Goal: Feedback & Contribution: Contribute content

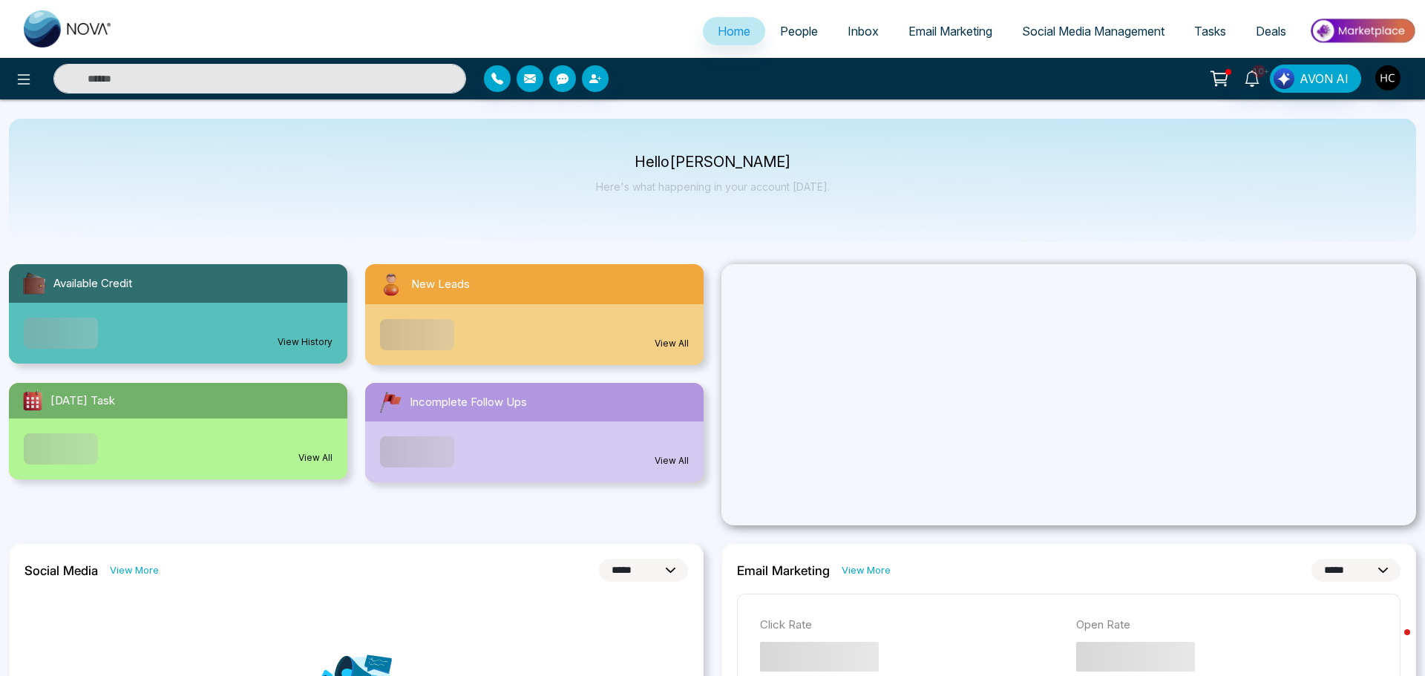
select select "*"
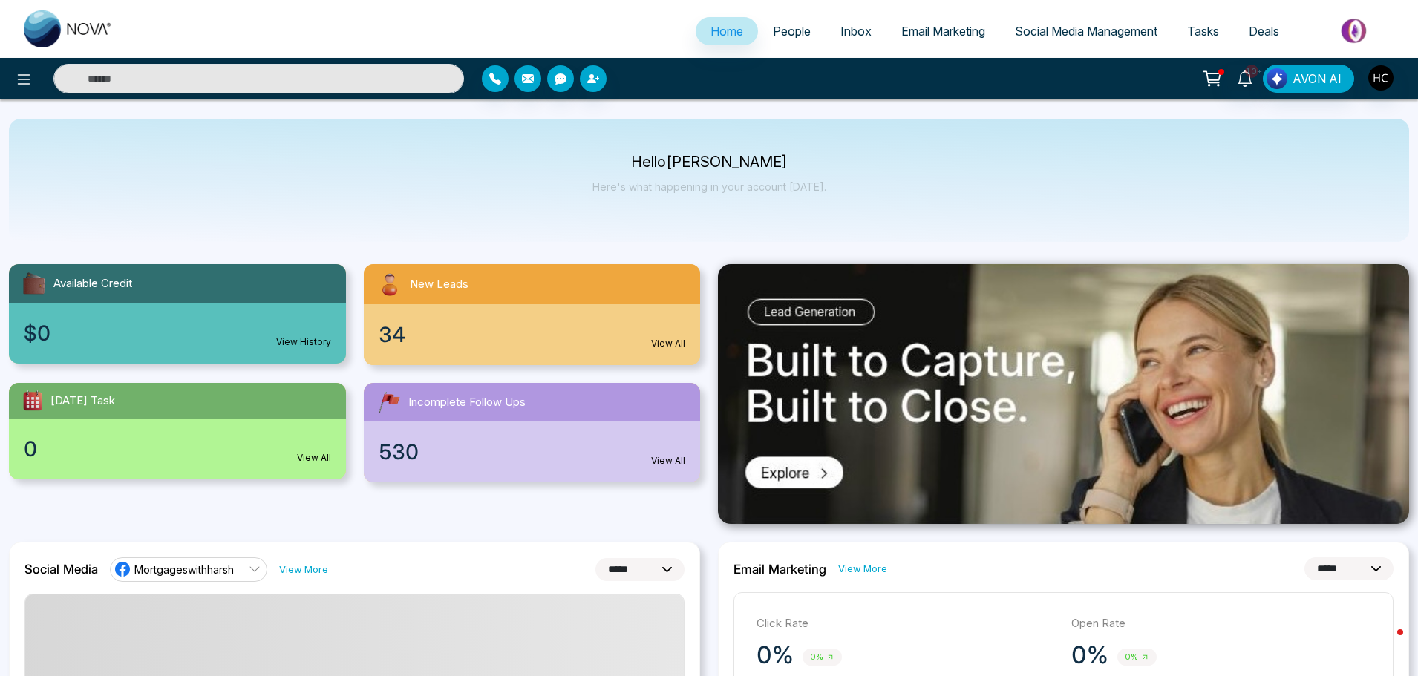
click at [773, 28] on span "People" at bounding box center [792, 31] width 38 height 15
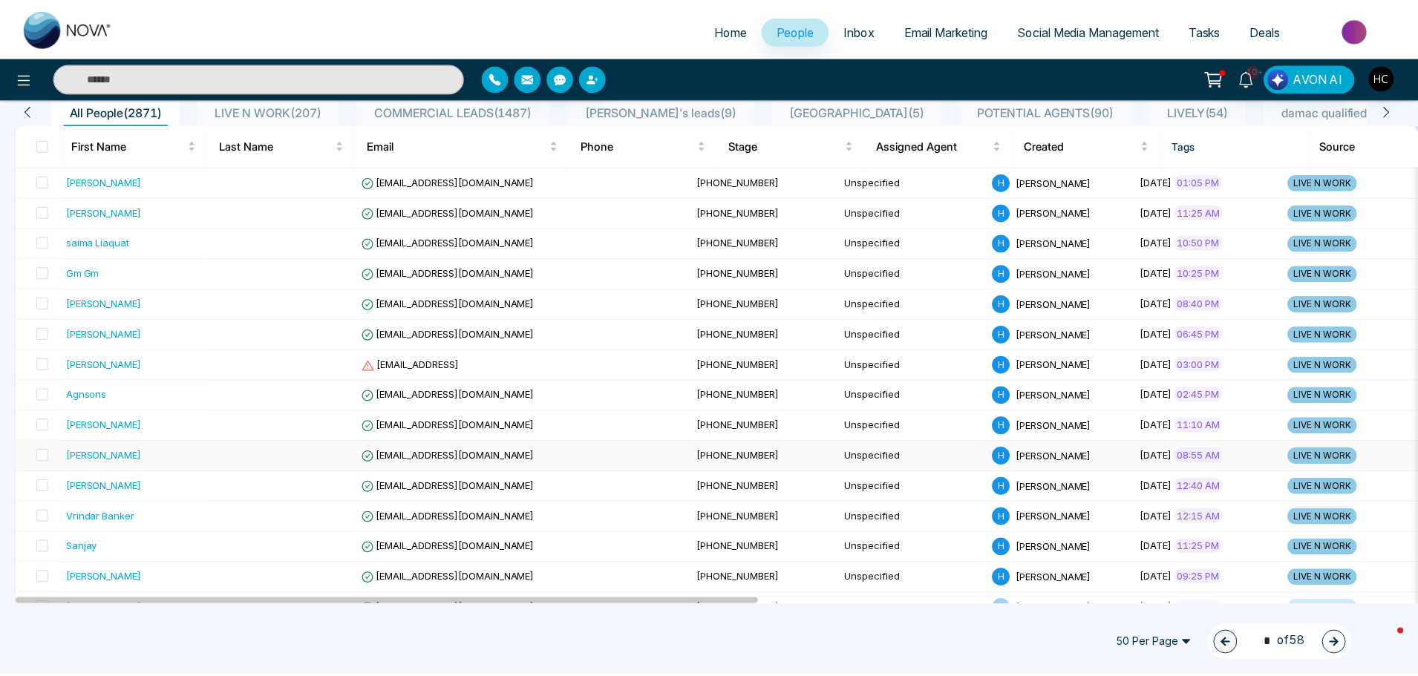
scroll to position [148, 0]
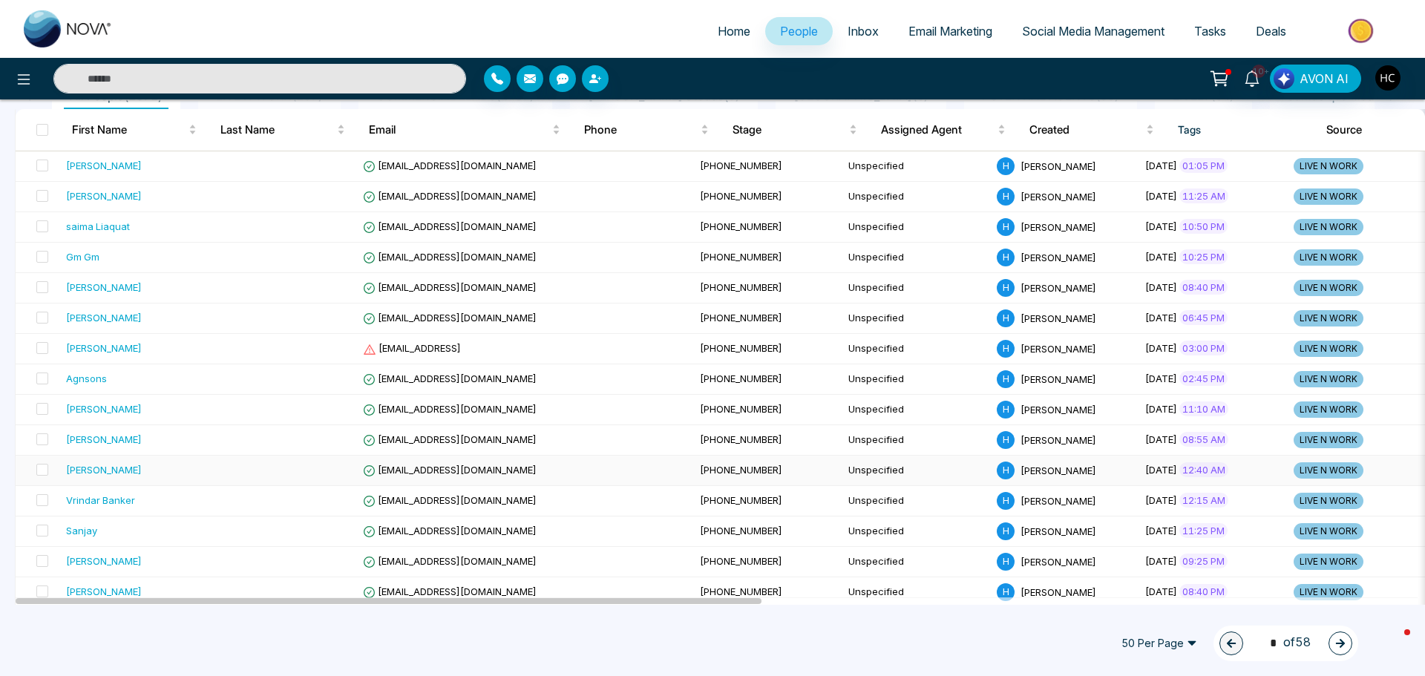
click at [120, 472] on div "Tuhin Kumar" at bounding box center [104, 469] width 76 height 15
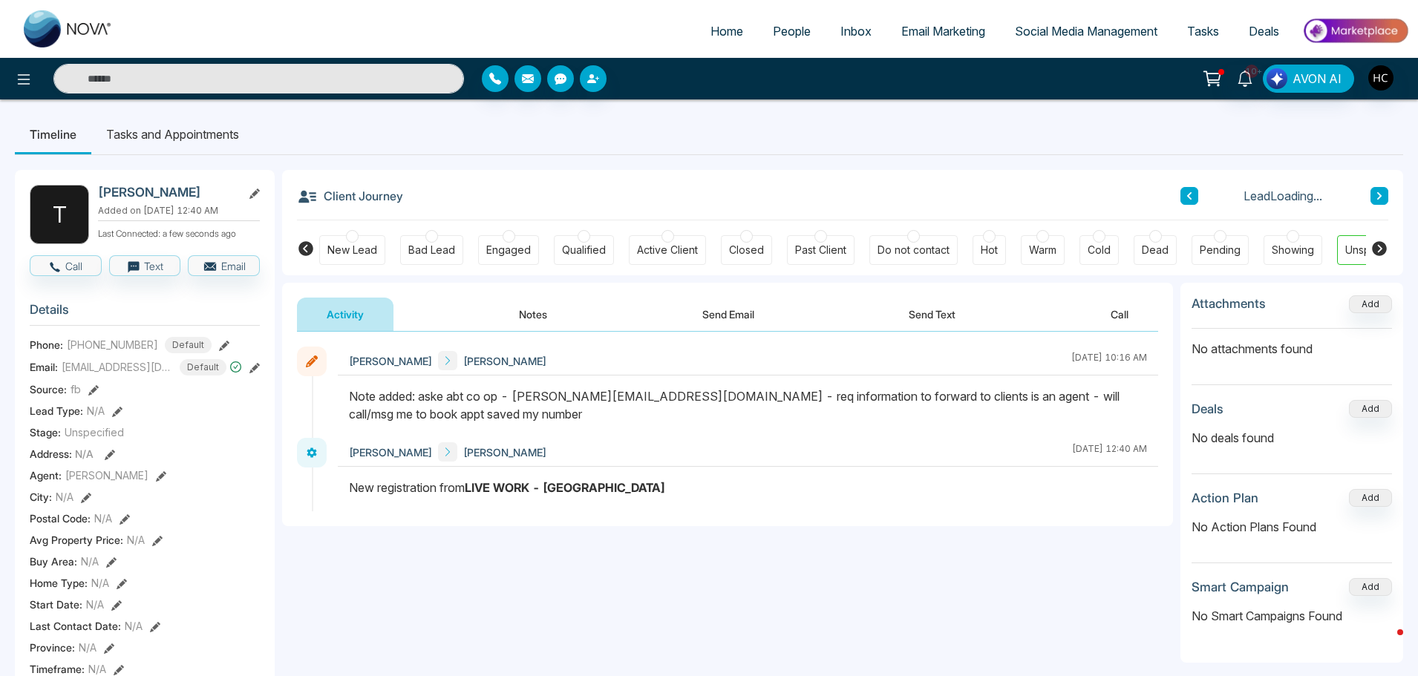
scroll to position [0, 45]
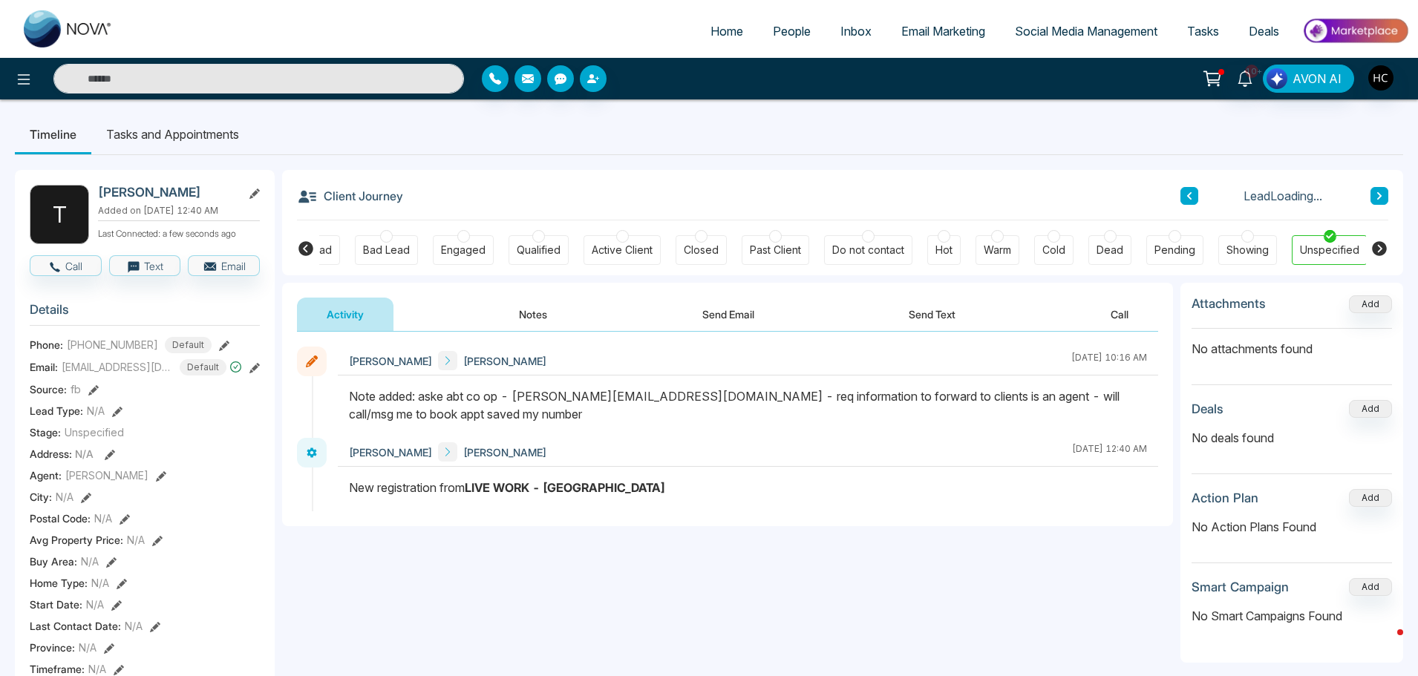
click at [1375, 195] on icon at bounding box center [1378, 195] width 7 height 9
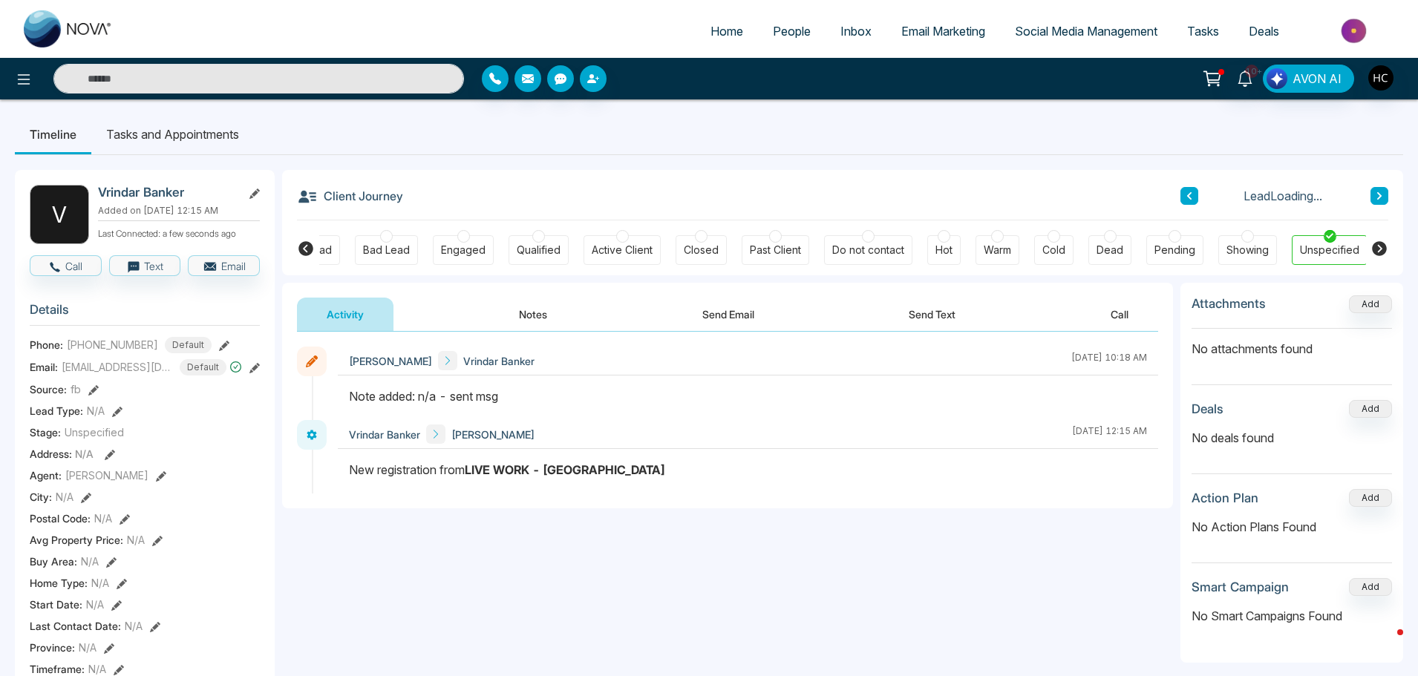
click at [511, 312] on button "Notes" at bounding box center [533, 314] width 88 height 33
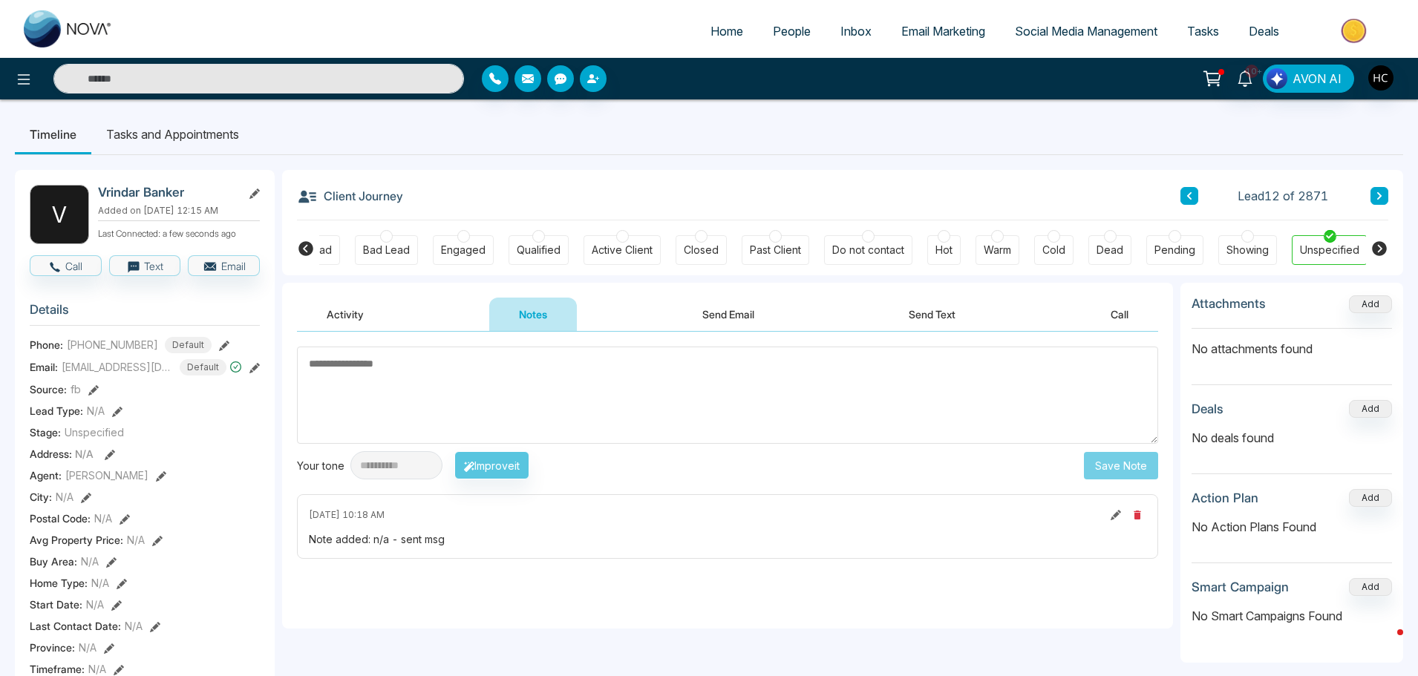
click at [468, 373] on textarea at bounding box center [727, 395] width 861 height 97
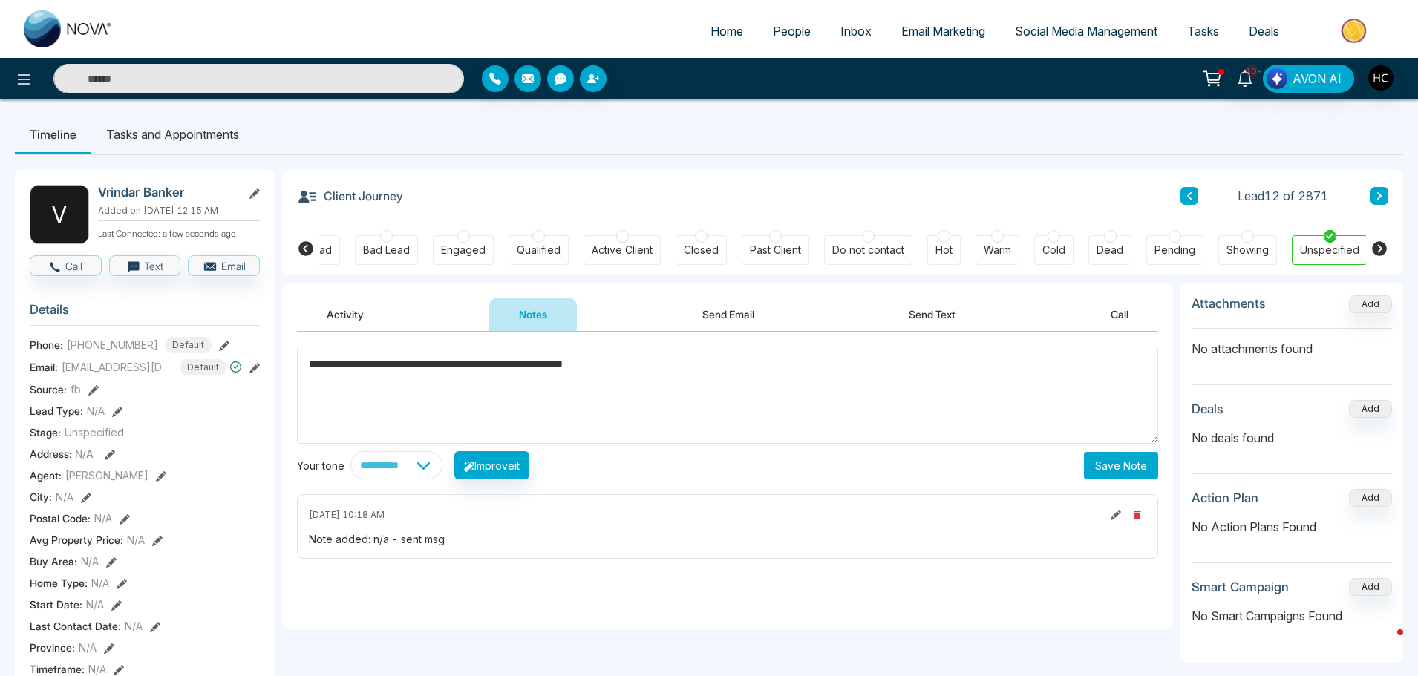
click at [726, 373] on textarea "**********" at bounding box center [727, 395] width 861 height 97
click at [841, 361] on textarea "**********" at bounding box center [727, 395] width 861 height 97
click at [848, 368] on textarea "**********" at bounding box center [727, 395] width 861 height 97
click at [866, 367] on textarea "**********" at bounding box center [727, 395] width 861 height 97
click at [938, 360] on textarea "**********" at bounding box center [727, 395] width 861 height 97
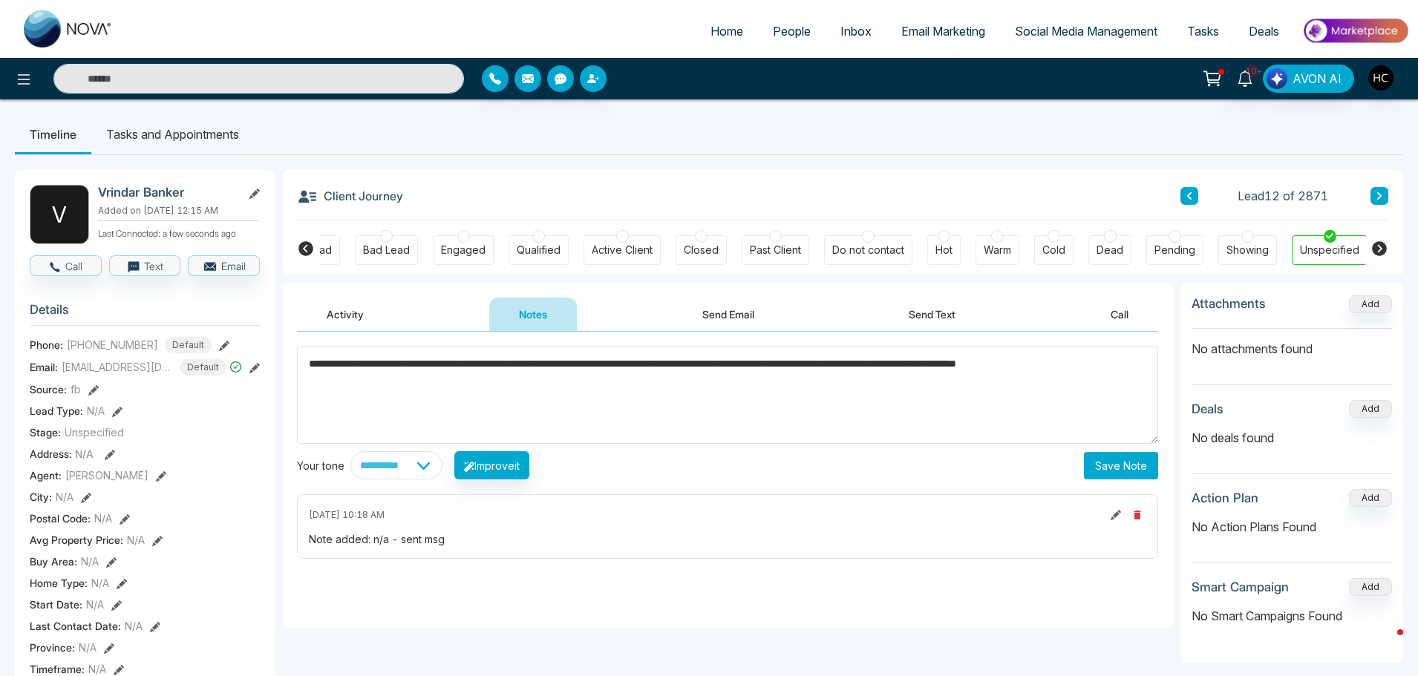
type textarea "**********"
click at [1139, 466] on button "Save Note" at bounding box center [1121, 465] width 74 height 27
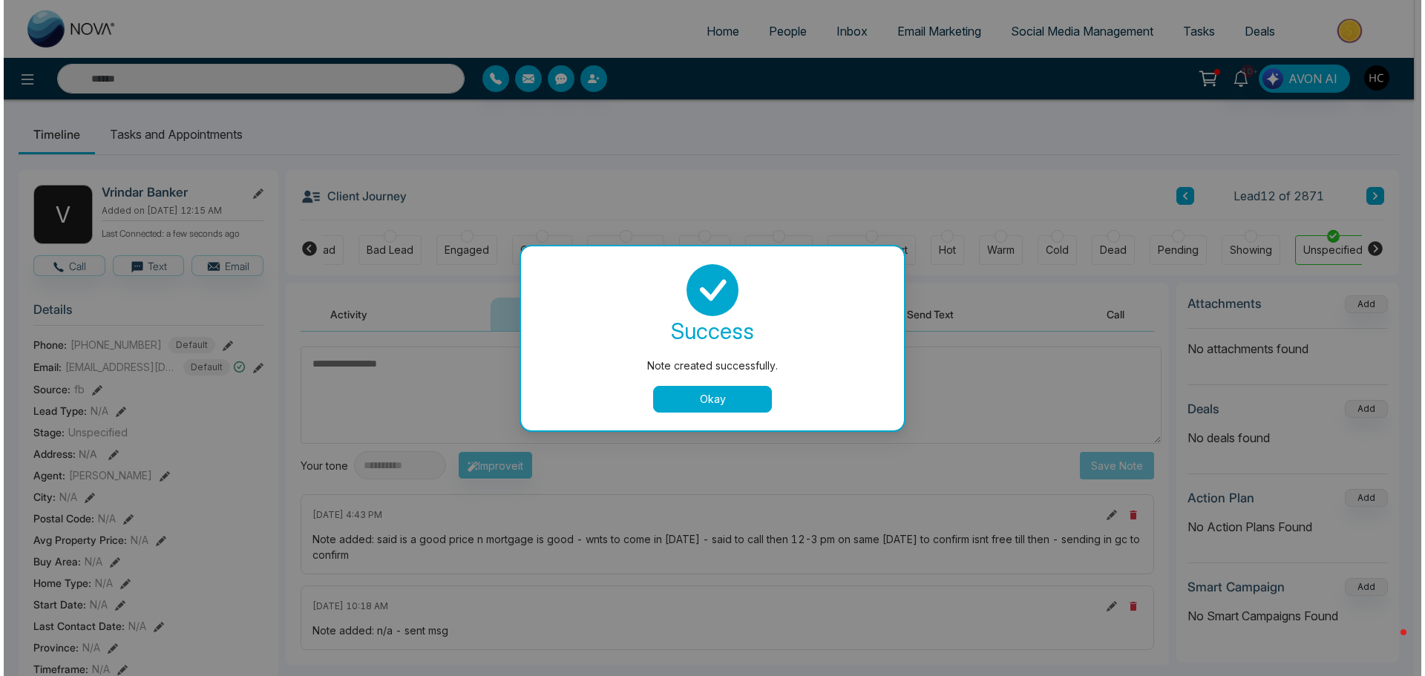
scroll to position [0, 38]
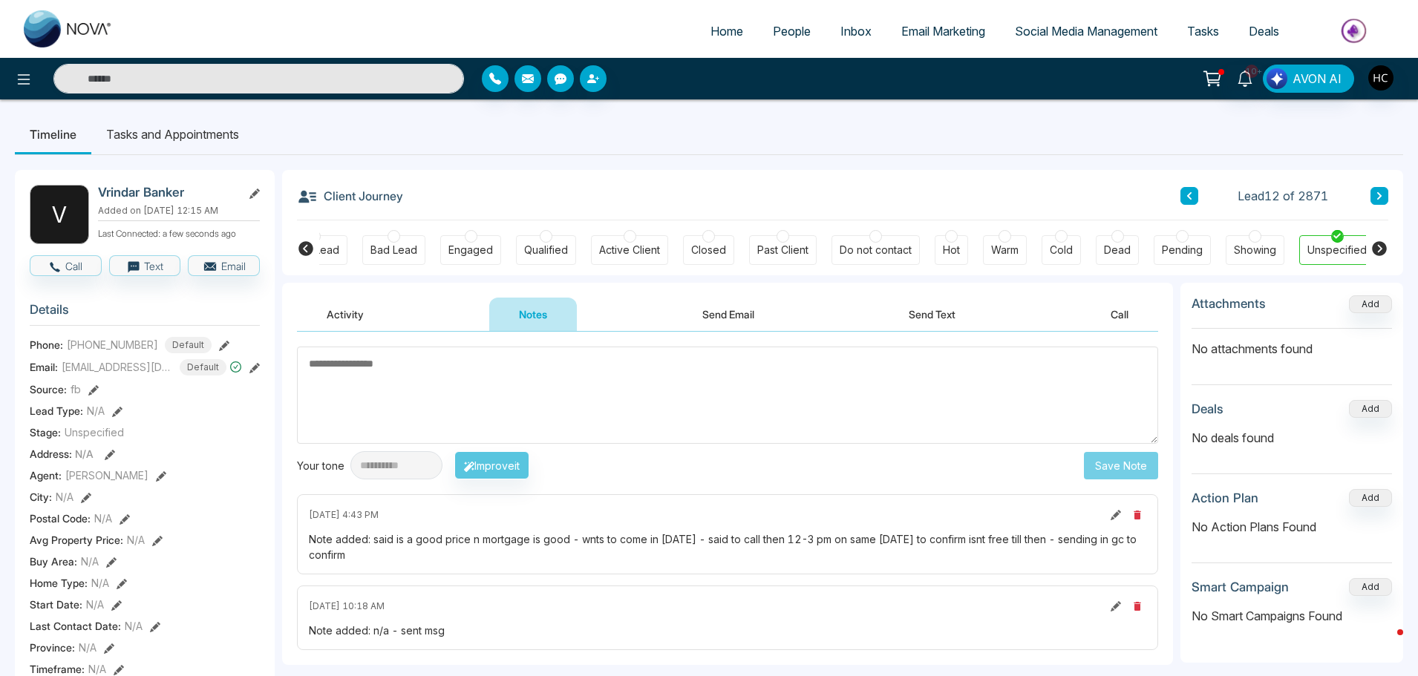
click at [1377, 196] on icon at bounding box center [1378, 195] width 7 height 9
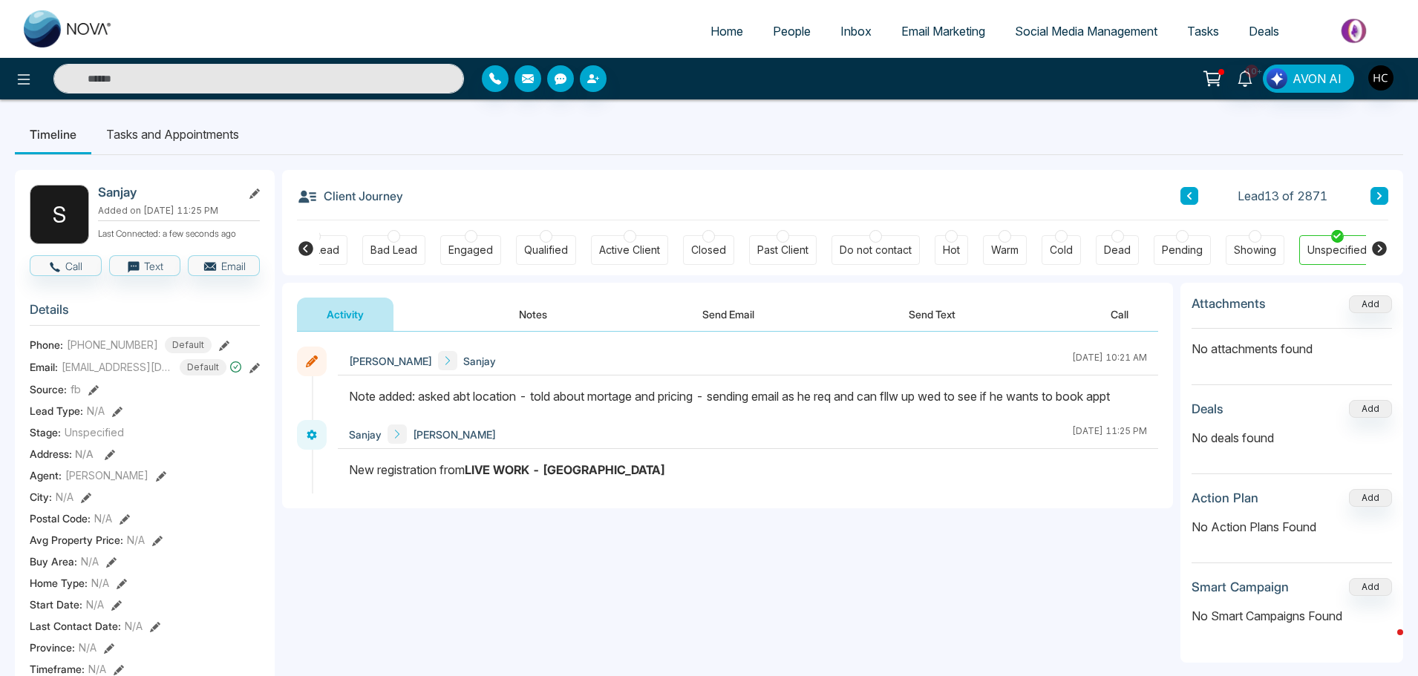
click at [1373, 203] on button at bounding box center [1379, 196] width 18 height 18
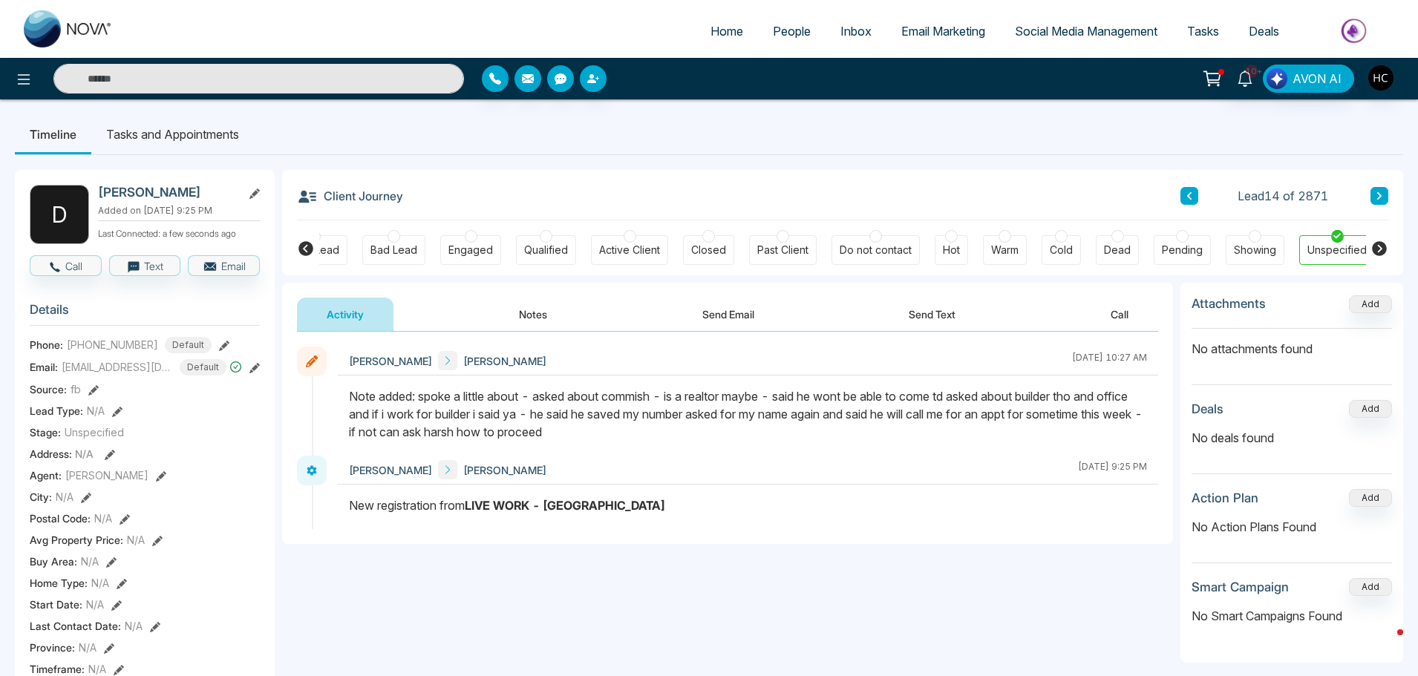
click at [1378, 192] on icon at bounding box center [1378, 195] width 7 height 9
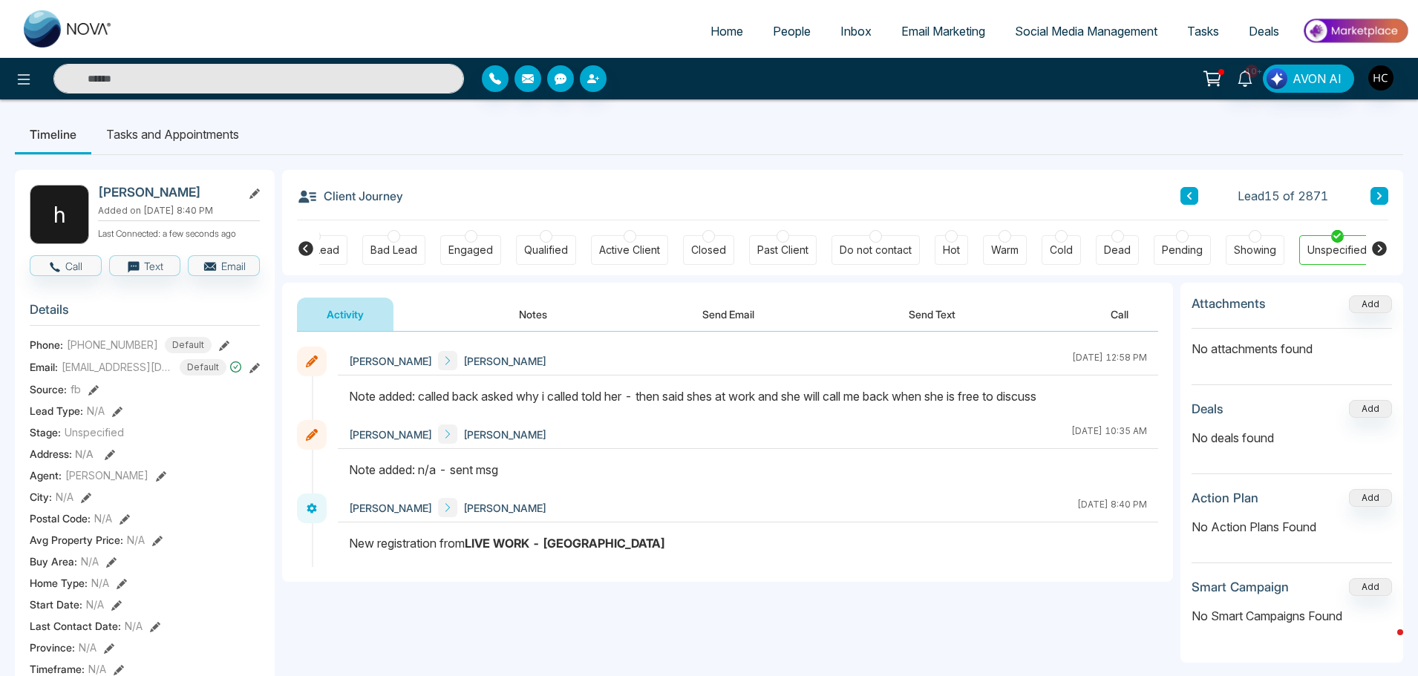
click at [1372, 198] on button at bounding box center [1379, 196] width 18 height 18
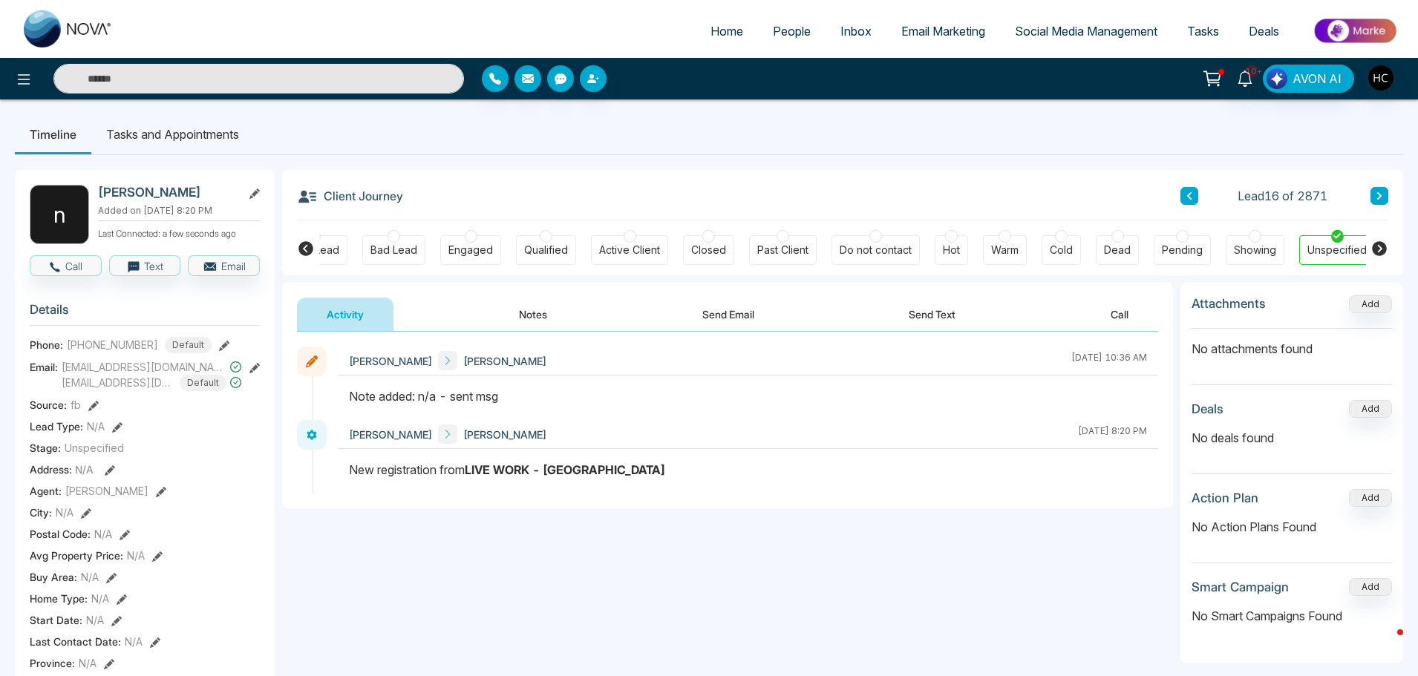
click at [1190, 198] on div "Client Journey Lead 16 of 2871" at bounding box center [842, 195] width 1091 height 50
click at [1191, 198] on icon at bounding box center [1188, 195] width 7 height 9
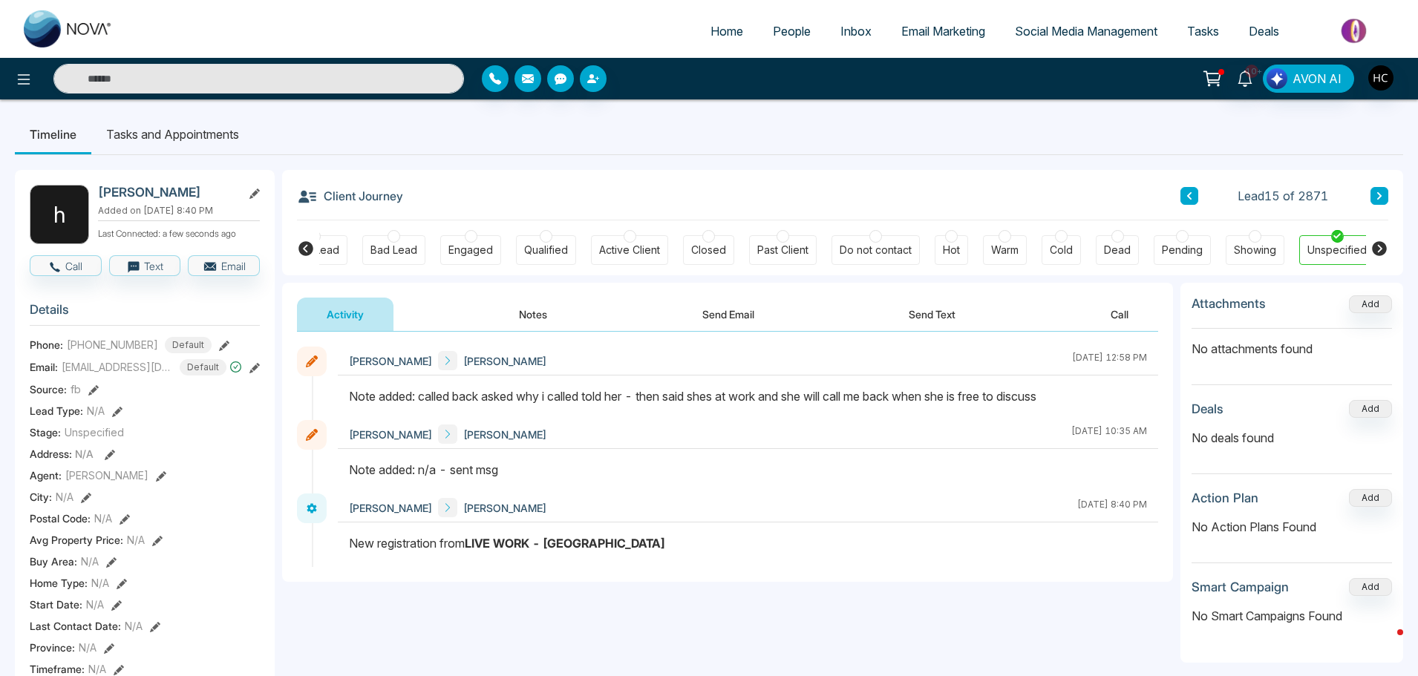
click at [540, 310] on button "Notes" at bounding box center [533, 314] width 88 height 33
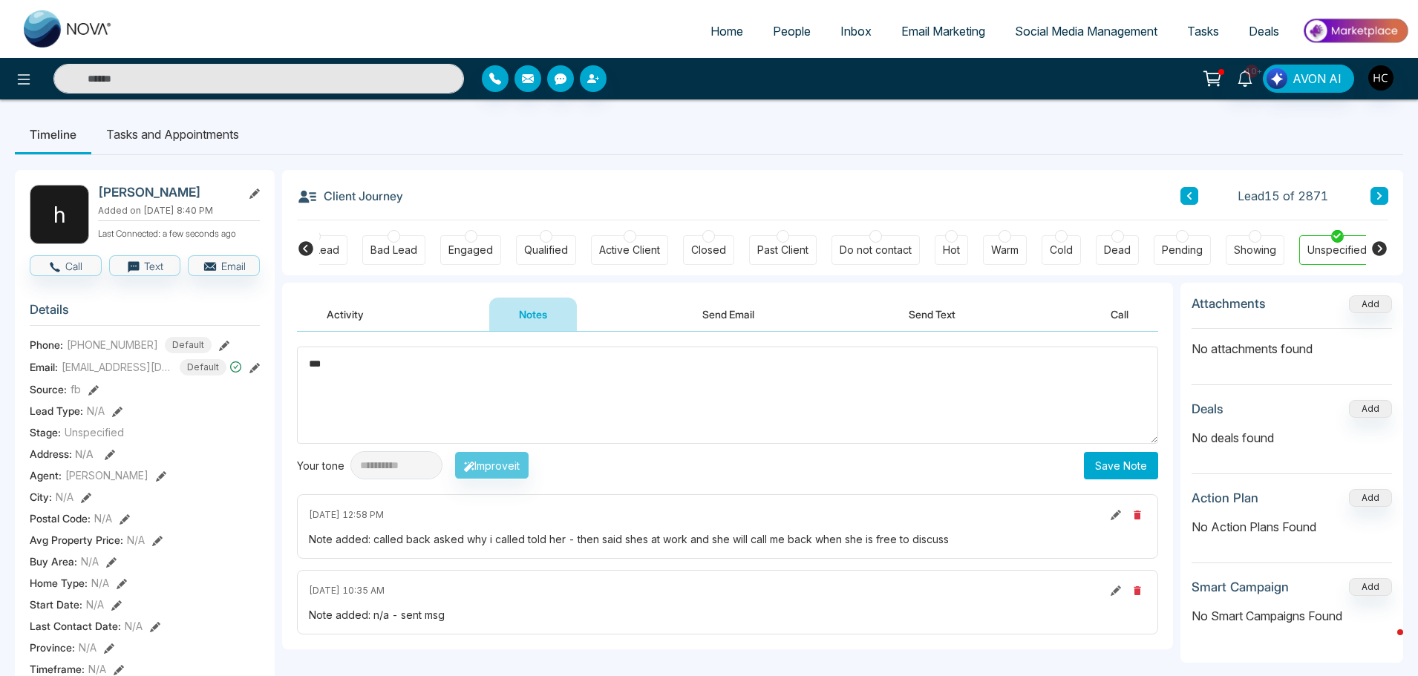
drag, startPoint x: 337, startPoint y: 389, endPoint x: 292, endPoint y: 392, distance: 44.6
click at [292, 392] on div "**********" at bounding box center [727, 491] width 891 height 318
click at [386, 382] on textarea "***" at bounding box center [727, 395] width 861 height 97
type textarea "***"
click at [1131, 472] on button "Save Note" at bounding box center [1121, 465] width 74 height 27
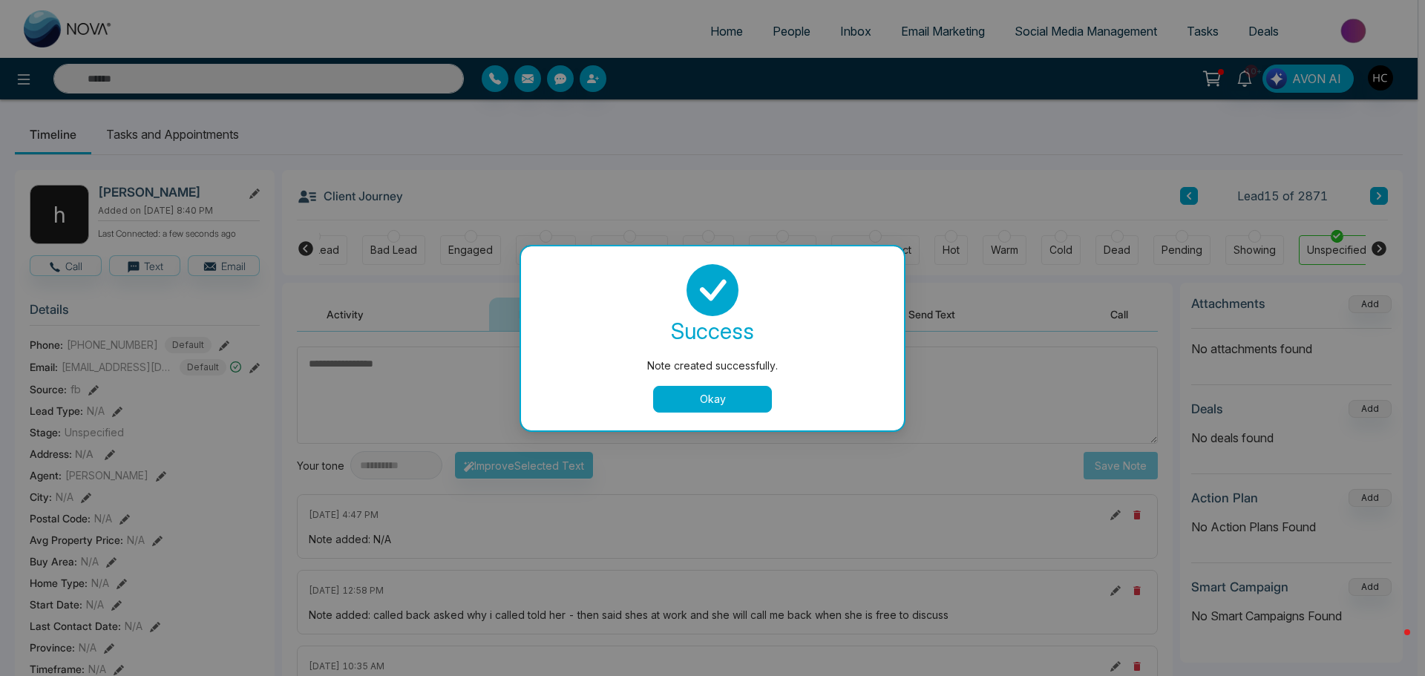
click at [729, 407] on button "Okay" at bounding box center [712, 399] width 119 height 27
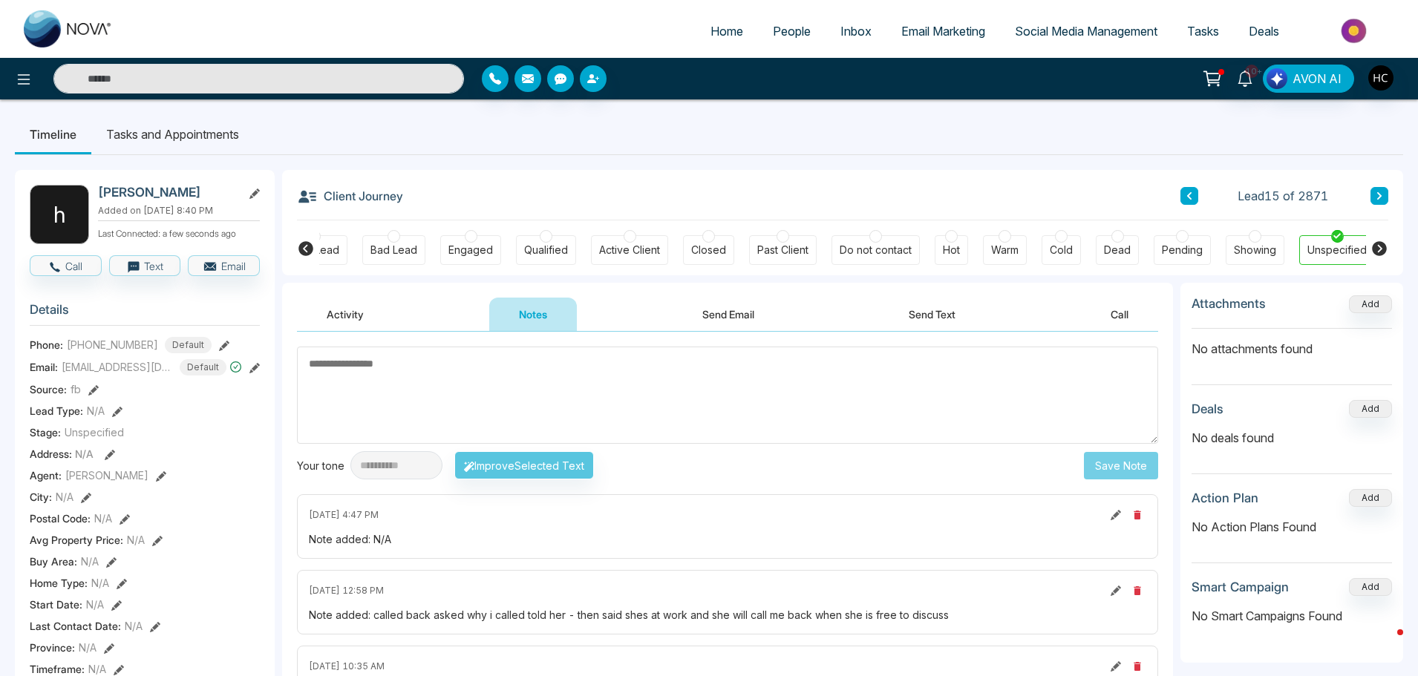
click at [1376, 196] on icon at bounding box center [1378, 195] width 7 height 9
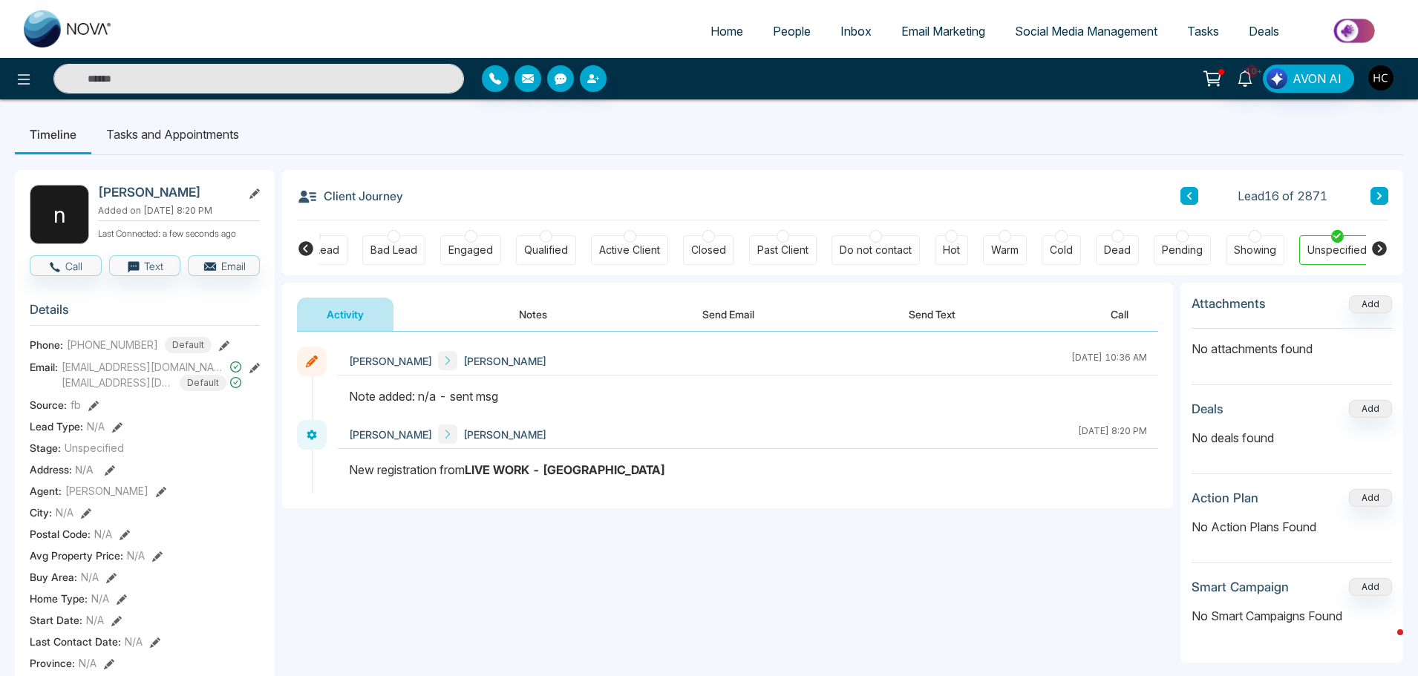
click at [554, 306] on button "Notes" at bounding box center [533, 314] width 88 height 33
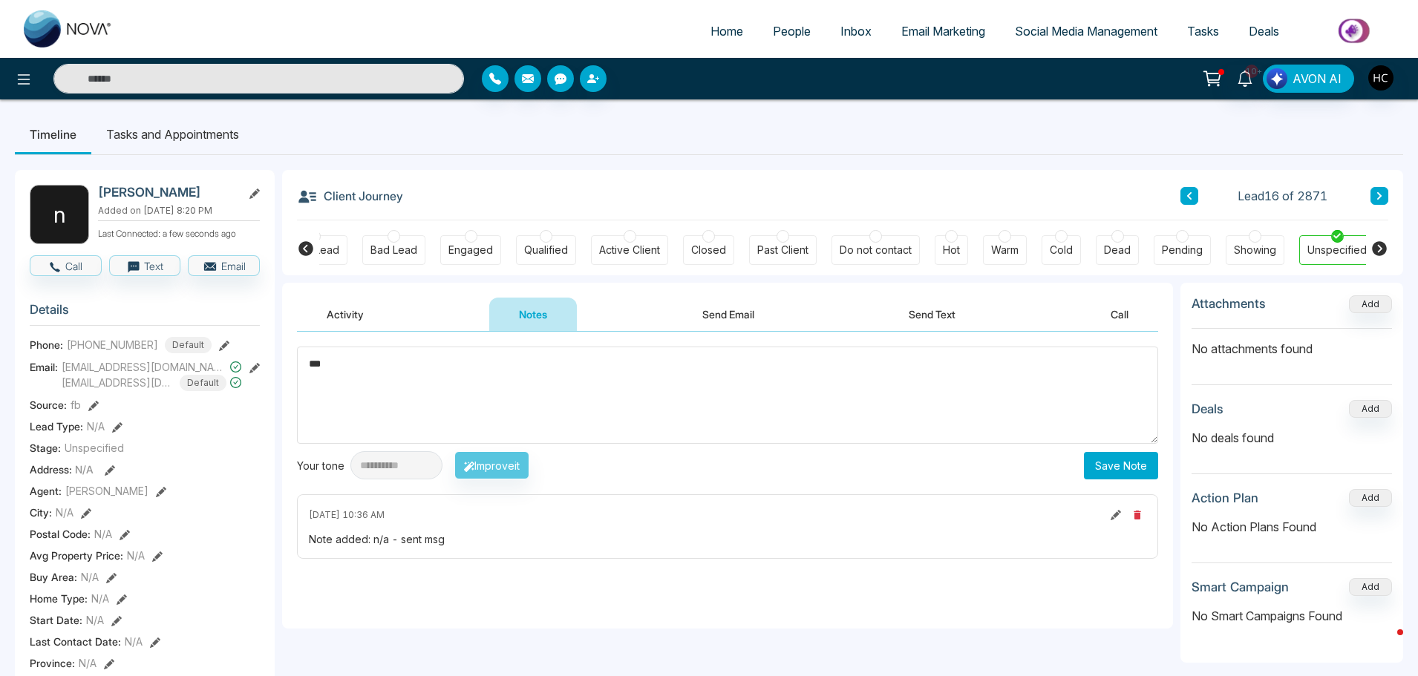
type textarea "***"
click at [1140, 462] on button "Save Note" at bounding box center [1121, 465] width 74 height 27
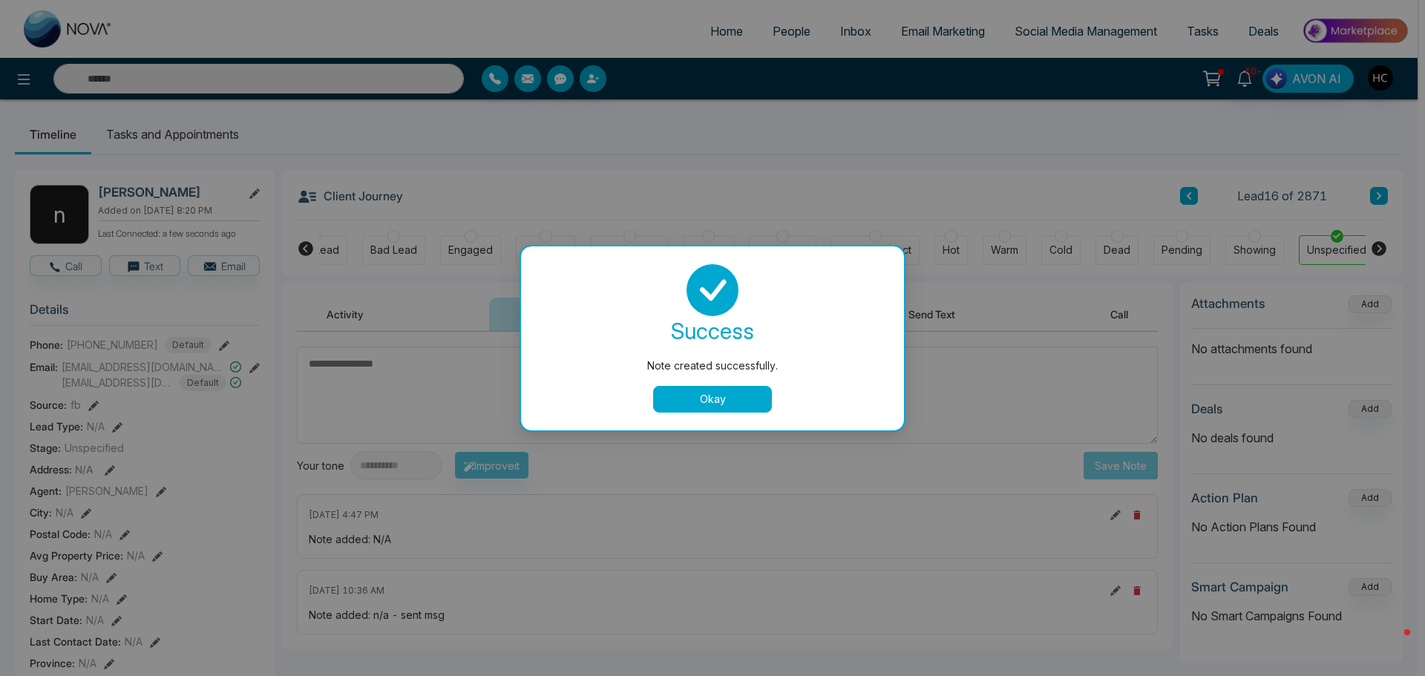
click at [743, 403] on button "Okay" at bounding box center [712, 399] width 119 height 27
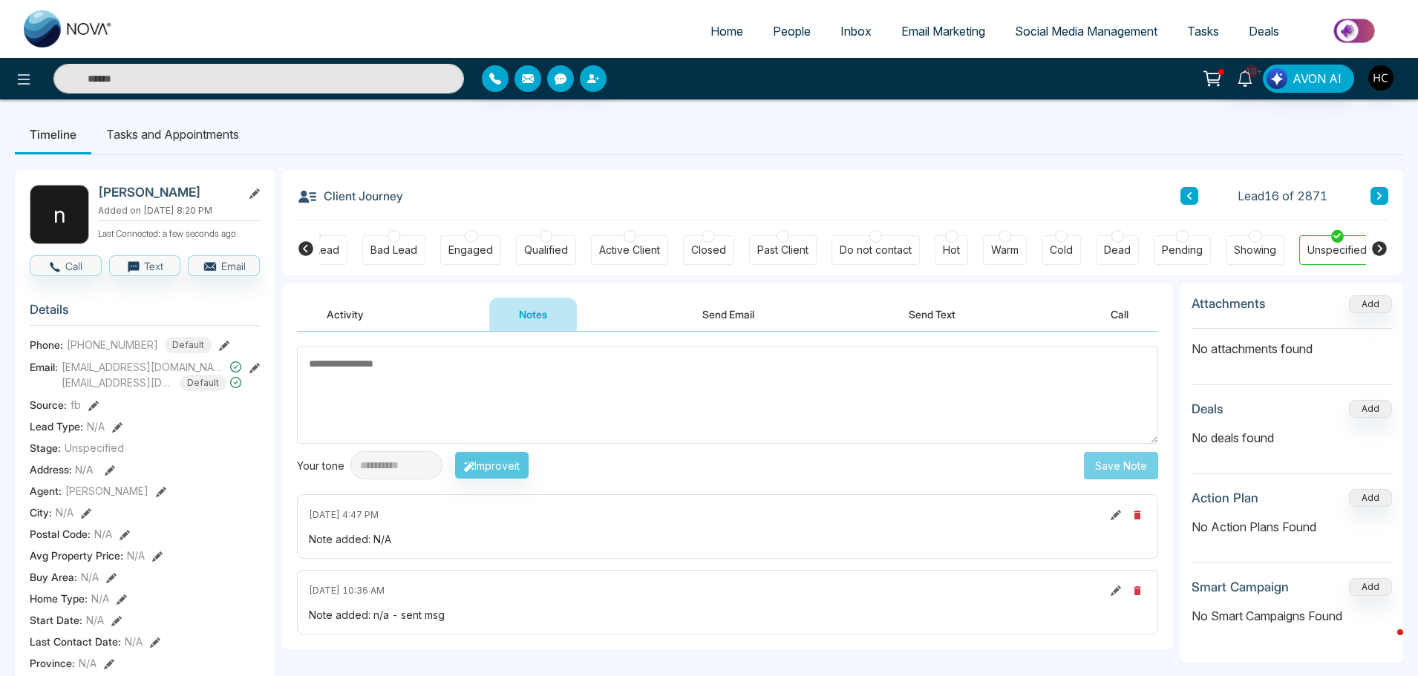
click at [1374, 194] on button at bounding box center [1379, 196] width 18 height 18
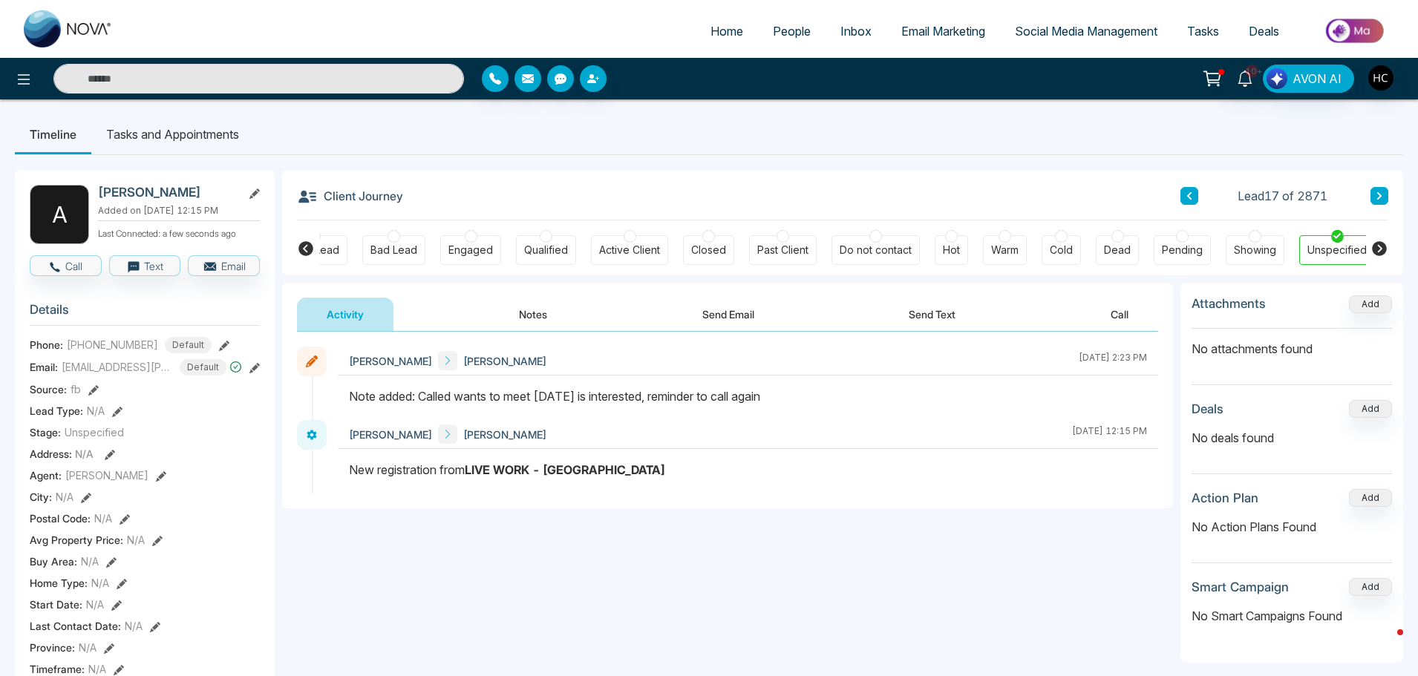
click at [782, 31] on span "People" at bounding box center [792, 31] width 38 height 15
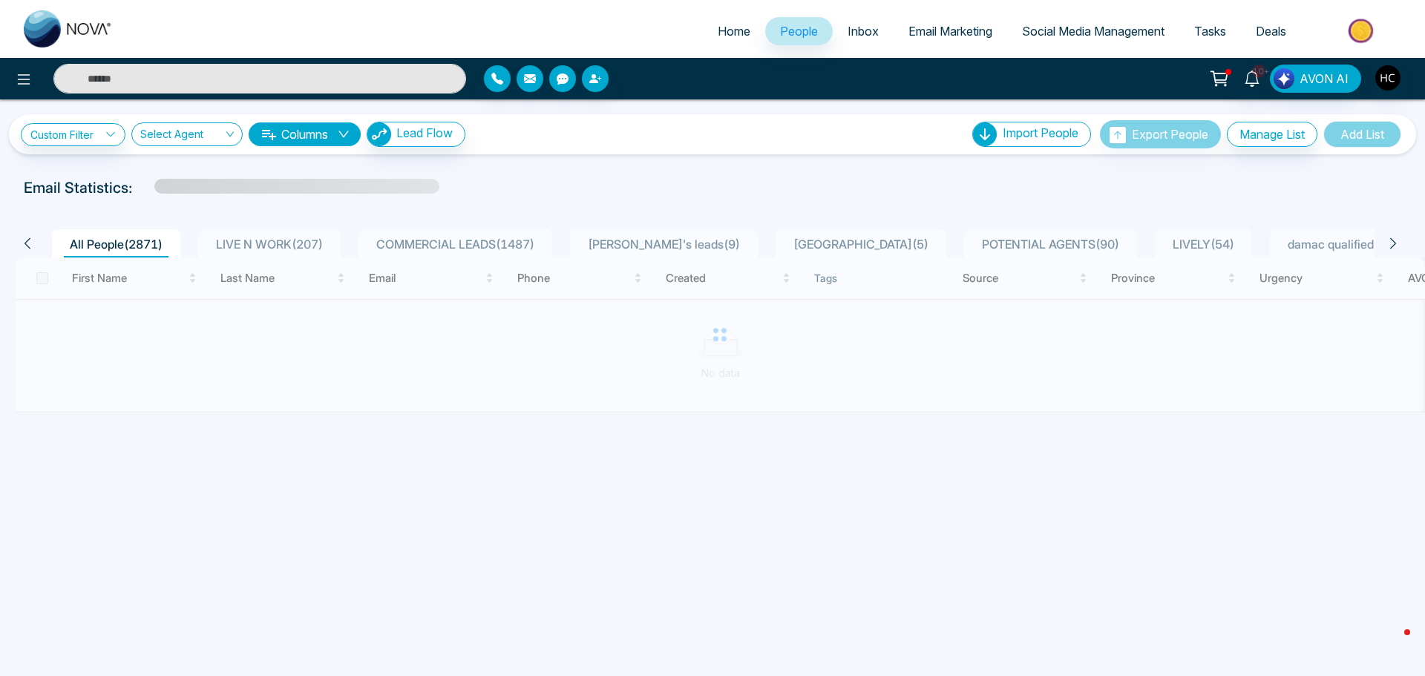
click at [288, 235] on li "LIVE N WORK ( 207 )" at bounding box center [269, 243] width 143 height 28
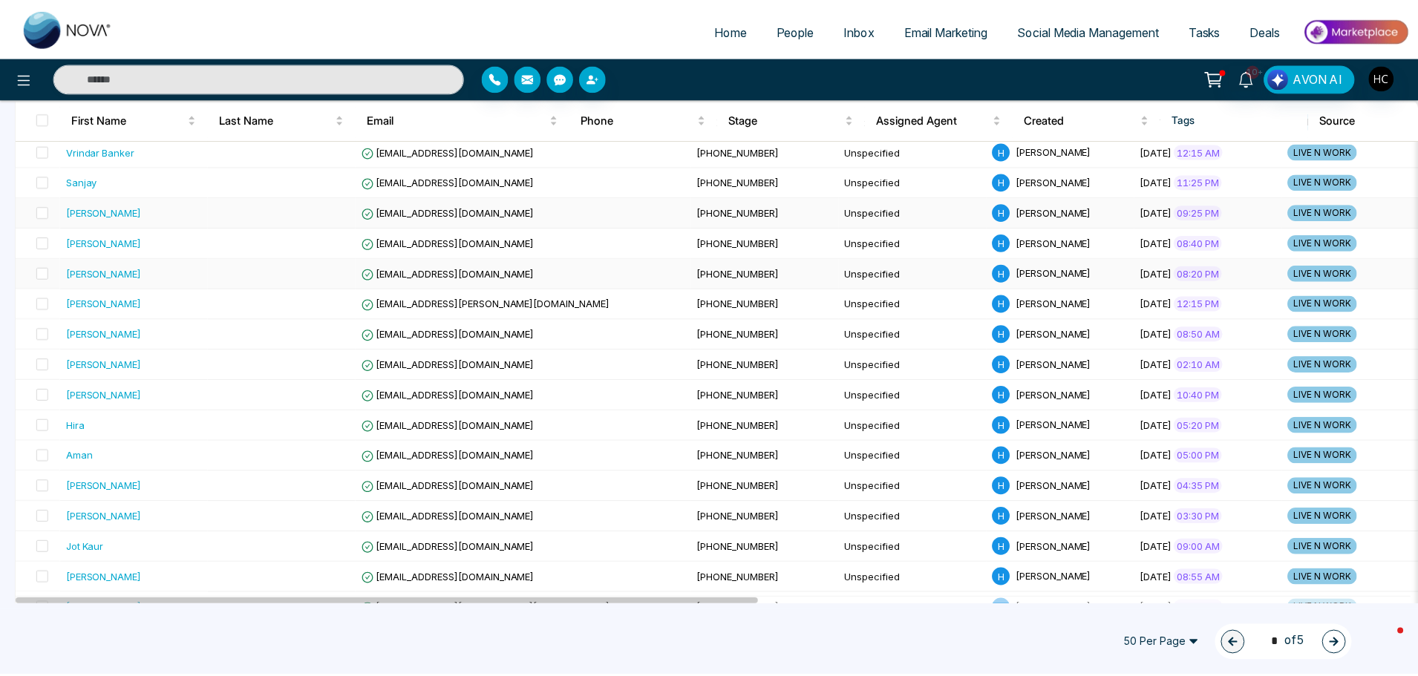
scroll to position [520, 0]
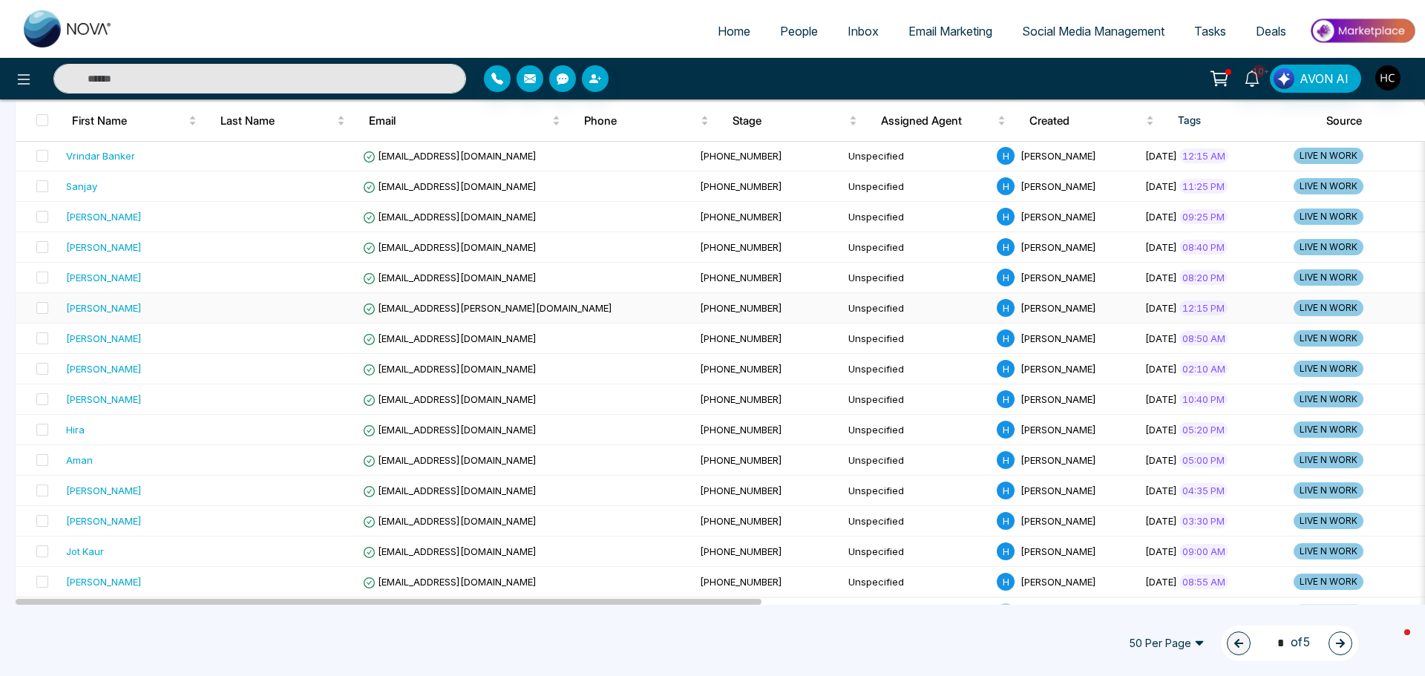
click at [110, 317] on td "Ajmer Dhillon" at bounding box center [134, 308] width 148 height 30
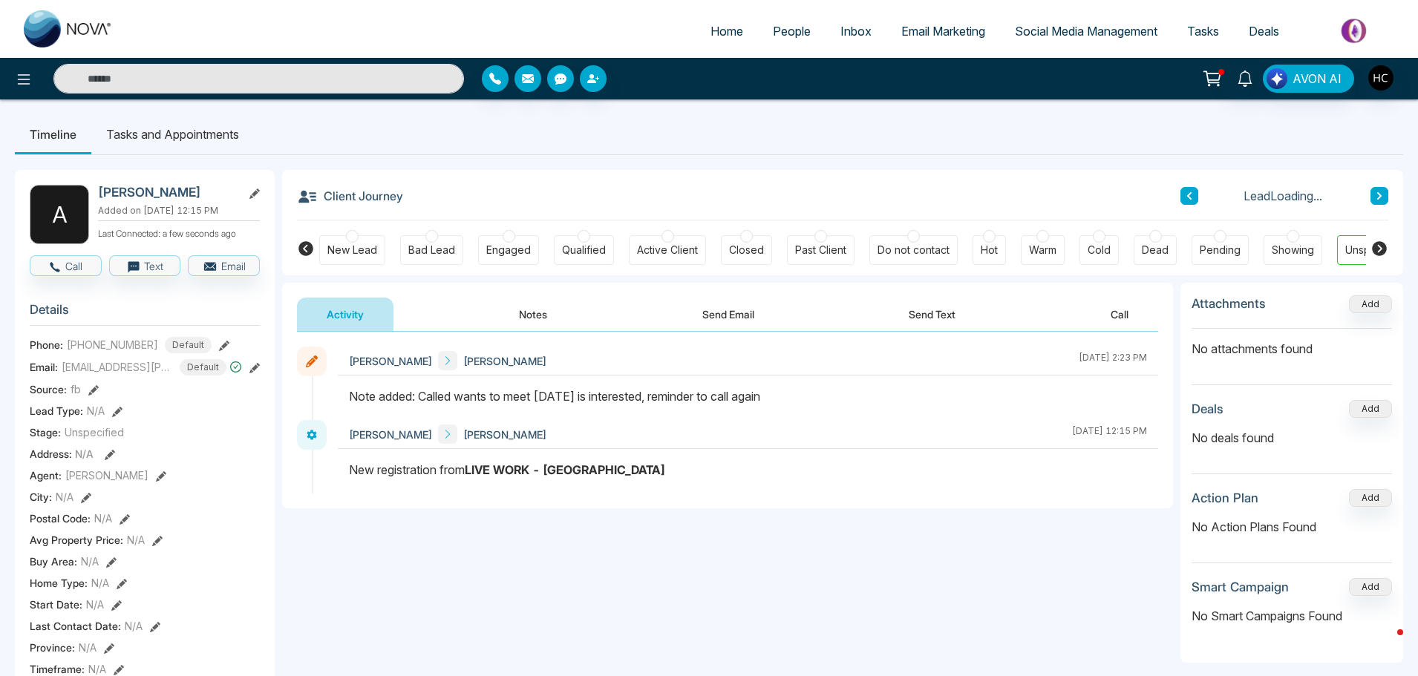
click at [523, 304] on button "Notes" at bounding box center [533, 314] width 88 height 33
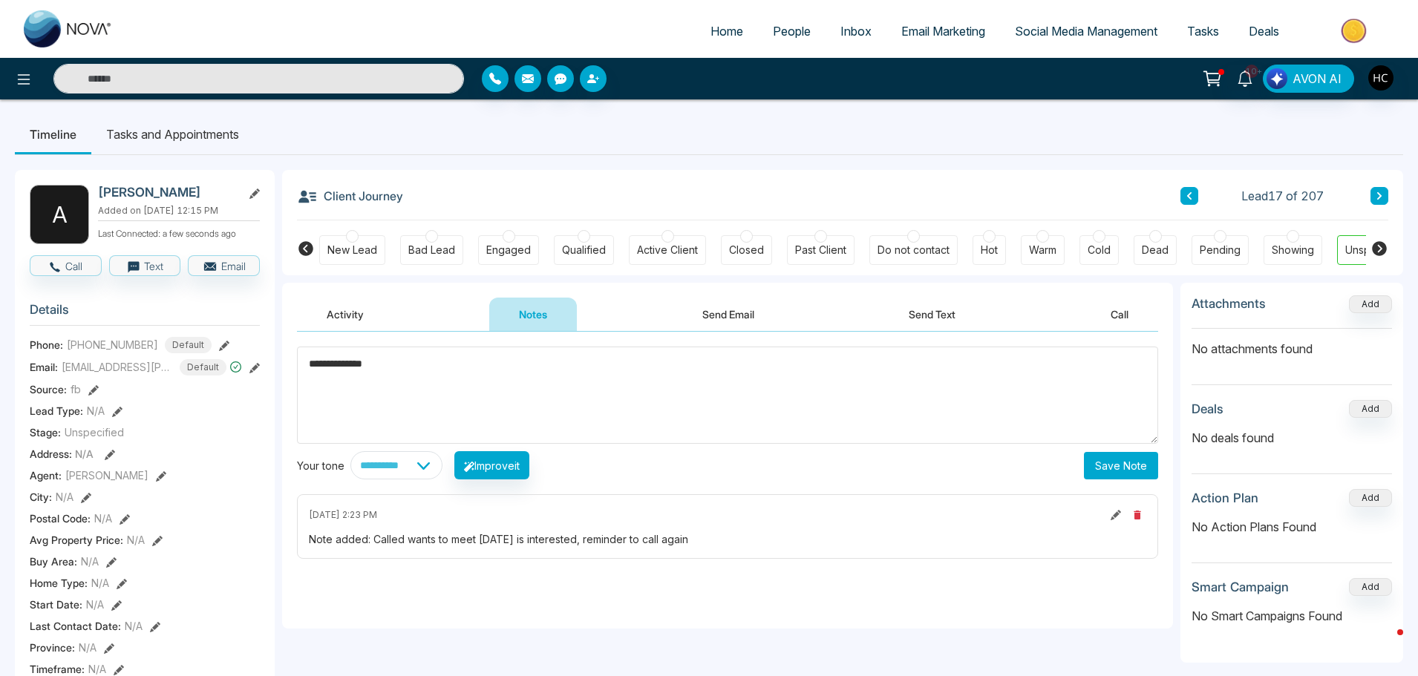
type textarea "**********"
click at [1120, 469] on button "Save Note" at bounding box center [1121, 465] width 74 height 27
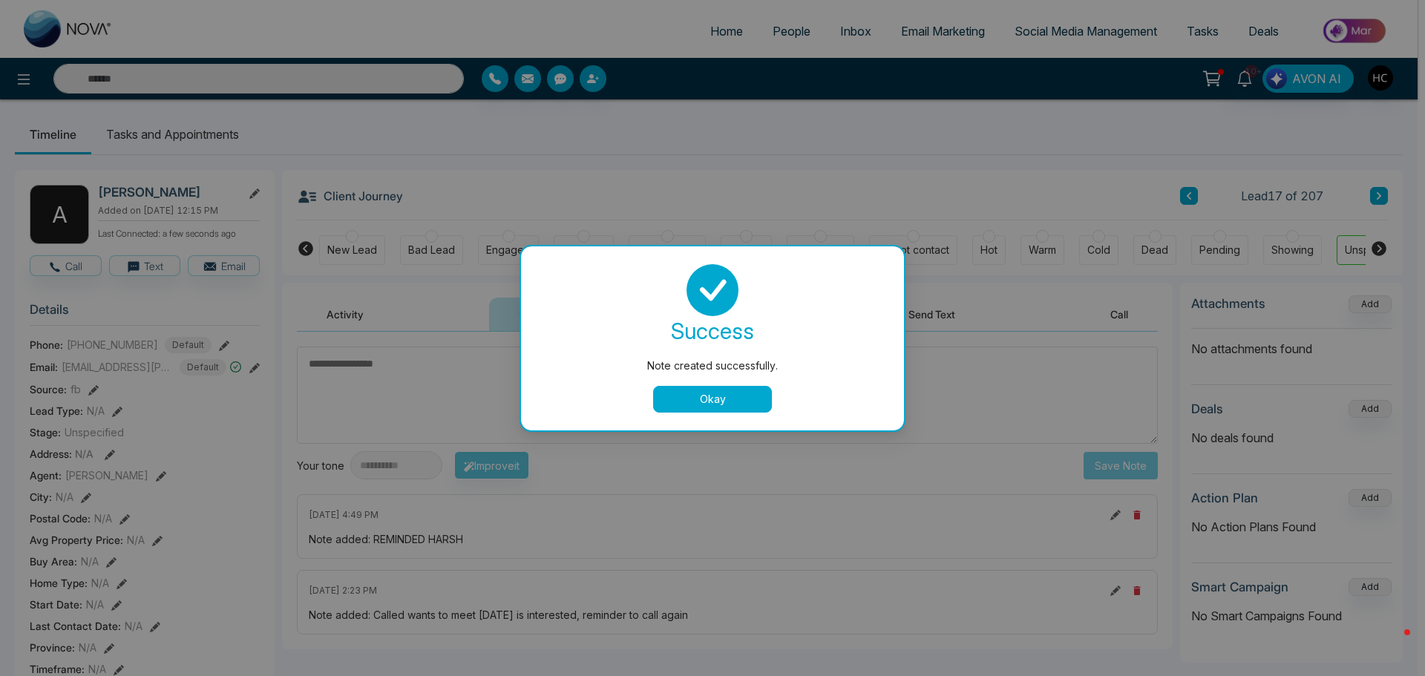
click at [710, 390] on button "Okay" at bounding box center [712, 399] width 119 height 27
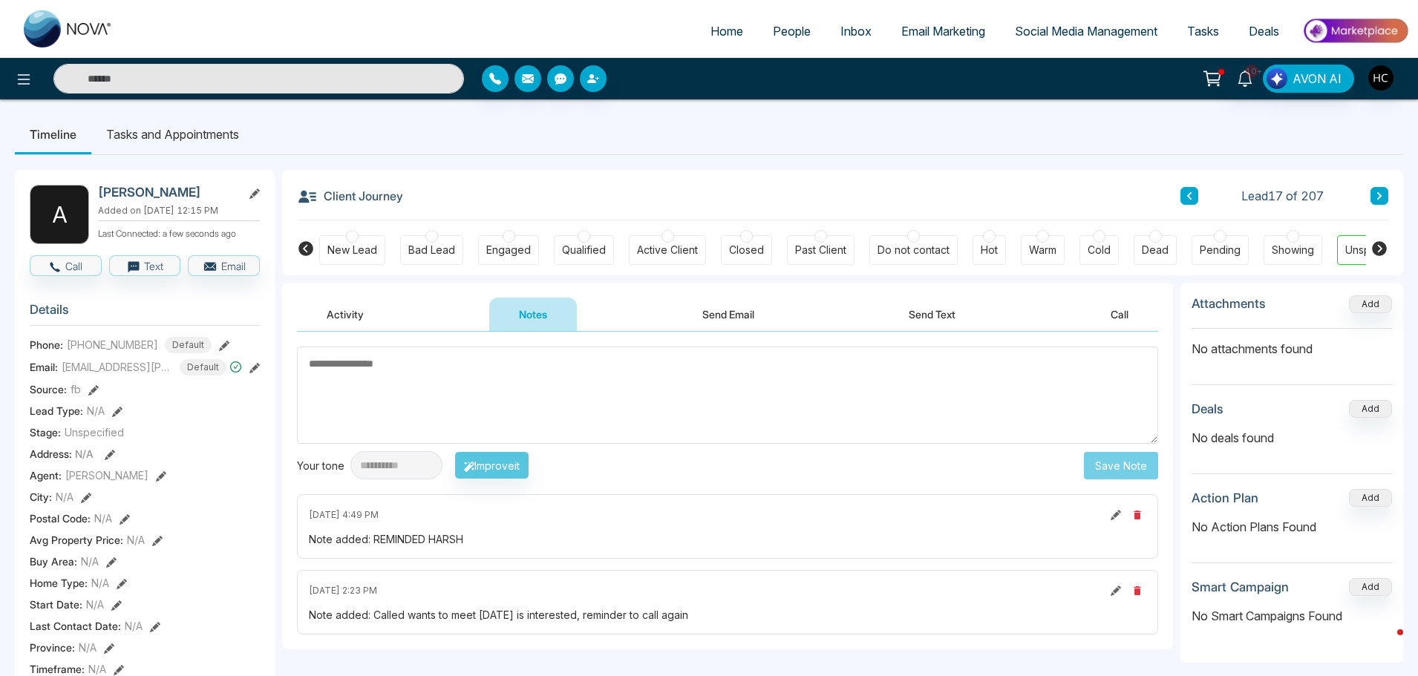
click at [1376, 191] on icon at bounding box center [1378, 195] width 7 height 9
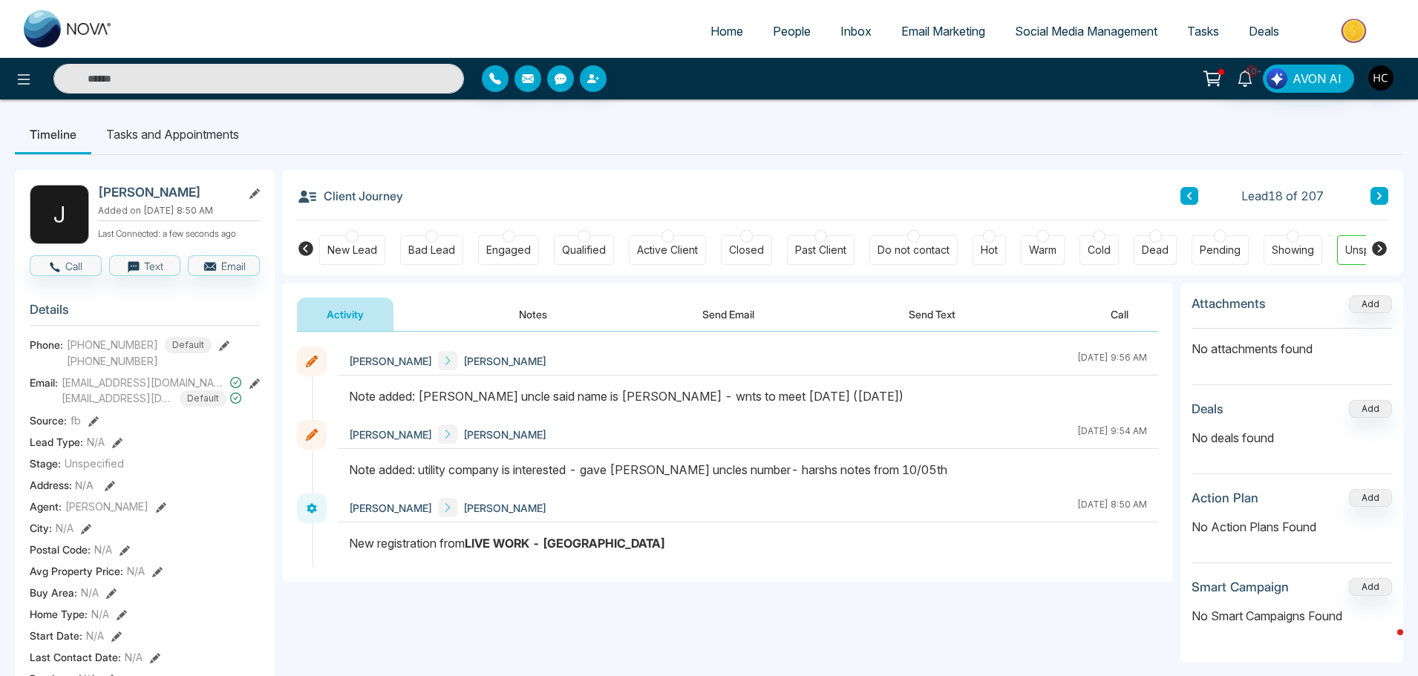
click at [1381, 190] on button at bounding box center [1379, 196] width 18 height 18
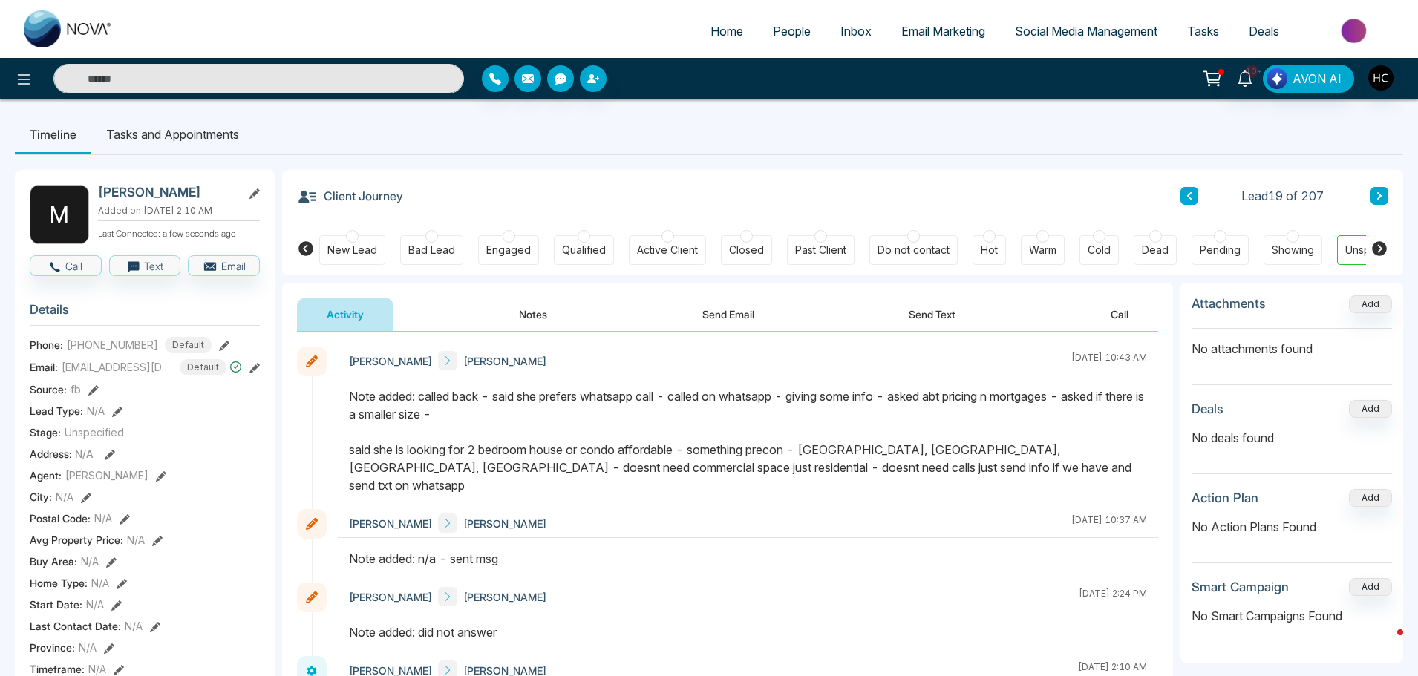
click at [1374, 191] on button at bounding box center [1379, 196] width 18 height 18
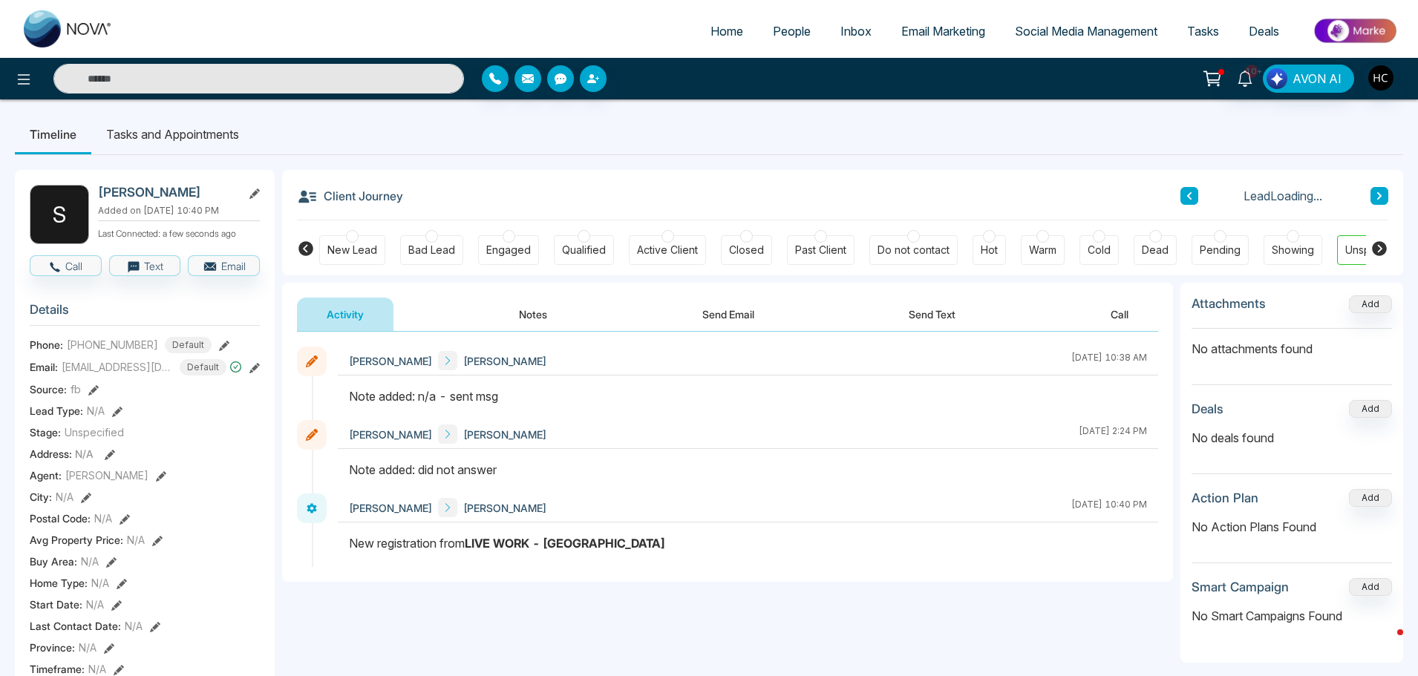
click at [540, 316] on button "Notes" at bounding box center [533, 314] width 88 height 33
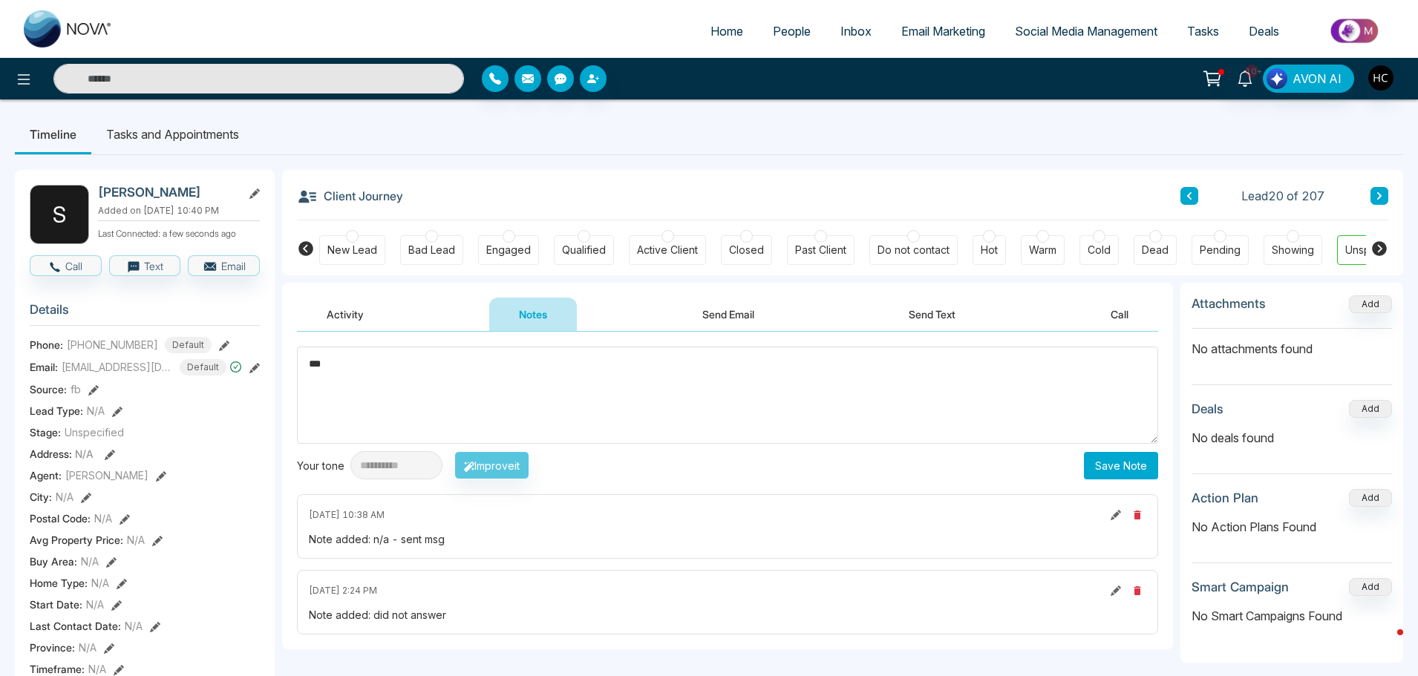
type textarea "***"
click at [1122, 459] on button "Save Note" at bounding box center [1121, 465] width 74 height 27
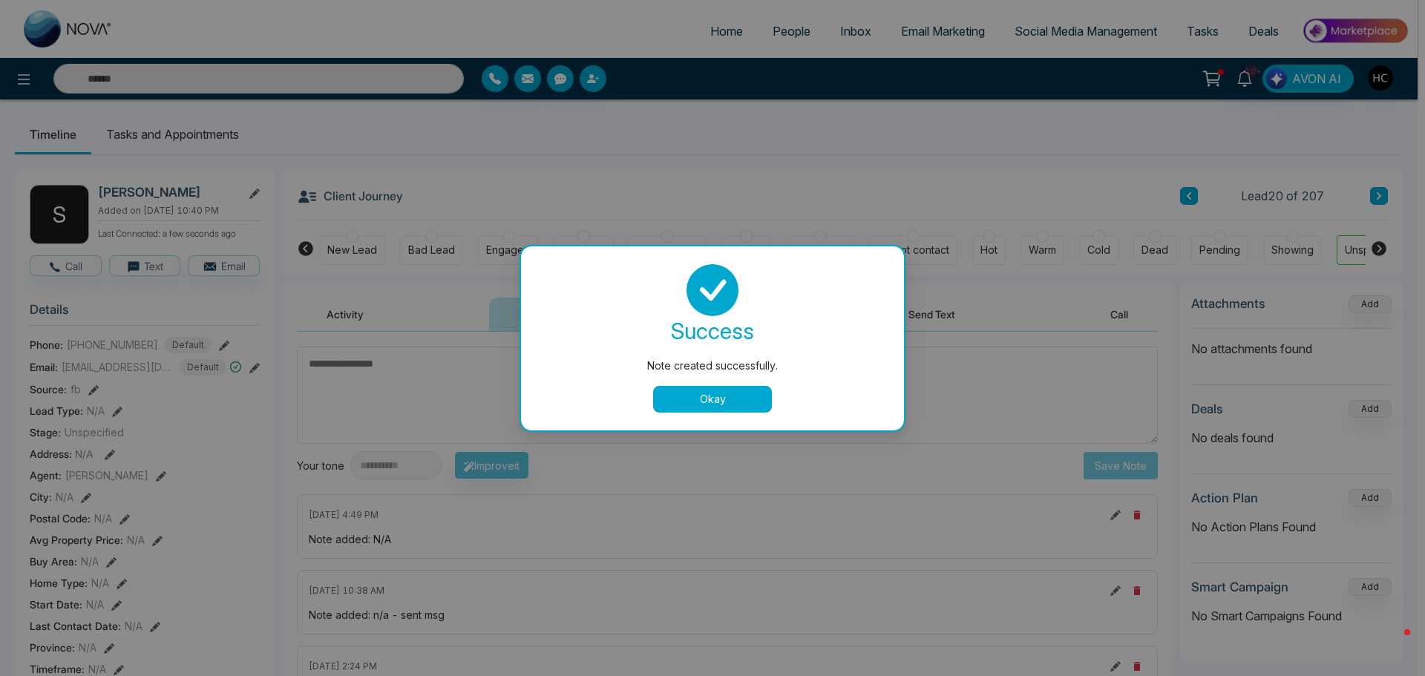
click at [752, 399] on button "Okay" at bounding box center [712, 399] width 119 height 27
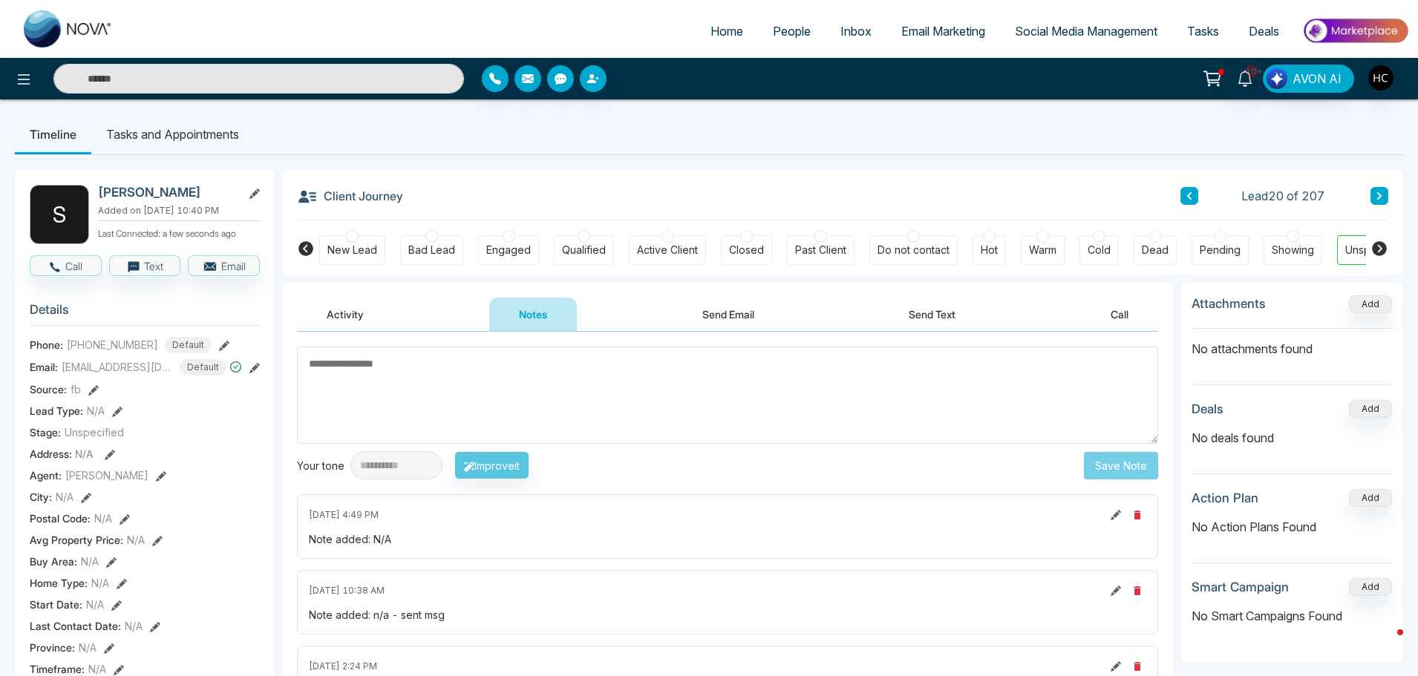
click at [1374, 195] on button at bounding box center [1379, 196] width 18 height 18
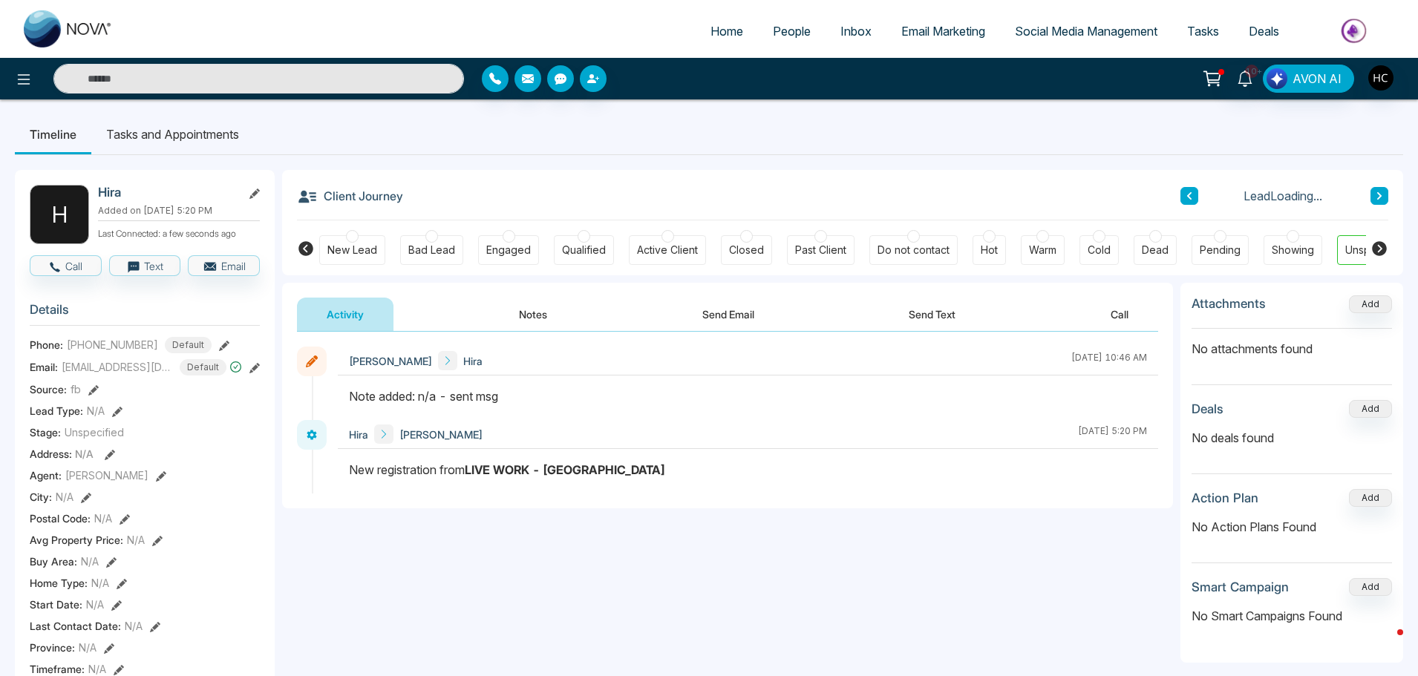
click at [534, 312] on button "Notes" at bounding box center [533, 314] width 88 height 33
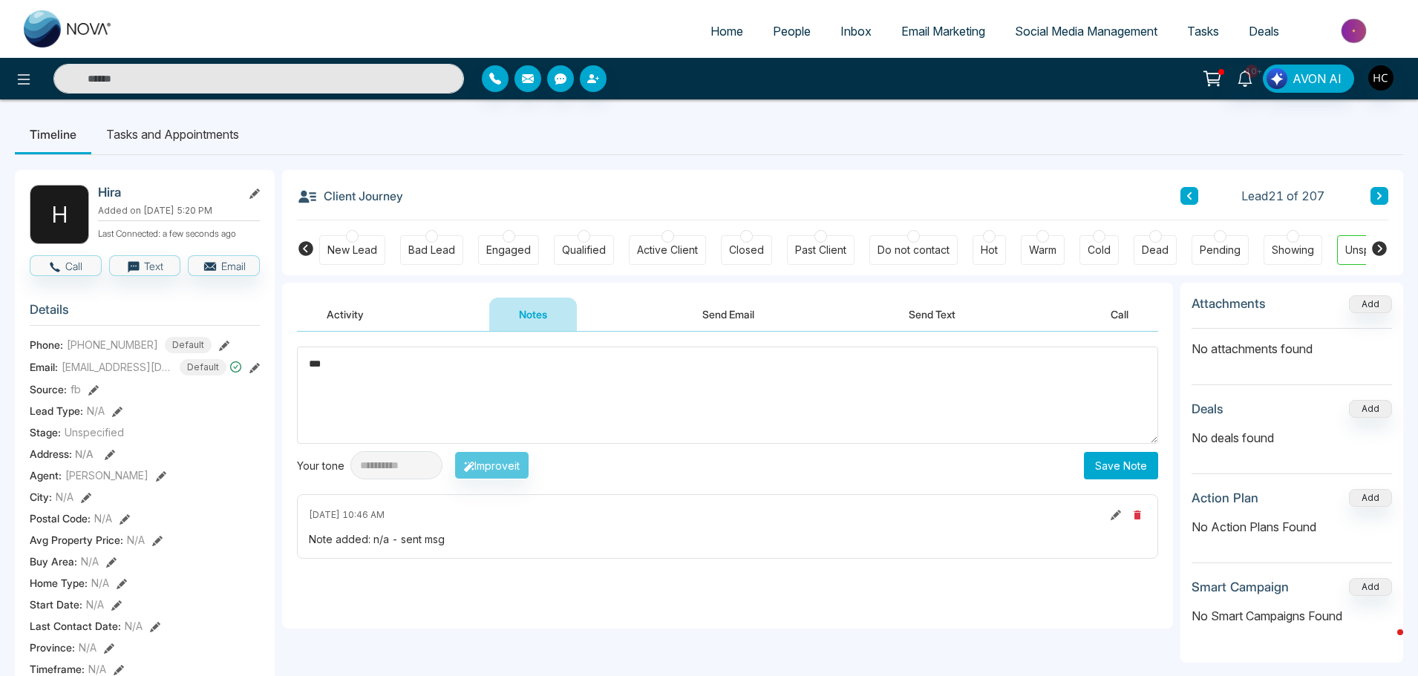
type textarea "***"
click at [1135, 457] on button "Save Note" at bounding box center [1121, 465] width 74 height 27
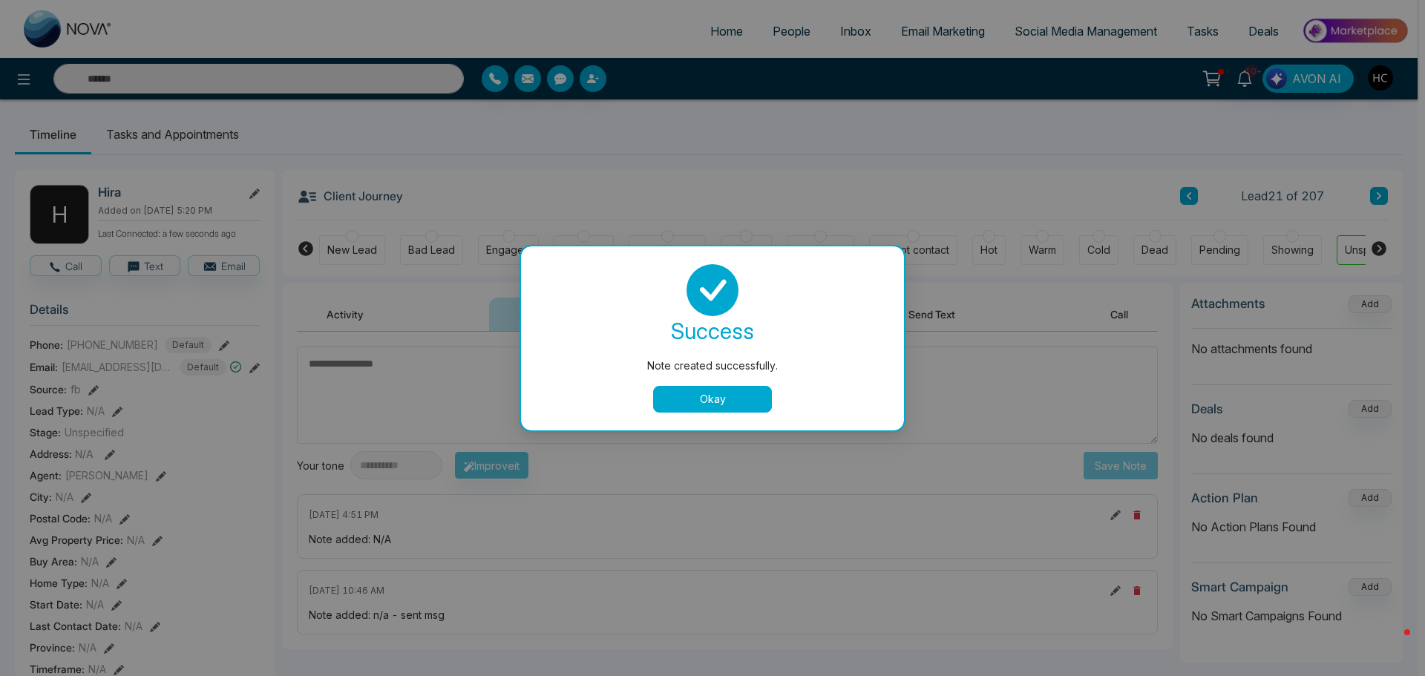
click at [754, 399] on button "Okay" at bounding box center [712, 399] width 119 height 27
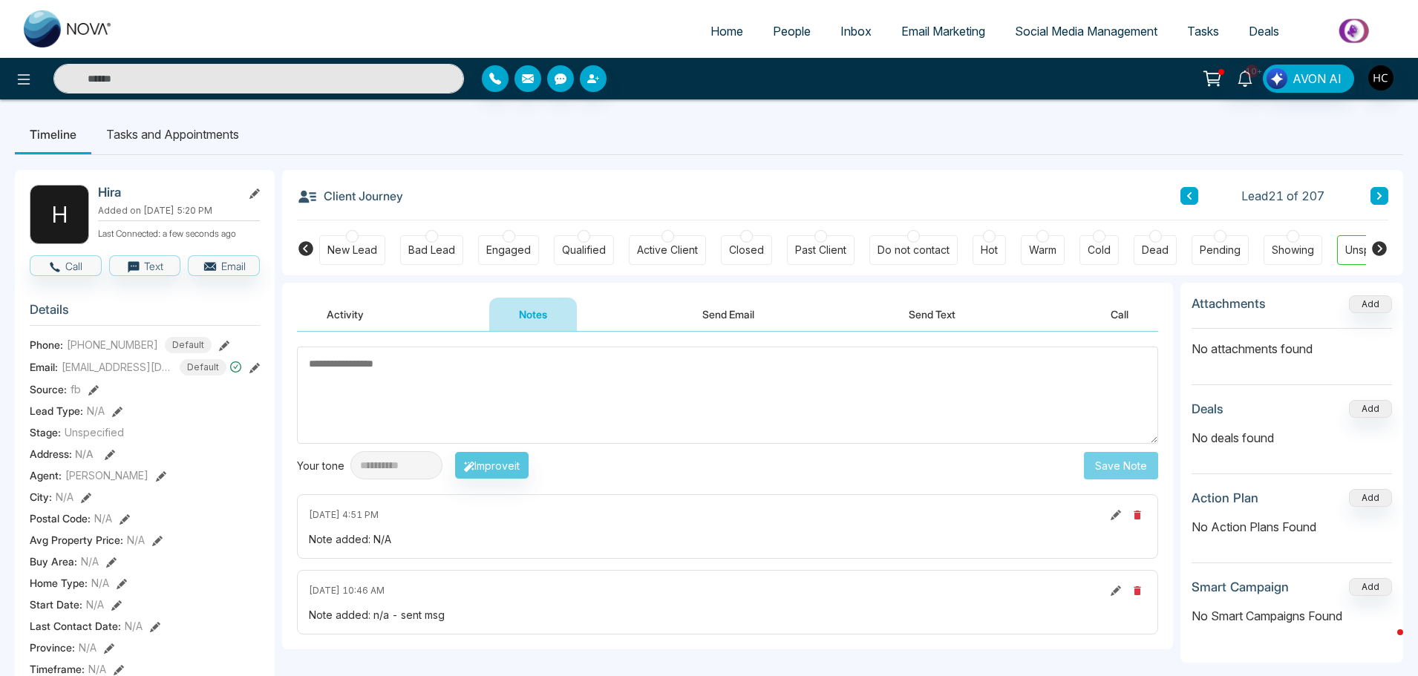
click at [1372, 200] on button at bounding box center [1379, 196] width 18 height 18
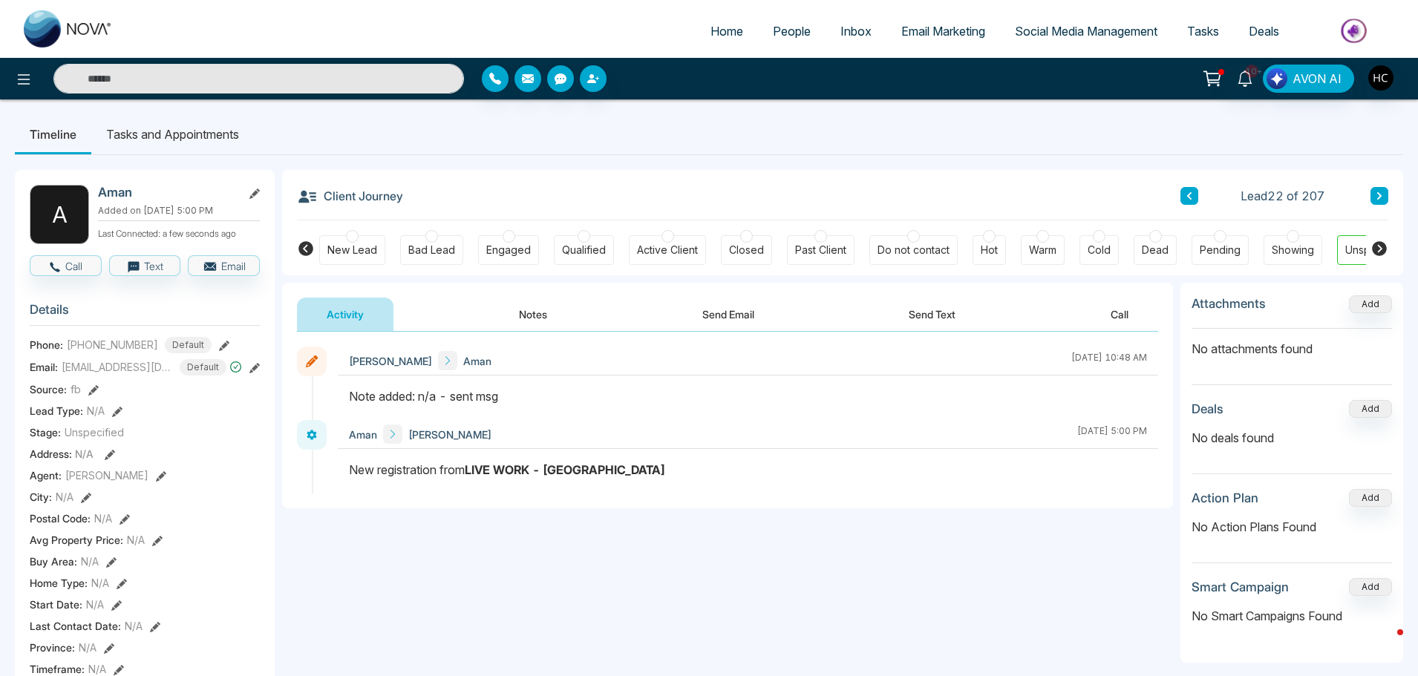
click at [544, 321] on button "Notes" at bounding box center [533, 314] width 88 height 33
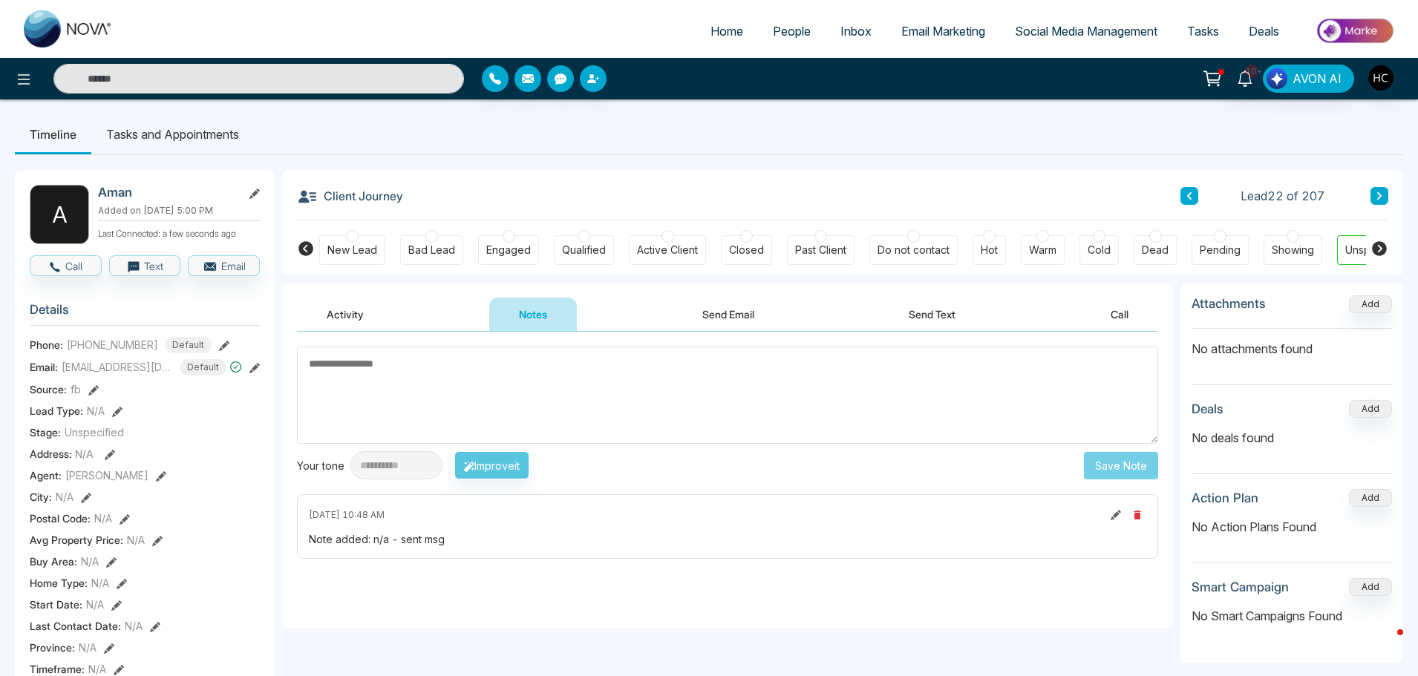
click at [475, 390] on textarea at bounding box center [727, 395] width 861 height 97
type textarea "**********"
click at [1116, 469] on button "Save Note" at bounding box center [1121, 465] width 74 height 27
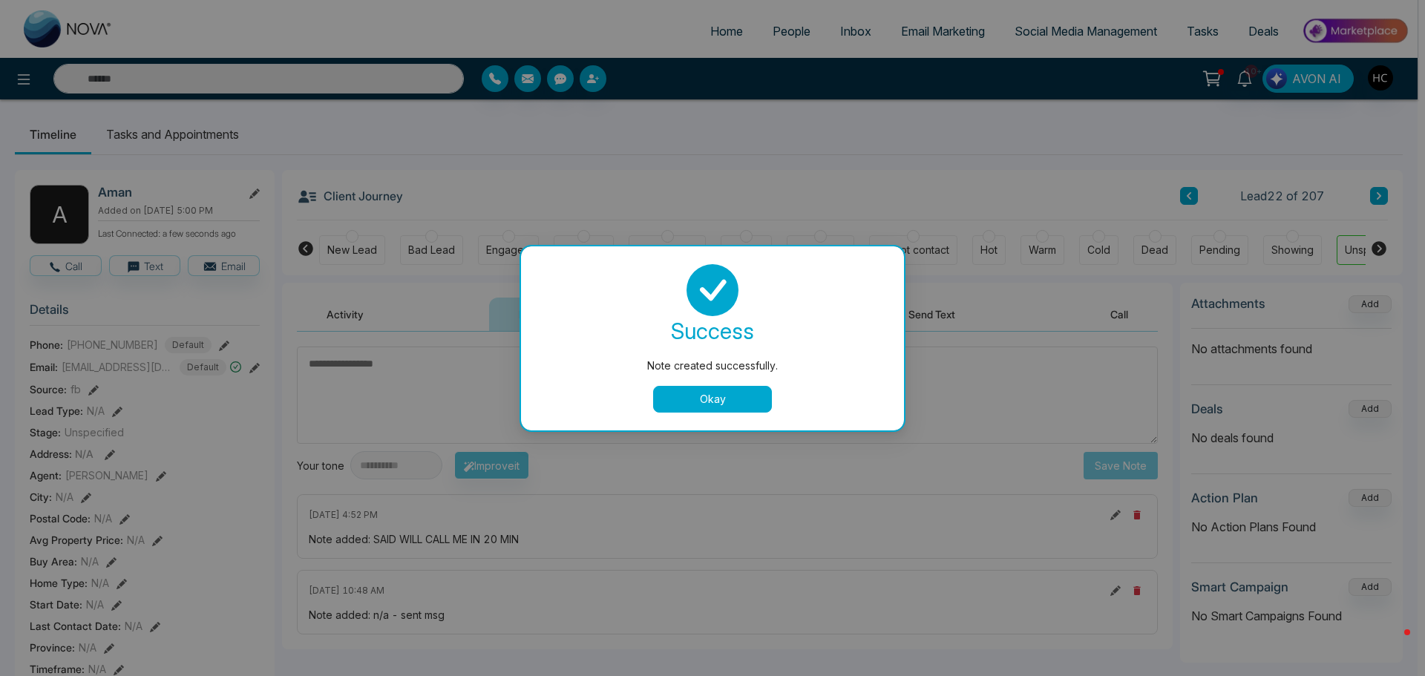
click at [714, 407] on button "Okay" at bounding box center [712, 399] width 119 height 27
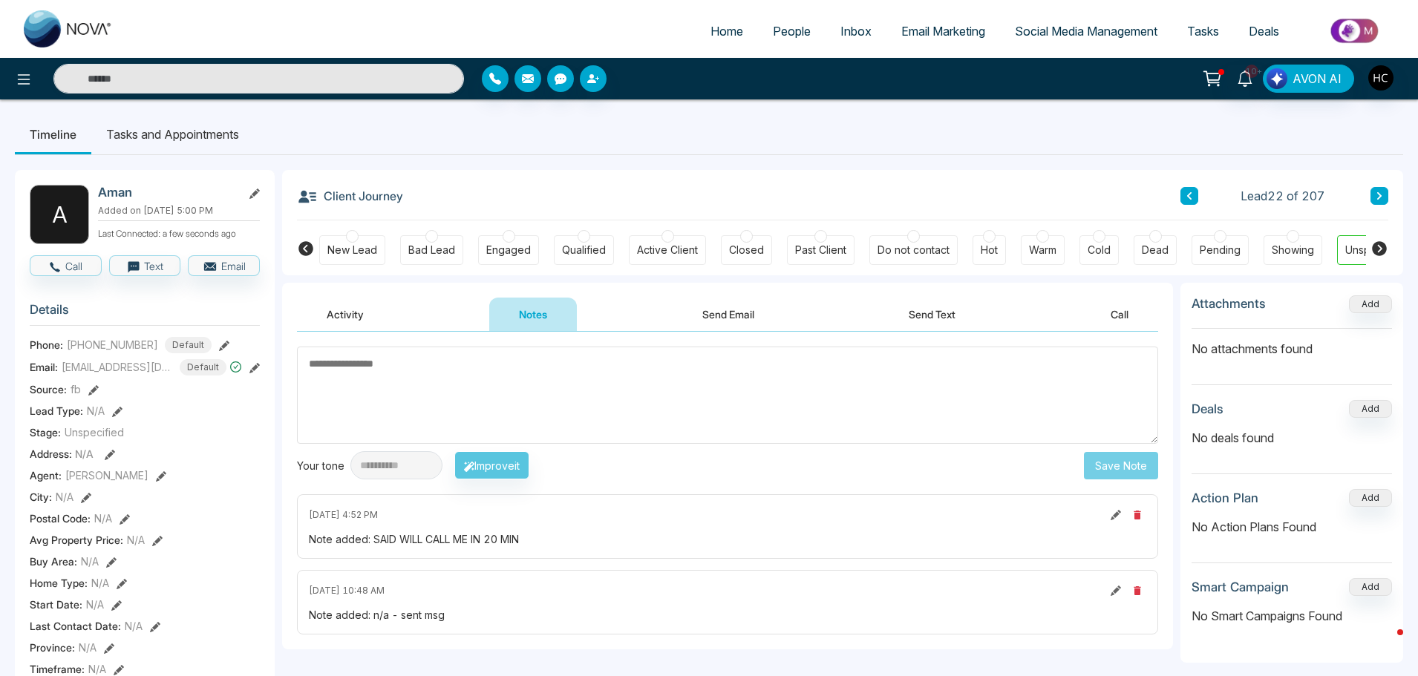
click at [1384, 195] on button at bounding box center [1379, 196] width 18 height 18
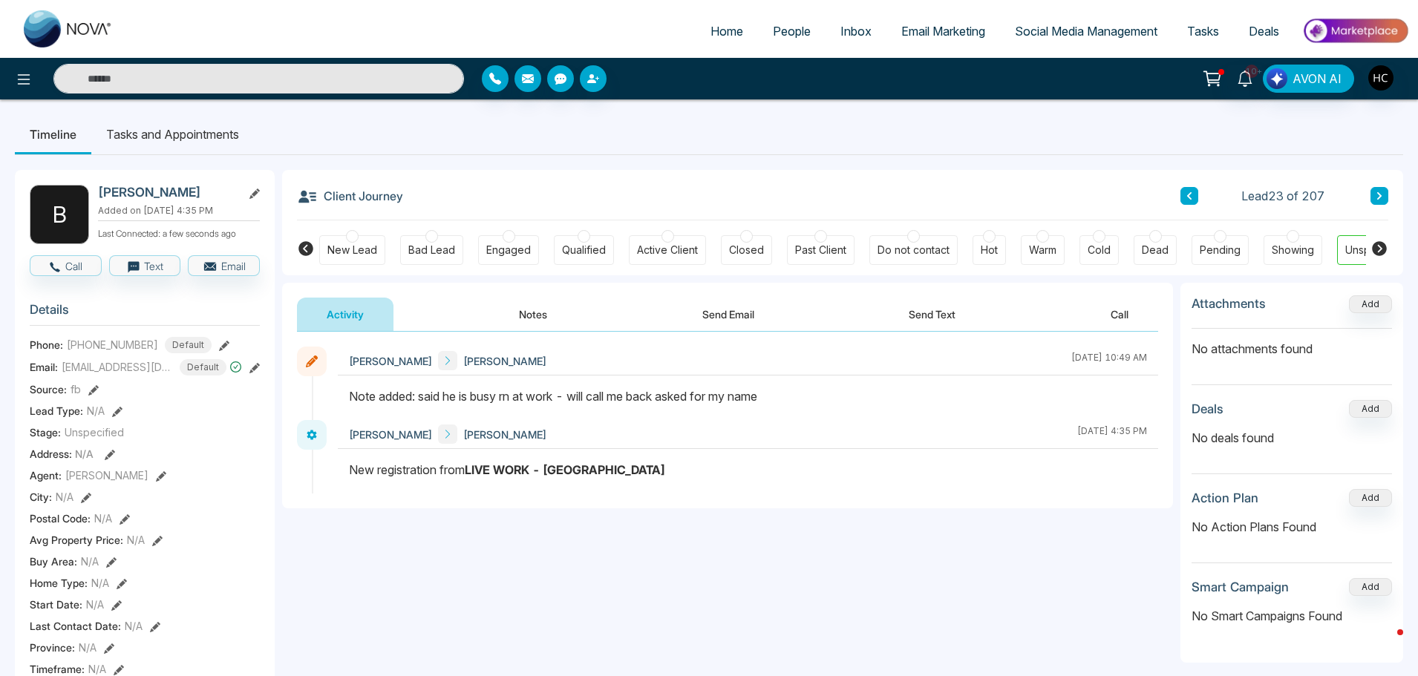
click at [1376, 194] on icon at bounding box center [1378, 195] width 7 height 9
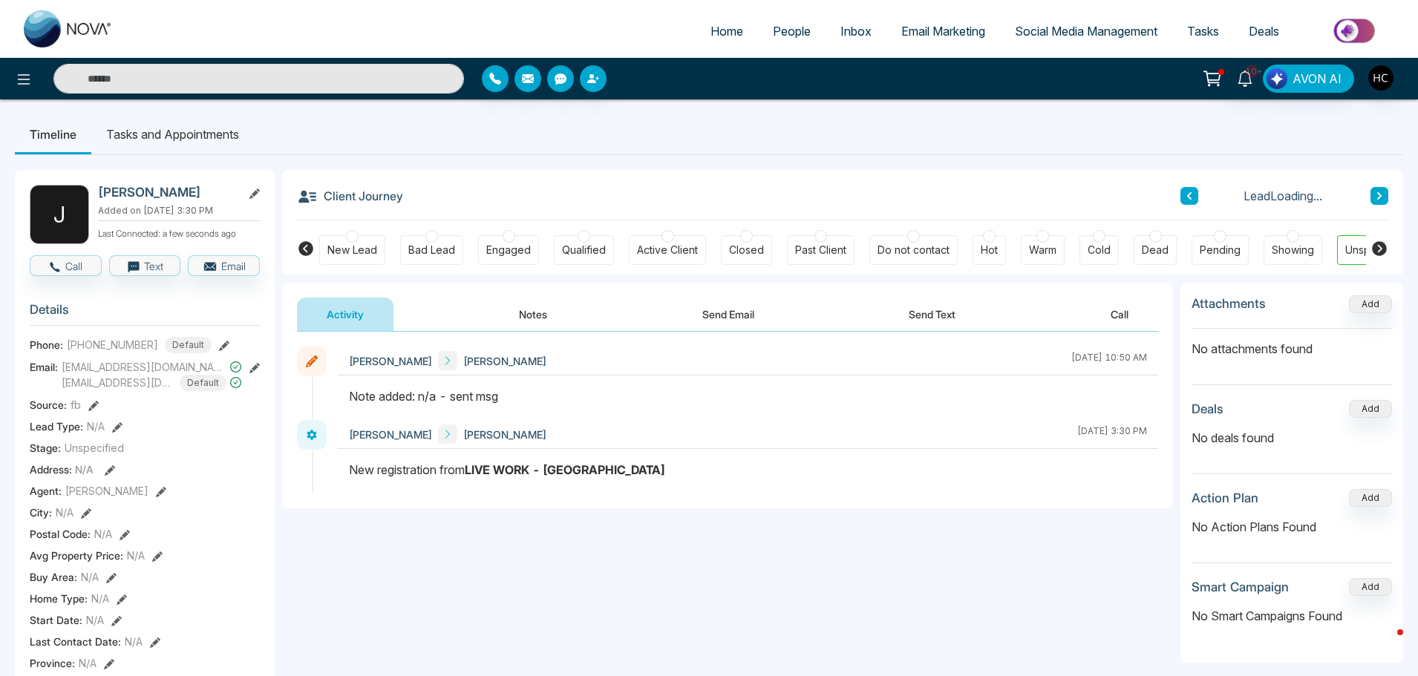
click at [516, 310] on button "Notes" at bounding box center [533, 314] width 88 height 33
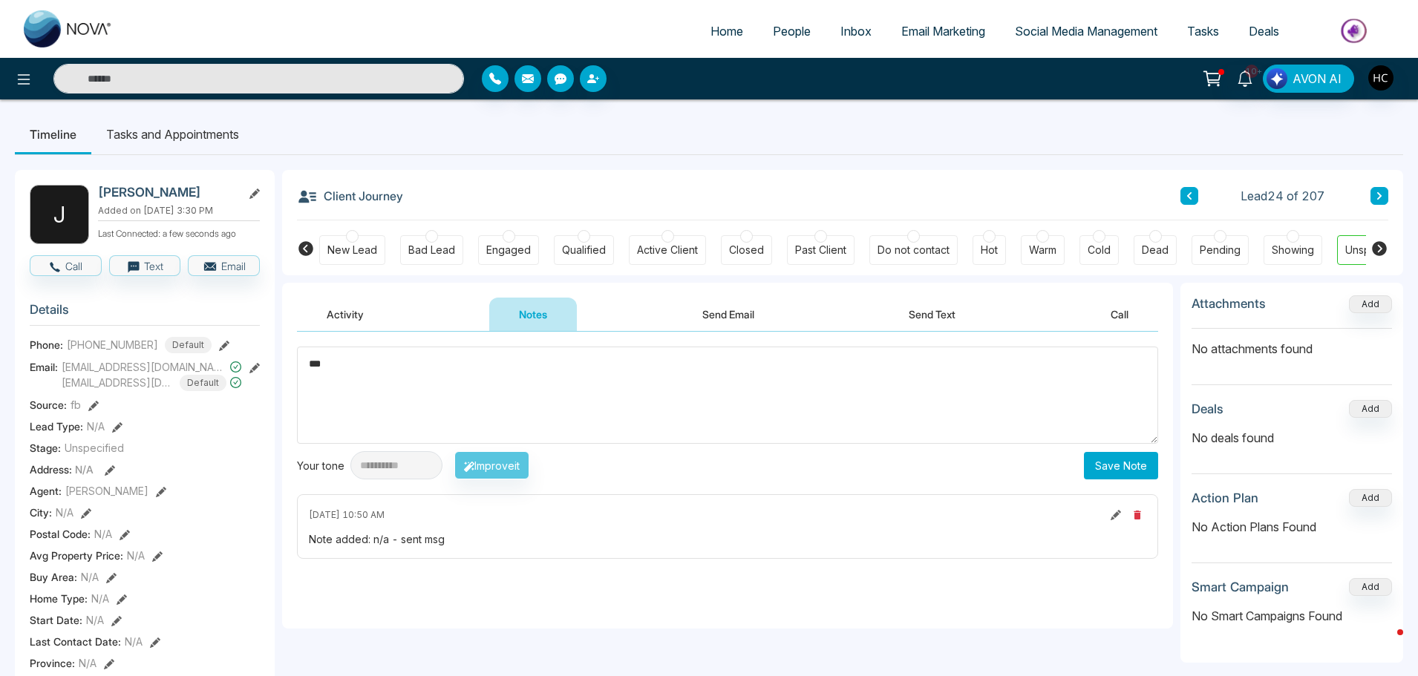
type textarea "***"
click at [1106, 456] on button "Save Note" at bounding box center [1121, 465] width 74 height 27
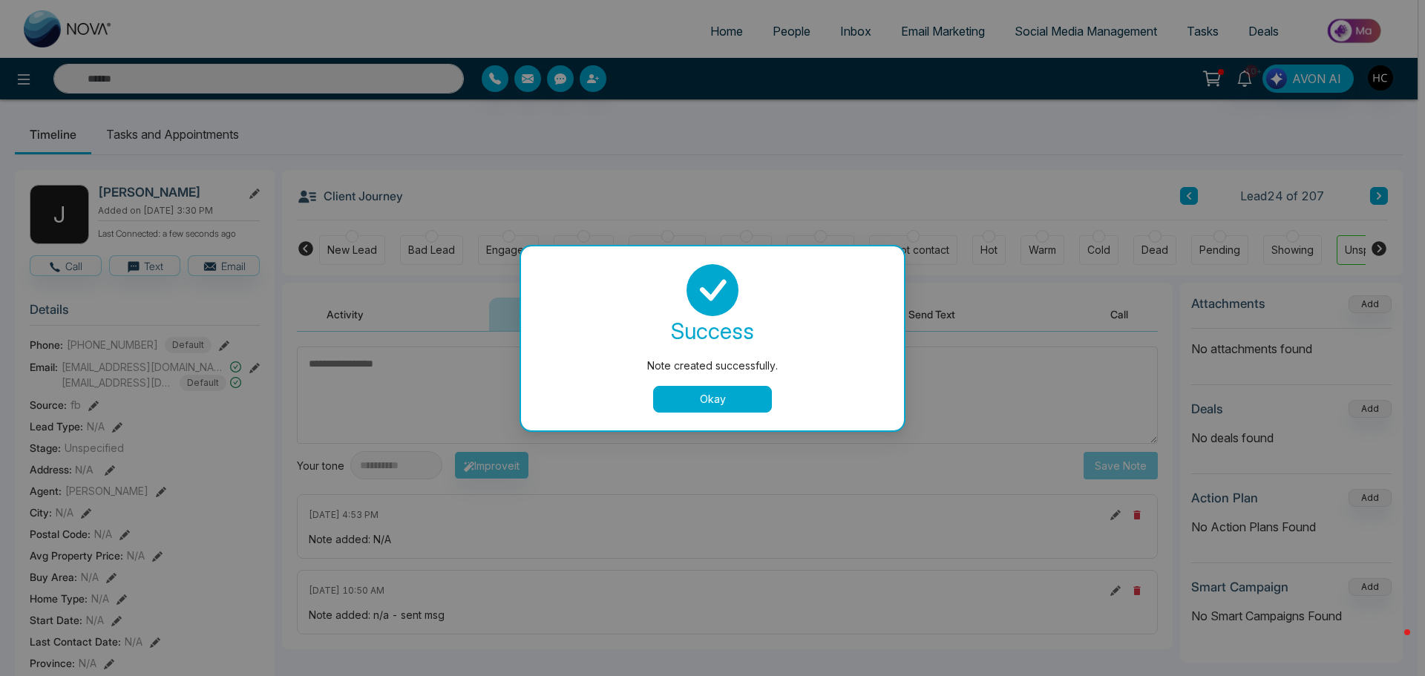
click at [725, 399] on button "Okay" at bounding box center [712, 399] width 119 height 27
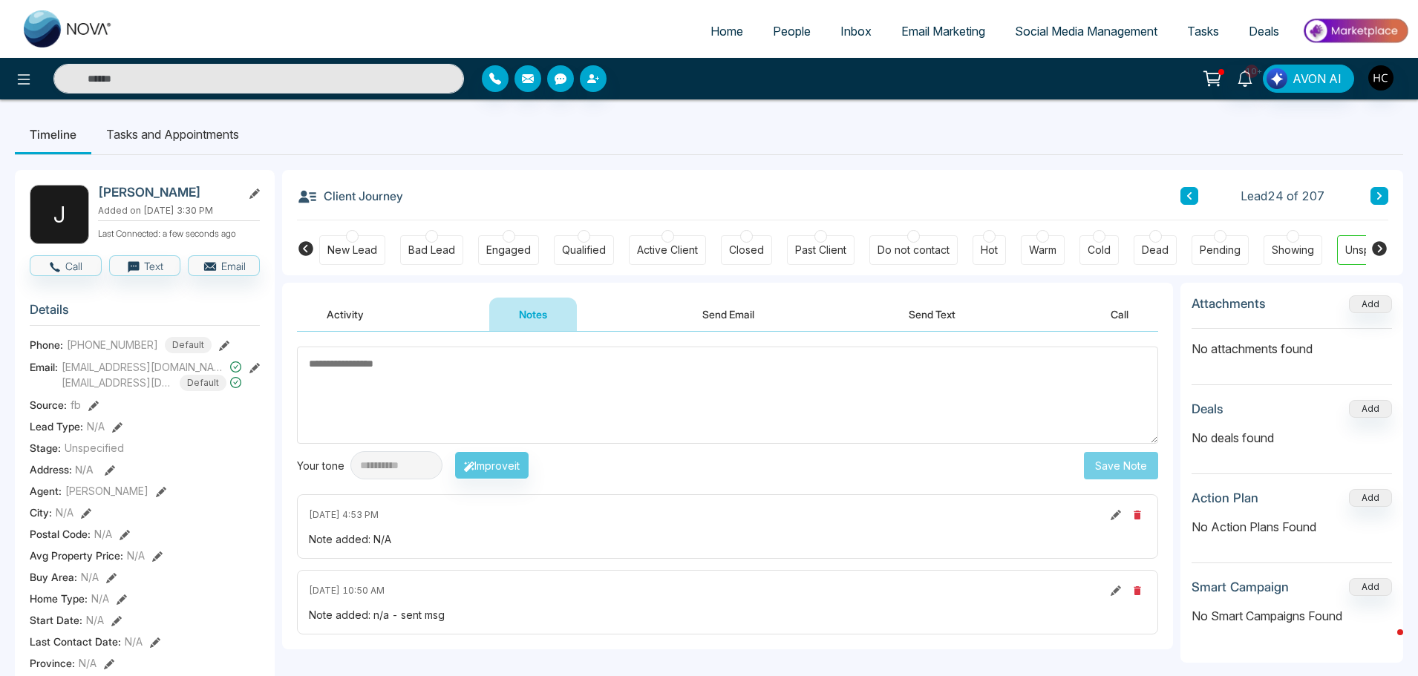
click at [1381, 196] on icon at bounding box center [1379, 195] width 4 height 7
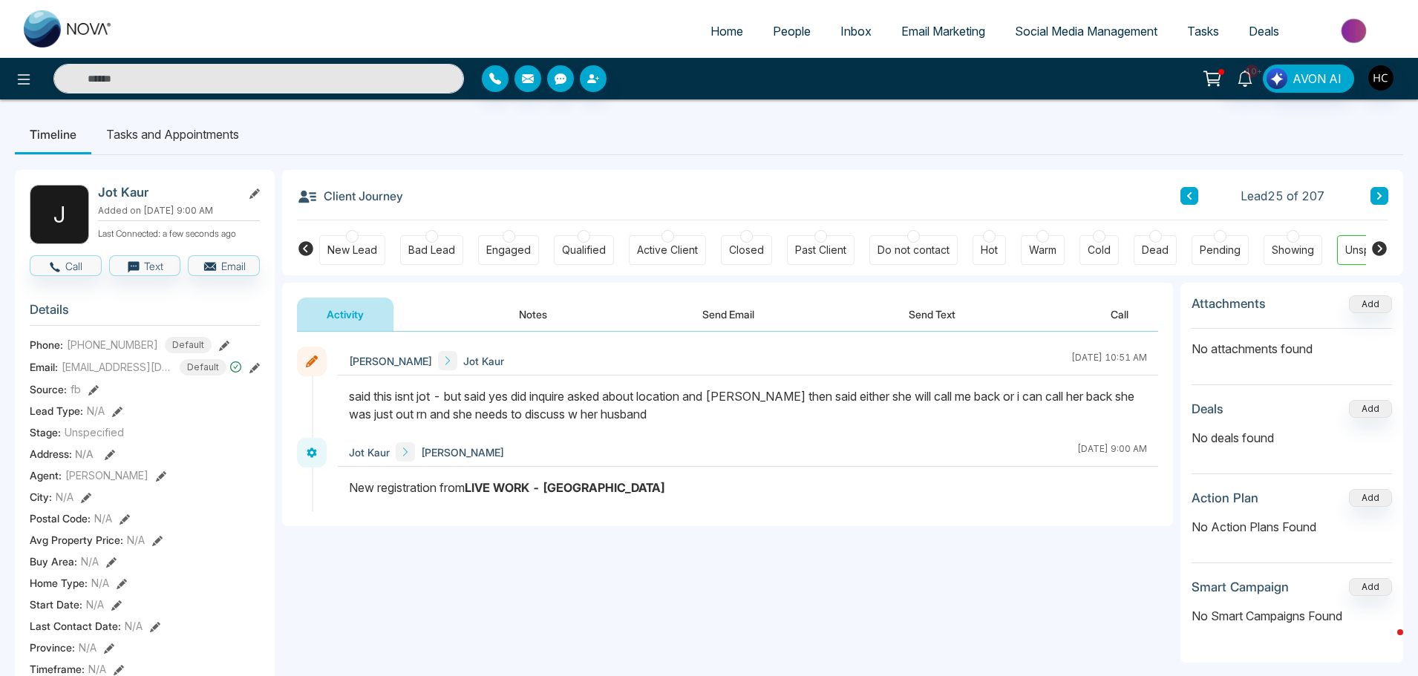
click at [1392, 195] on div "Client Journey Lead 25 of 207 New Lead Bad Lead Engaged Qualified Active Client…" at bounding box center [842, 222] width 1121 height 105
click at [1380, 197] on icon at bounding box center [1379, 195] width 4 height 7
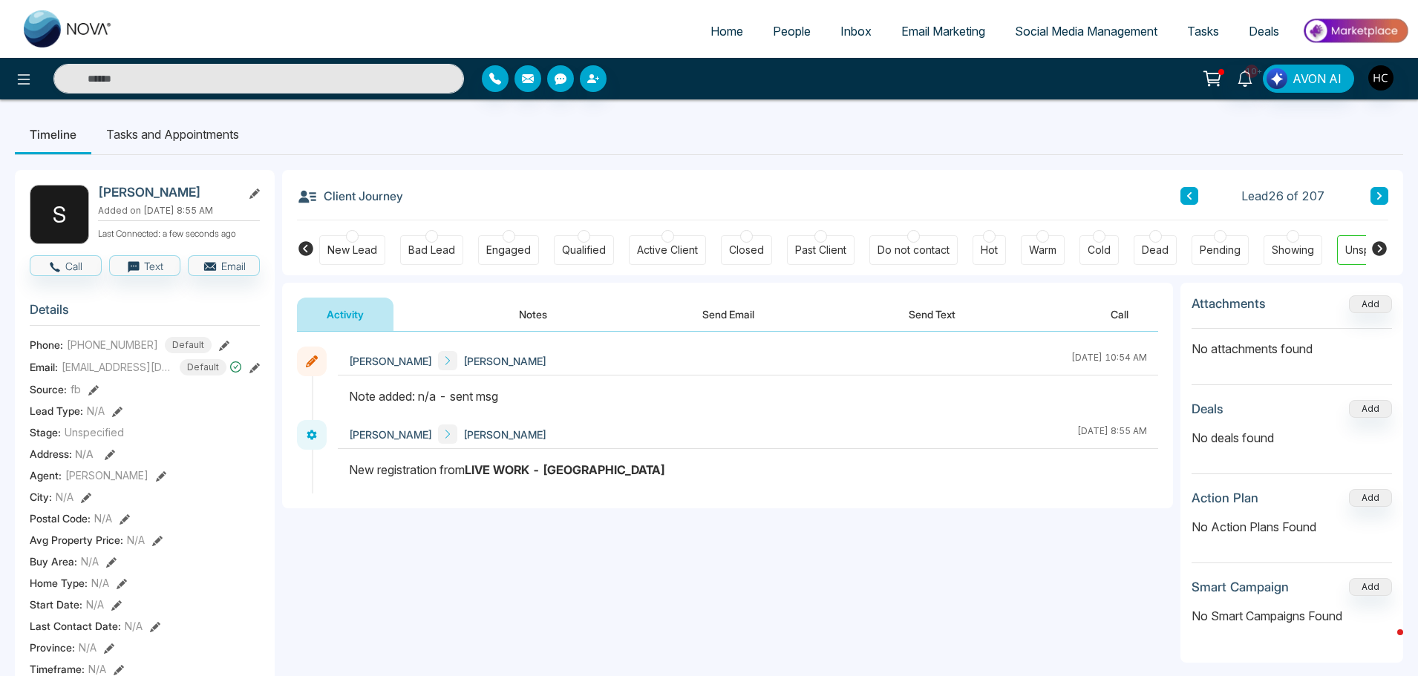
click at [558, 315] on button "Notes" at bounding box center [533, 314] width 88 height 33
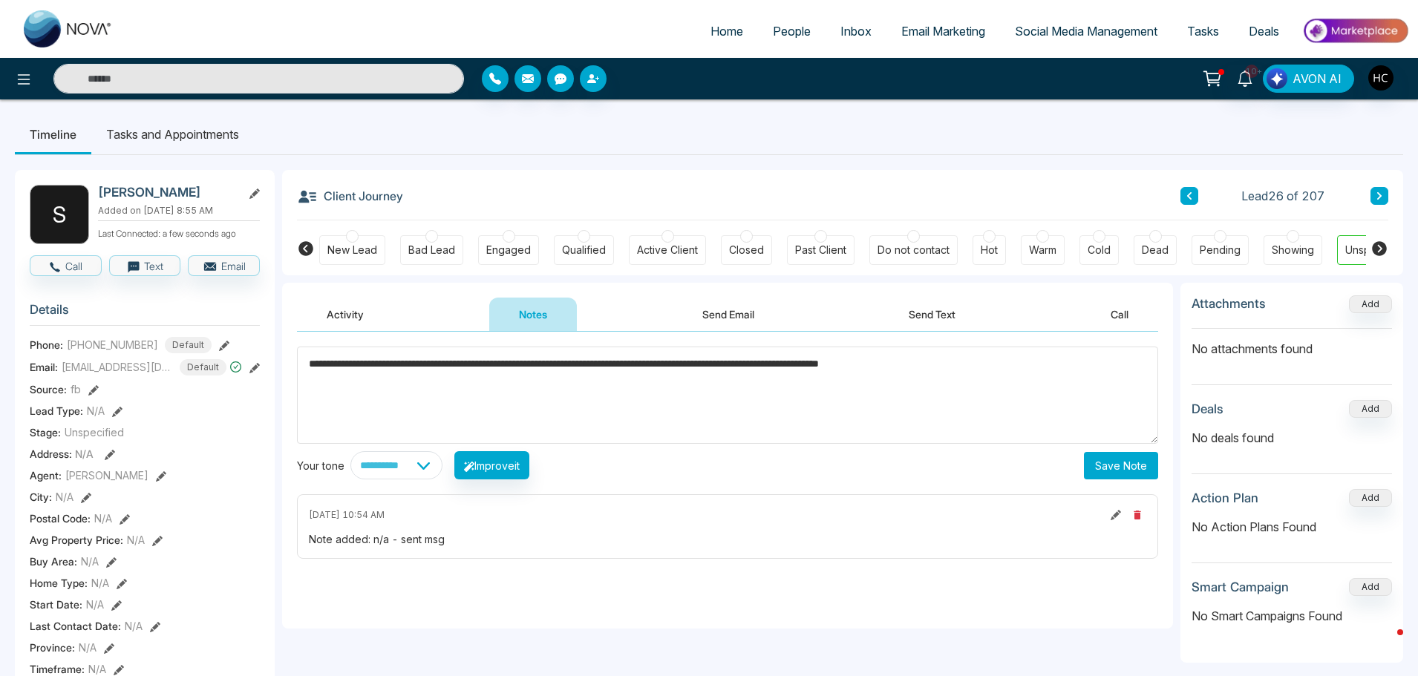
type textarea "**********"
click at [1140, 457] on button "Save Note" at bounding box center [1121, 465] width 74 height 27
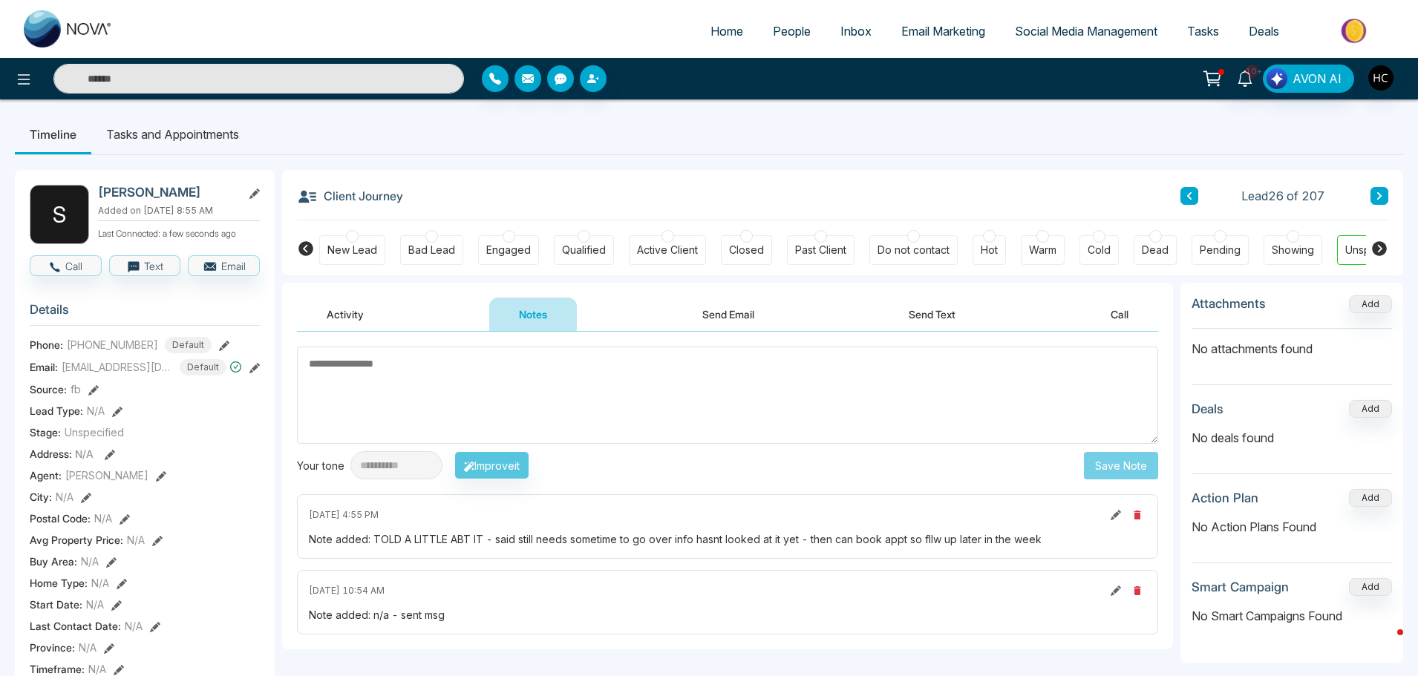
click at [1386, 203] on button at bounding box center [1379, 196] width 18 height 18
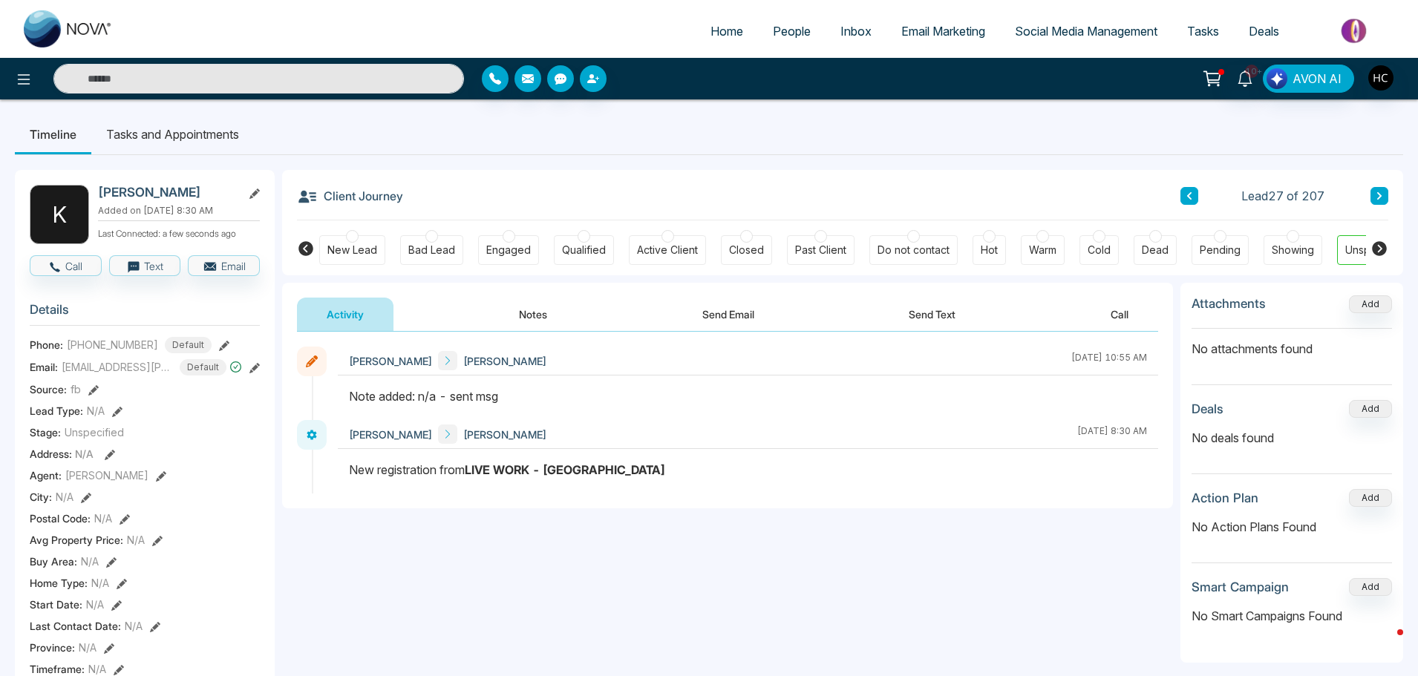
click at [524, 311] on button "Notes" at bounding box center [533, 314] width 88 height 33
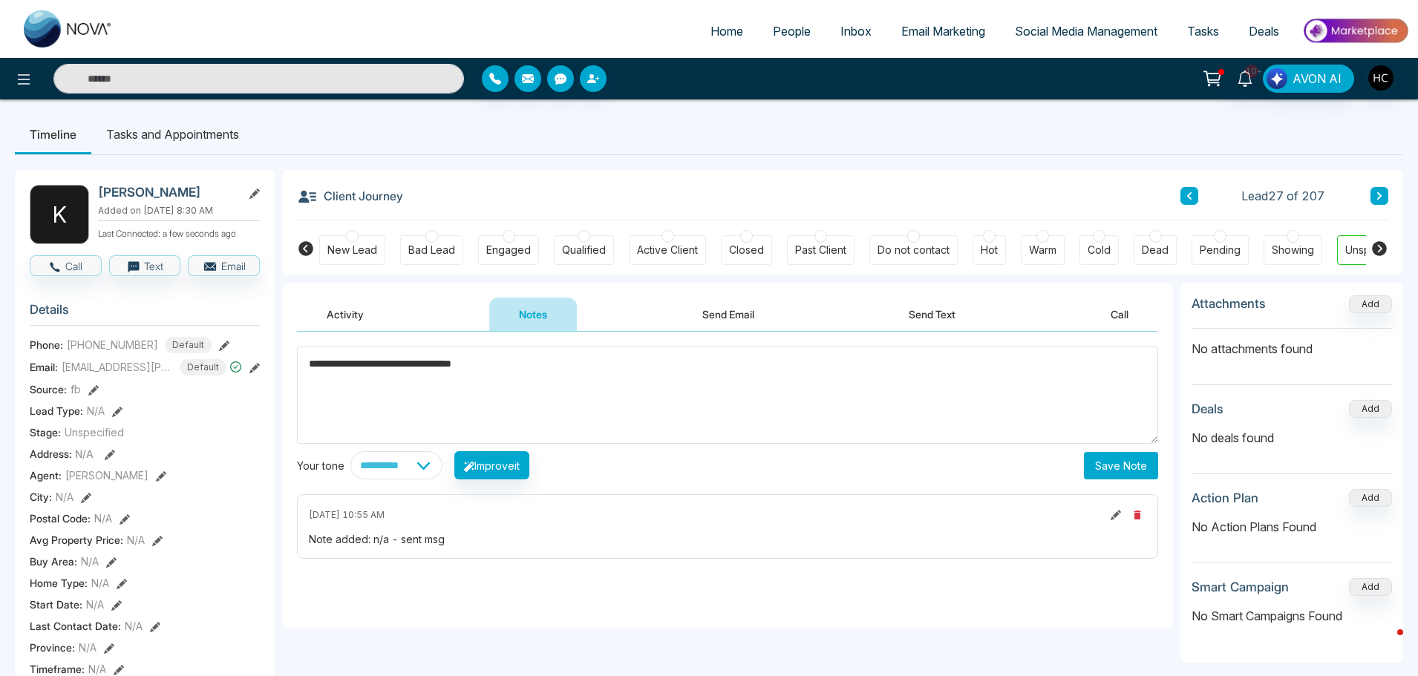
click at [574, 360] on textarea "**********" at bounding box center [727, 395] width 861 height 97
click at [1038, 436] on textarea "**********" at bounding box center [727, 395] width 861 height 97
type textarea "**********"
click at [1135, 466] on button "Save Note" at bounding box center [1121, 465] width 74 height 27
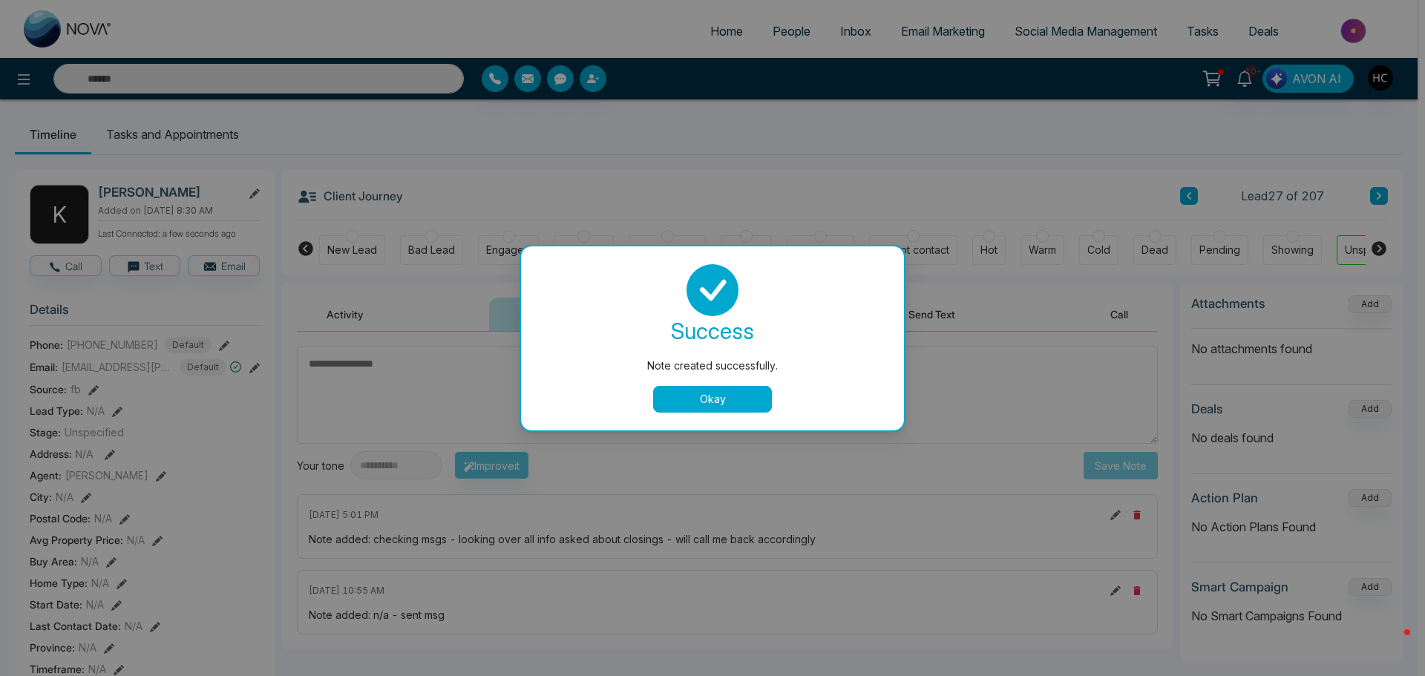
click at [707, 411] on button "Okay" at bounding box center [712, 399] width 119 height 27
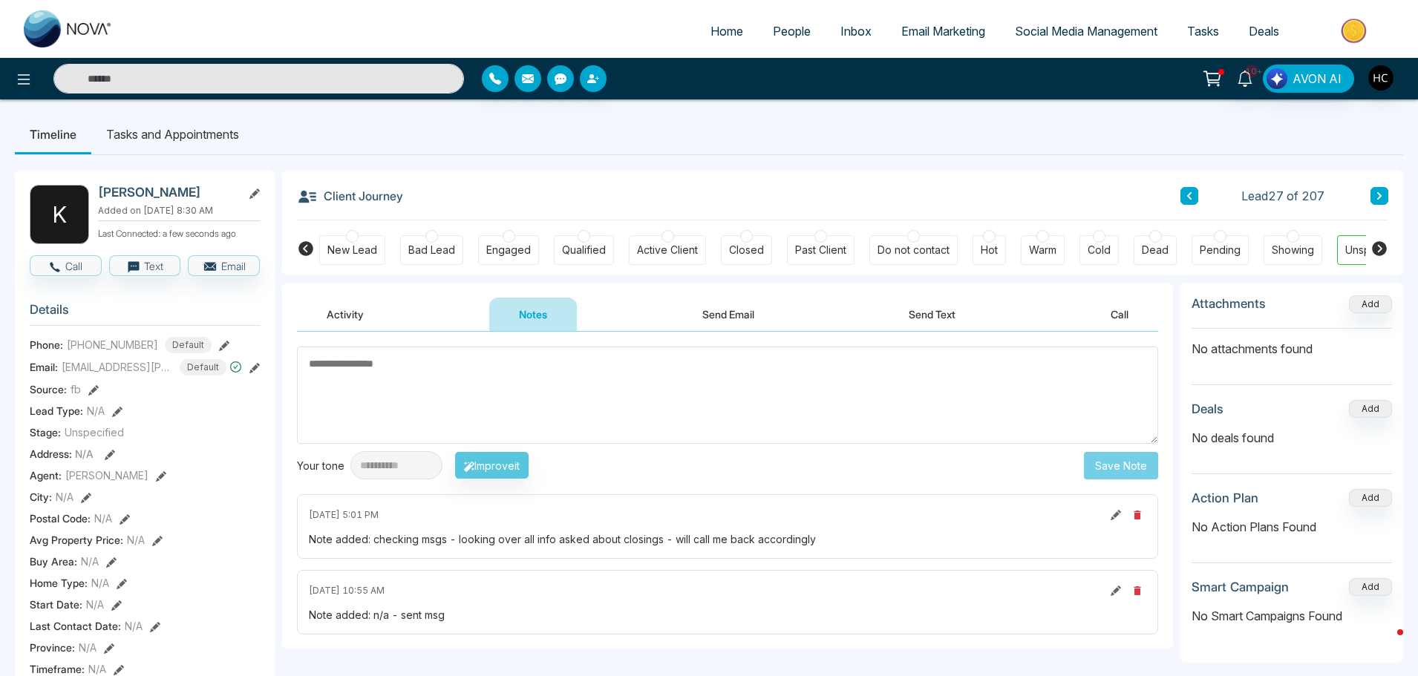
click at [1113, 516] on icon at bounding box center [1115, 515] width 10 height 10
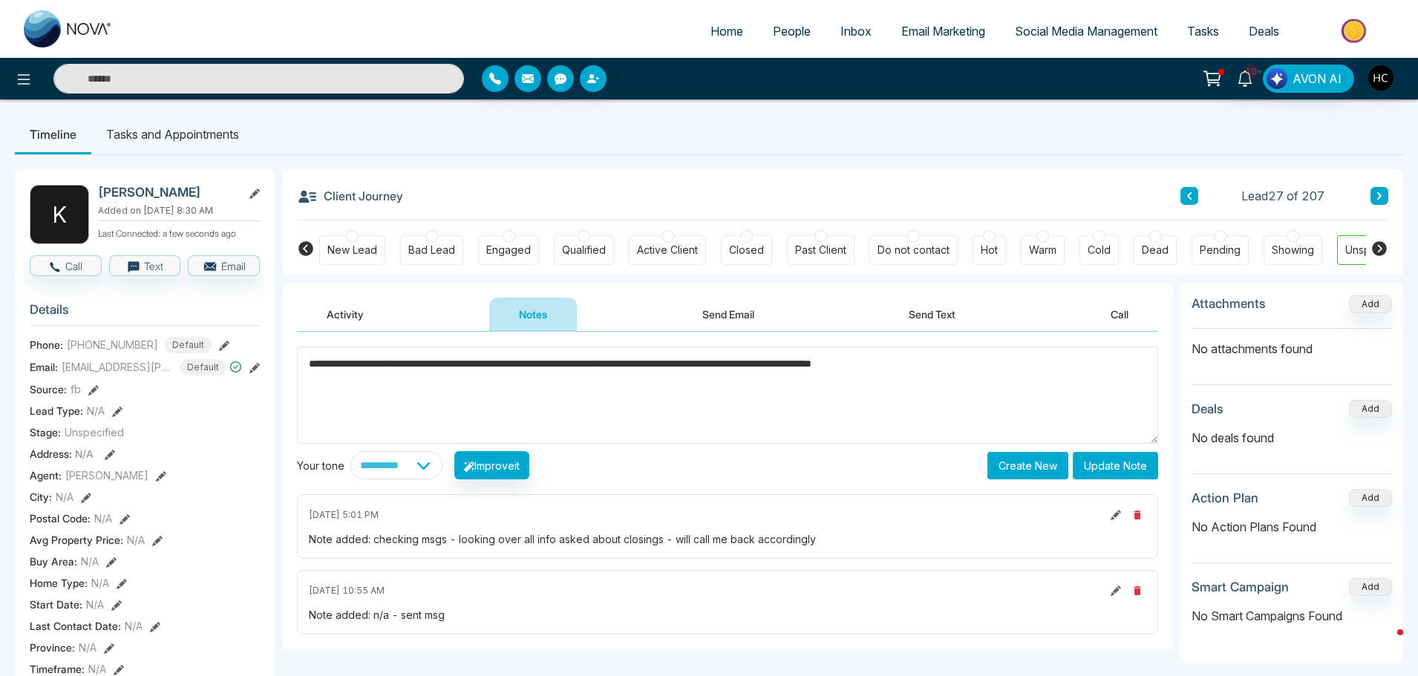
type textarea "**********"
click at [1149, 464] on button "Update Note" at bounding box center [1115, 465] width 85 height 27
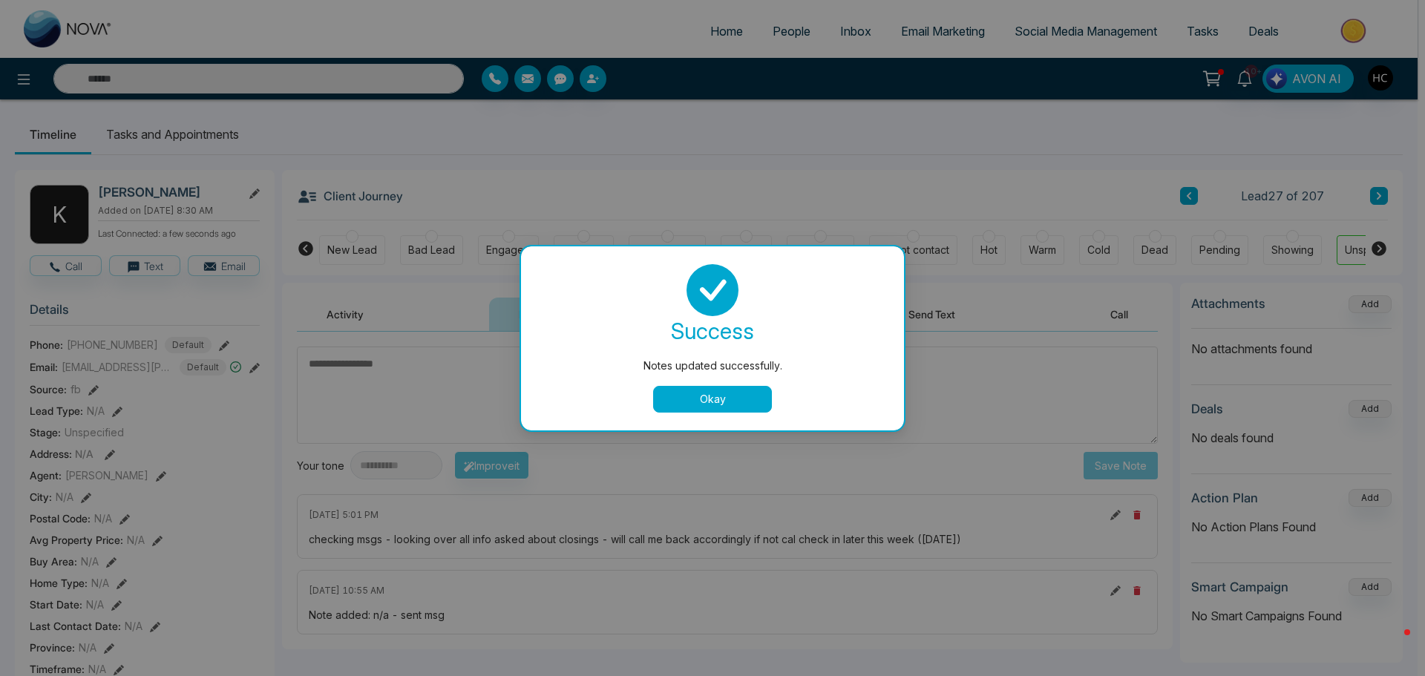
click at [1081, 258] on div "Notes updated successfully. success Notes updated successfully. Okay" at bounding box center [712, 338] width 1425 height 676
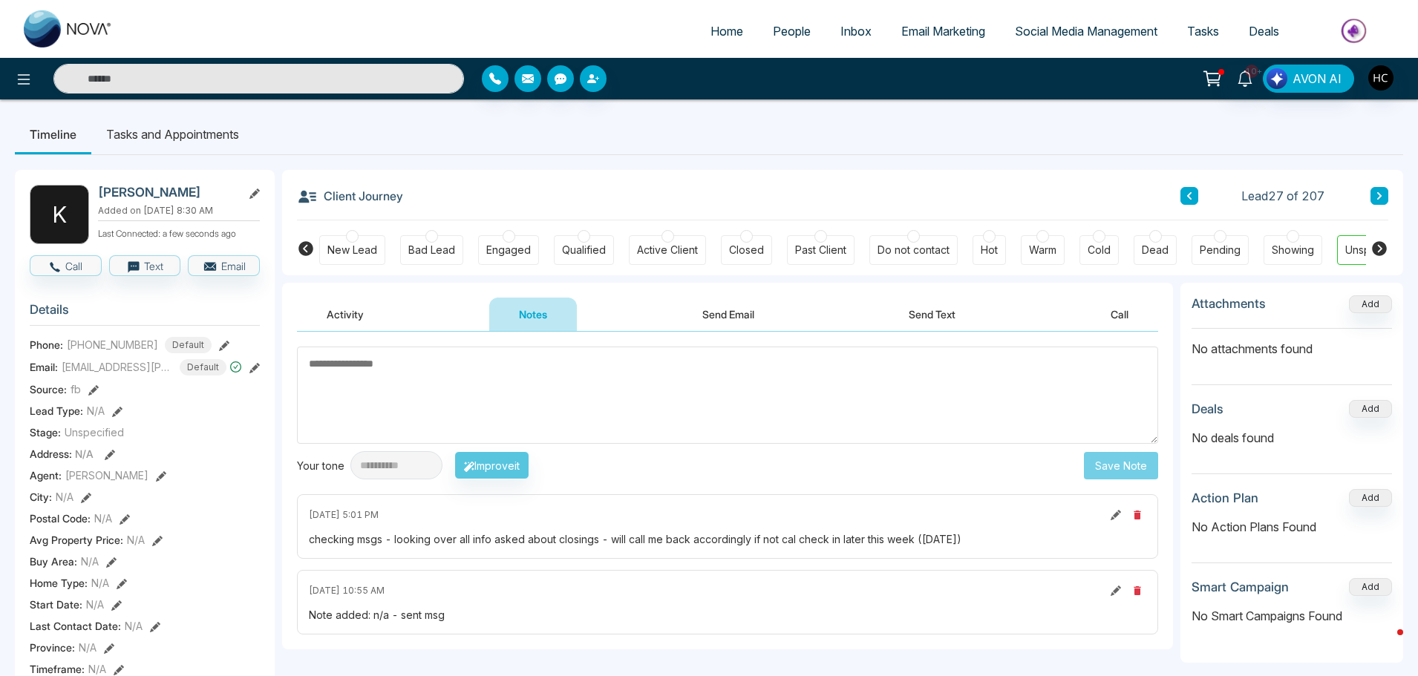
click at [1380, 191] on icon at bounding box center [1378, 195] width 7 height 9
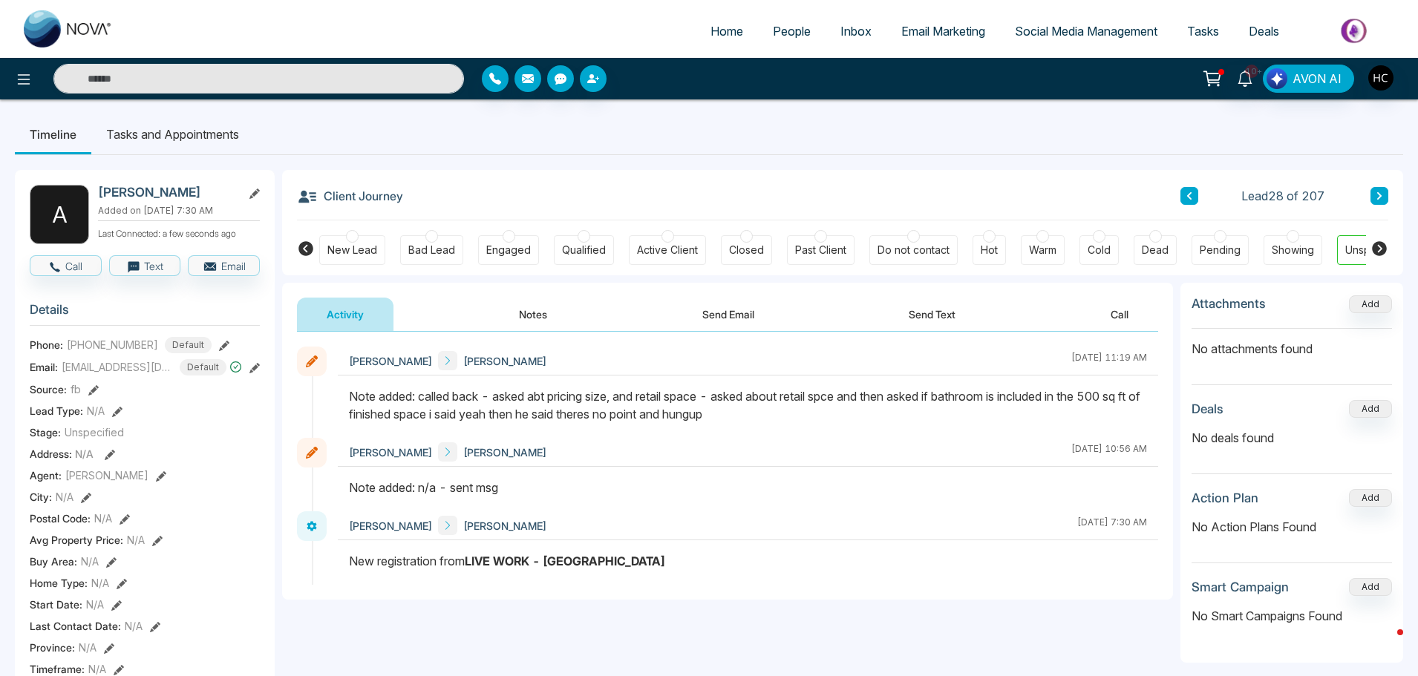
click at [1185, 200] on button at bounding box center [1189, 196] width 18 height 18
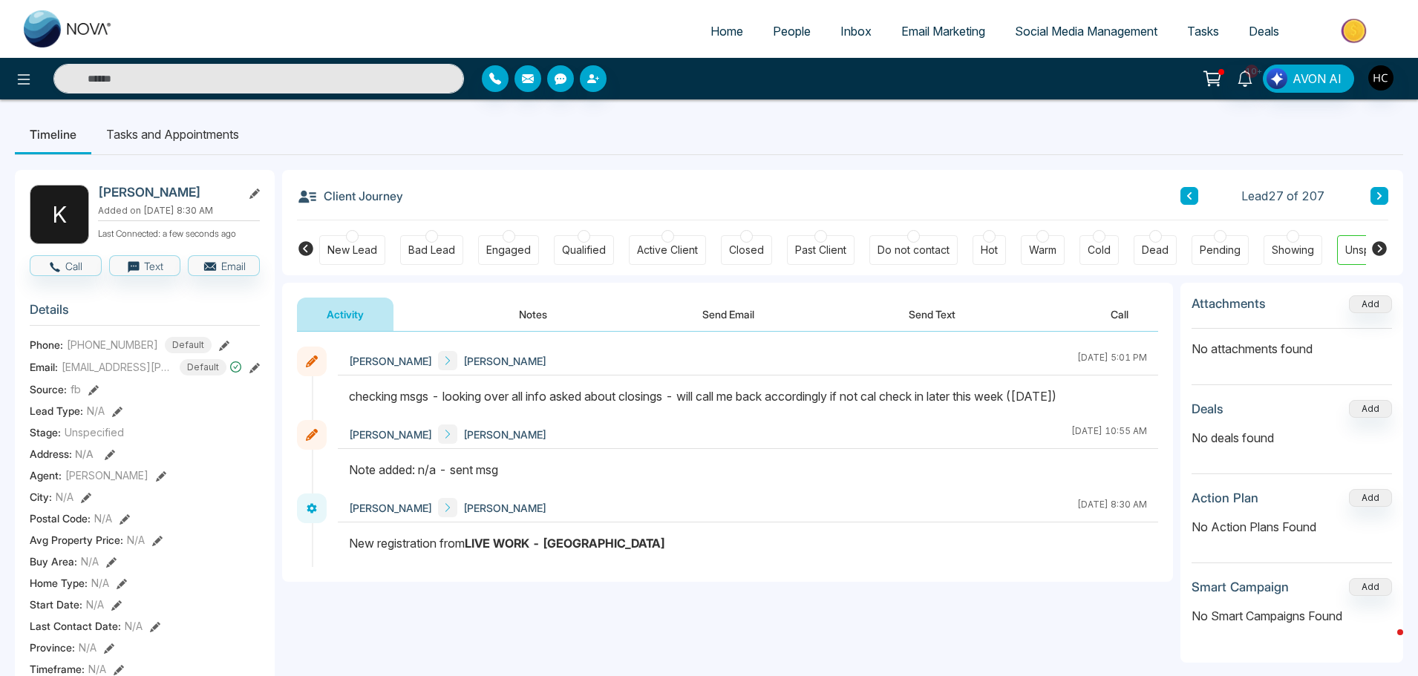
drag, startPoint x: 545, startPoint y: 311, endPoint x: 573, endPoint y: 333, distance: 35.5
click at [545, 312] on button "Notes" at bounding box center [533, 314] width 88 height 33
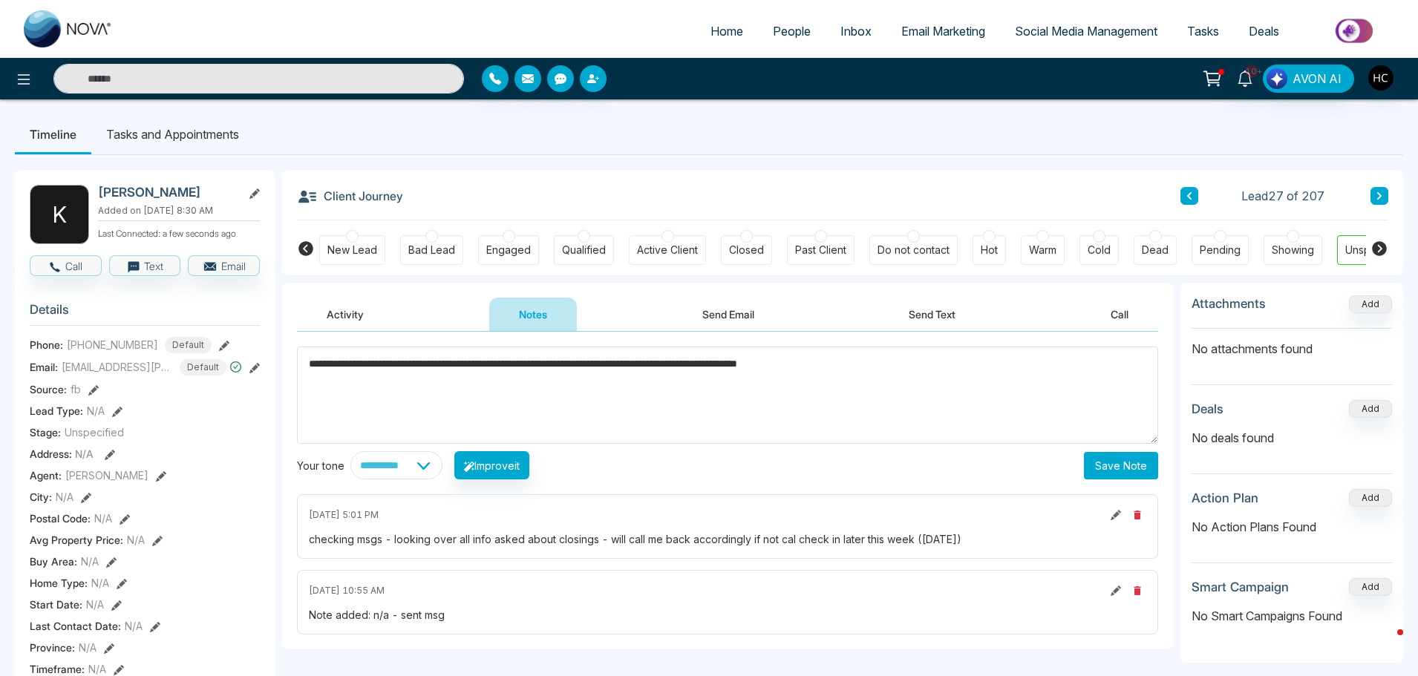
type textarea "**********"
click at [1142, 467] on button "Save Note" at bounding box center [1121, 465] width 74 height 27
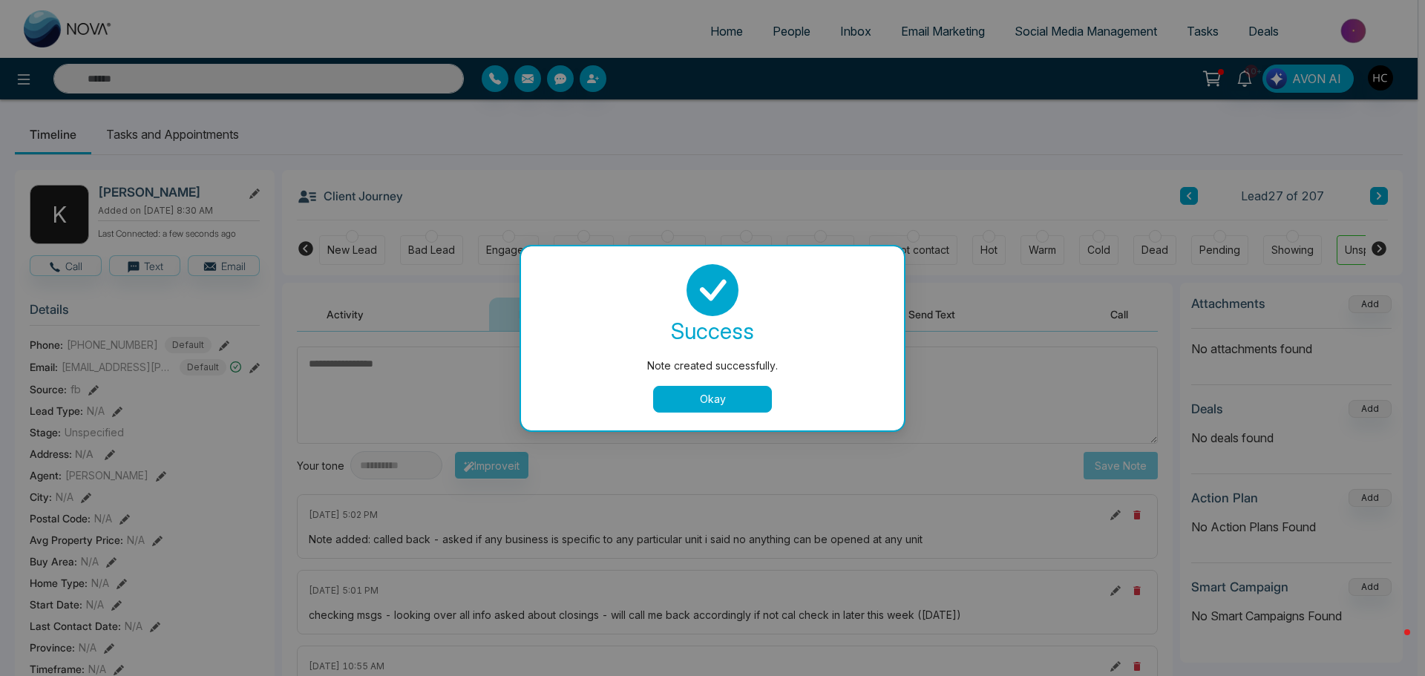
click at [752, 393] on button "Okay" at bounding box center [712, 399] width 119 height 27
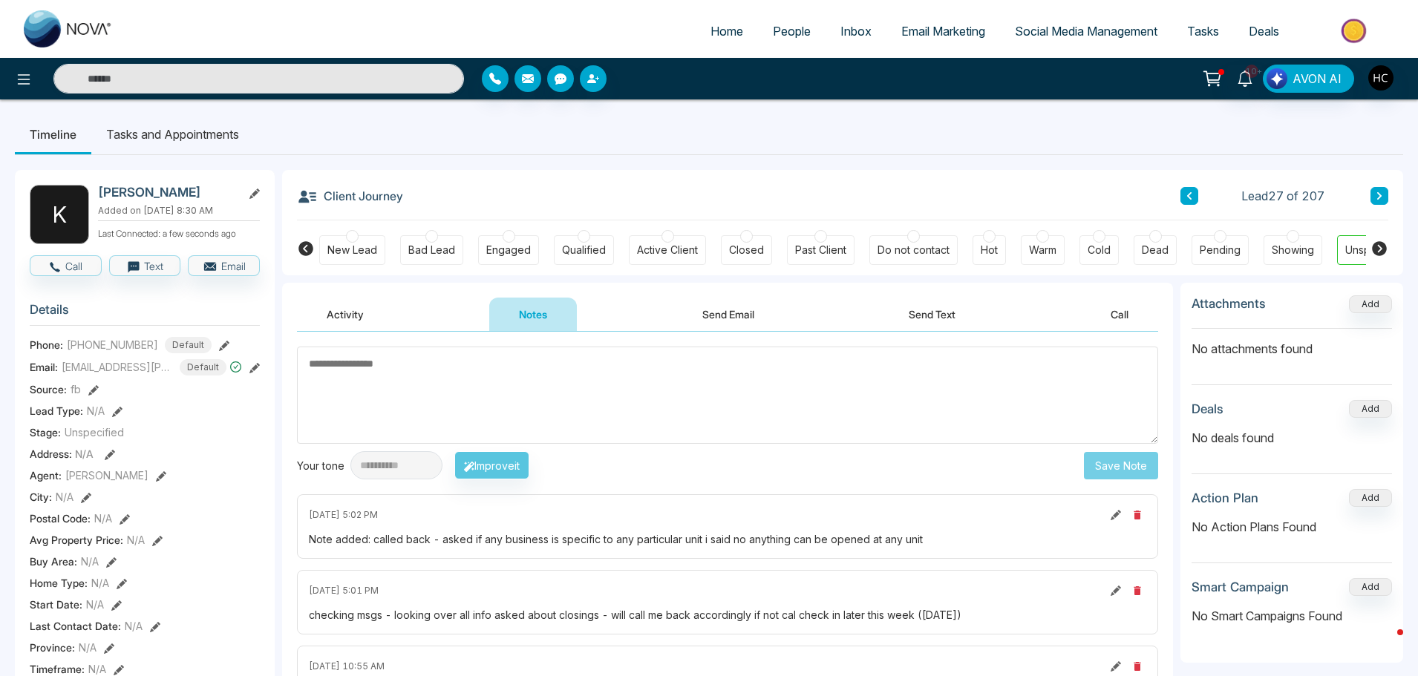
click at [1377, 200] on icon at bounding box center [1378, 195] width 7 height 9
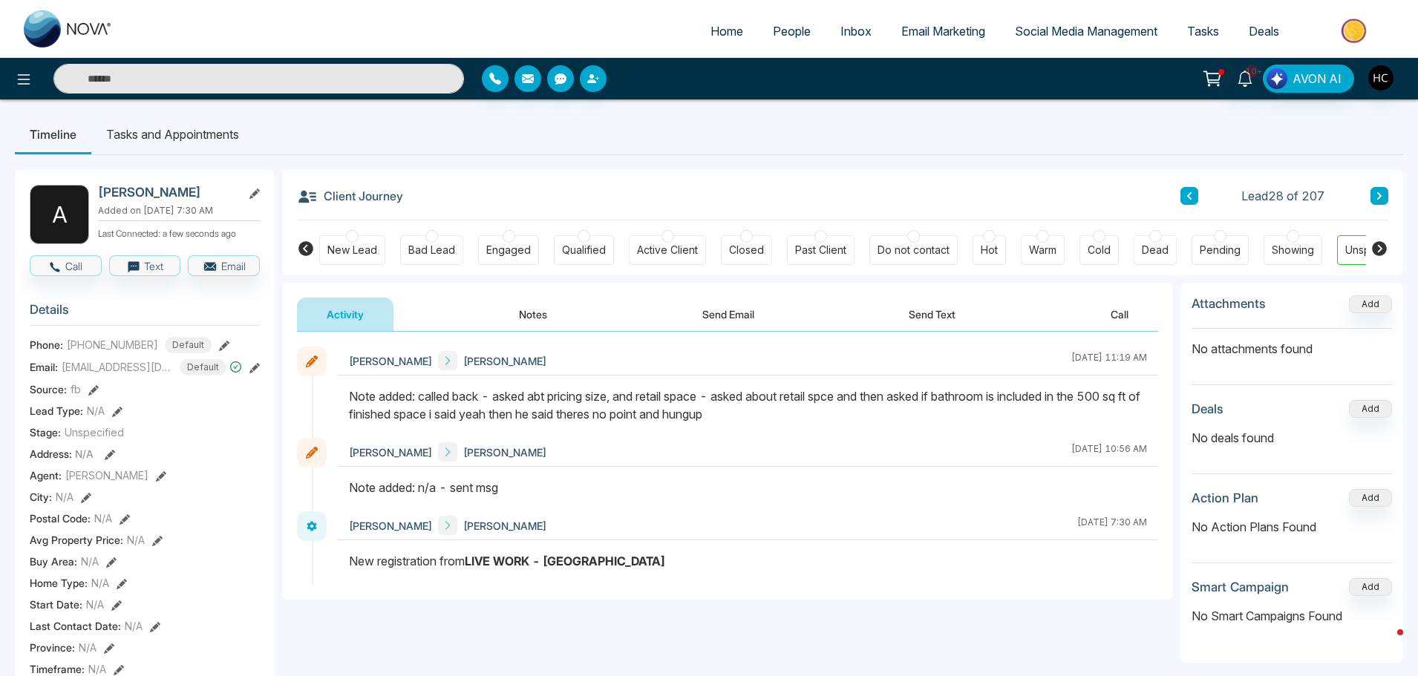
click at [1374, 191] on button at bounding box center [1379, 196] width 18 height 18
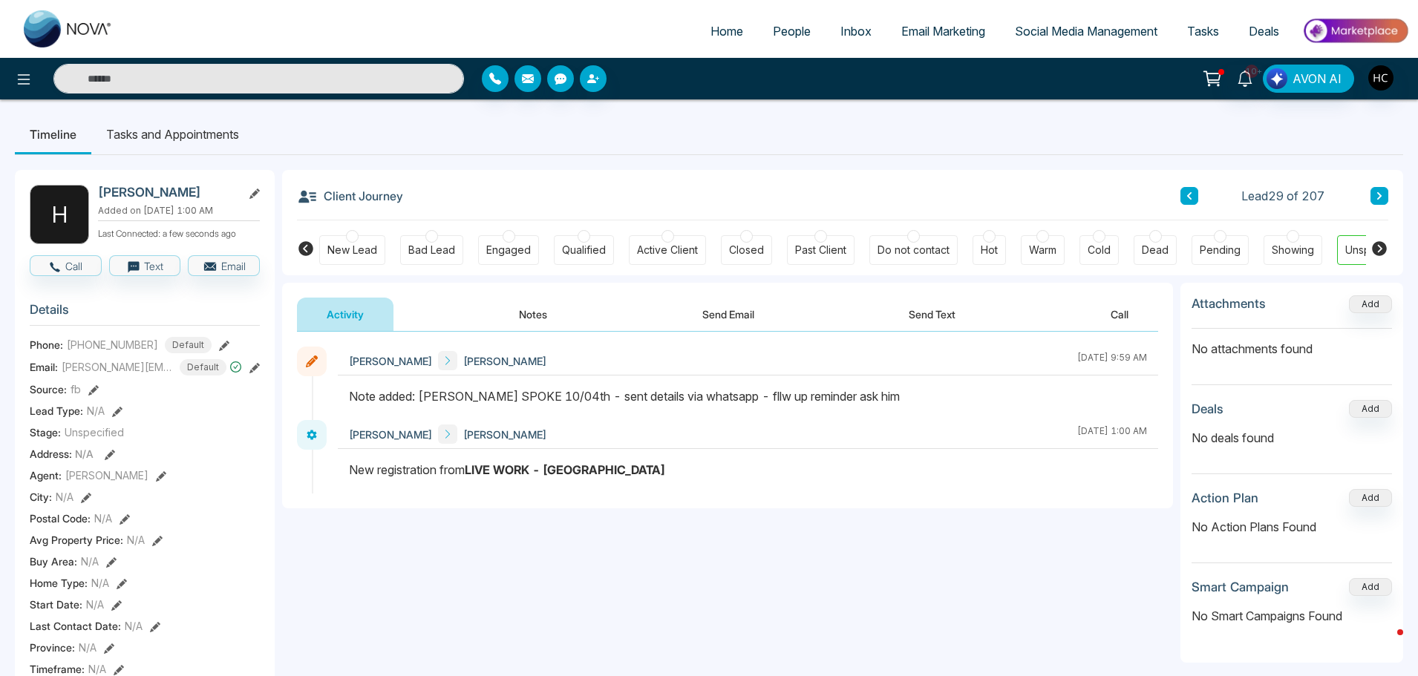
click at [1378, 199] on icon at bounding box center [1379, 195] width 4 height 7
click at [1372, 192] on button at bounding box center [1379, 196] width 18 height 18
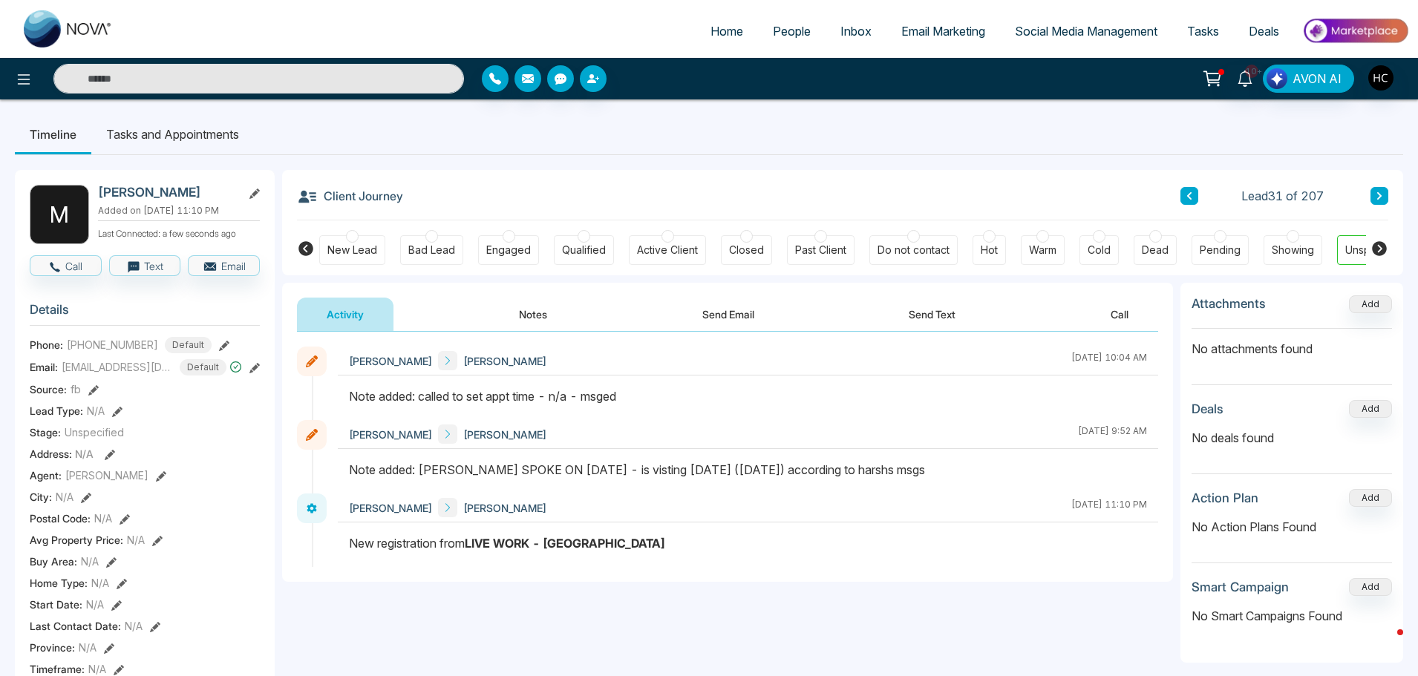
click at [544, 315] on button "Notes" at bounding box center [533, 314] width 88 height 33
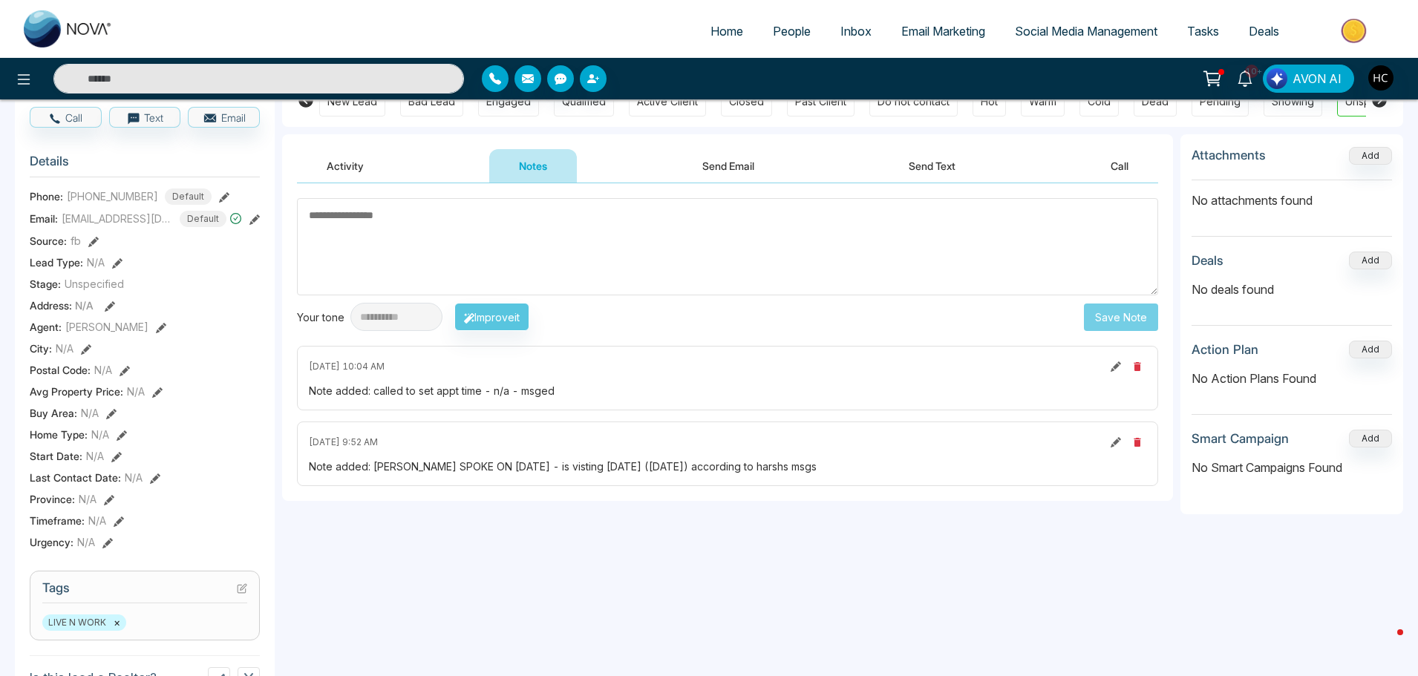
scroll to position [74, 0]
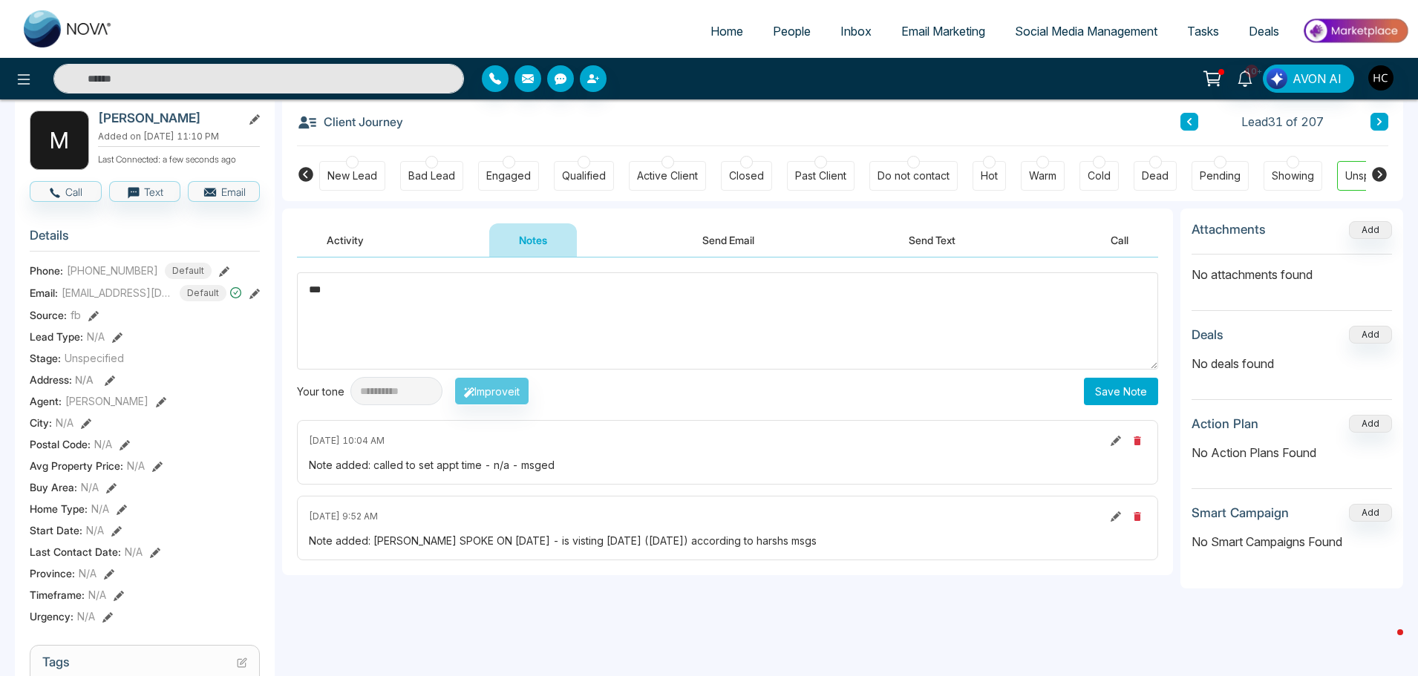
type textarea "***"
click at [1089, 395] on button "Save Note" at bounding box center [1121, 391] width 74 height 27
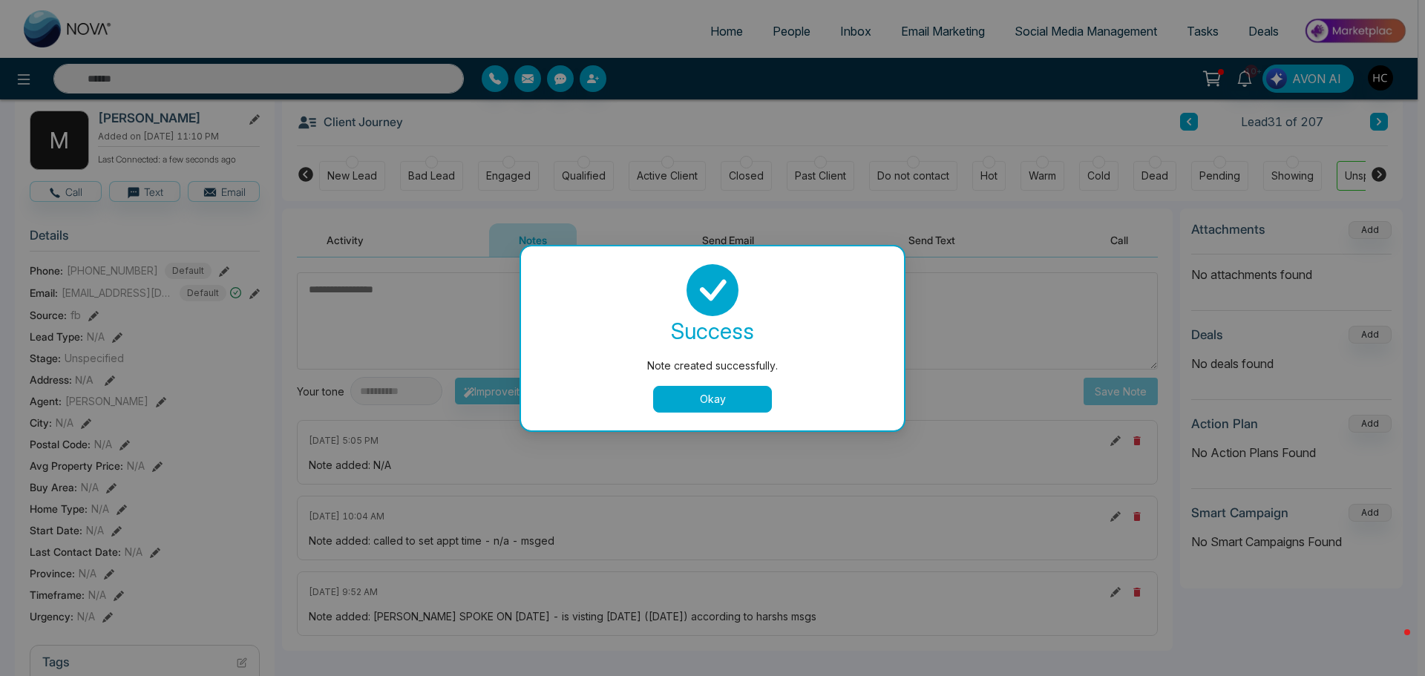
click at [716, 396] on button "Okay" at bounding box center [712, 399] width 119 height 27
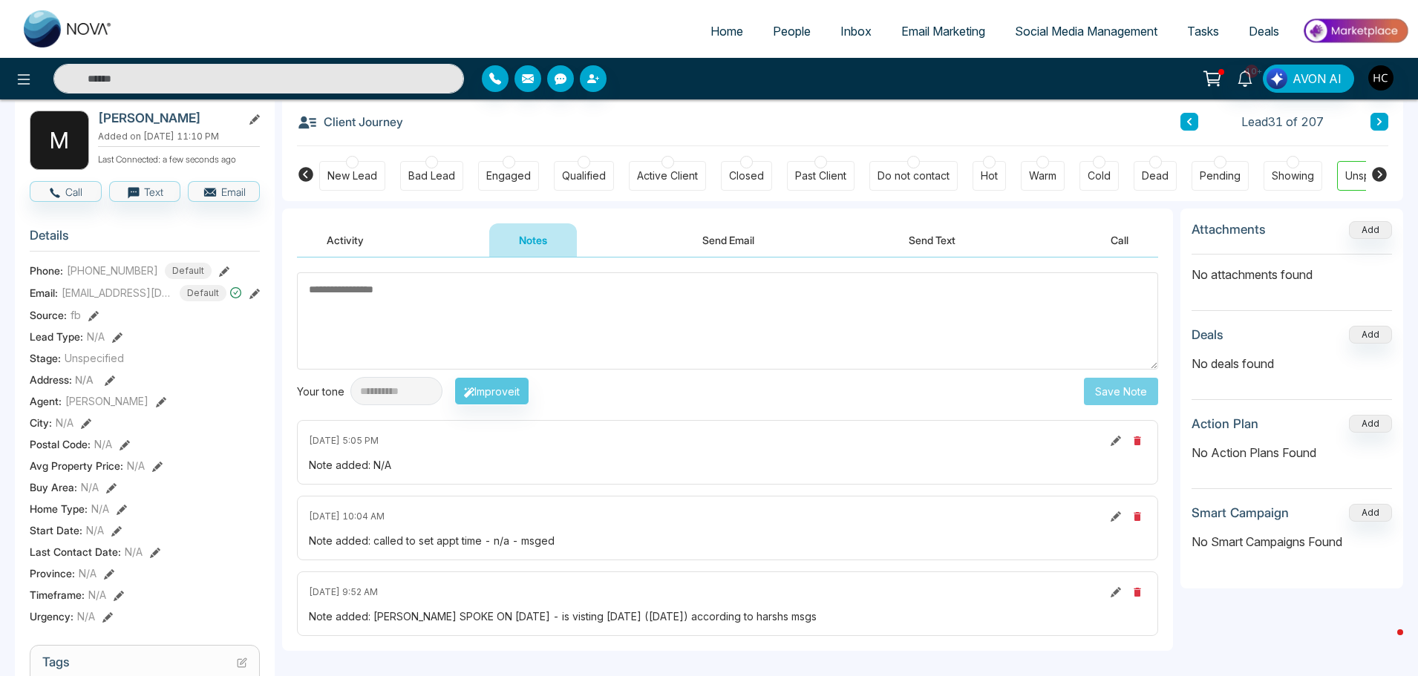
click at [1379, 122] on icon at bounding box center [1378, 121] width 7 height 9
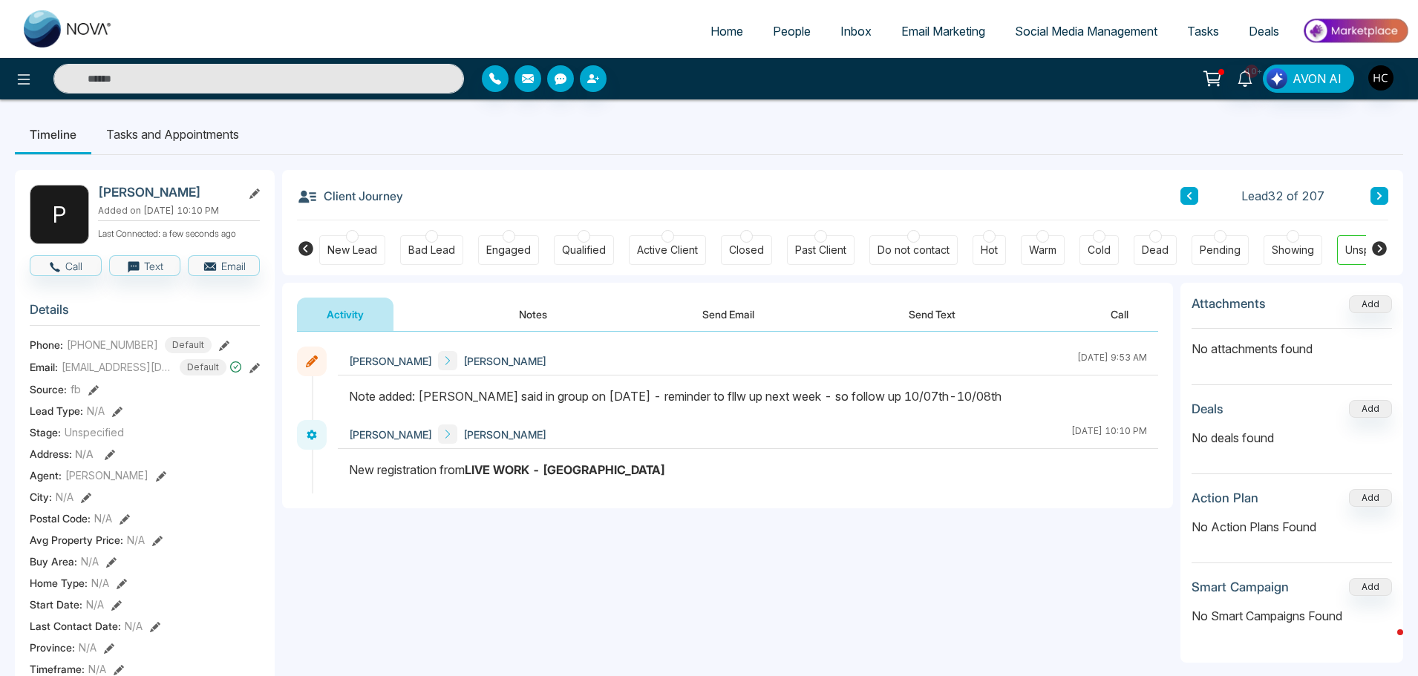
click at [546, 314] on button "Notes" at bounding box center [533, 314] width 88 height 33
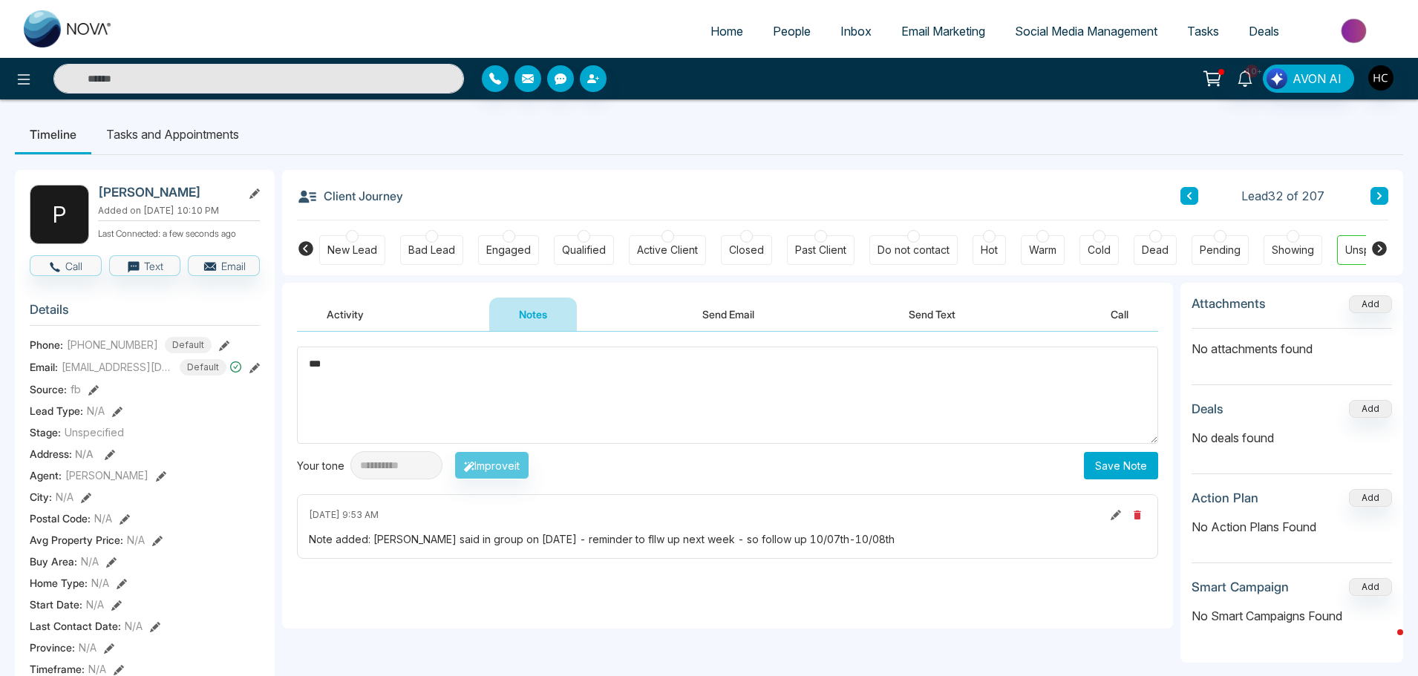
type textarea "***"
click at [1127, 463] on button "Save Note" at bounding box center [1121, 465] width 74 height 27
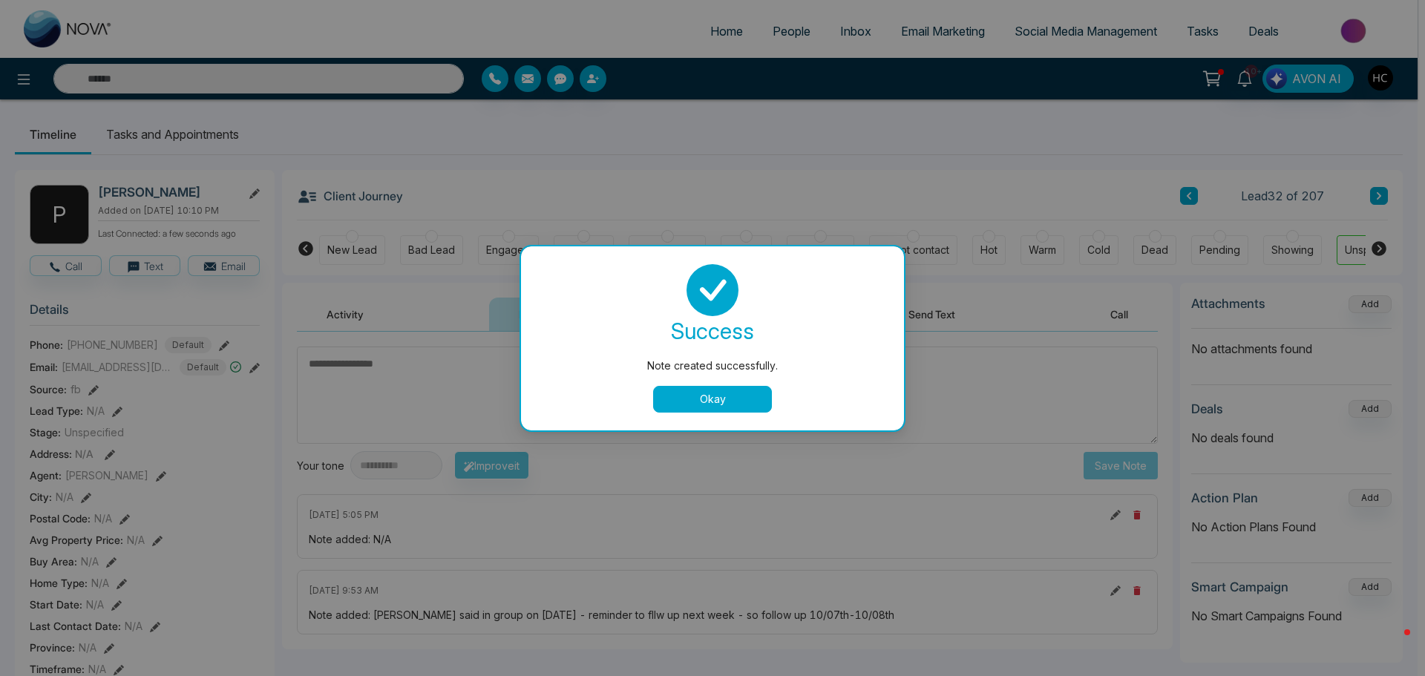
click at [692, 398] on button "Okay" at bounding box center [712, 399] width 119 height 27
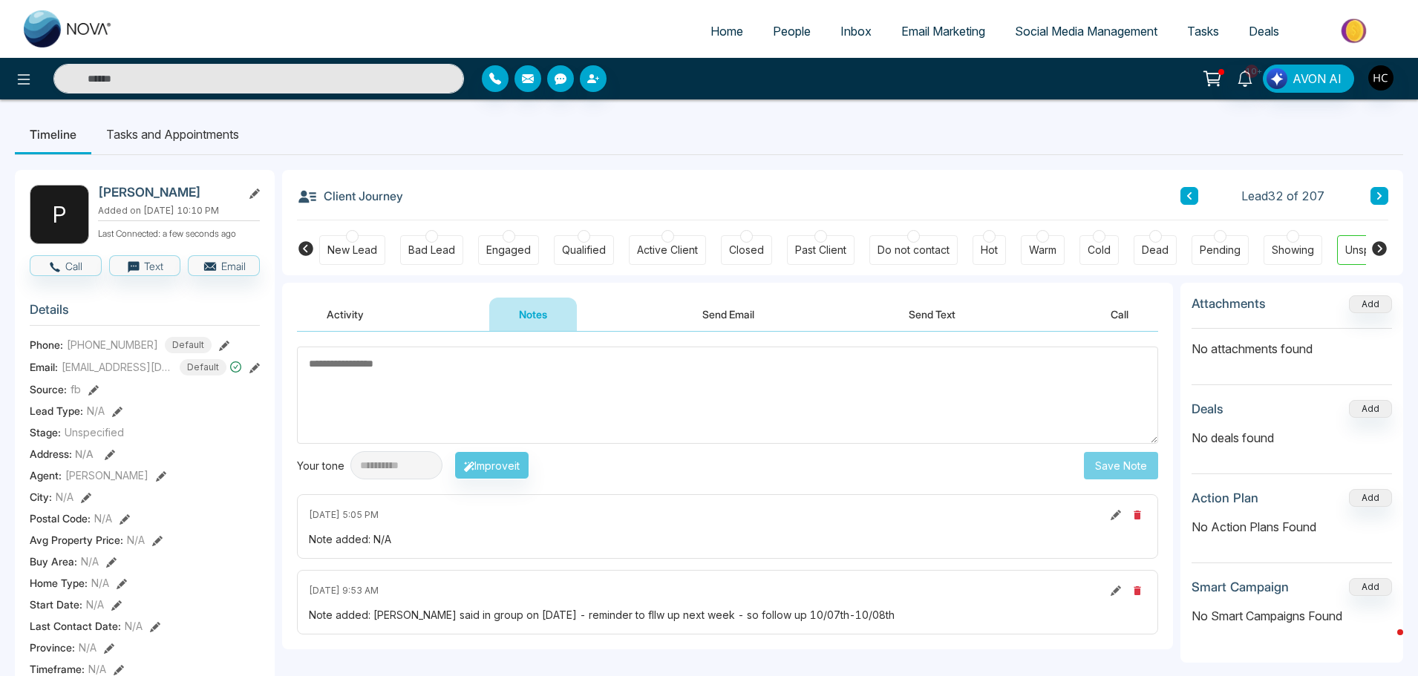
click at [1375, 196] on button at bounding box center [1379, 196] width 18 height 18
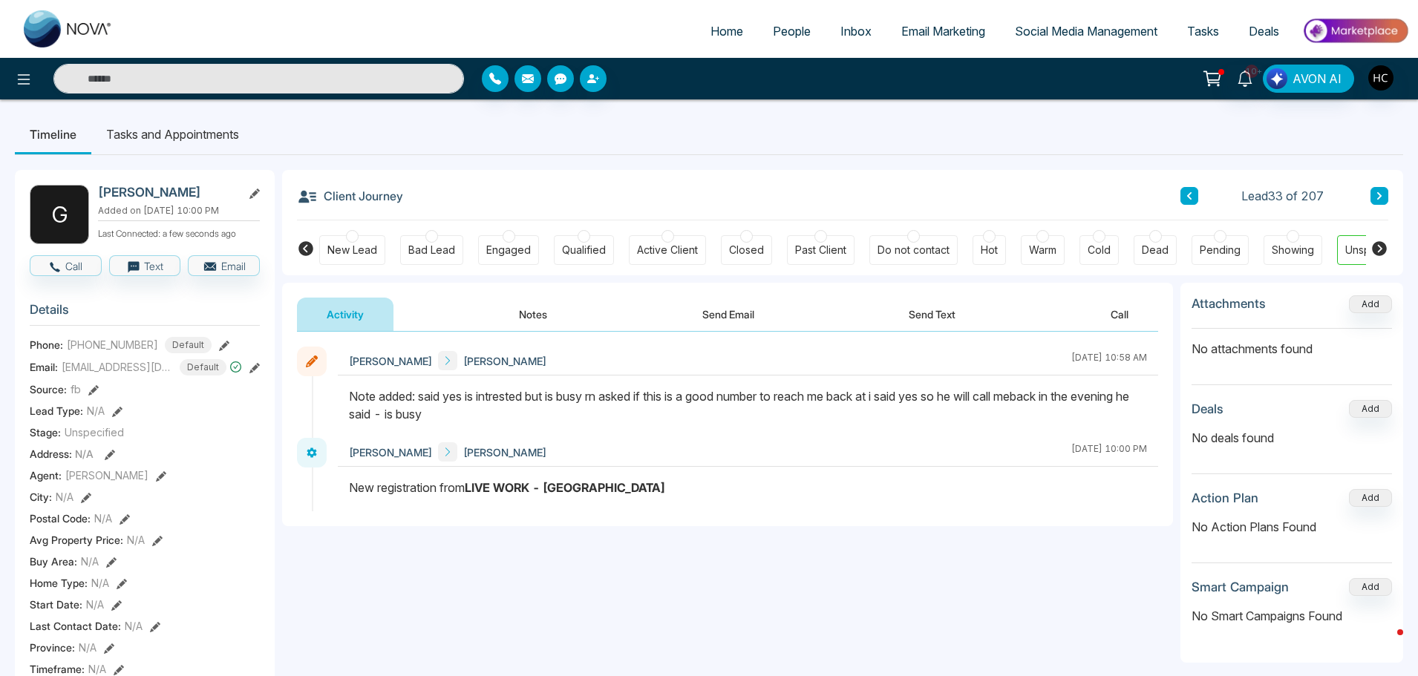
click at [1381, 193] on icon at bounding box center [1378, 195] width 7 height 9
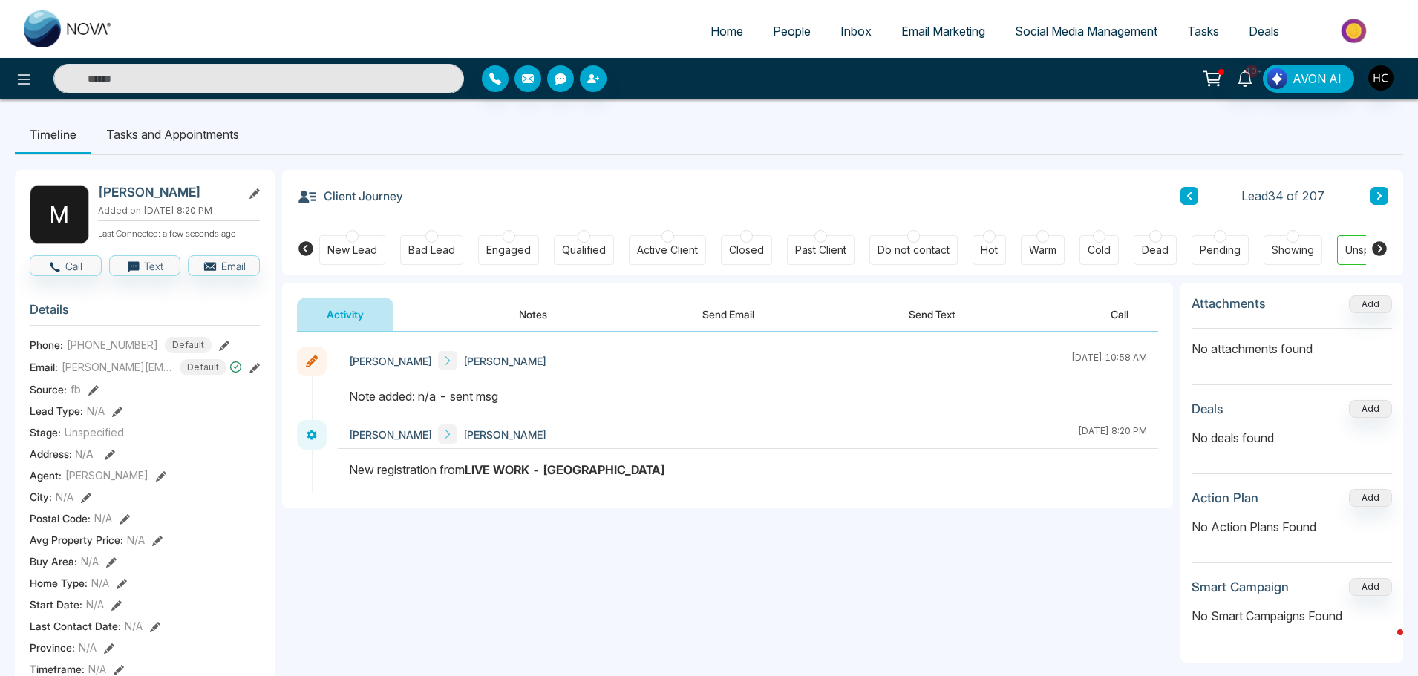
click at [1191, 197] on icon at bounding box center [1188, 195] width 7 height 9
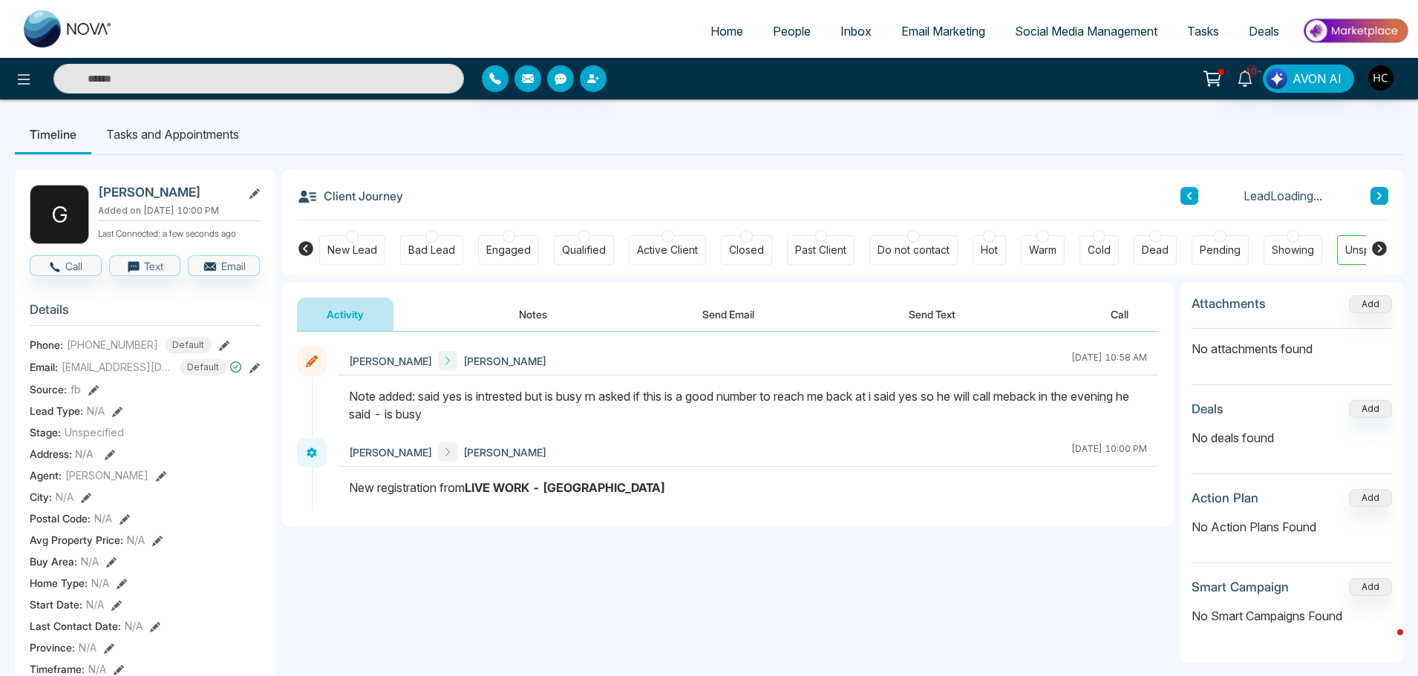
click at [506, 331] on button "Notes" at bounding box center [533, 314] width 88 height 33
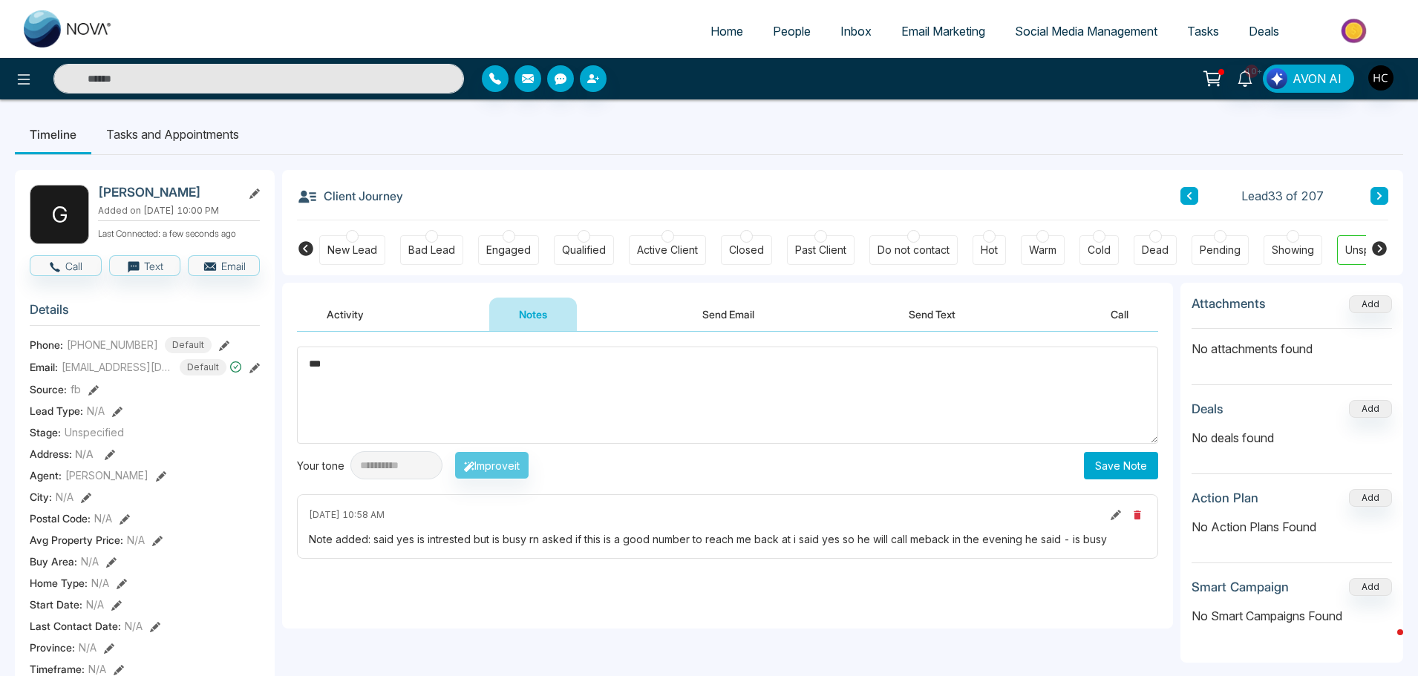
type textarea "***"
click at [1109, 463] on button "Save Note" at bounding box center [1121, 465] width 74 height 27
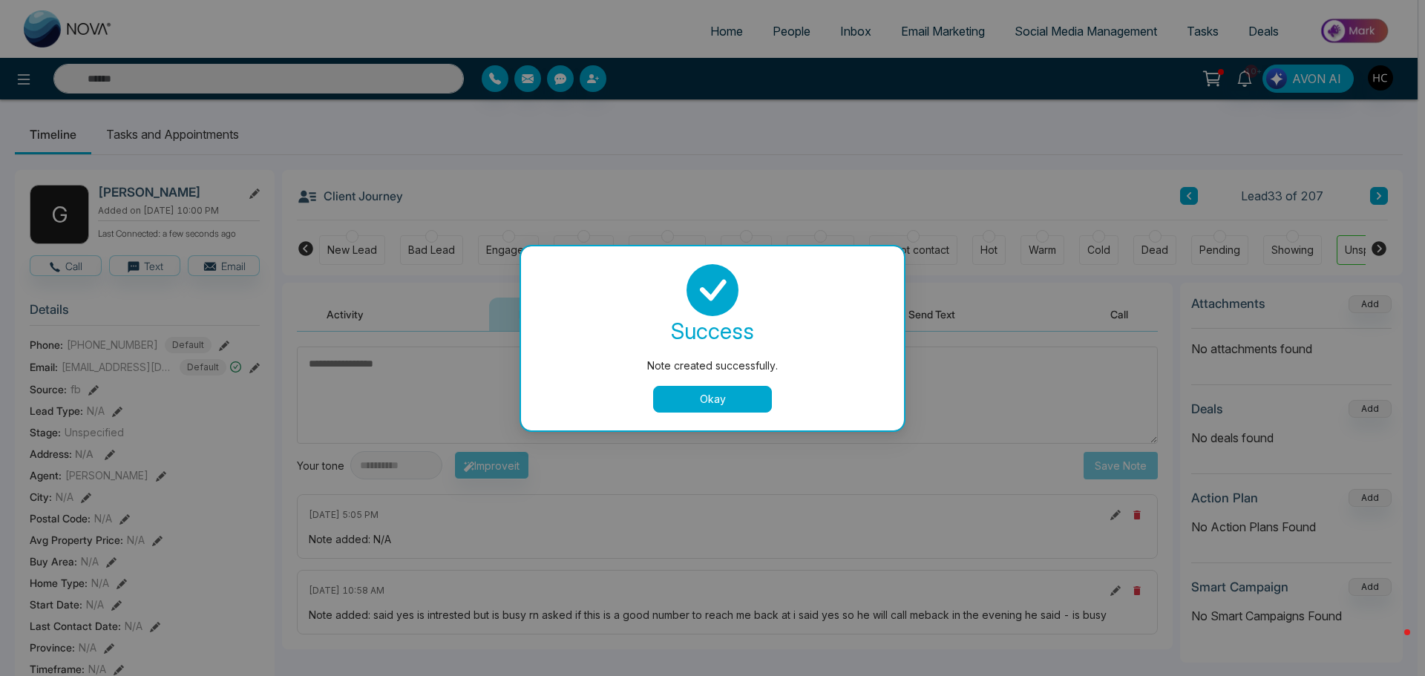
click at [752, 397] on button "Okay" at bounding box center [712, 399] width 119 height 27
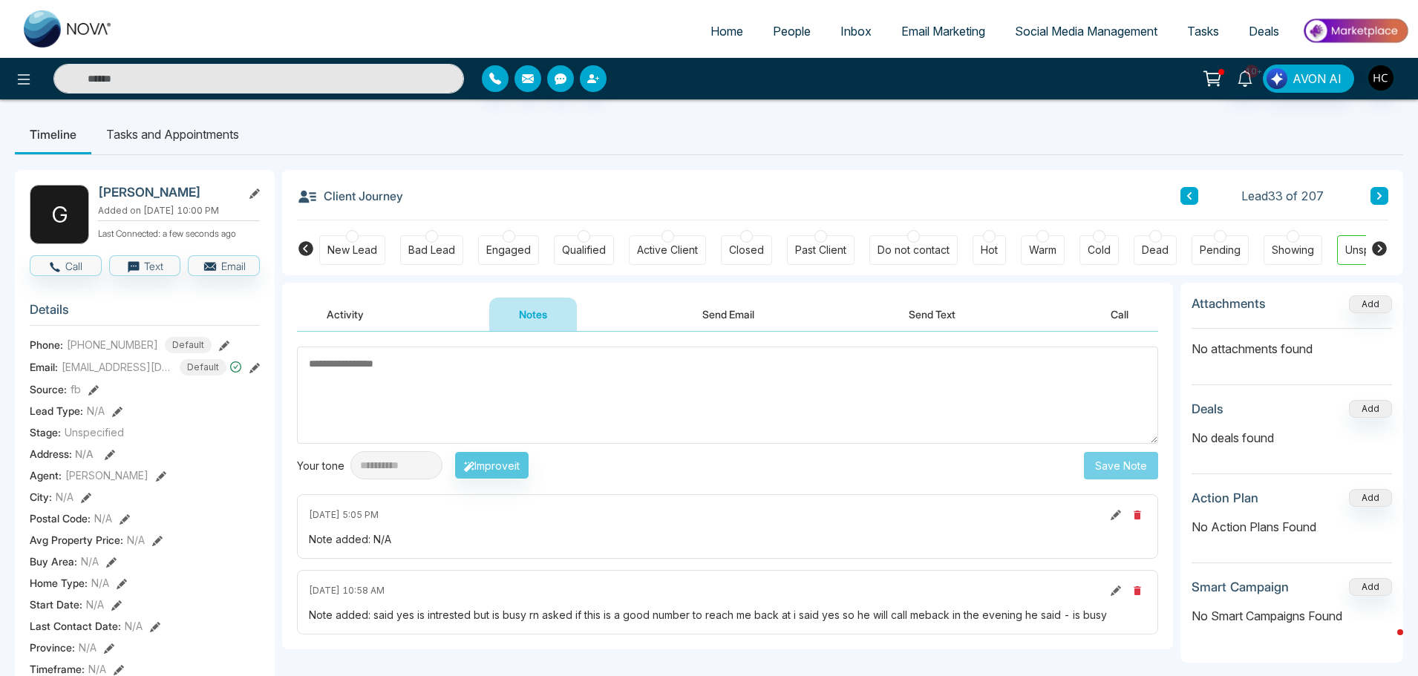
click at [1384, 202] on button at bounding box center [1379, 196] width 18 height 18
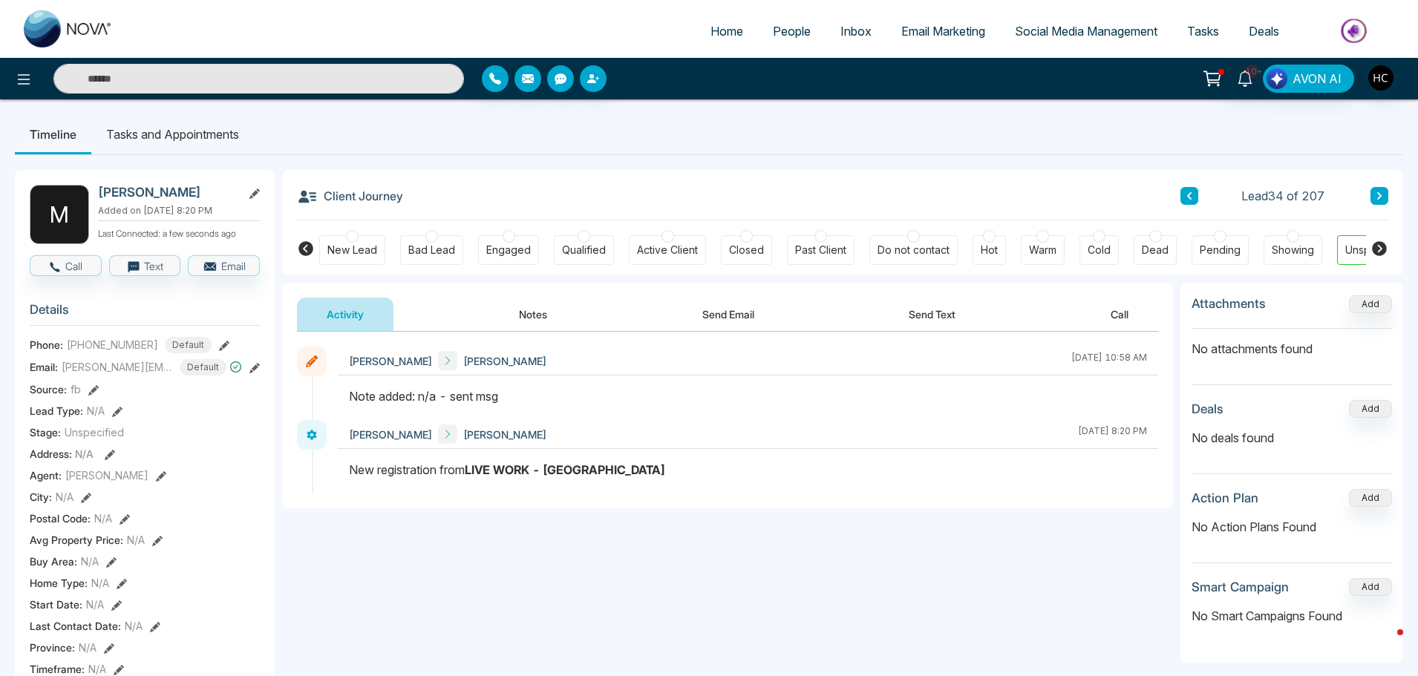
click at [543, 300] on button "Notes" at bounding box center [533, 314] width 88 height 33
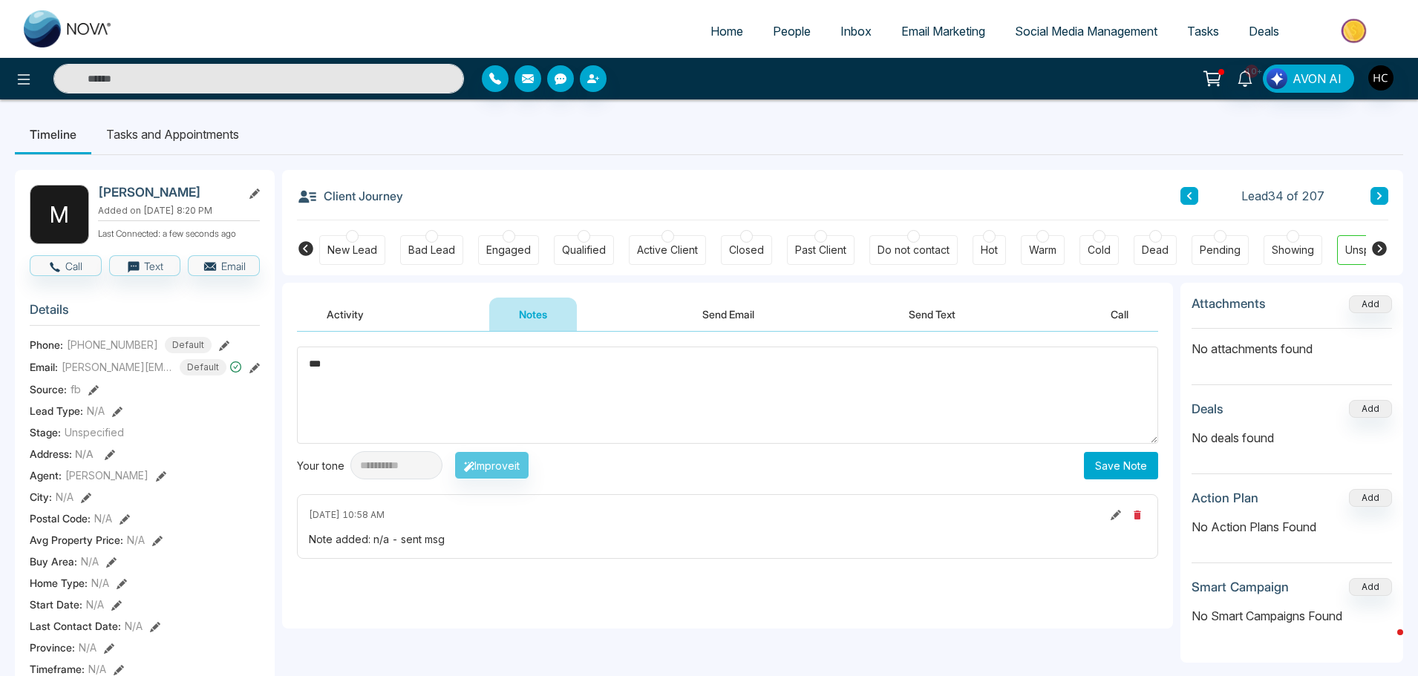
type textarea "***"
click at [1122, 462] on button "Save Note" at bounding box center [1121, 465] width 74 height 27
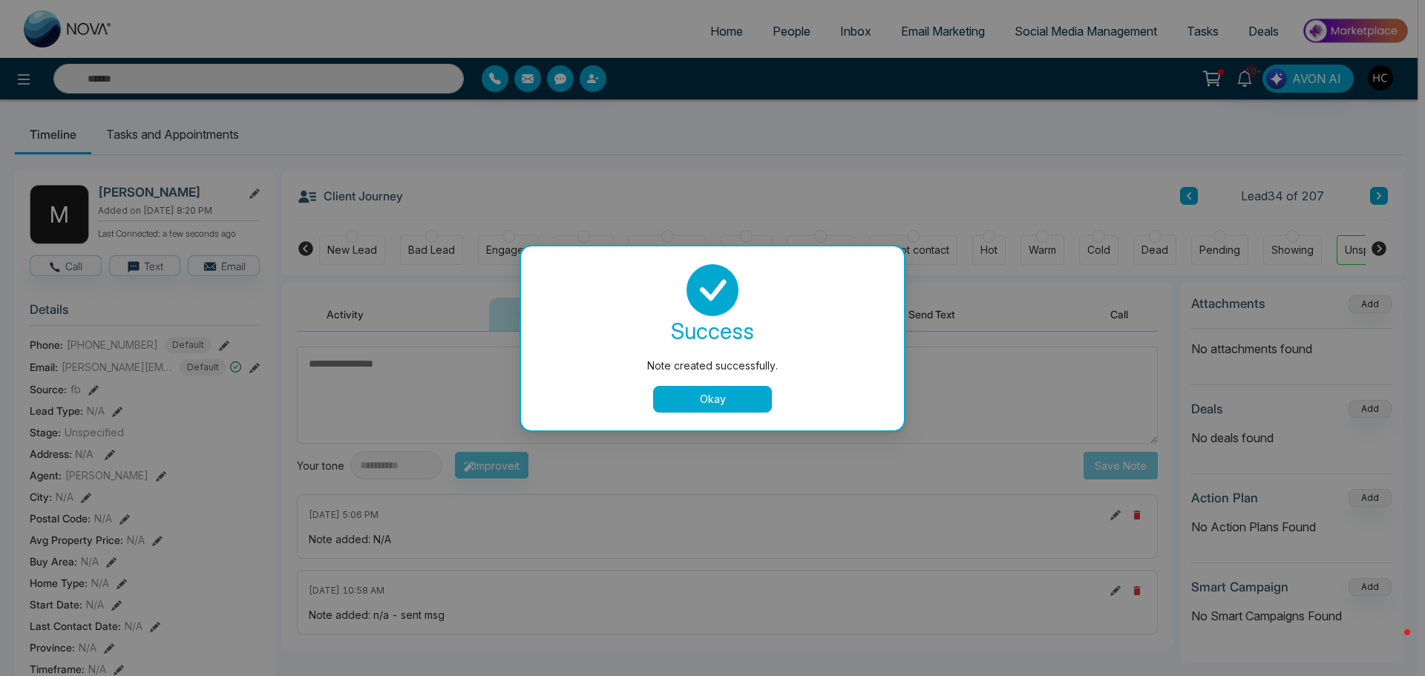
click at [747, 399] on button "Okay" at bounding box center [712, 399] width 119 height 27
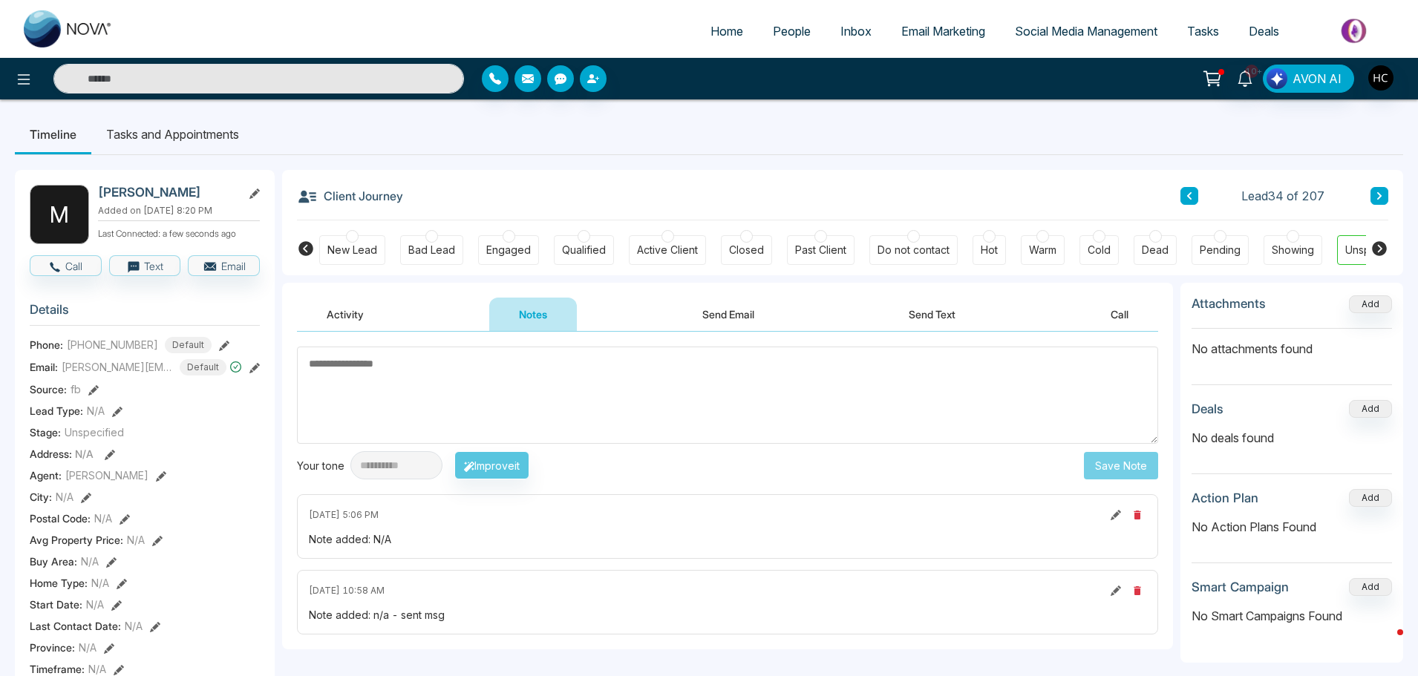
click at [1378, 194] on icon at bounding box center [1379, 195] width 4 height 7
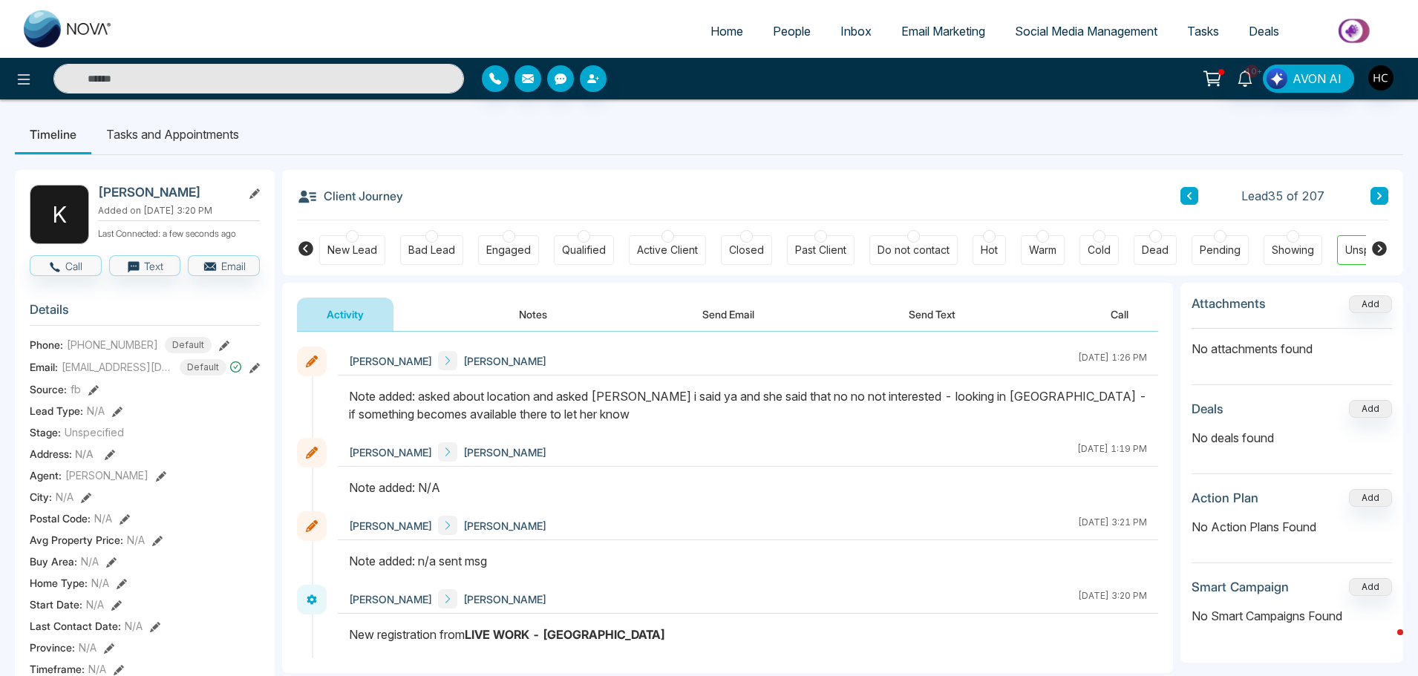
click at [1383, 197] on button at bounding box center [1379, 196] width 18 height 18
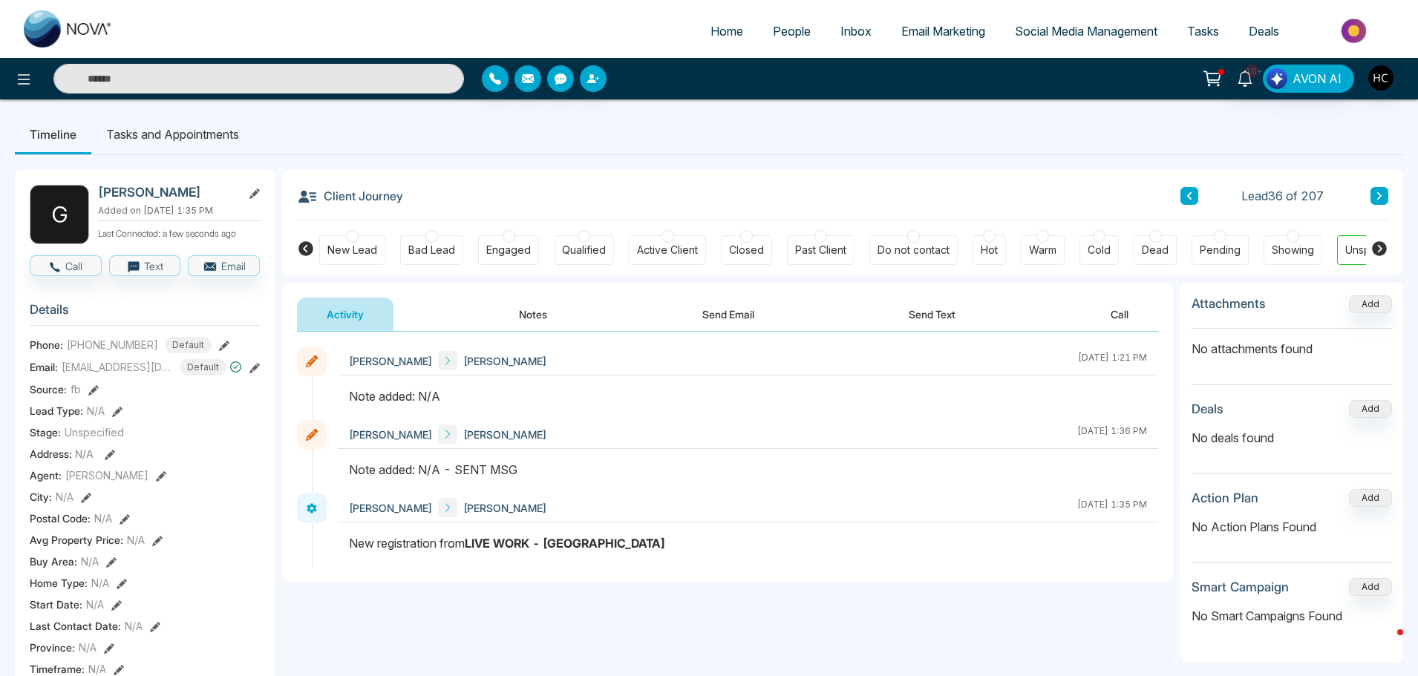
click at [539, 311] on button "Notes" at bounding box center [533, 314] width 88 height 33
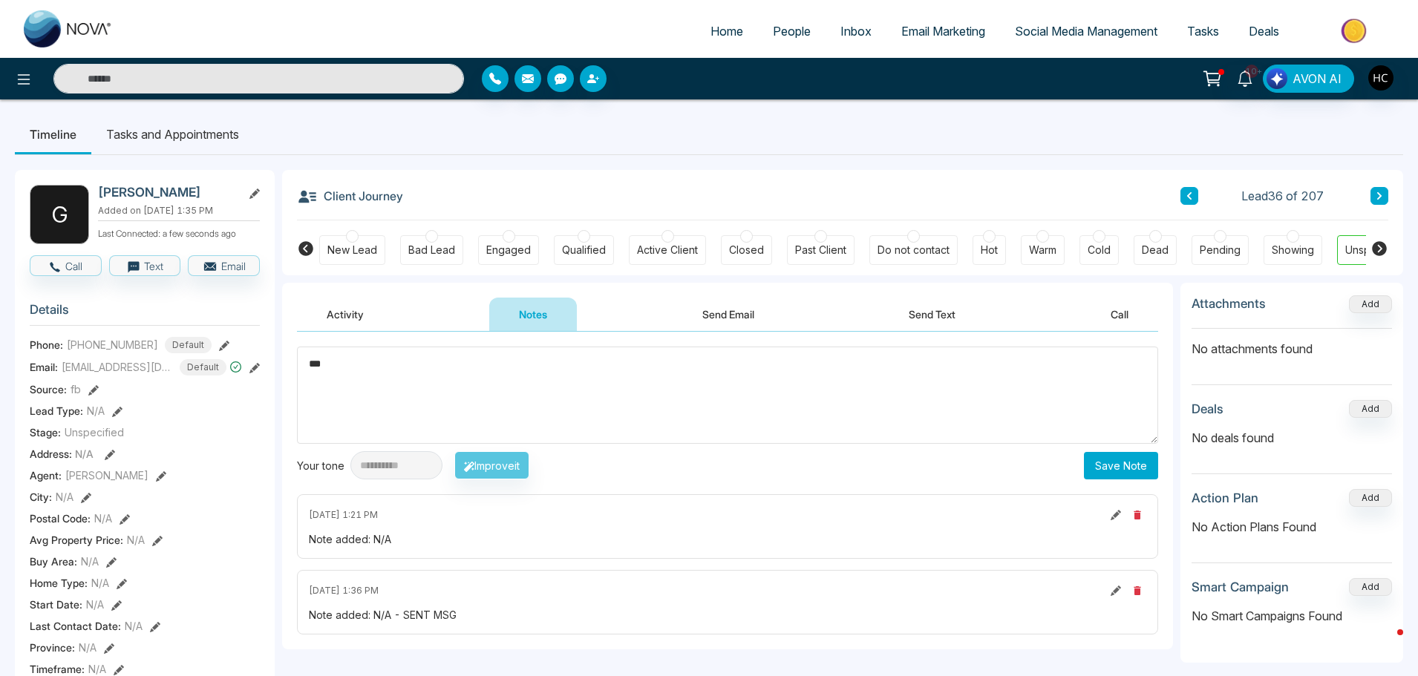
type textarea "***"
click at [1141, 465] on button "Save Note" at bounding box center [1121, 465] width 74 height 27
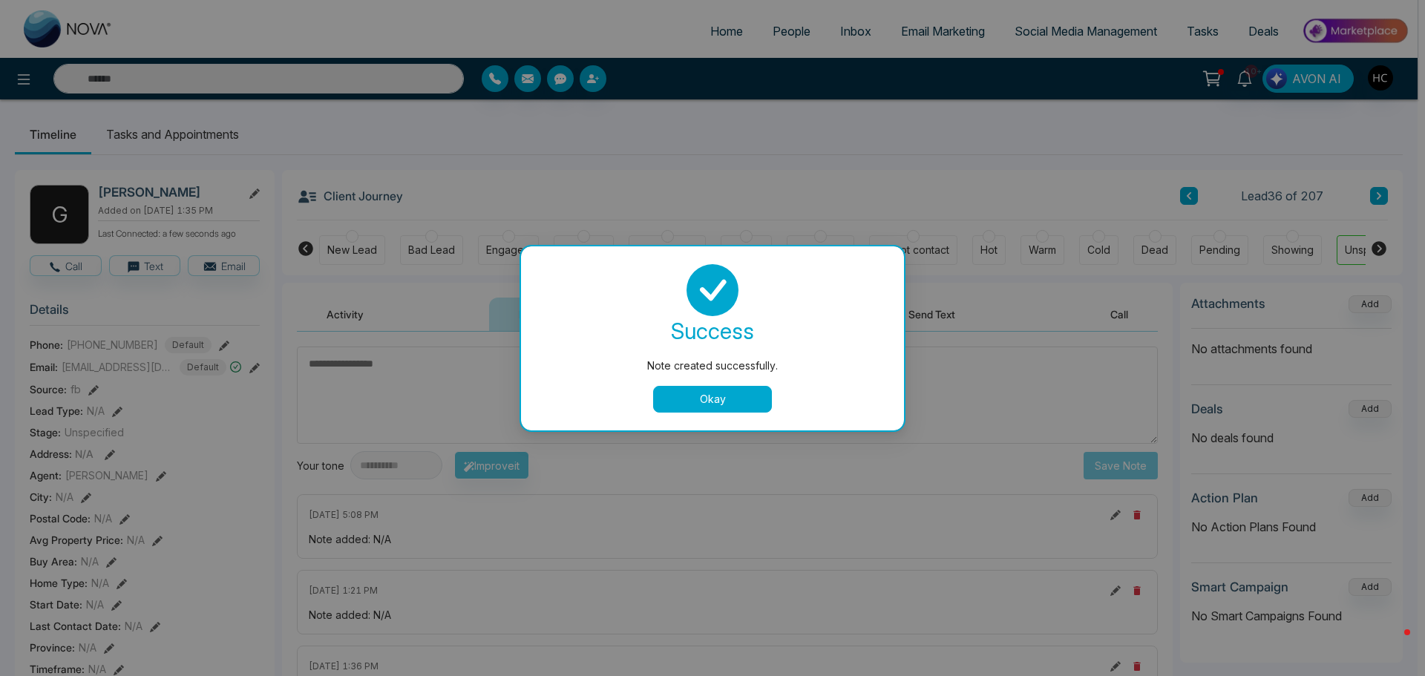
click at [764, 394] on button "Okay" at bounding box center [712, 399] width 119 height 27
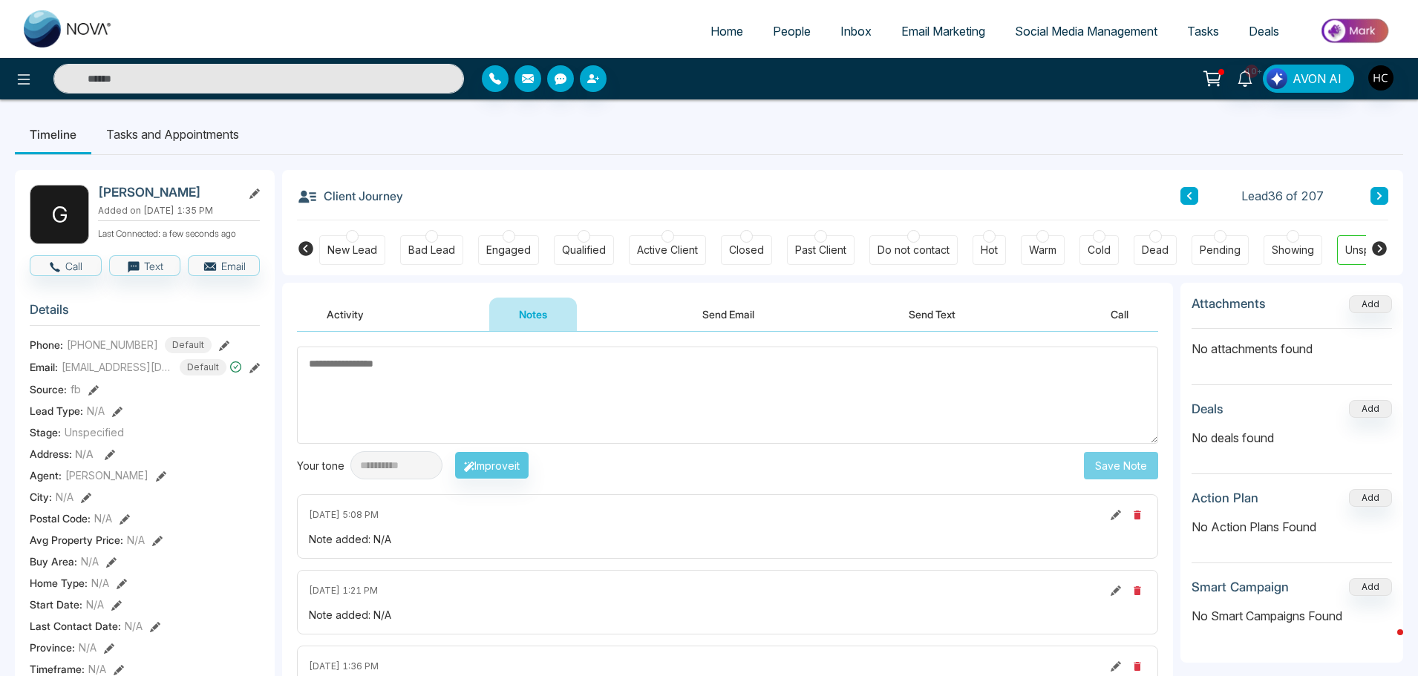
click at [1397, 186] on div "Client Journey Lead 36 of 207 New Lead Bad Lead Engaged Qualified Active Client…" at bounding box center [842, 222] width 1121 height 105
click at [1380, 191] on button at bounding box center [1379, 196] width 18 height 18
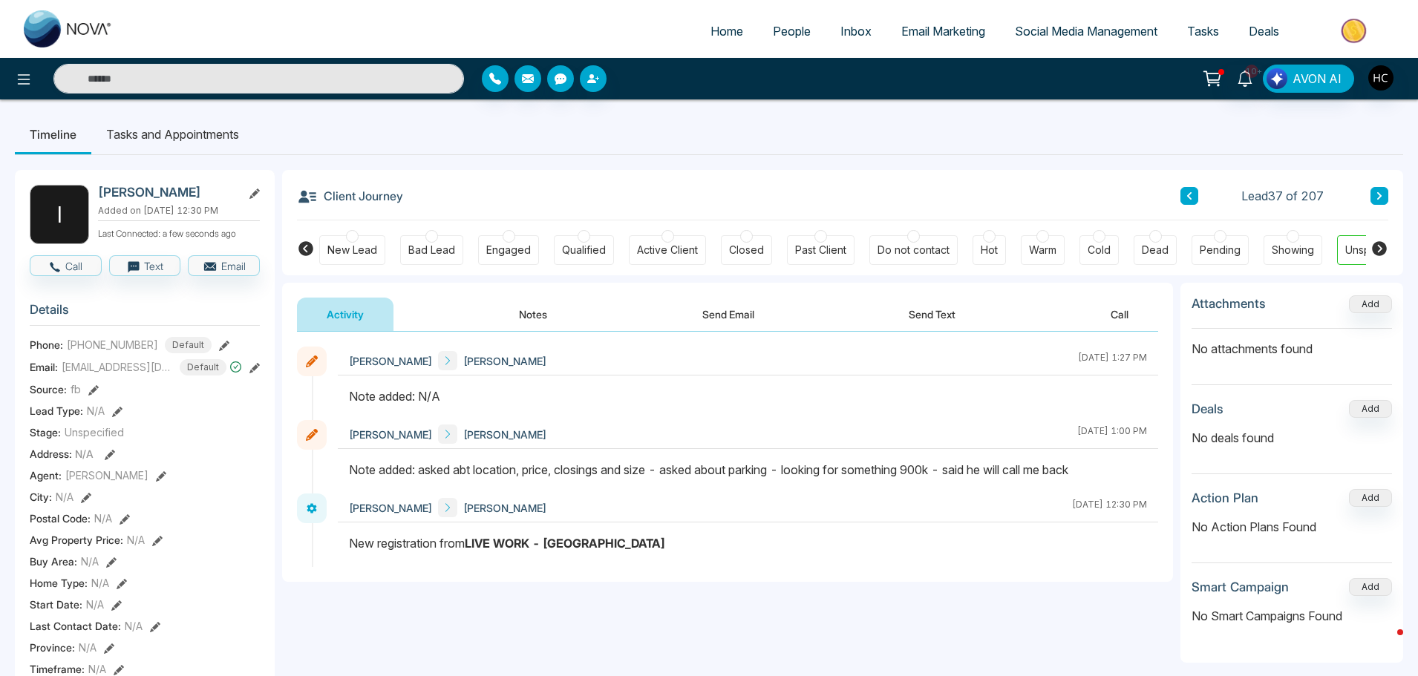
click at [1373, 191] on button at bounding box center [1379, 196] width 18 height 18
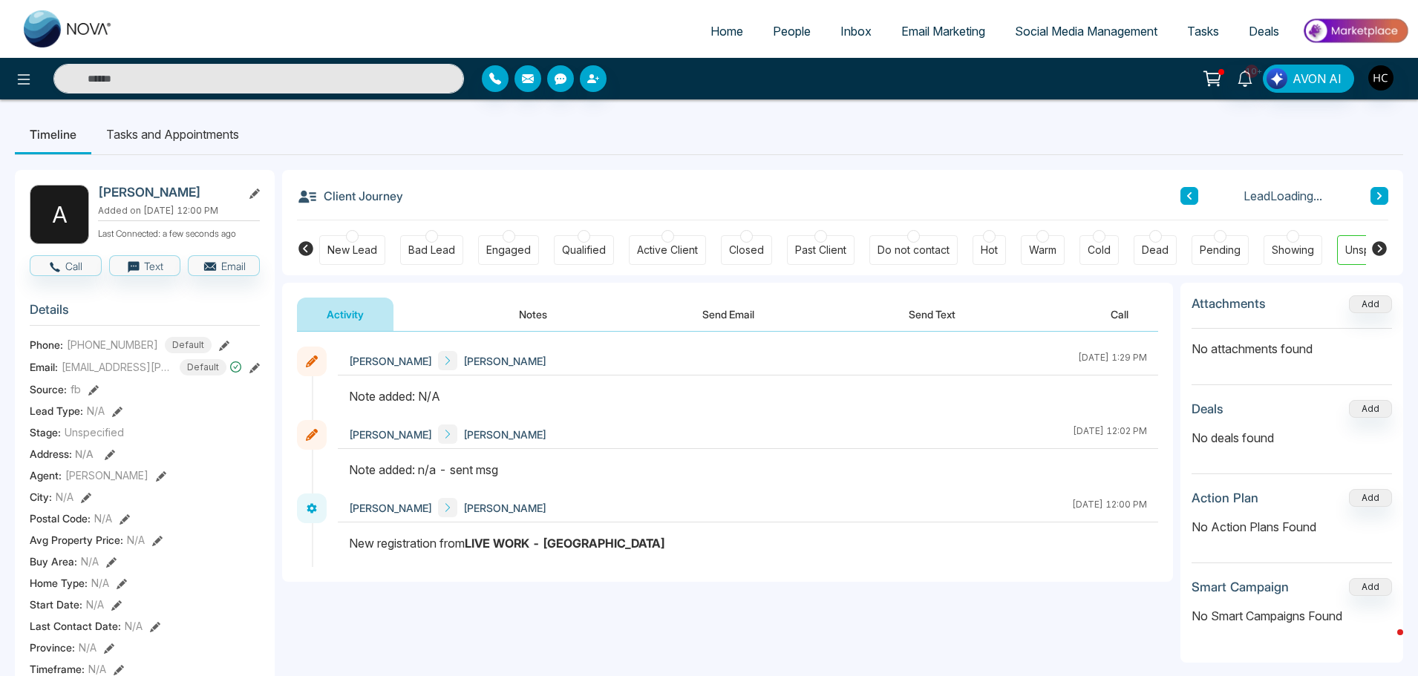
click at [565, 315] on button "Notes" at bounding box center [533, 314] width 88 height 33
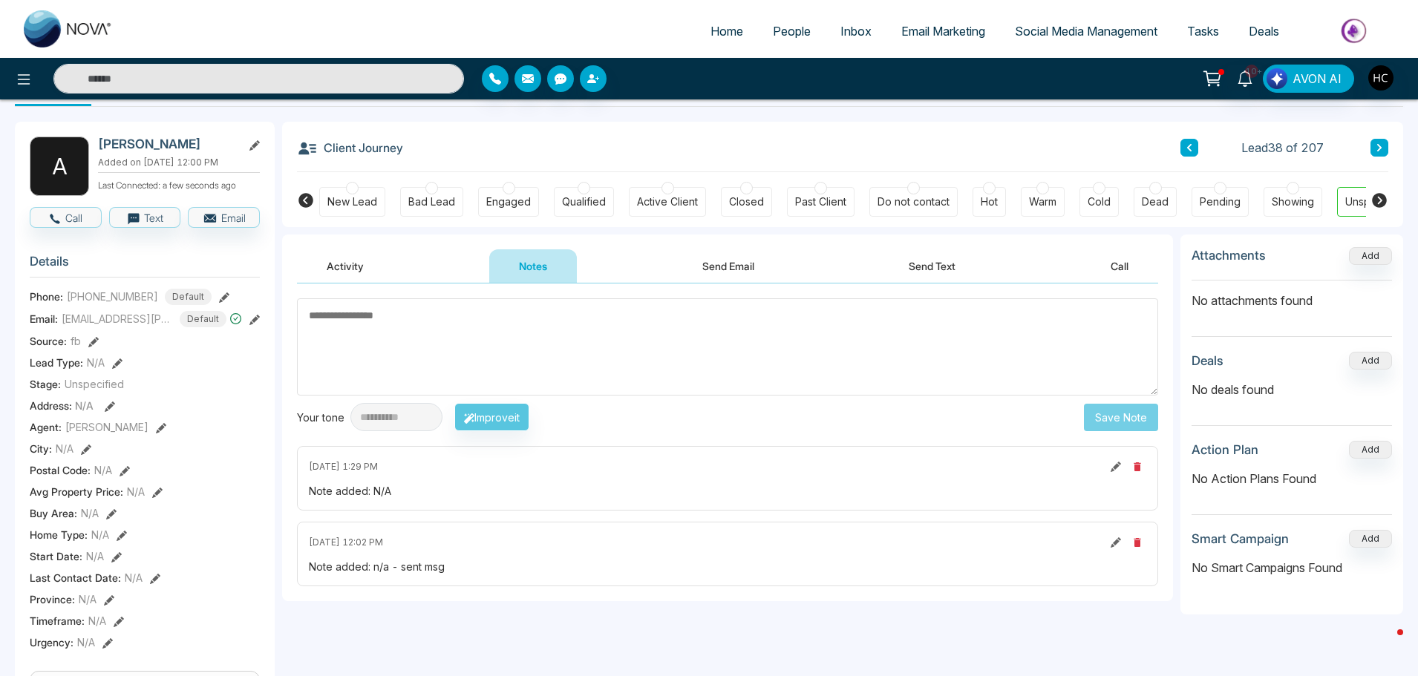
scroll to position [74, 0]
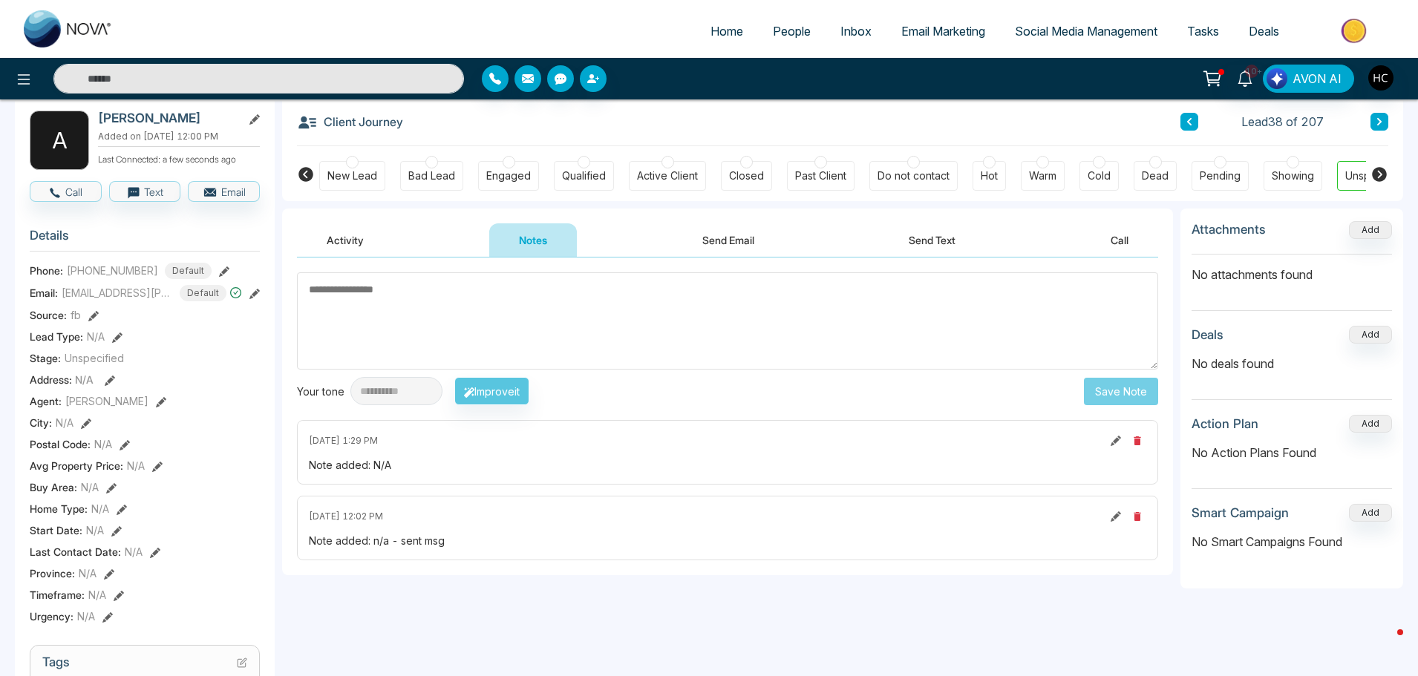
click at [461, 292] on textarea at bounding box center [727, 320] width 861 height 97
click at [586, 304] on textarea at bounding box center [727, 320] width 861 height 97
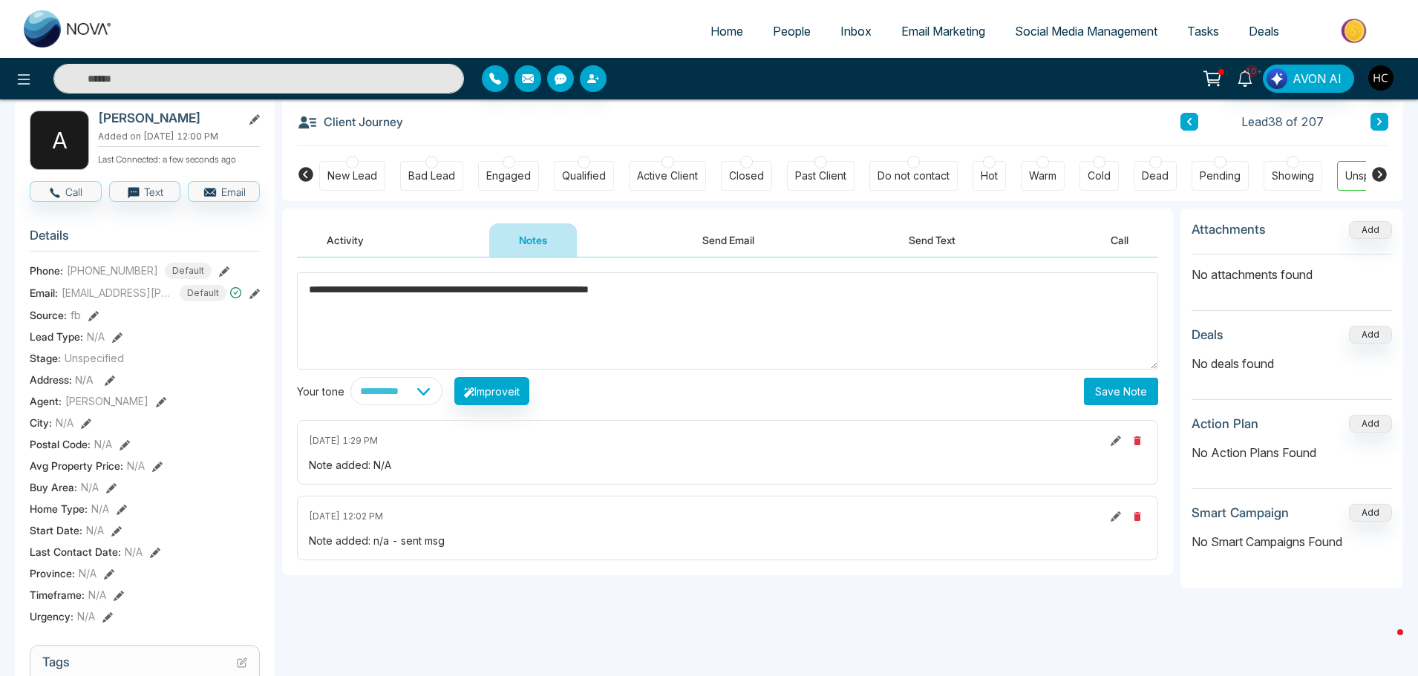
type textarea "**********"
click at [1079, 391] on div "**********" at bounding box center [727, 391] width 861 height 28
click at [1093, 389] on button "Save Note" at bounding box center [1121, 391] width 74 height 27
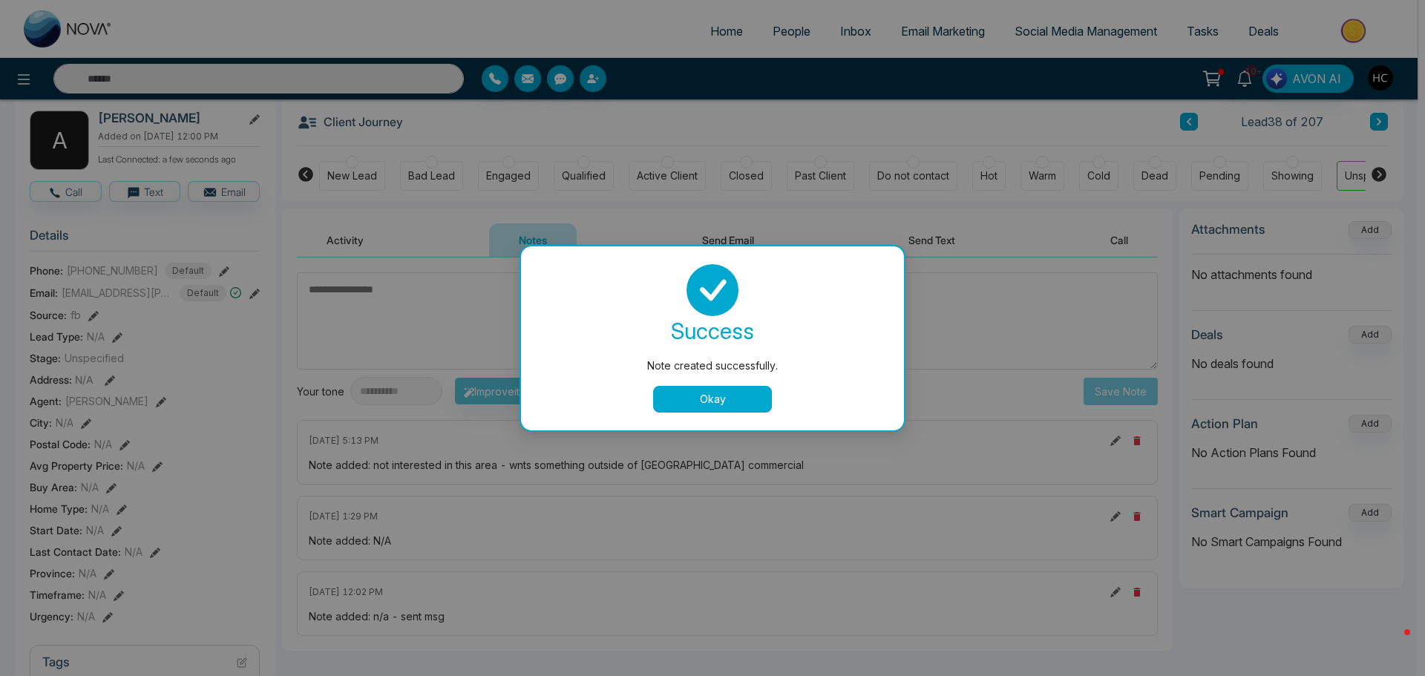
click at [718, 396] on button "Okay" at bounding box center [712, 399] width 119 height 27
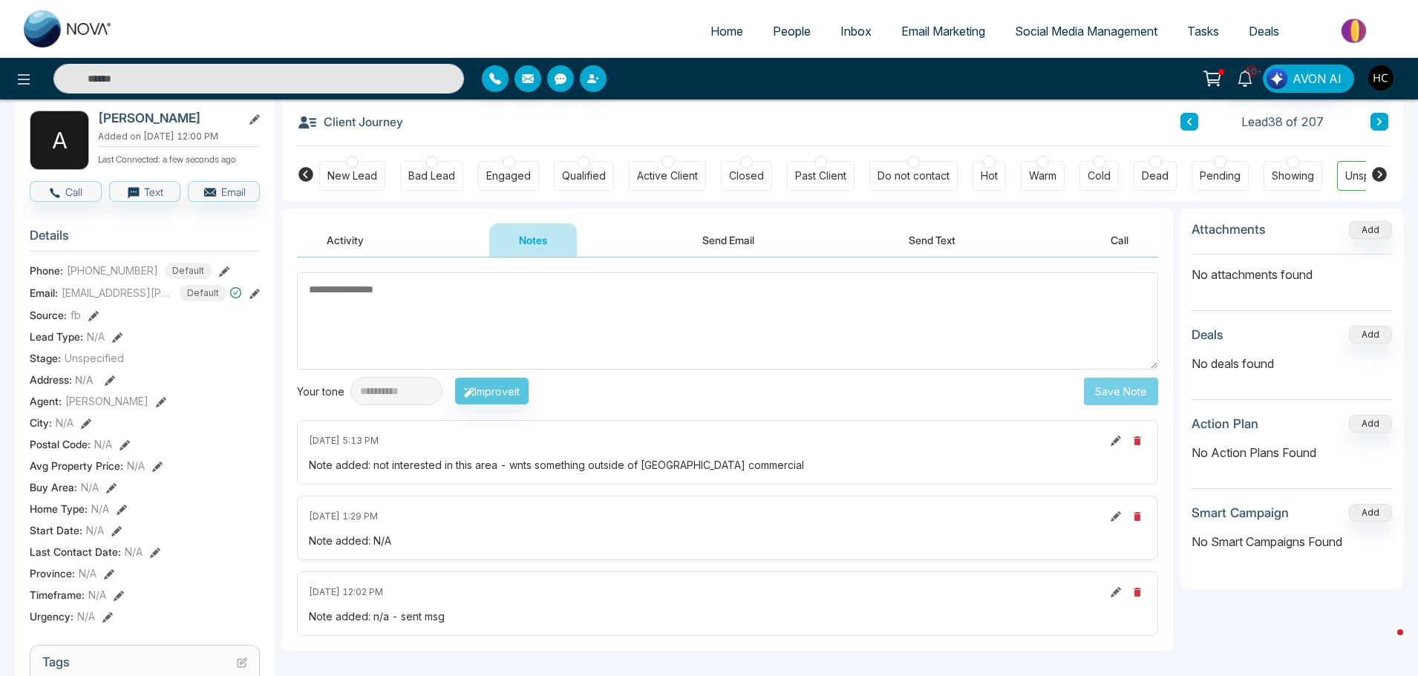
click at [229, 85] on input "text" at bounding box center [258, 79] width 410 height 30
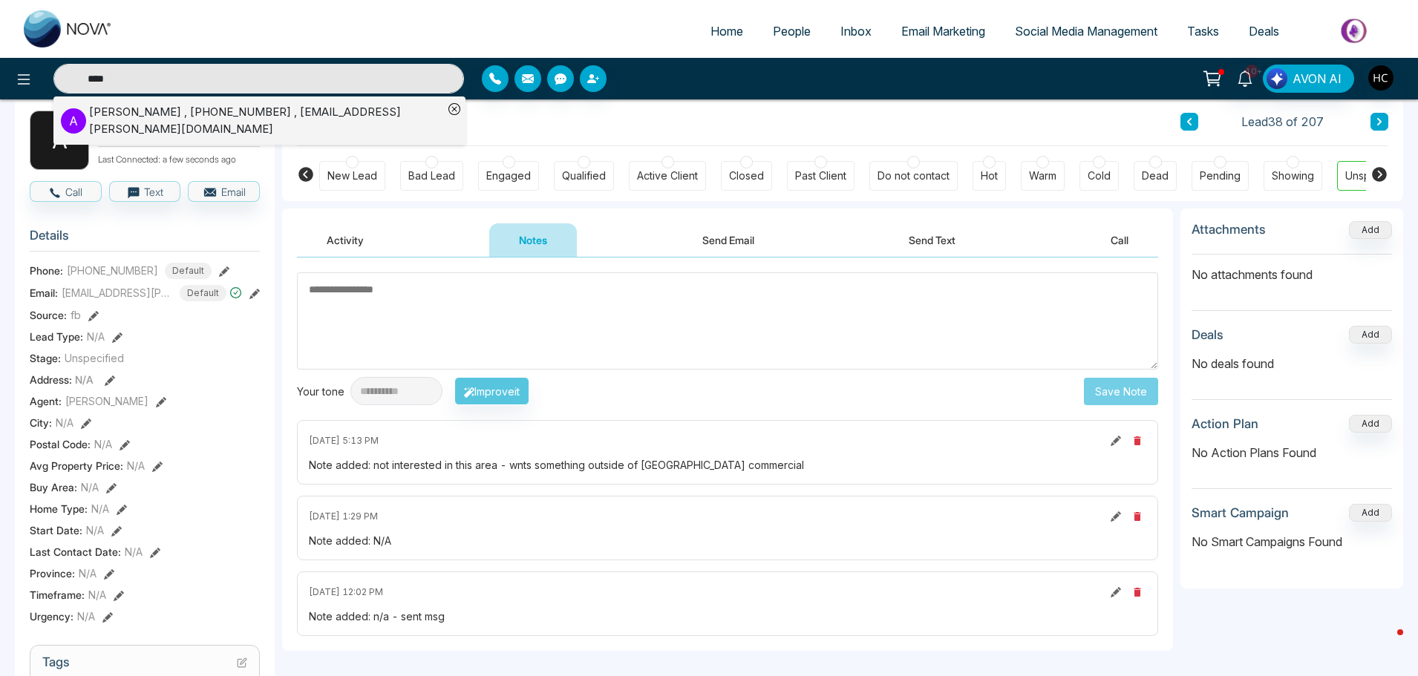
type input "****"
click at [177, 109] on div "Ajmer Dhillon , +16477093612 , Ajmer-dhillon@hotmail.com" at bounding box center [266, 120] width 354 height 33
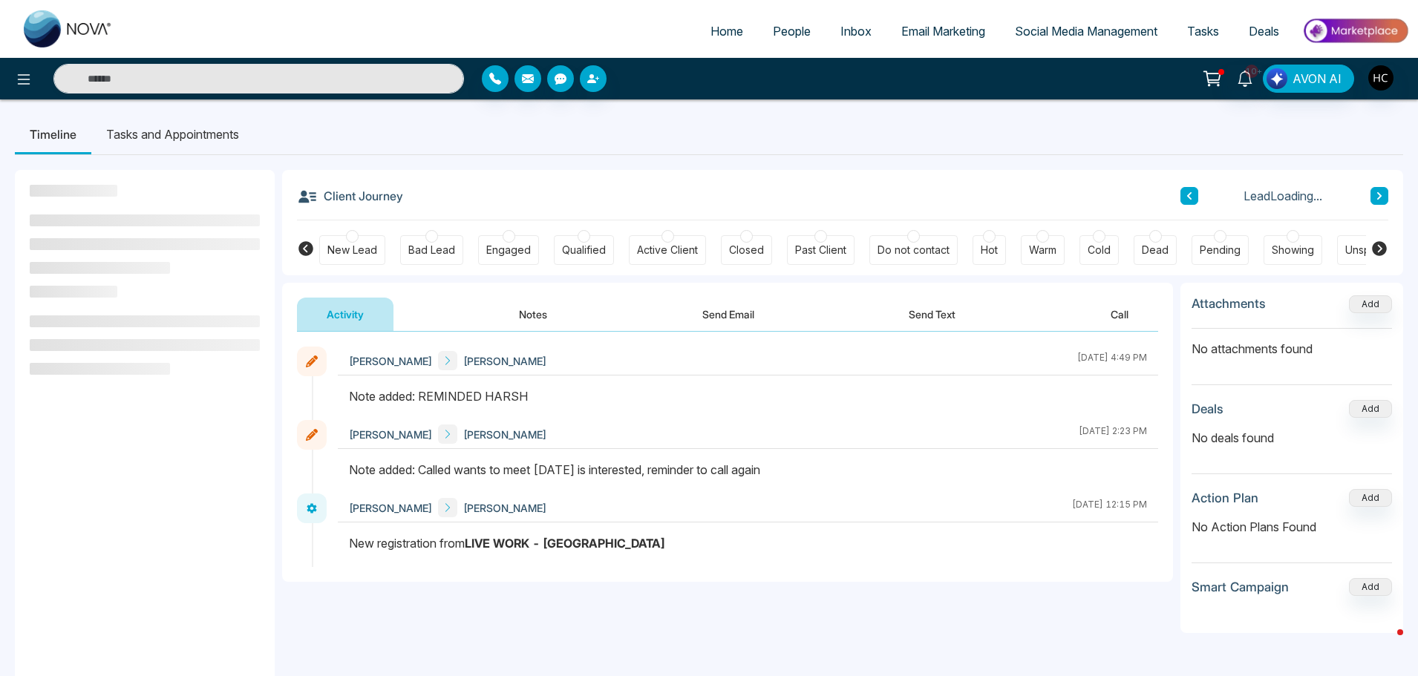
click at [546, 320] on button "Notes" at bounding box center [533, 314] width 88 height 33
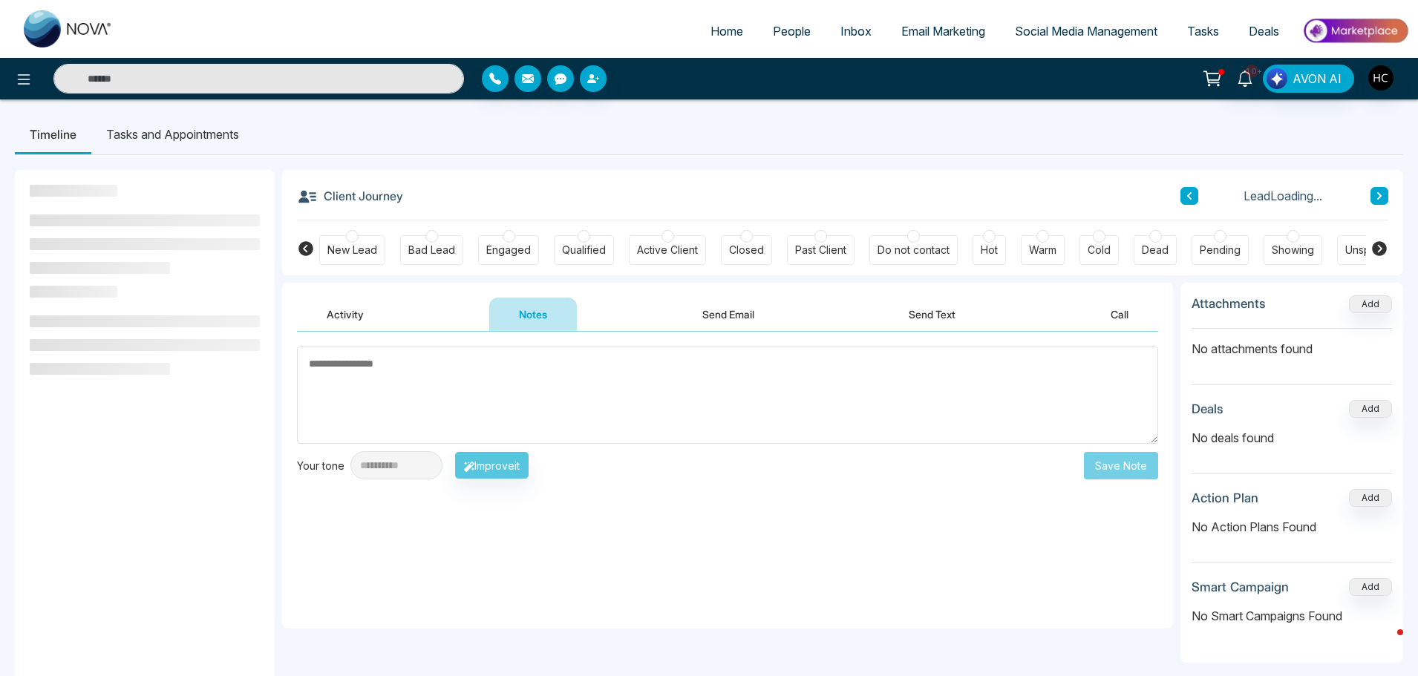
click at [546, 395] on textarea at bounding box center [727, 395] width 861 height 97
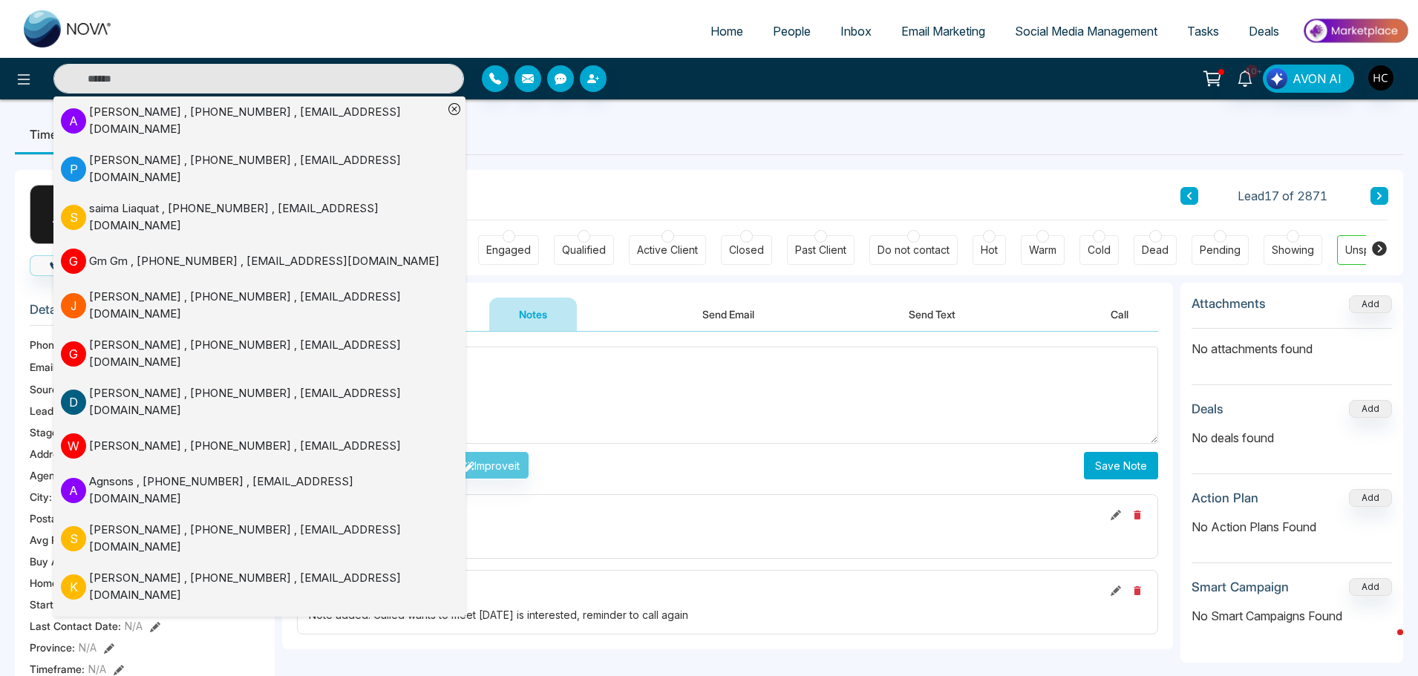
click at [554, 411] on textarea "******" at bounding box center [727, 395] width 861 height 97
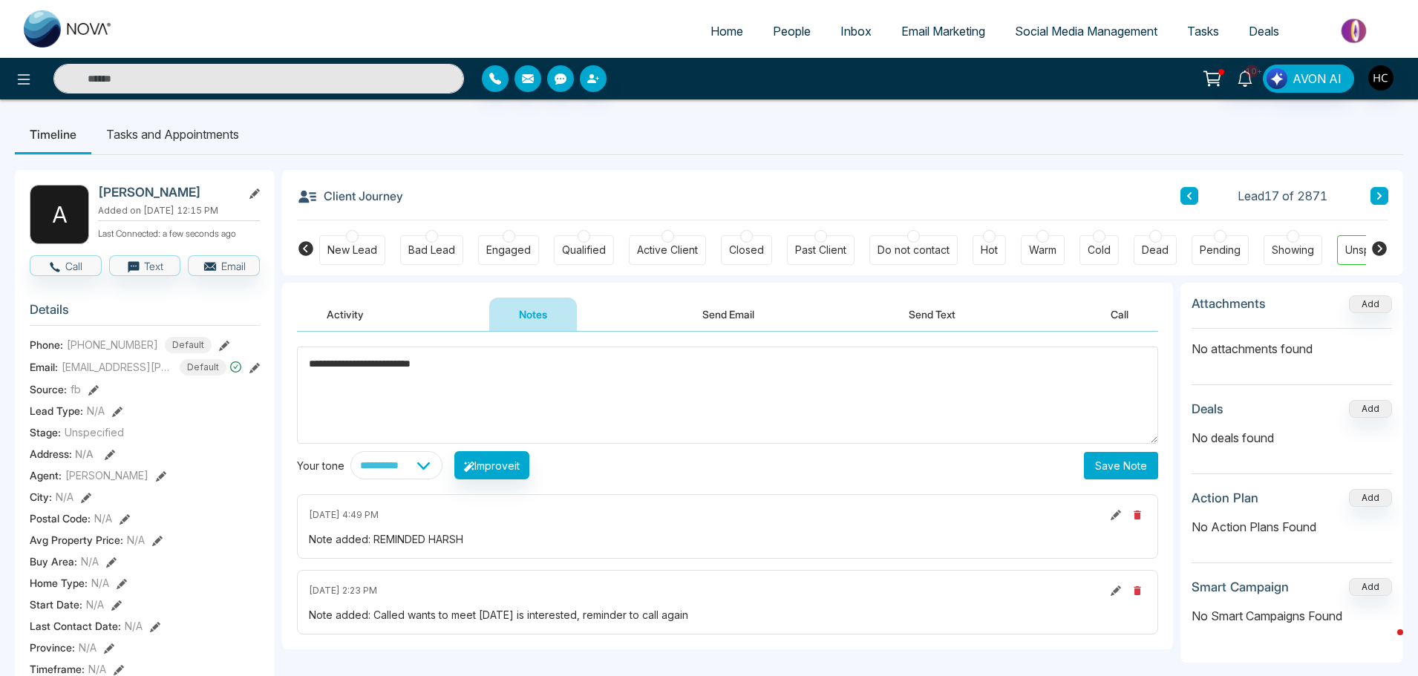
type textarea "**********"
click at [1116, 466] on button "Save Note" at bounding box center [1121, 465] width 74 height 27
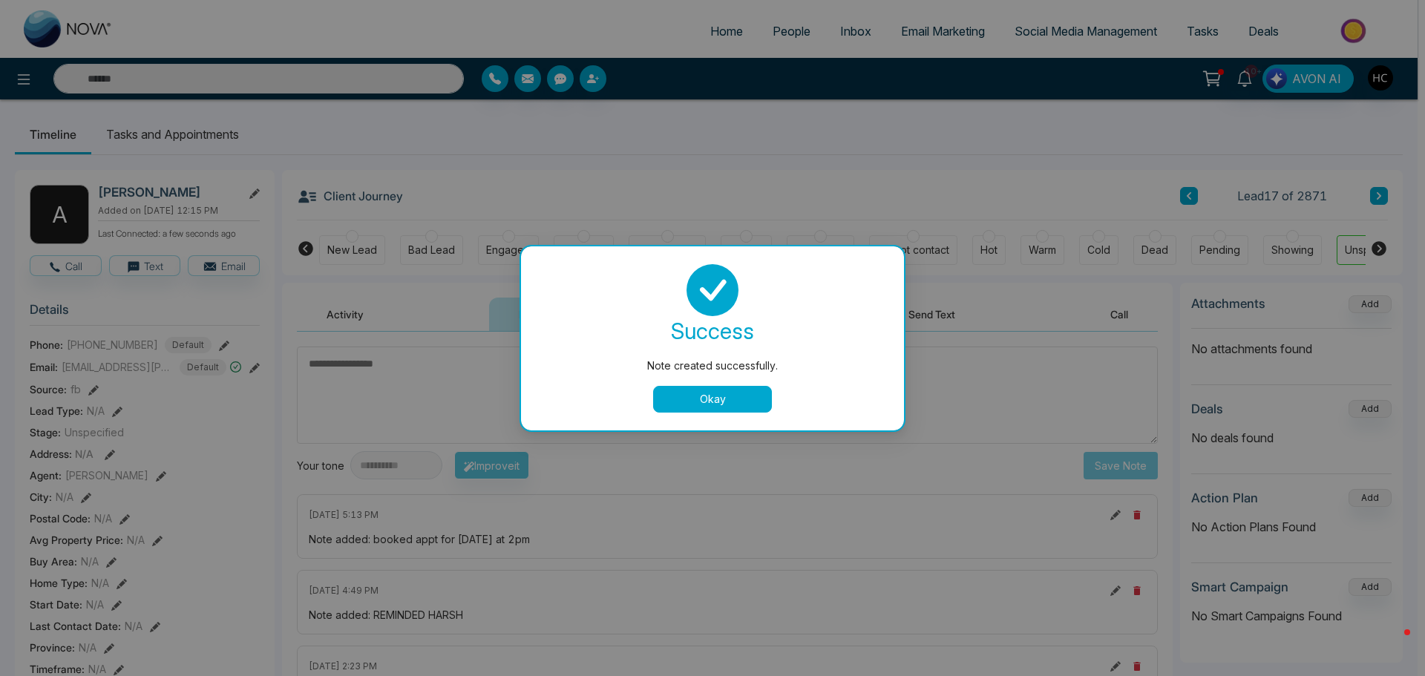
click at [707, 393] on button "Okay" at bounding box center [712, 399] width 119 height 27
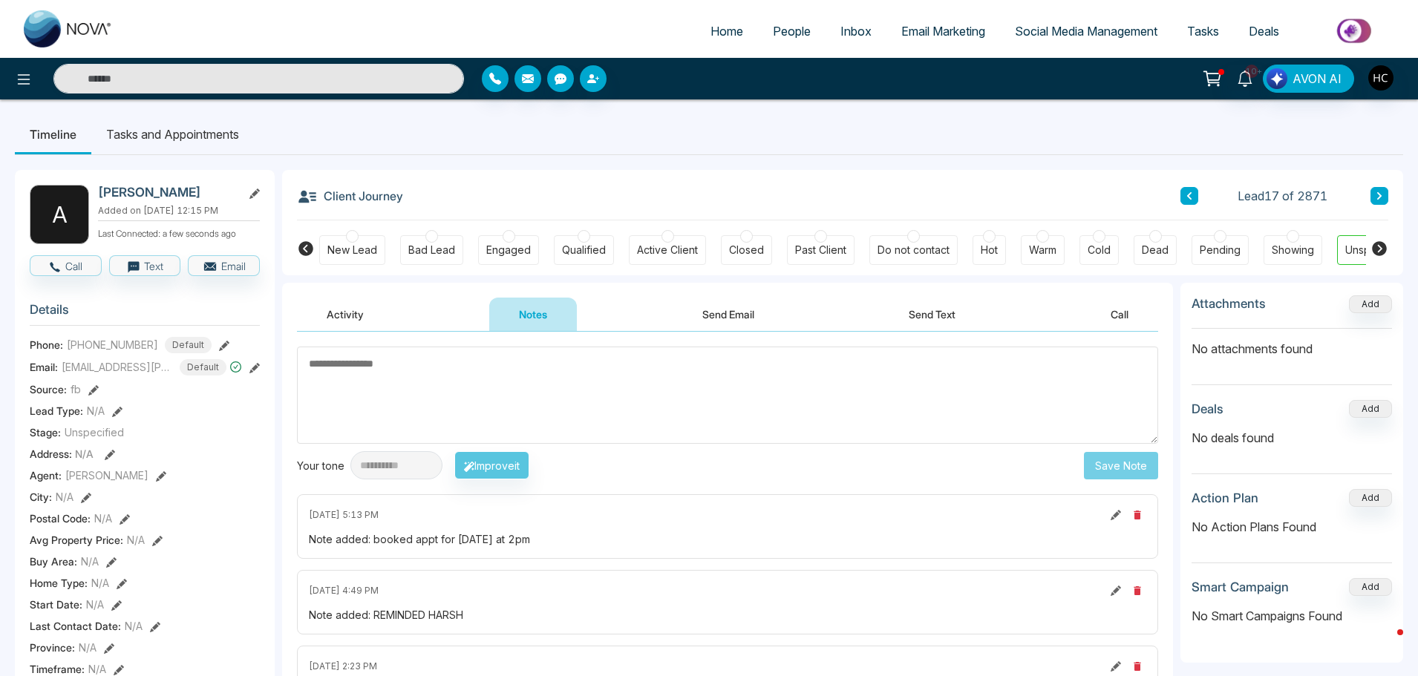
click at [779, 30] on span "People" at bounding box center [792, 31] width 38 height 15
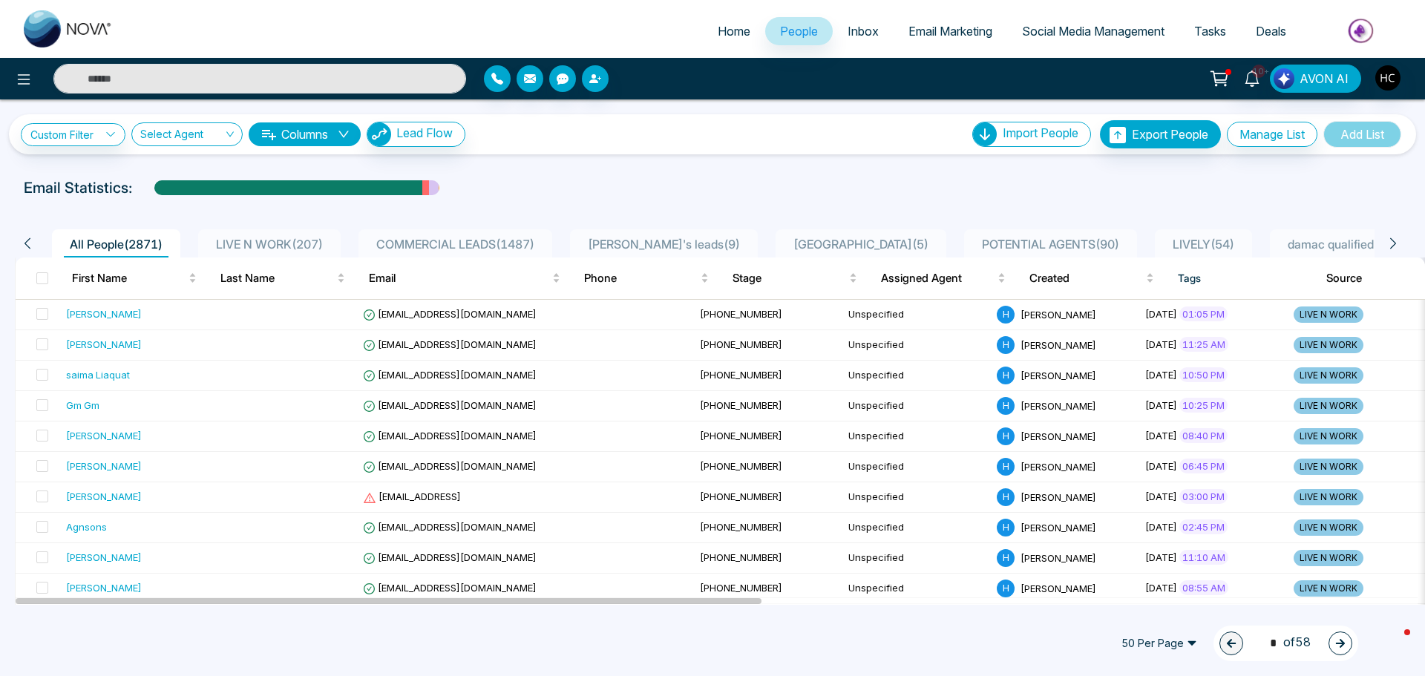
click at [269, 232] on li "LIVE N WORK ( 207 )" at bounding box center [269, 243] width 143 height 28
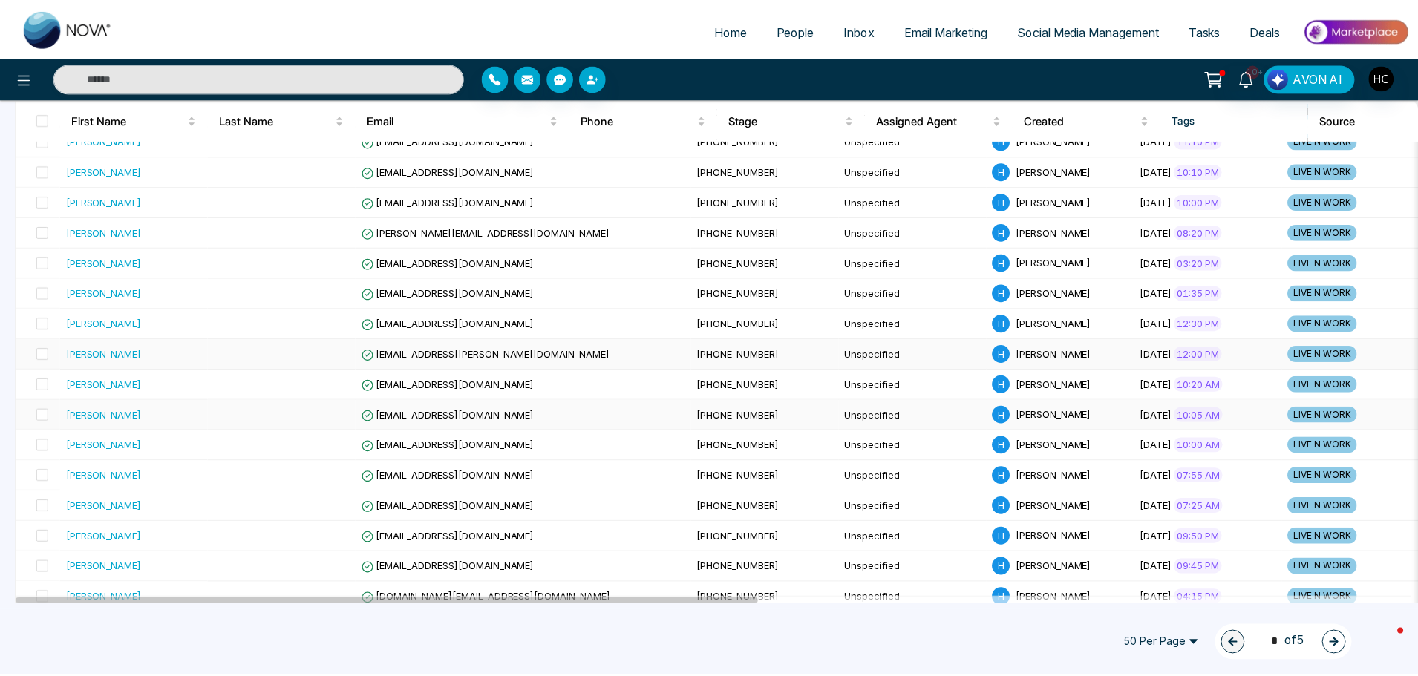
scroll to position [1113, 0]
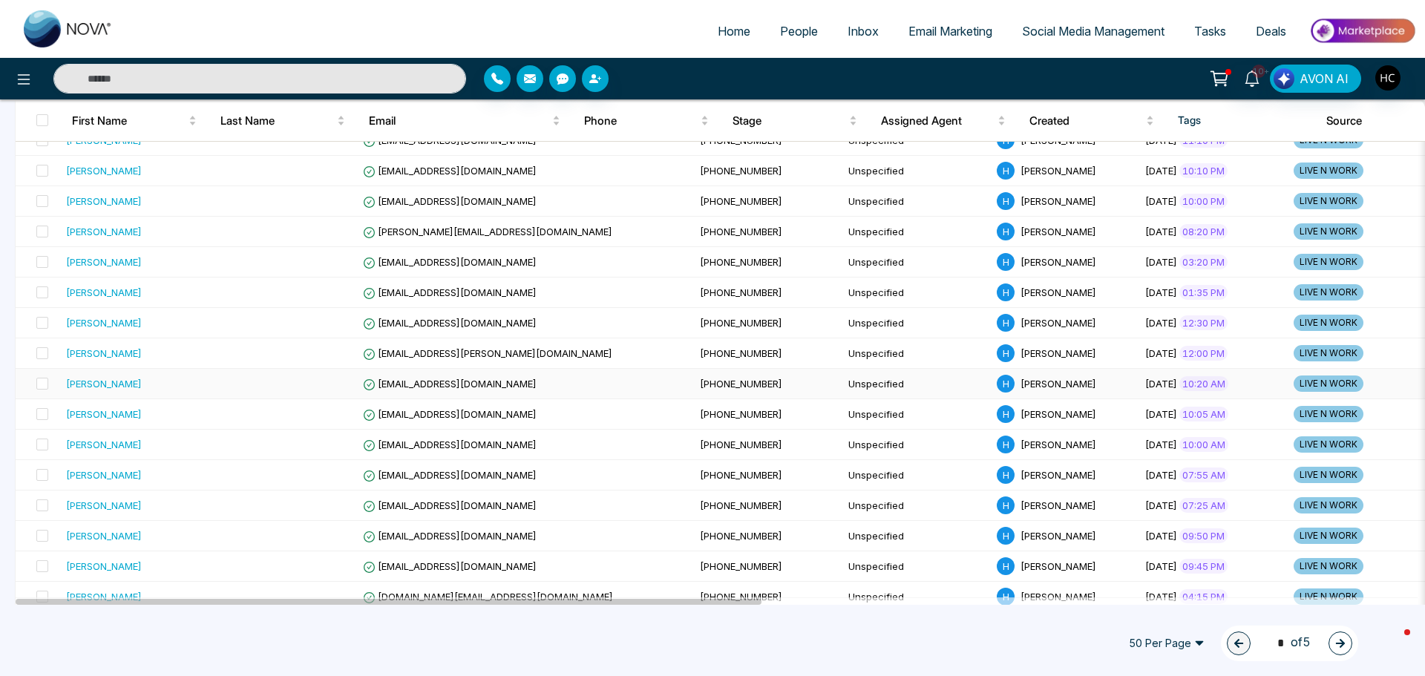
click at [138, 383] on div "Adwitiya Prabhakar" at bounding box center [104, 383] width 76 height 15
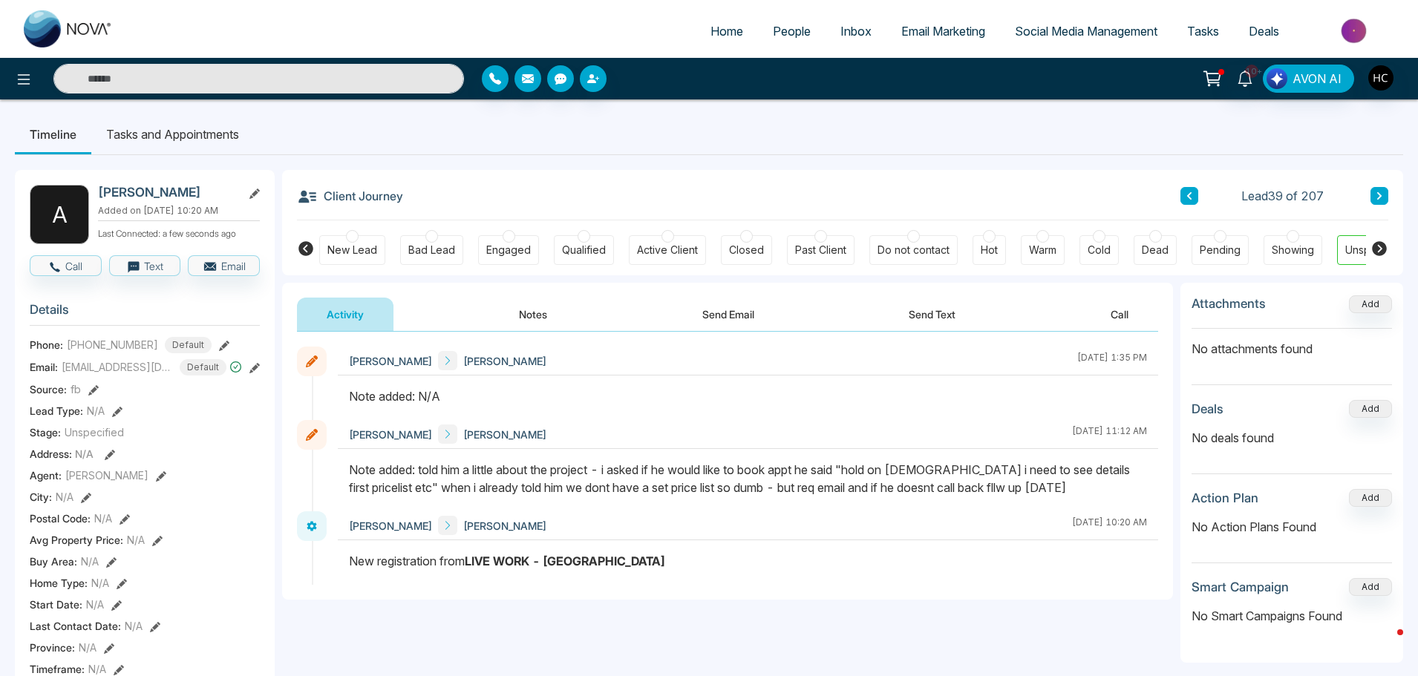
click at [531, 311] on button "Notes" at bounding box center [533, 314] width 88 height 33
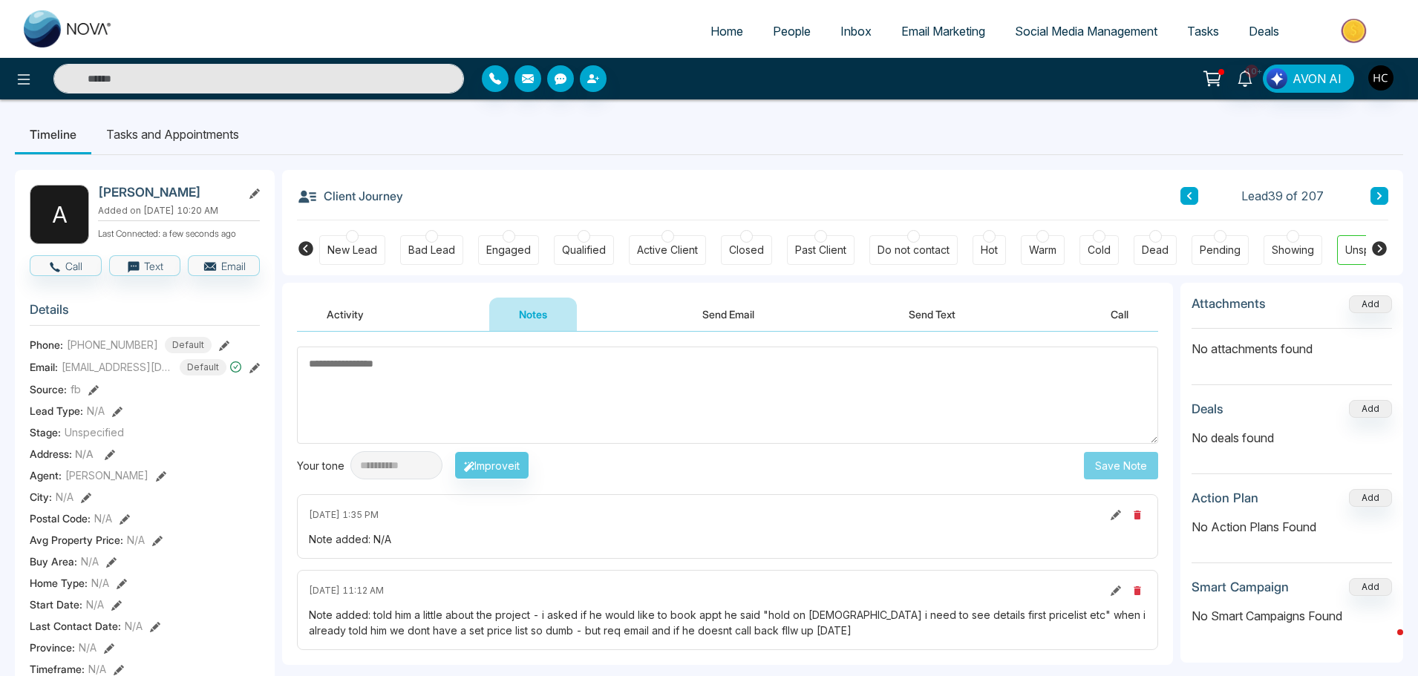
click at [548, 377] on textarea at bounding box center [727, 395] width 861 height 97
click at [575, 397] on textarea at bounding box center [727, 395] width 861 height 97
type textarea "***"
click at [1122, 465] on button "Save Note" at bounding box center [1121, 465] width 74 height 27
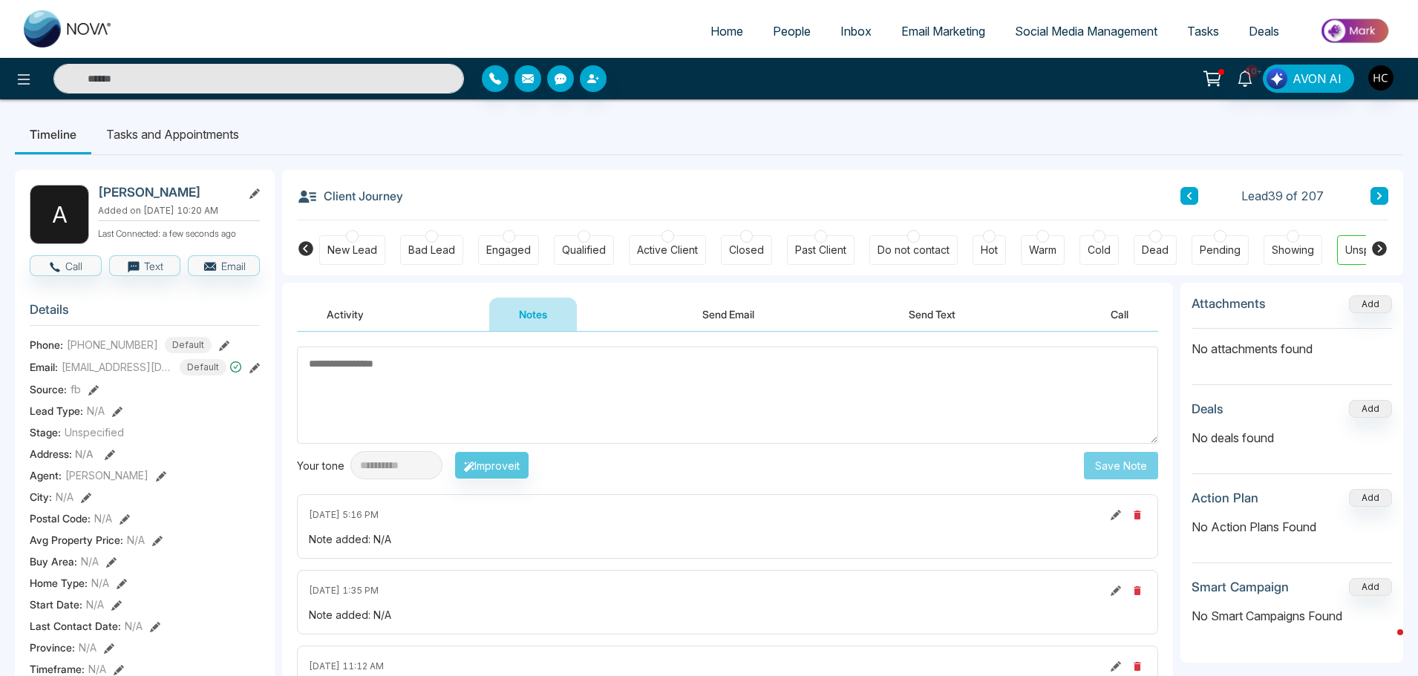
click at [1373, 191] on button at bounding box center [1379, 196] width 18 height 18
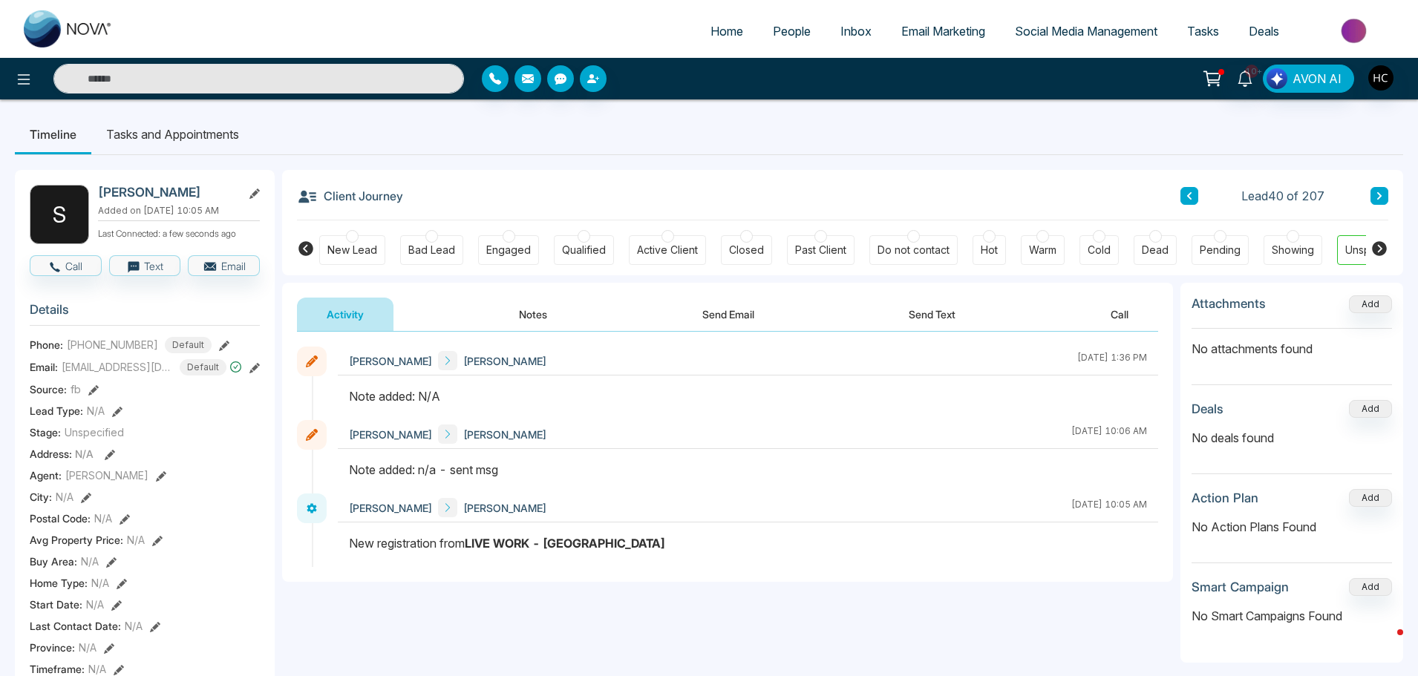
click at [534, 324] on button "Notes" at bounding box center [533, 314] width 88 height 33
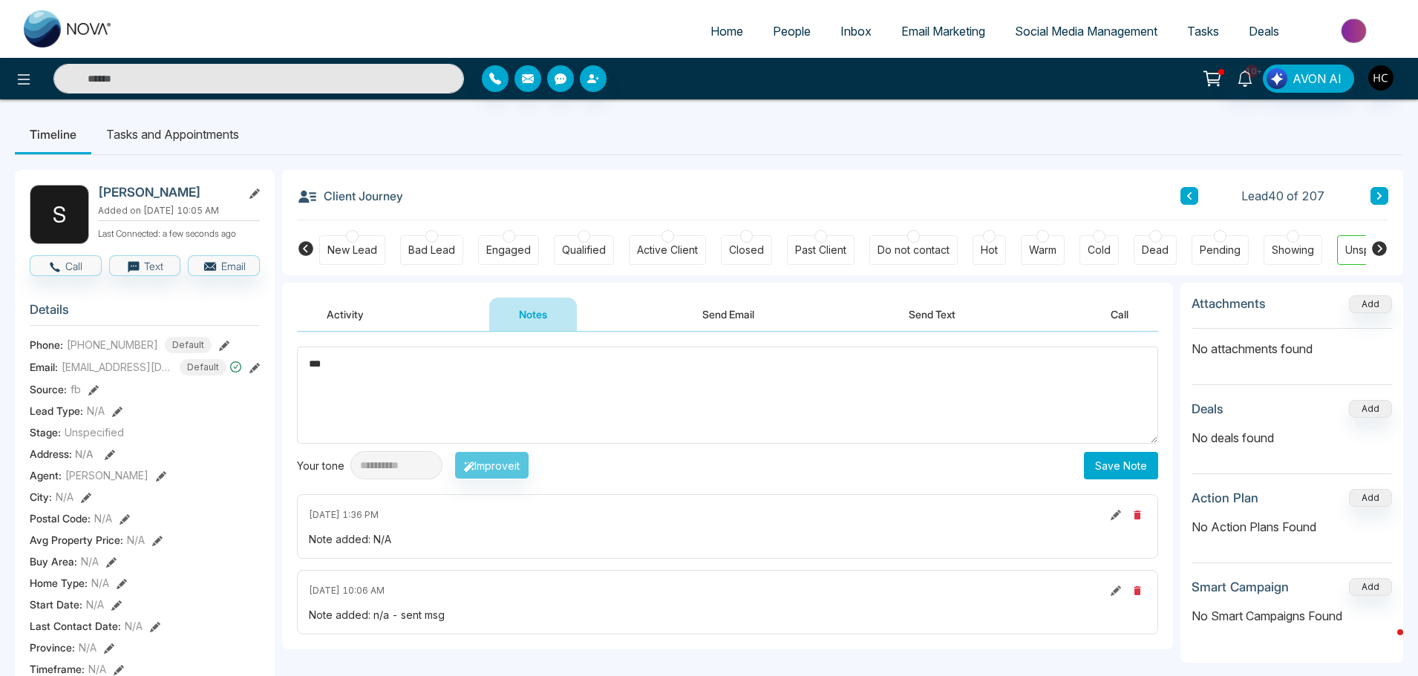
type textarea "***"
click at [1135, 456] on button "Save Note" at bounding box center [1121, 465] width 74 height 27
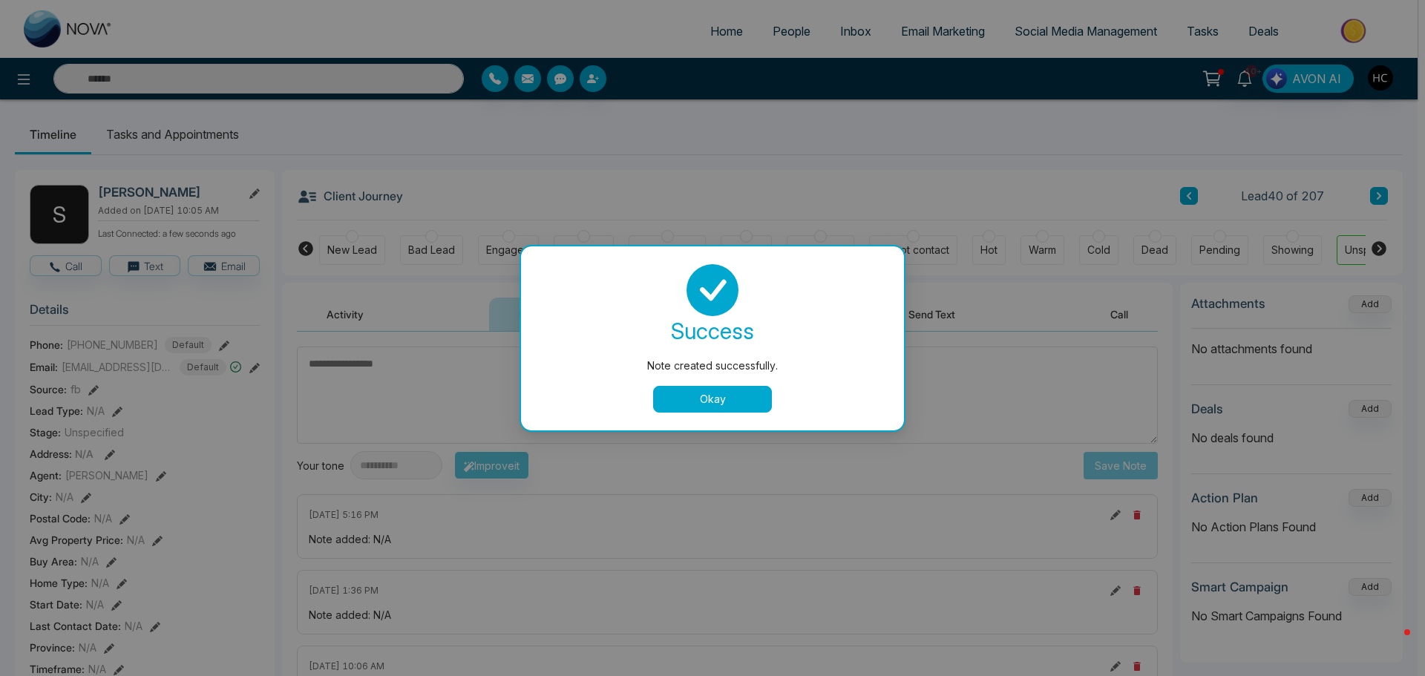
click at [678, 393] on button "Okay" at bounding box center [712, 399] width 119 height 27
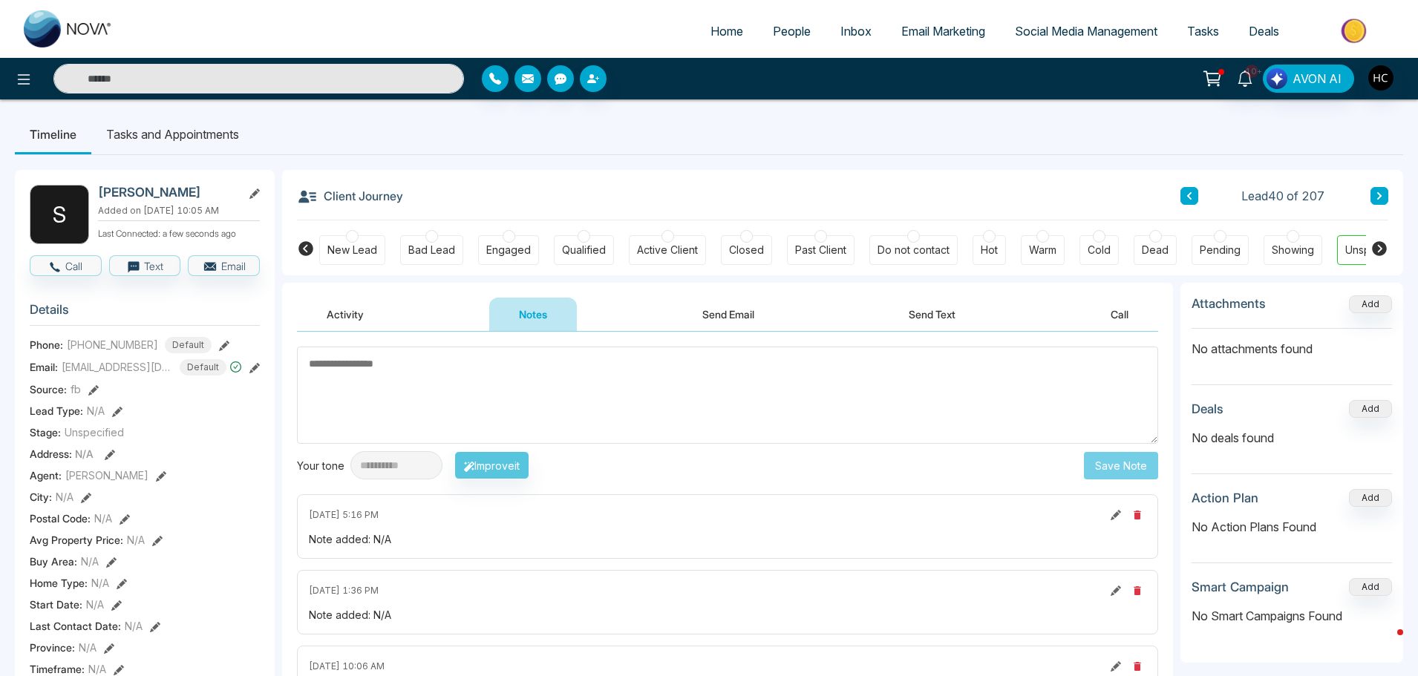
click at [1382, 196] on icon at bounding box center [1378, 195] width 7 height 9
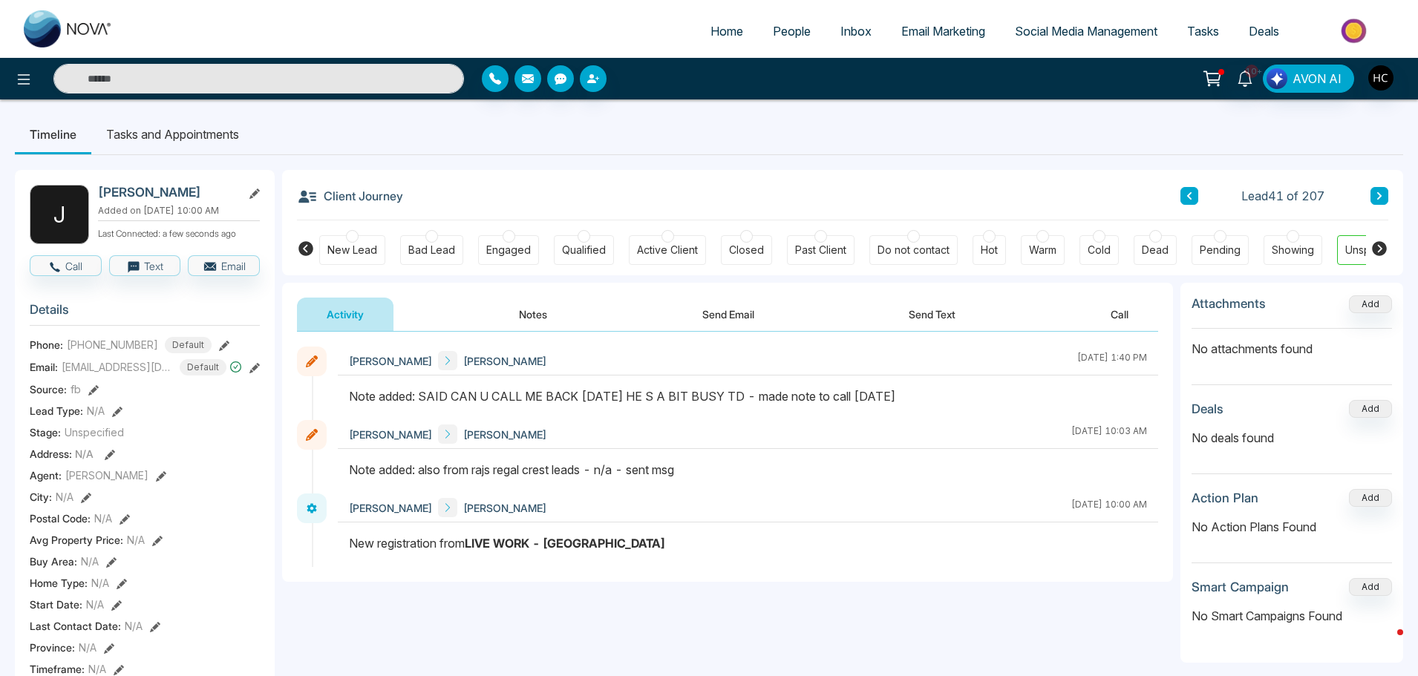
click at [549, 309] on button "Notes" at bounding box center [533, 314] width 88 height 33
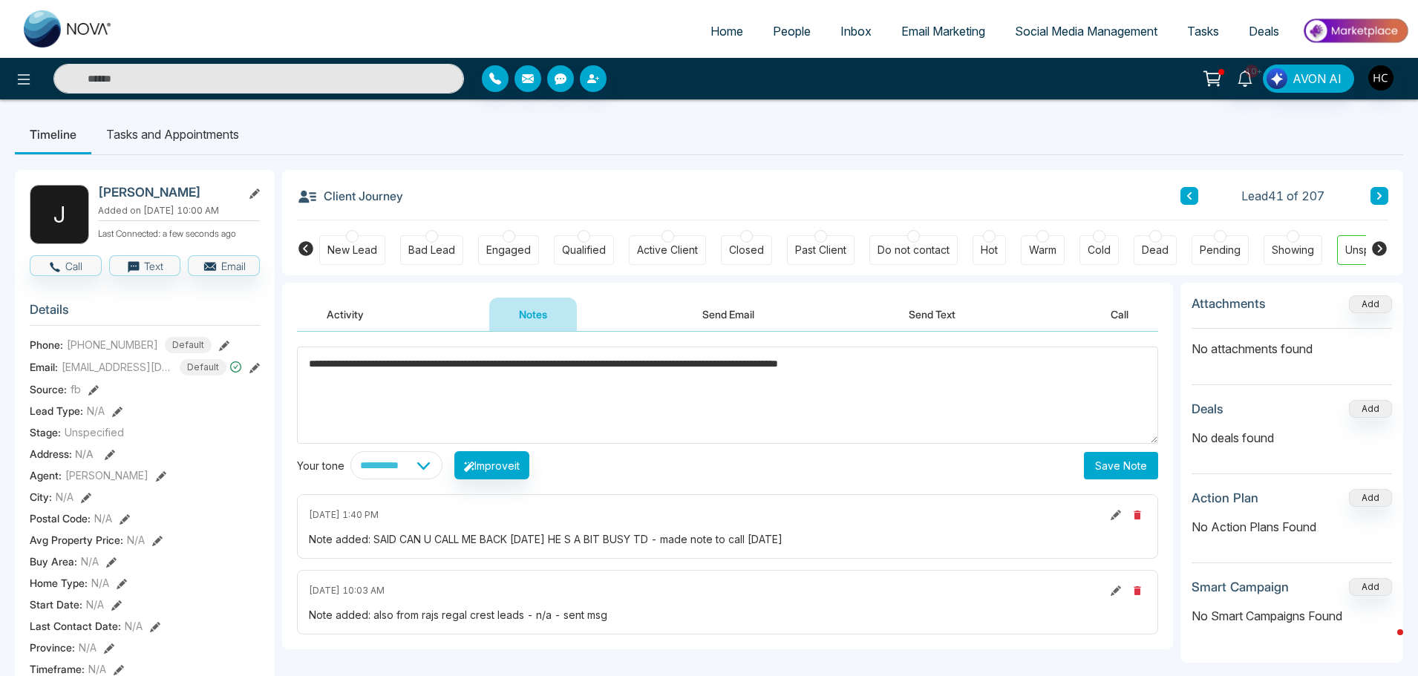
click at [807, 365] on textarea "**********" at bounding box center [727, 395] width 861 height 97
click at [888, 365] on textarea "**********" at bounding box center [727, 395] width 861 height 97
type textarea "**********"
click at [1127, 463] on button "Save Note" at bounding box center [1121, 465] width 74 height 27
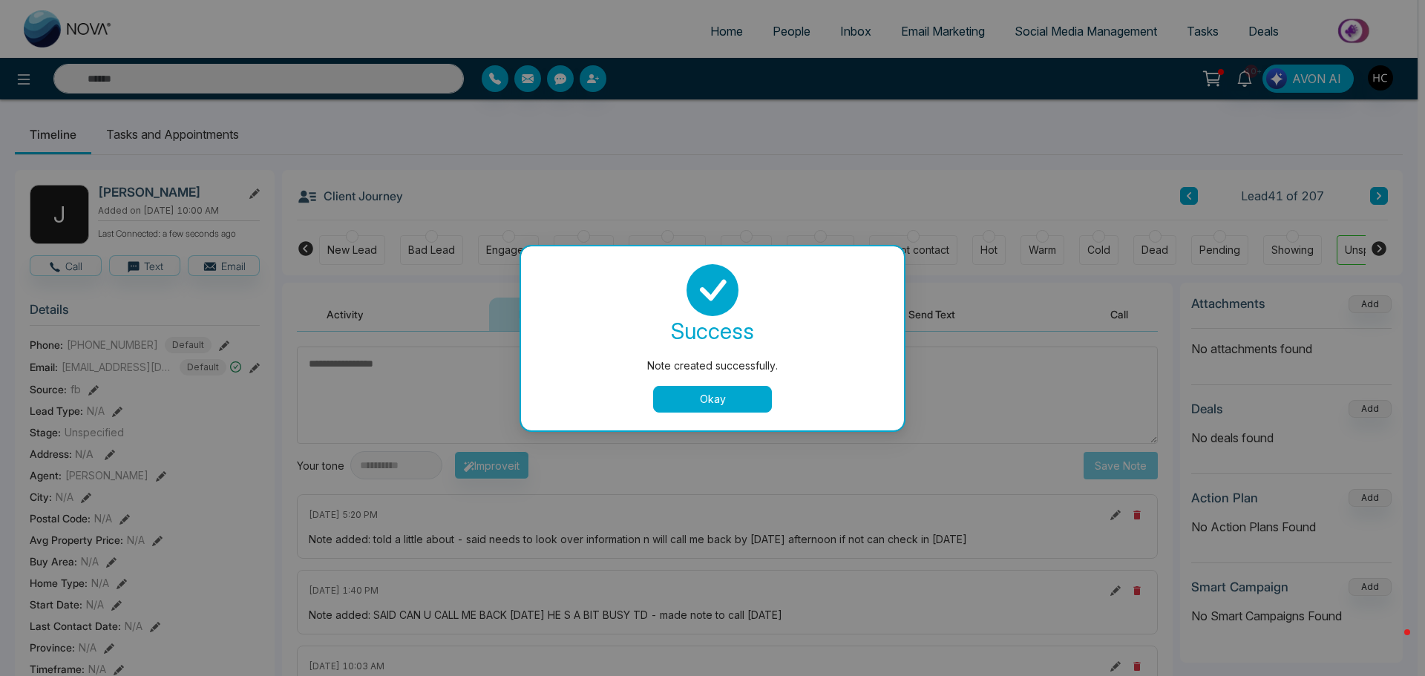
click at [763, 389] on button "Okay" at bounding box center [712, 399] width 119 height 27
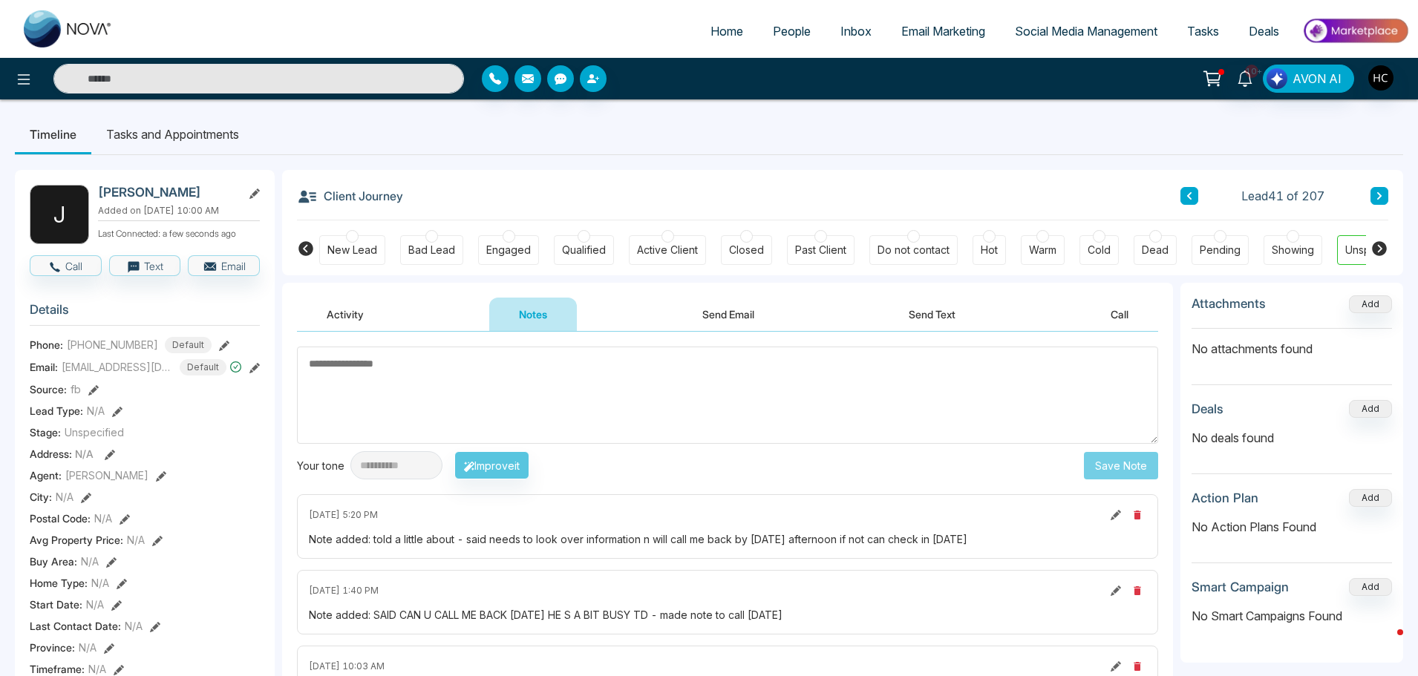
click at [1372, 203] on button at bounding box center [1379, 196] width 18 height 18
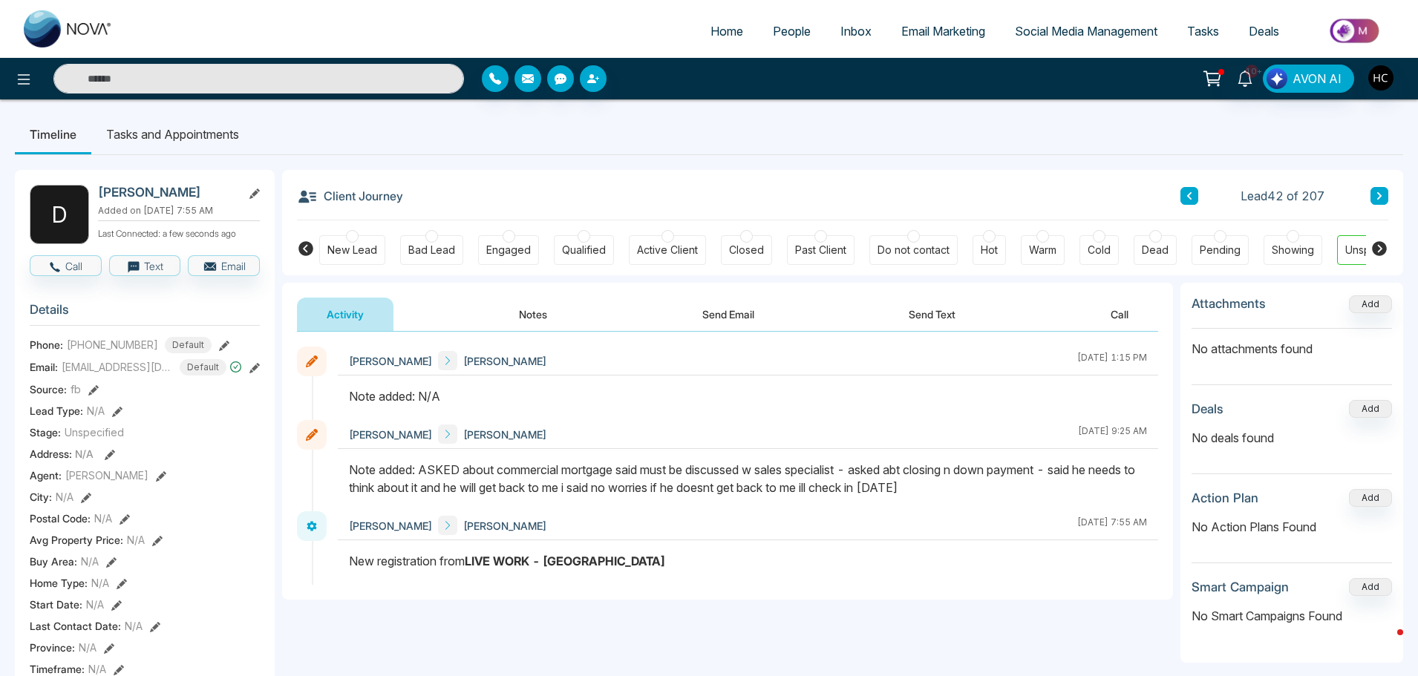
click at [518, 315] on button "Notes" at bounding box center [533, 314] width 88 height 33
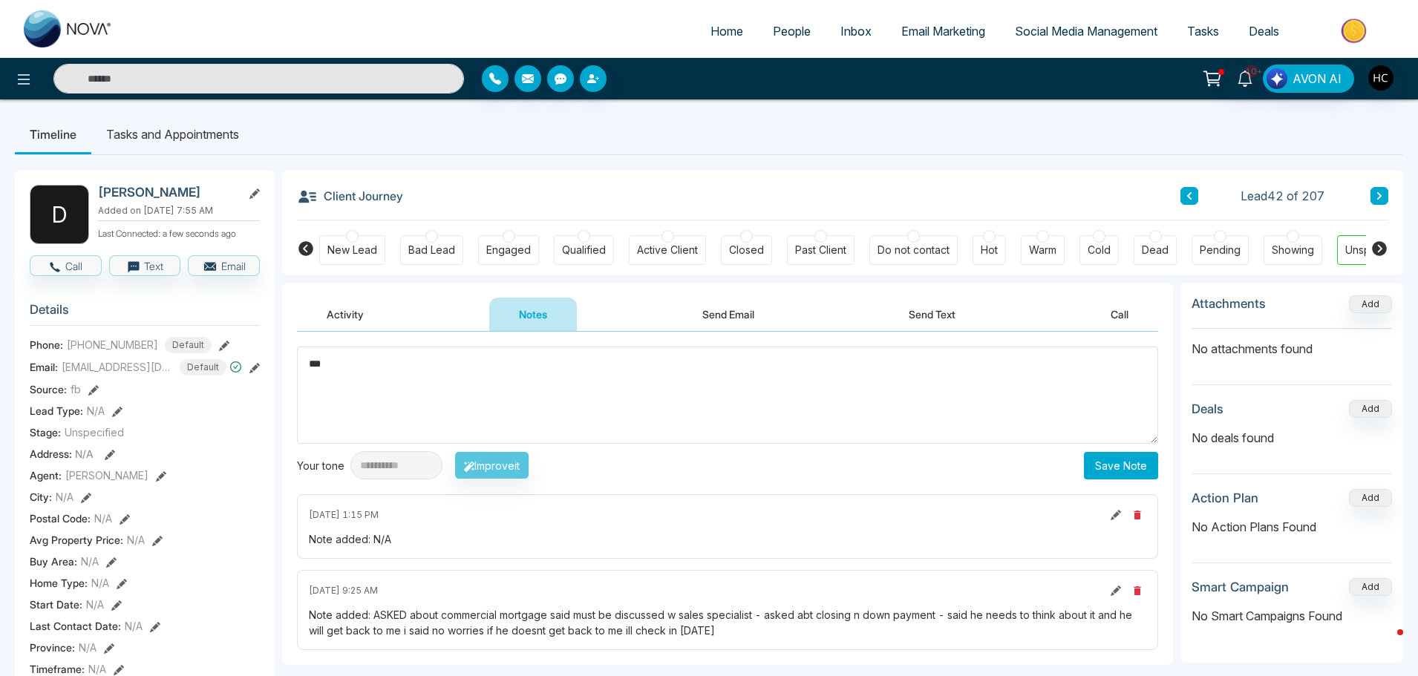
type textarea "***"
click at [1108, 457] on button "Save Note" at bounding box center [1121, 465] width 74 height 27
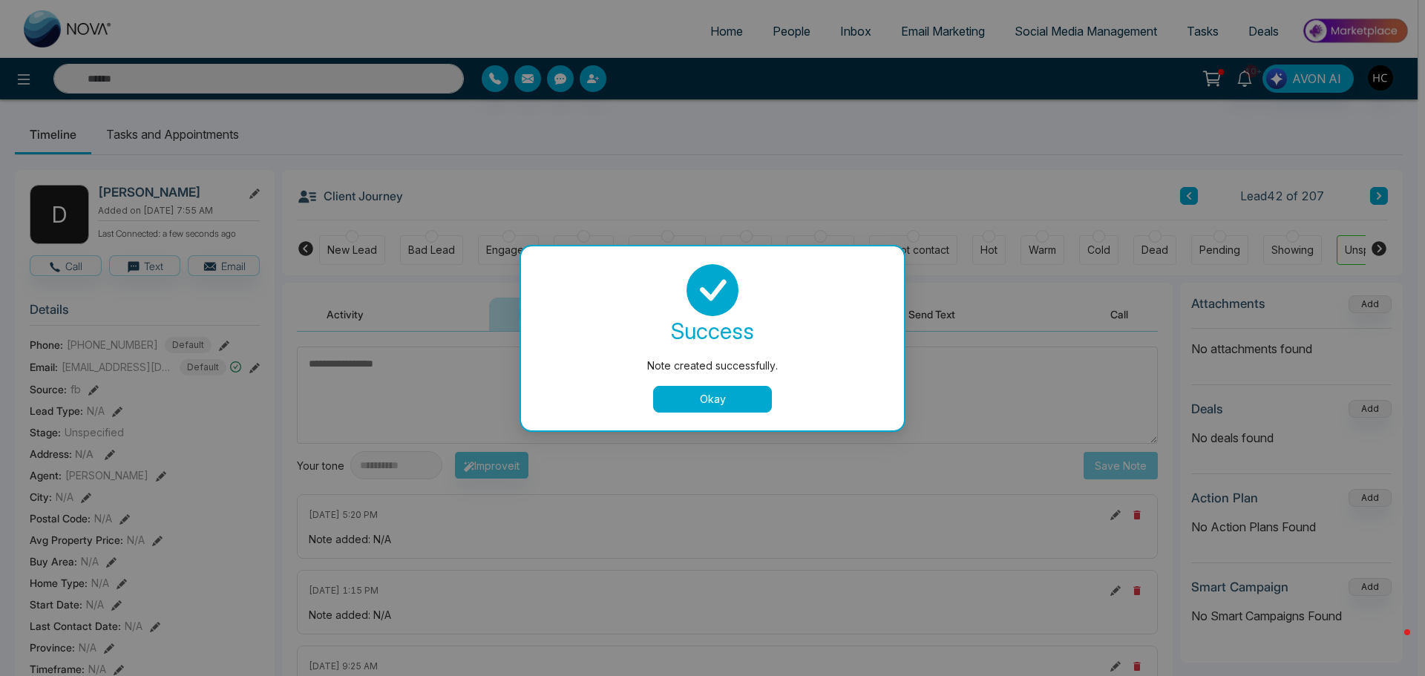
click at [740, 408] on button "Okay" at bounding box center [712, 399] width 119 height 27
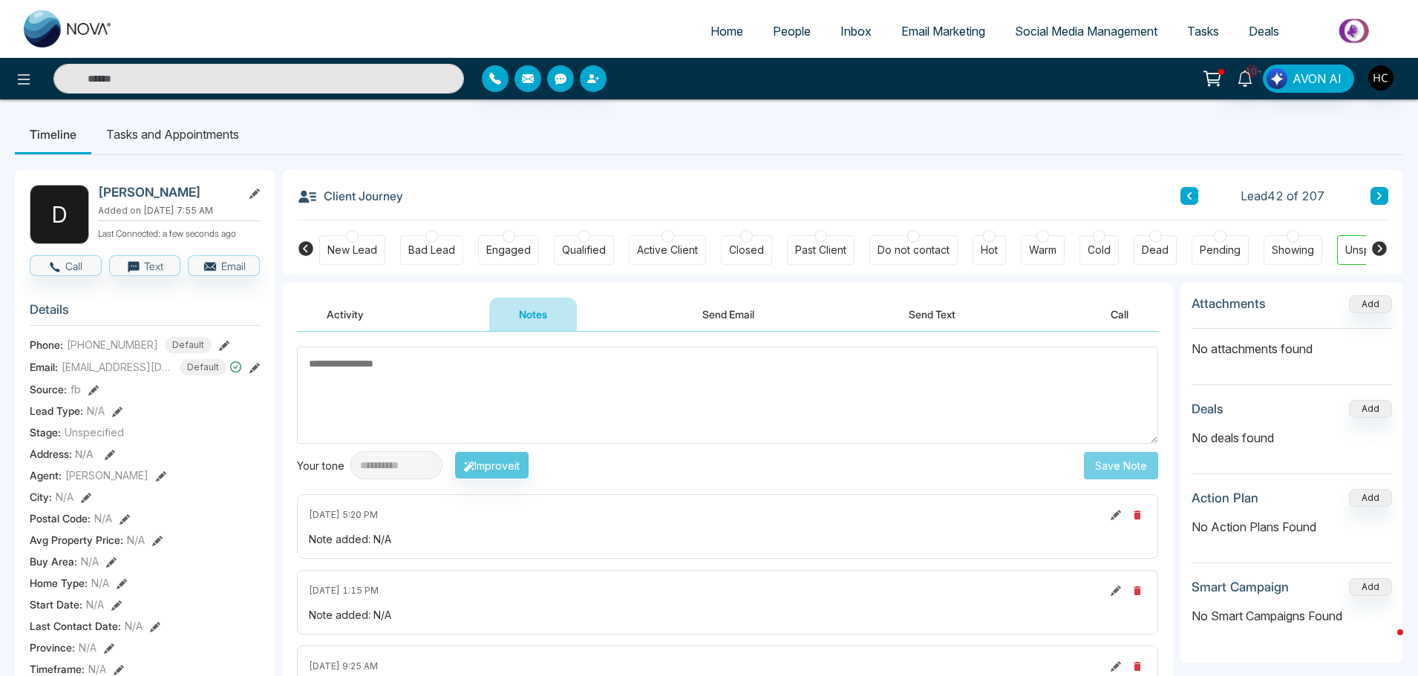
click at [1372, 194] on button at bounding box center [1379, 196] width 18 height 18
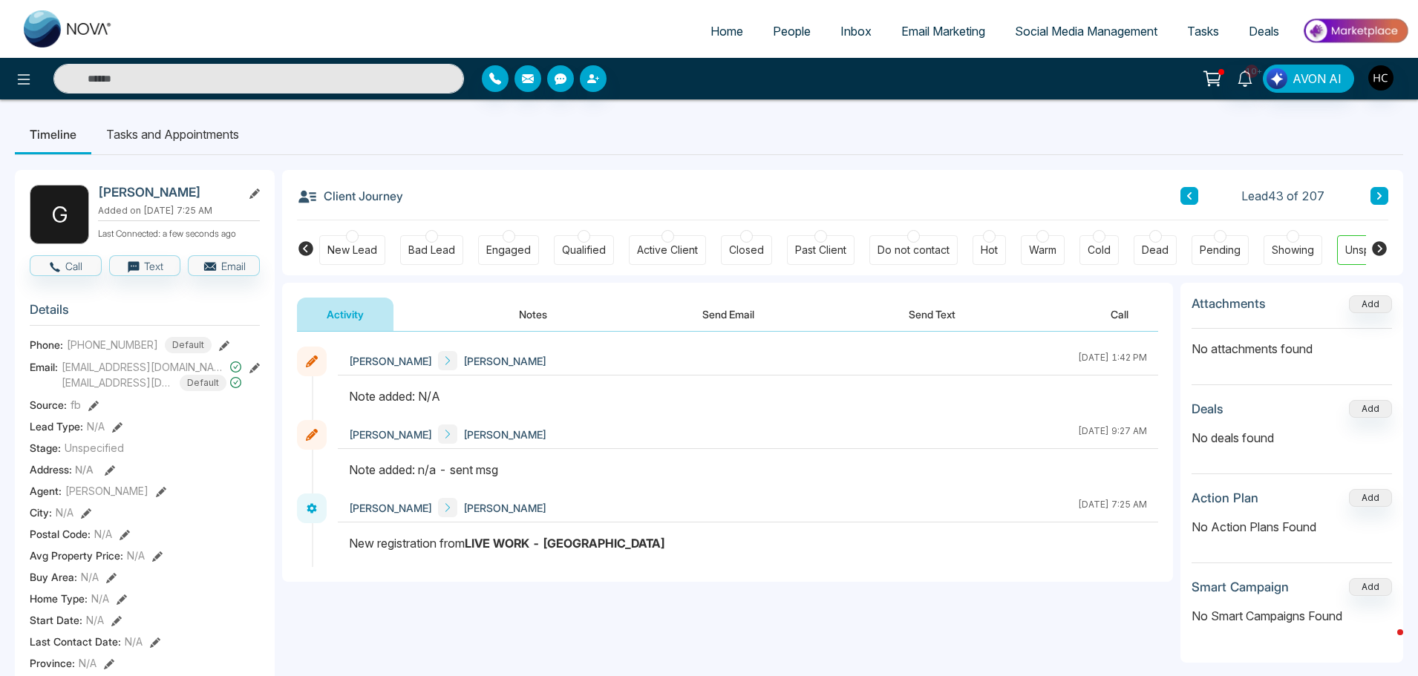
click at [532, 315] on button "Notes" at bounding box center [533, 314] width 88 height 33
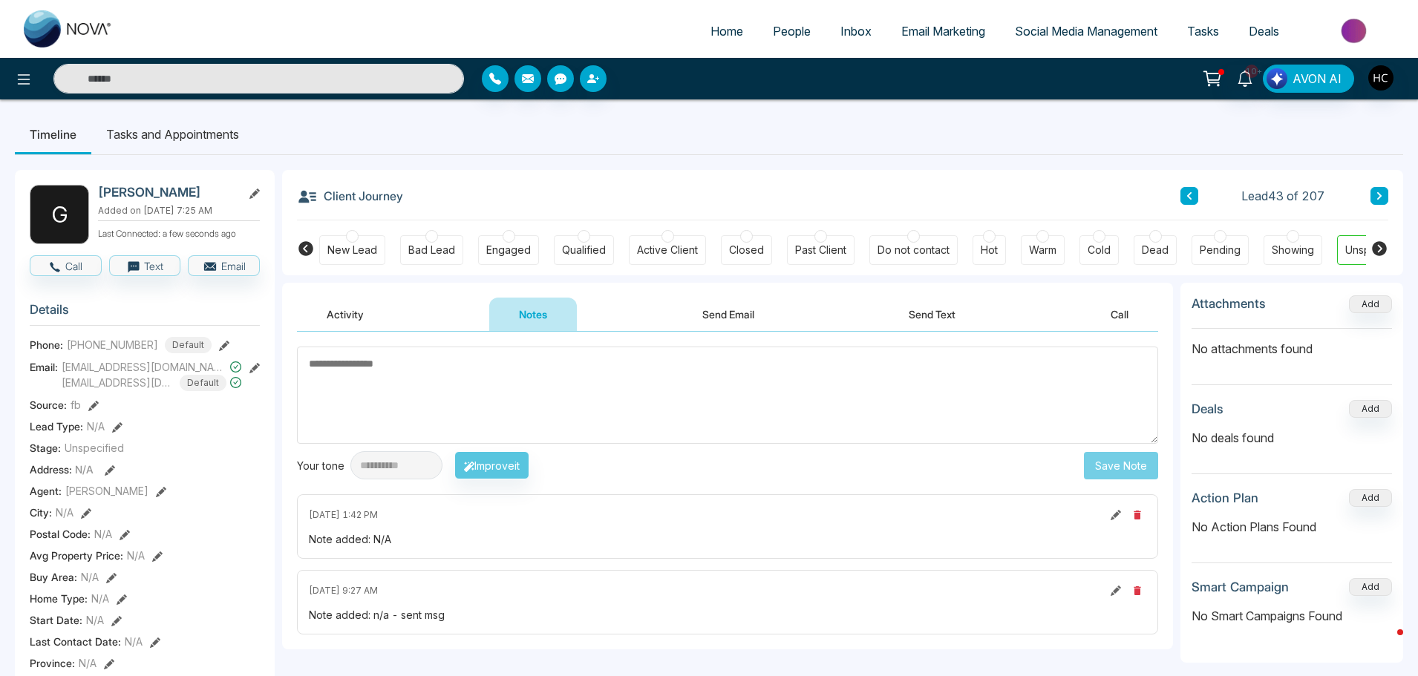
paste textarea "***"
type textarea "***"
click at [1128, 460] on button "Save Note" at bounding box center [1121, 465] width 74 height 27
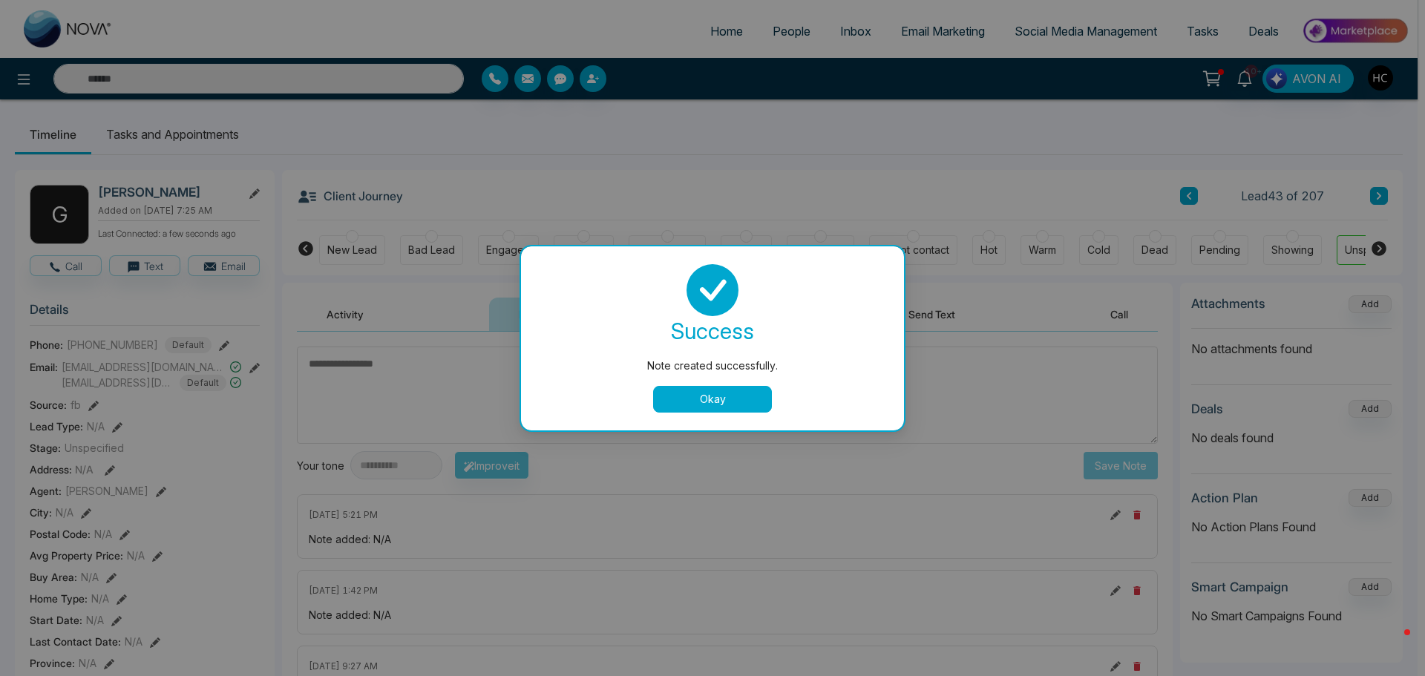
click at [679, 392] on button "Okay" at bounding box center [712, 399] width 119 height 27
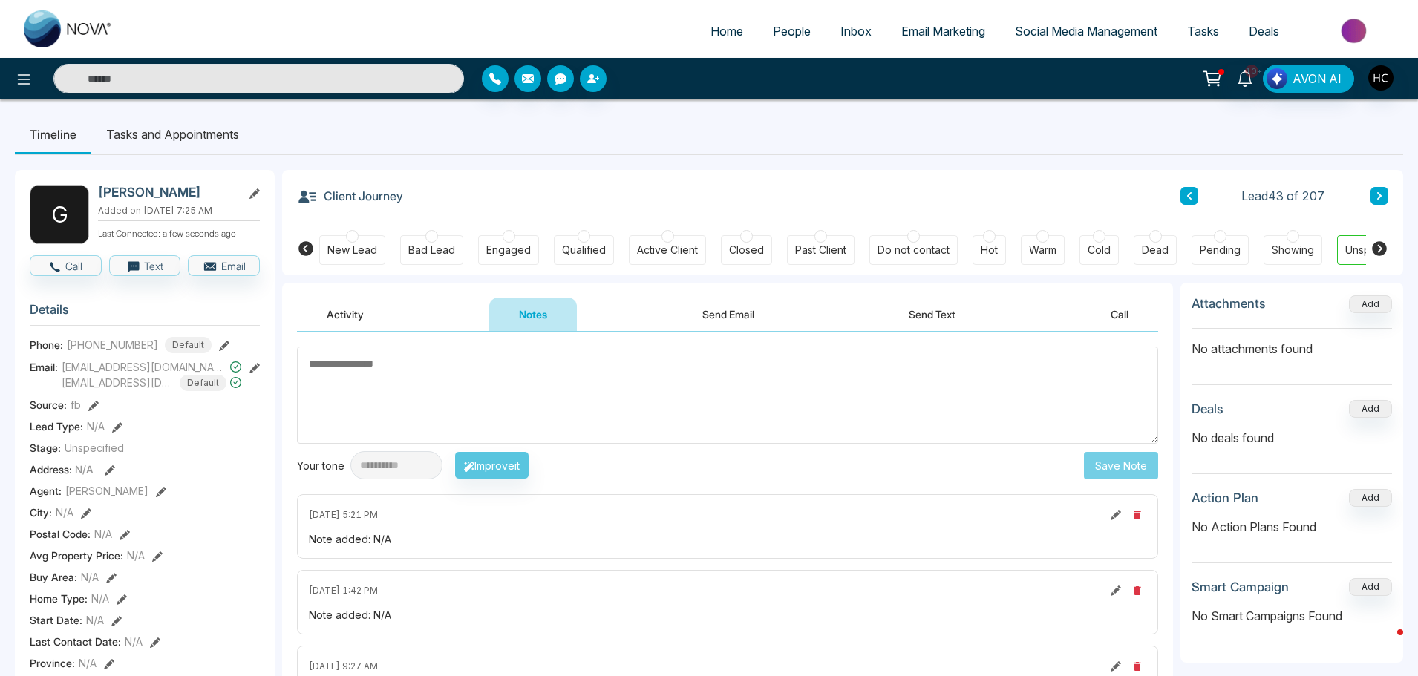
click at [1370, 198] on button at bounding box center [1379, 196] width 18 height 18
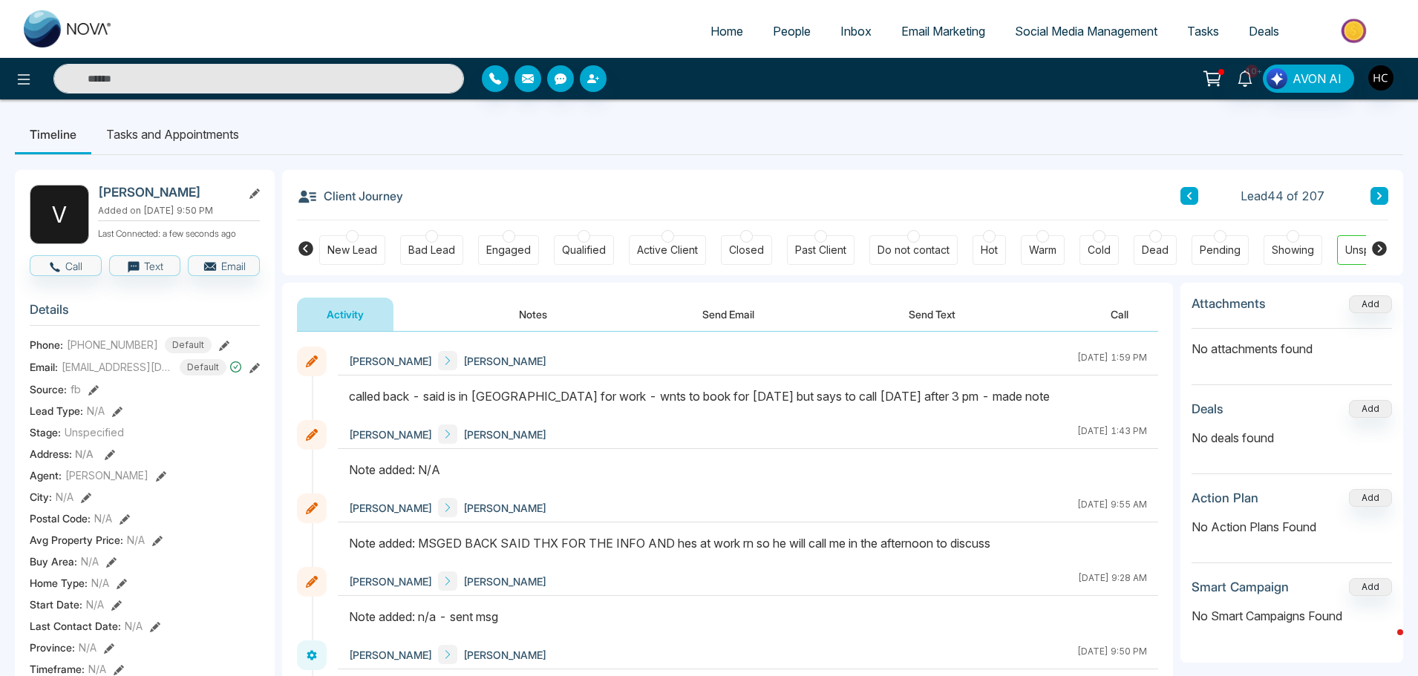
click at [1387, 197] on button at bounding box center [1379, 196] width 18 height 18
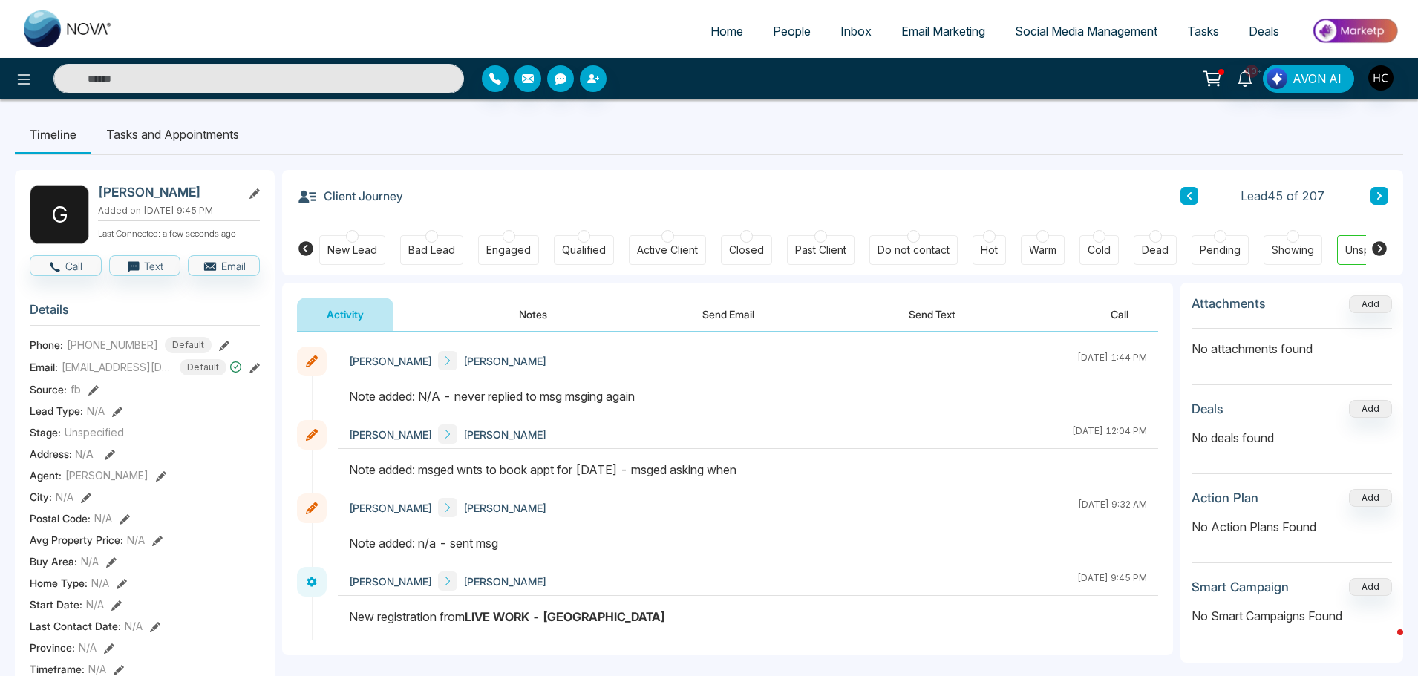
click at [522, 308] on button "Notes" at bounding box center [533, 314] width 88 height 33
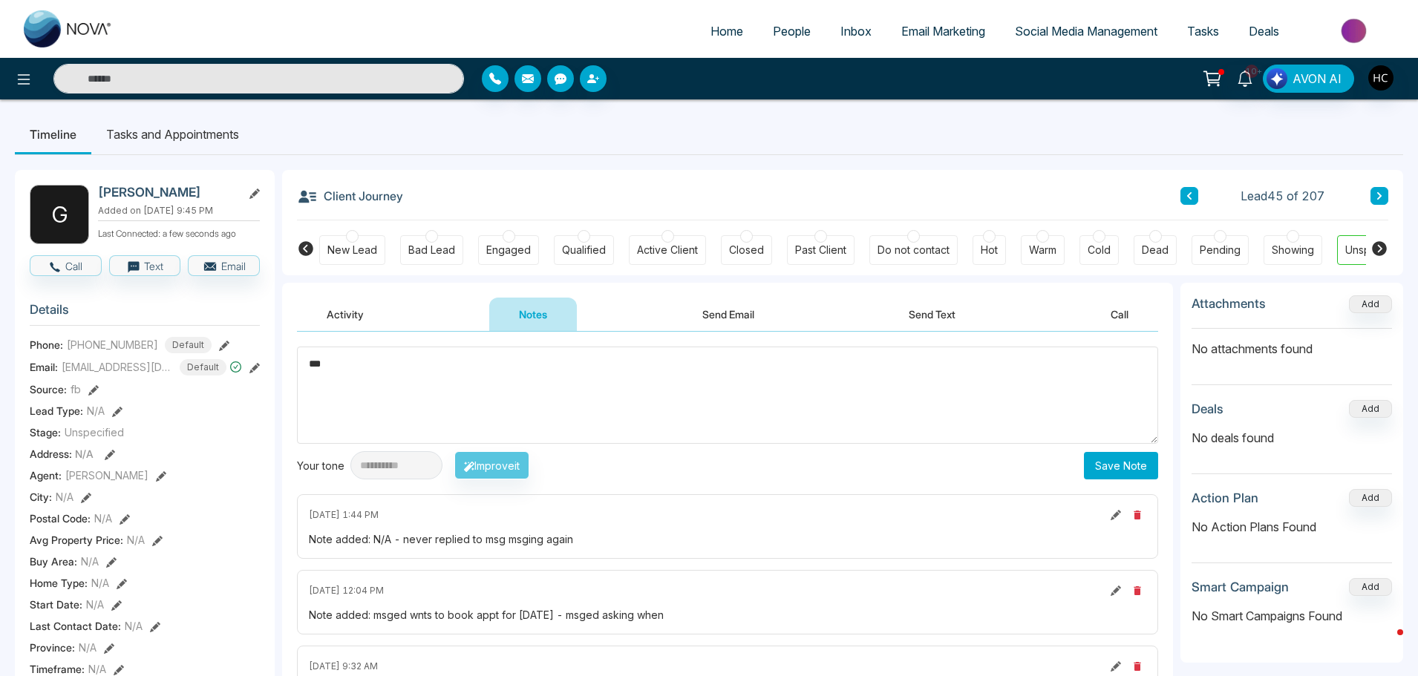
type textarea "***"
click at [1131, 467] on button "Save Note" at bounding box center [1121, 465] width 74 height 27
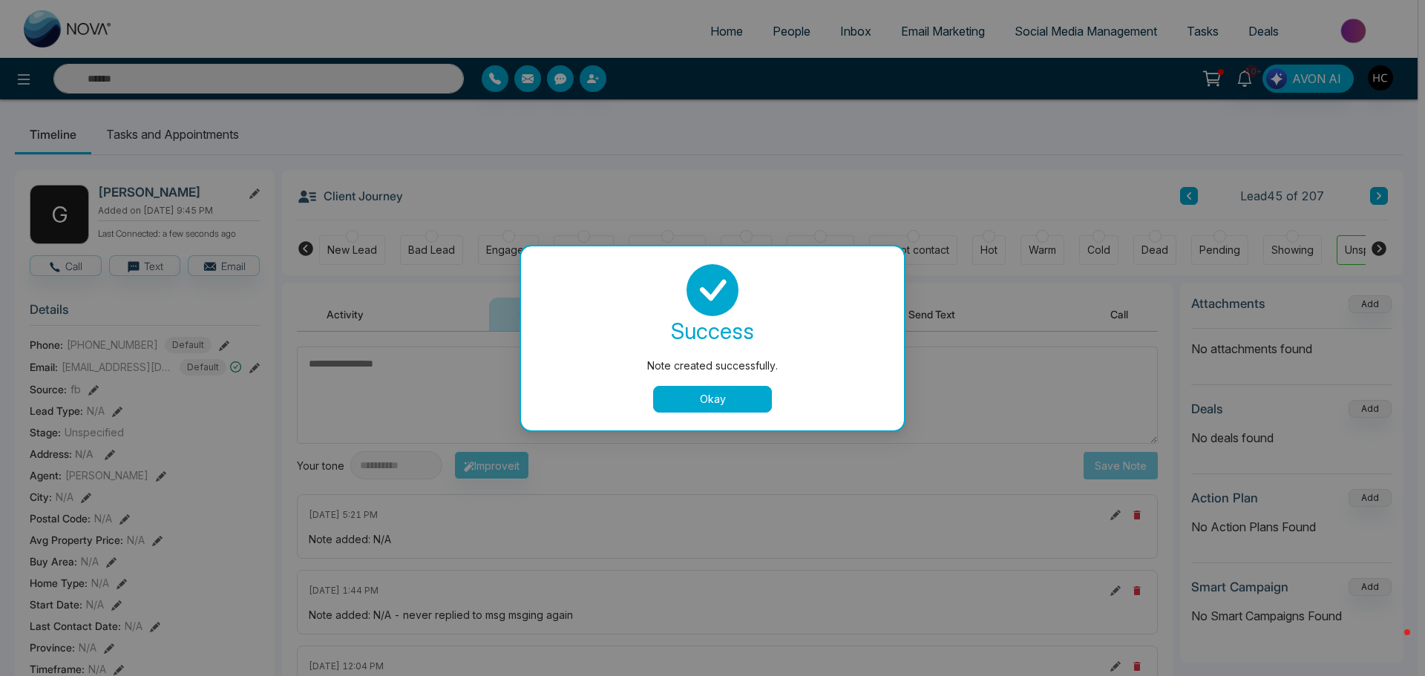
click at [756, 413] on div "success Note created successfully. Okay" at bounding box center [712, 338] width 383 height 184
click at [755, 400] on button "Okay" at bounding box center [712, 399] width 119 height 27
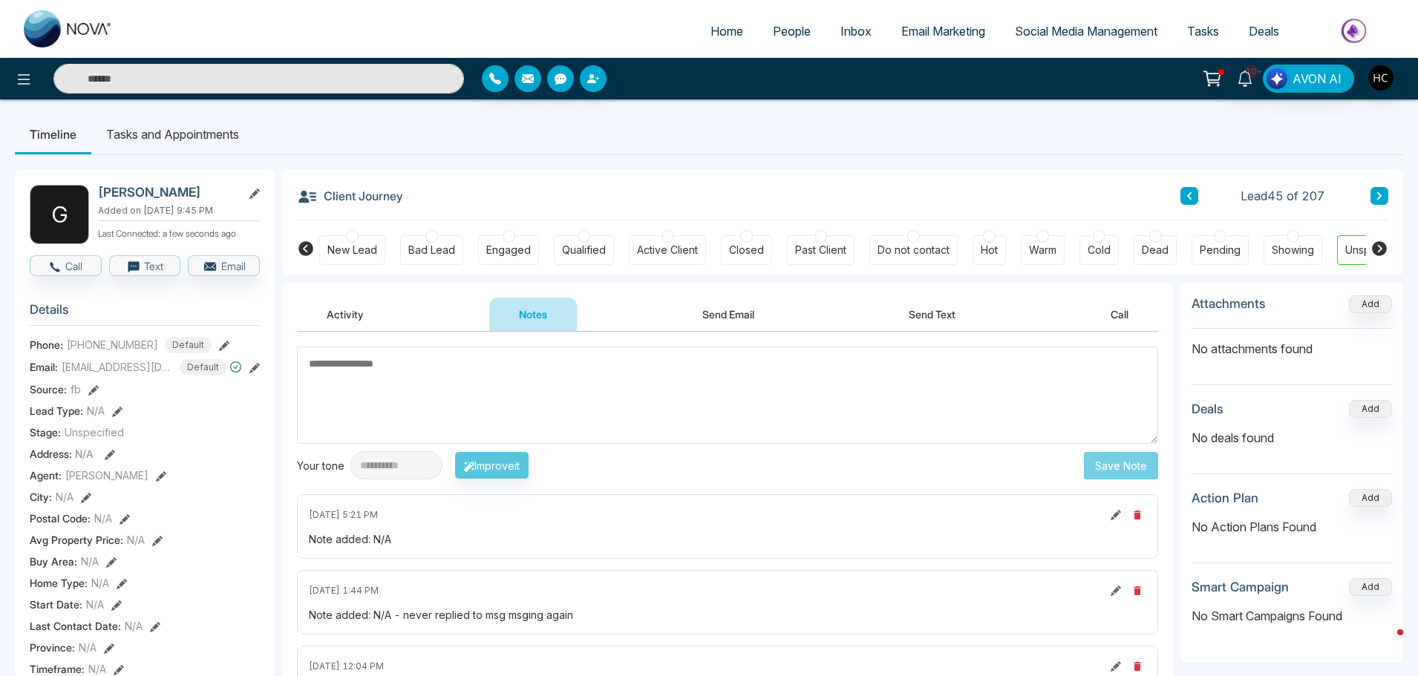
click at [1382, 199] on icon at bounding box center [1378, 195] width 7 height 9
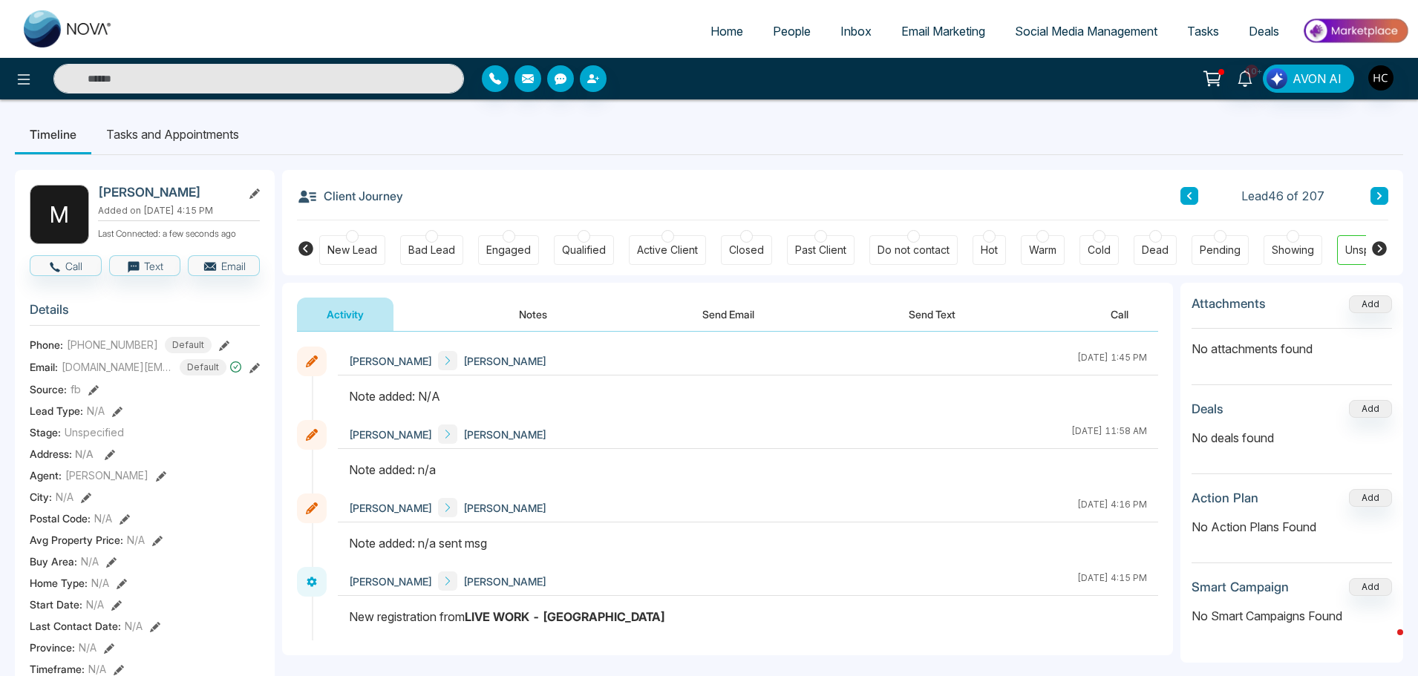
click at [511, 313] on button "Notes" at bounding box center [533, 314] width 88 height 33
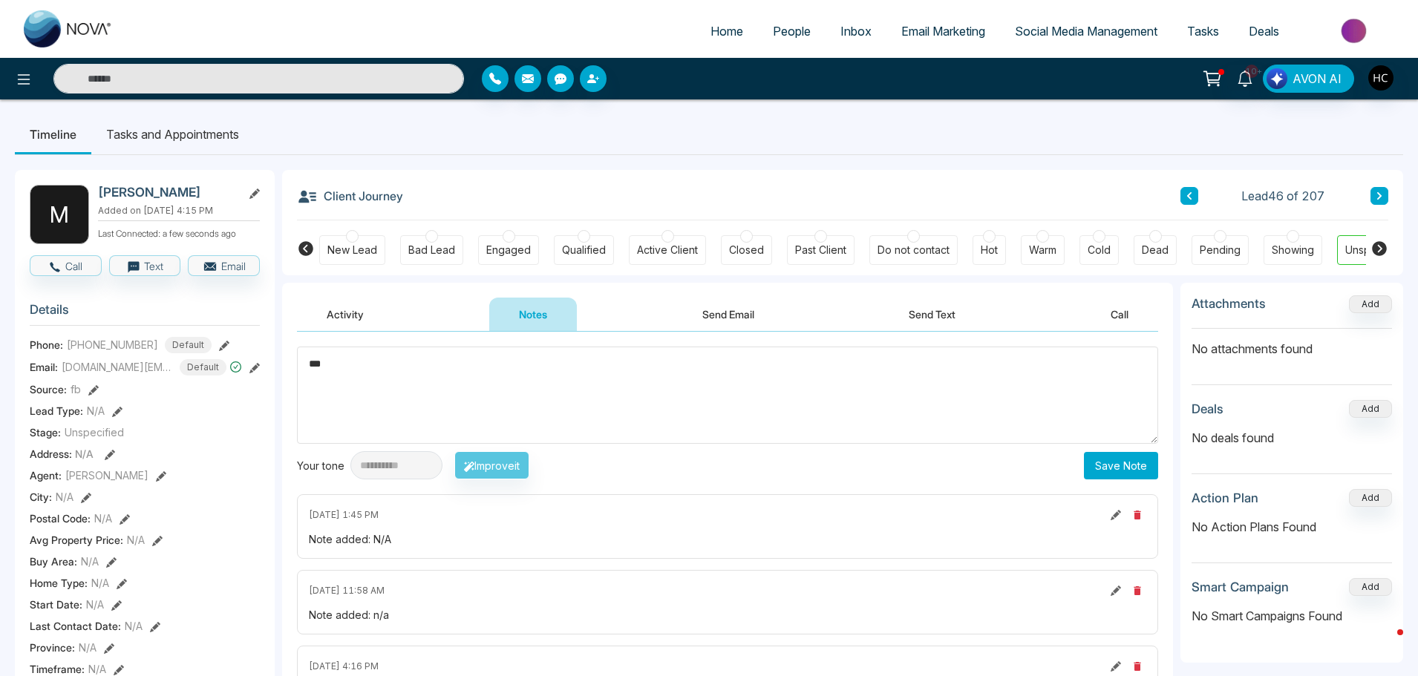
type textarea "***"
click at [1156, 463] on button "Save Note" at bounding box center [1121, 465] width 74 height 27
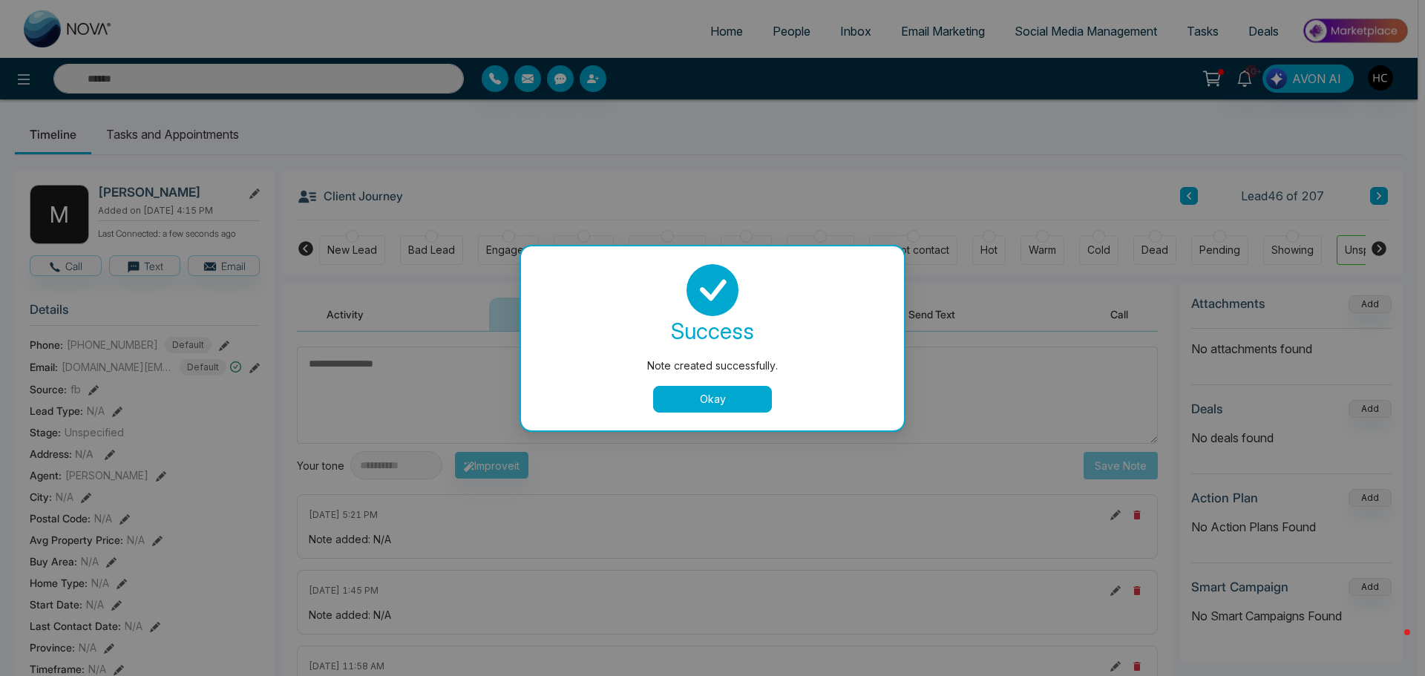
click at [669, 403] on button "Okay" at bounding box center [712, 399] width 119 height 27
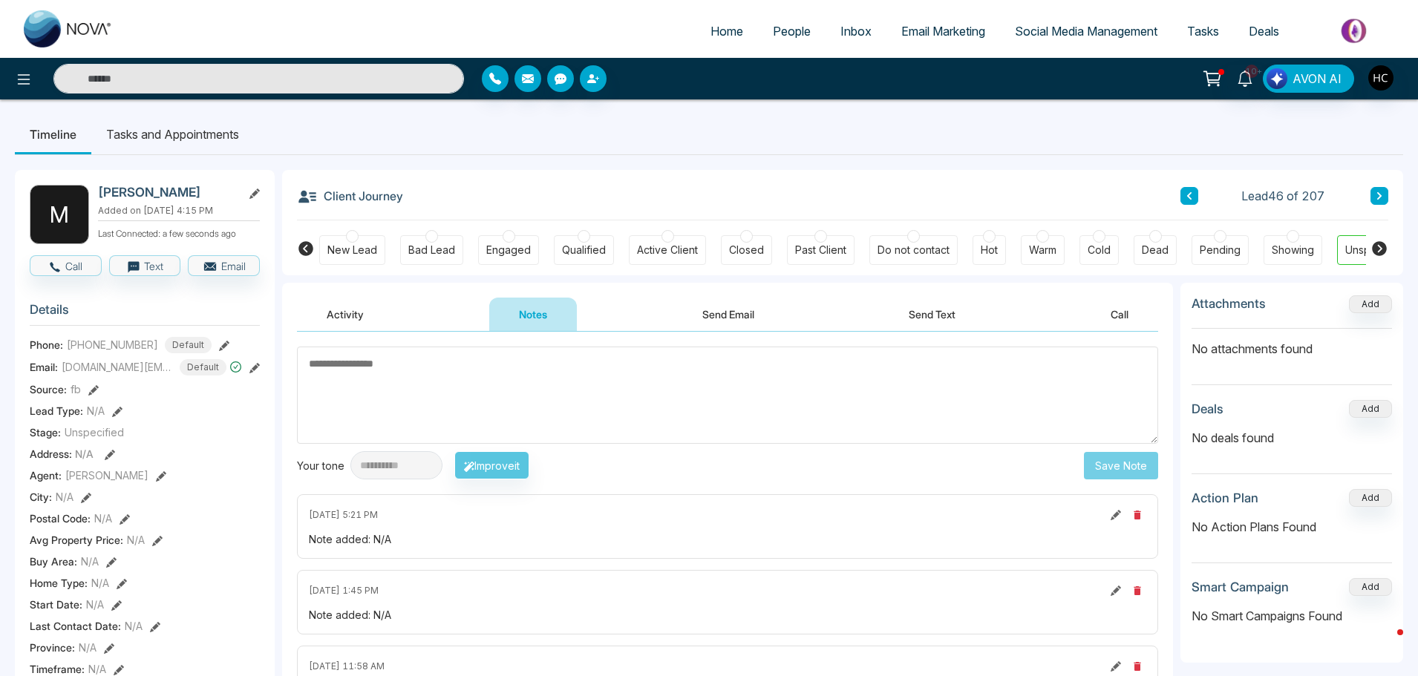
click at [1372, 196] on button at bounding box center [1379, 196] width 18 height 18
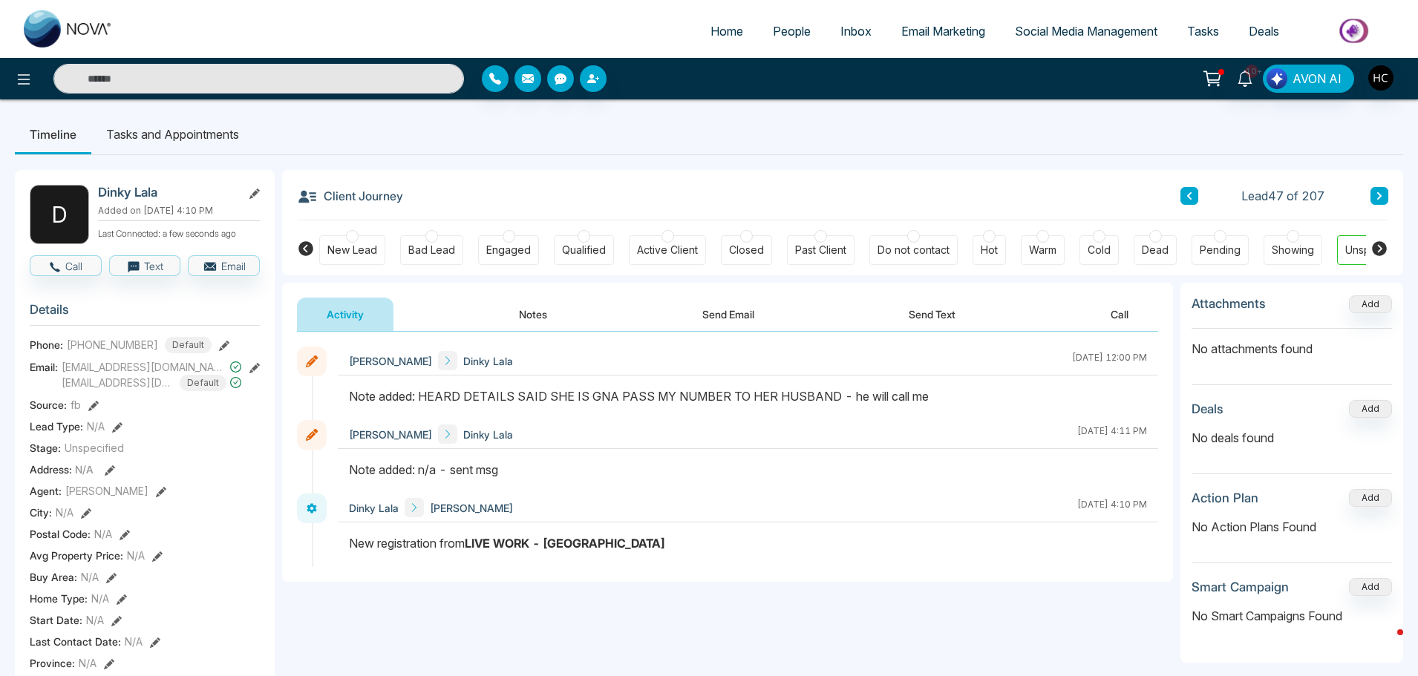
click at [541, 311] on button "Notes" at bounding box center [533, 314] width 88 height 33
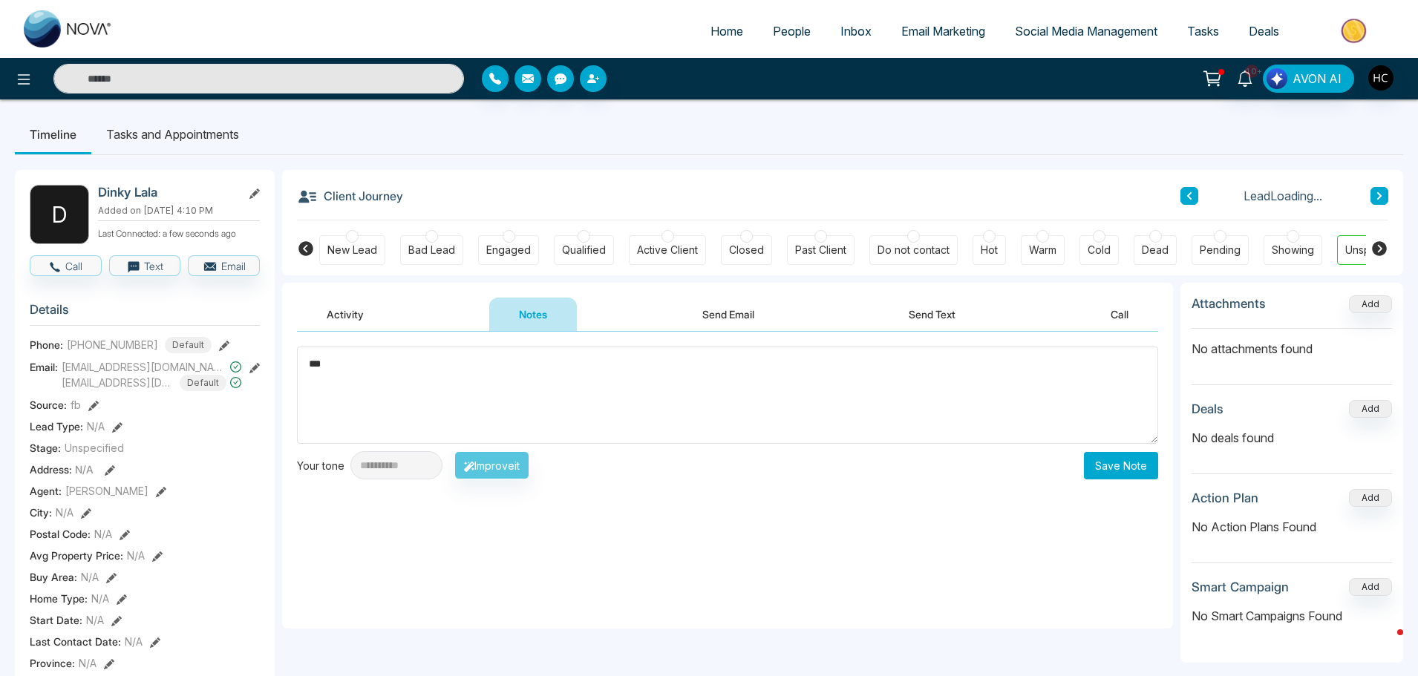
type textarea "***"
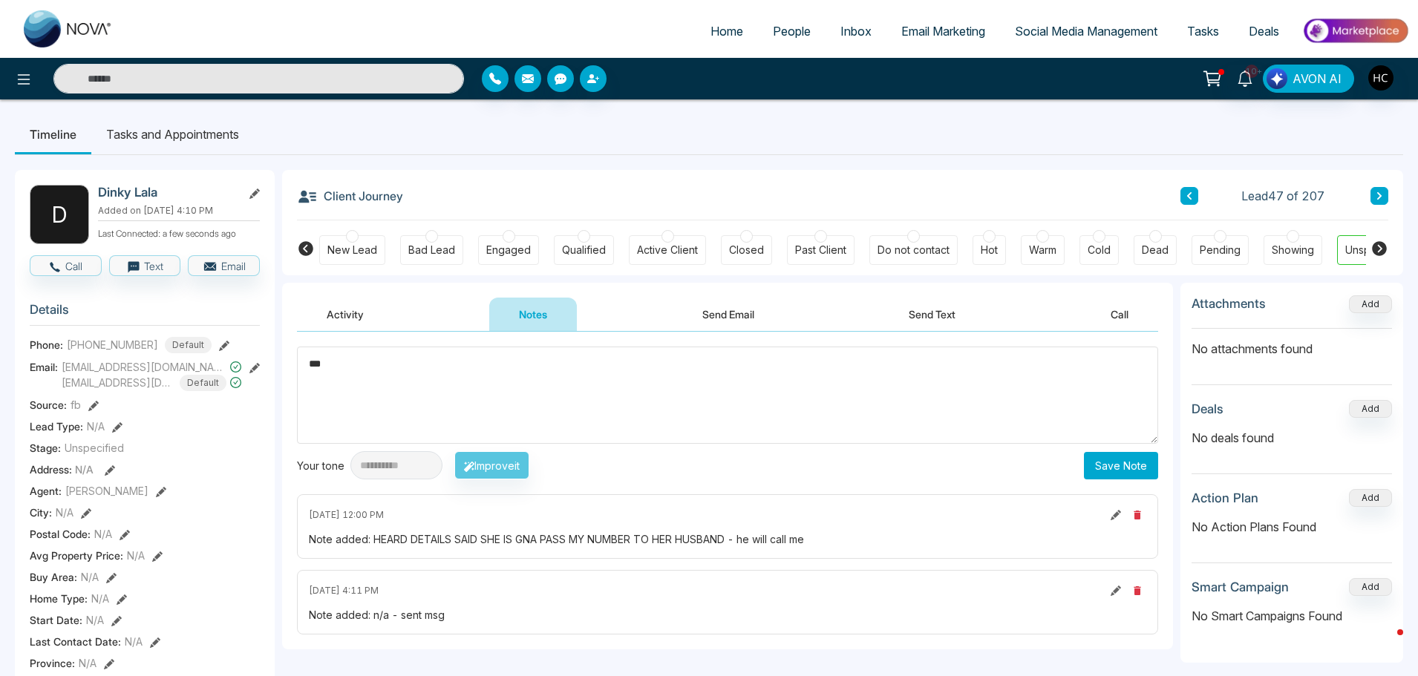
click at [1135, 452] on button "Save Note" at bounding box center [1121, 465] width 74 height 27
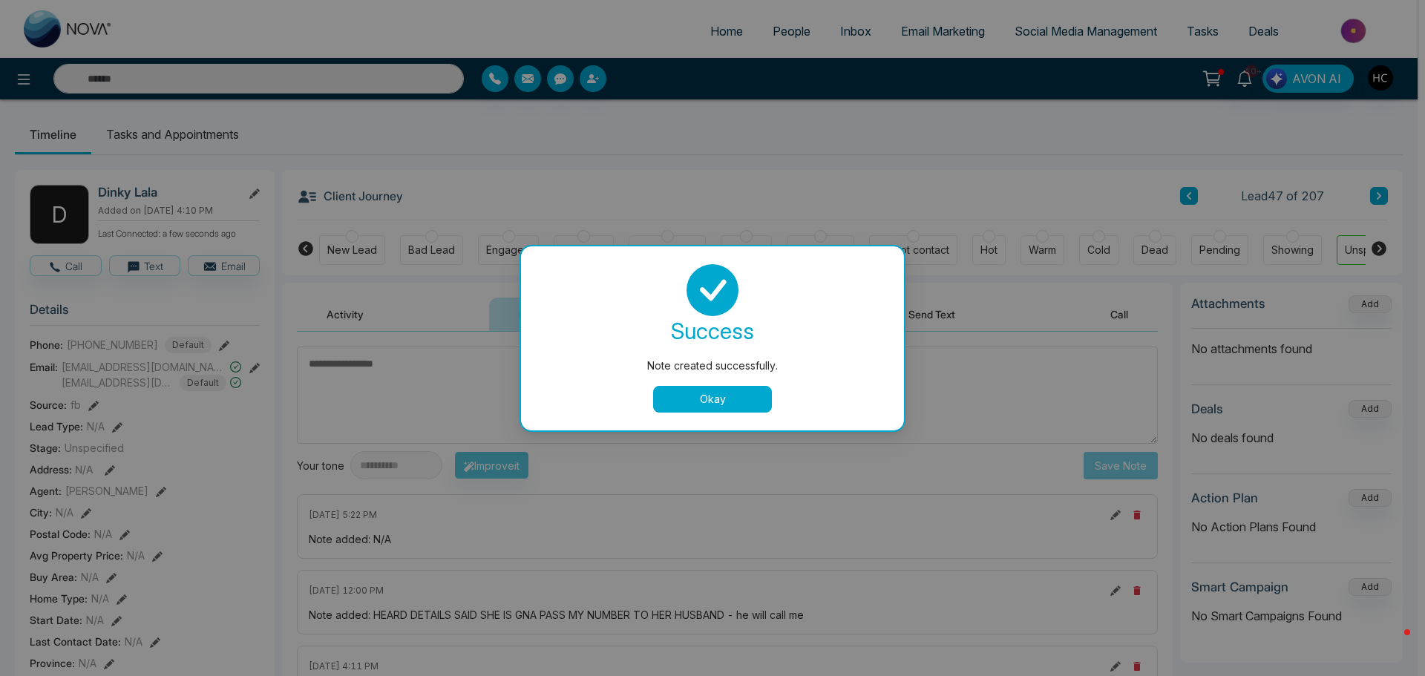
click at [727, 399] on button "Okay" at bounding box center [712, 399] width 119 height 27
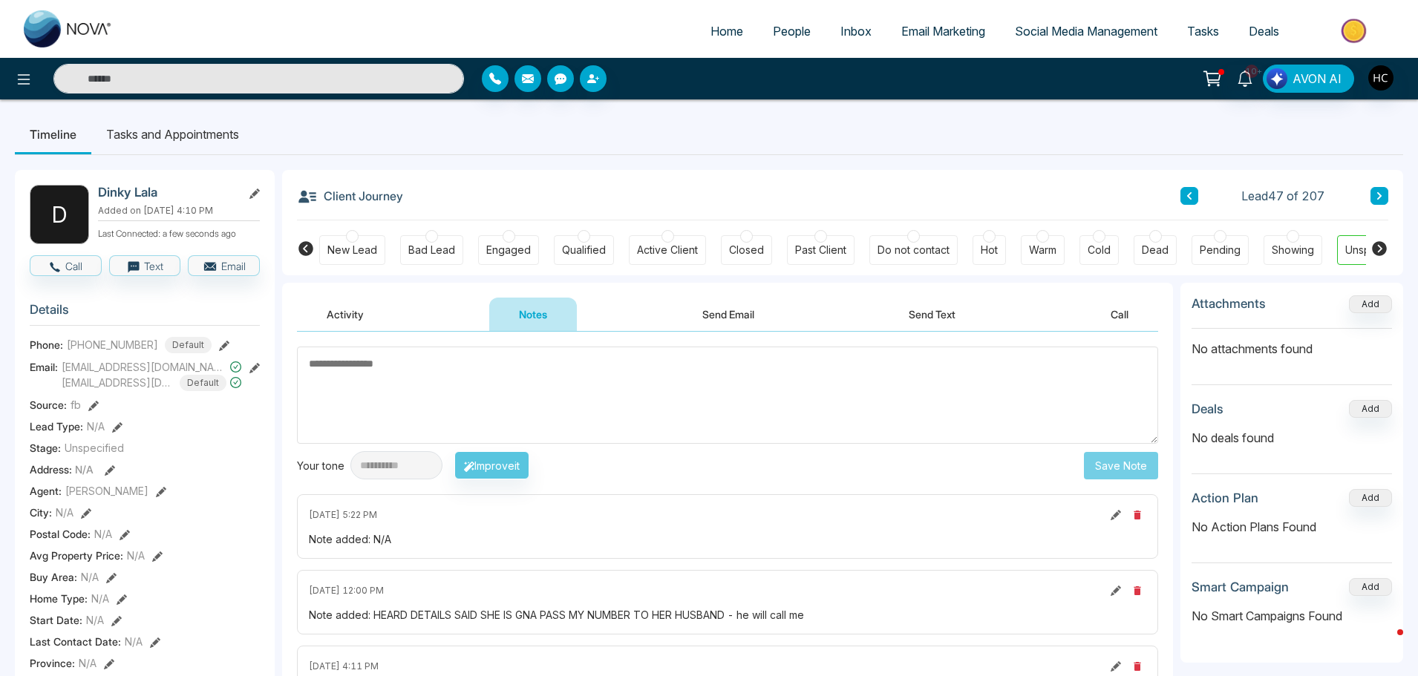
click at [1381, 192] on icon at bounding box center [1378, 195] width 7 height 9
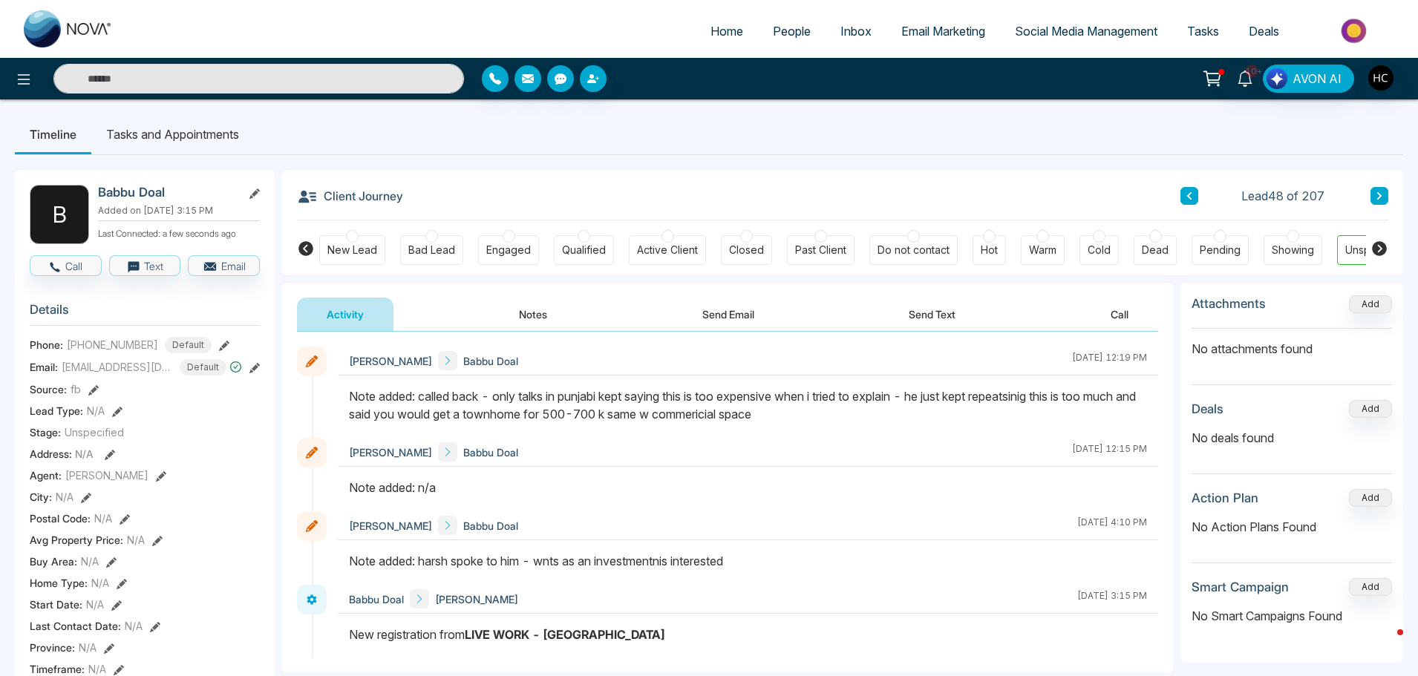
click at [1386, 193] on button at bounding box center [1379, 196] width 18 height 18
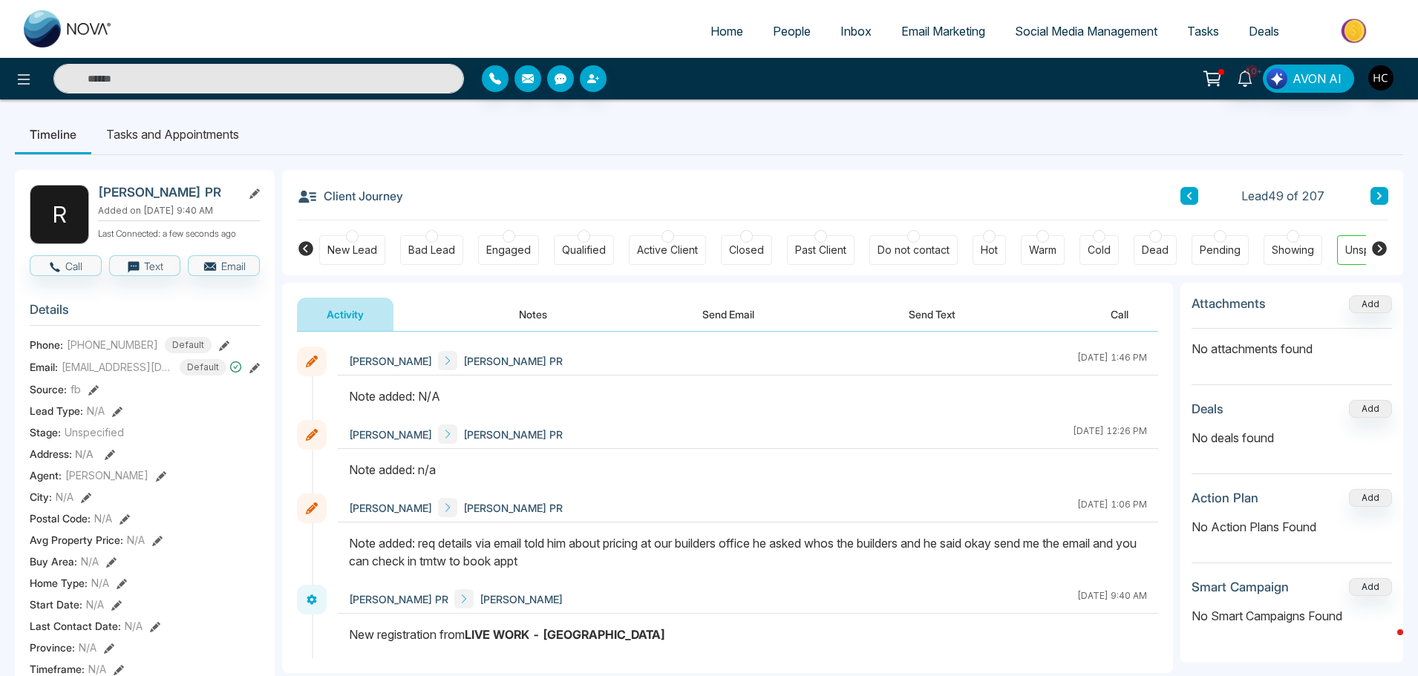
click at [540, 318] on button "Notes" at bounding box center [533, 314] width 88 height 33
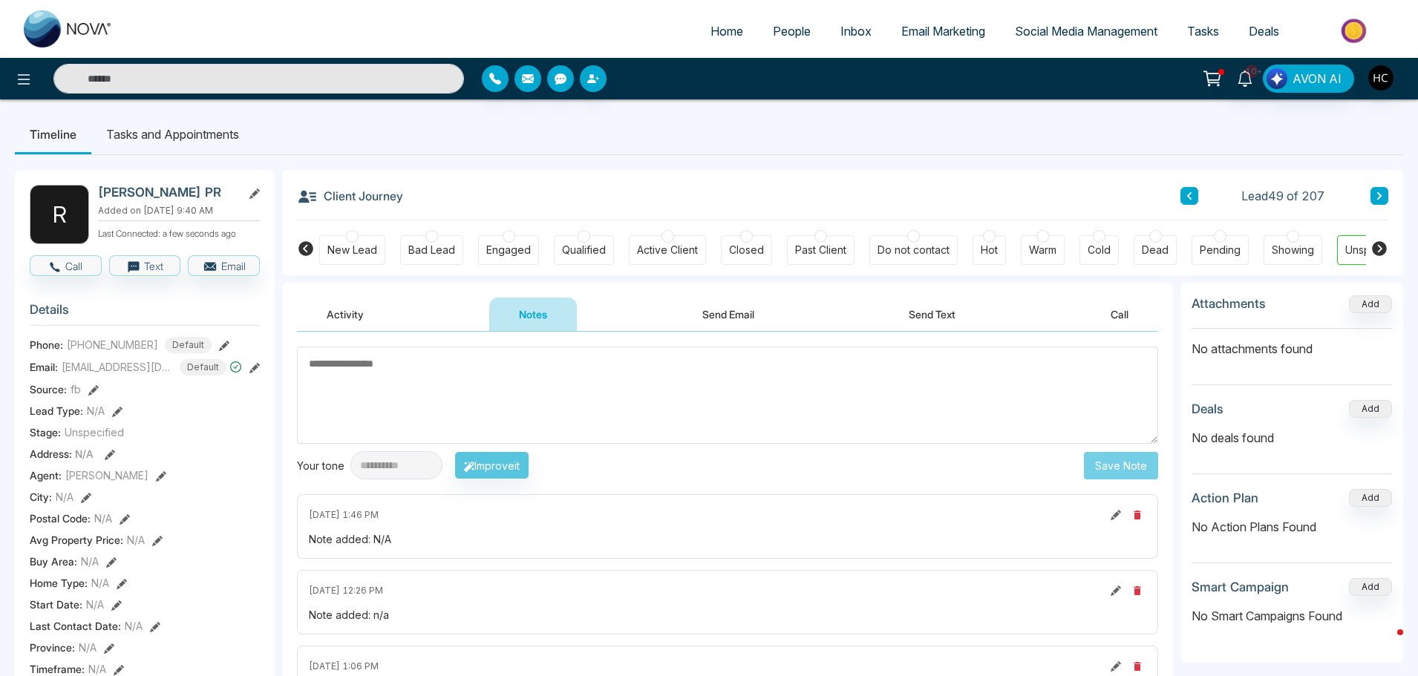
click at [553, 392] on textarea at bounding box center [727, 395] width 861 height 97
click at [813, 412] on textarea at bounding box center [727, 395] width 861 height 97
paste textarea "***"
type textarea "***"
click at [1103, 466] on button "Save Note" at bounding box center [1121, 465] width 74 height 27
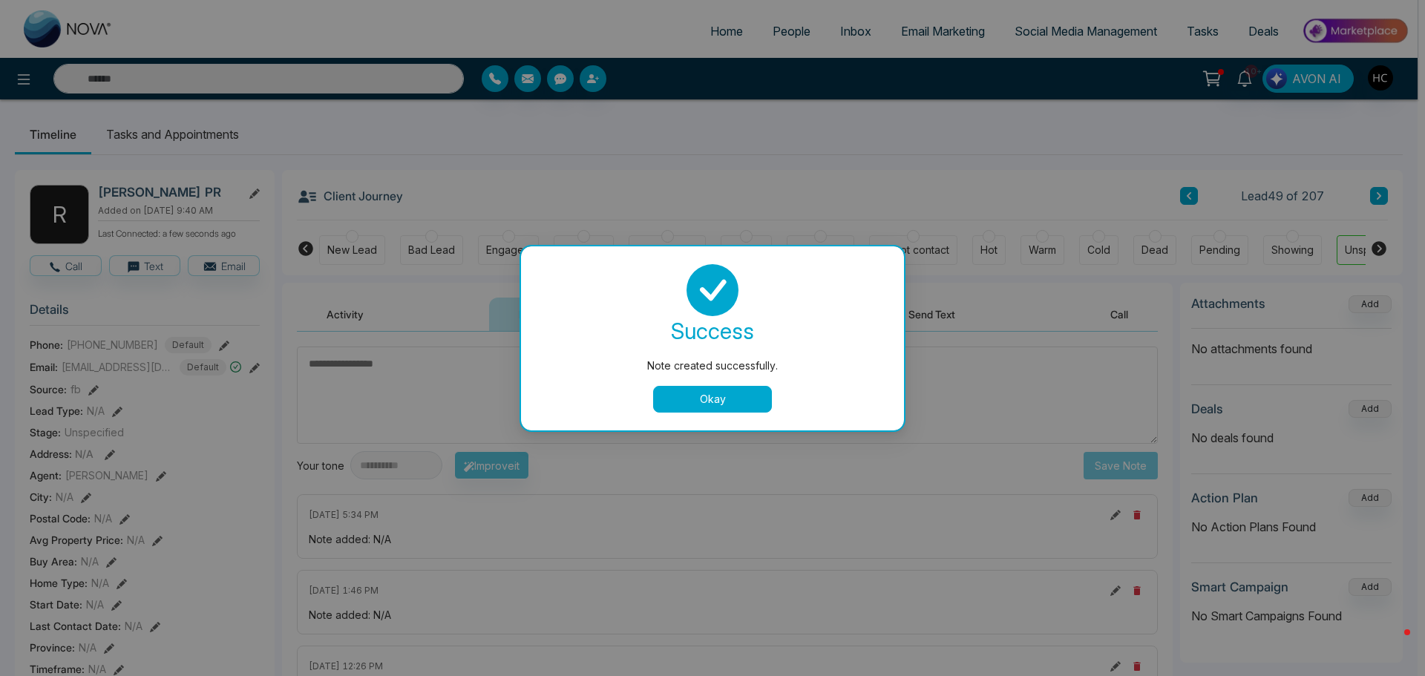
click at [739, 410] on button "Okay" at bounding box center [712, 399] width 119 height 27
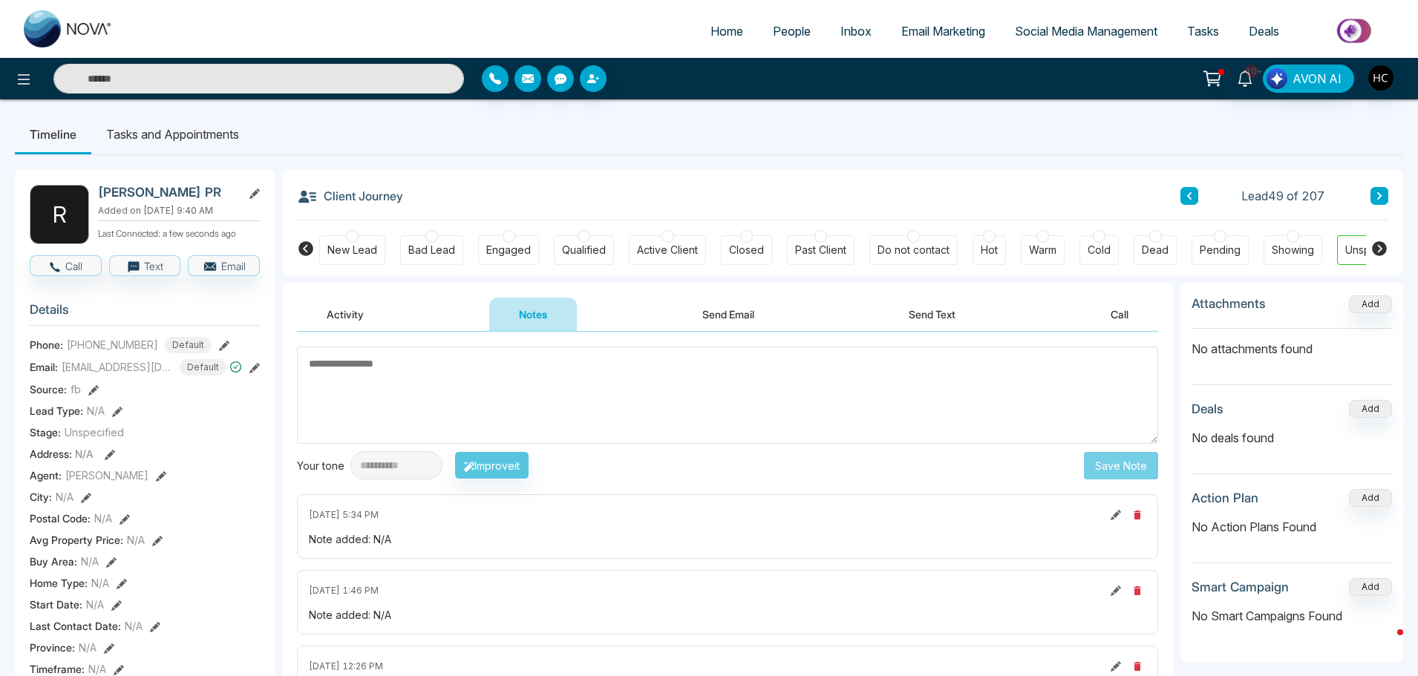
click at [1381, 190] on button at bounding box center [1379, 196] width 18 height 18
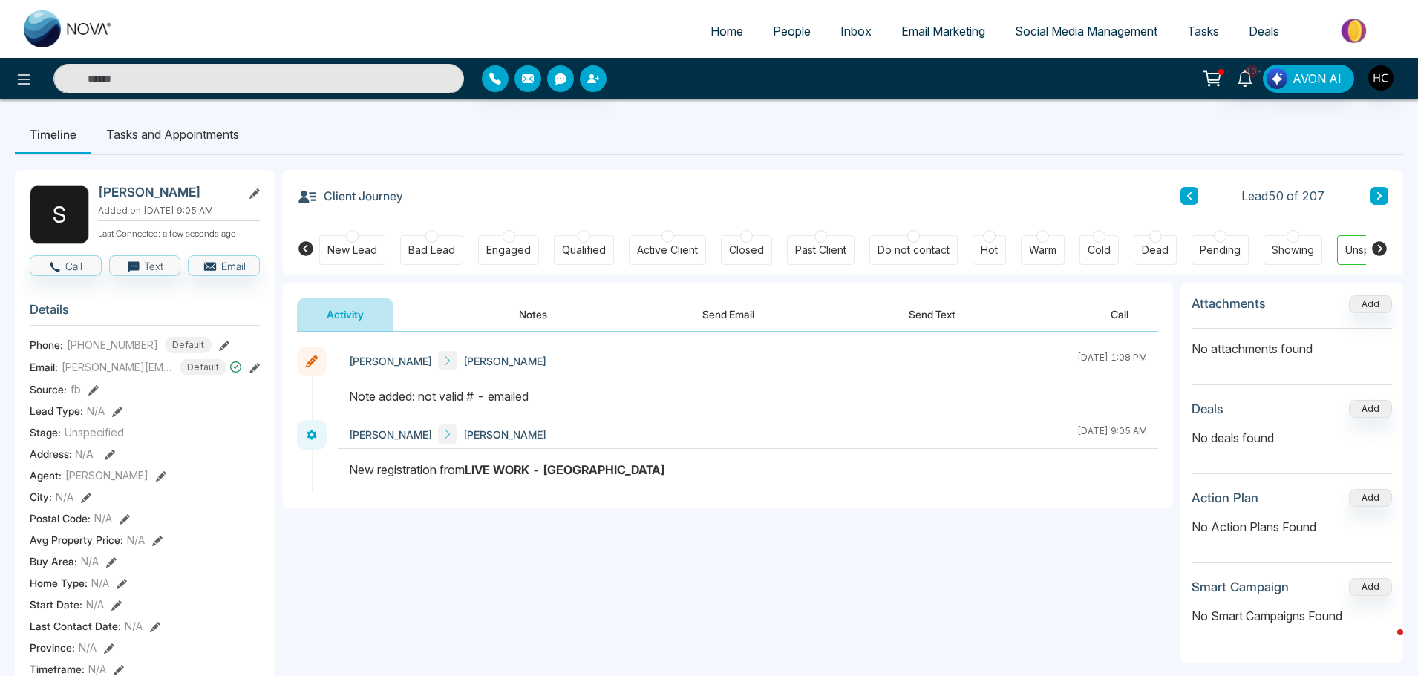
click at [1383, 198] on button at bounding box center [1379, 196] width 18 height 18
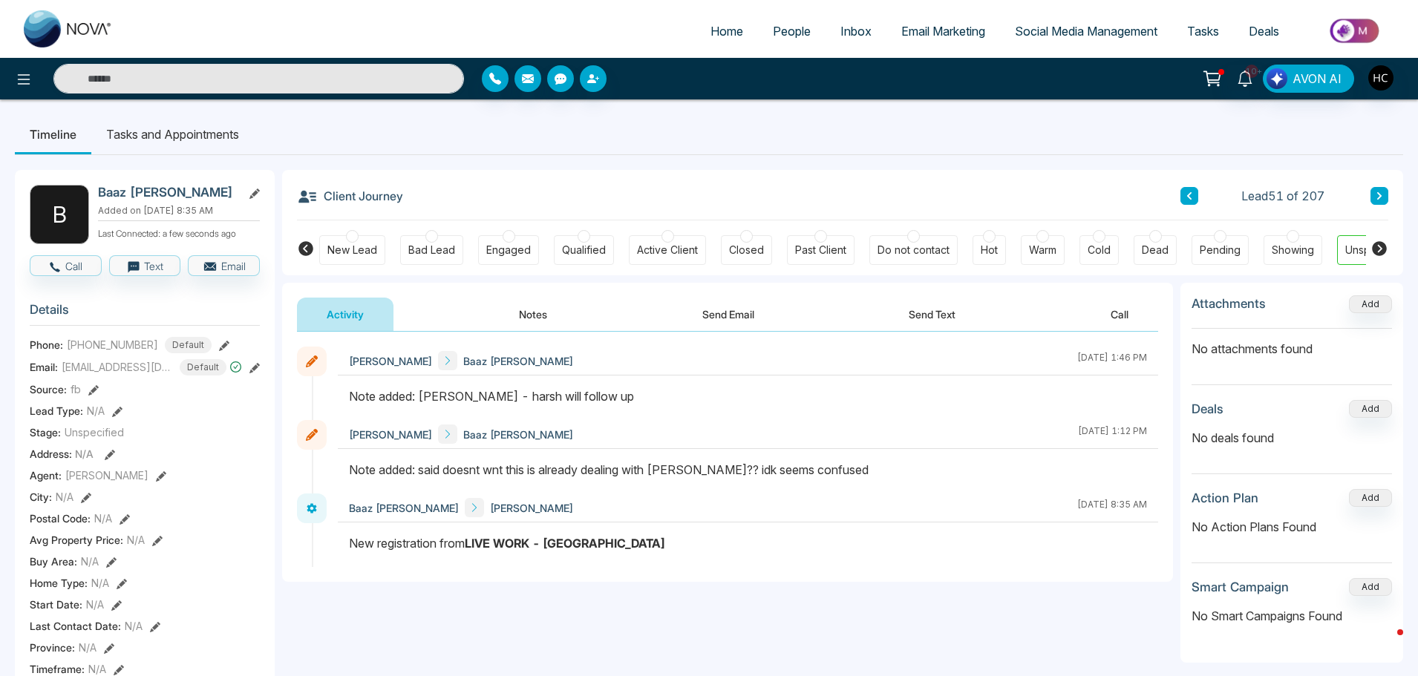
click at [1383, 198] on button at bounding box center [1379, 196] width 18 height 18
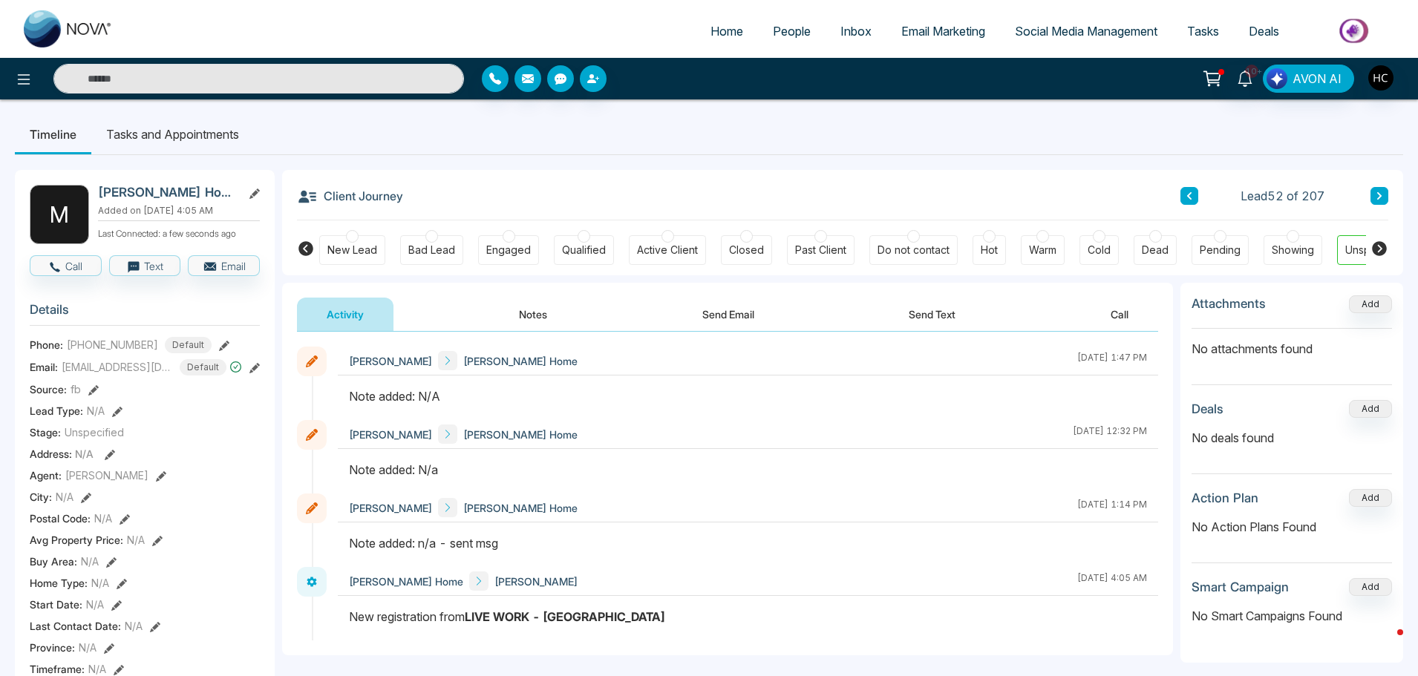
click at [547, 324] on button "Notes" at bounding box center [533, 314] width 88 height 33
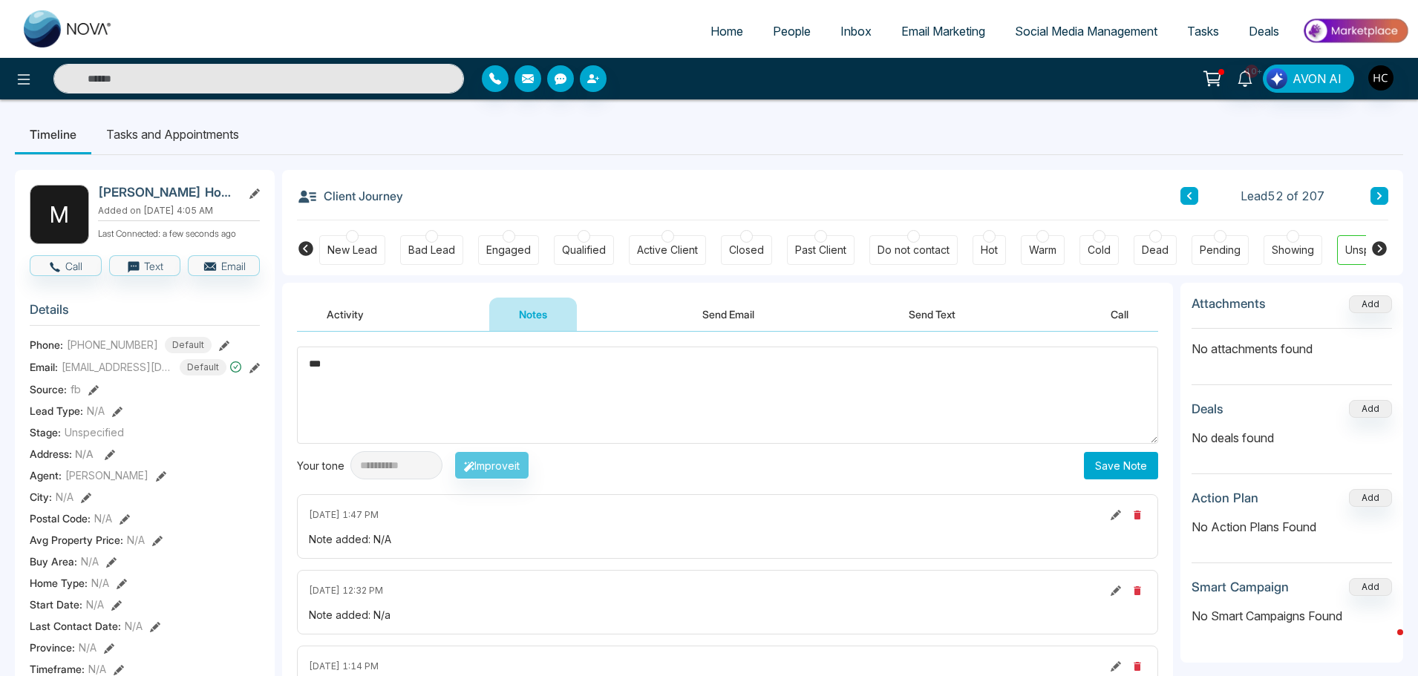
type textarea "***"
click at [1128, 463] on button "Save Note" at bounding box center [1121, 465] width 74 height 27
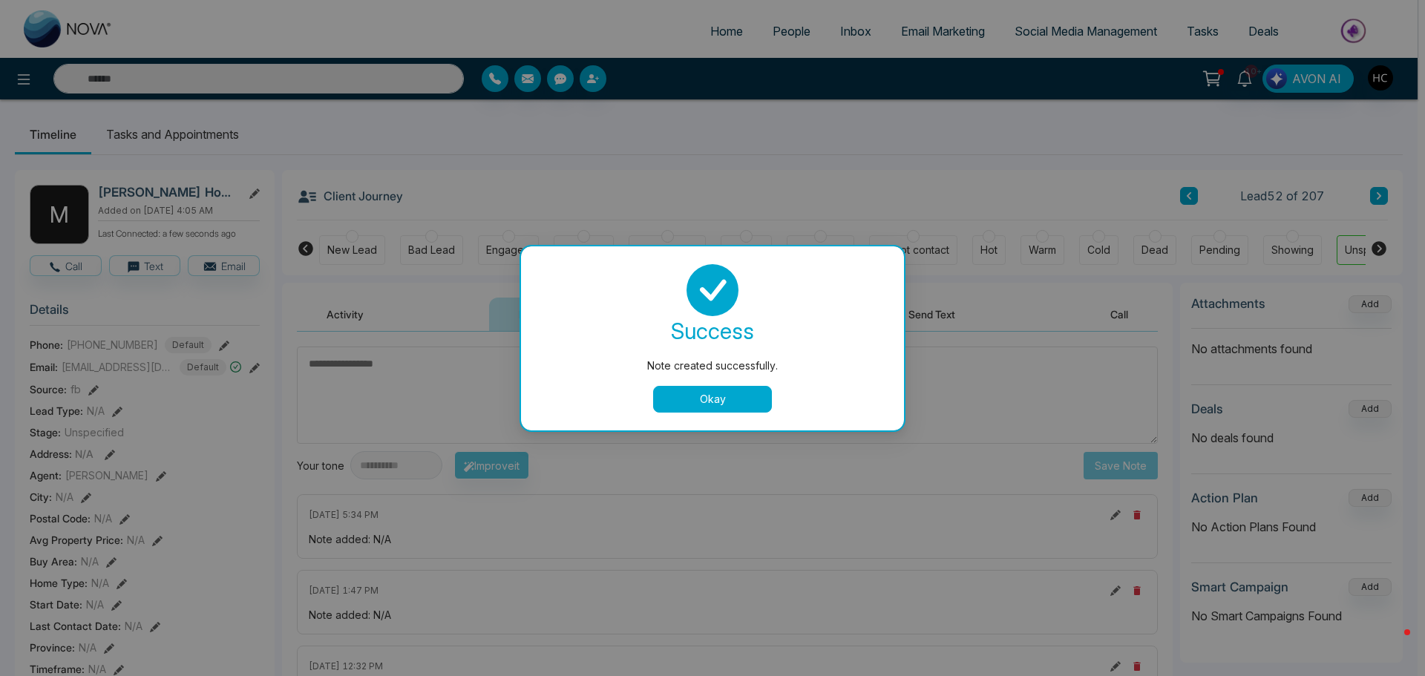
click at [741, 387] on button "Okay" at bounding box center [712, 399] width 119 height 27
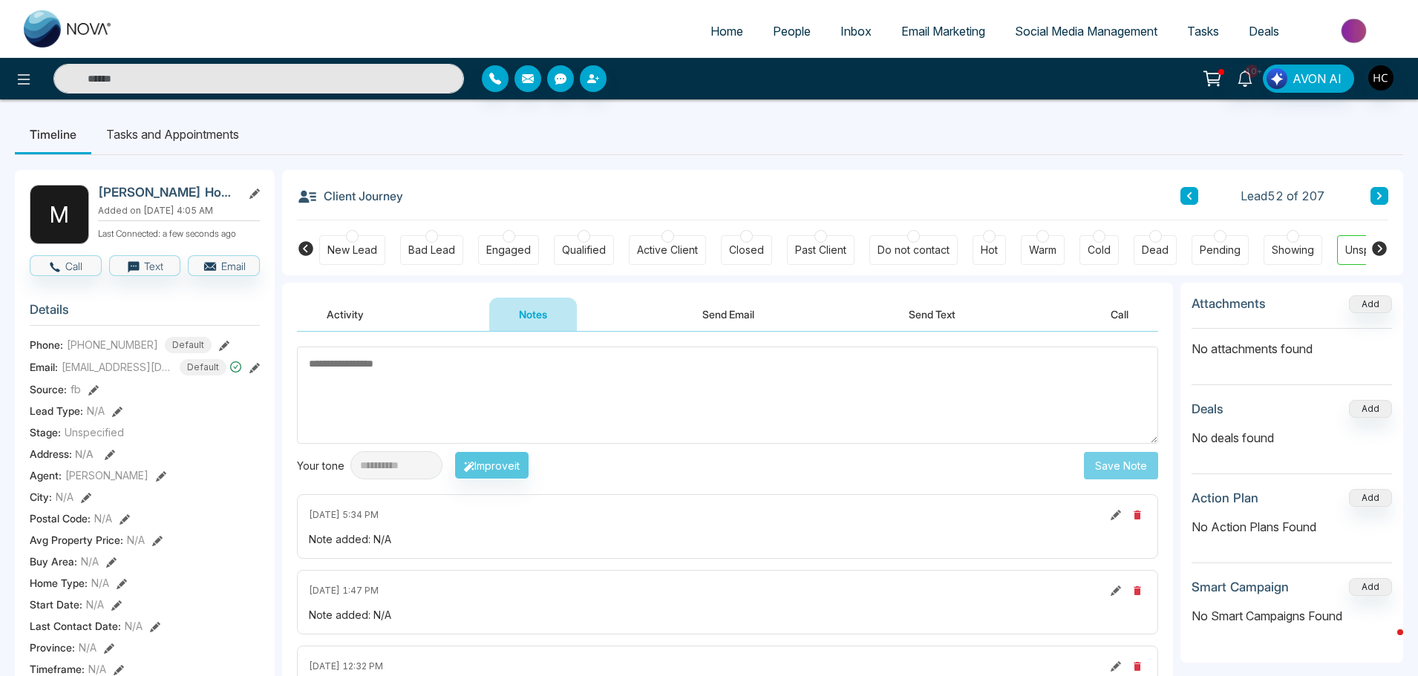
click at [1378, 187] on button at bounding box center [1379, 196] width 18 height 18
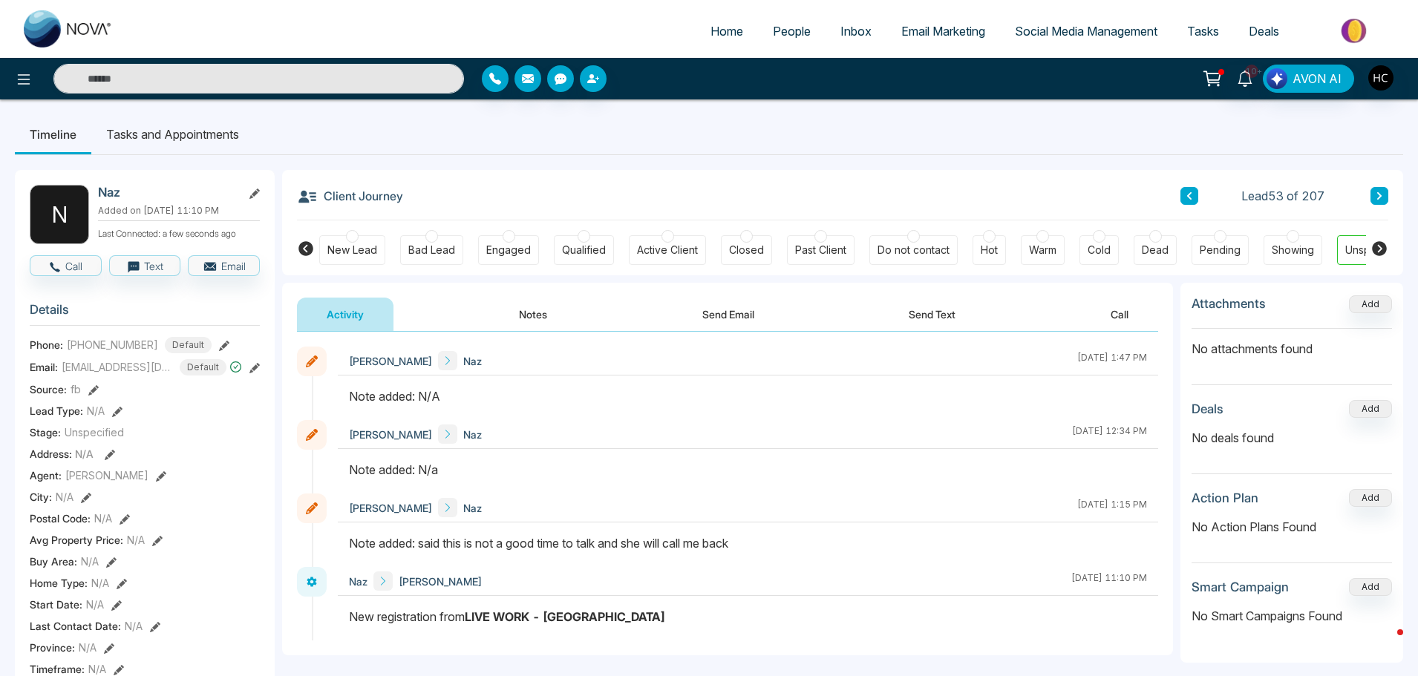
click at [524, 312] on button "Notes" at bounding box center [533, 314] width 88 height 33
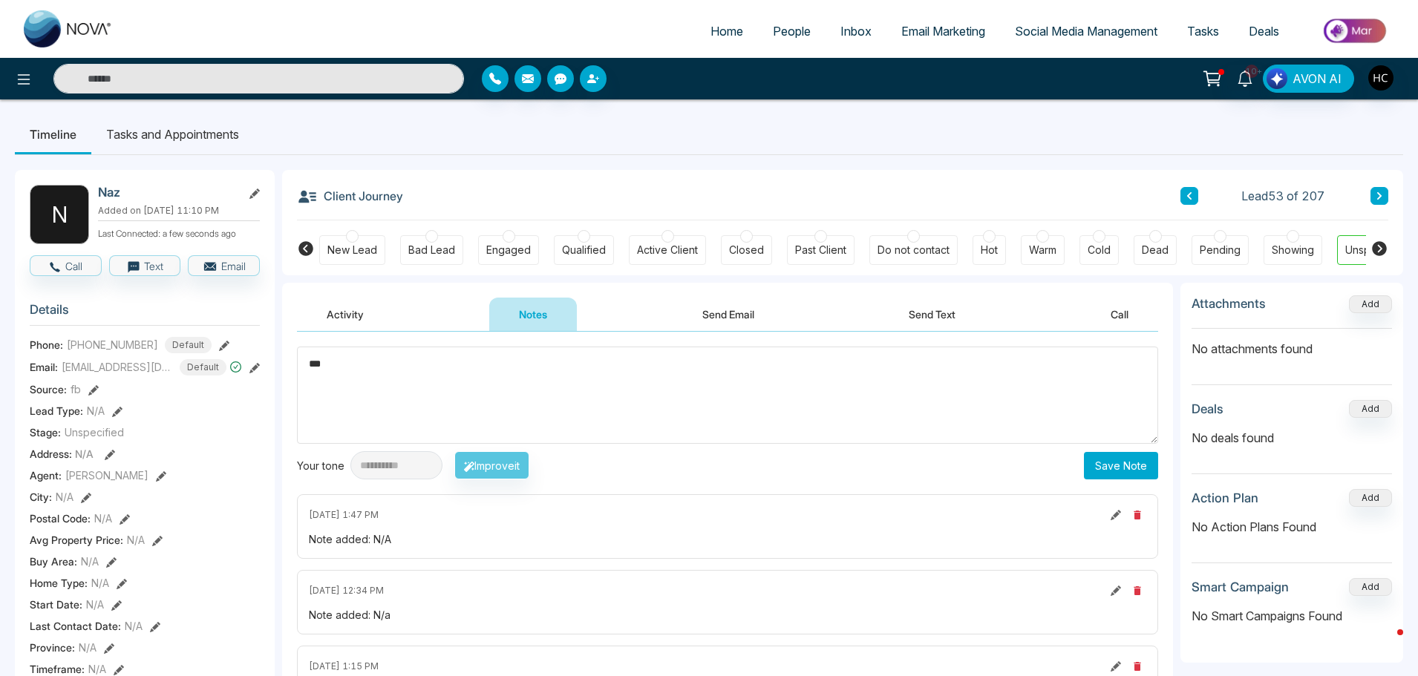
type textarea "***"
click at [1116, 459] on button "Save Note" at bounding box center [1121, 465] width 74 height 27
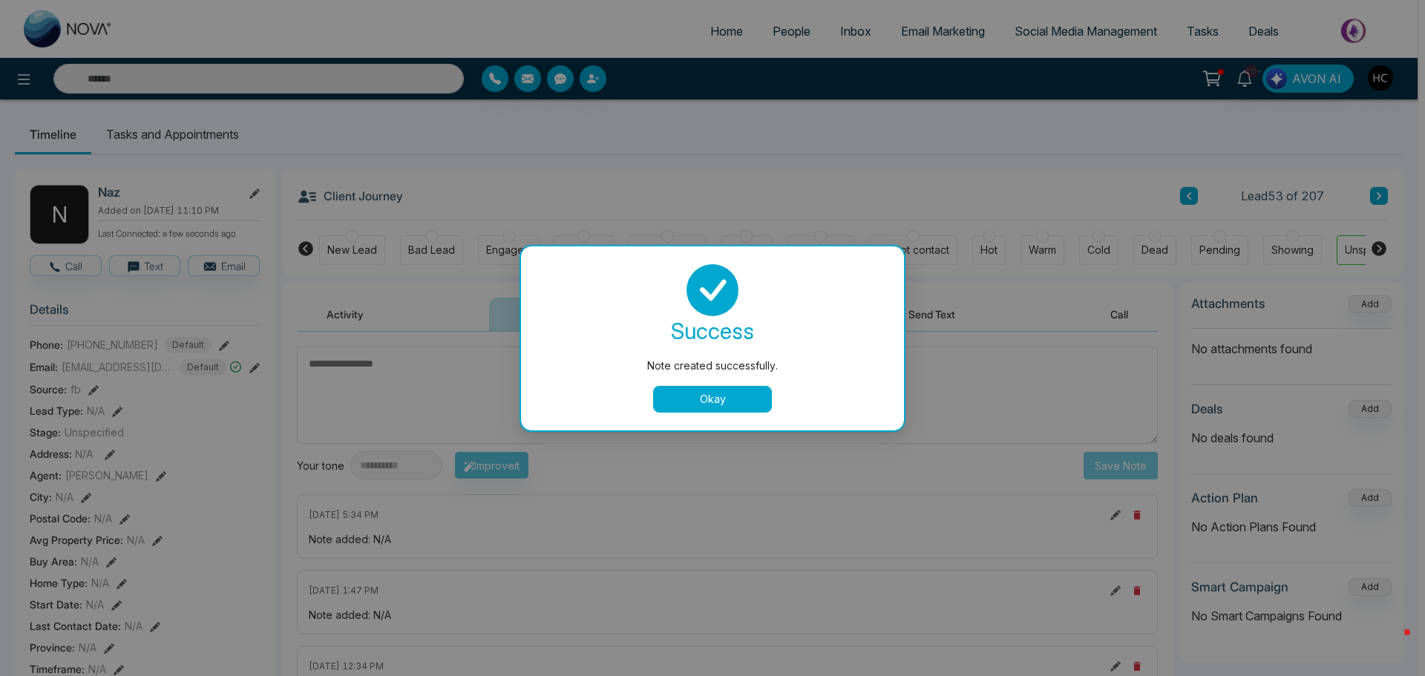
click at [726, 390] on button "Okay" at bounding box center [712, 399] width 119 height 27
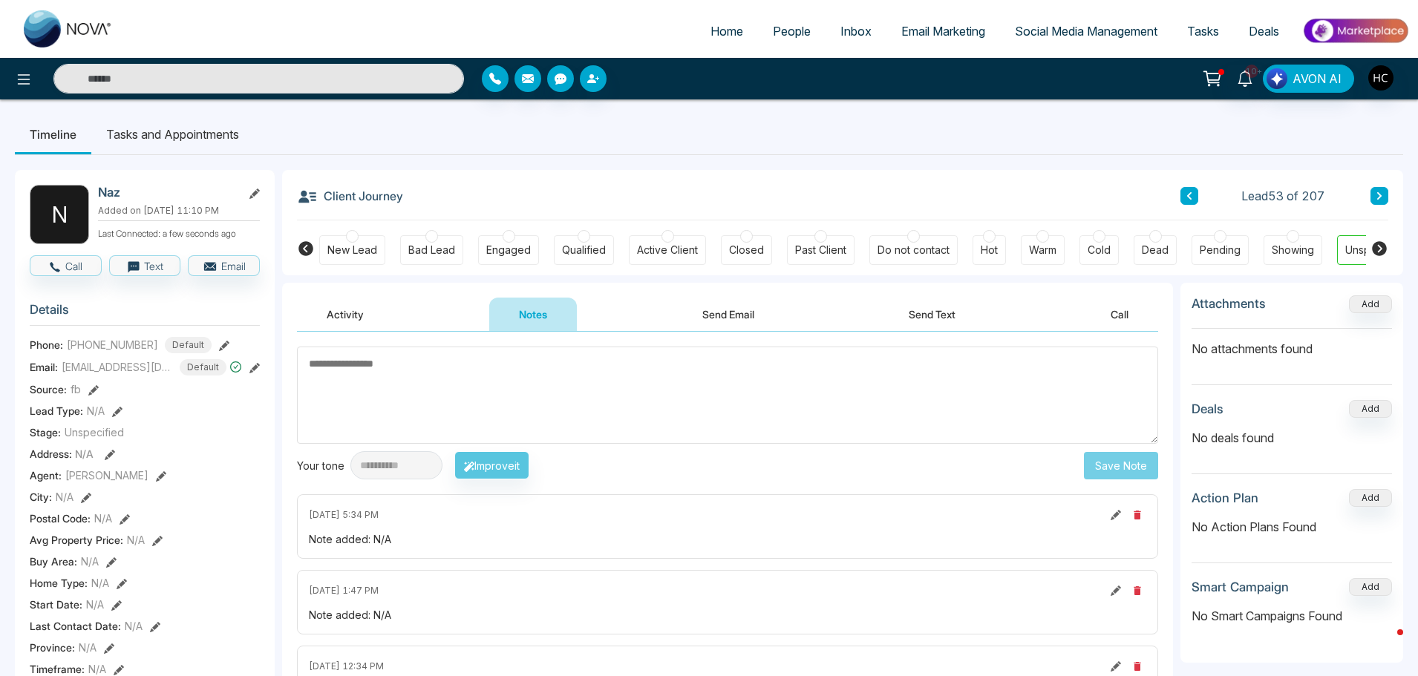
click at [1380, 197] on icon at bounding box center [1379, 195] width 4 height 7
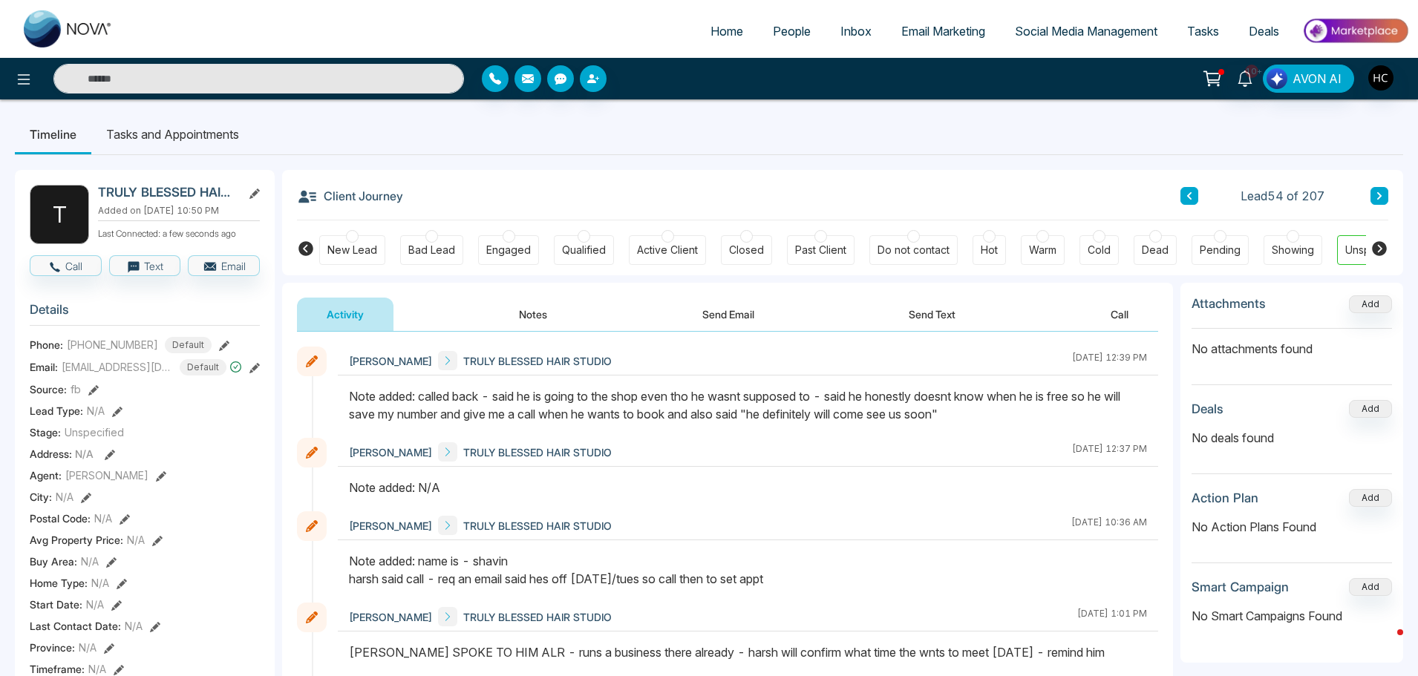
click at [1379, 193] on icon at bounding box center [1378, 195] width 7 height 9
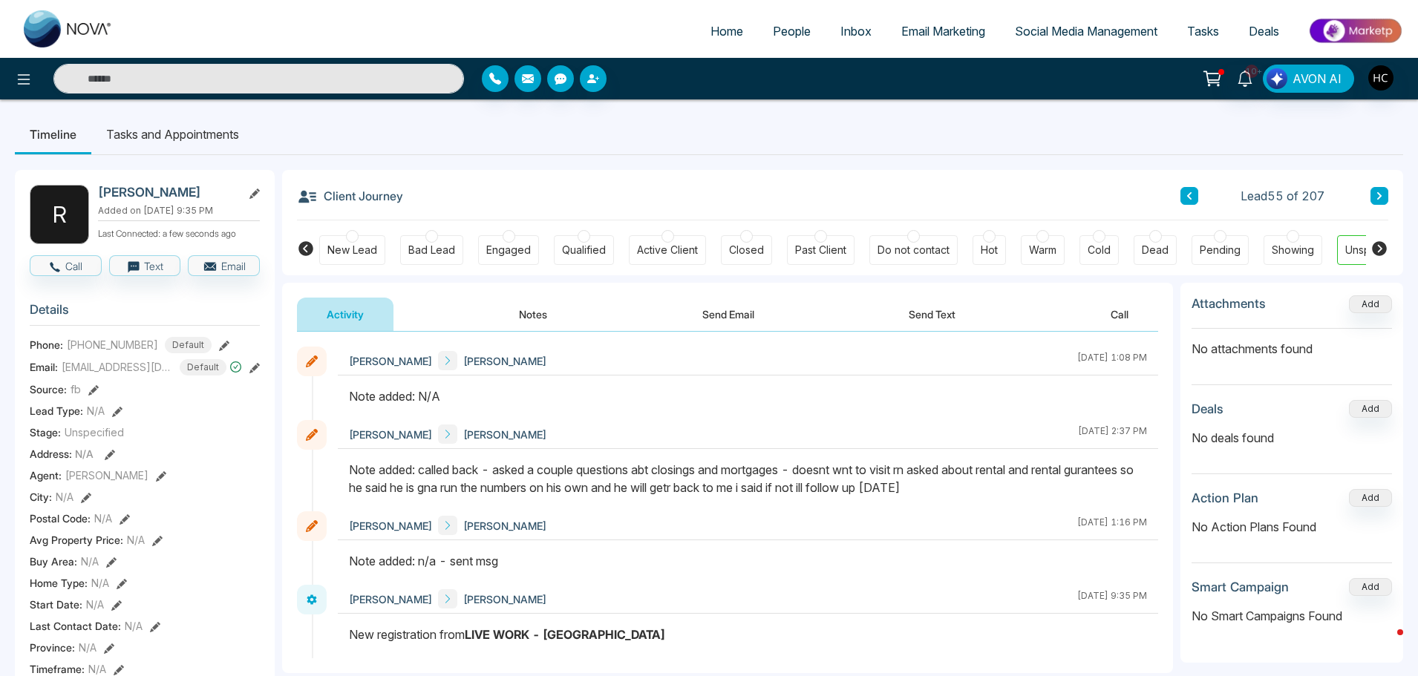
click at [548, 308] on button "Notes" at bounding box center [533, 314] width 88 height 33
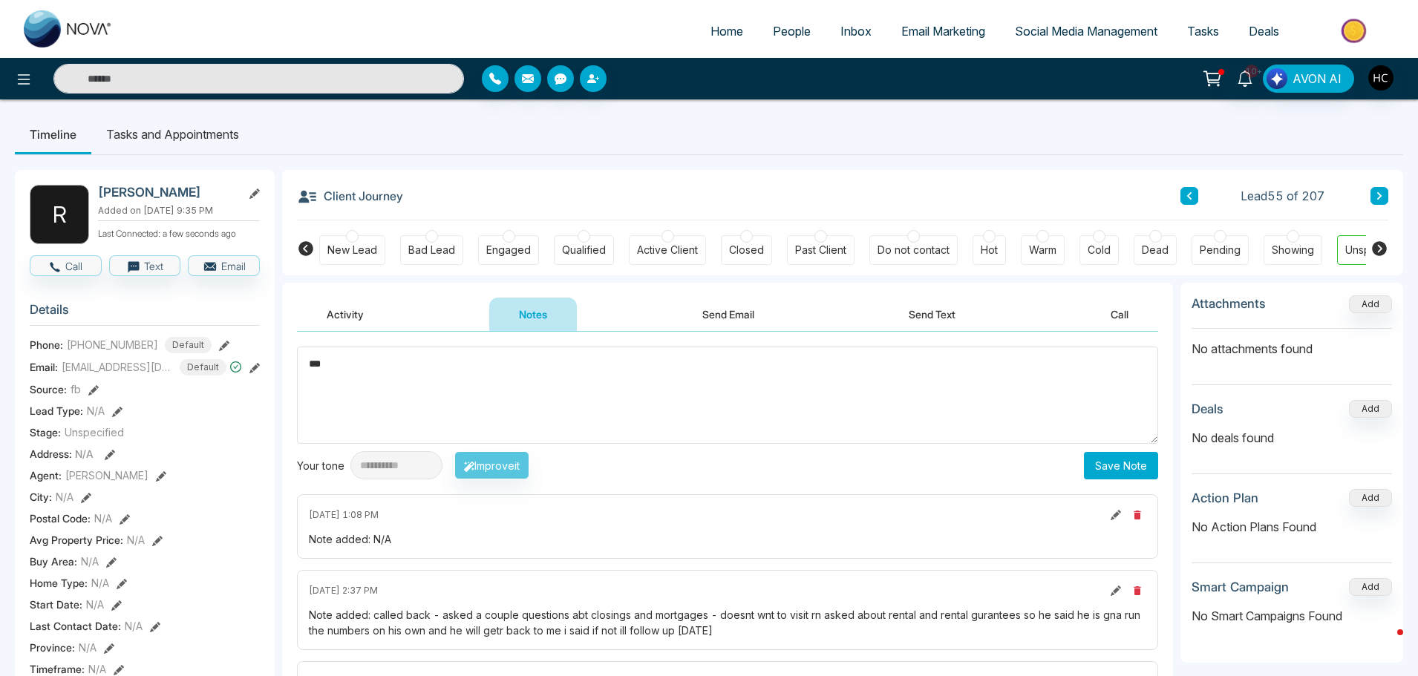
type textarea "***"
click at [1138, 465] on button "Save Note" at bounding box center [1121, 465] width 74 height 27
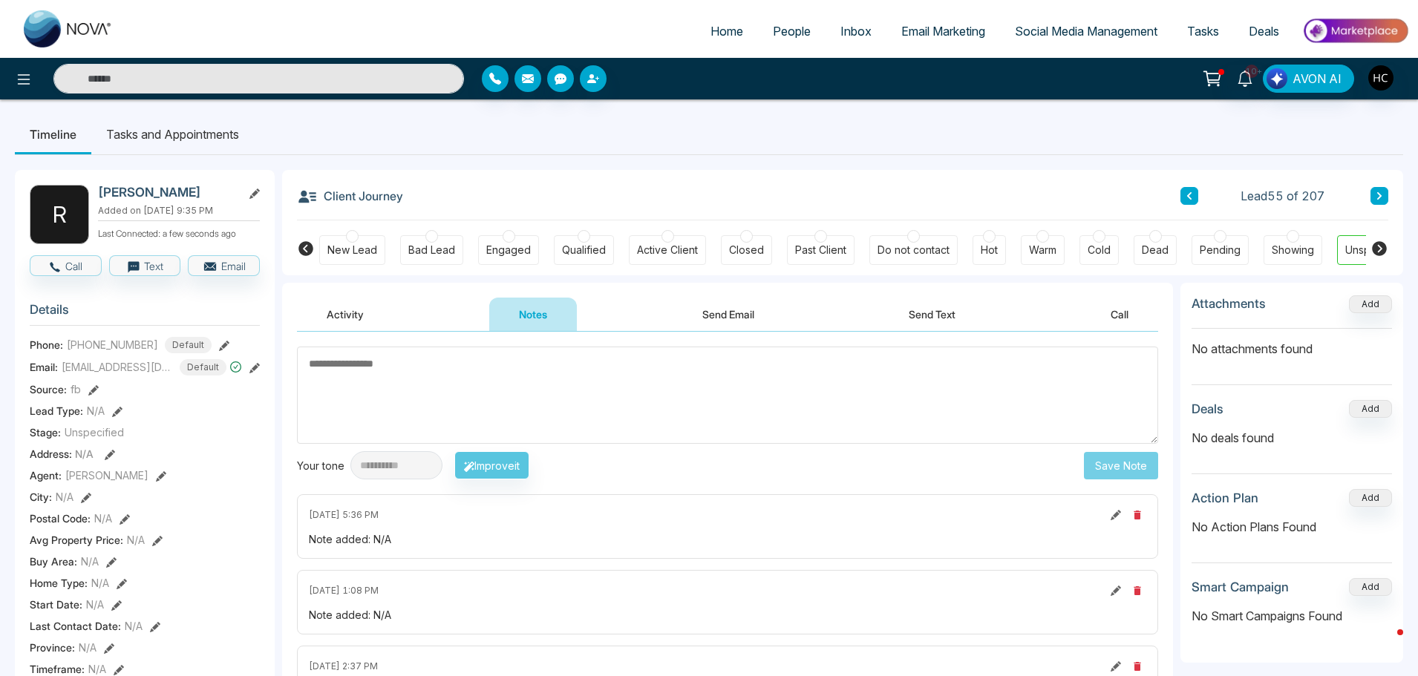
click at [1388, 195] on div "Client Journey Lead 55 of 207 New Lead Bad Lead Engaged Qualified Active Client…" at bounding box center [842, 222] width 1121 height 105
click at [1372, 195] on button at bounding box center [1379, 196] width 18 height 18
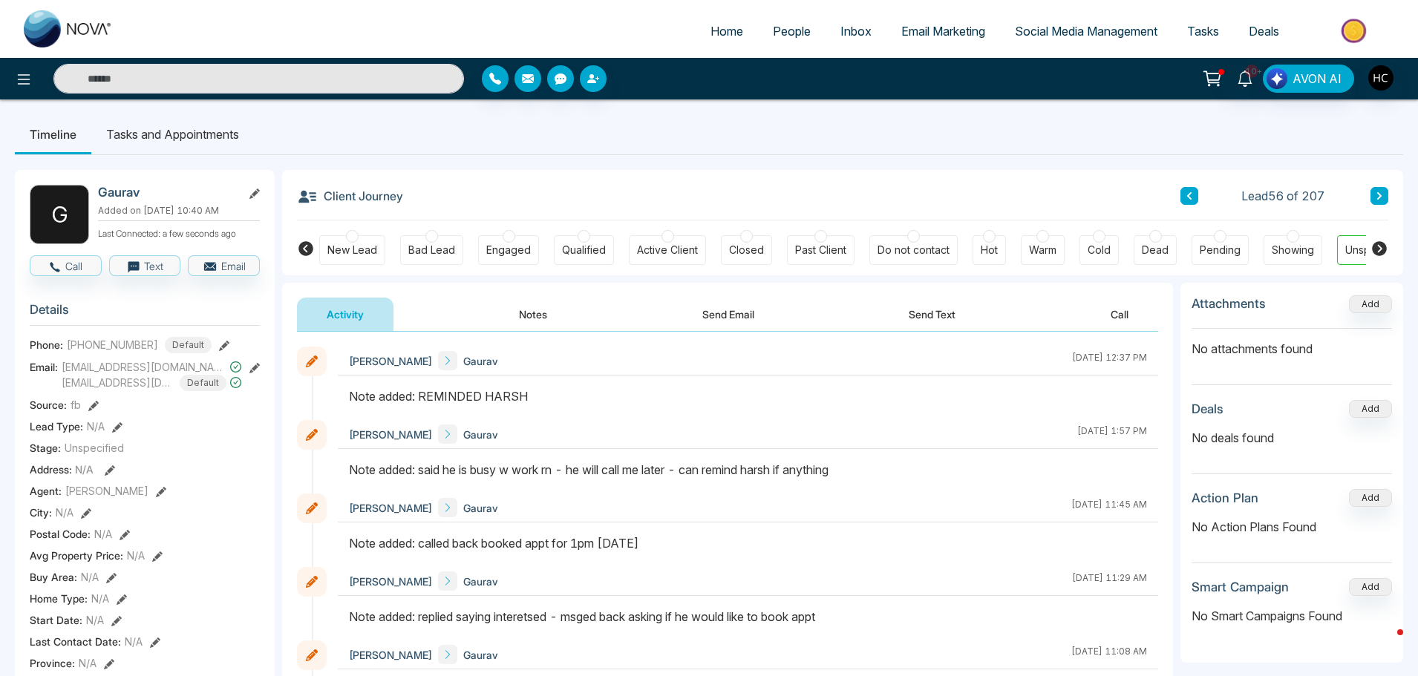
click at [1386, 196] on button at bounding box center [1379, 196] width 18 height 18
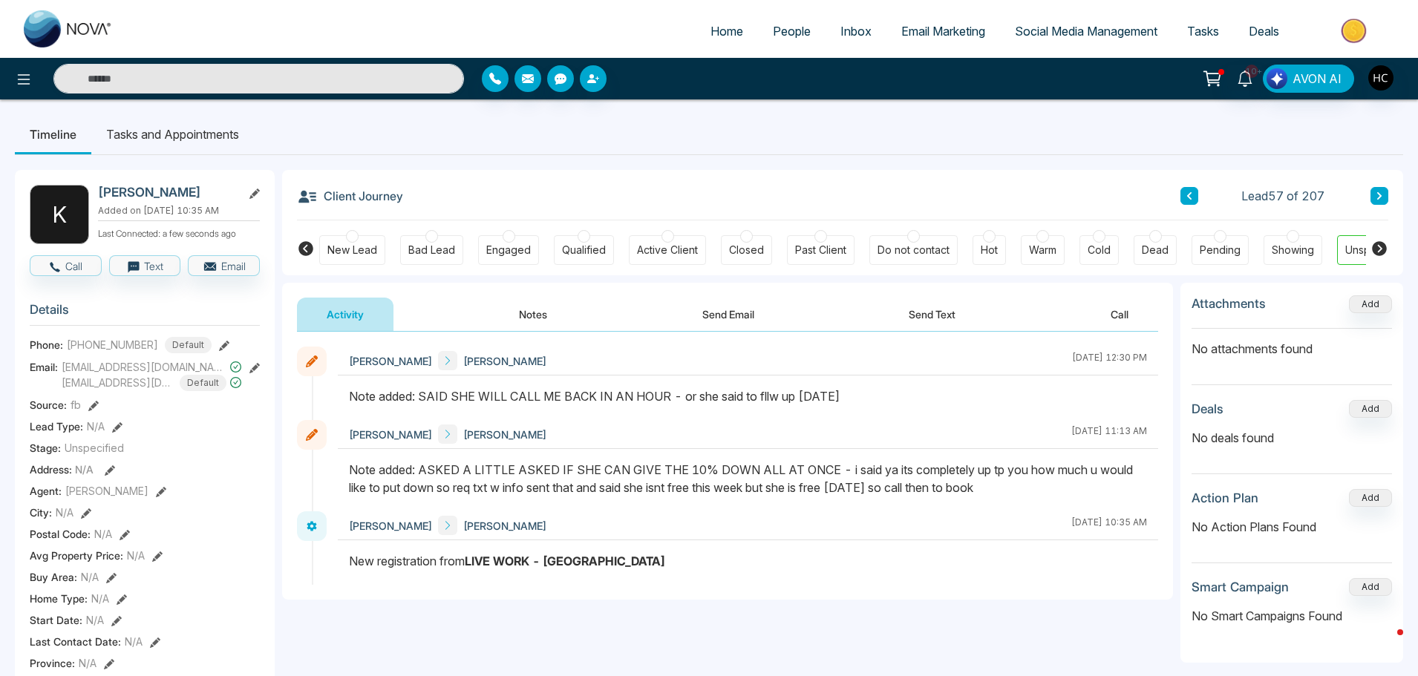
click at [1378, 200] on icon at bounding box center [1378, 195] width 7 height 9
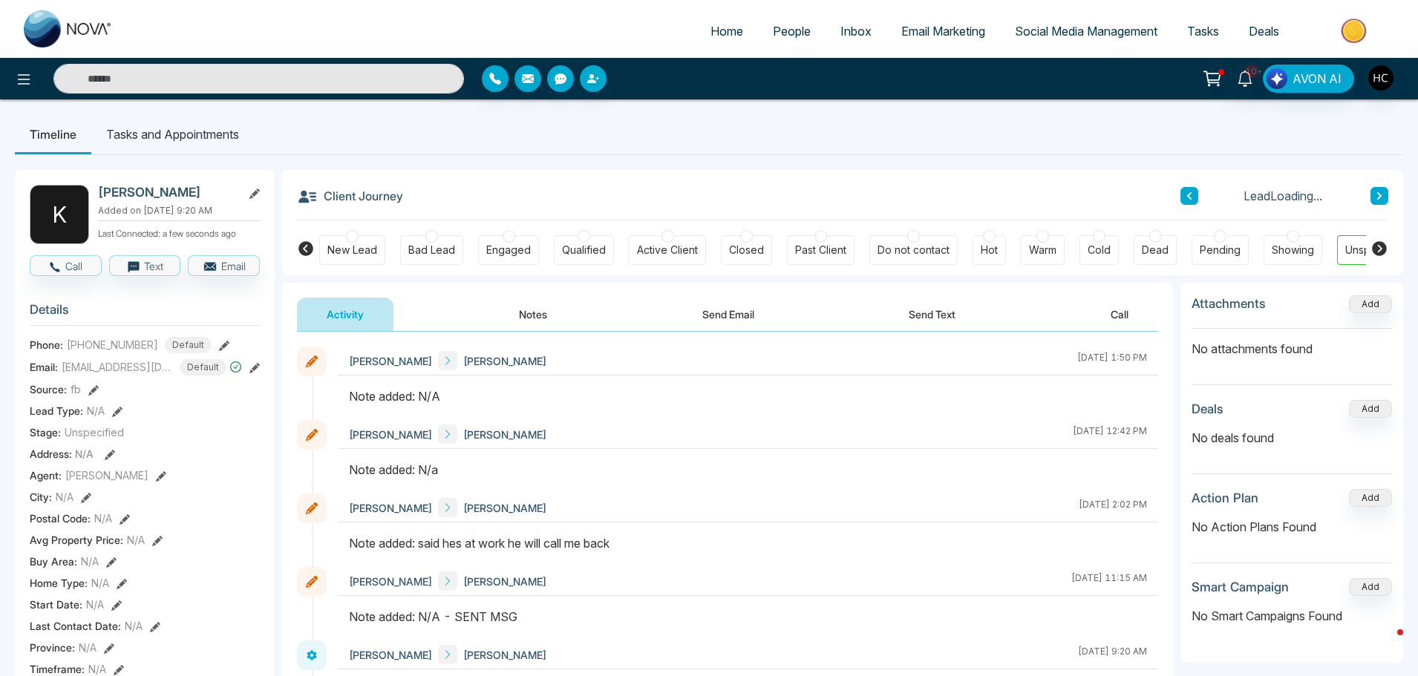
click at [1187, 197] on icon at bounding box center [1188, 195] width 7 height 9
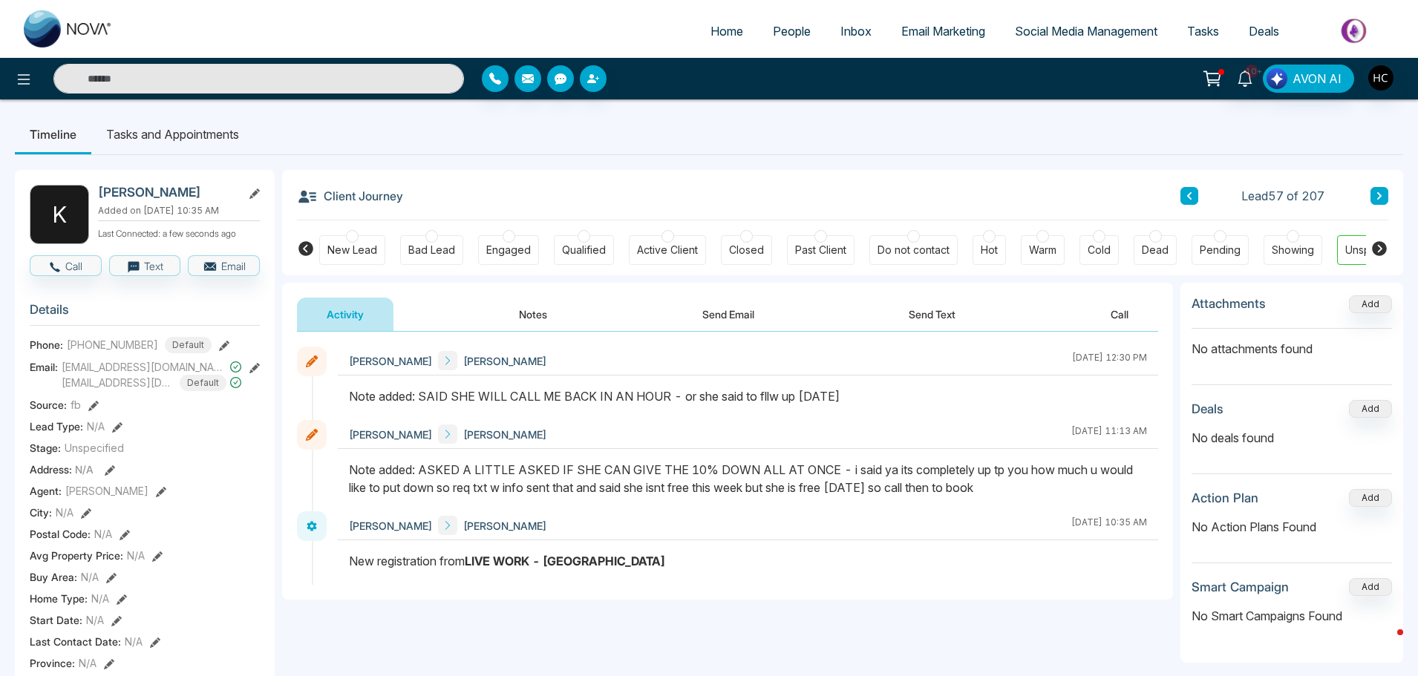
click at [554, 312] on button "Notes" at bounding box center [533, 314] width 88 height 33
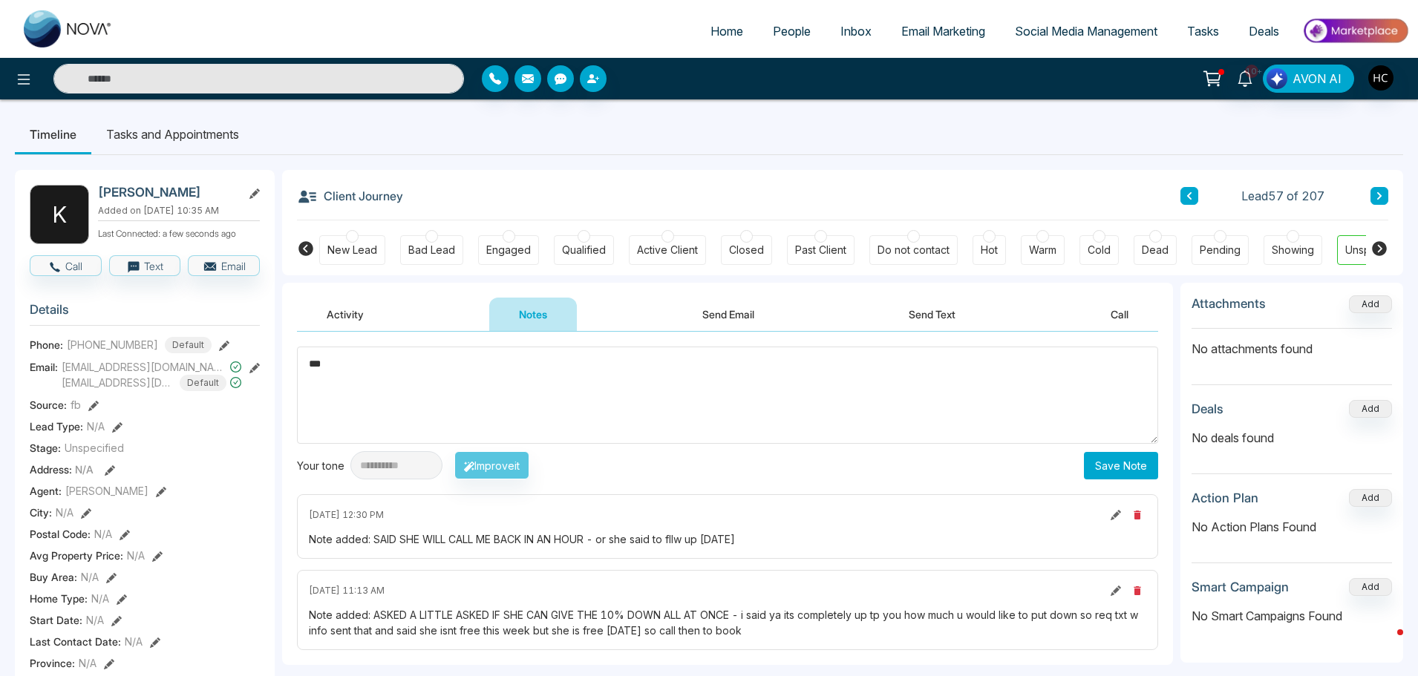
type textarea "***"
click at [1130, 458] on button "Save Note" at bounding box center [1121, 465] width 74 height 27
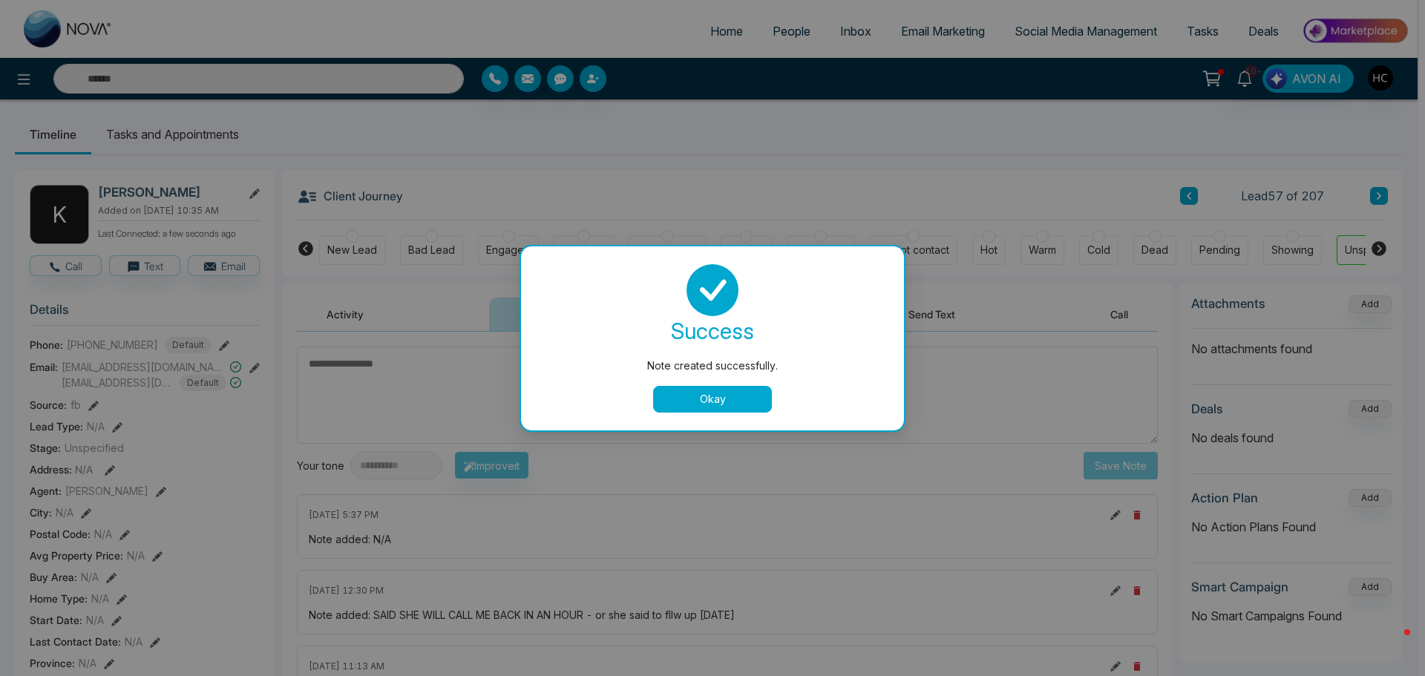
click at [713, 399] on button "Okay" at bounding box center [712, 399] width 119 height 27
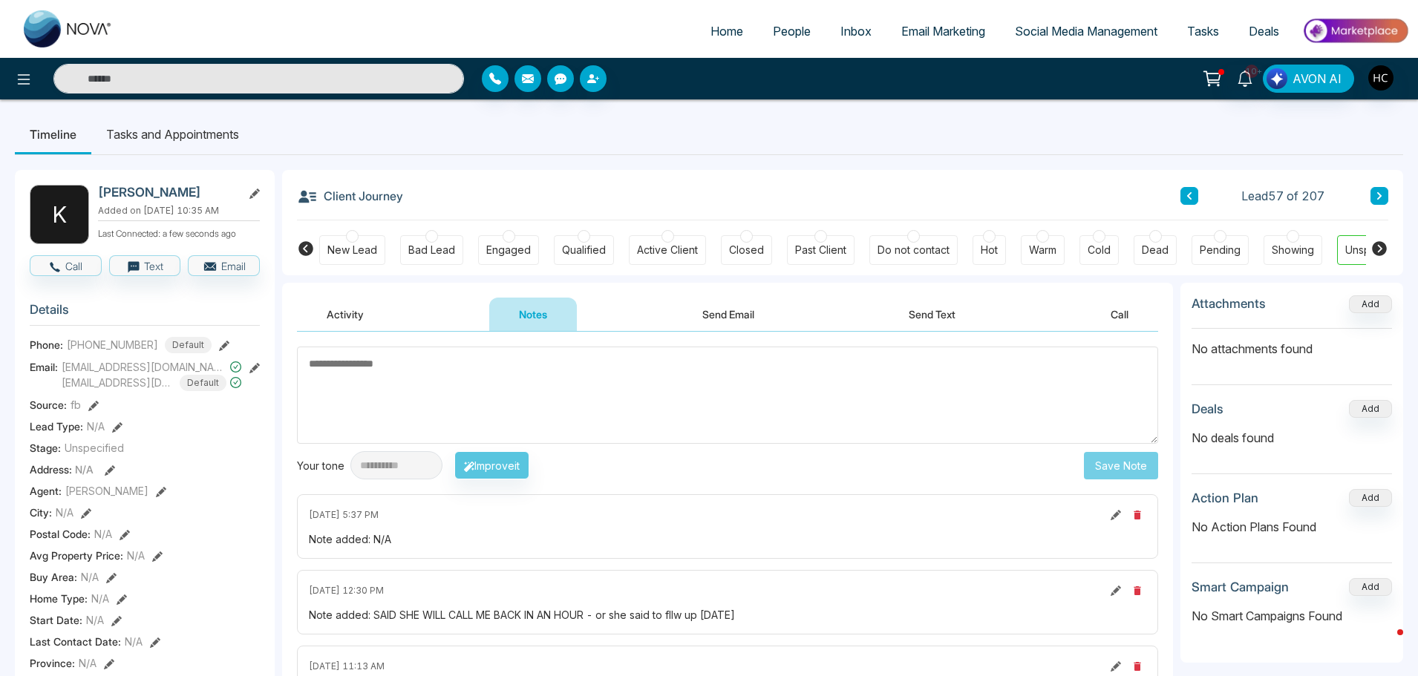
click at [1389, 194] on div "Client Journey Lead 57 of 207 New Lead Bad Lead Engaged Qualified Active Client…" at bounding box center [842, 222] width 1121 height 105
click at [1381, 197] on icon at bounding box center [1379, 195] width 4 height 7
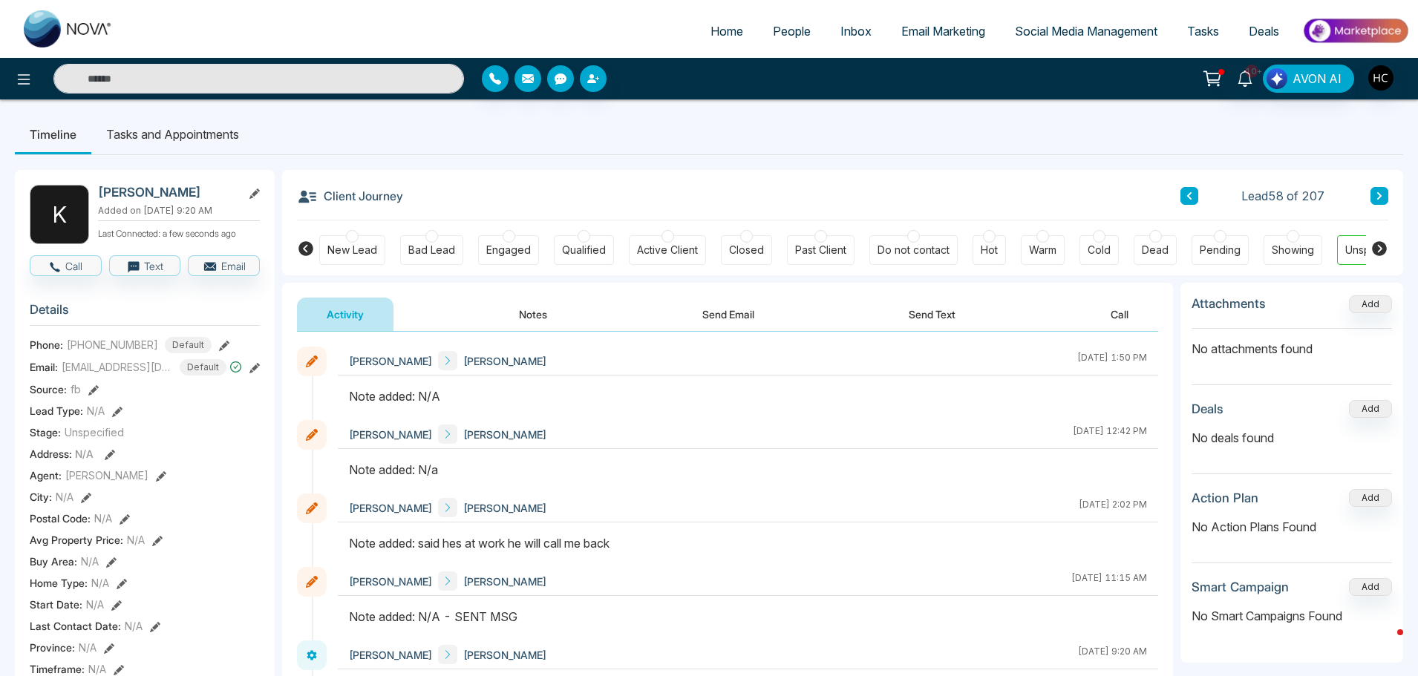
click at [537, 306] on button "Notes" at bounding box center [533, 314] width 88 height 33
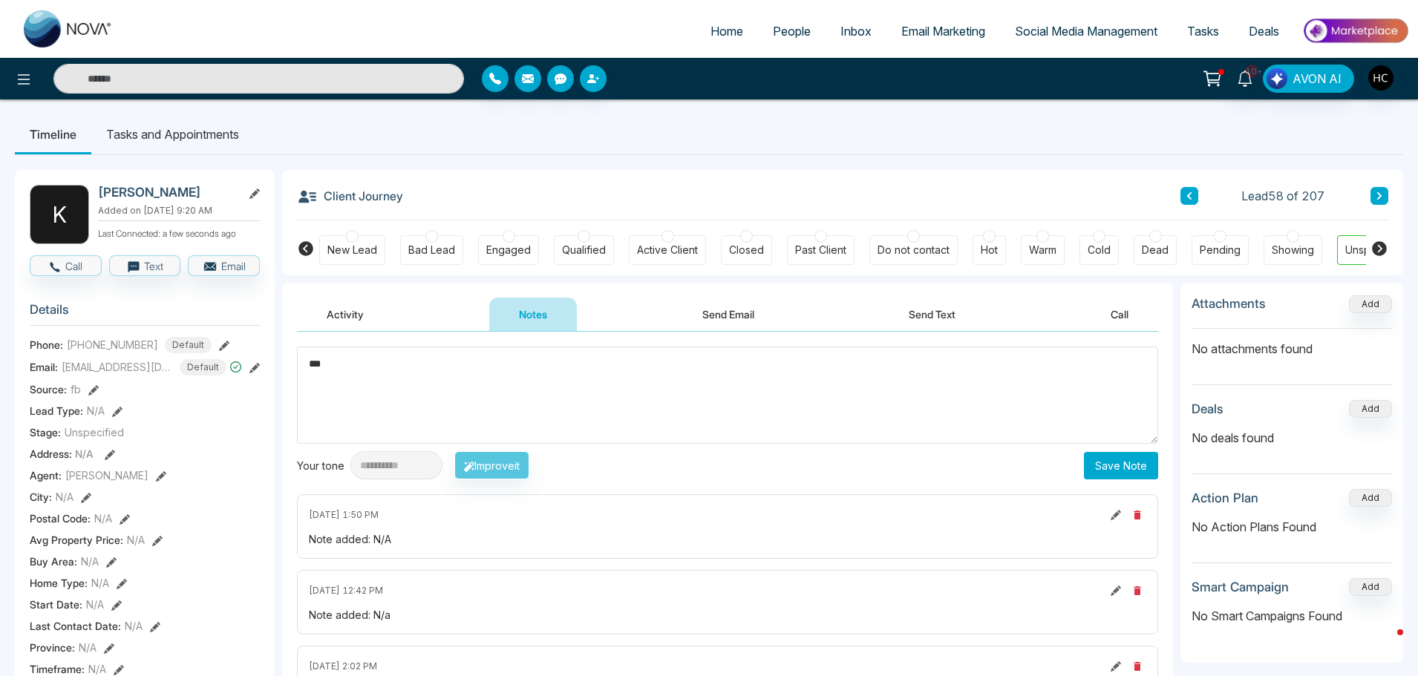
type textarea "***"
click at [1129, 467] on button "Save Note" at bounding box center [1121, 465] width 74 height 27
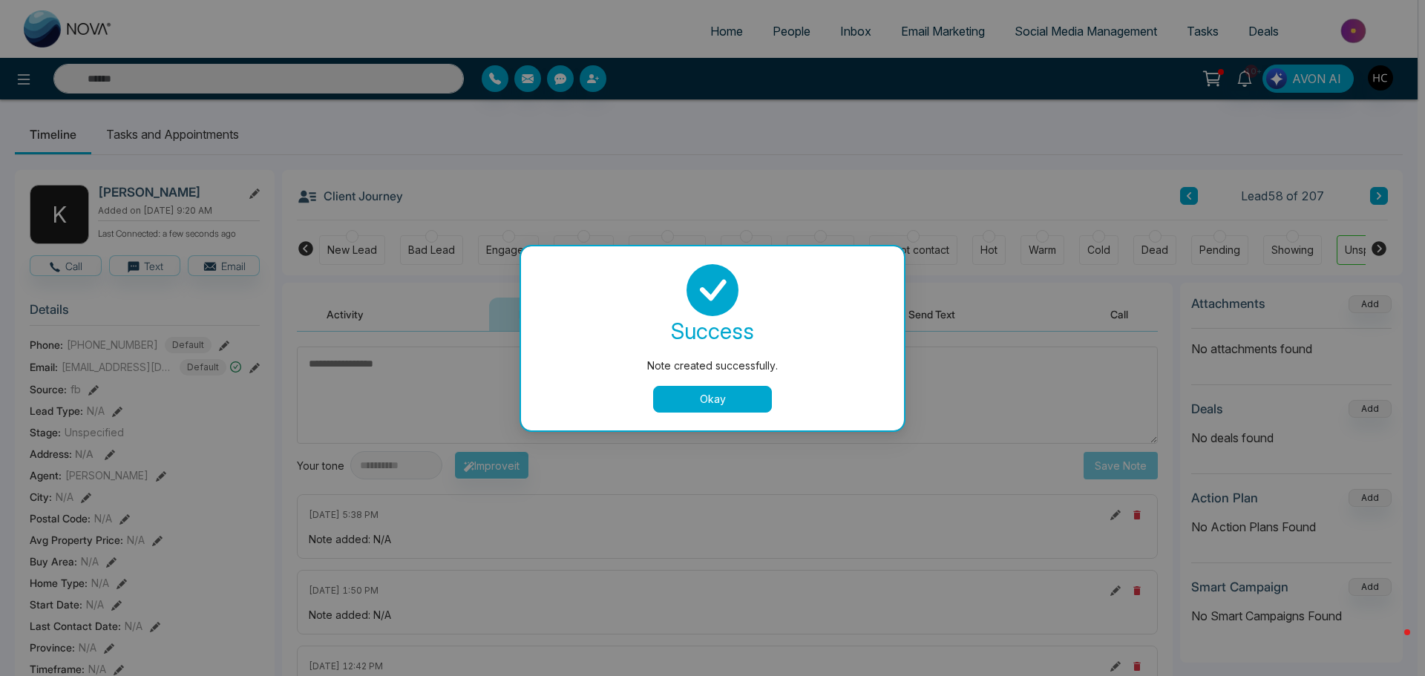
click at [670, 402] on button "Okay" at bounding box center [712, 399] width 119 height 27
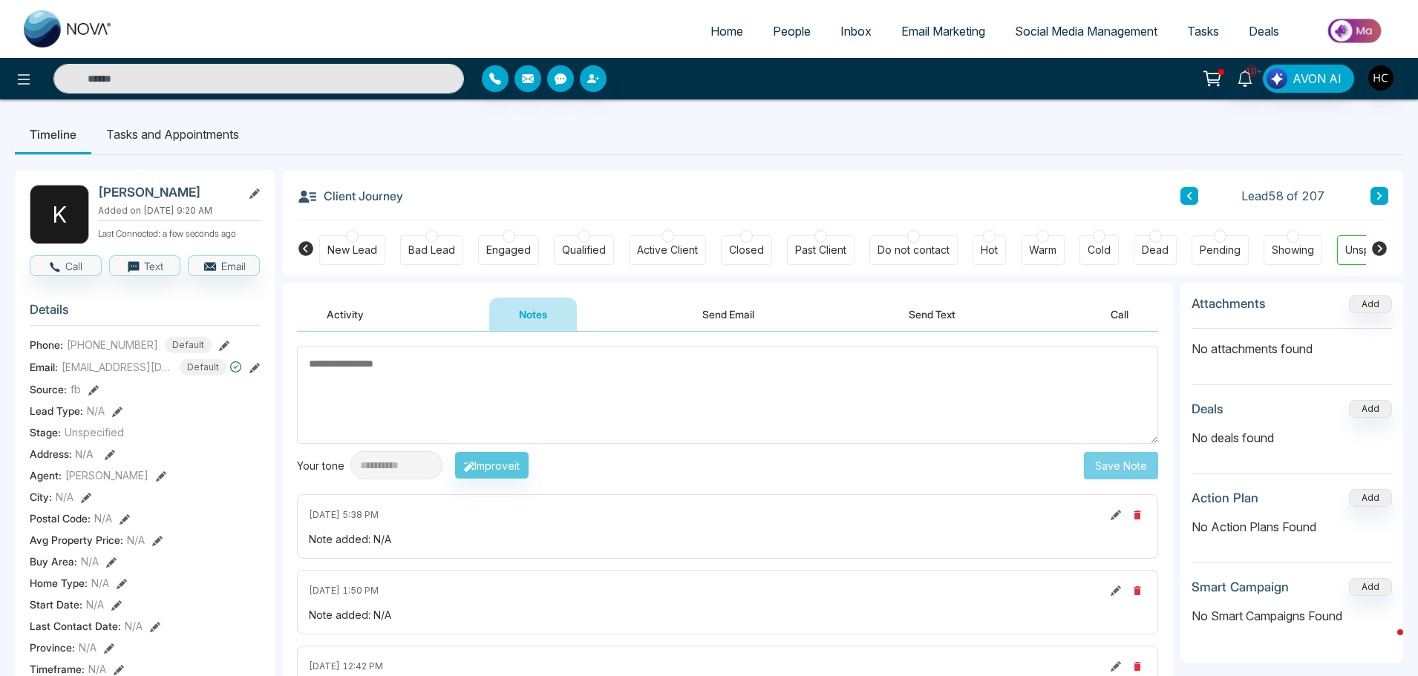
click at [1381, 202] on button at bounding box center [1379, 196] width 18 height 18
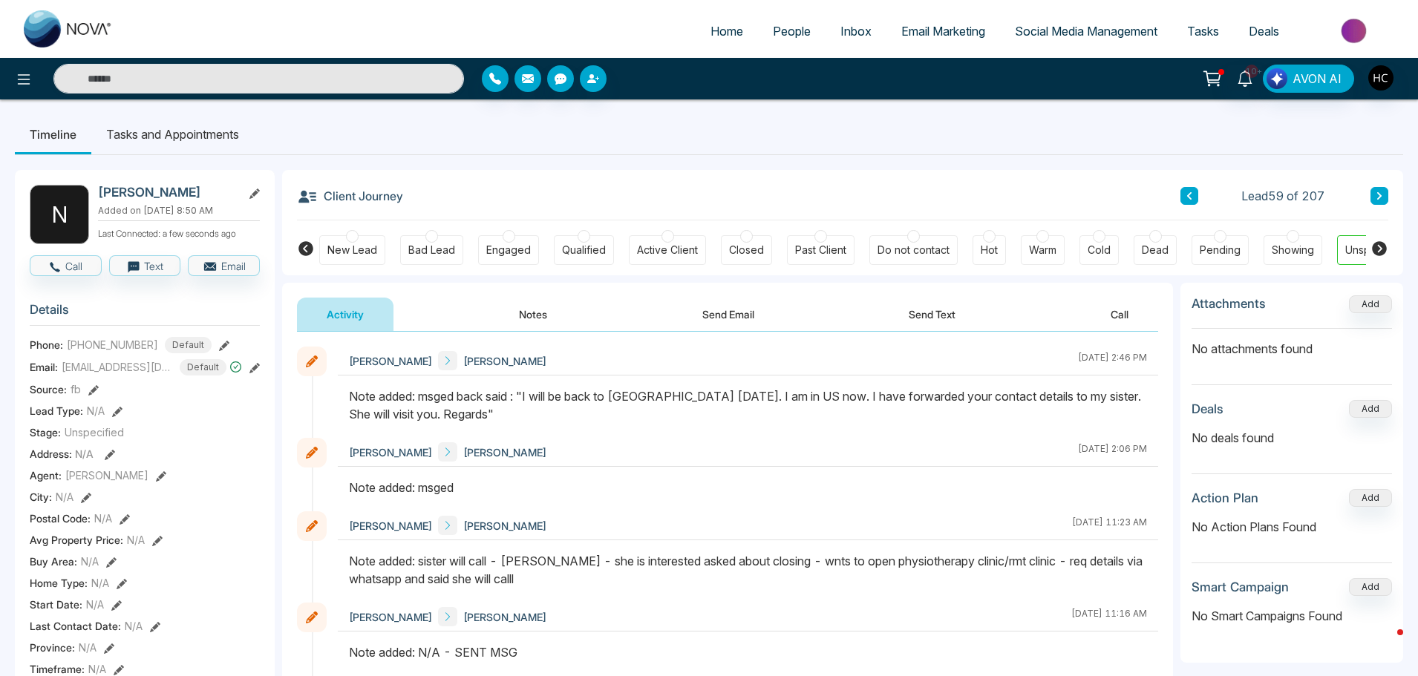
click at [1377, 192] on icon at bounding box center [1378, 195] width 7 height 9
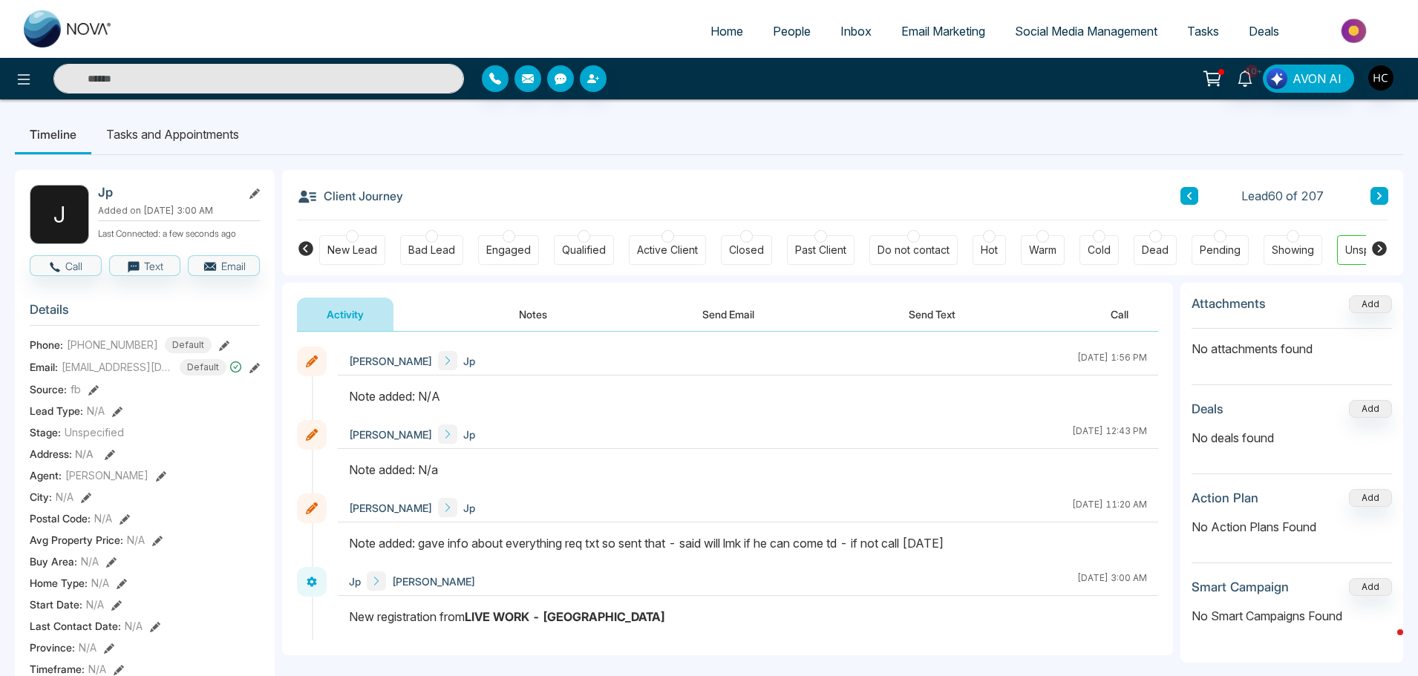
click at [522, 313] on button "Notes" at bounding box center [533, 314] width 88 height 33
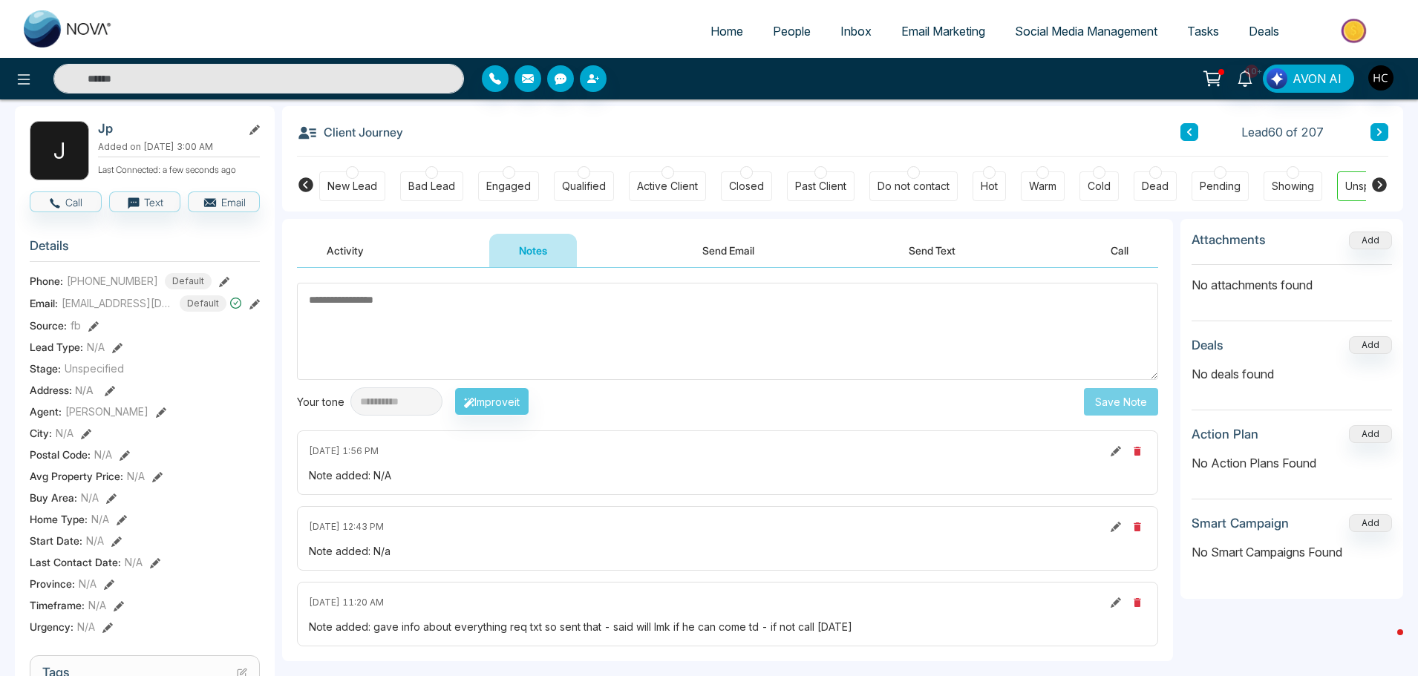
scroll to position [223, 0]
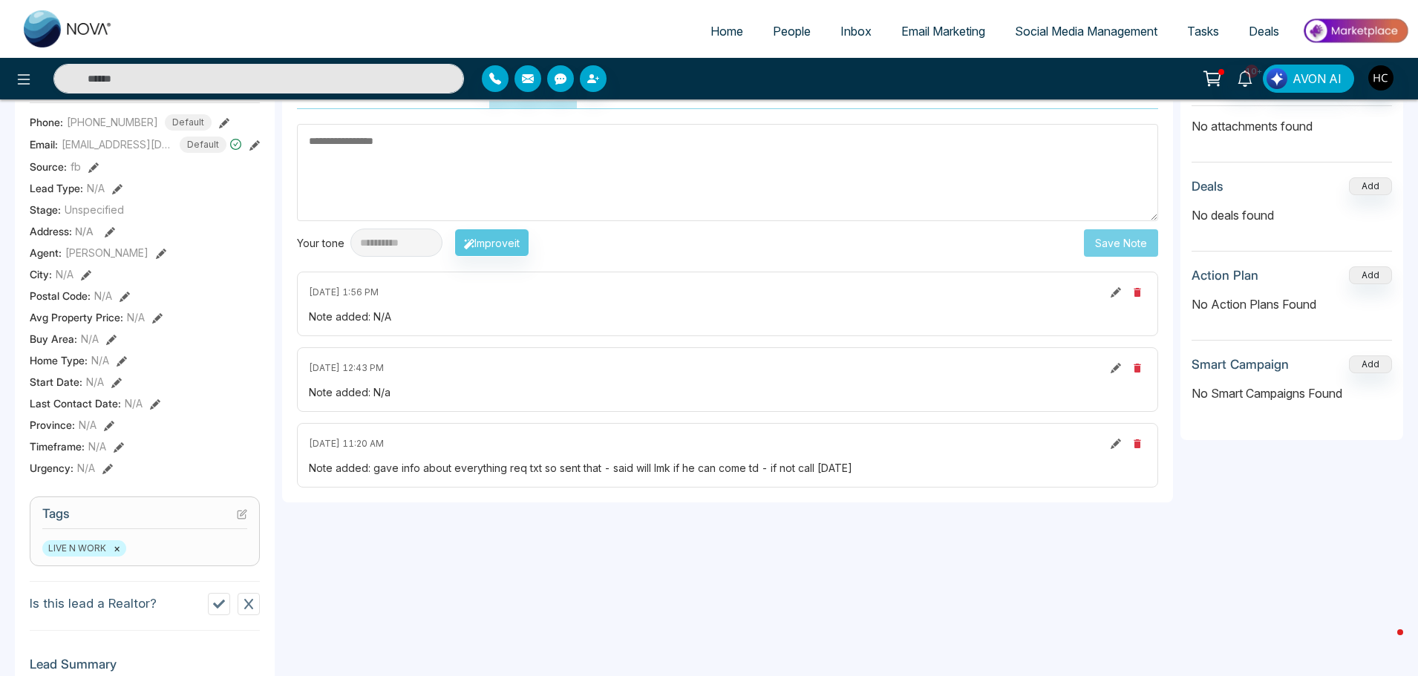
click at [562, 185] on textarea at bounding box center [727, 172] width 861 height 97
click at [578, 184] on textarea "****" at bounding box center [727, 172] width 861 height 97
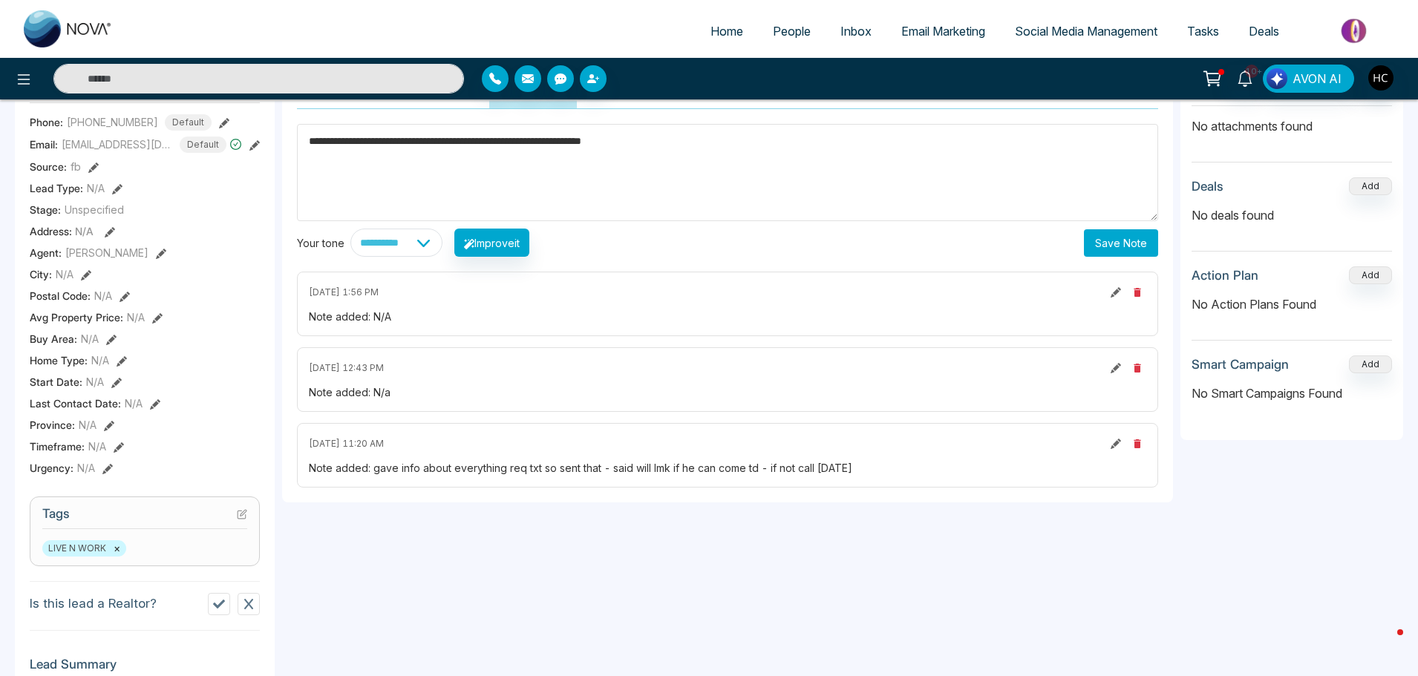
type textarea "**********"
click at [1110, 237] on button "Save Note" at bounding box center [1121, 242] width 74 height 27
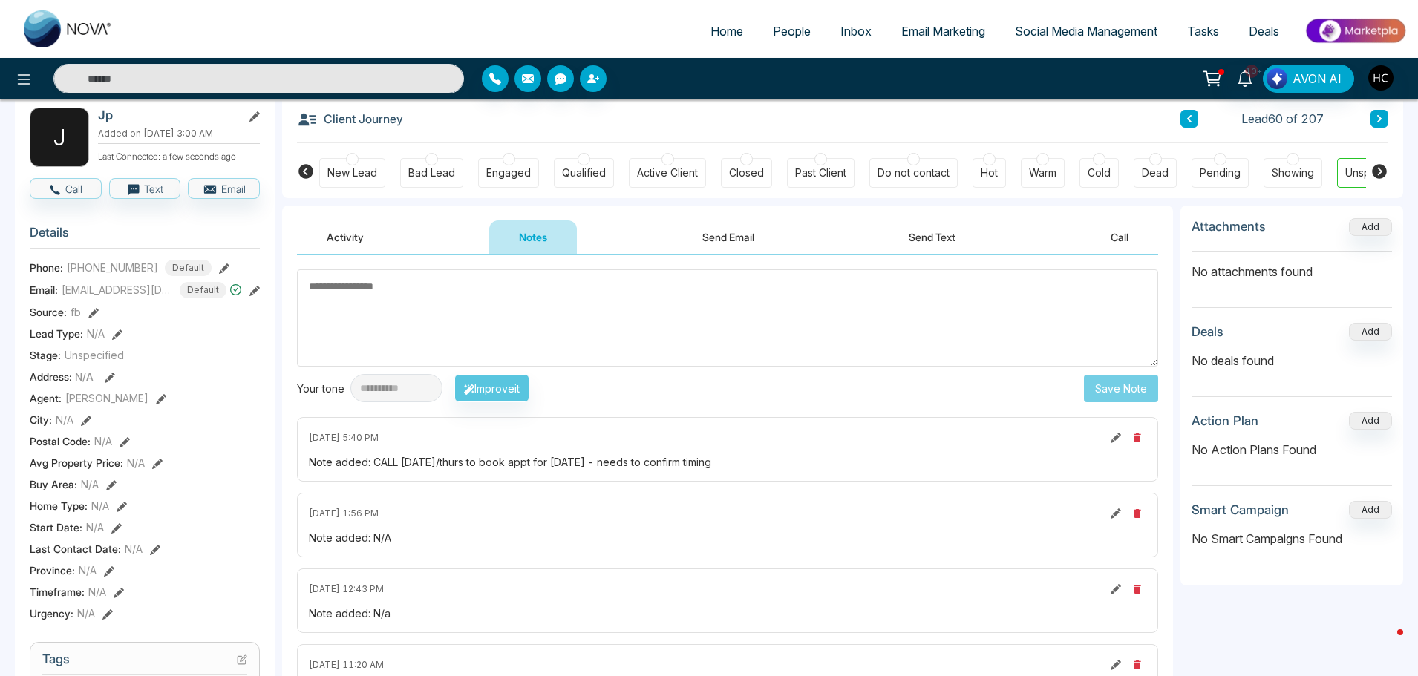
scroll to position [0, 0]
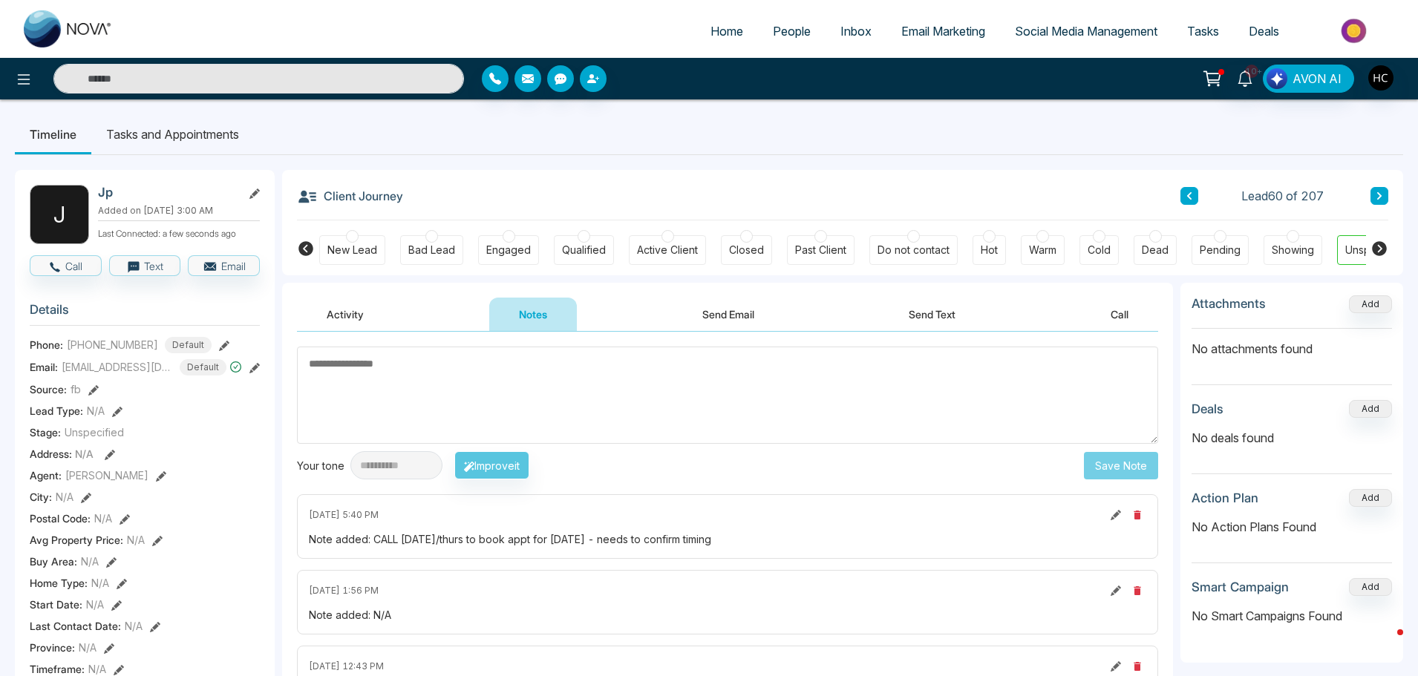
click at [1386, 202] on button at bounding box center [1379, 196] width 18 height 18
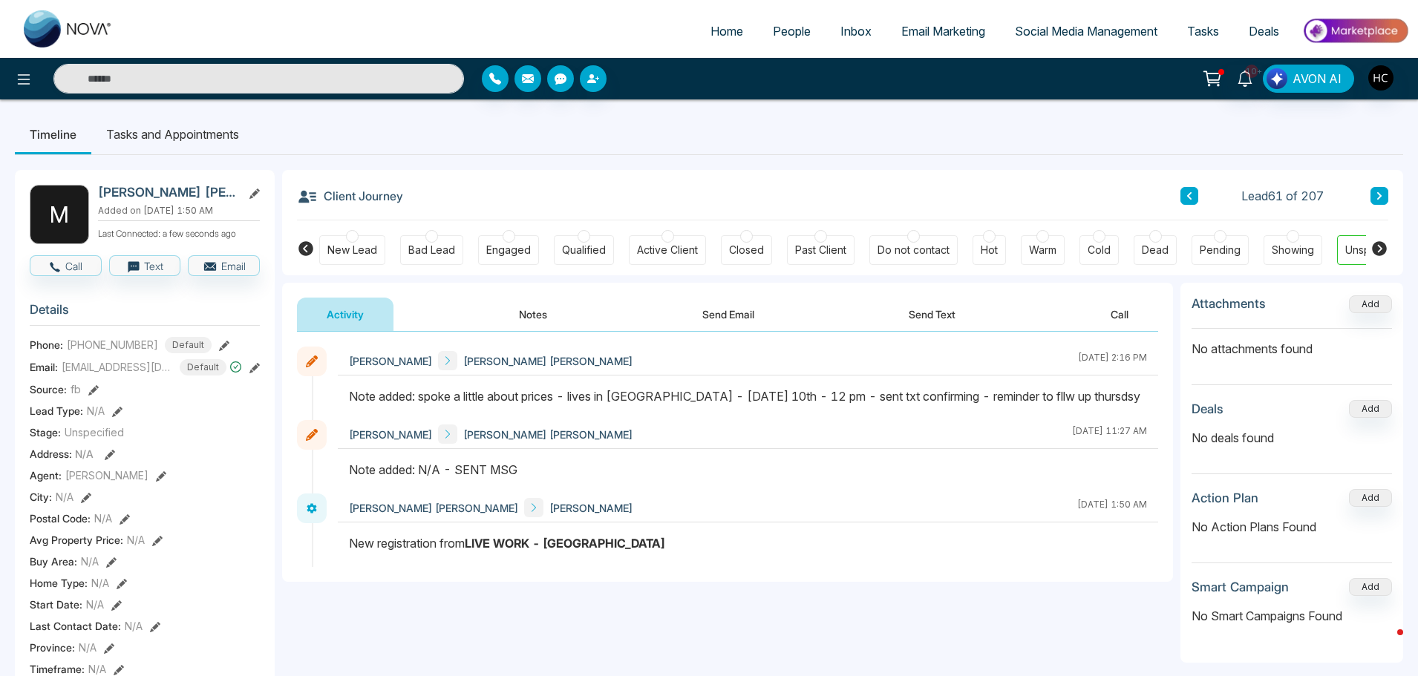
click at [1374, 195] on button at bounding box center [1379, 196] width 18 height 18
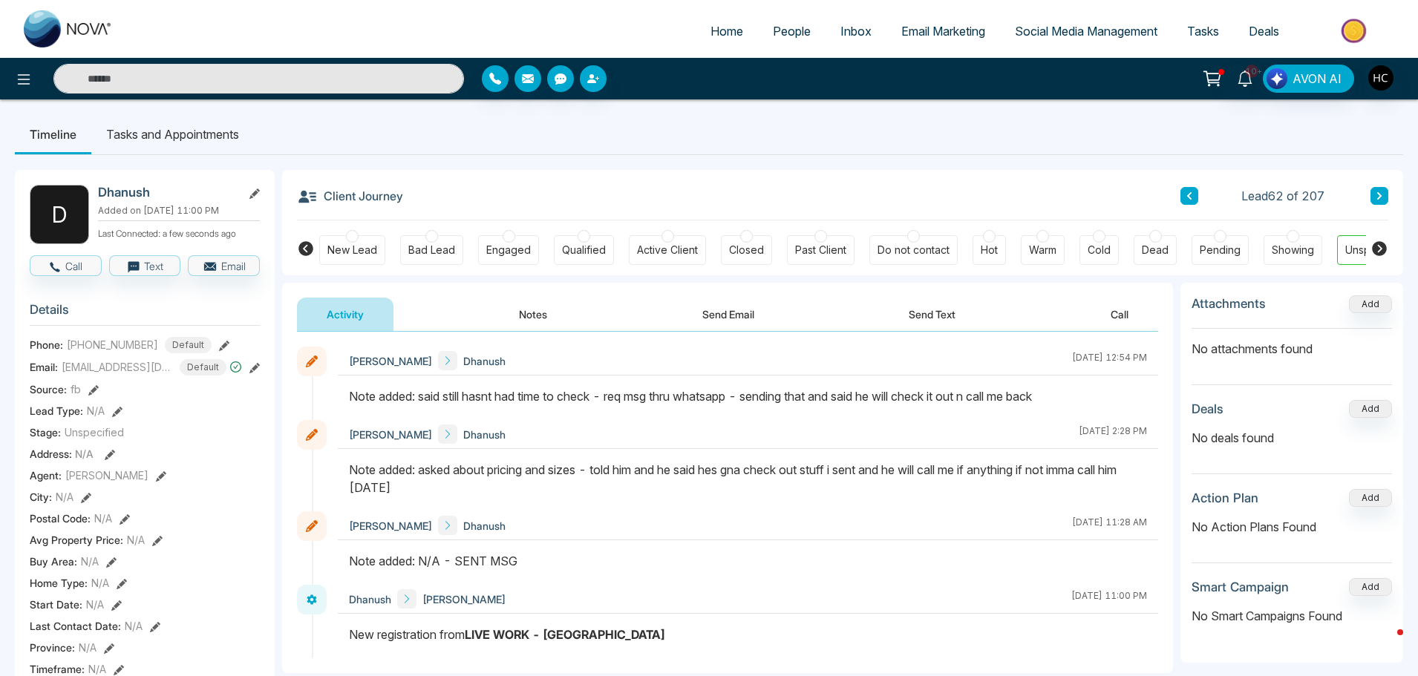
click at [1377, 191] on button at bounding box center [1379, 196] width 18 height 18
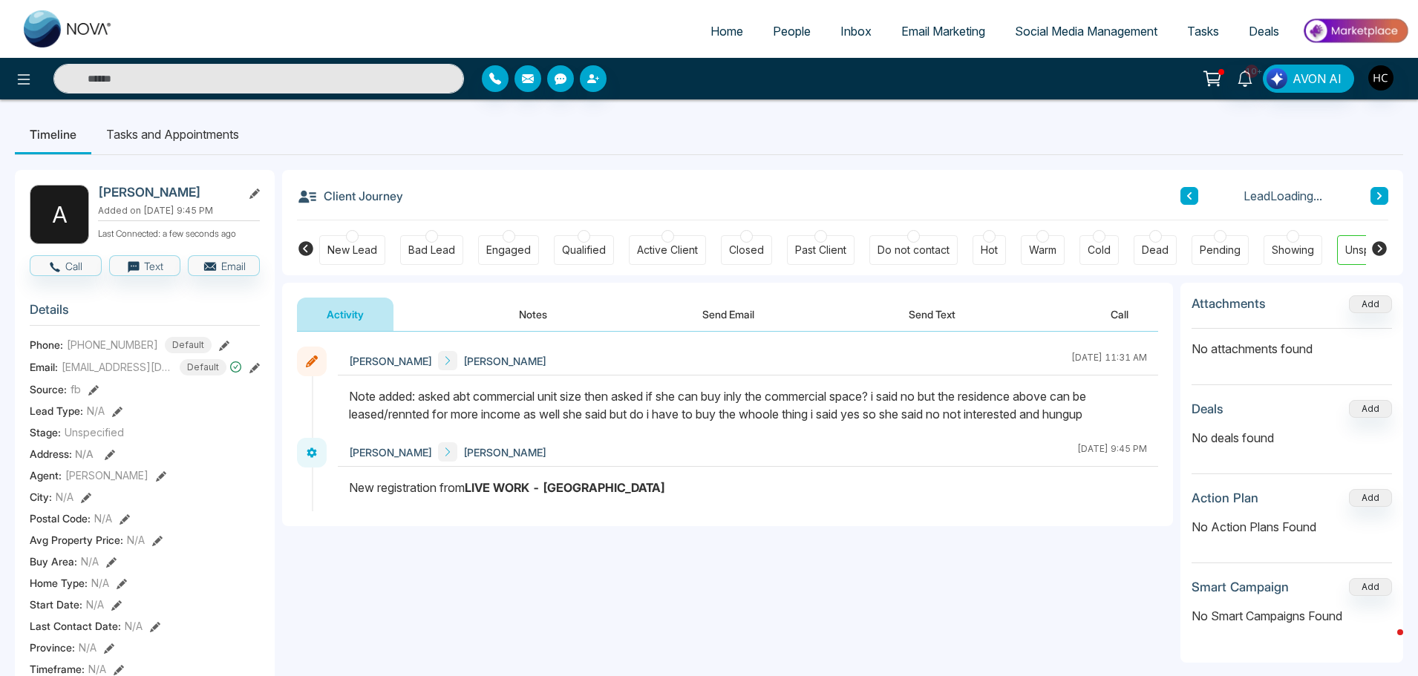
click at [1377, 191] on button at bounding box center [1379, 196] width 18 height 18
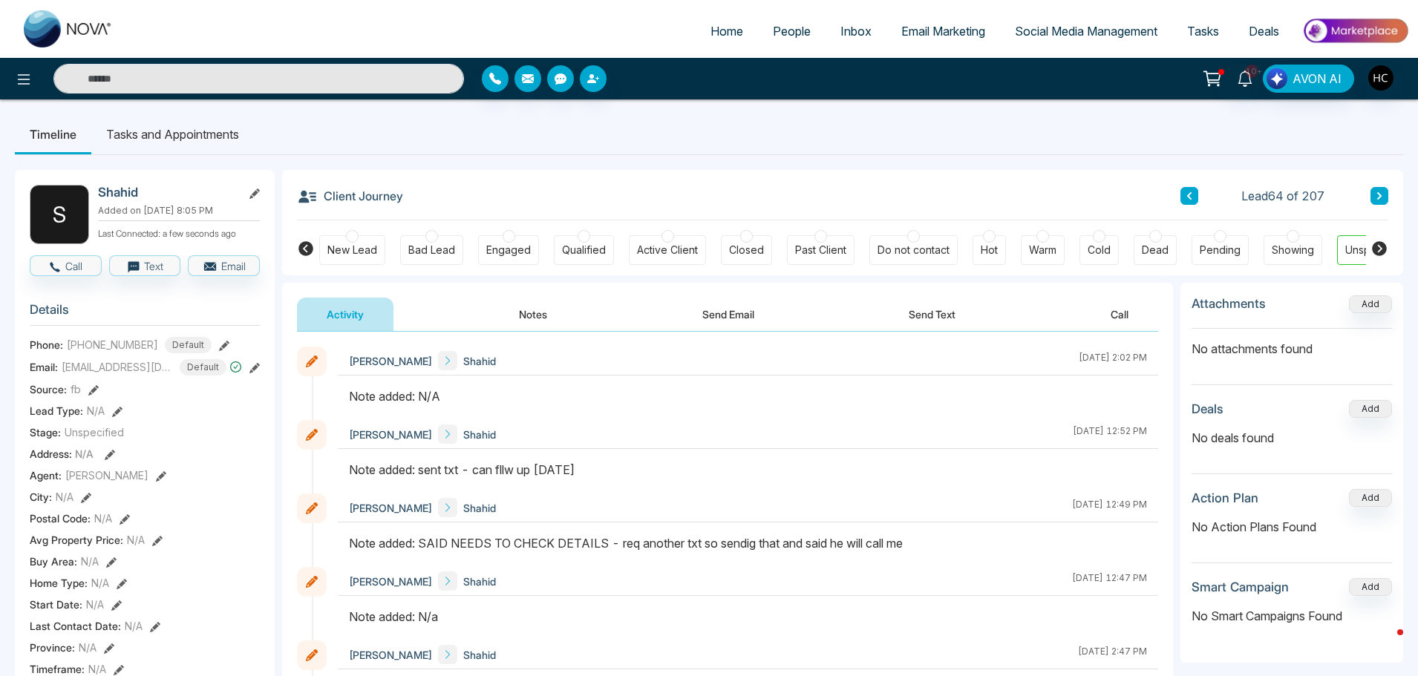
click at [534, 307] on button "Notes" at bounding box center [533, 314] width 88 height 33
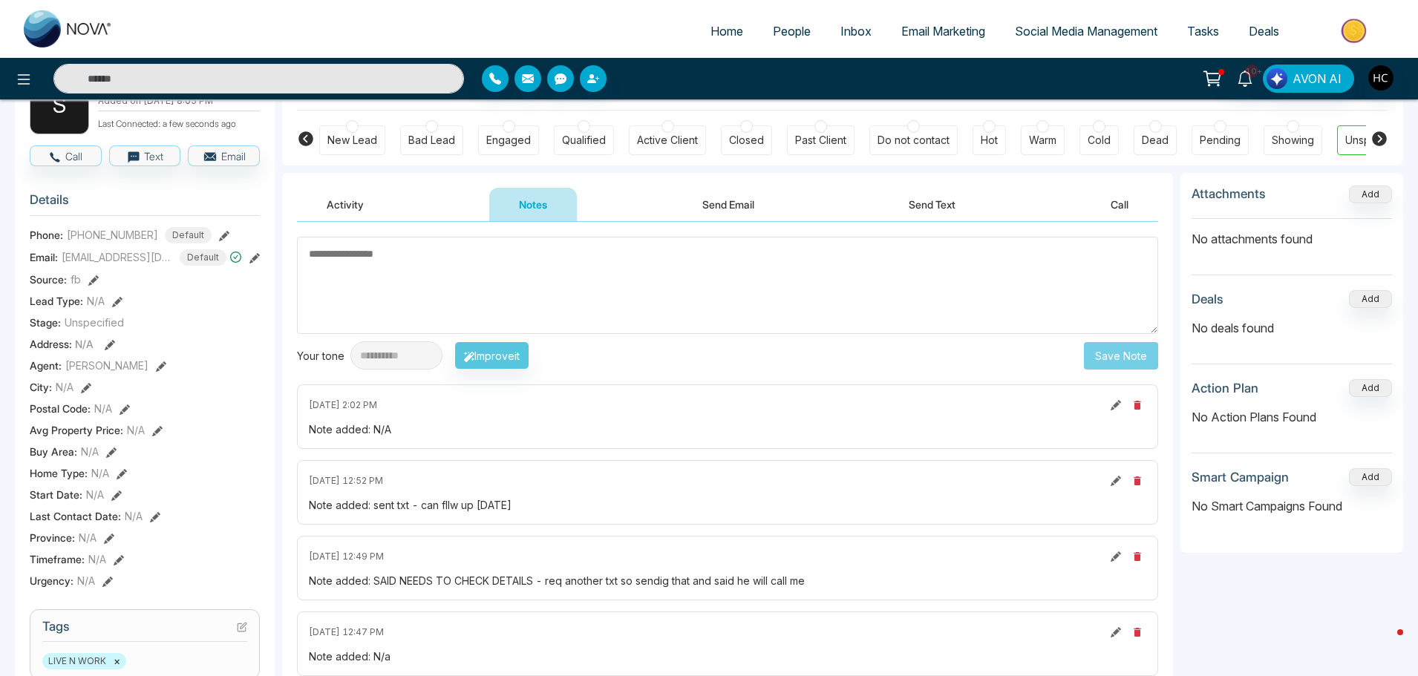
scroll to position [74, 0]
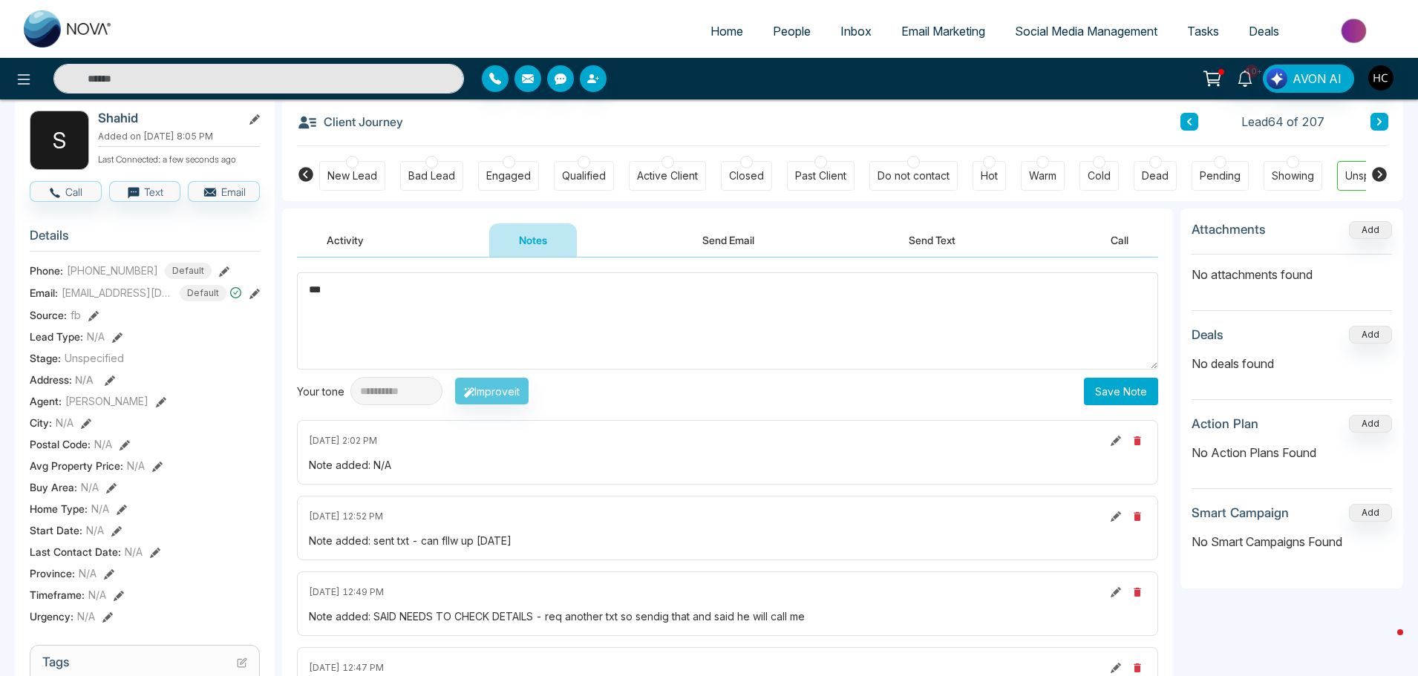
type textarea "***"
click at [1088, 390] on button "Save Note" at bounding box center [1121, 391] width 74 height 27
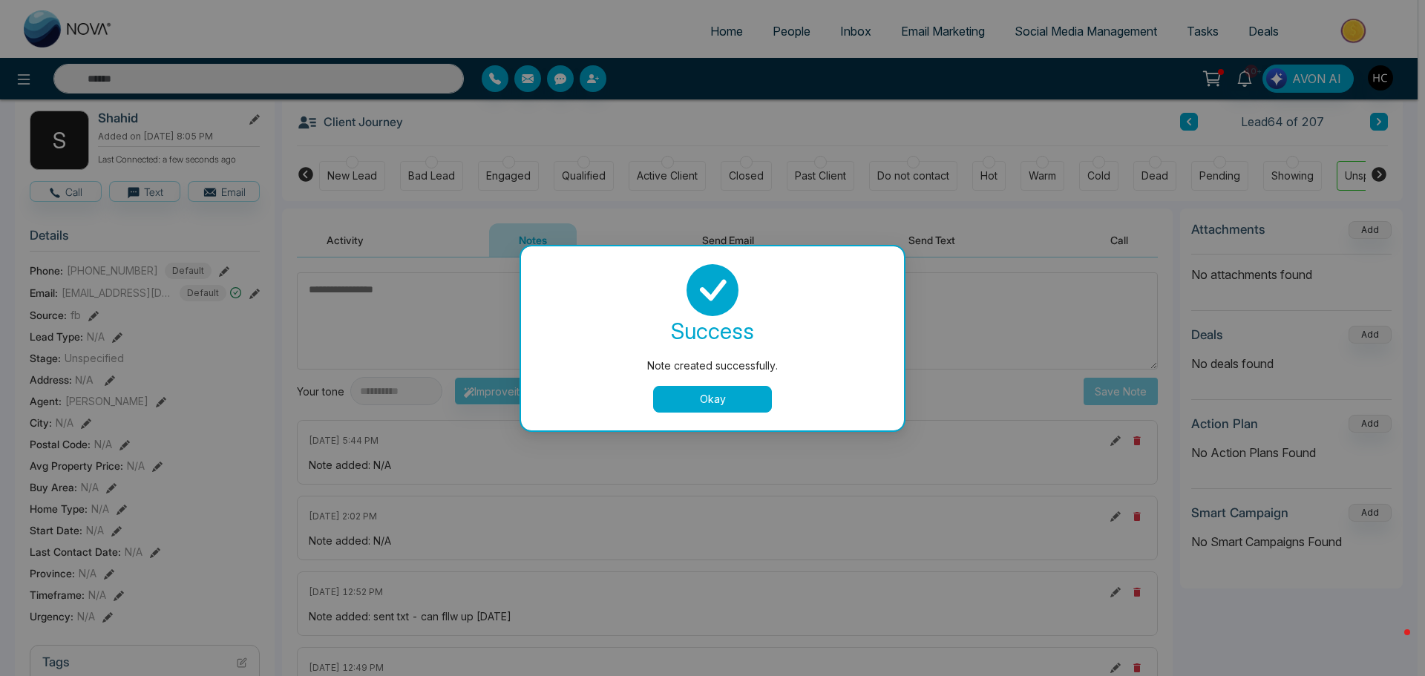
click at [753, 402] on button "Okay" at bounding box center [712, 399] width 119 height 27
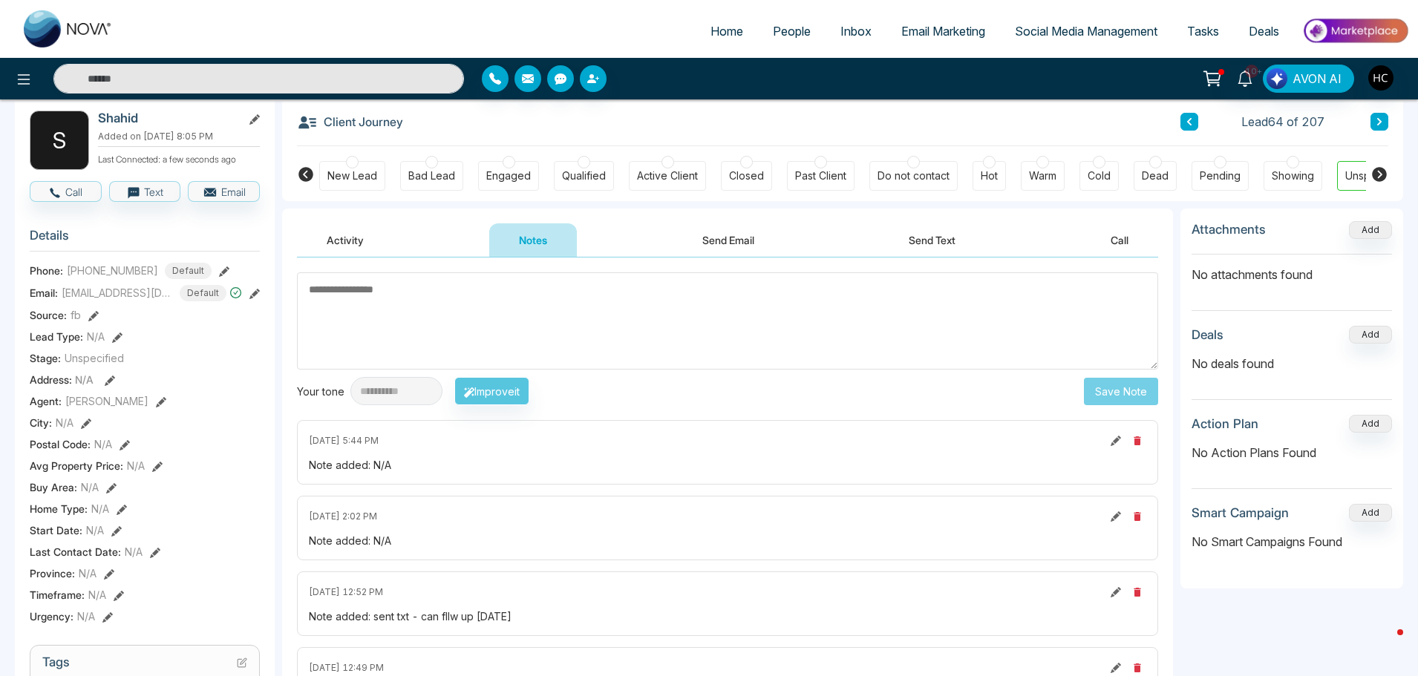
click at [1378, 116] on button at bounding box center [1379, 122] width 18 height 18
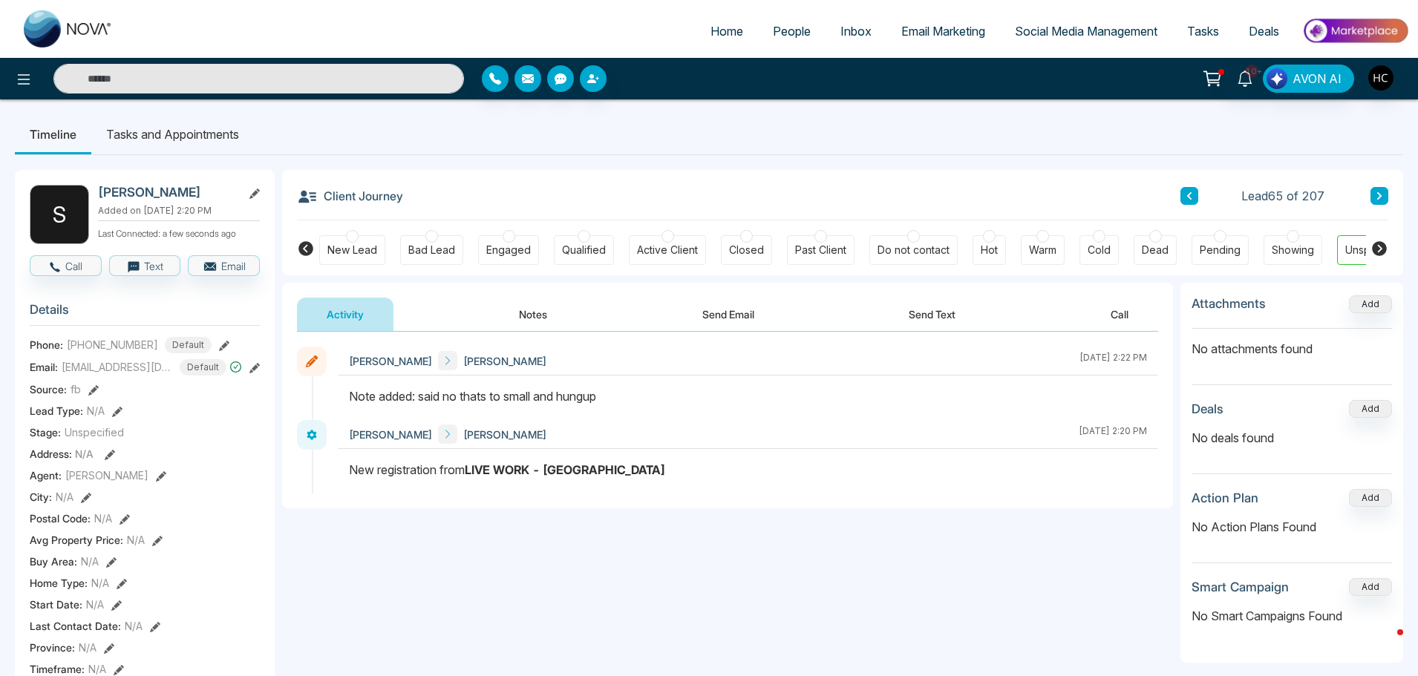
click at [1381, 191] on icon at bounding box center [1378, 195] width 7 height 9
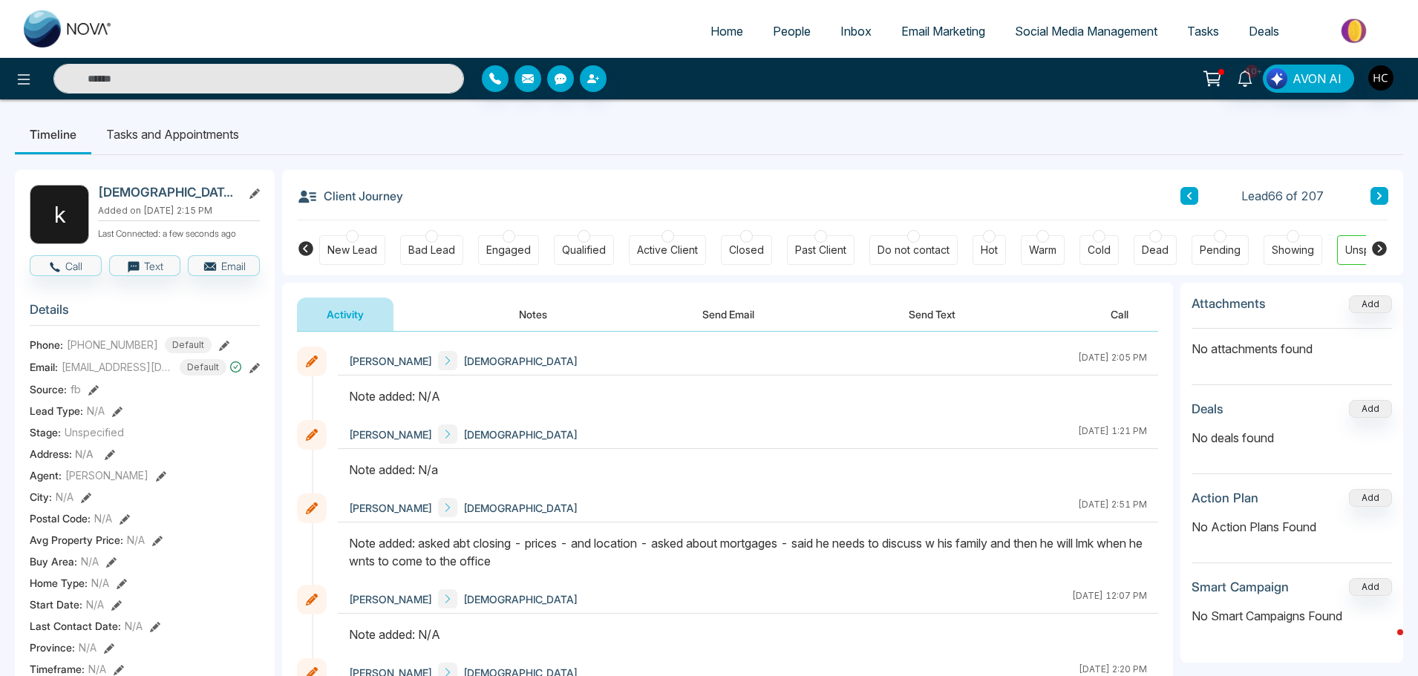
click at [516, 321] on button "Notes" at bounding box center [533, 314] width 88 height 33
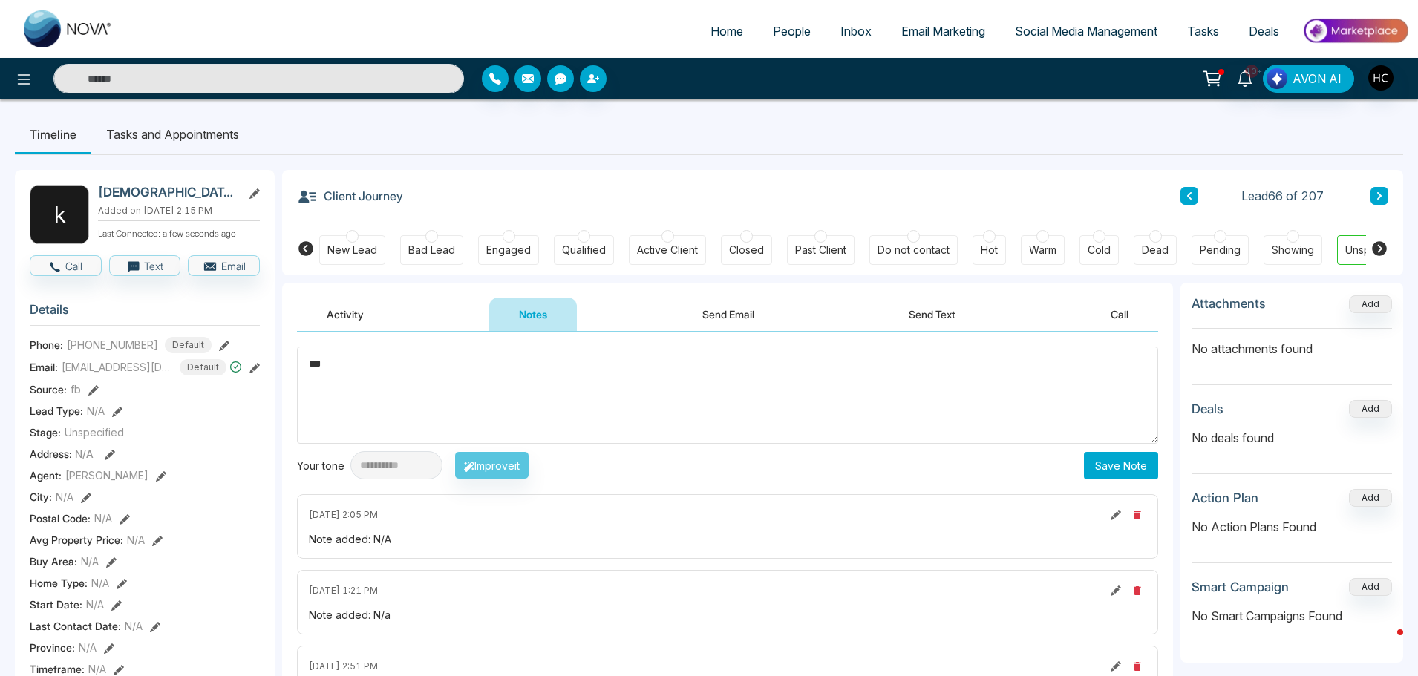
type textarea "***"
click at [1136, 479] on button "Save Note" at bounding box center [1121, 465] width 74 height 27
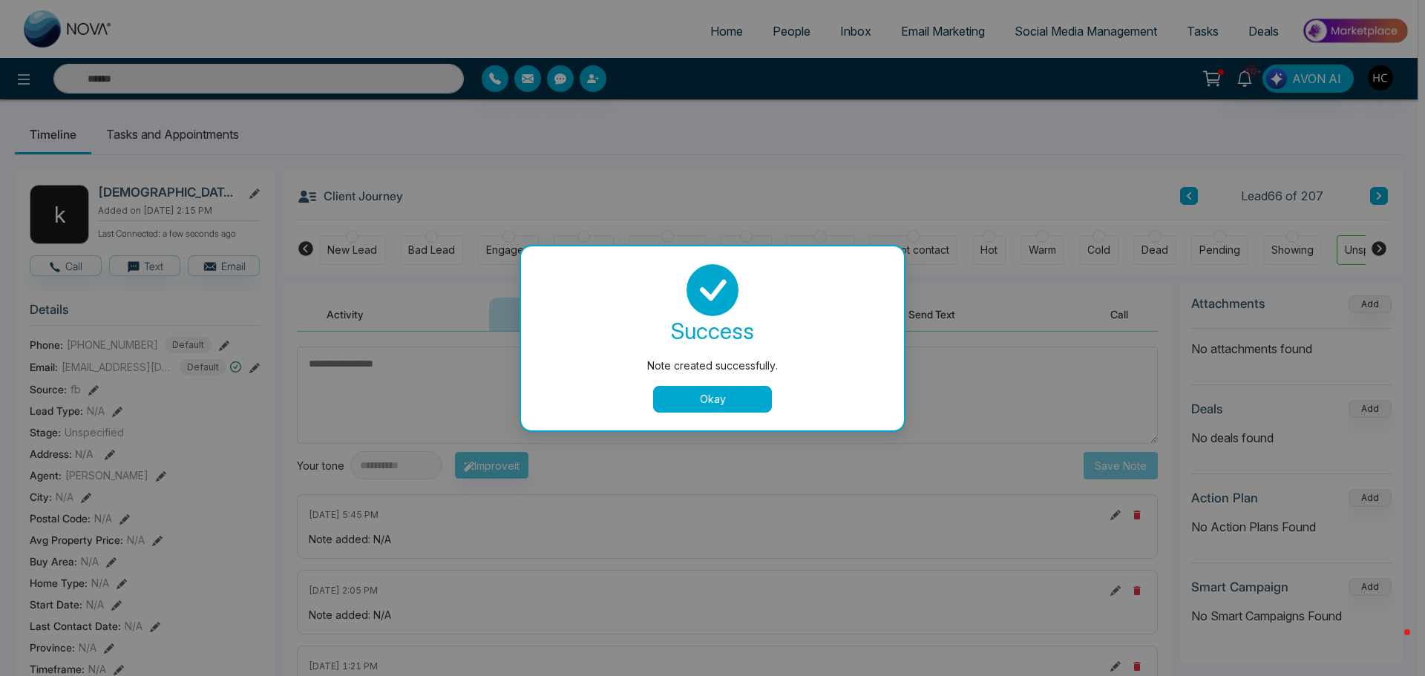
click at [759, 400] on button "Okay" at bounding box center [712, 399] width 119 height 27
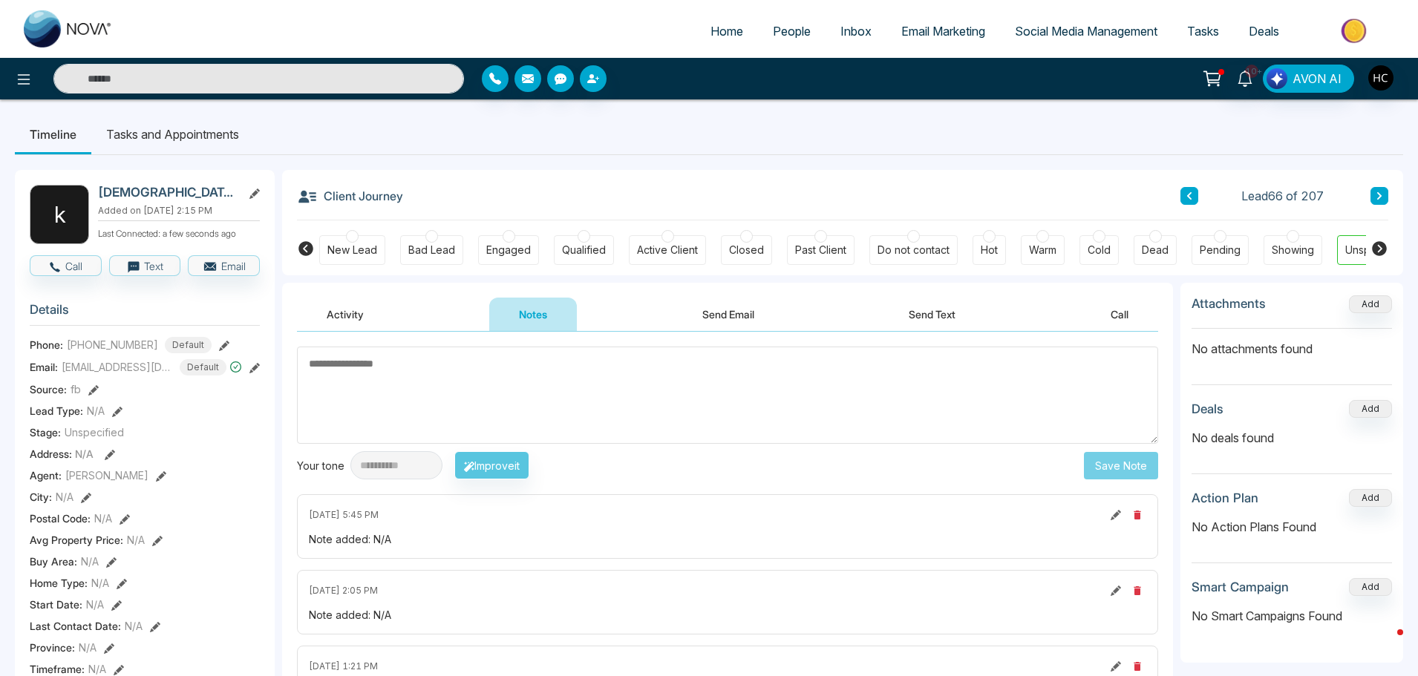
click at [557, 387] on textarea at bounding box center [727, 395] width 861 height 97
click at [1375, 192] on button at bounding box center [1379, 196] width 18 height 18
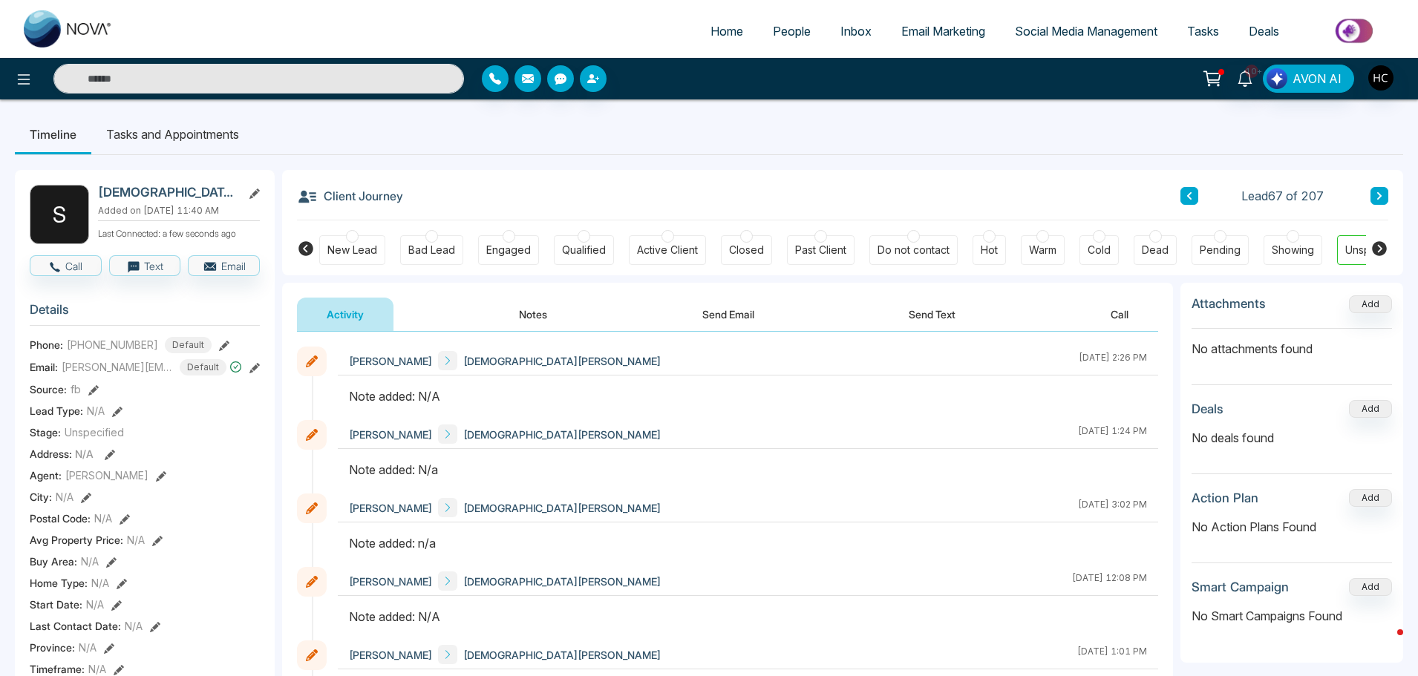
click at [545, 313] on button "Notes" at bounding box center [533, 314] width 88 height 33
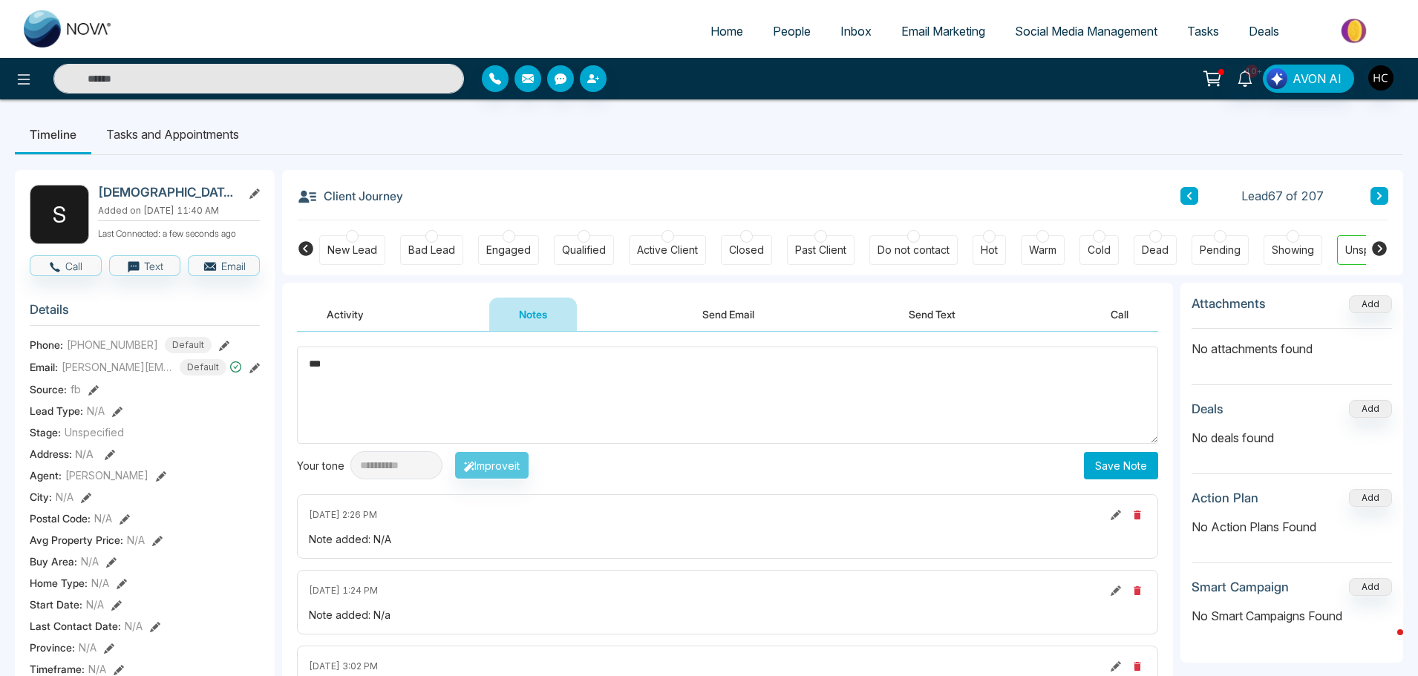
type textarea "***"
click at [1119, 465] on button "Save Note" at bounding box center [1121, 465] width 74 height 27
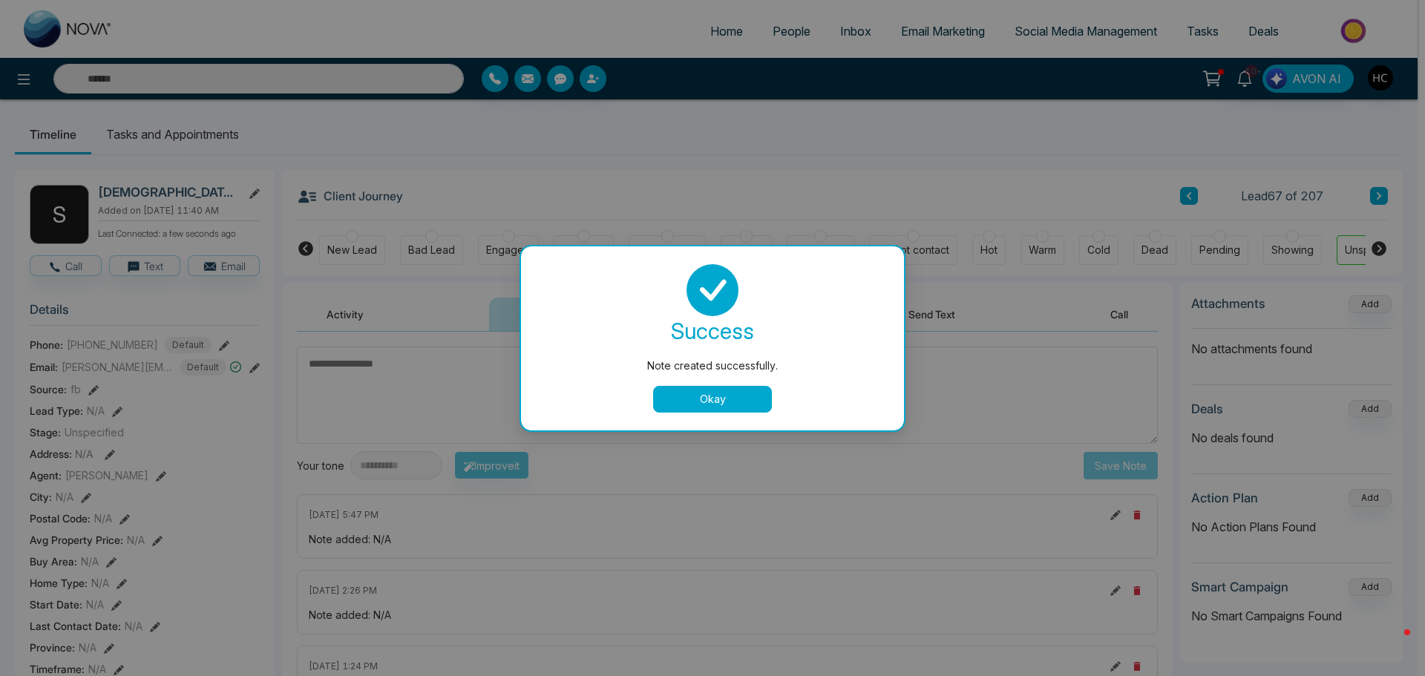
drag, startPoint x: 744, startPoint y: 390, endPoint x: 1119, endPoint y: 277, distance: 392.4
click at [747, 390] on button "Okay" at bounding box center [712, 399] width 119 height 27
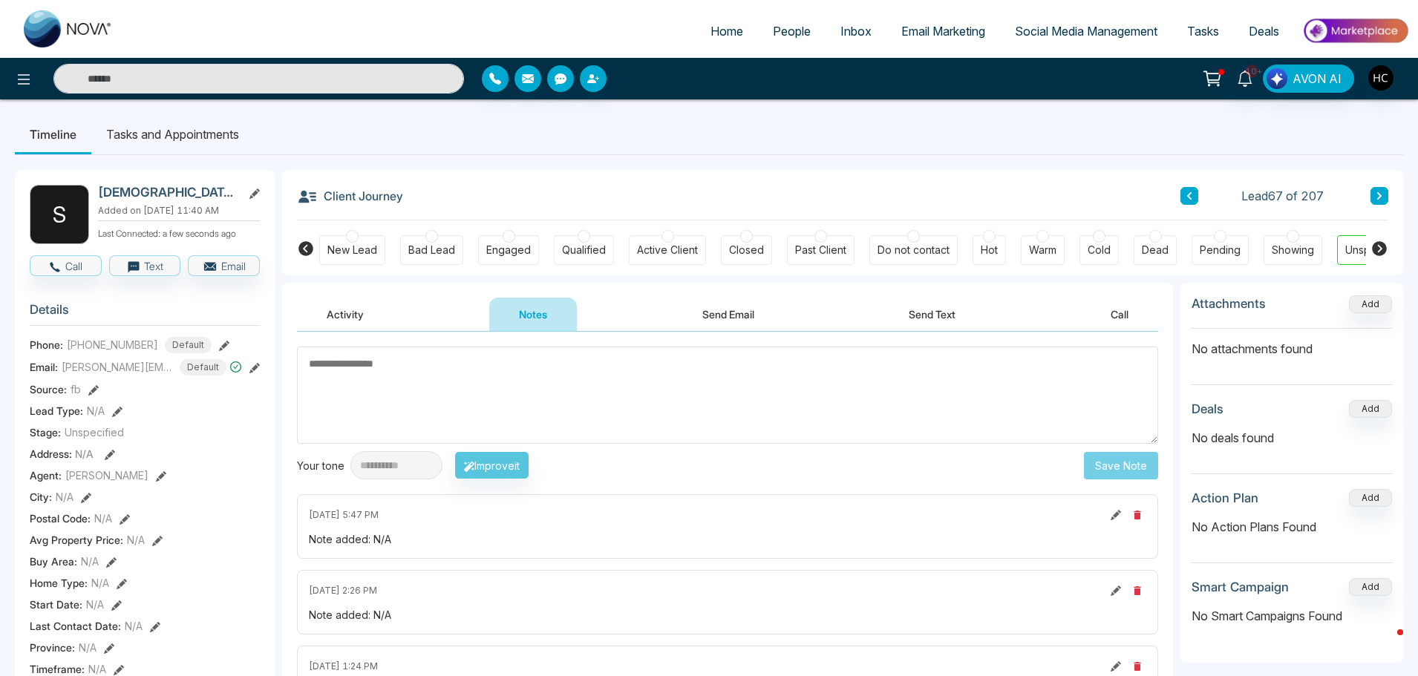
click at [1378, 199] on icon at bounding box center [1379, 195] width 4 height 7
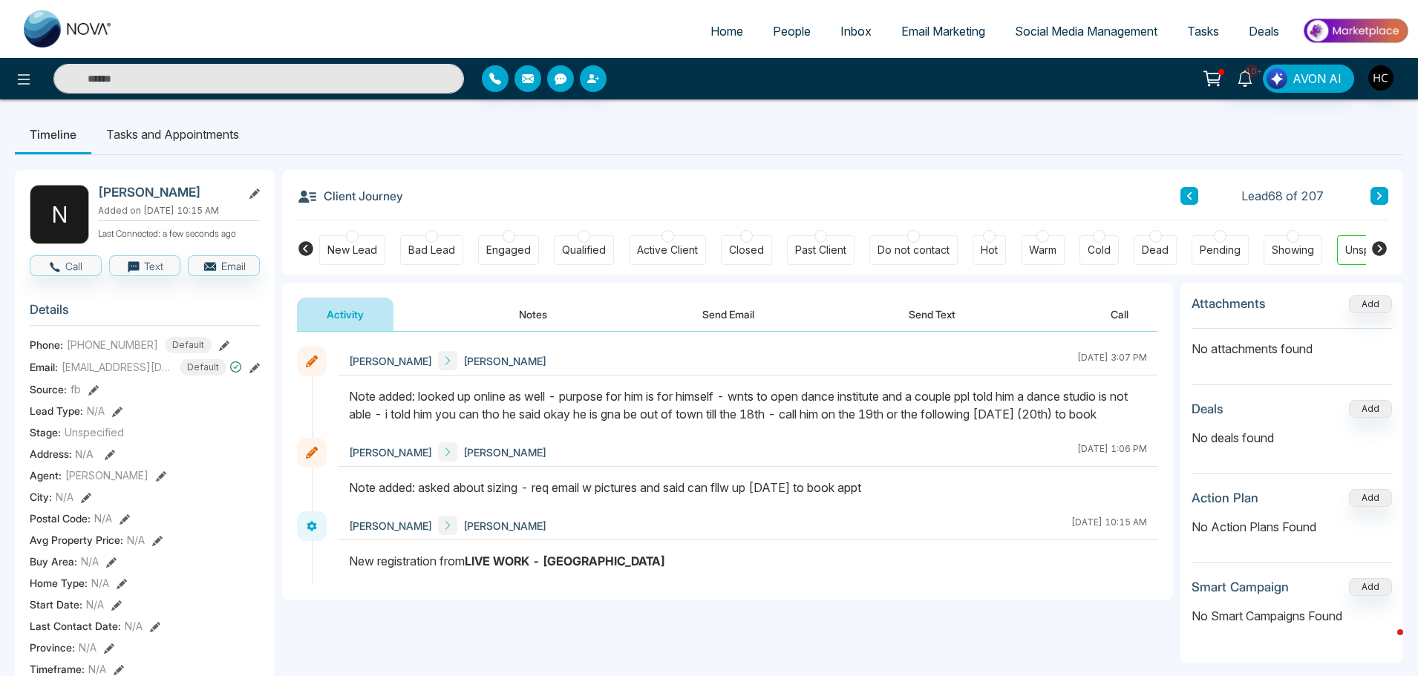
click at [1375, 184] on div "Client Journey Lead 68 of 207" at bounding box center [842, 195] width 1091 height 50
click at [1376, 197] on icon at bounding box center [1378, 195] width 7 height 9
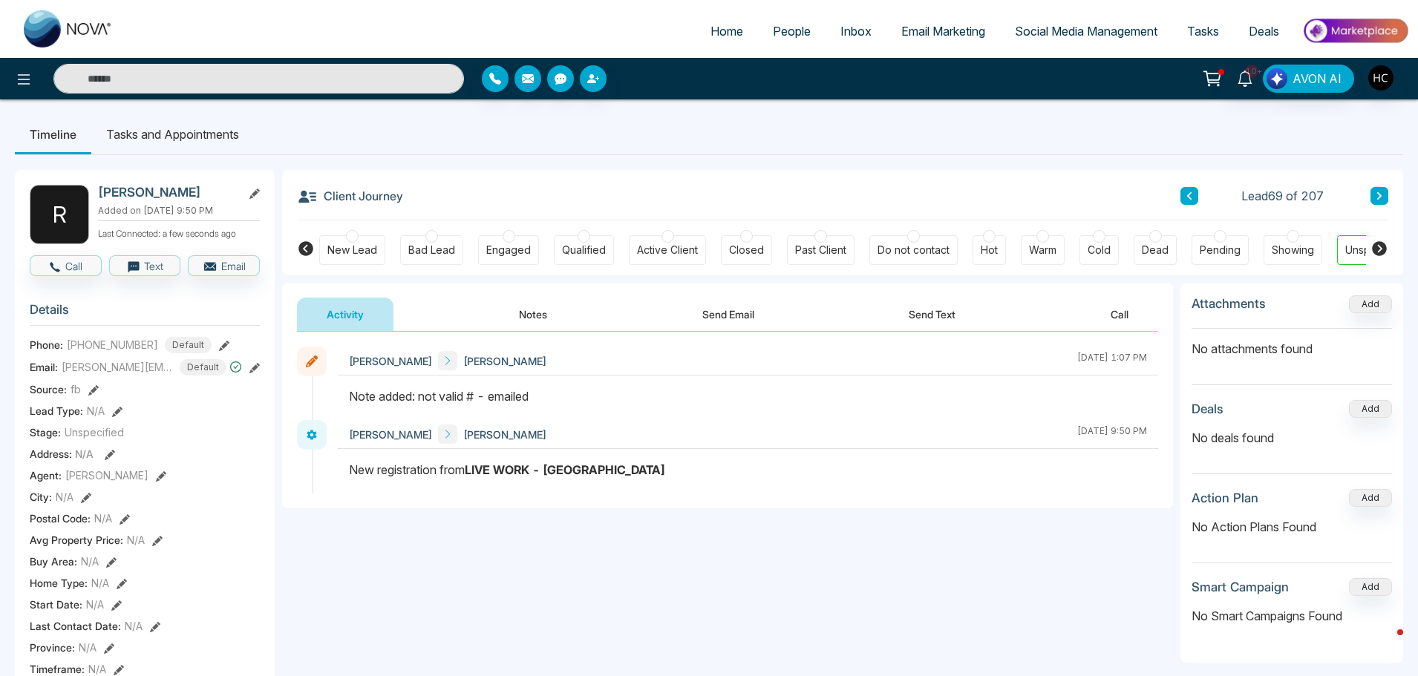
click at [1380, 191] on icon at bounding box center [1378, 195] width 7 height 9
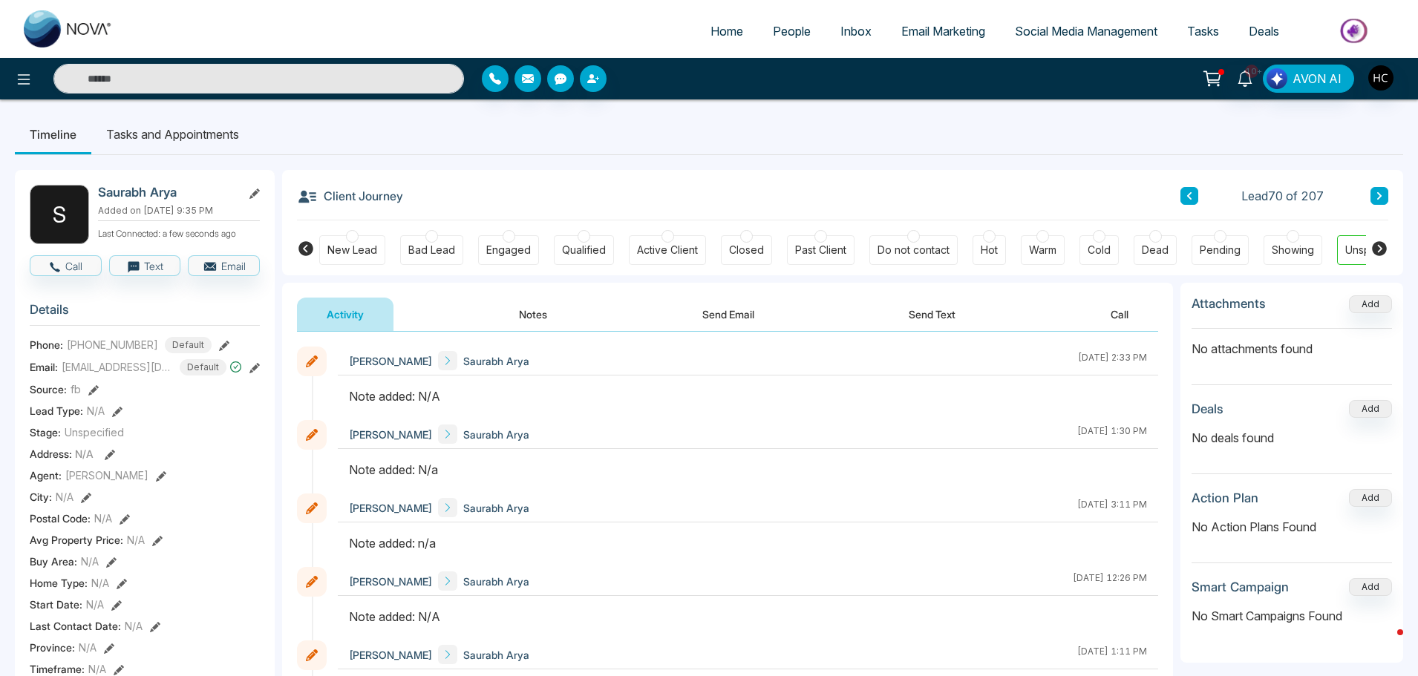
click at [554, 312] on button "Notes" at bounding box center [533, 314] width 88 height 33
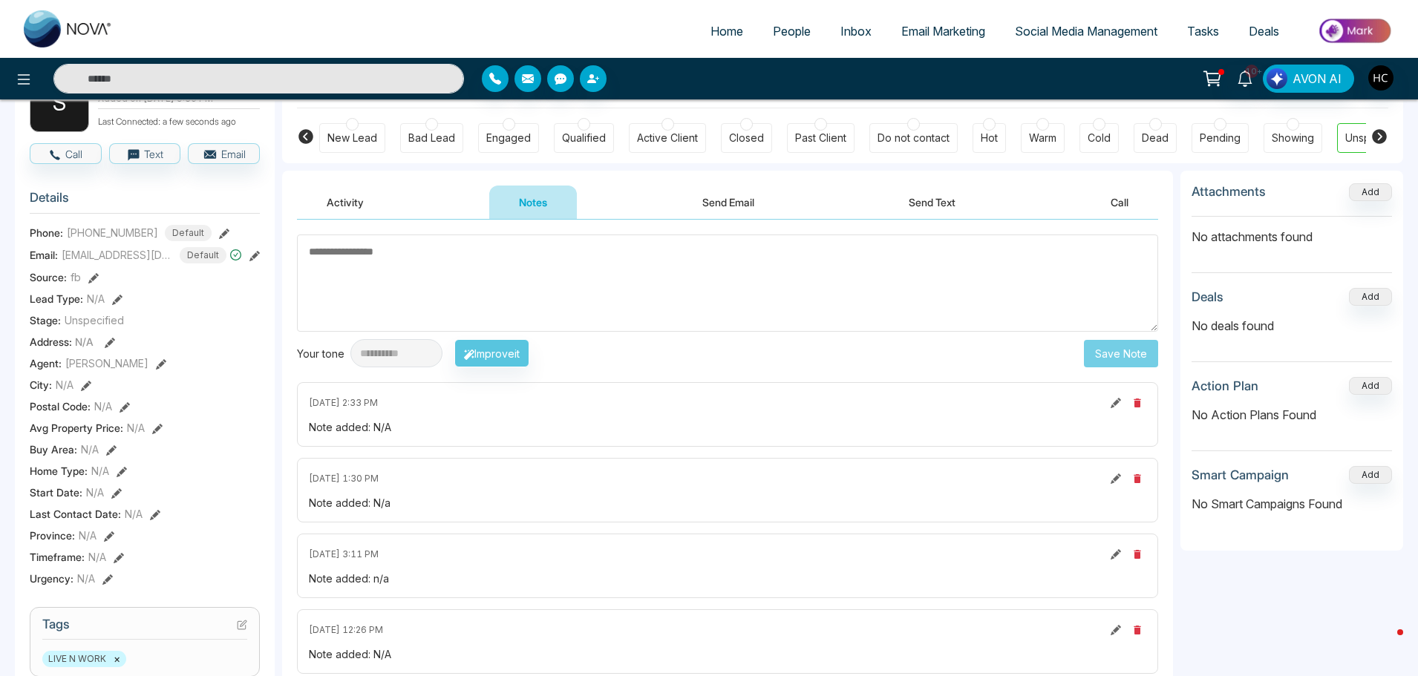
scroll to position [74, 0]
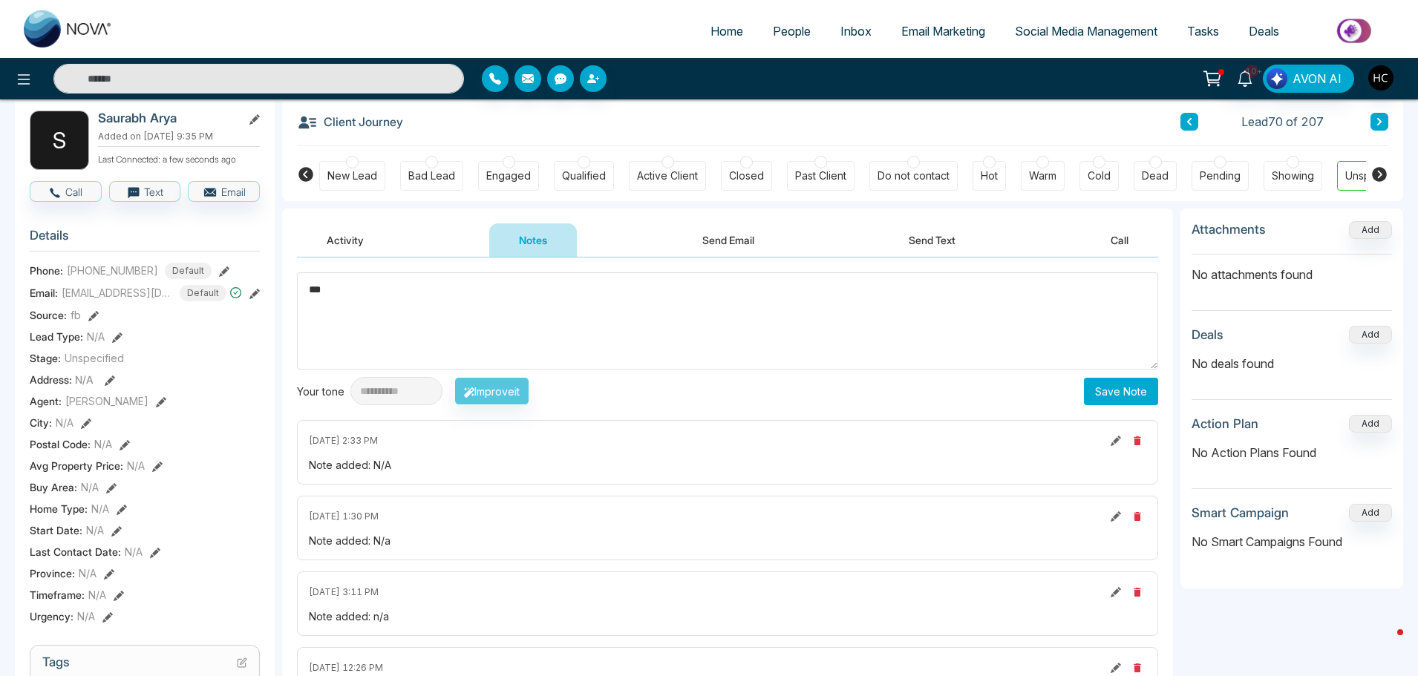
type textarea "***"
click at [1124, 379] on button "Save Note" at bounding box center [1121, 391] width 74 height 27
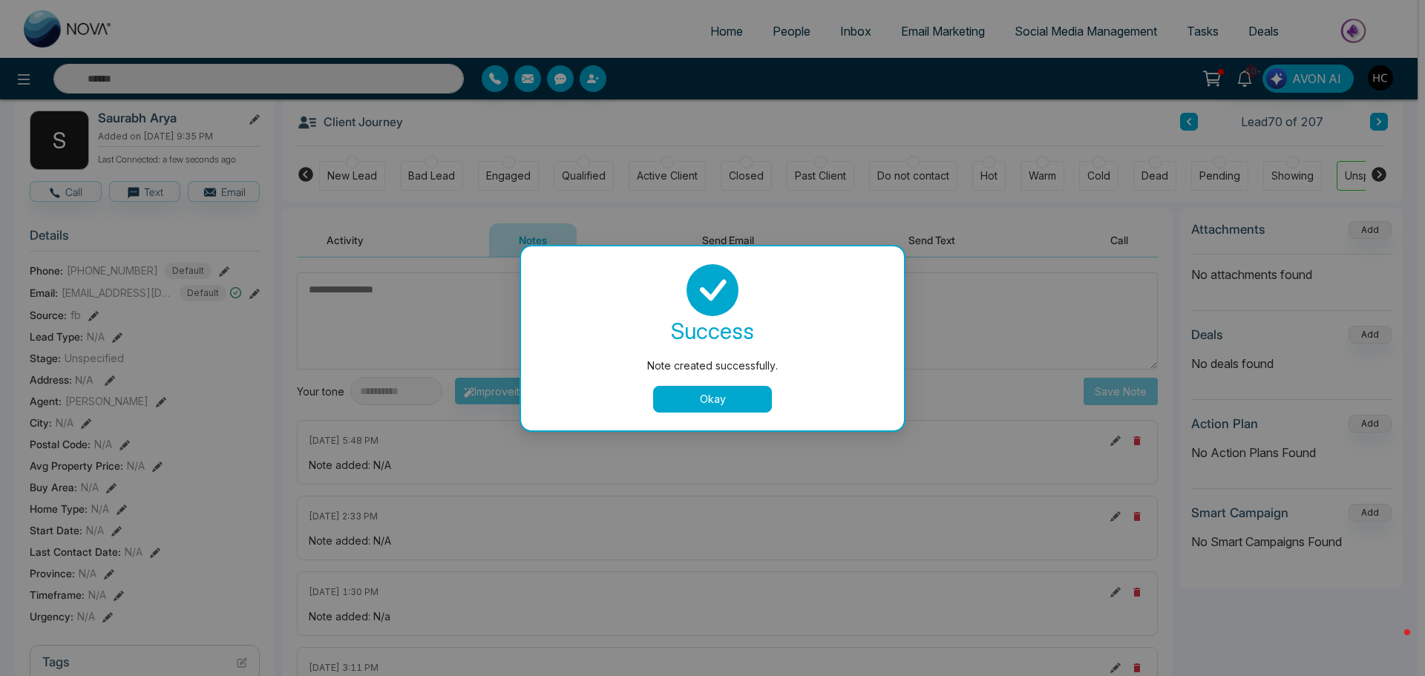
click at [742, 410] on button "Okay" at bounding box center [712, 399] width 119 height 27
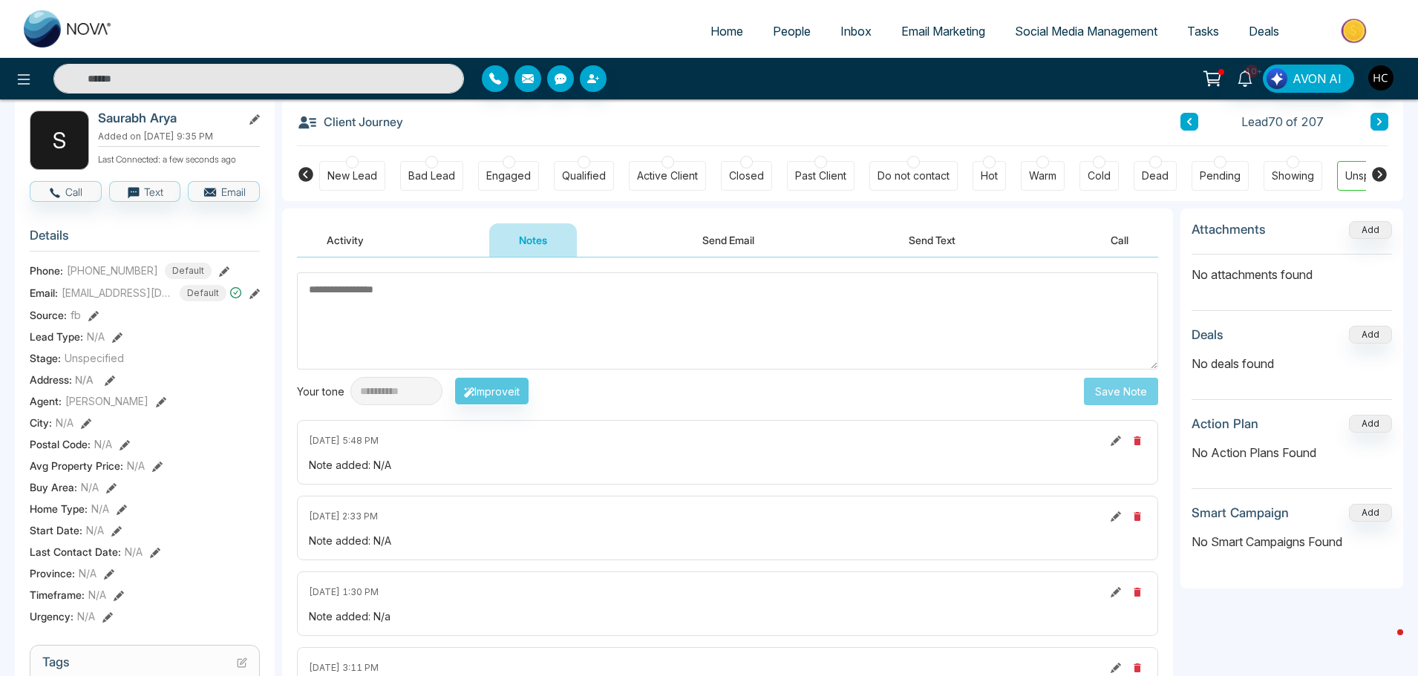
click at [1373, 120] on button at bounding box center [1379, 122] width 18 height 18
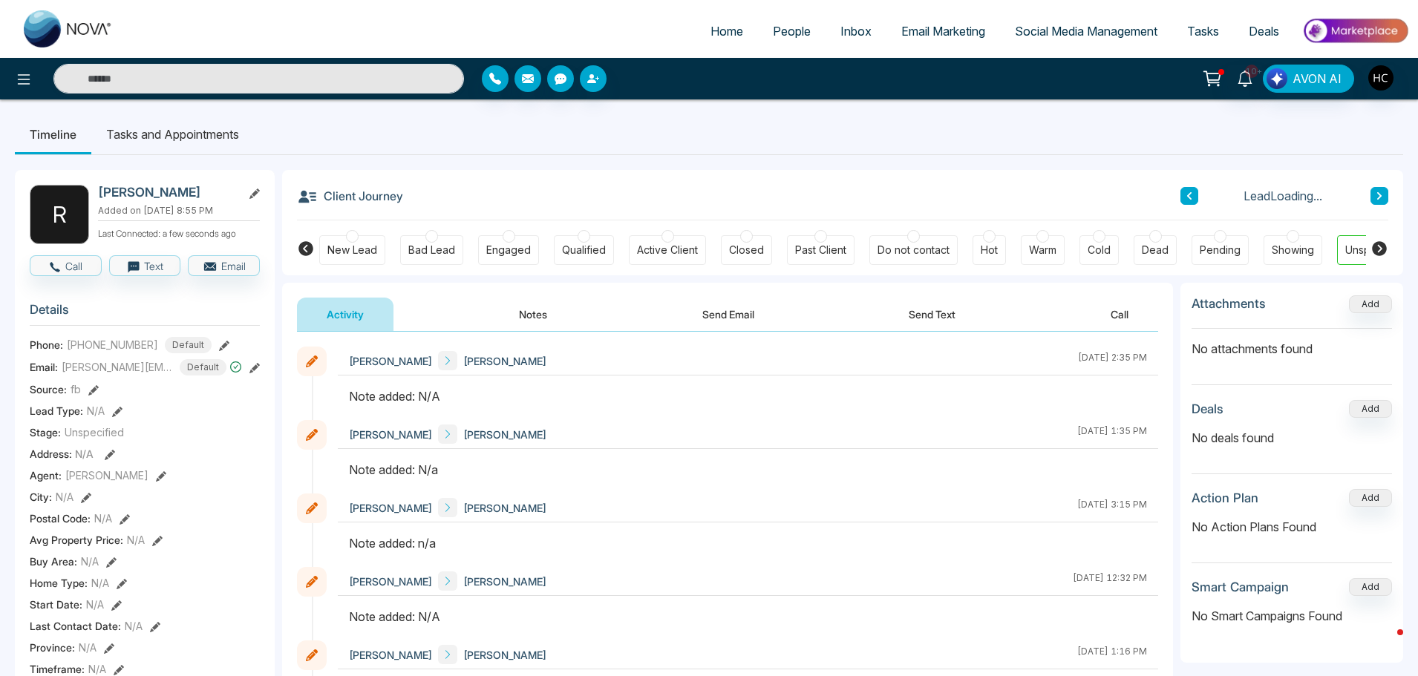
click at [536, 308] on button "Notes" at bounding box center [533, 314] width 88 height 33
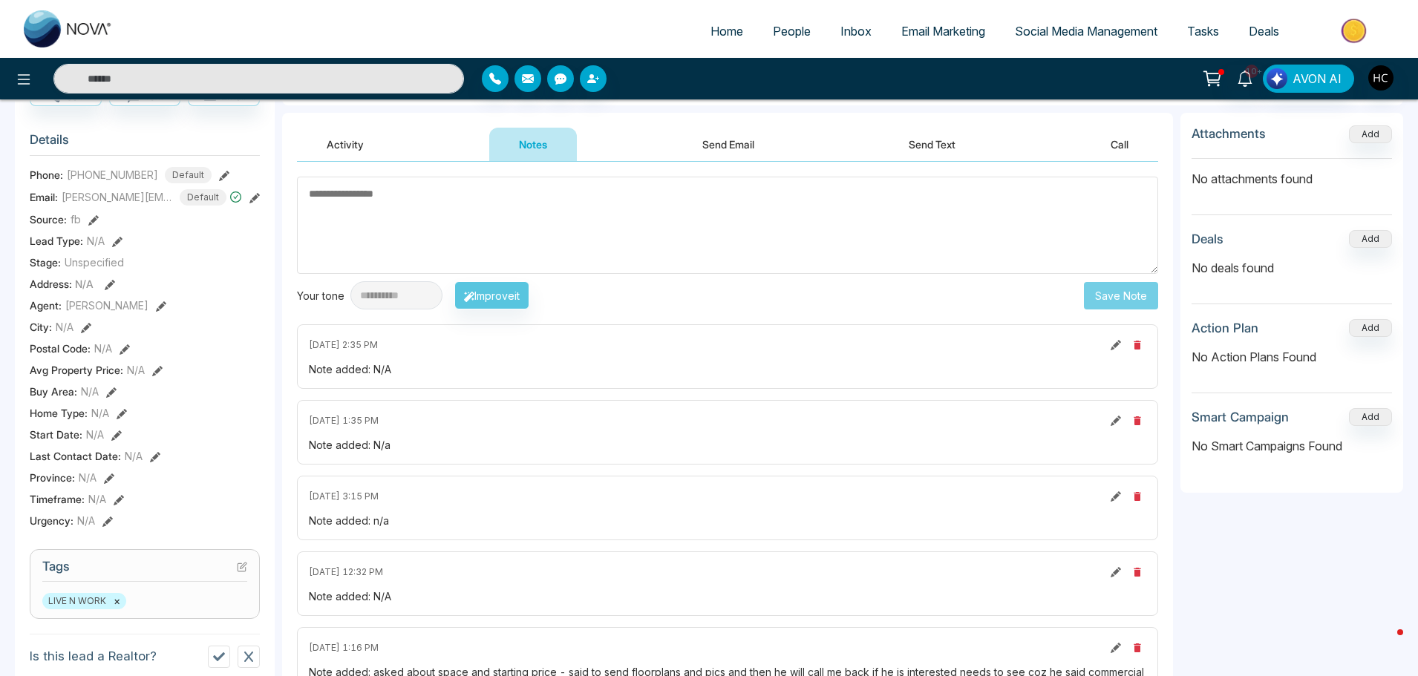
scroll to position [148, 0]
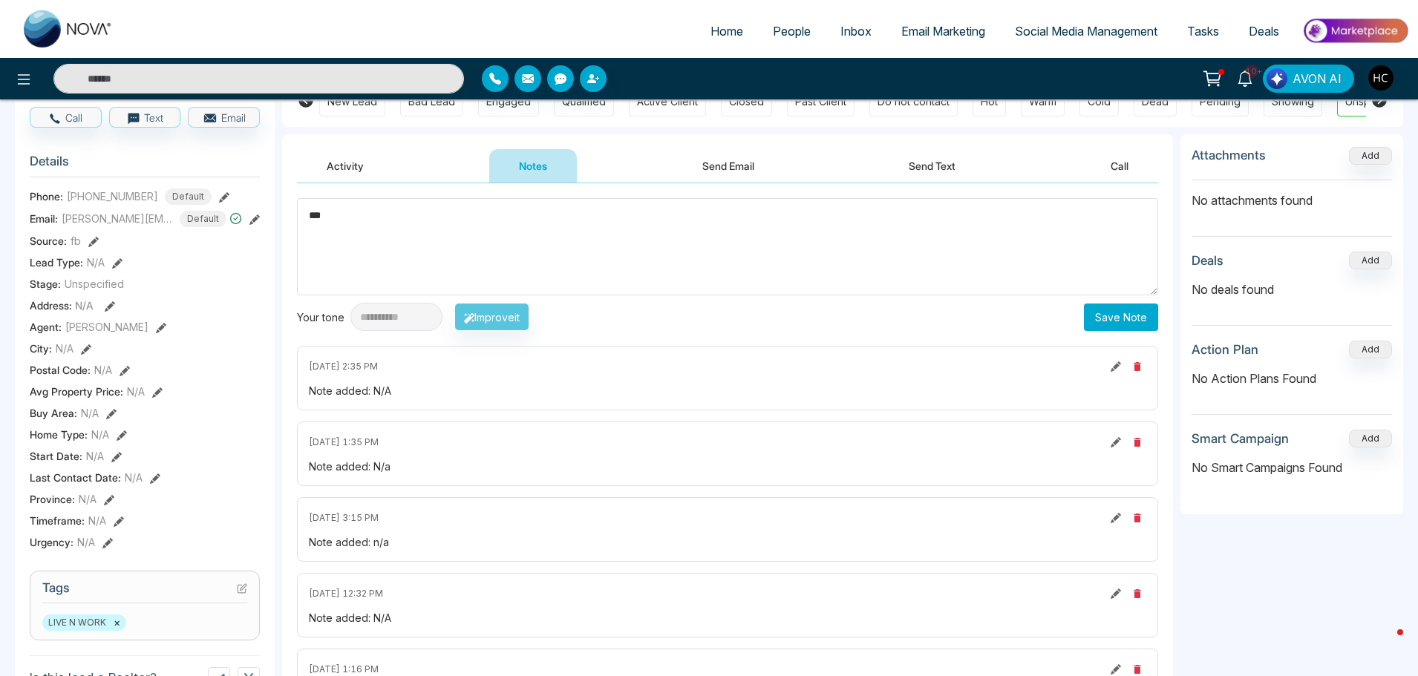
type textarea "***"
click at [1108, 315] on button "Save Note" at bounding box center [1121, 317] width 74 height 27
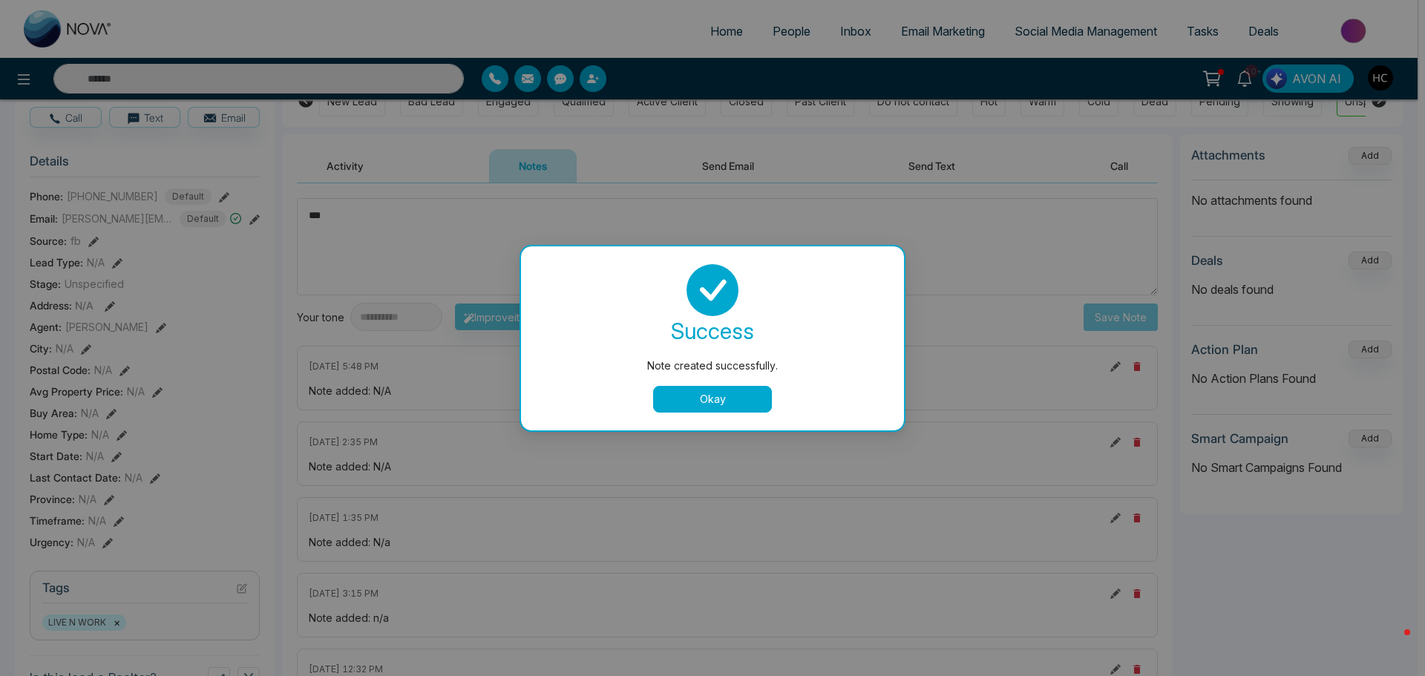
click at [742, 396] on button "Okay" at bounding box center [712, 399] width 119 height 27
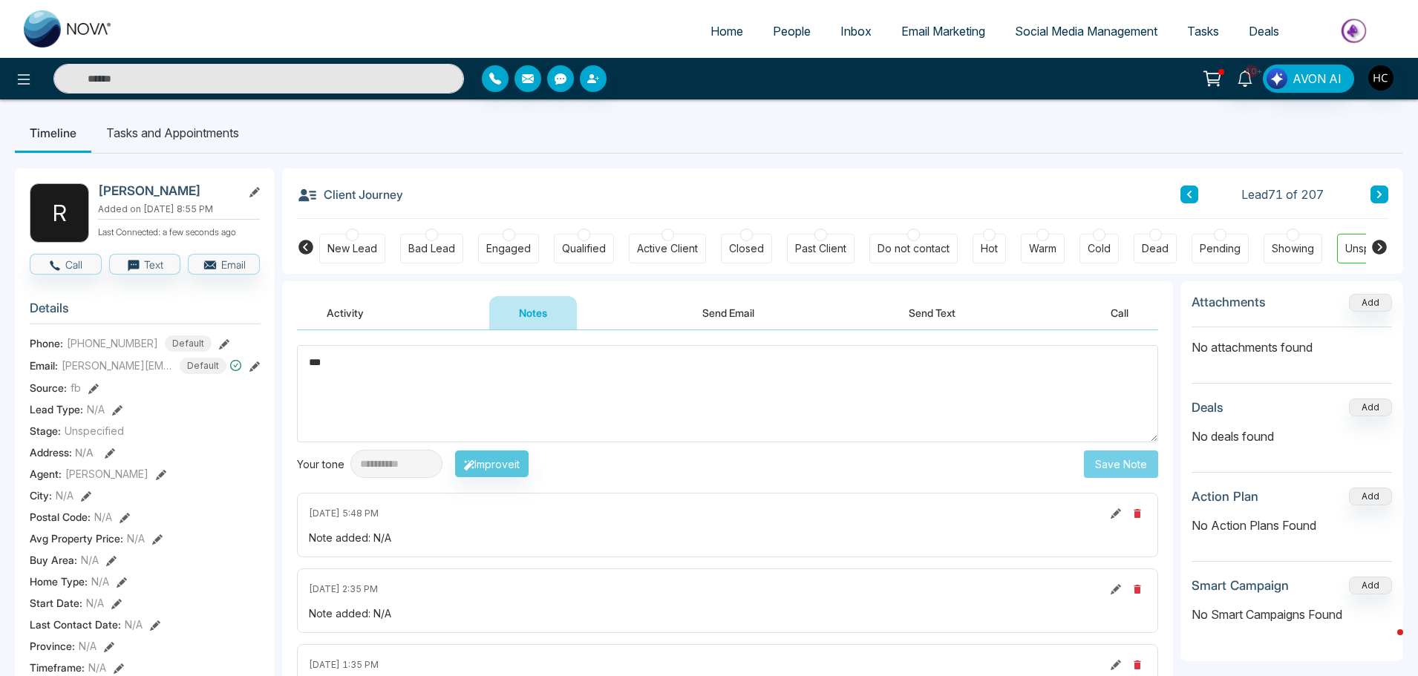
scroll to position [0, 0]
click at [1381, 191] on button at bounding box center [1379, 196] width 18 height 18
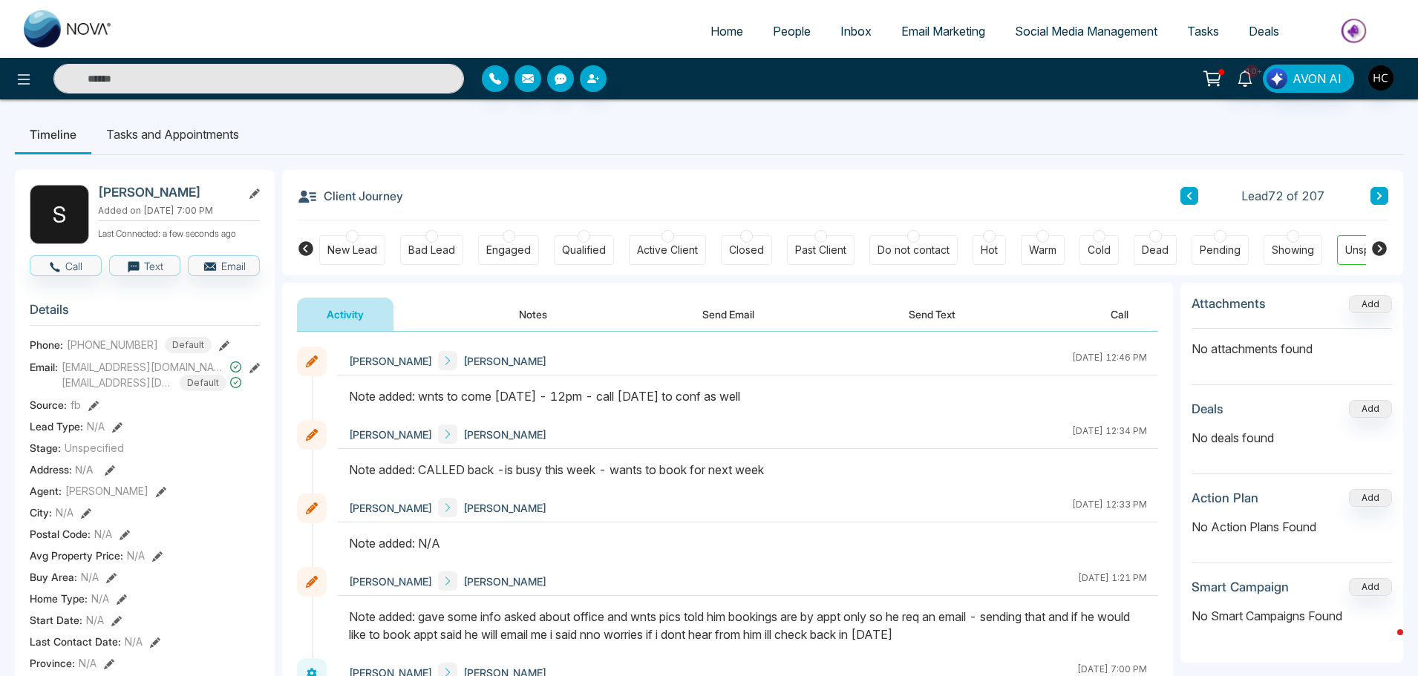
click at [1384, 193] on button at bounding box center [1379, 196] width 18 height 18
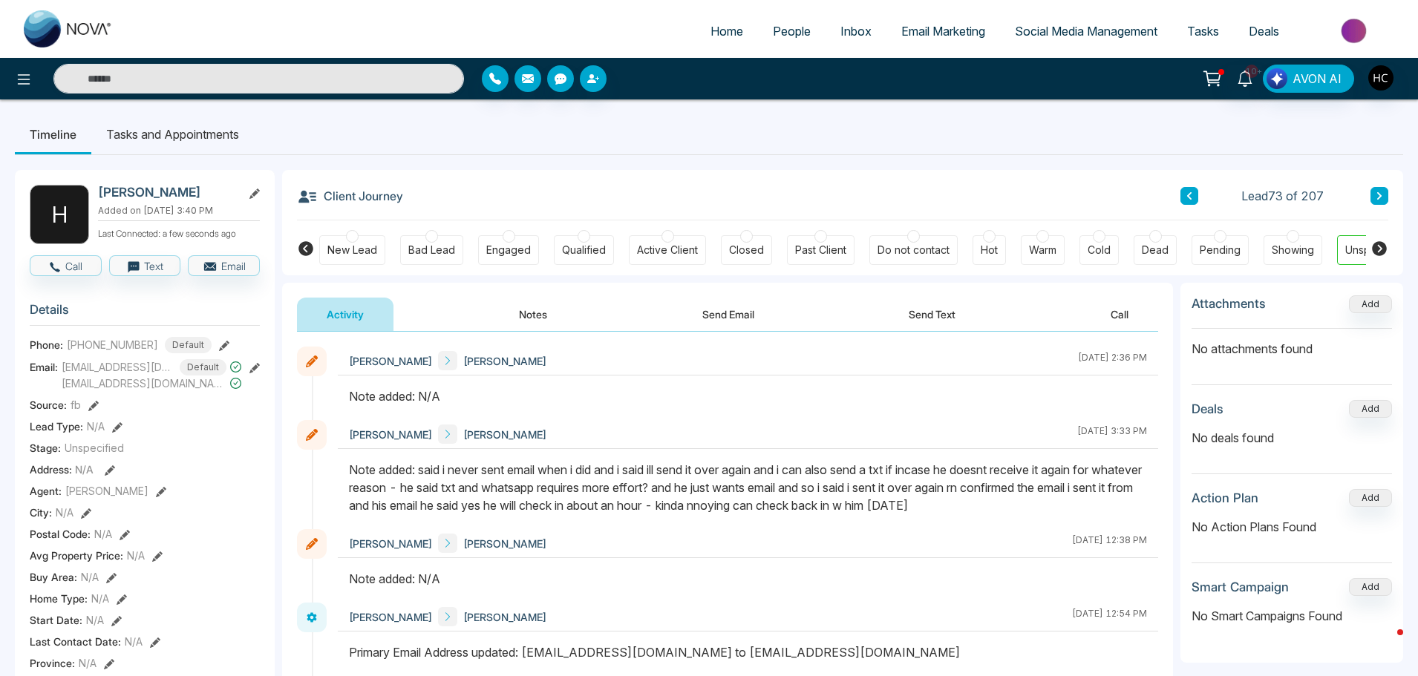
click at [546, 303] on button "Notes" at bounding box center [533, 314] width 88 height 33
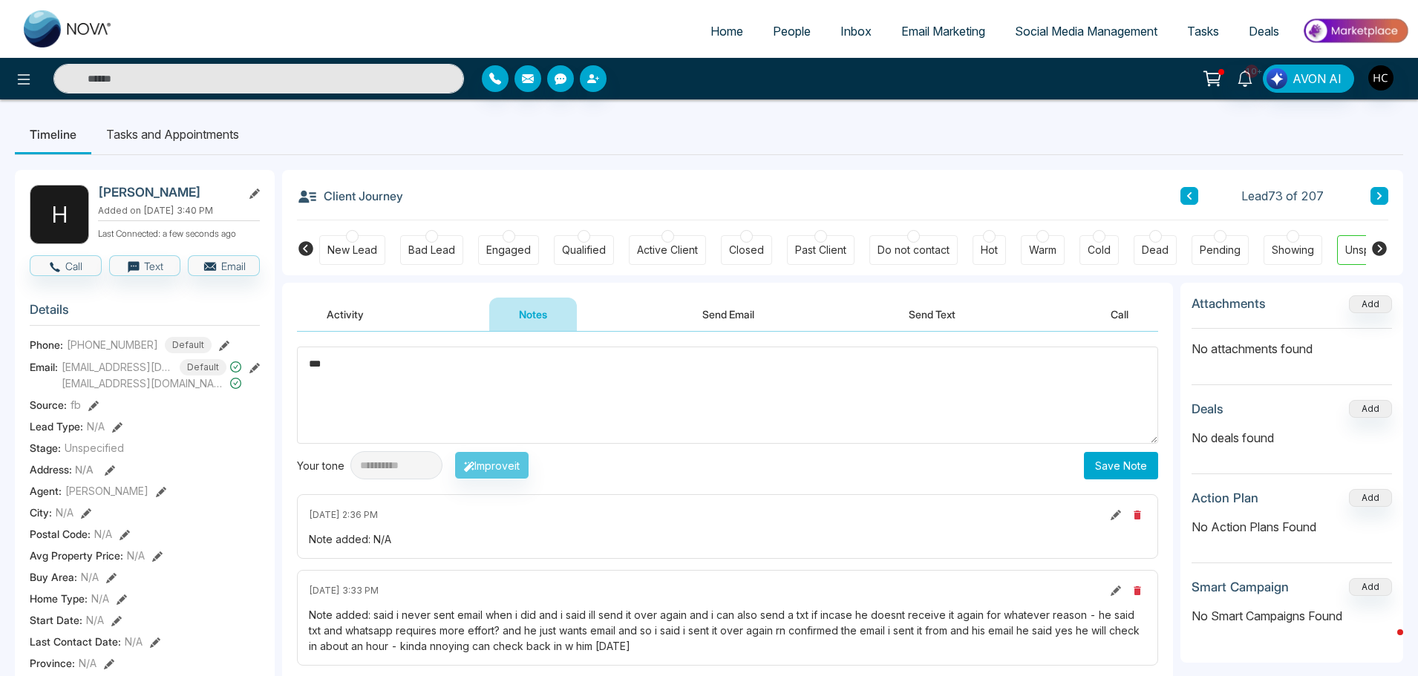
type textarea "***"
click at [1126, 456] on button "Save Note" at bounding box center [1121, 465] width 74 height 27
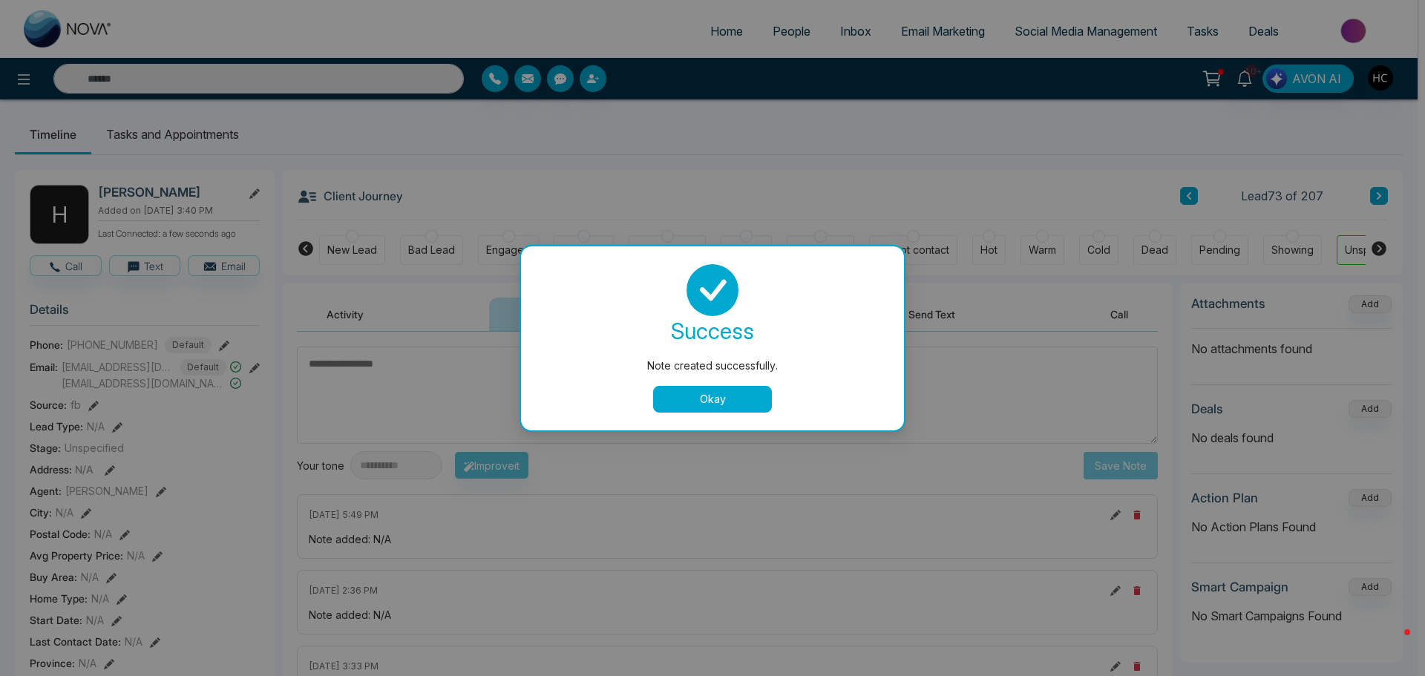
click at [763, 400] on button "Okay" at bounding box center [712, 399] width 119 height 27
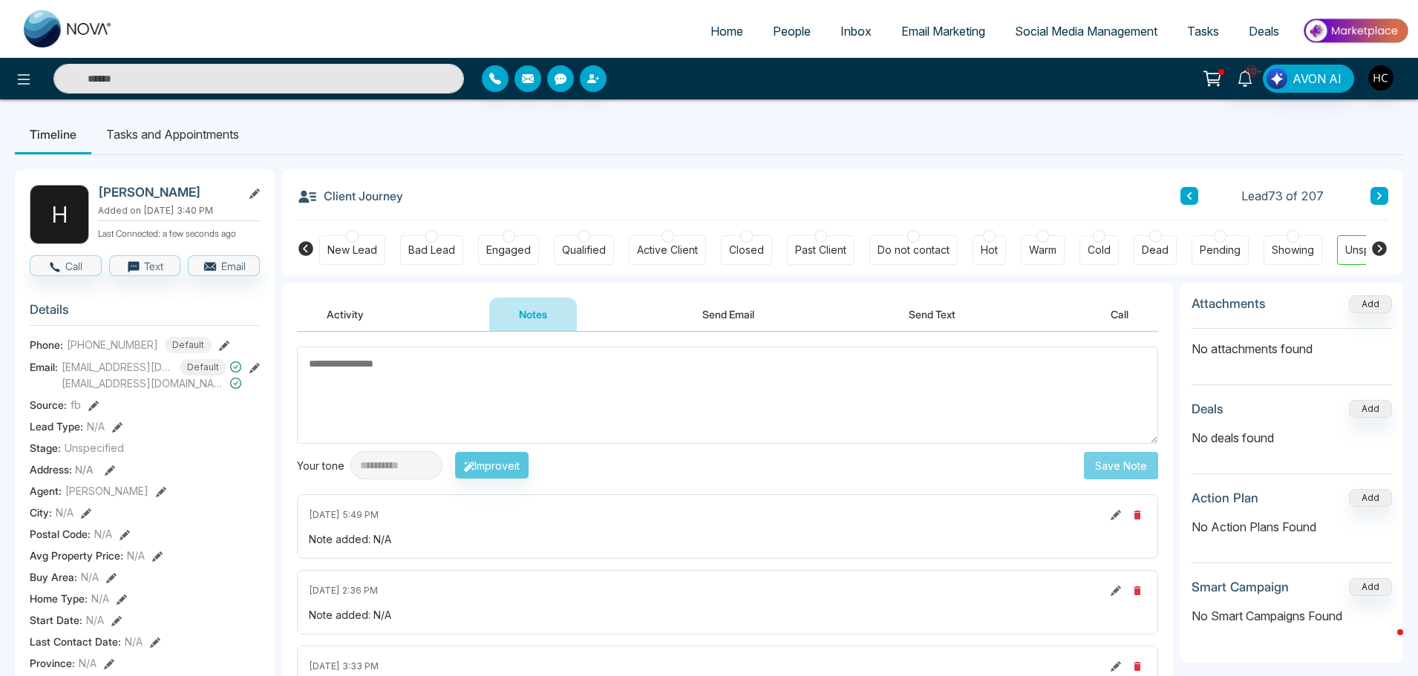
click at [1373, 190] on button at bounding box center [1379, 196] width 18 height 18
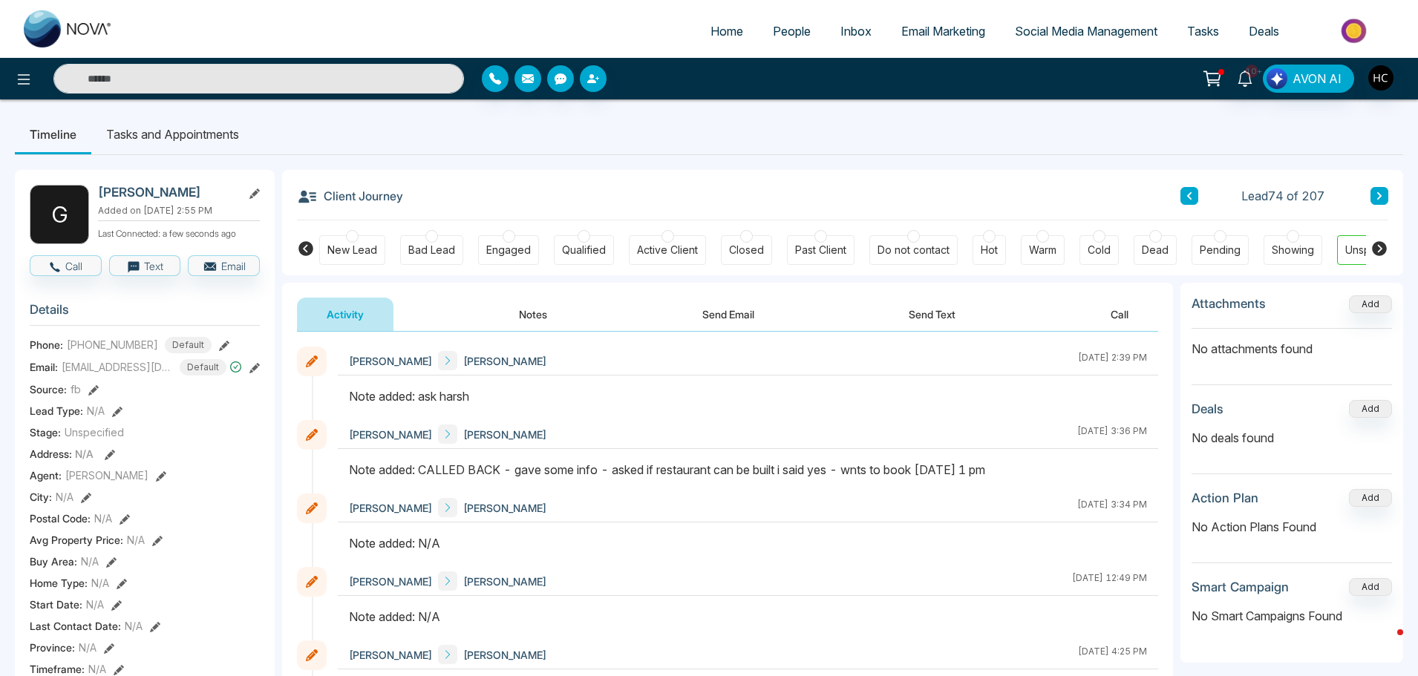
click at [1021, 114] on div "Timeline Tasks and Appointments G [PERSON_NAME] Added on [DATE] 2:55 PM Last Co…" at bounding box center [709, 683] width 1418 height 1169
click at [1371, 191] on button at bounding box center [1379, 196] width 18 height 18
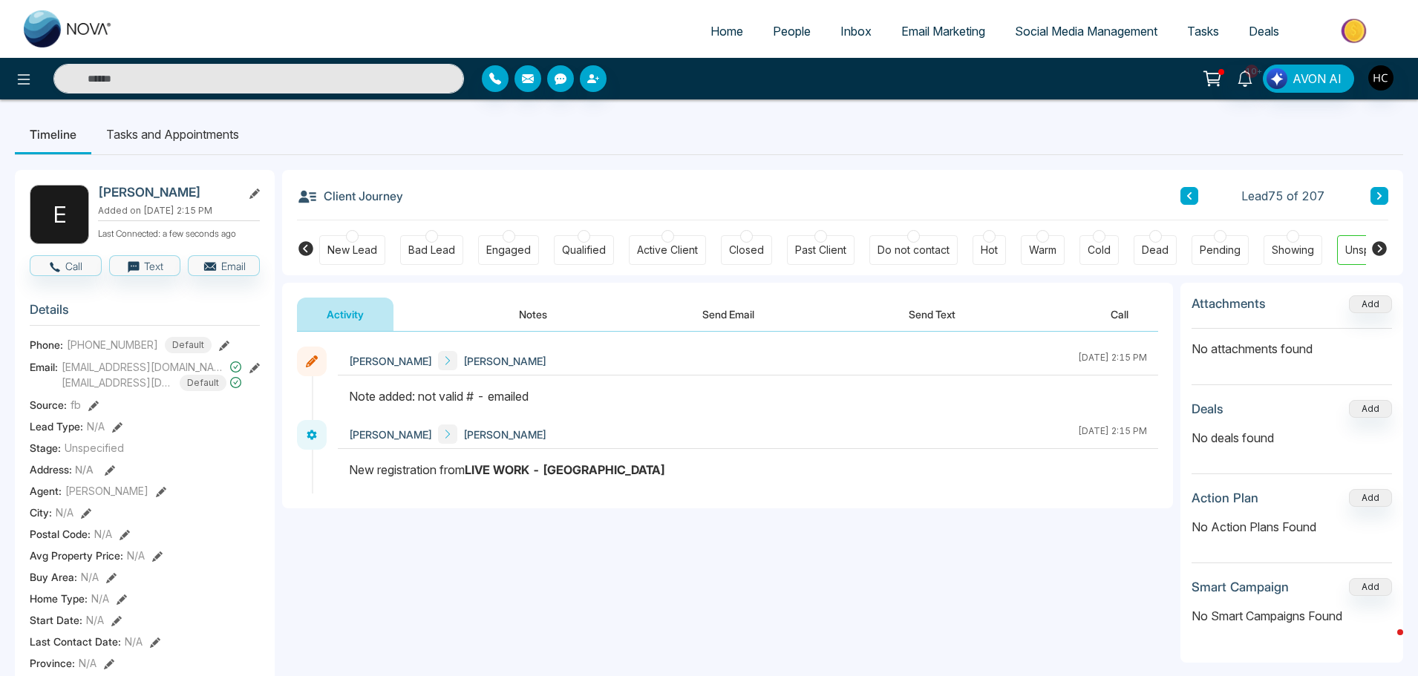
click at [1381, 197] on icon at bounding box center [1378, 195] width 7 height 9
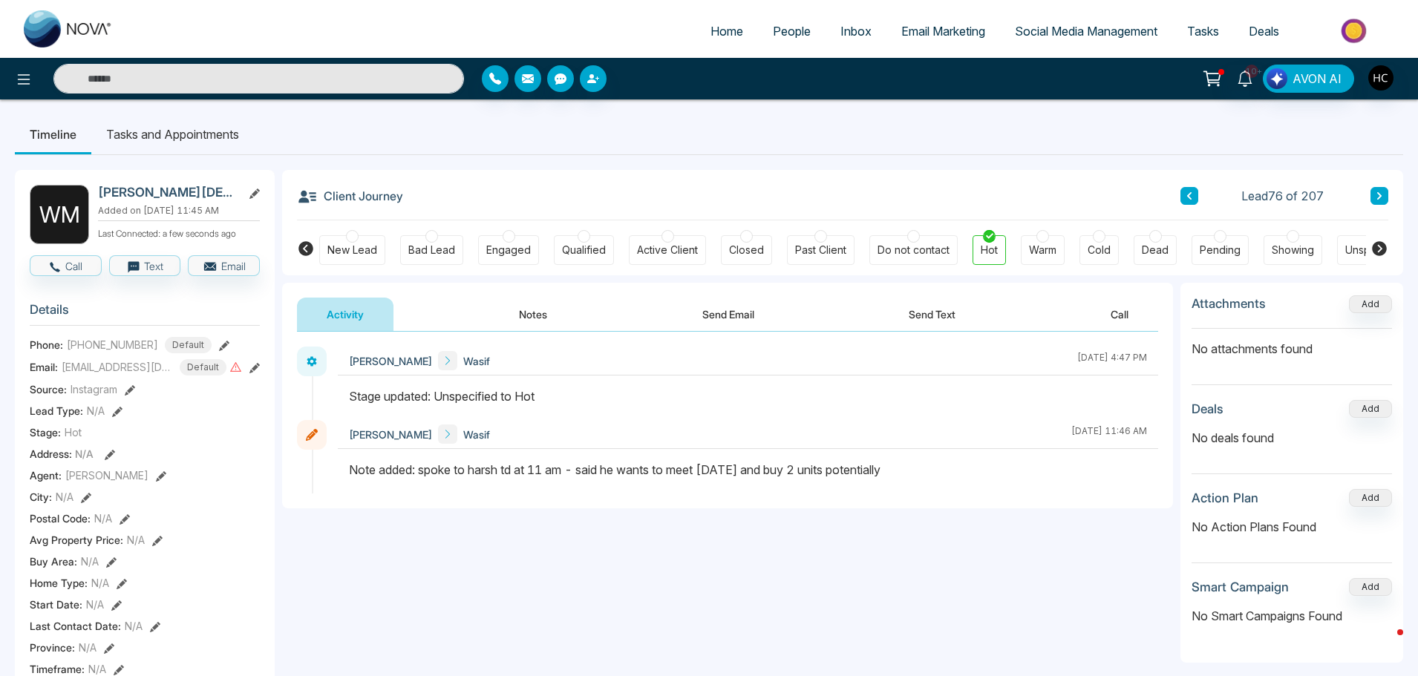
click at [1379, 191] on icon at bounding box center [1378, 195] width 7 height 9
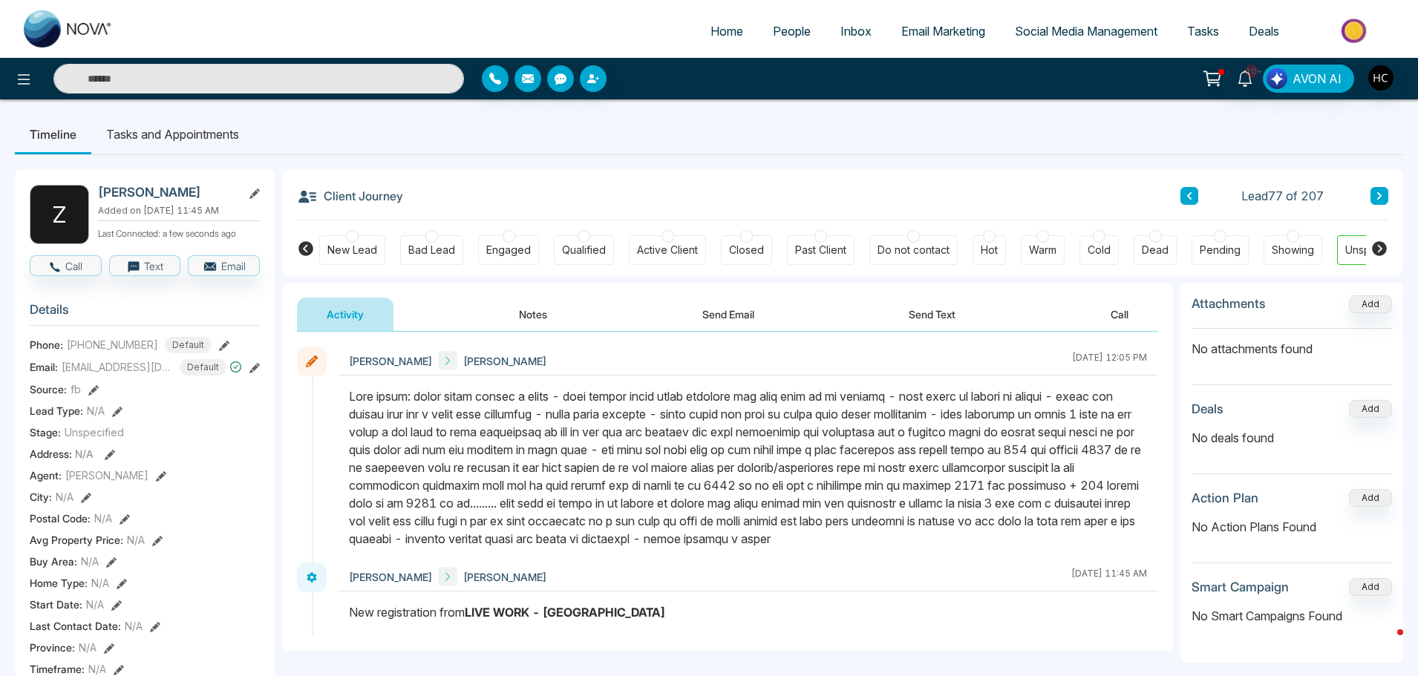
click at [1378, 189] on button at bounding box center [1379, 196] width 18 height 18
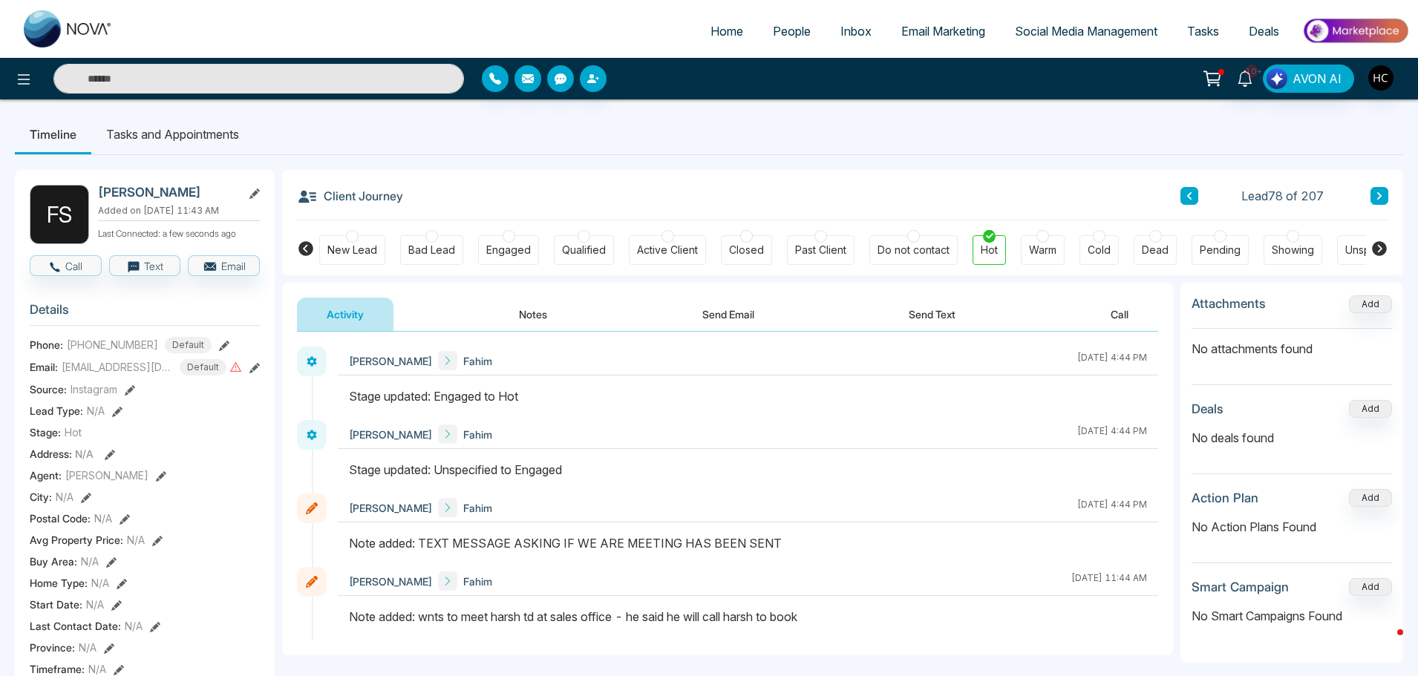
click at [1370, 191] on button at bounding box center [1379, 196] width 18 height 18
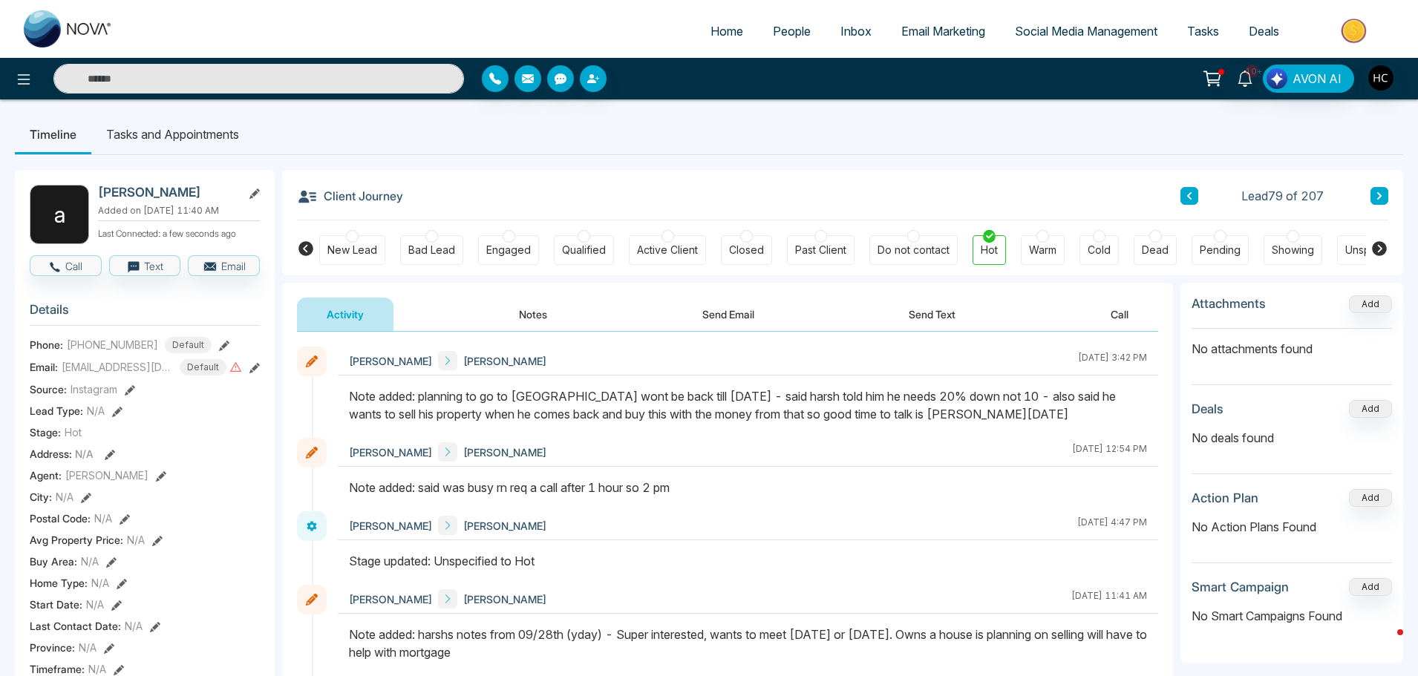
click at [1373, 189] on button at bounding box center [1379, 196] width 18 height 18
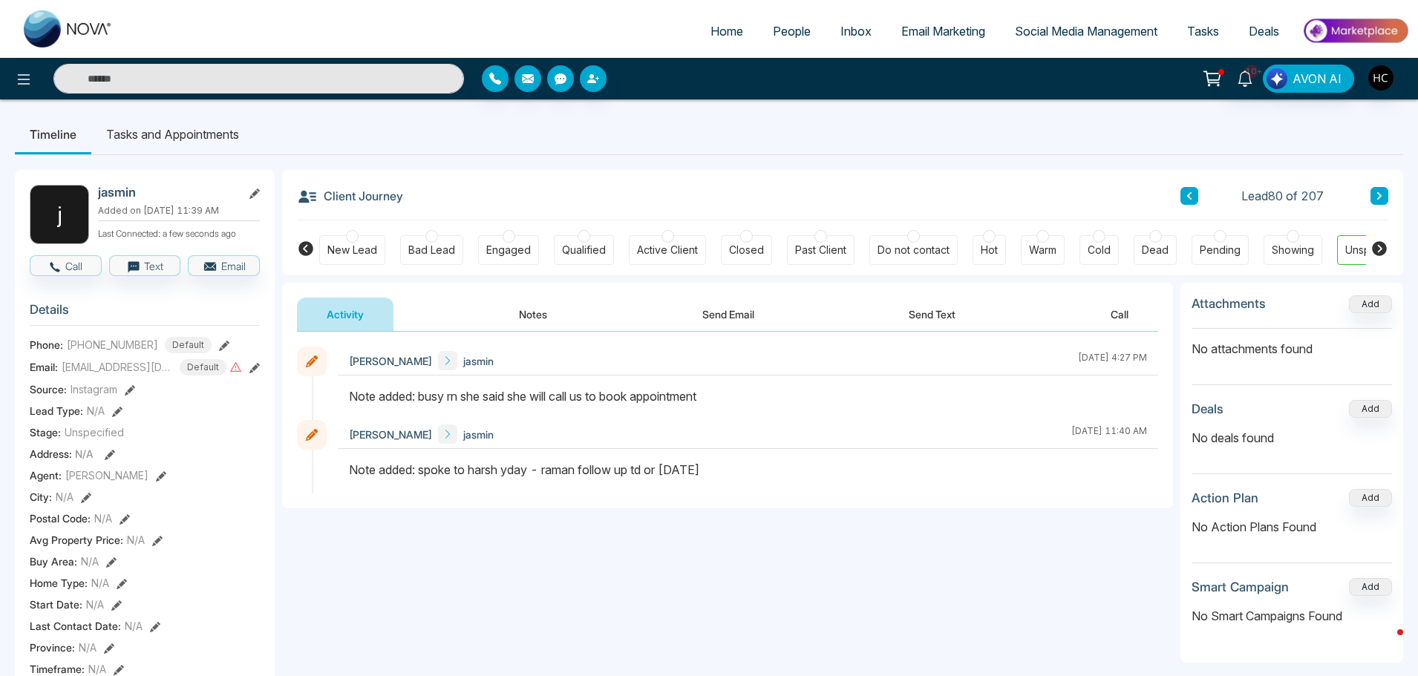
click at [1382, 196] on icon at bounding box center [1378, 195] width 7 height 9
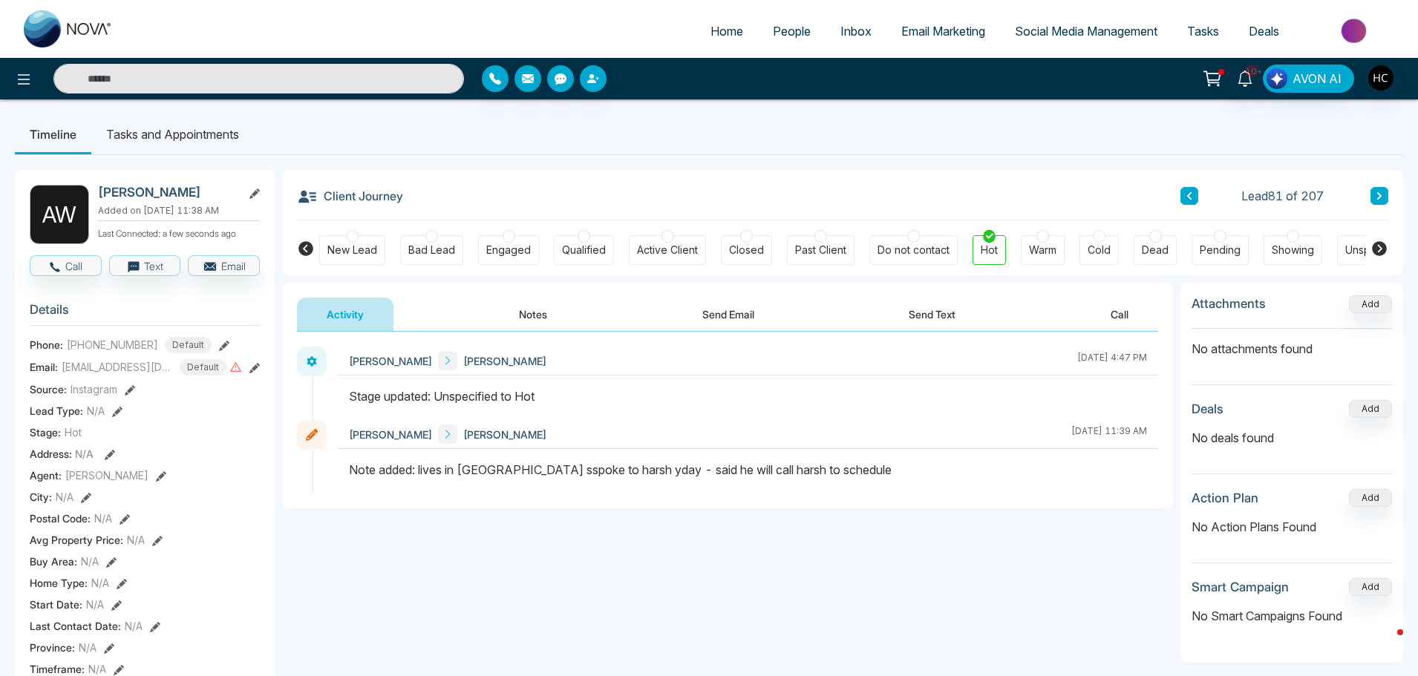
click at [1374, 194] on button at bounding box center [1379, 196] width 18 height 18
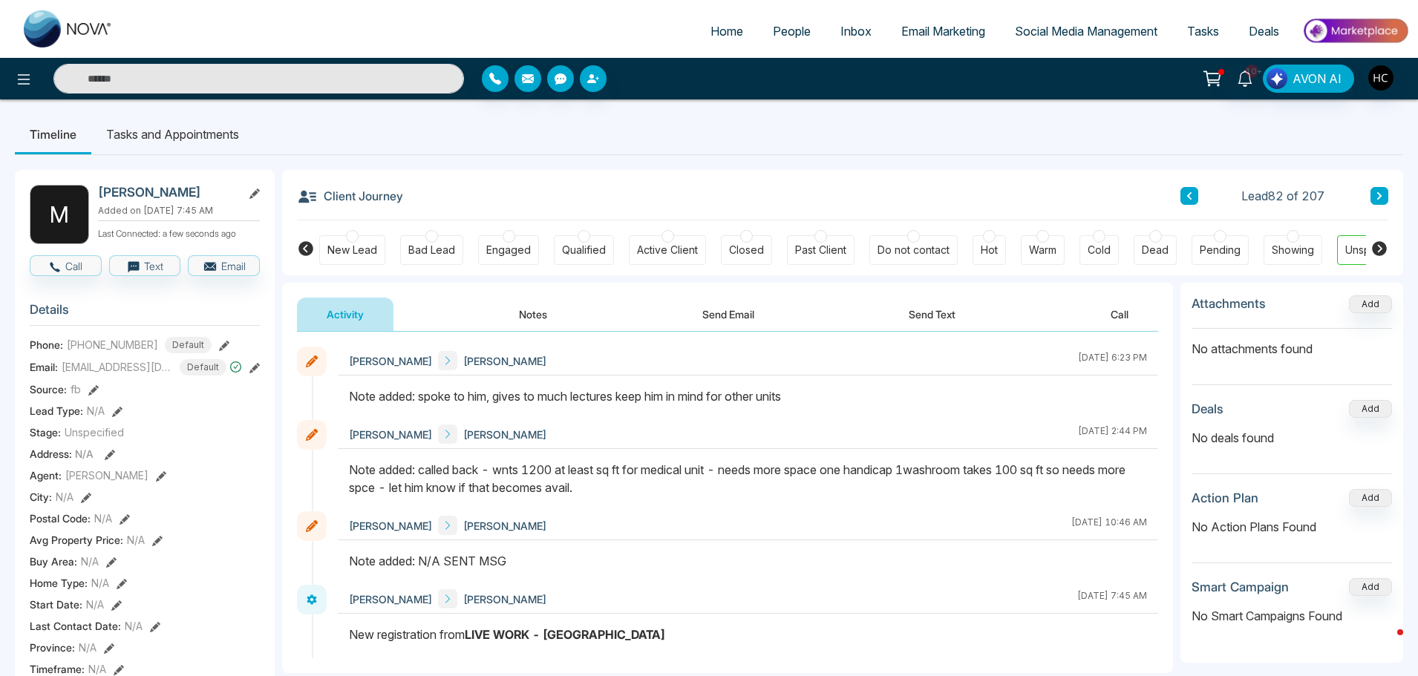
click at [1383, 194] on button at bounding box center [1379, 196] width 18 height 18
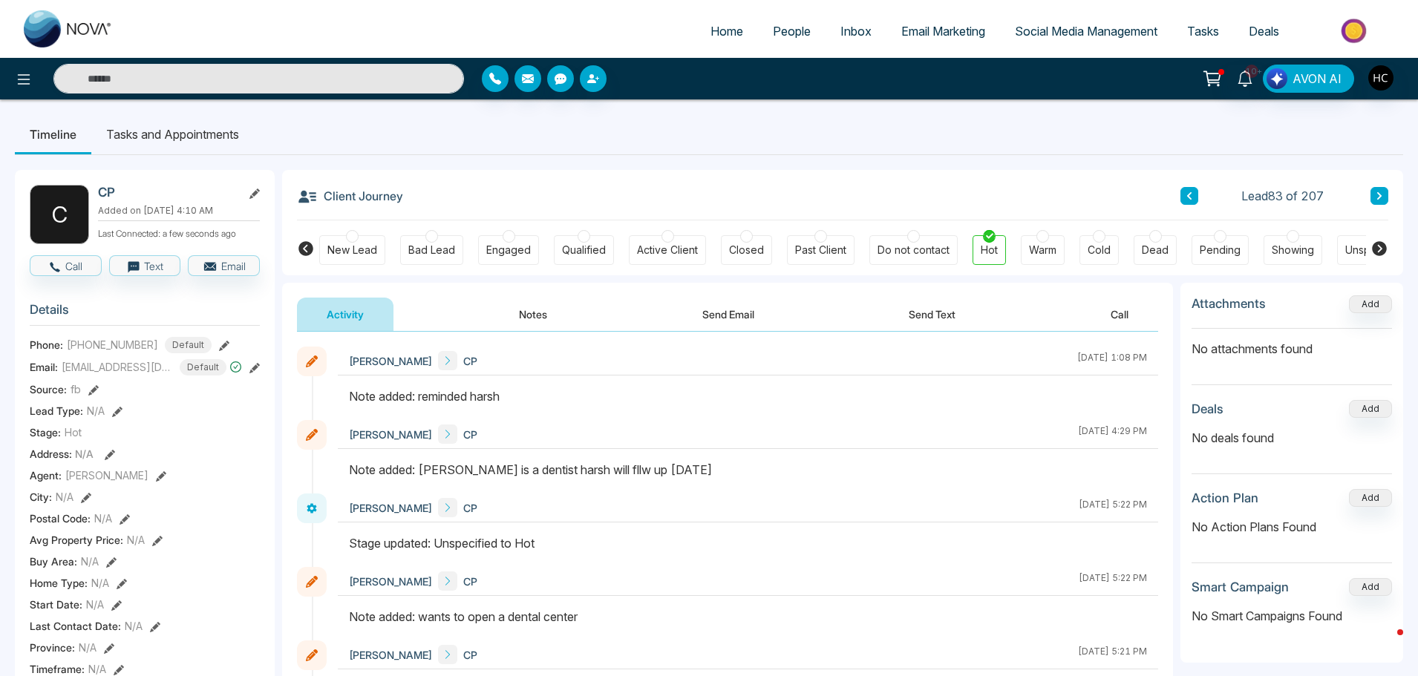
click at [1381, 191] on icon at bounding box center [1378, 195] width 7 height 9
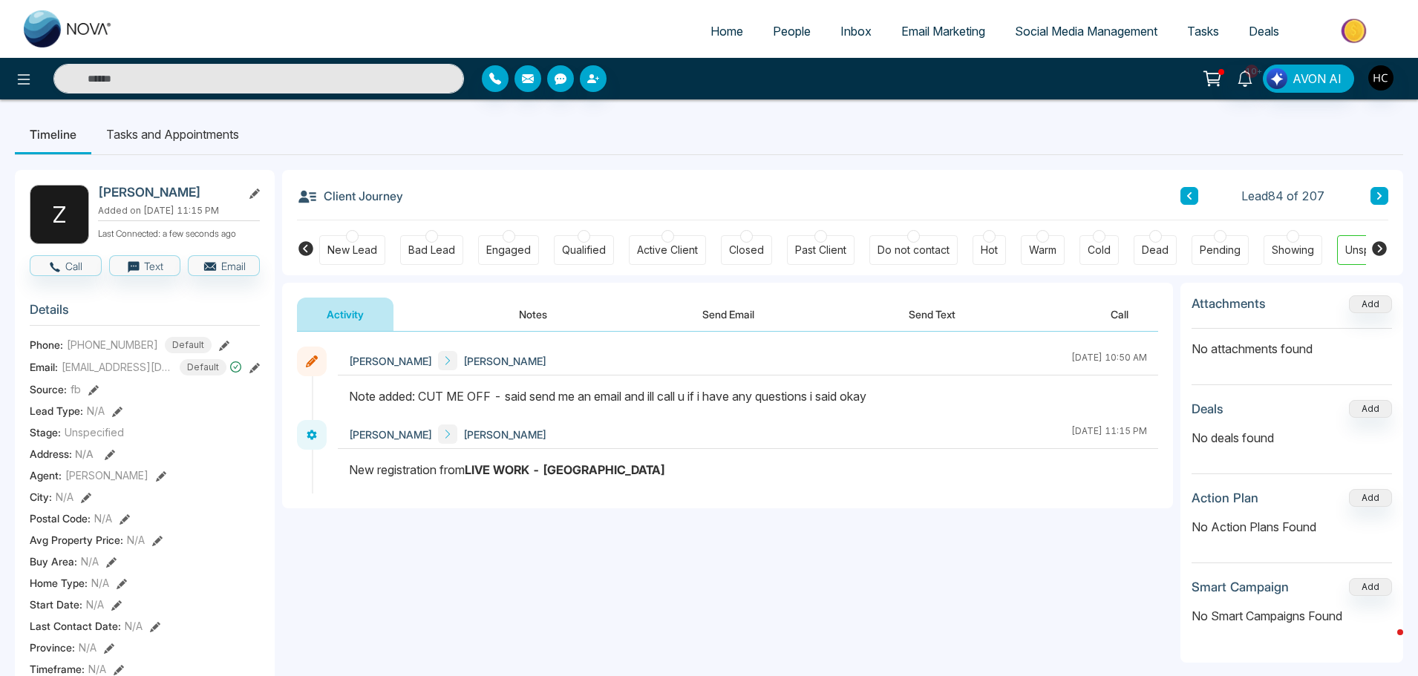
click at [1384, 194] on button at bounding box center [1379, 196] width 18 height 18
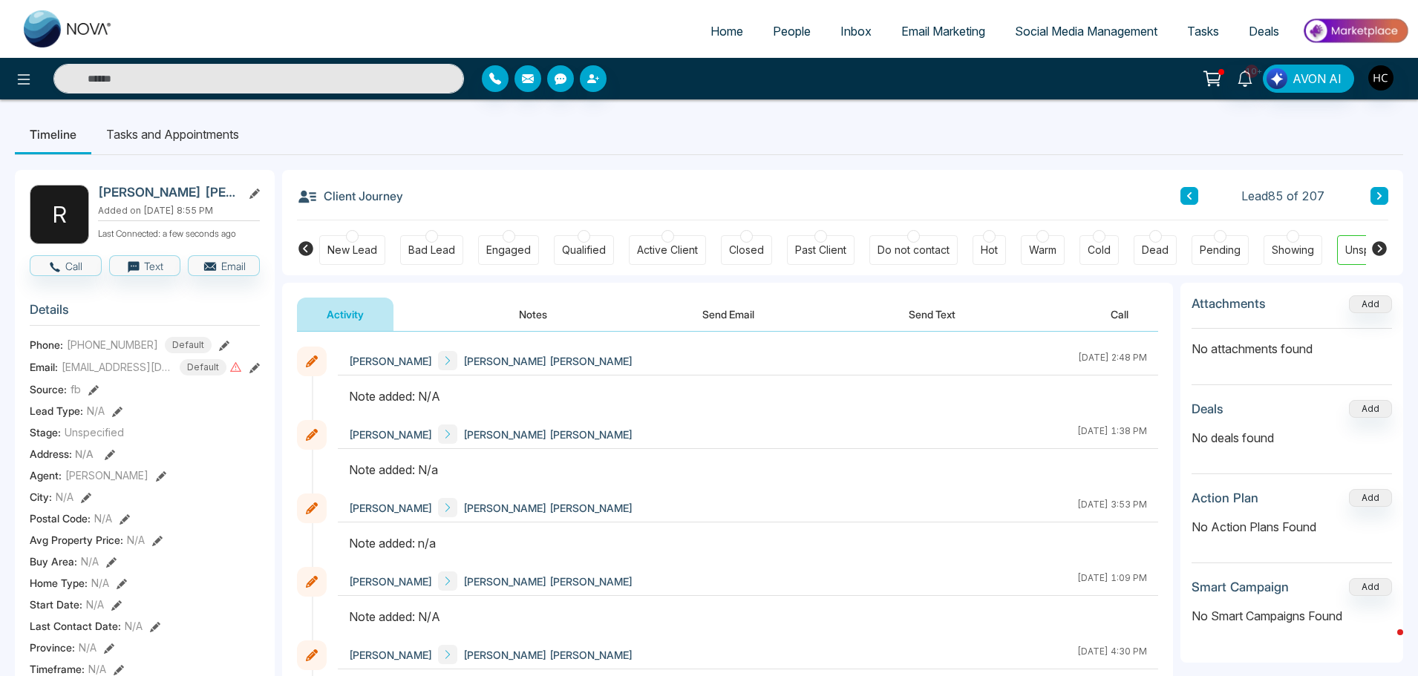
click at [557, 315] on button "Notes" at bounding box center [533, 314] width 88 height 33
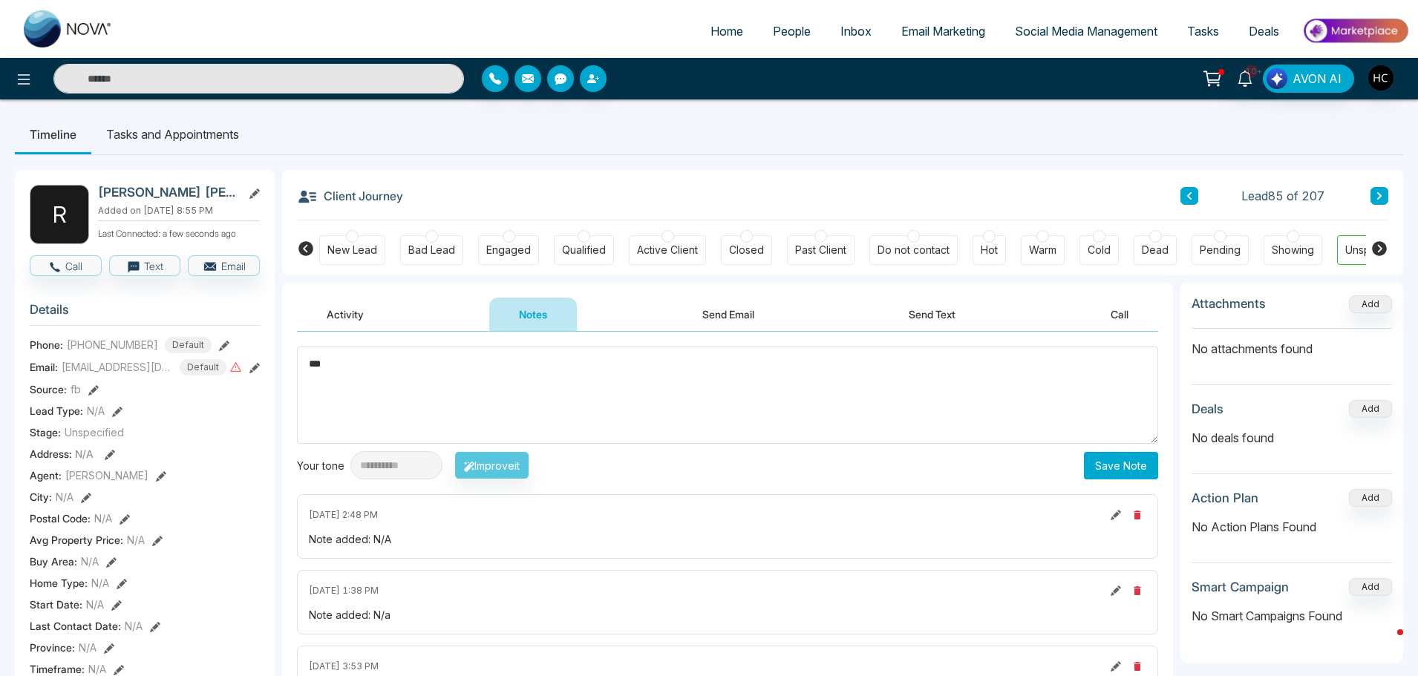
type textarea "***"
click at [1138, 459] on button "Save Note" at bounding box center [1121, 465] width 74 height 27
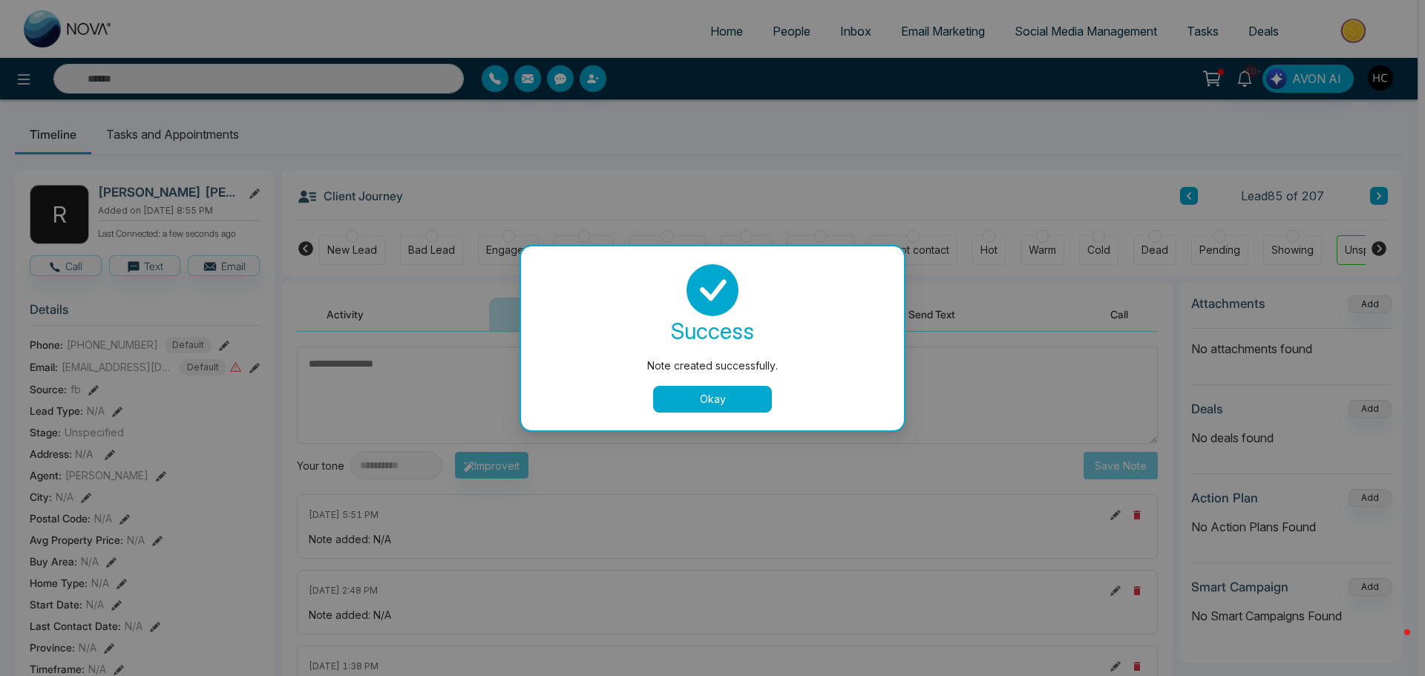
click at [721, 399] on button "Okay" at bounding box center [712, 399] width 119 height 27
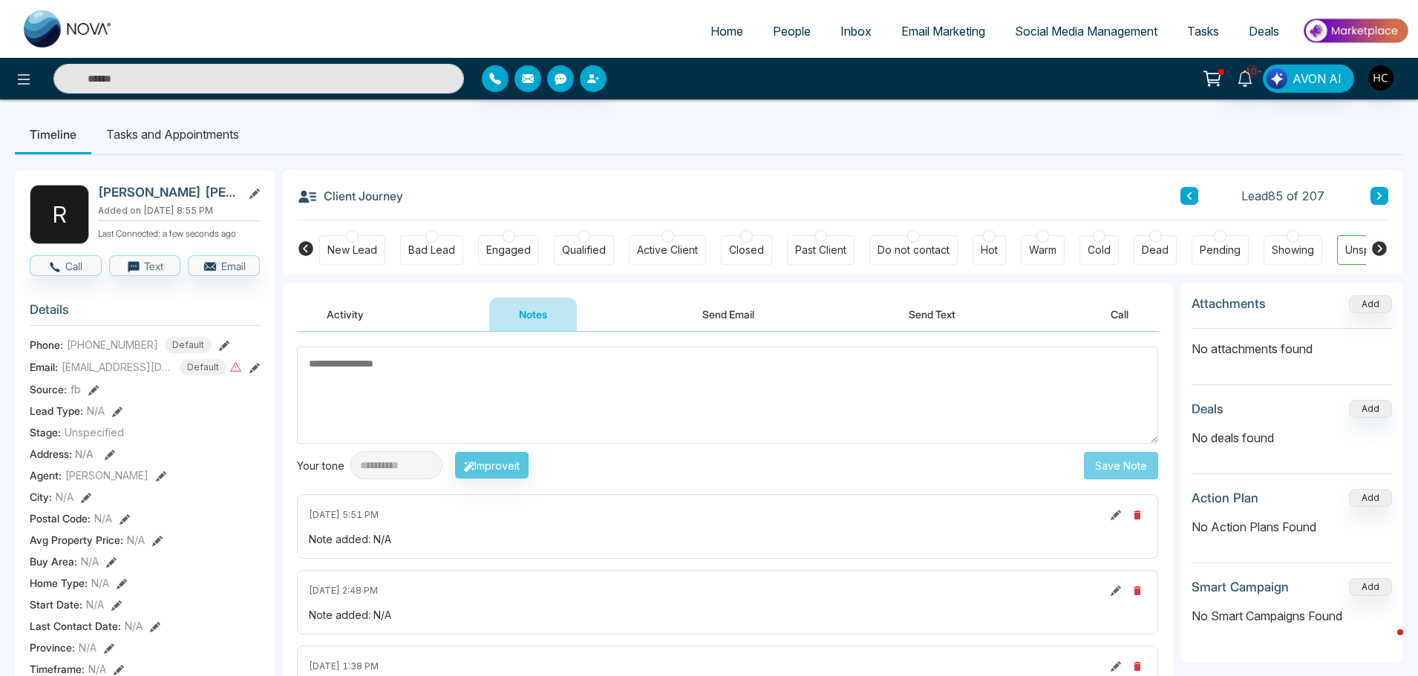
click at [1378, 189] on button at bounding box center [1379, 196] width 18 height 18
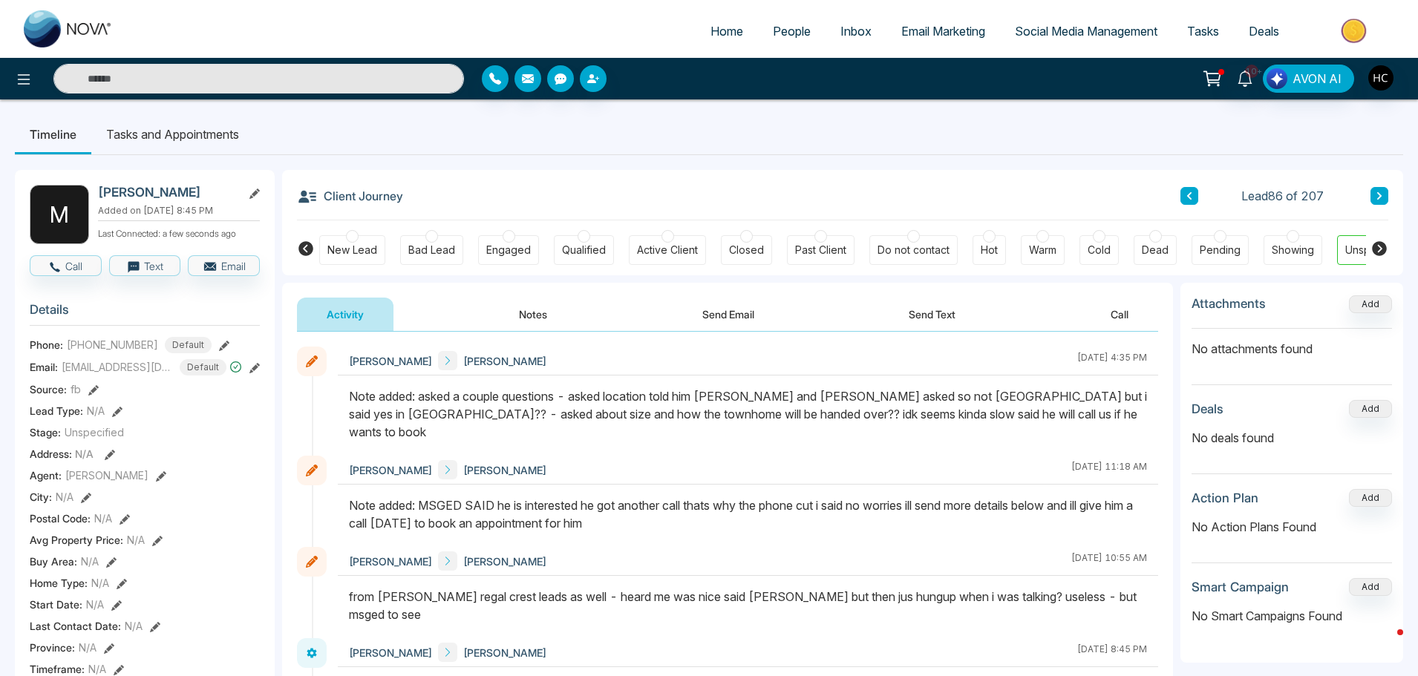
click at [1375, 194] on icon at bounding box center [1378, 195] width 7 height 9
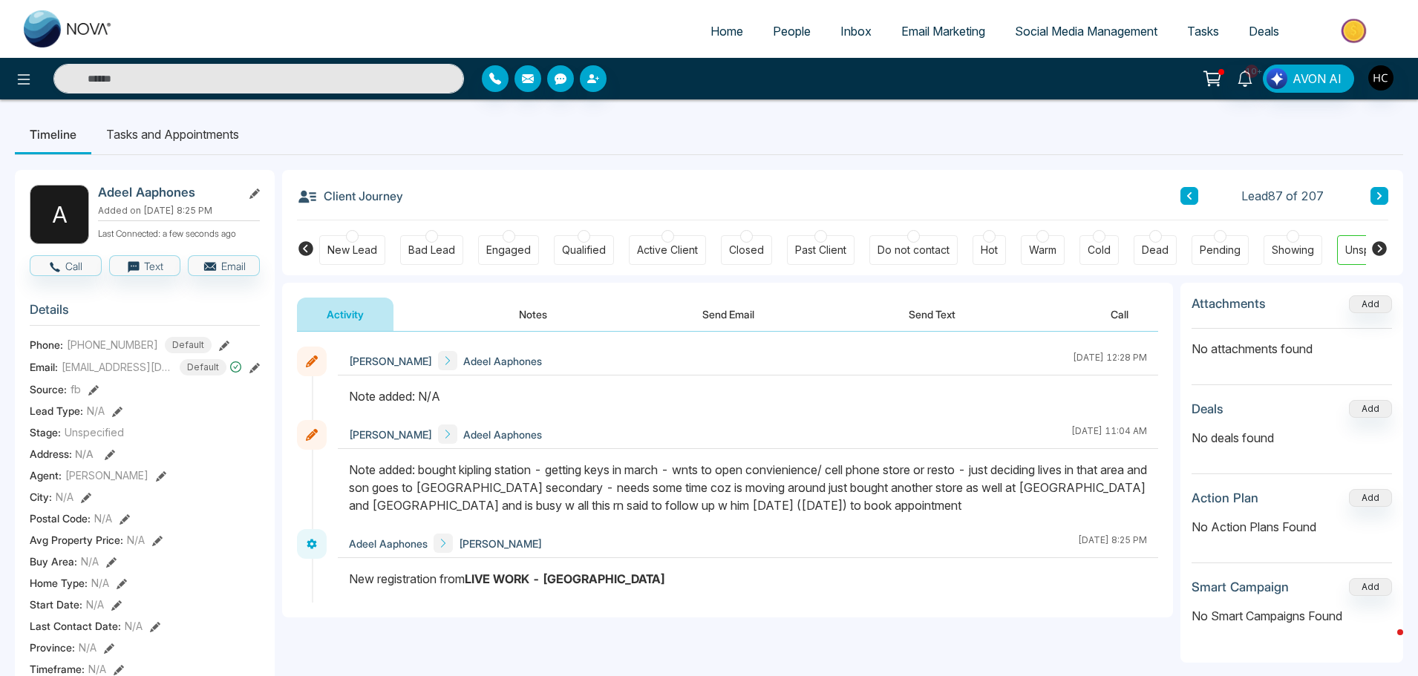
click at [540, 303] on button "Notes" at bounding box center [533, 314] width 88 height 33
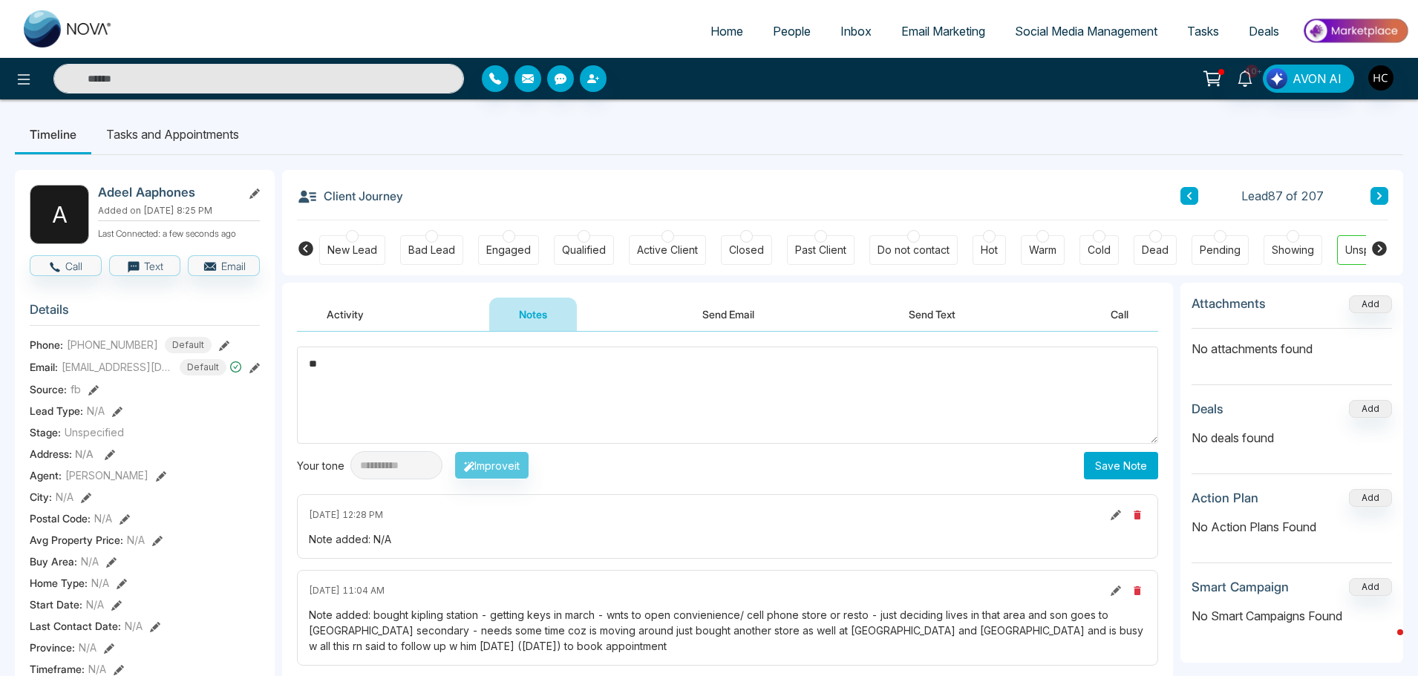
type textarea "*"
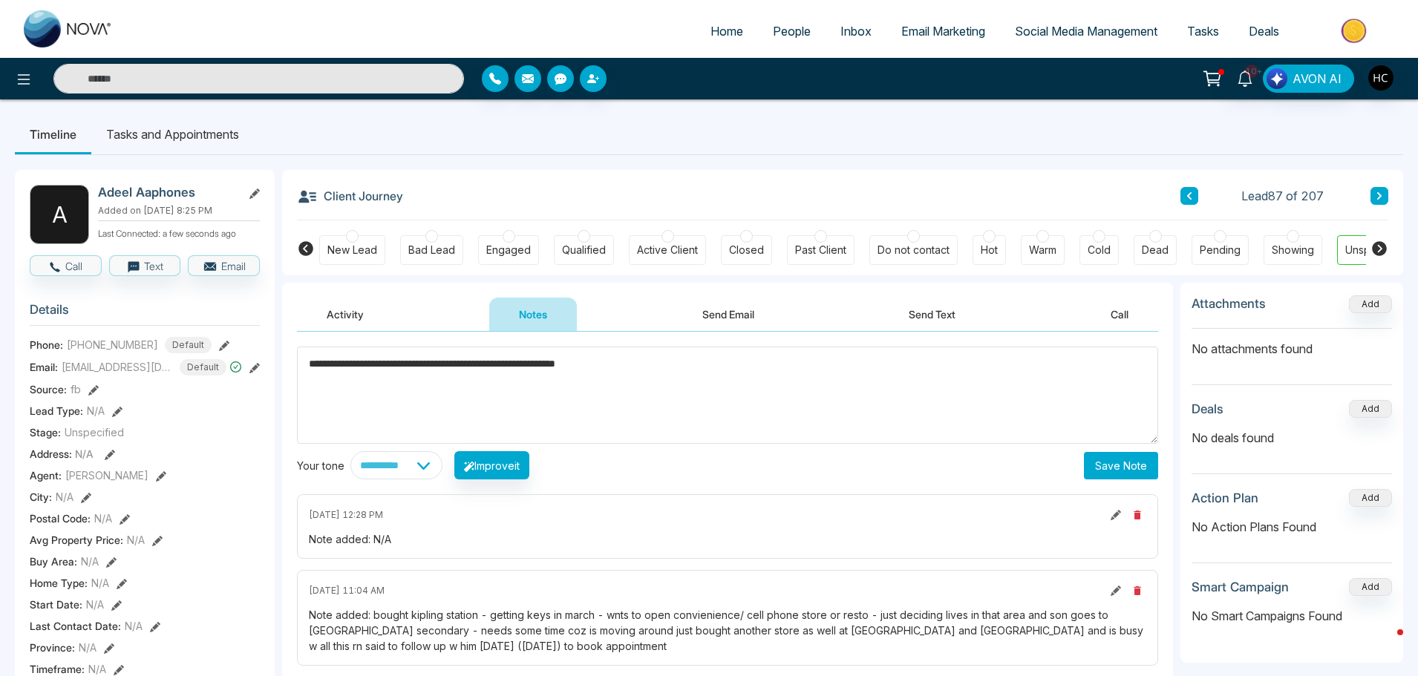
type textarea "**********"
click at [1124, 470] on button "Save Note" at bounding box center [1121, 465] width 74 height 27
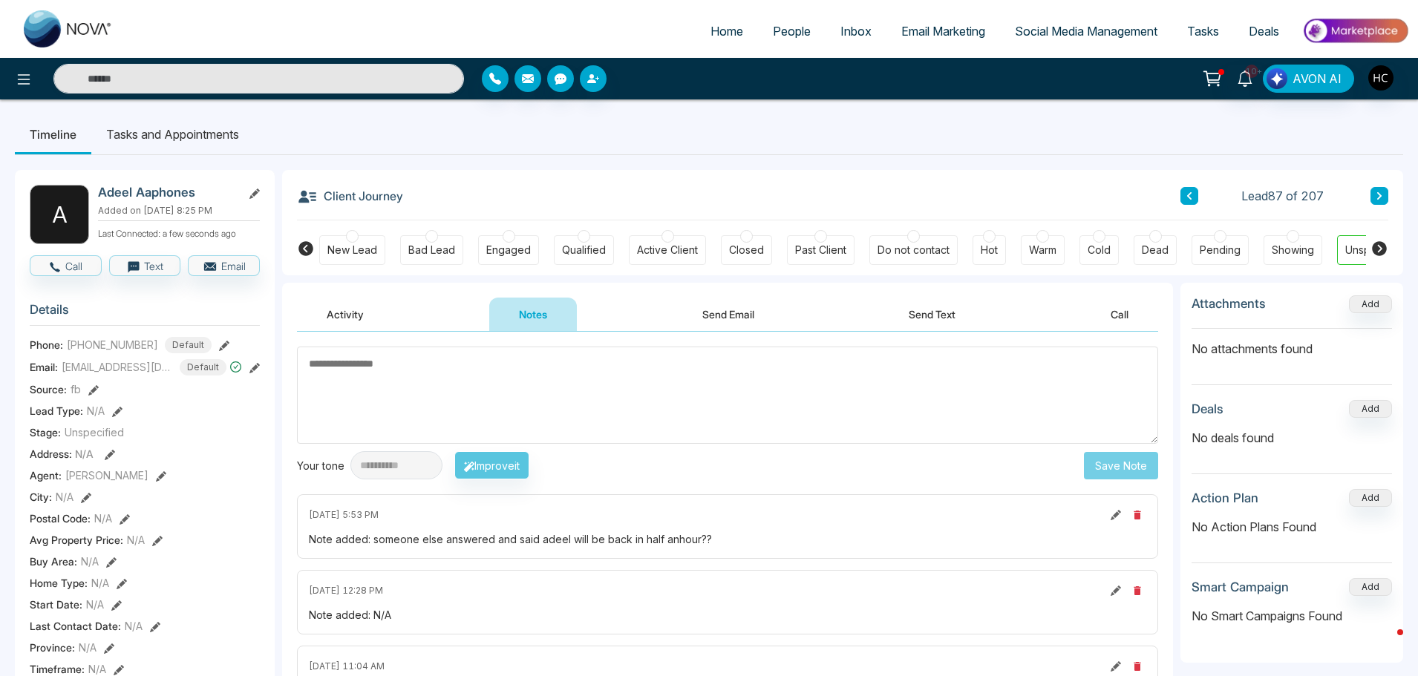
click at [1375, 194] on icon at bounding box center [1378, 195] width 7 height 9
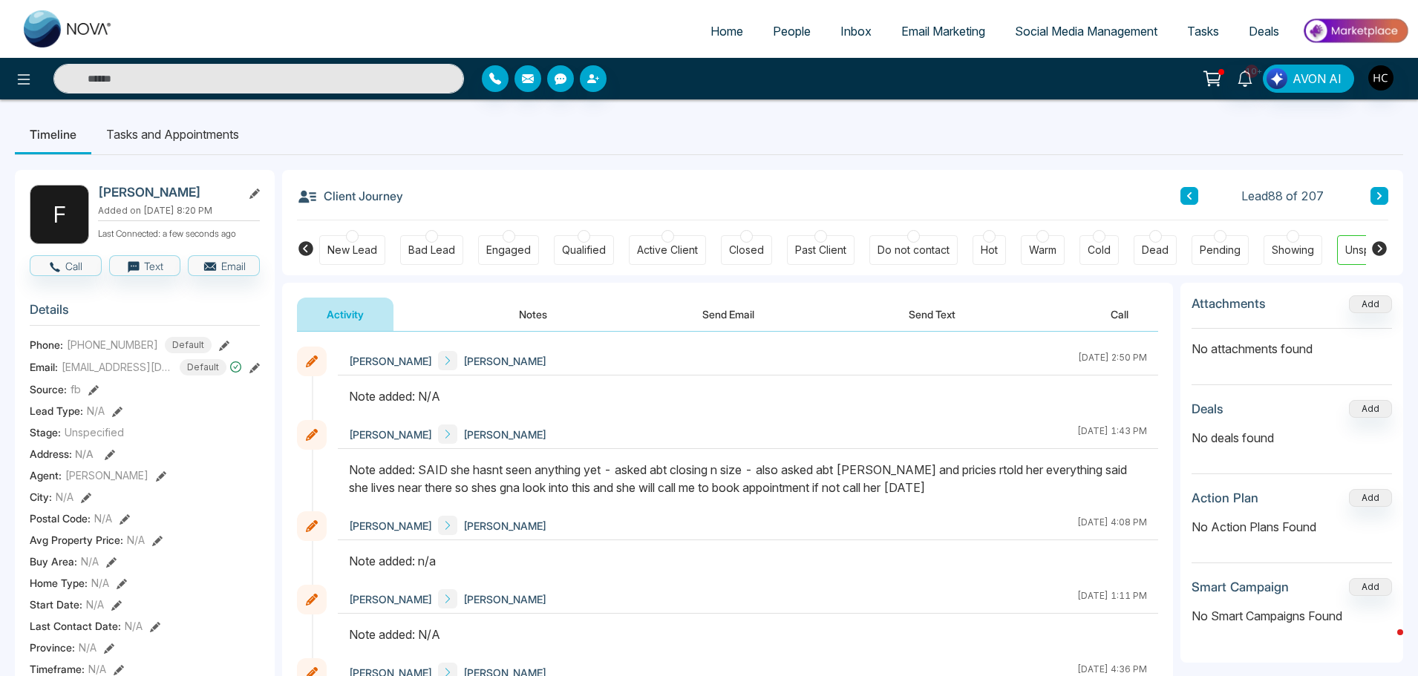
click at [541, 313] on button "Notes" at bounding box center [533, 314] width 88 height 33
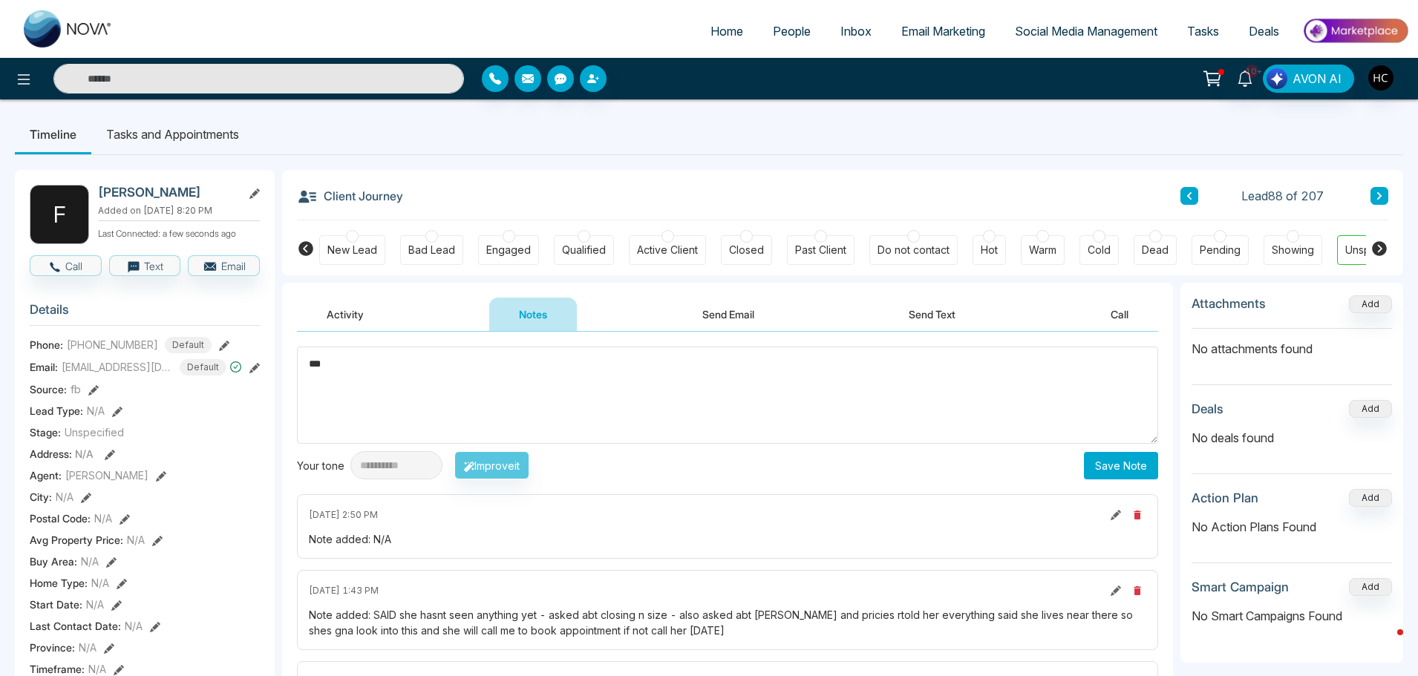
type textarea "***"
click at [1123, 457] on button "Save Note" at bounding box center [1121, 465] width 74 height 27
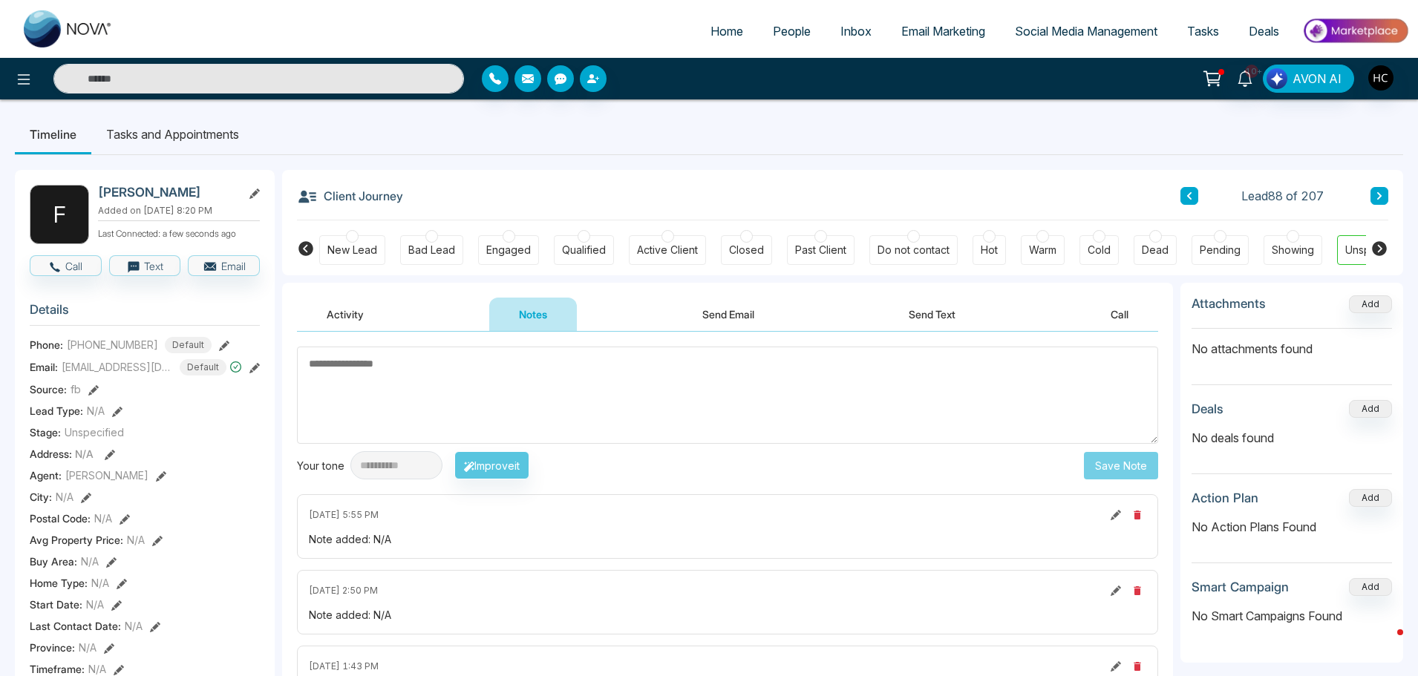
click at [1383, 197] on button at bounding box center [1379, 196] width 18 height 18
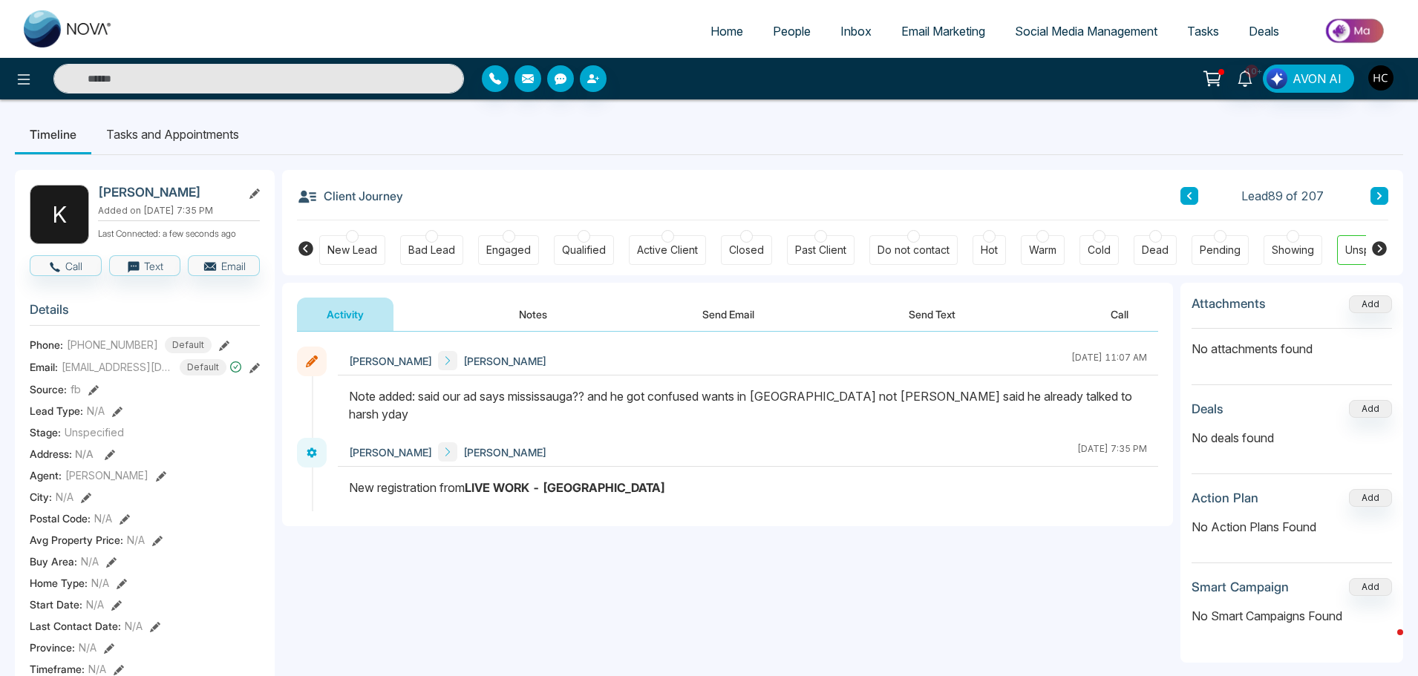
click at [1386, 190] on button at bounding box center [1379, 196] width 18 height 18
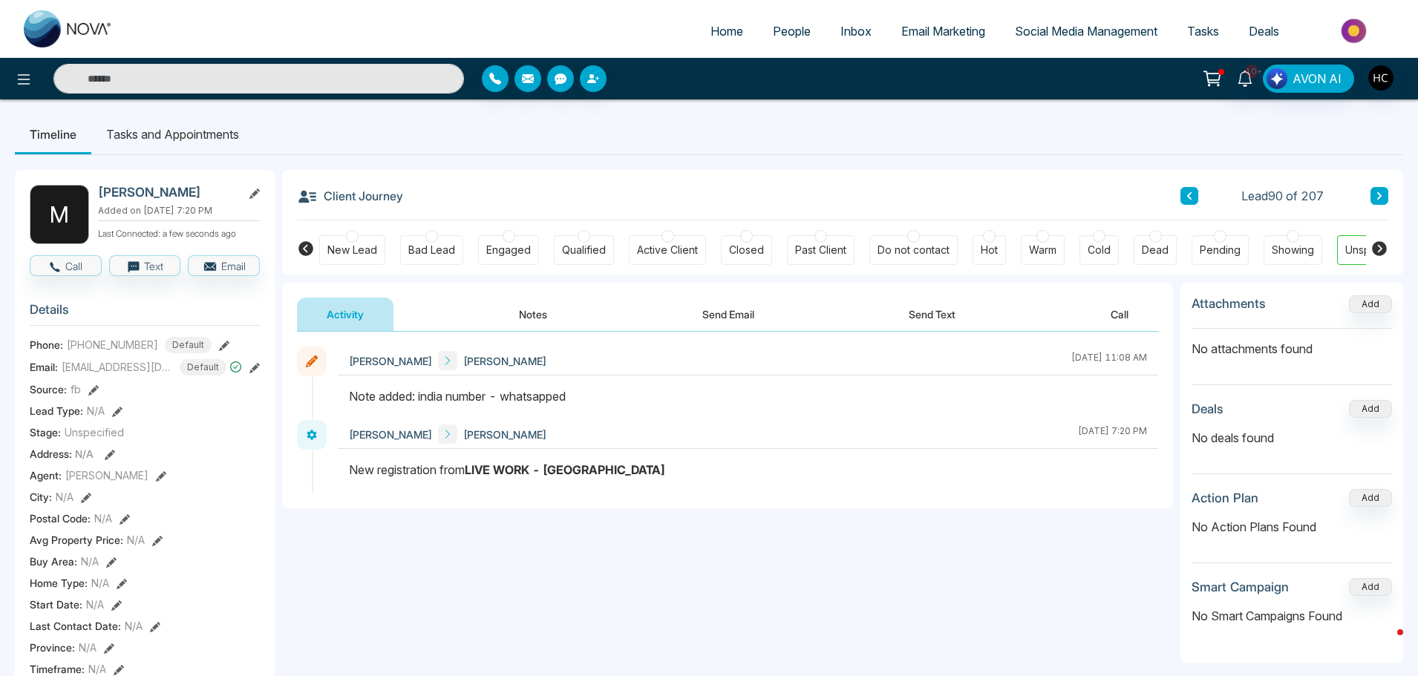
click at [1382, 196] on icon at bounding box center [1378, 195] width 7 height 9
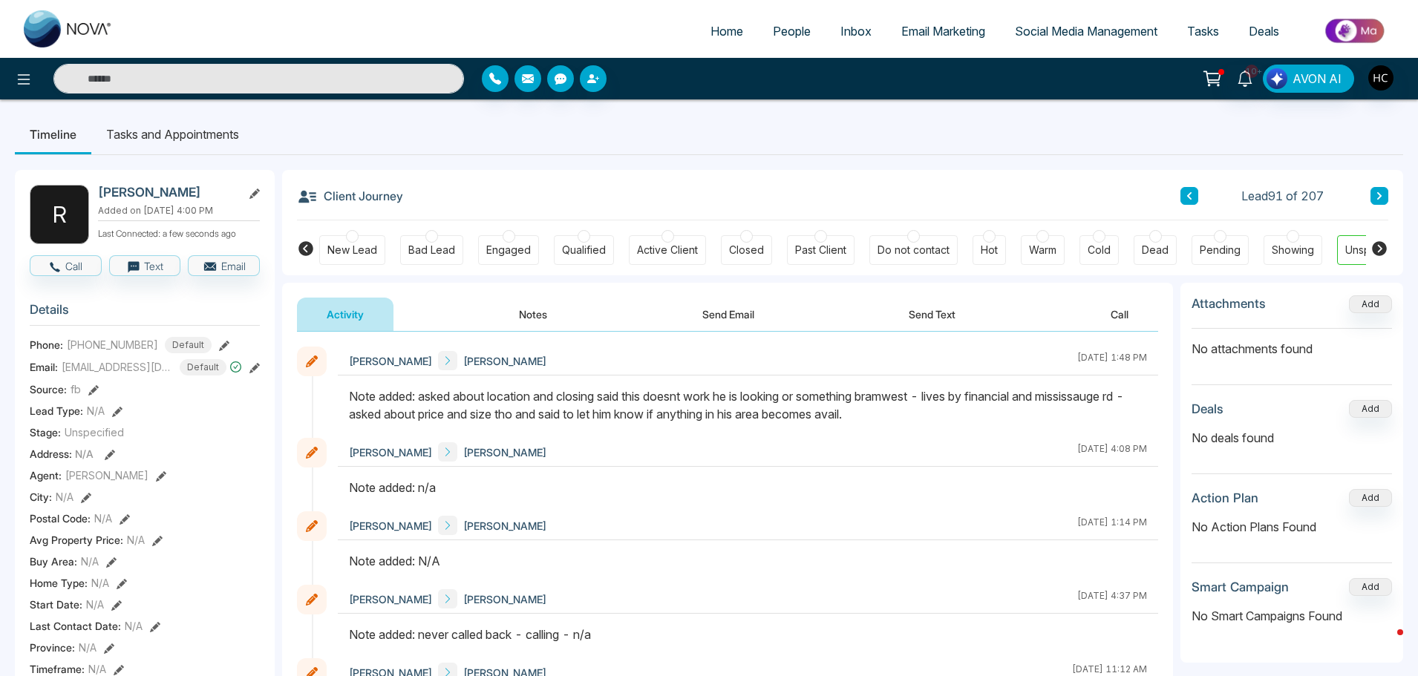
click at [1381, 196] on icon at bounding box center [1379, 195] width 4 height 7
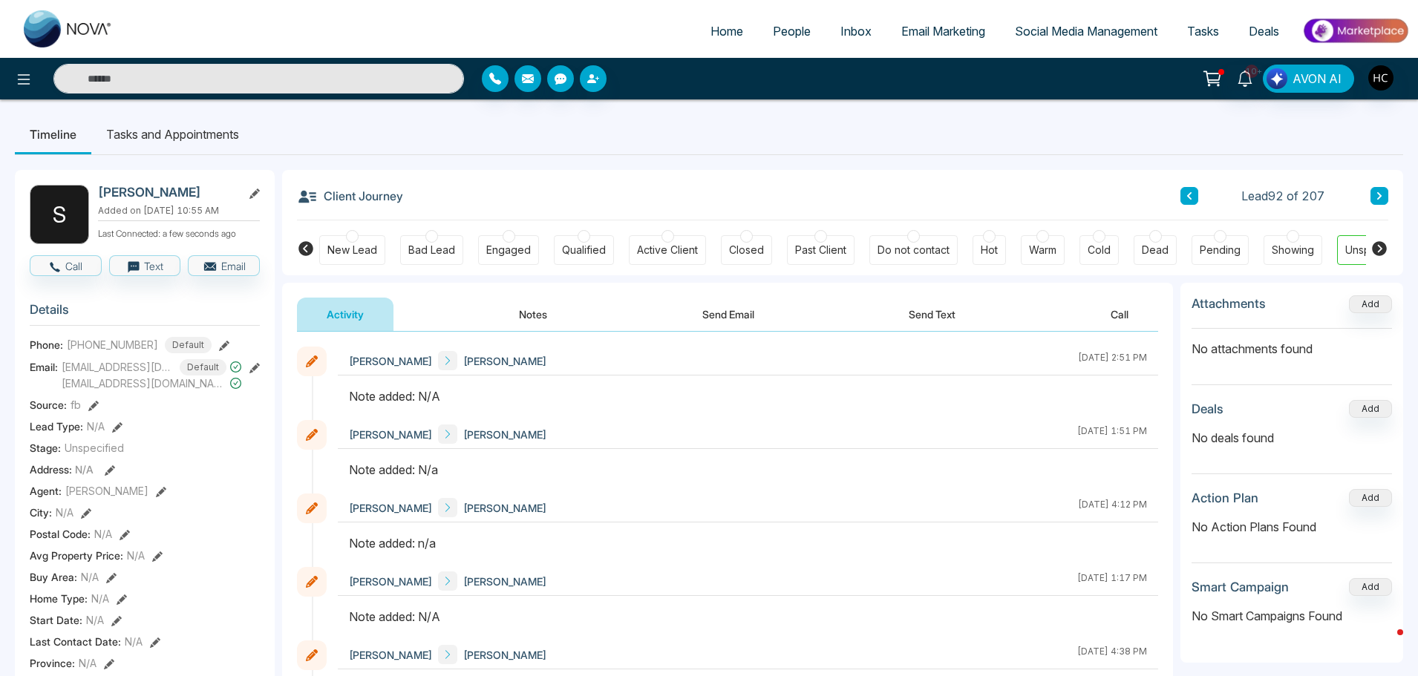
click at [550, 323] on button "Notes" at bounding box center [533, 314] width 88 height 33
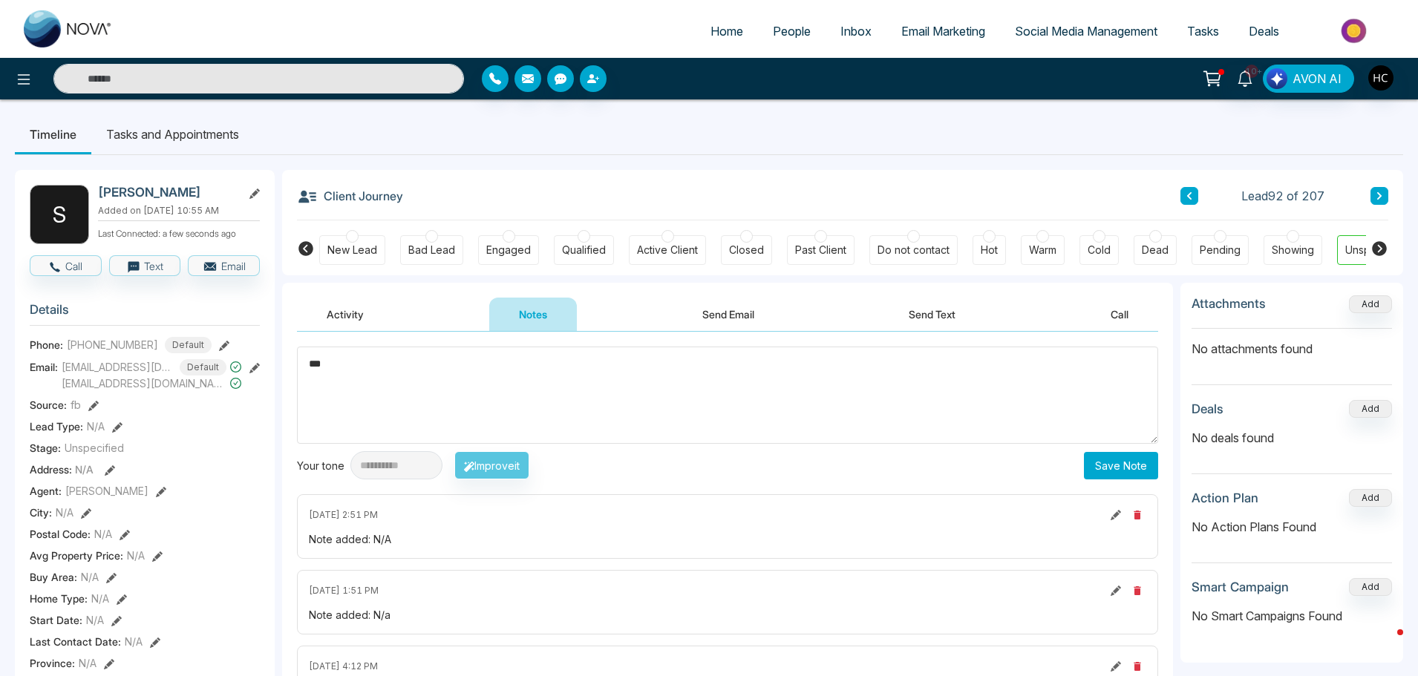
type textarea "***"
click at [1112, 459] on button "Save Note" at bounding box center [1121, 465] width 74 height 27
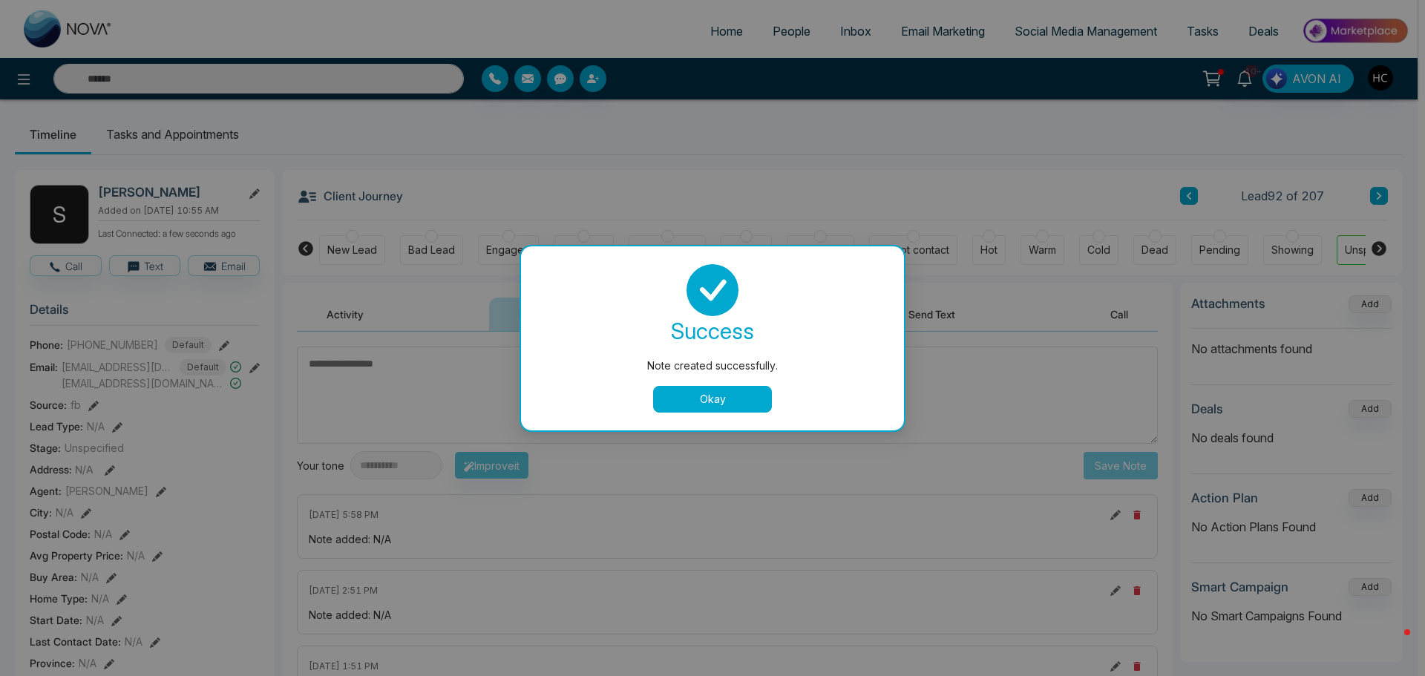
click at [732, 396] on button "Okay" at bounding box center [712, 399] width 119 height 27
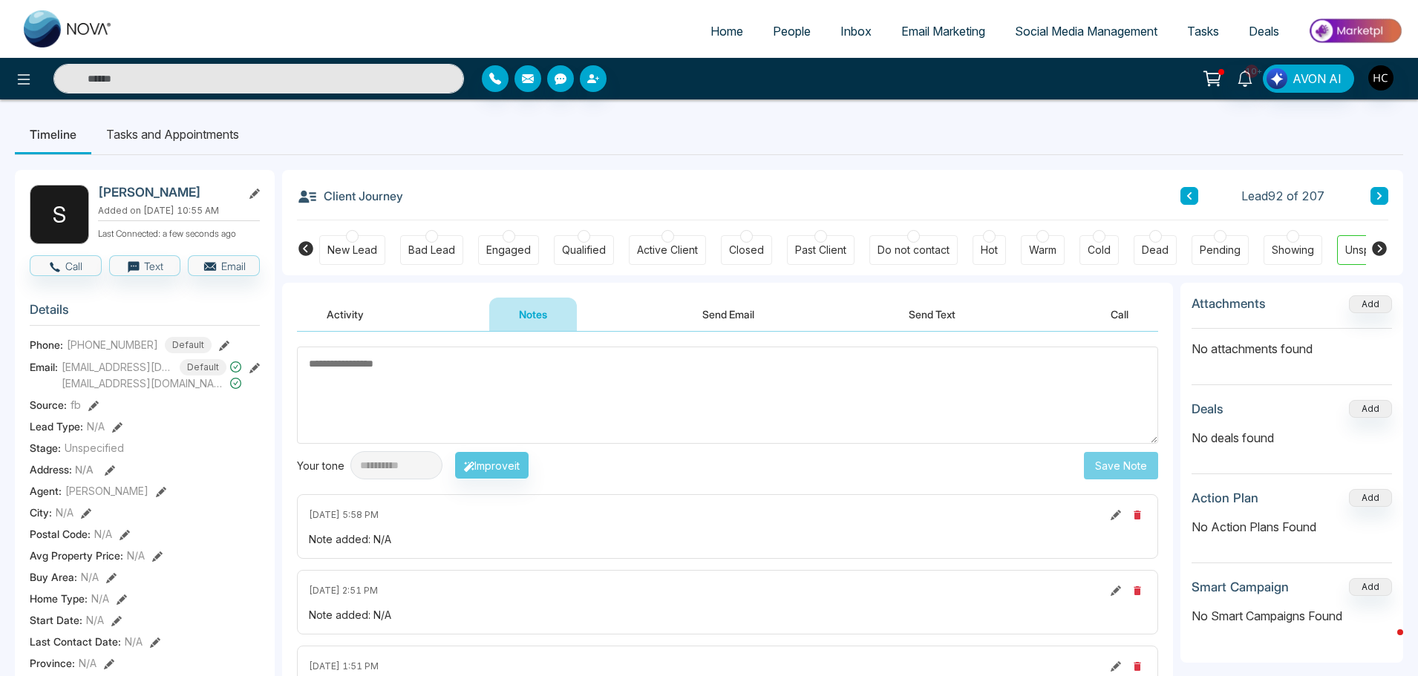
click at [1382, 198] on icon at bounding box center [1378, 195] width 7 height 9
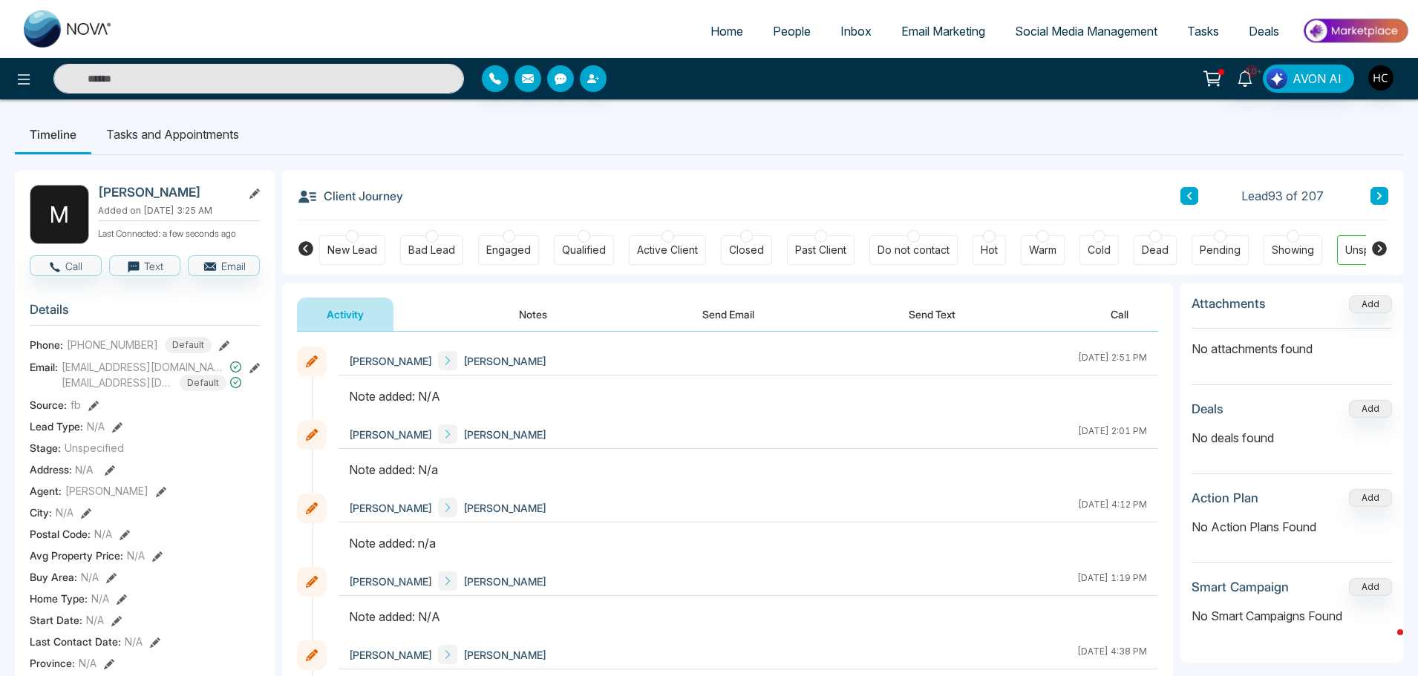
click at [548, 315] on button "Notes" at bounding box center [533, 314] width 88 height 33
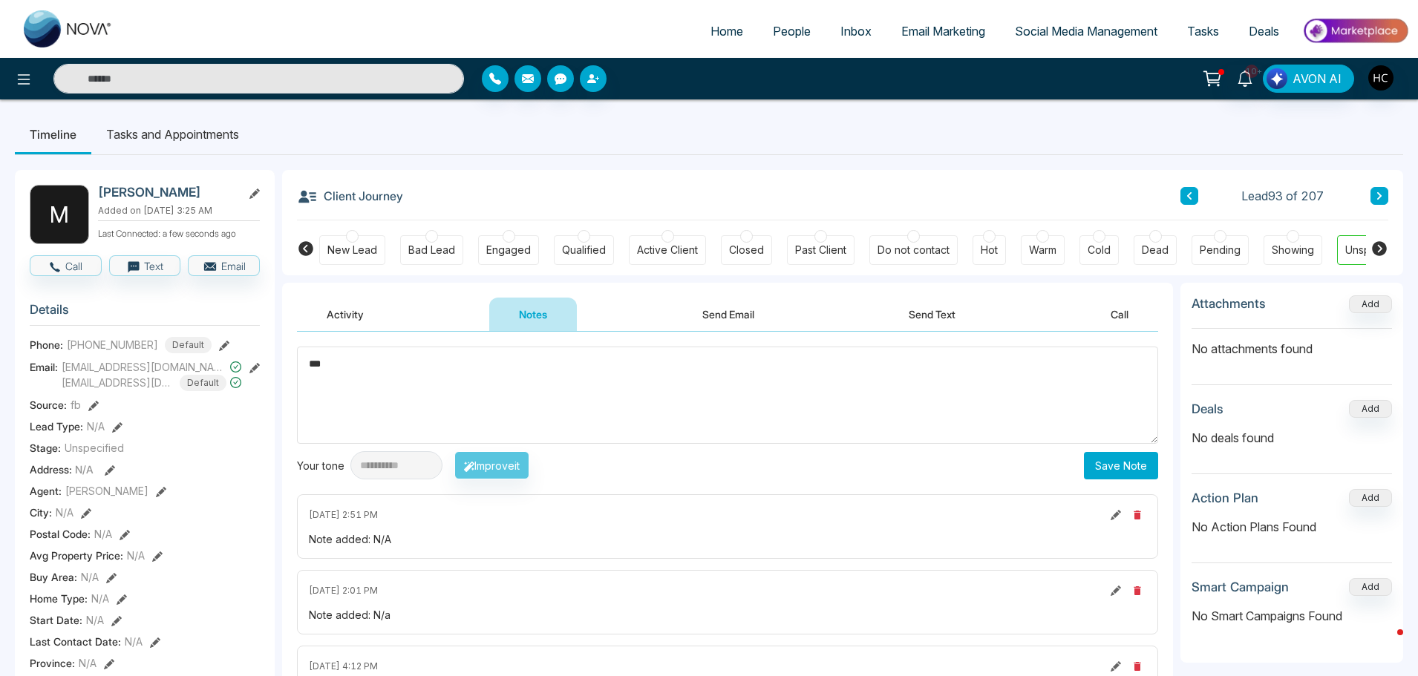
type textarea "***"
click at [1096, 471] on button "Save Note" at bounding box center [1121, 465] width 74 height 27
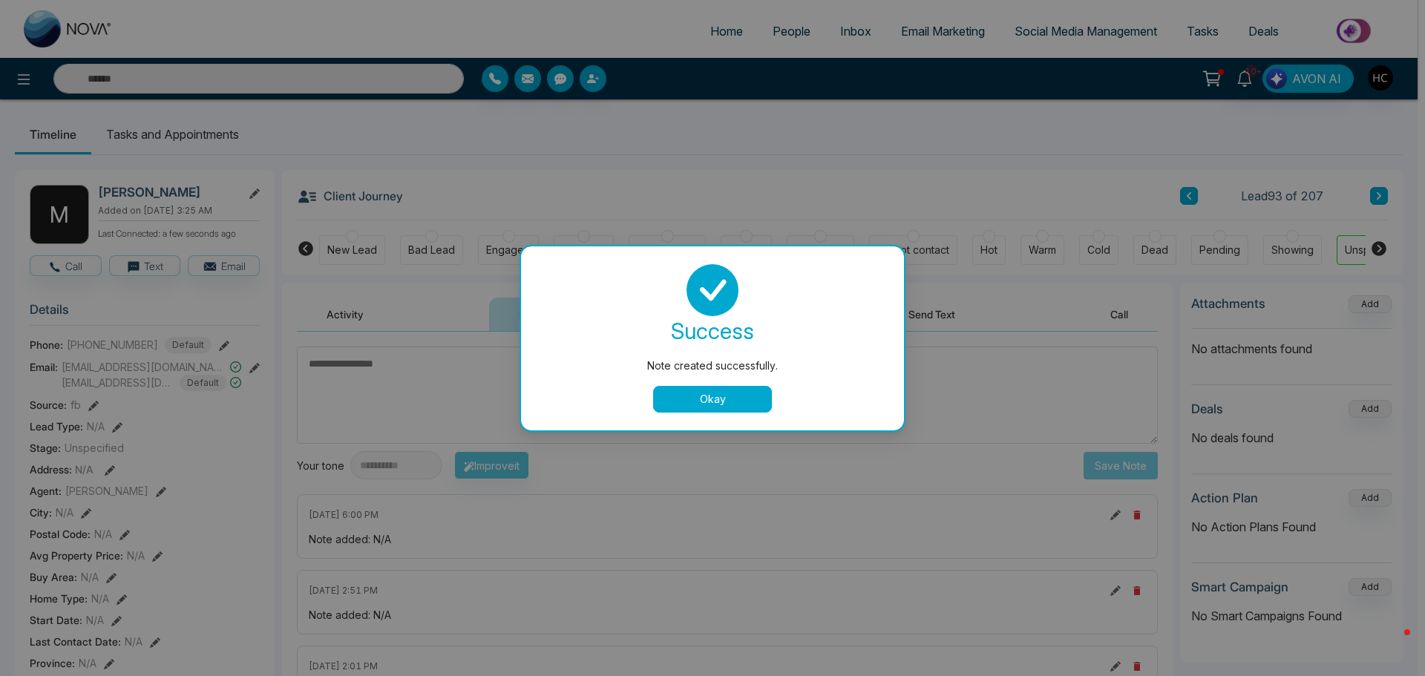
click at [732, 404] on button "Okay" at bounding box center [712, 399] width 119 height 27
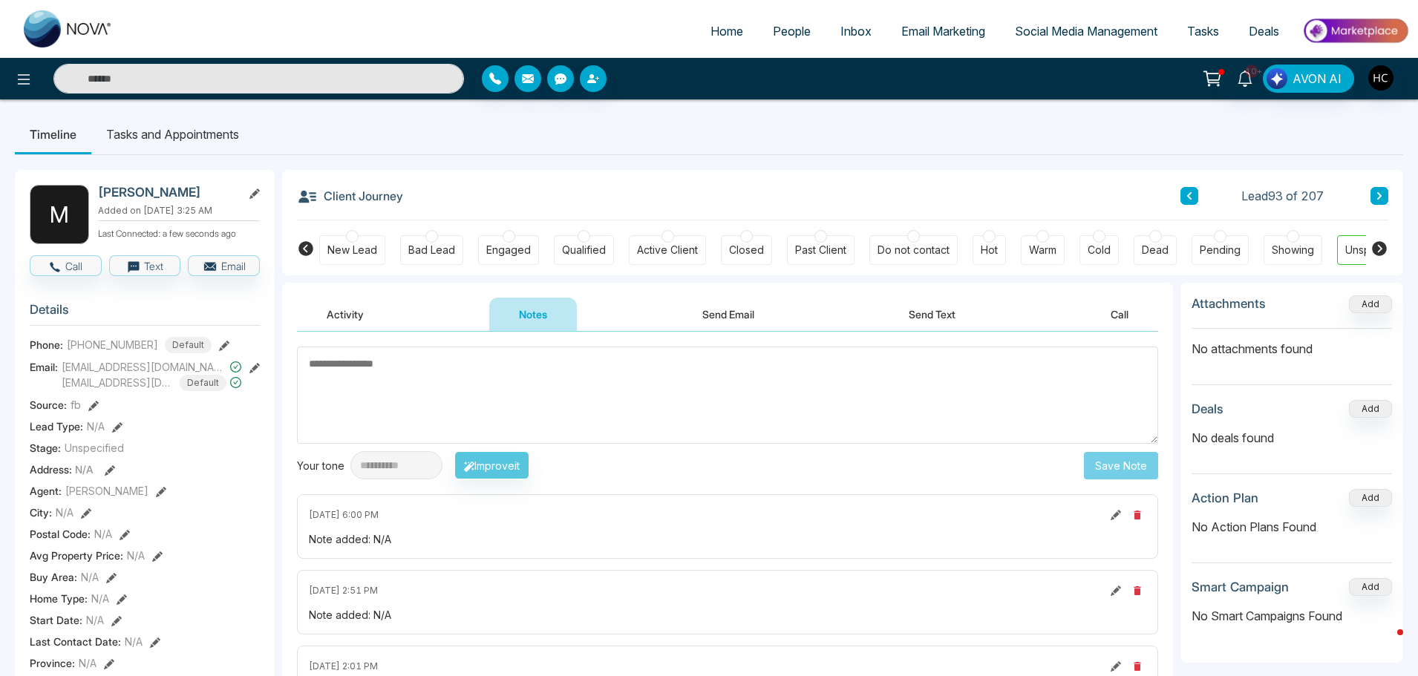
click at [1384, 199] on button at bounding box center [1379, 196] width 18 height 18
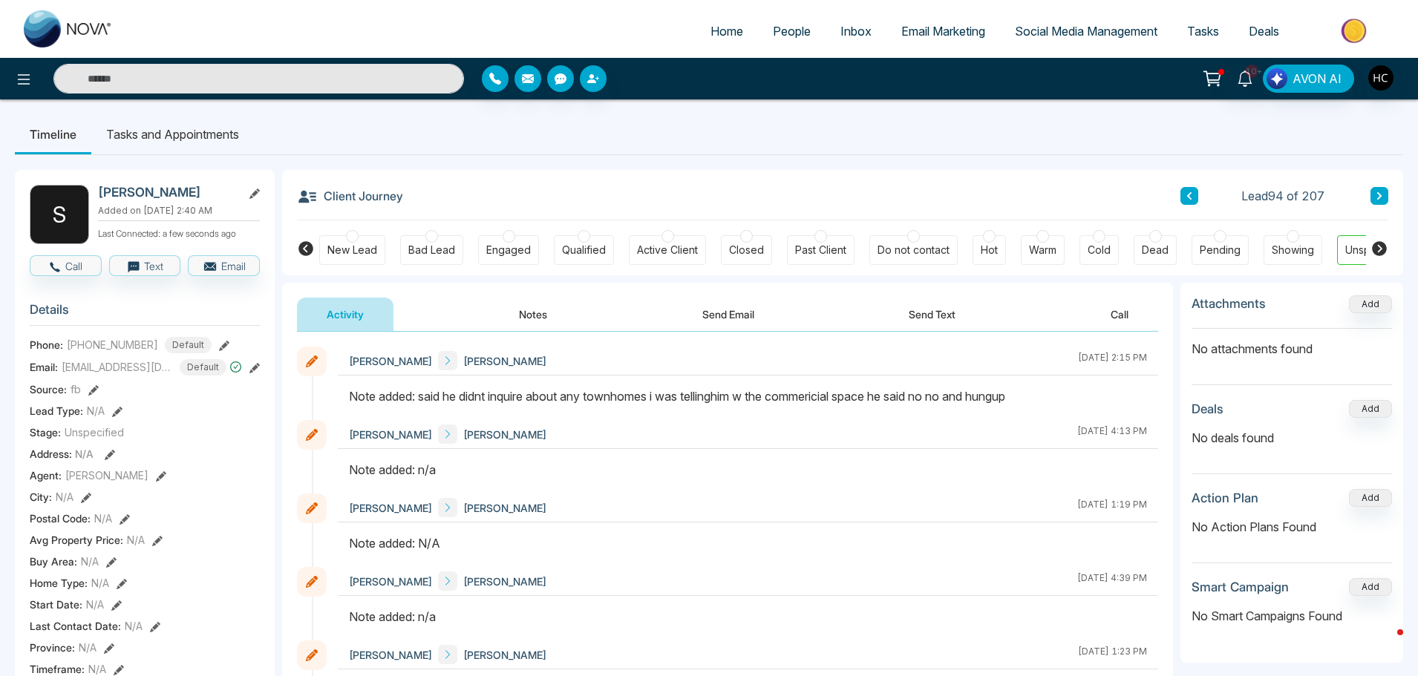
click at [1385, 192] on button at bounding box center [1379, 196] width 18 height 18
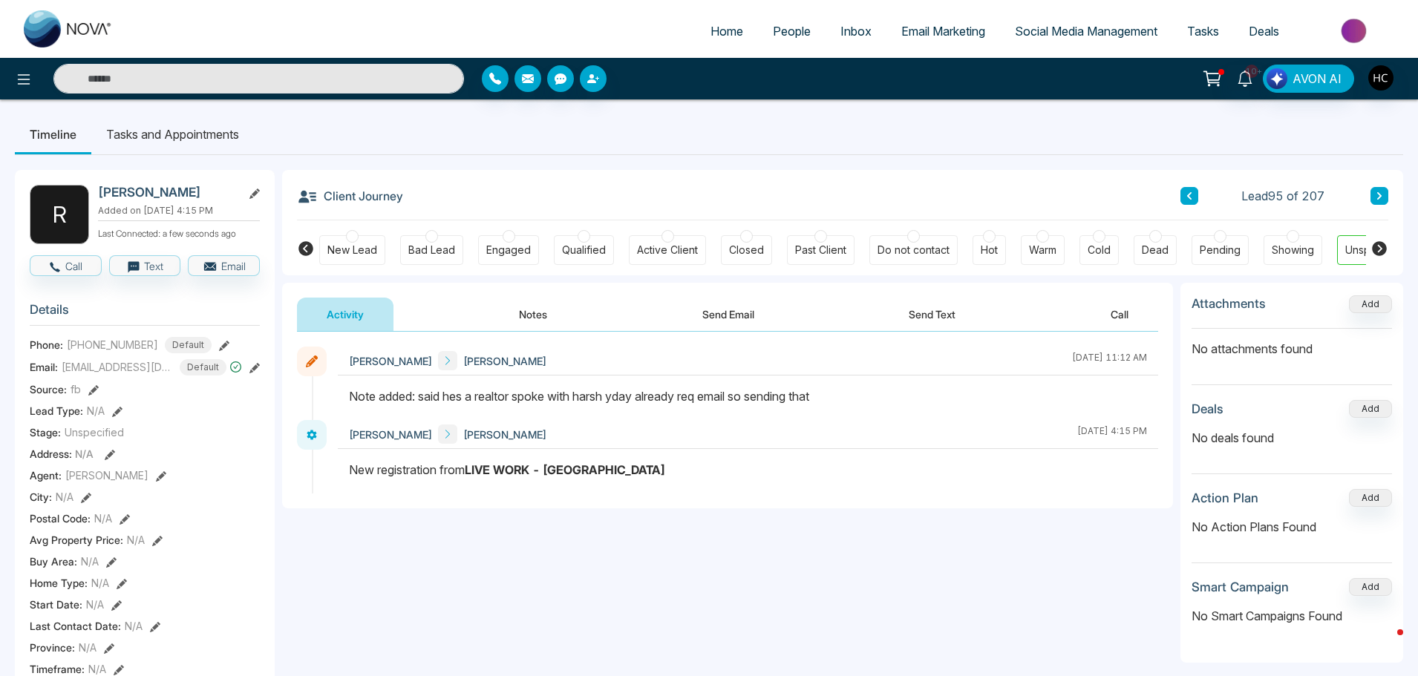
click at [1379, 197] on icon at bounding box center [1379, 195] width 4 height 7
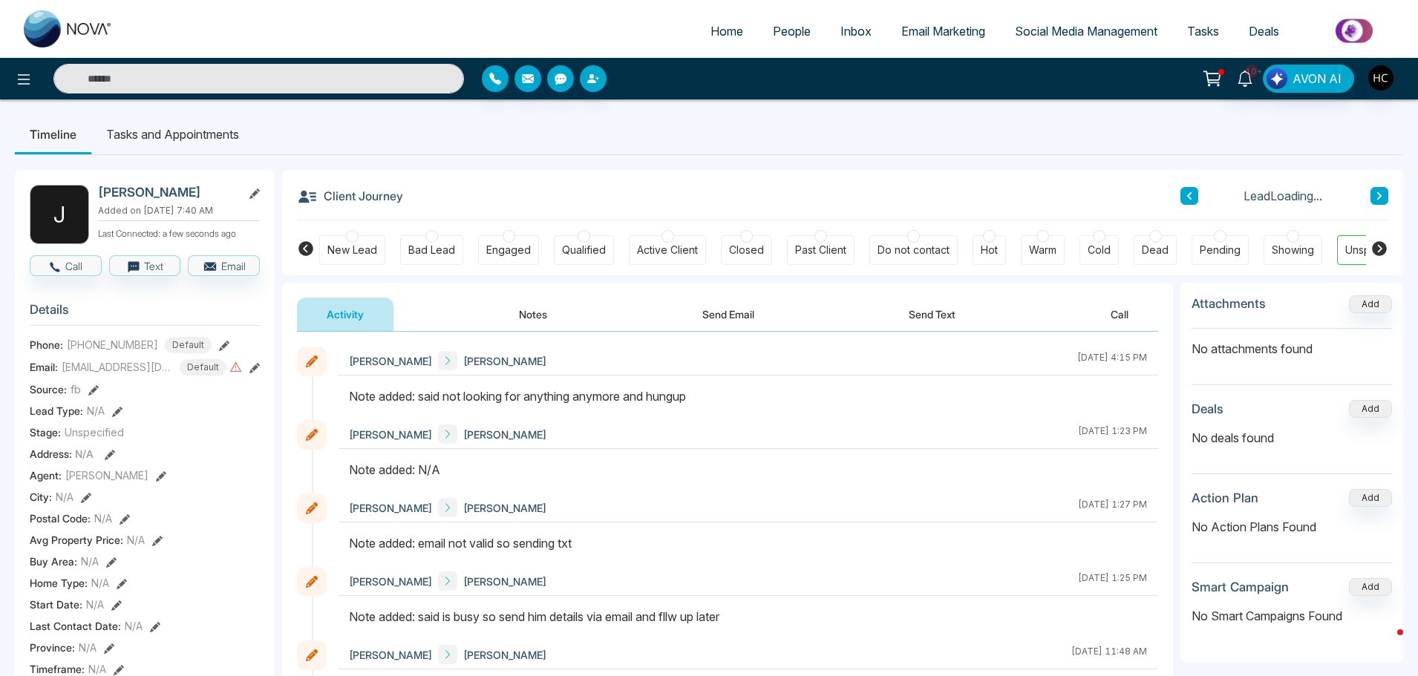
click at [1384, 197] on button at bounding box center [1379, 196] width 18 height 18
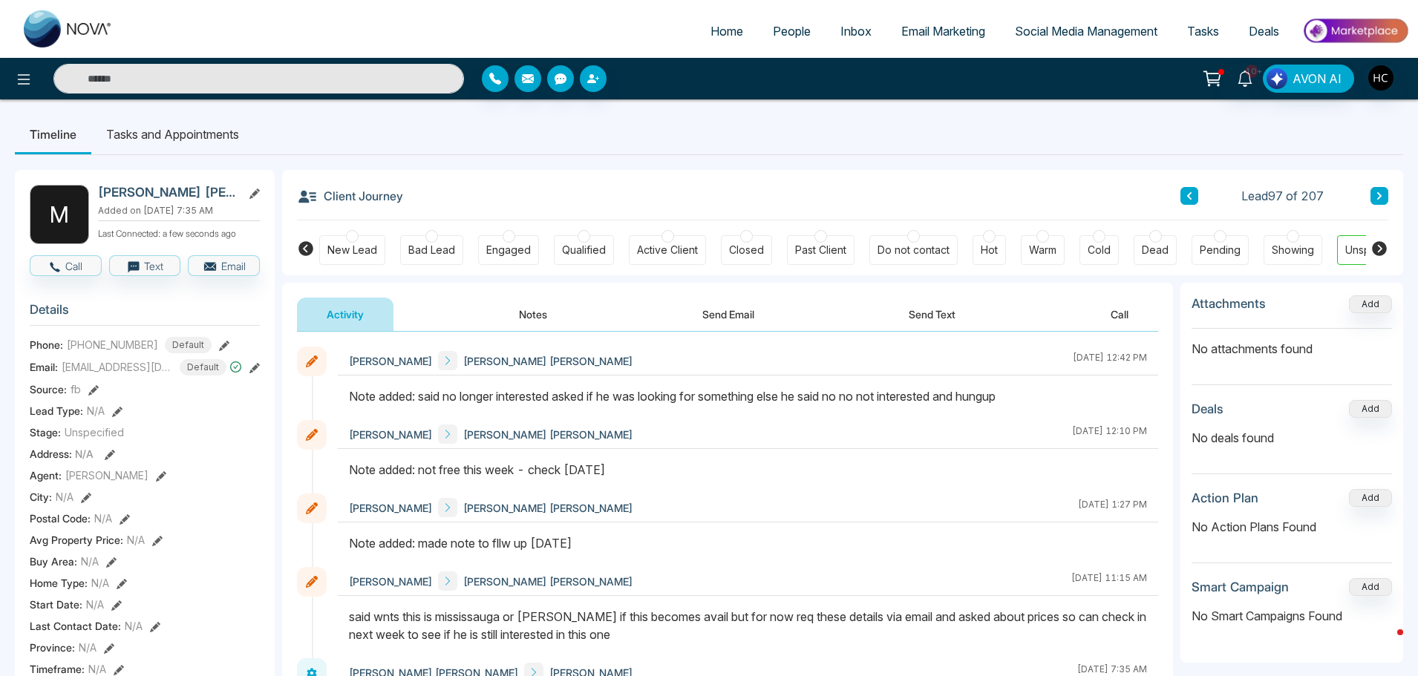
click at [1381, 189] on button at bounding box center [1379, 196] width 18 height 18
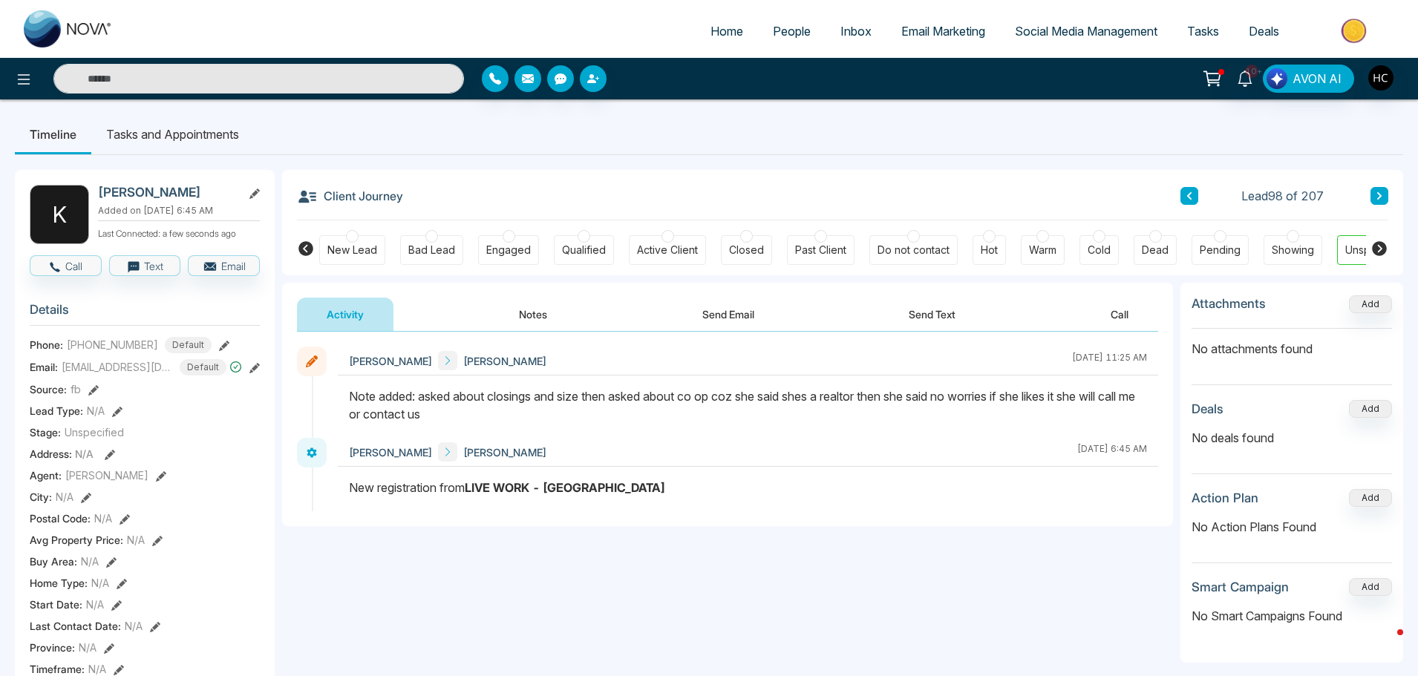
click at [1381, 189] on button at bounding box center [1379, 196] width 18 height 18
click at [1375, 198] on icon at bounding box center [1378, 195] width 7 height 9
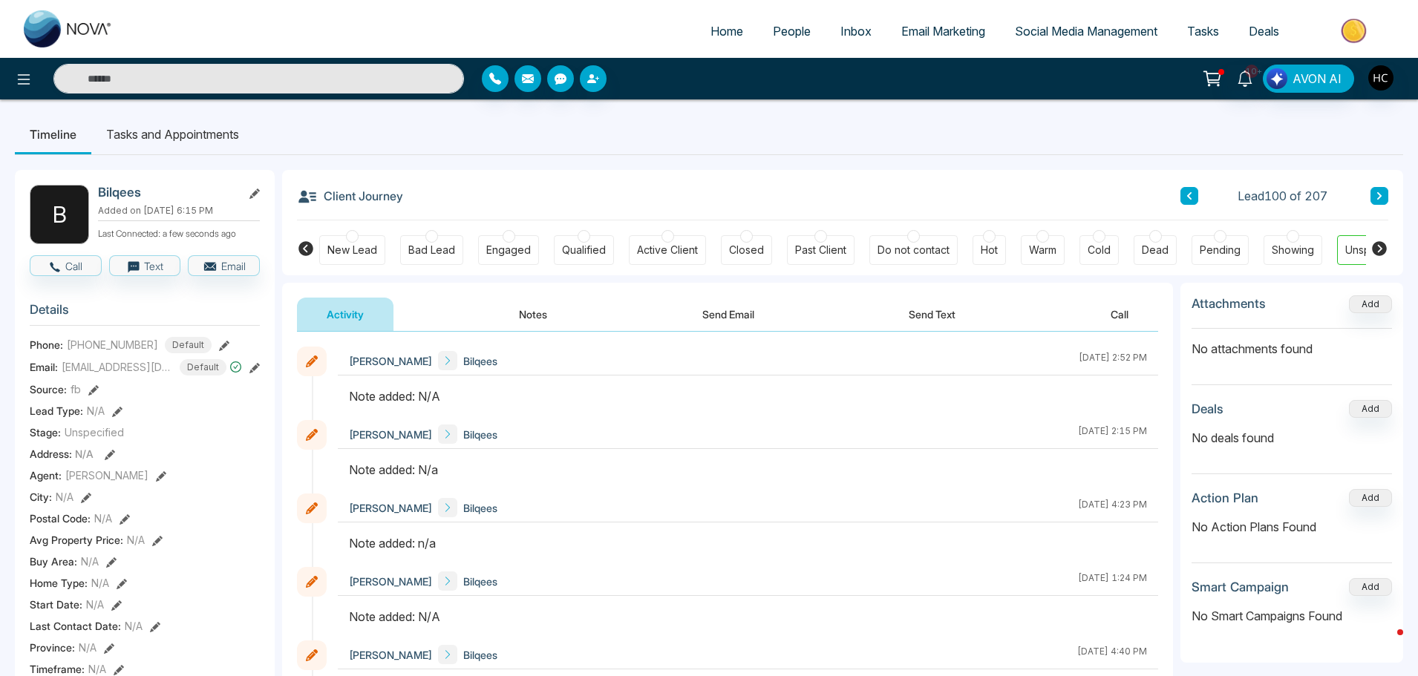
click at [555, 324] on button "Notes" at bounding box center [533, 314] width 88 height 33
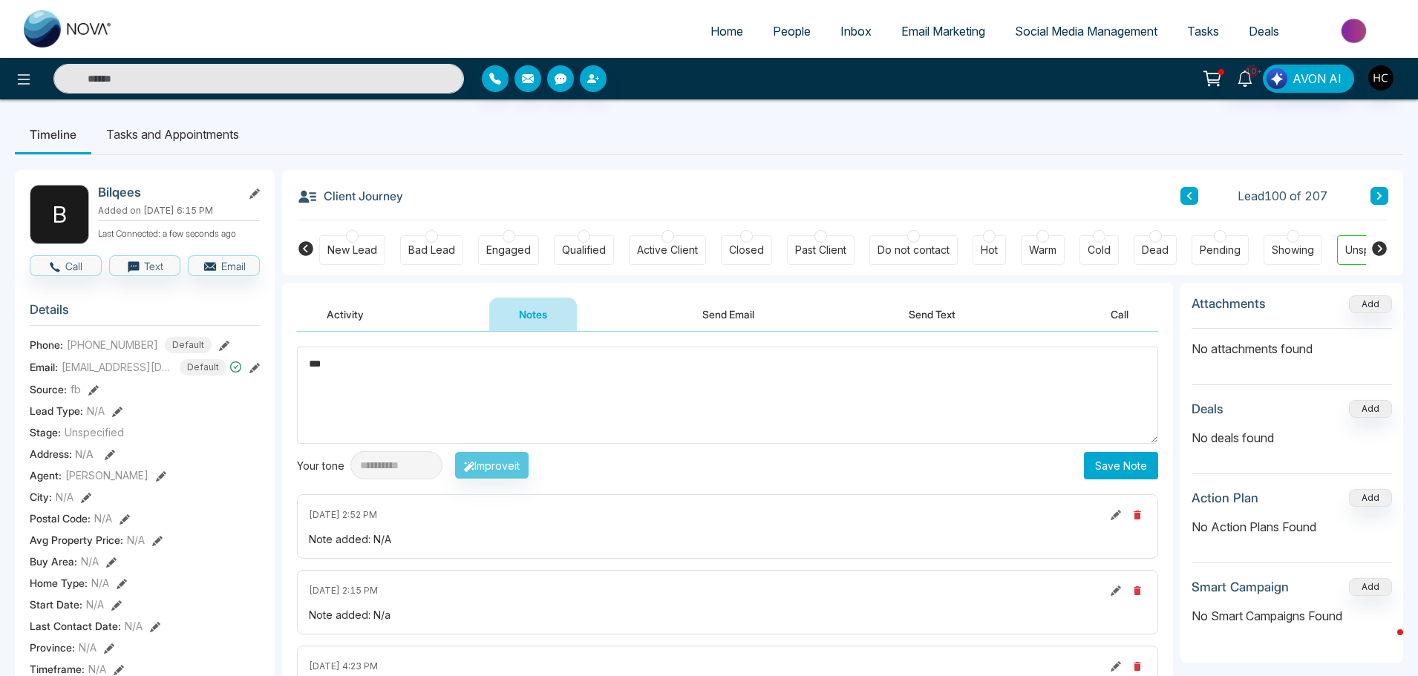
type textarea "***"
click at [1129, 470] on button "Save Note" at bounding box center [1121, 465] width 74 height 27
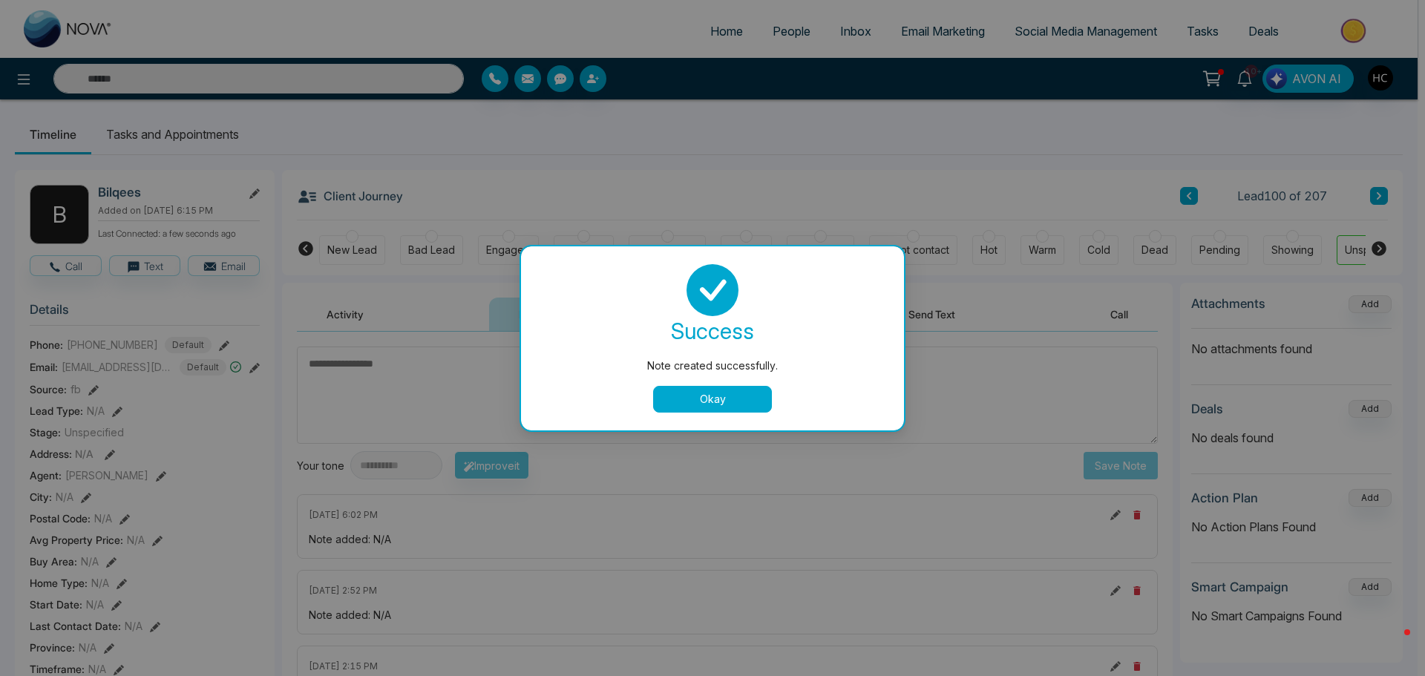
click at [735, 394] on button "Okay" at bounding box center [712, 399] width 119 height 27
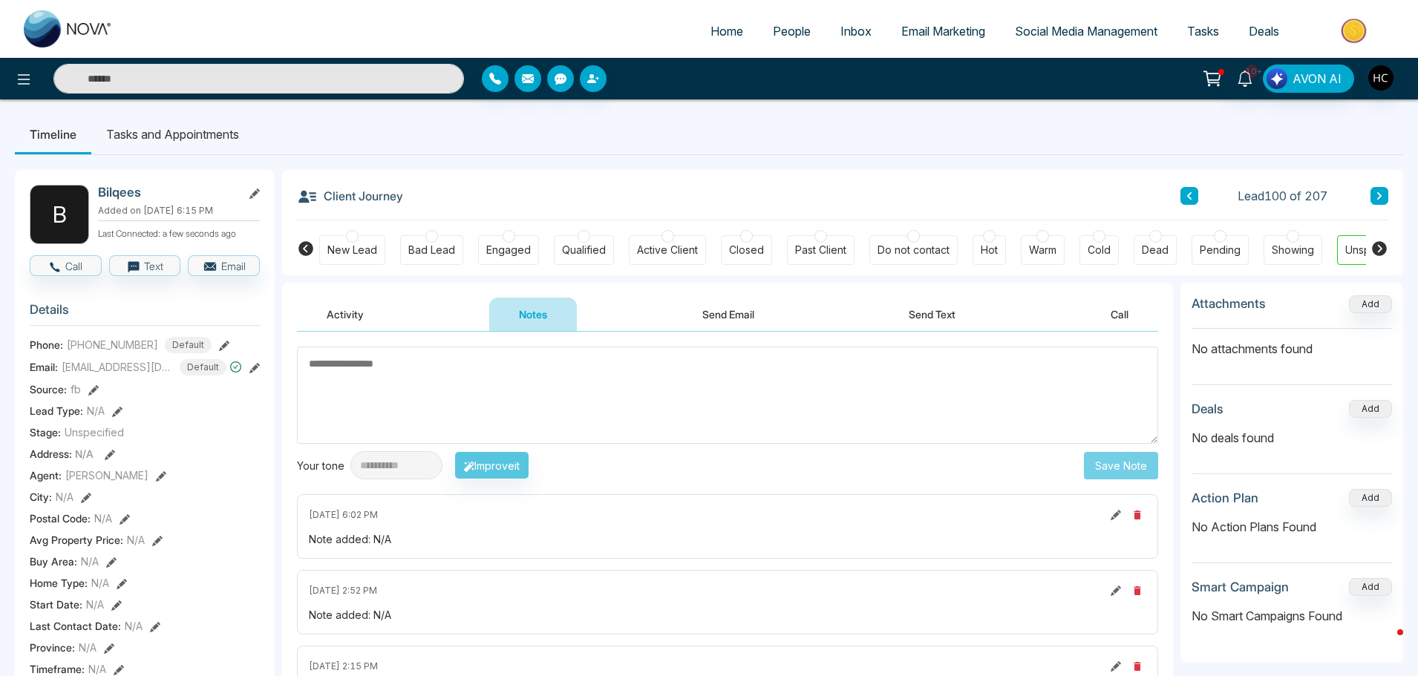
click at [1372, 201] on button at bounding box center [1379, 196] width 18 height 18
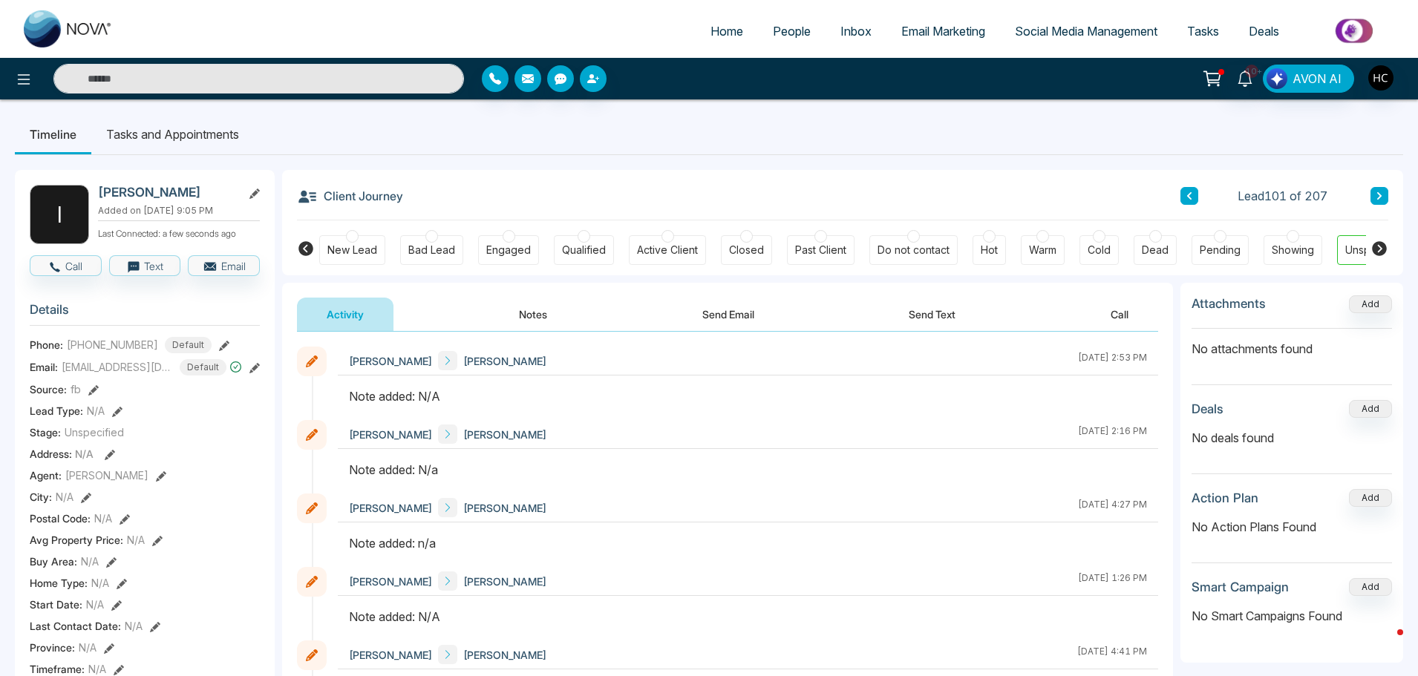
click at [525, 310] on button "Notes" at bounding box center [533, 314] width 88 height 33
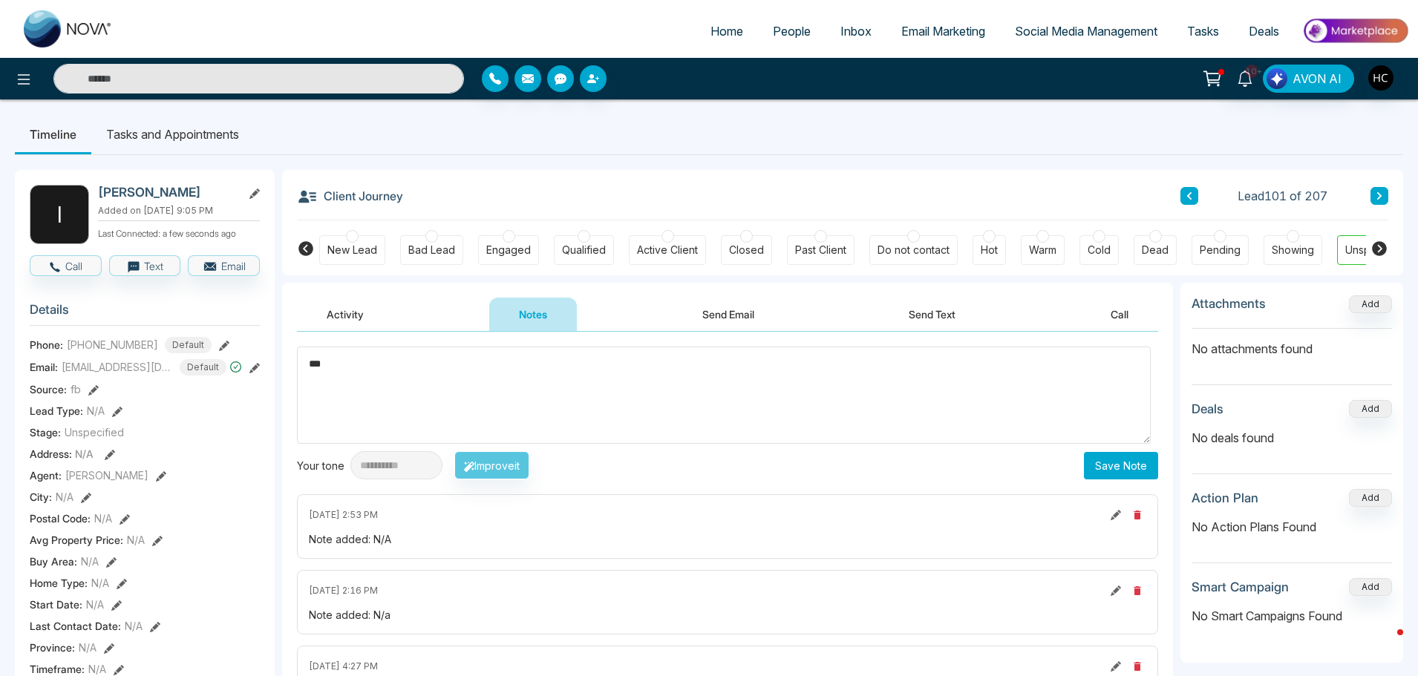
type textarea "***"
click at [1107, 473] on button "Save Note" at bounding box center [1121, 465] width 74 height 27
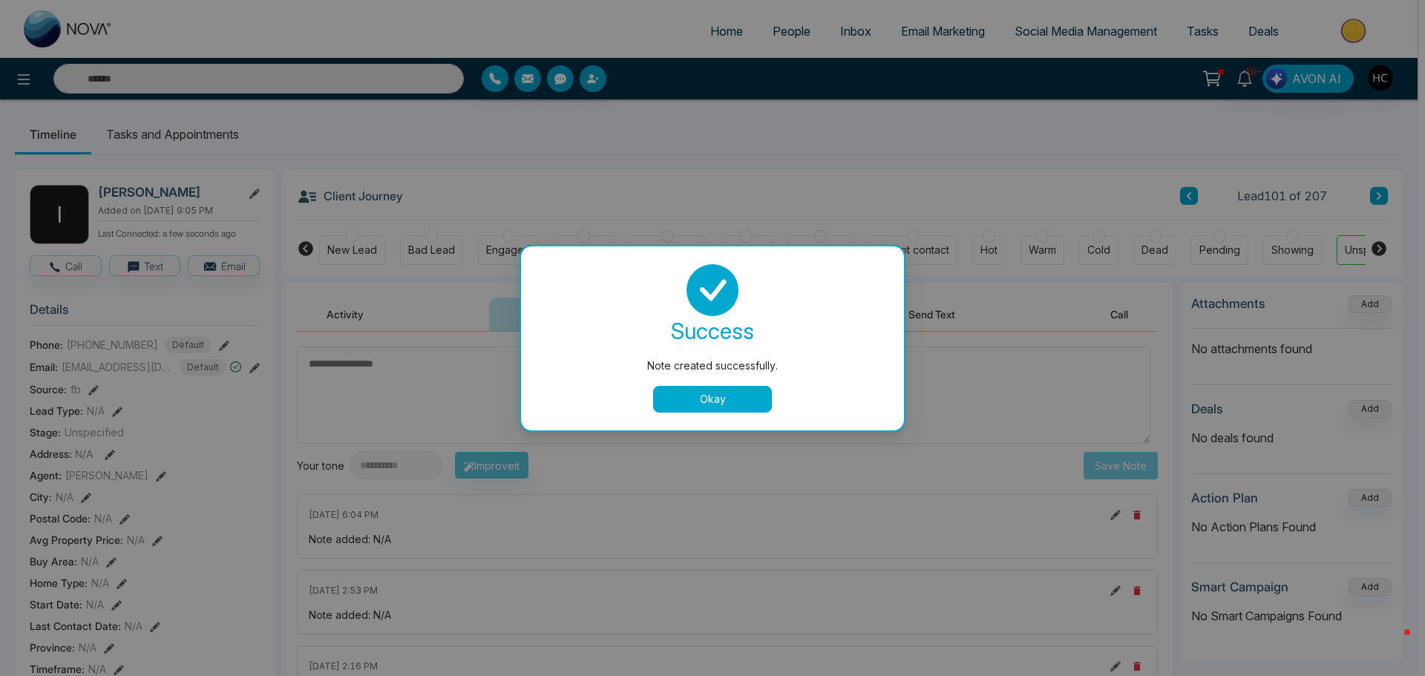
click at [1378, 190] on div "Note created successfully. success Note created successfully. Okay" at bounding box center [712, 338] width 1425 height 676
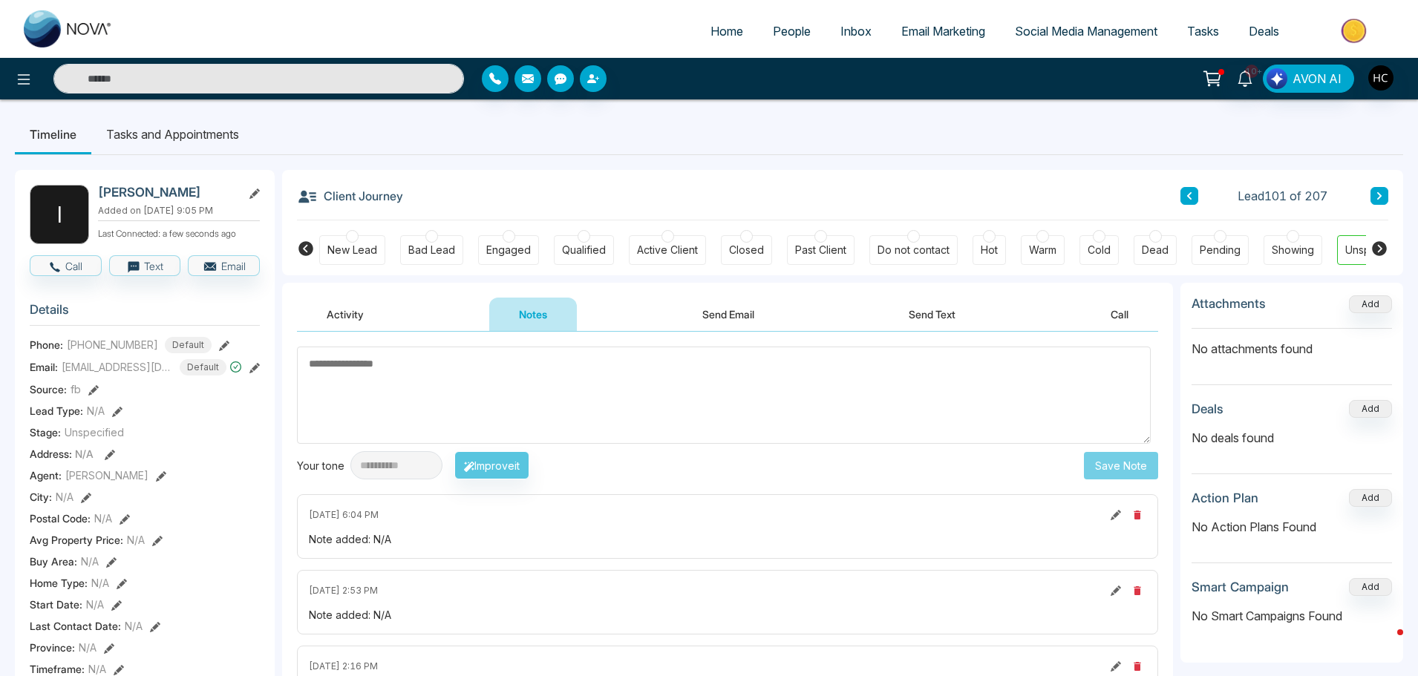
click at [1381, 191] on button at bounding box center [1379, 196] width 18 height 18
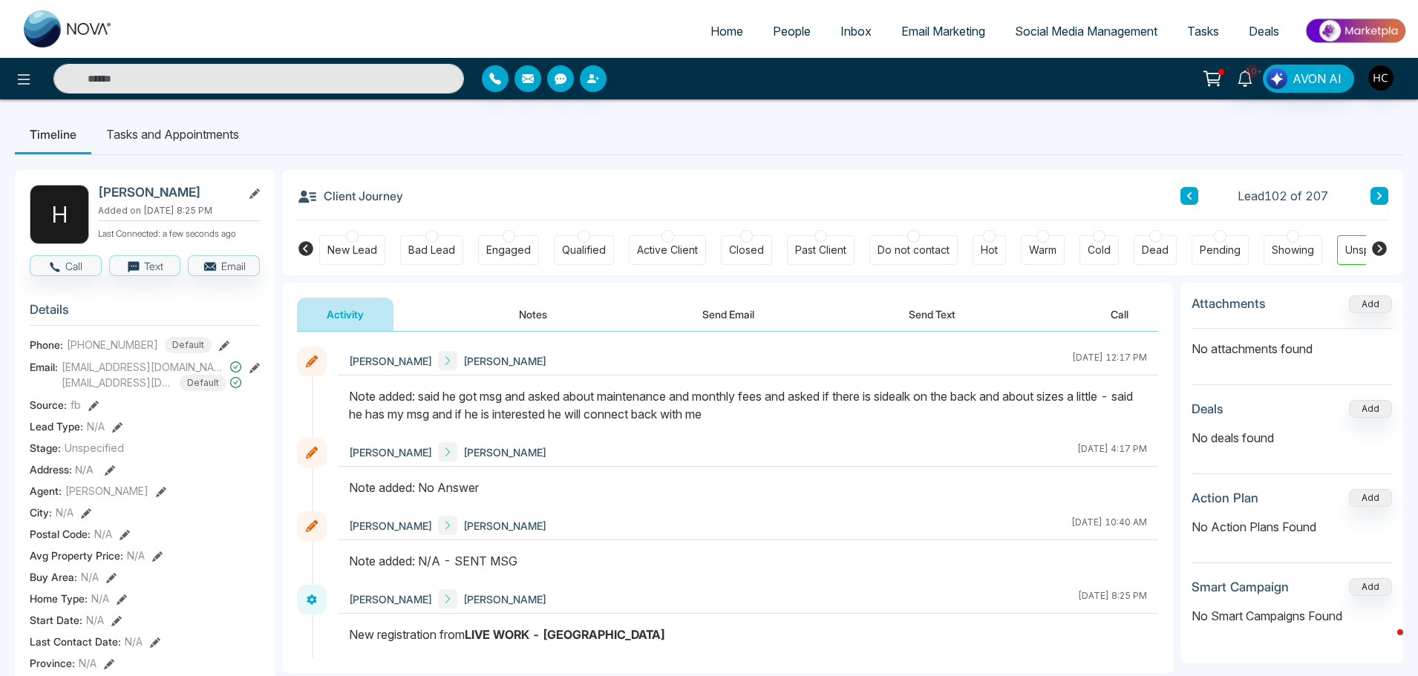
click at [1378, 197] on icon at bounding box center [1378, 195] width 7 height 9
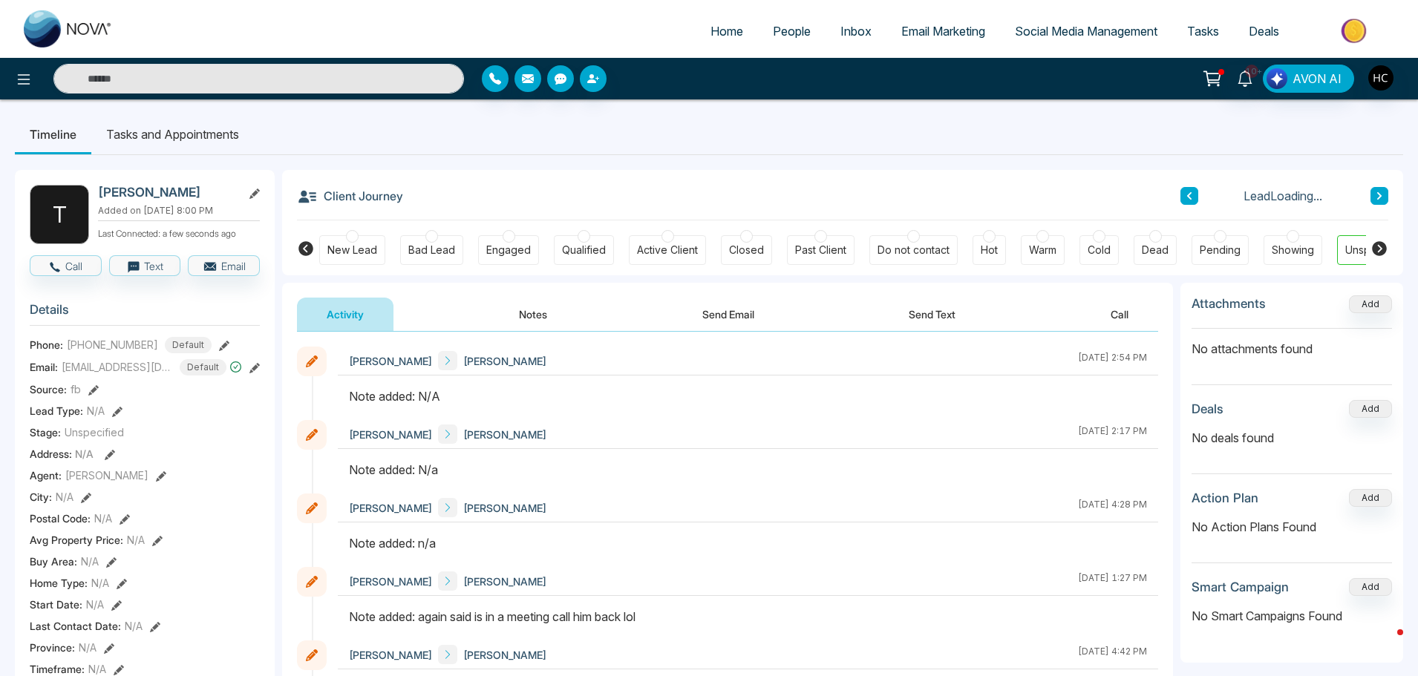
click at [543, 319] on button "Notes" at bounding box center [533, 314] width 88 height 33
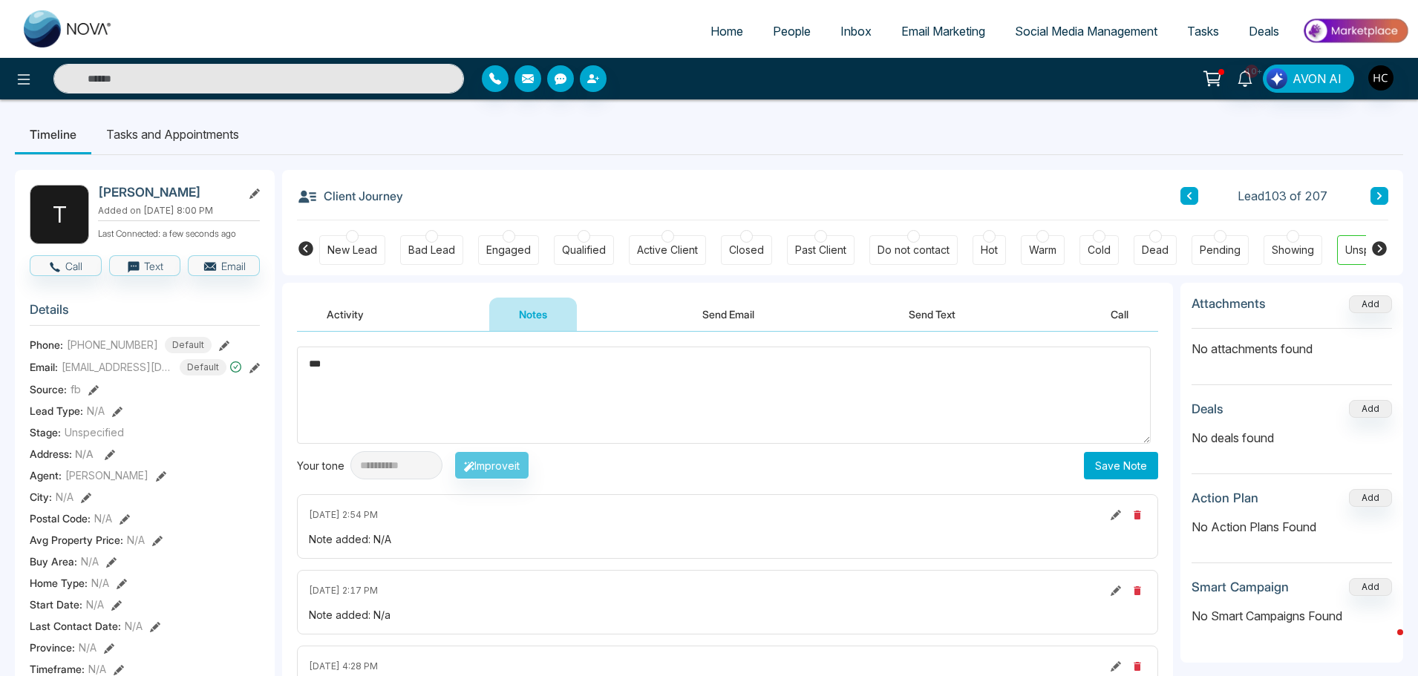
type textarea "***"
click at [1095, 450] on div "**********" at bounding box center [727, 413] width 861 height 133
click at [1095, 456] on button "Save Note" at bounding box center [1121, 465] width 74 height 27
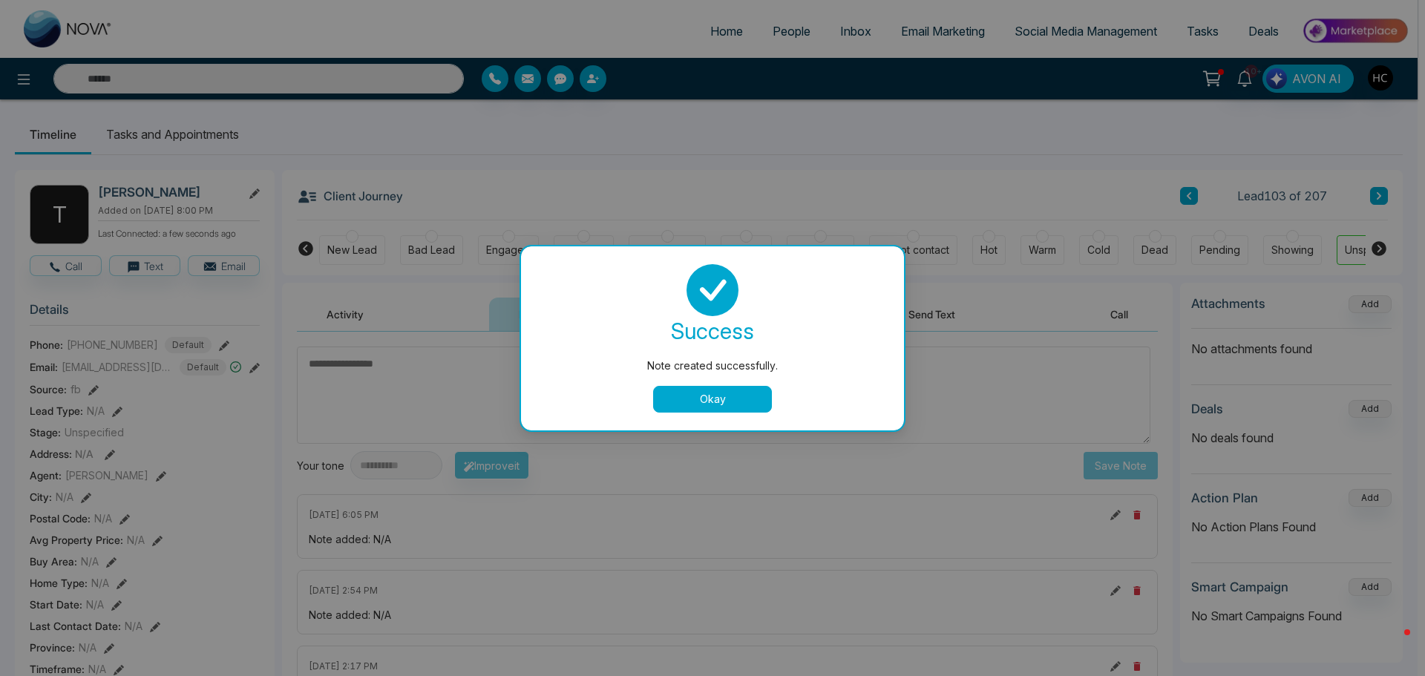
click at [710, 395] on button "Okay" at bounding box center [712, 399] width 119 height 27
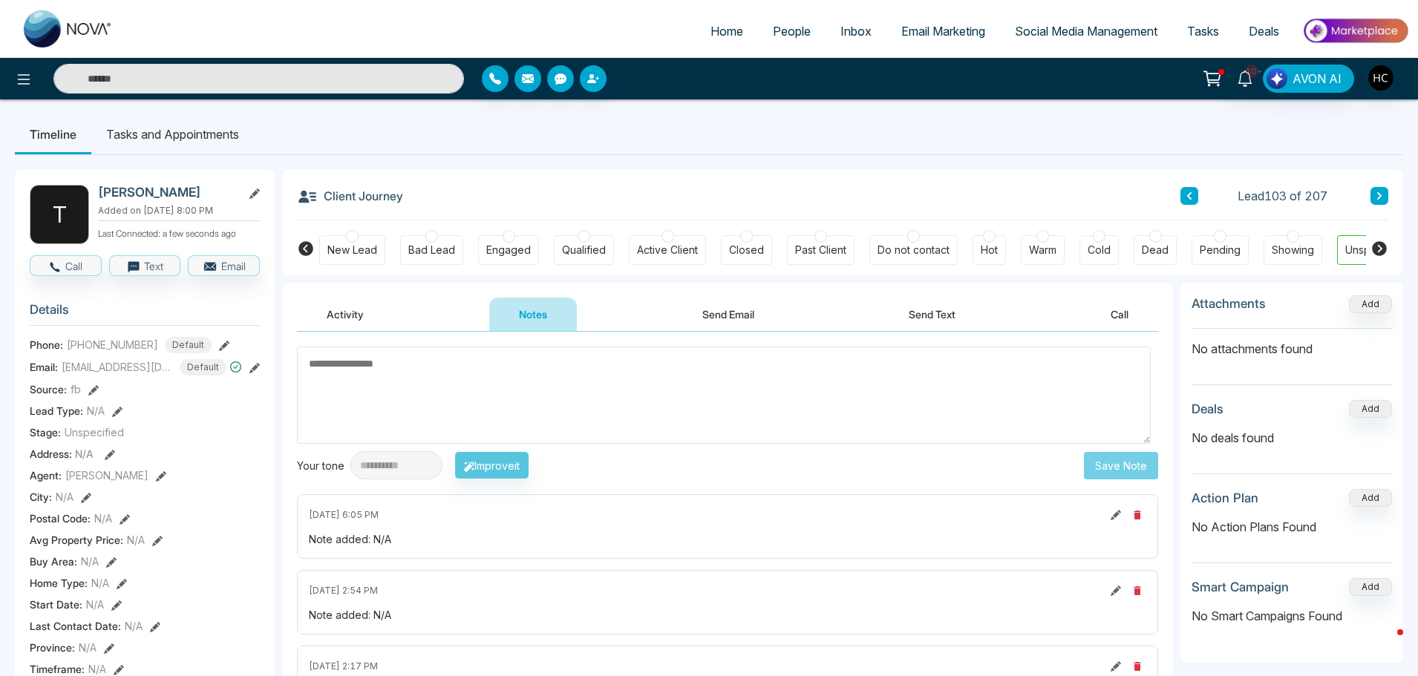
click at [1378, 192] on icon at bounding box center [1378, 195] width 7 height 9
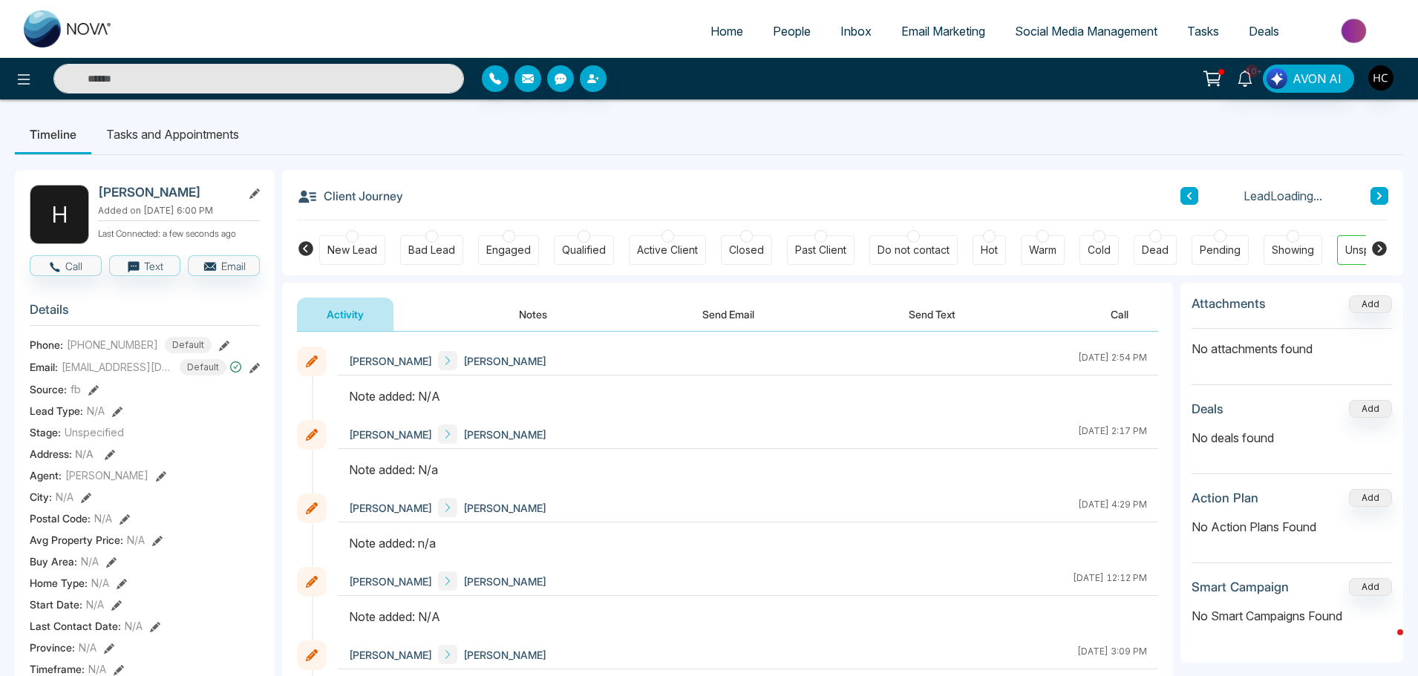
click at [538, 317] on button "Notes" at bounding box center [533, 314] width 88 height 33
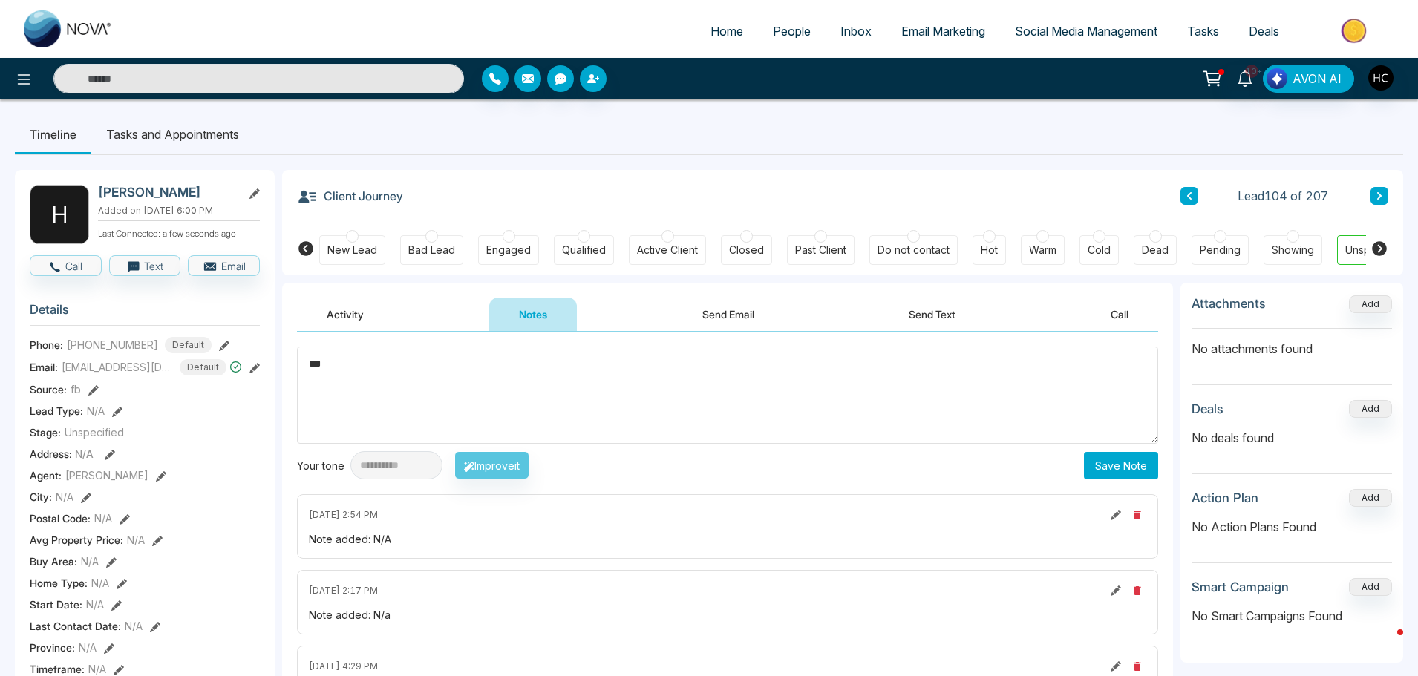
type textarea "***"
click at [1113, 469] on button "Save Note" at bounding box center [1121, 465] width 74 height 27
click at [1377, 196] on icon at bounding box center [1378, 195] width 7 height 9
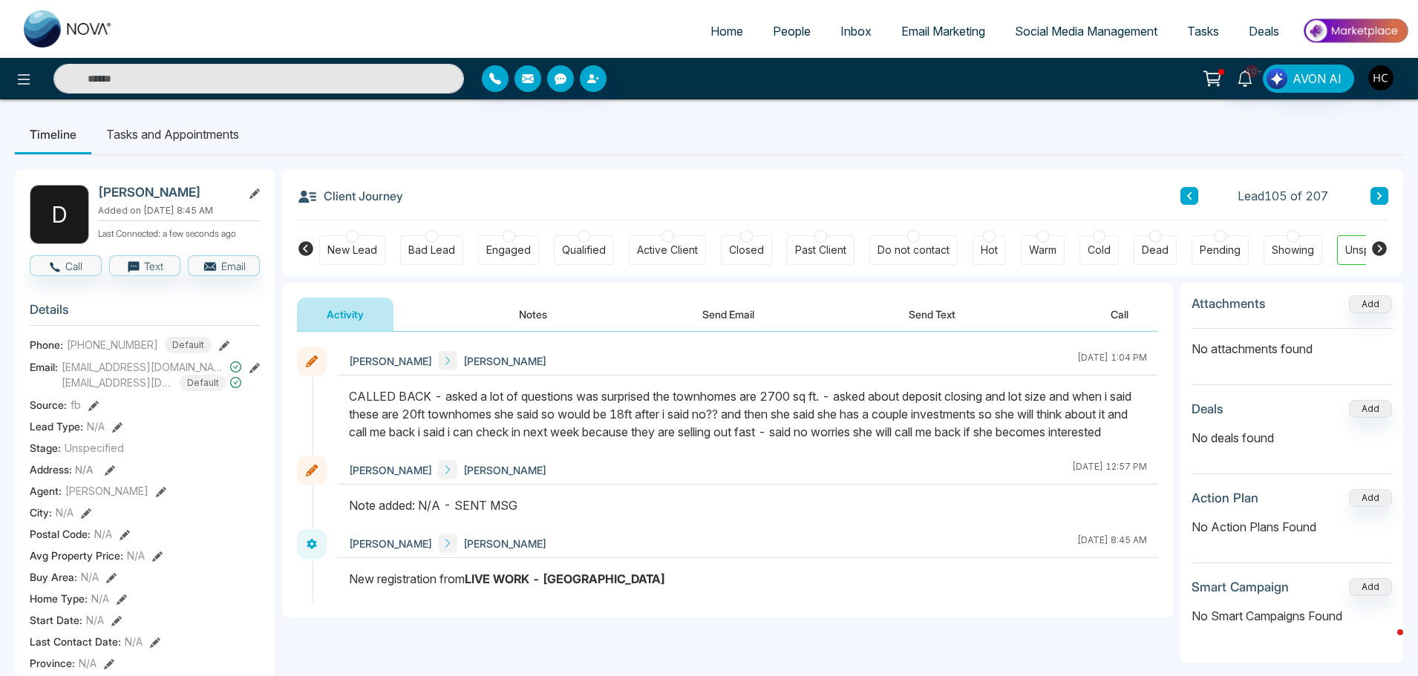
click at [1386, 193] on button at bounding box center [1379, 196] width 18 height 18
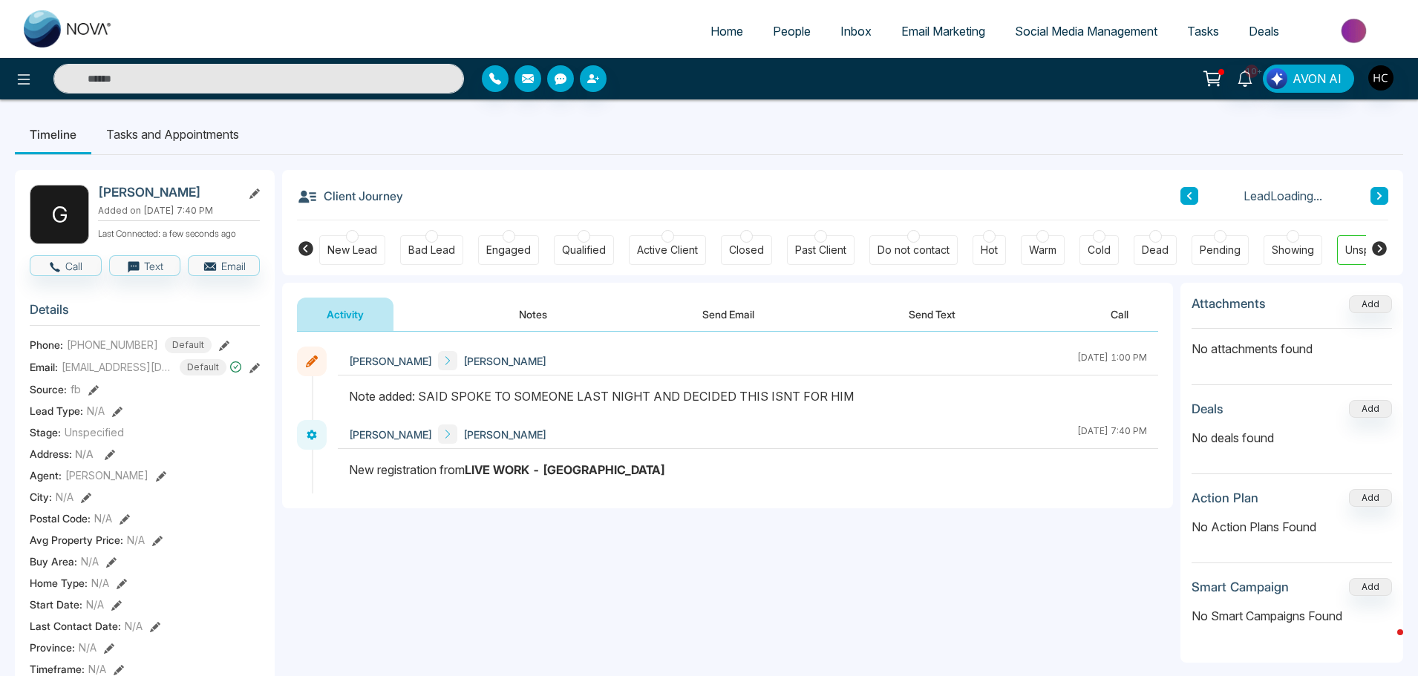
click at [1386, 193] on button at bounding box center [1379, 196] width 18 height 18
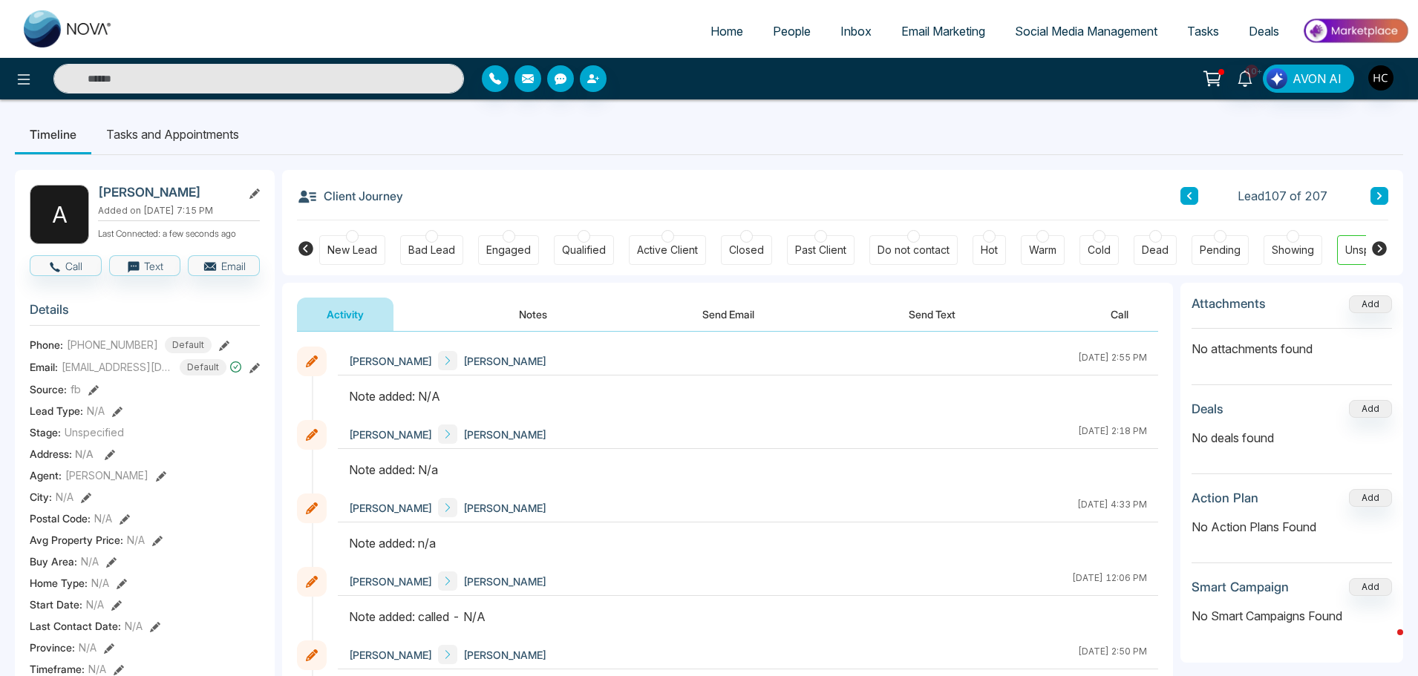
click at [530, 322] on button "Notes" at bounding box center [533, 314] width 88 height 33
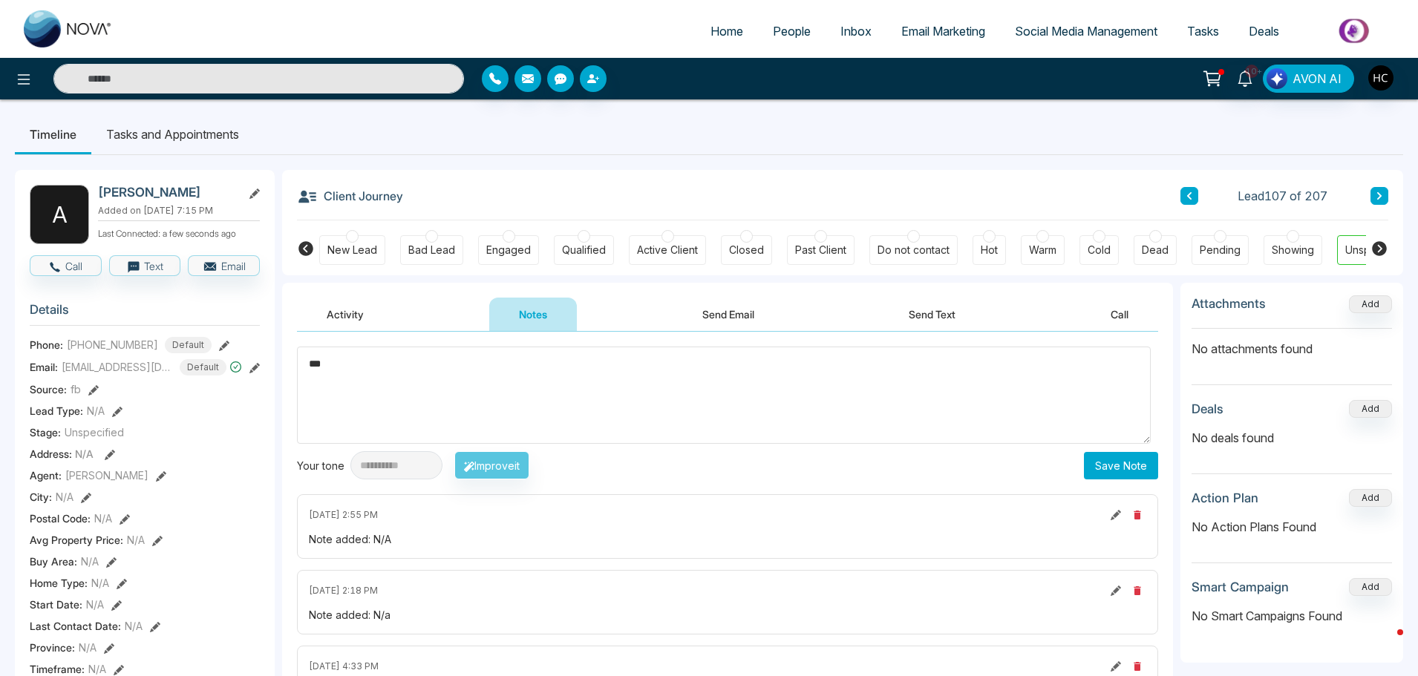
type textarea "***"
click at [1107, 470] on button "Save Note" at bounding box center [1121, 465] width 74 height 27
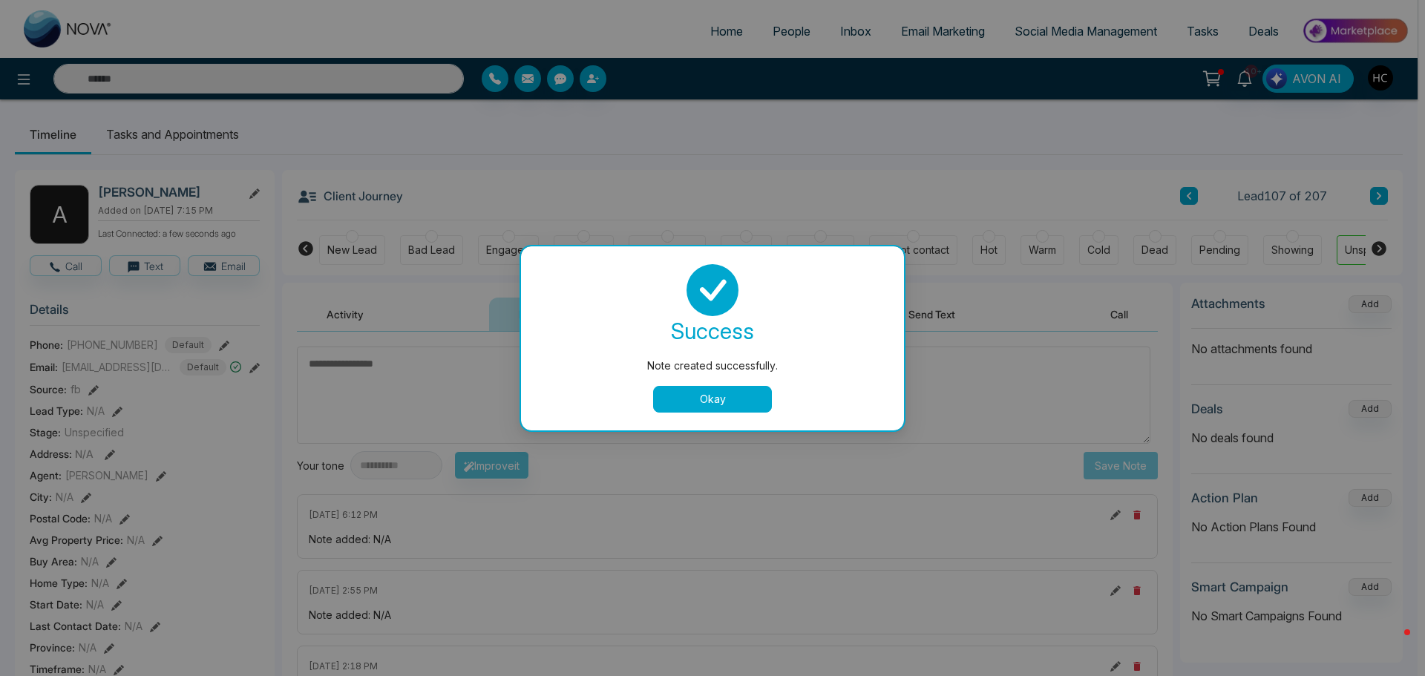
drag, startPoint x: 681, startPoint y: 403, endPoint x: 1135, endPoint y: 269, distance: 473.0
click at [681, 402] on button "Okay" at bounding box center [712, 399] width 119 height 27
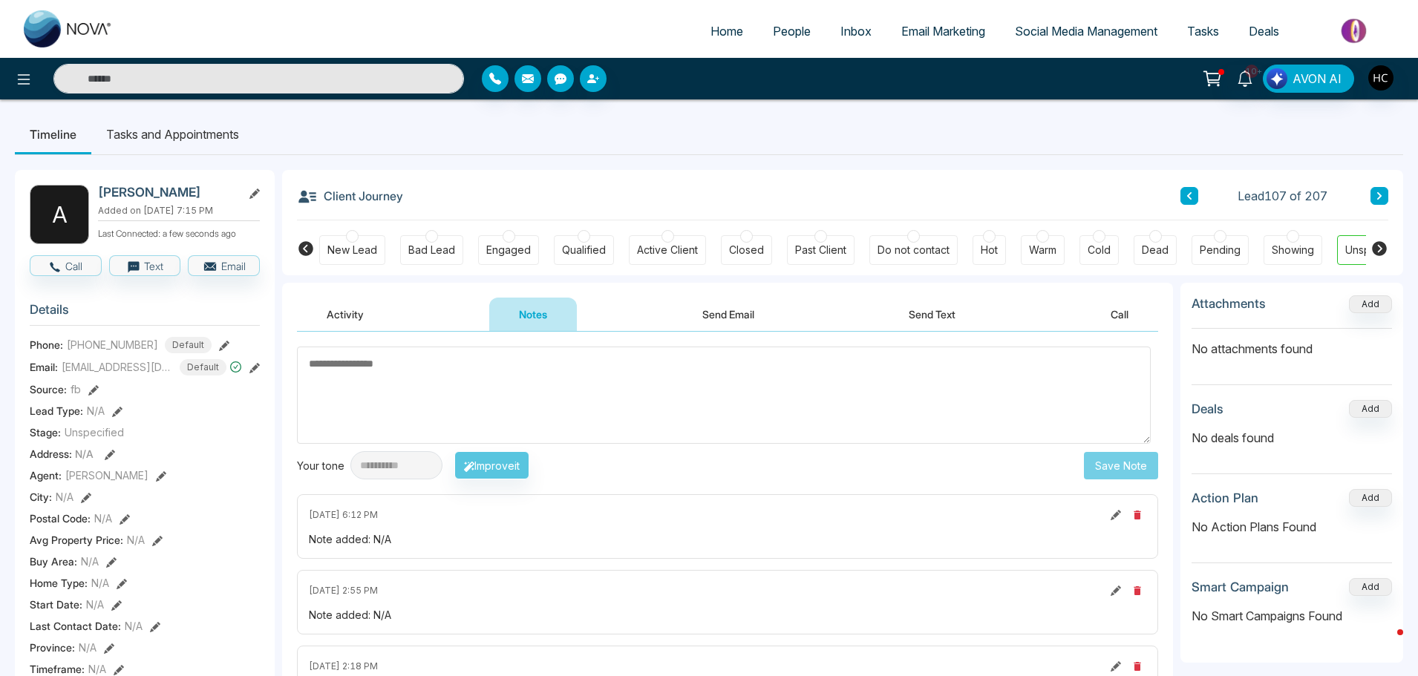
click at [1381, 189] on button at bounding box center [1379, 196] width 18 height 18
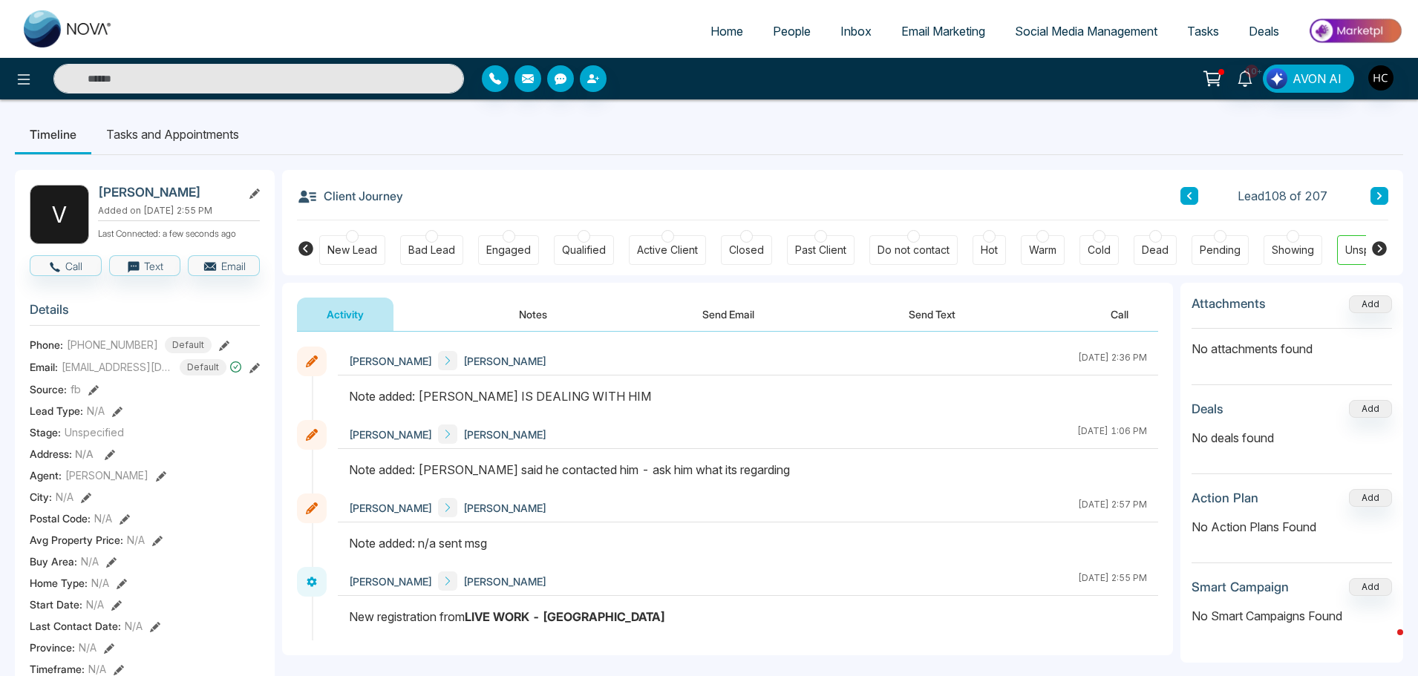
click at [1375, 194] on button at bounding box center [1379, 196] width 18 height 18
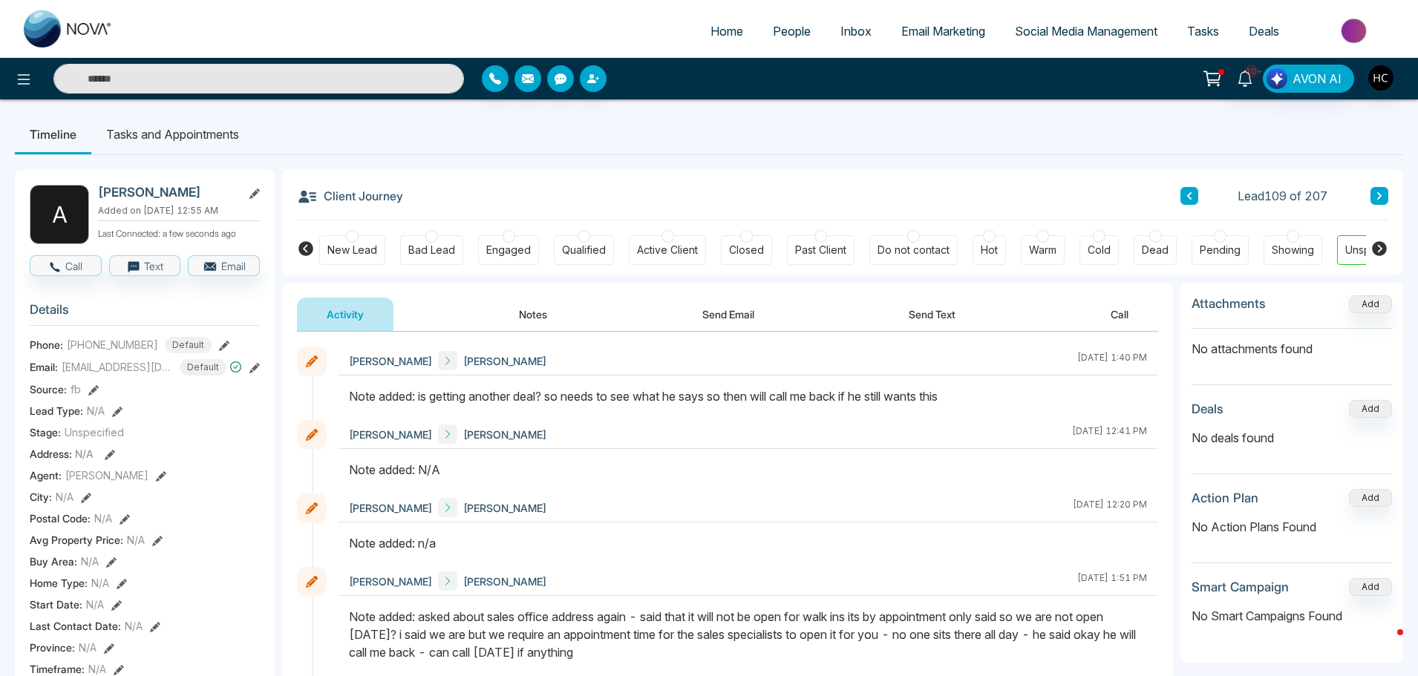
click at [1383, 197] on button at bounding box center [1379, 196] width 18 height 18
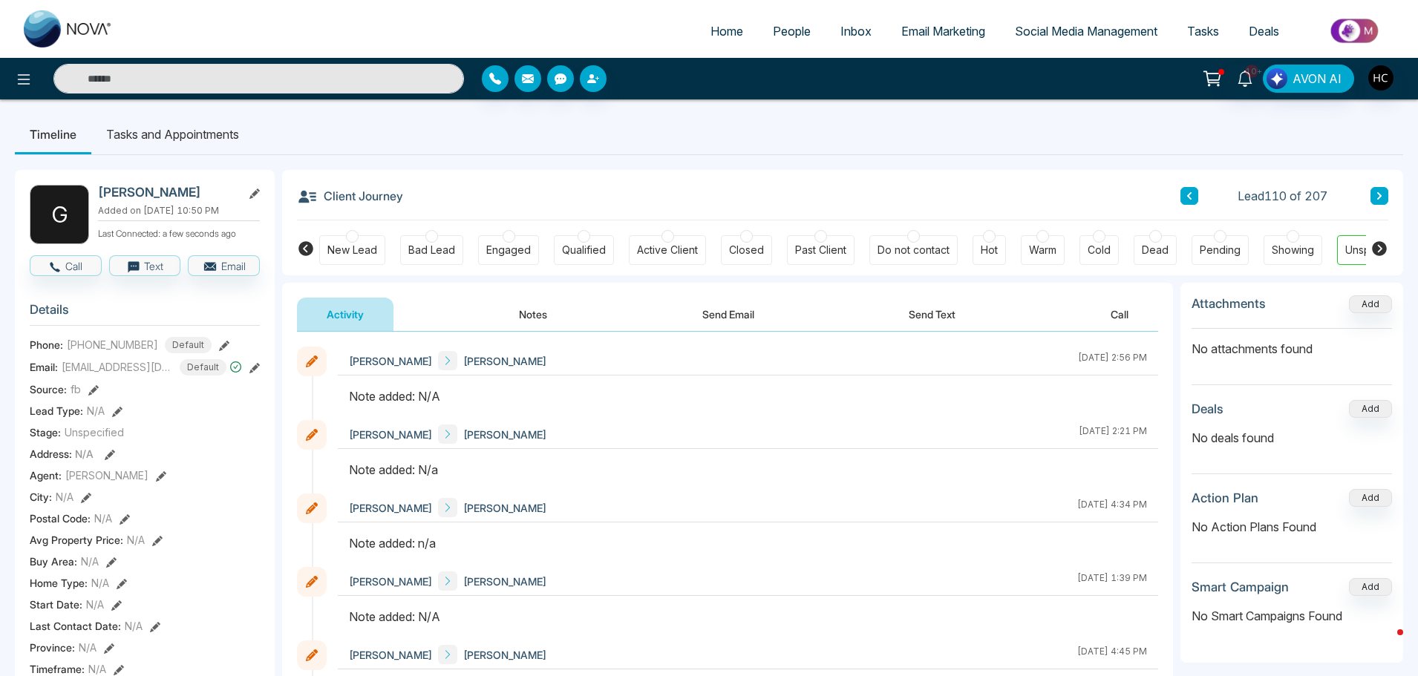
click at [533, 309] on button "Notes" at bounding box center [533, 314] width 88 height 33
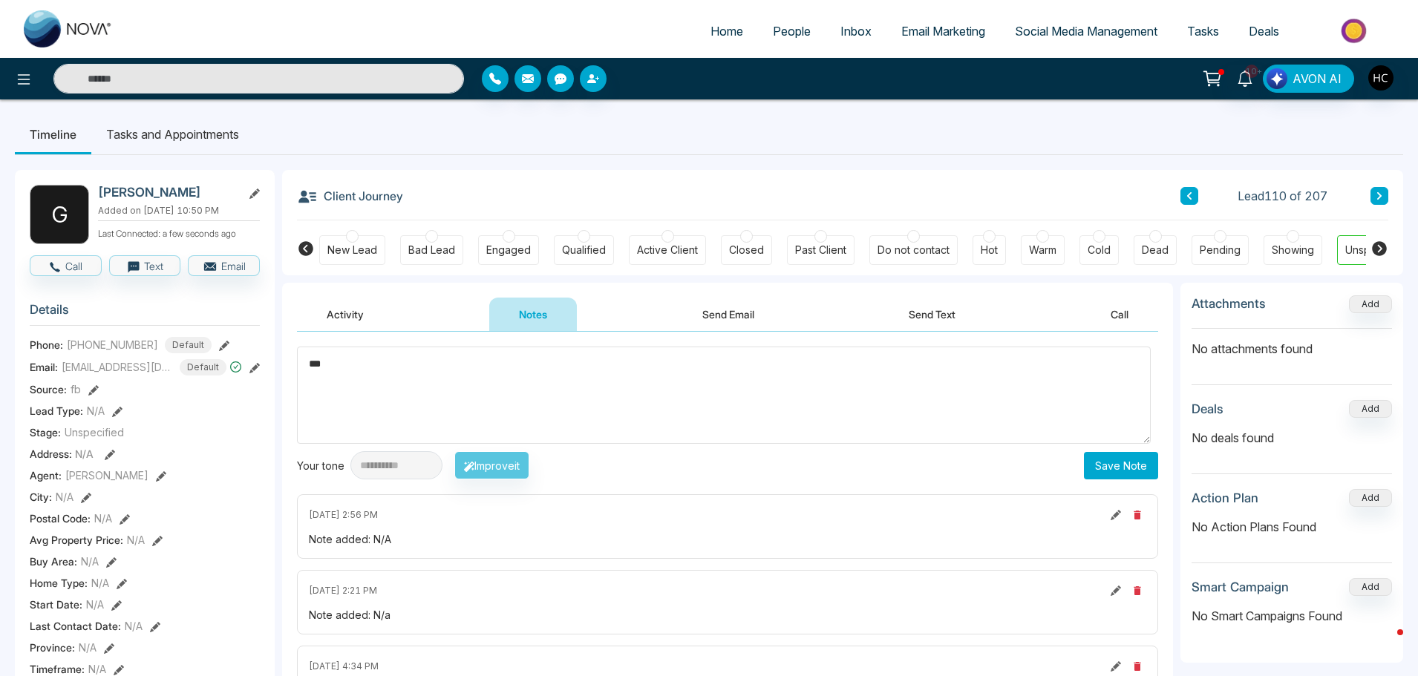
type textarea "***"
click at [1118, 467] on button "Save Note" at bounding box center [1121, 465] width 74 height 27
click at [1373, 195] on button at bounding box center [1379, 196] width 18 height 18
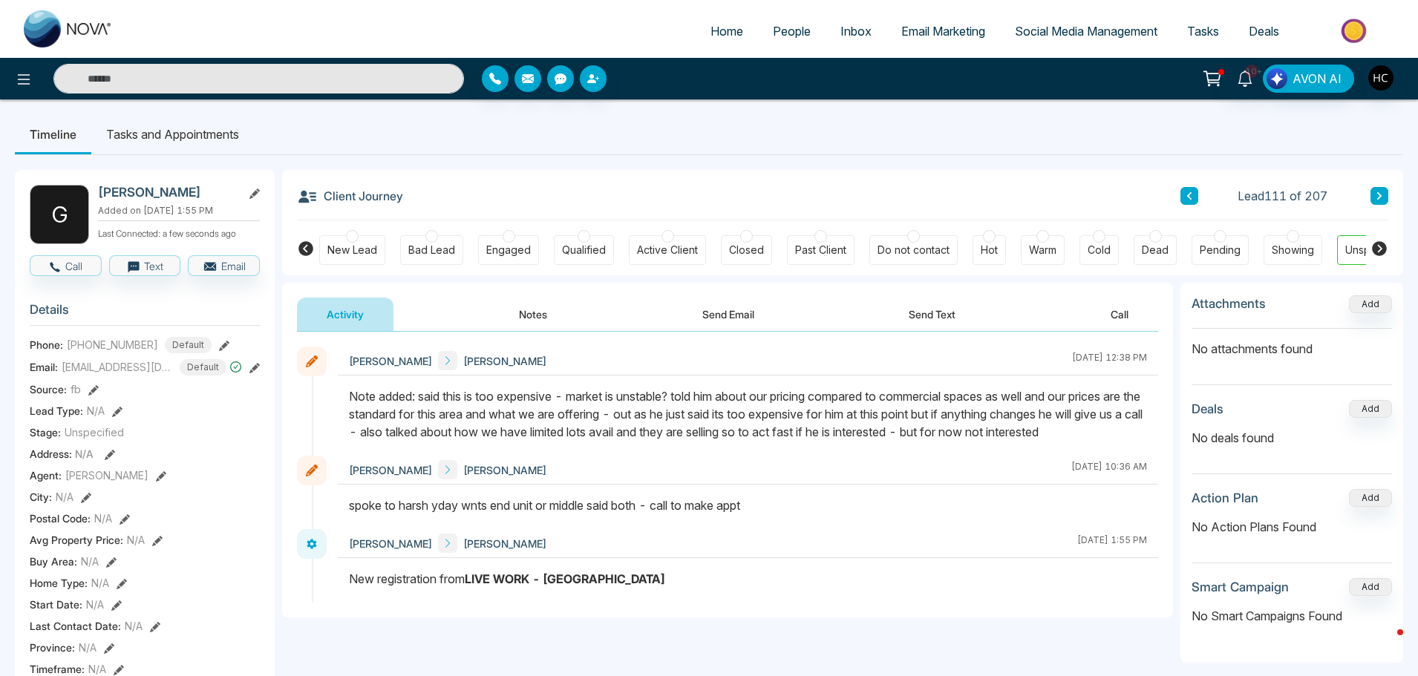
click at [1377, 200] on icon at bounding box center [1378, 195] width 7 height 9
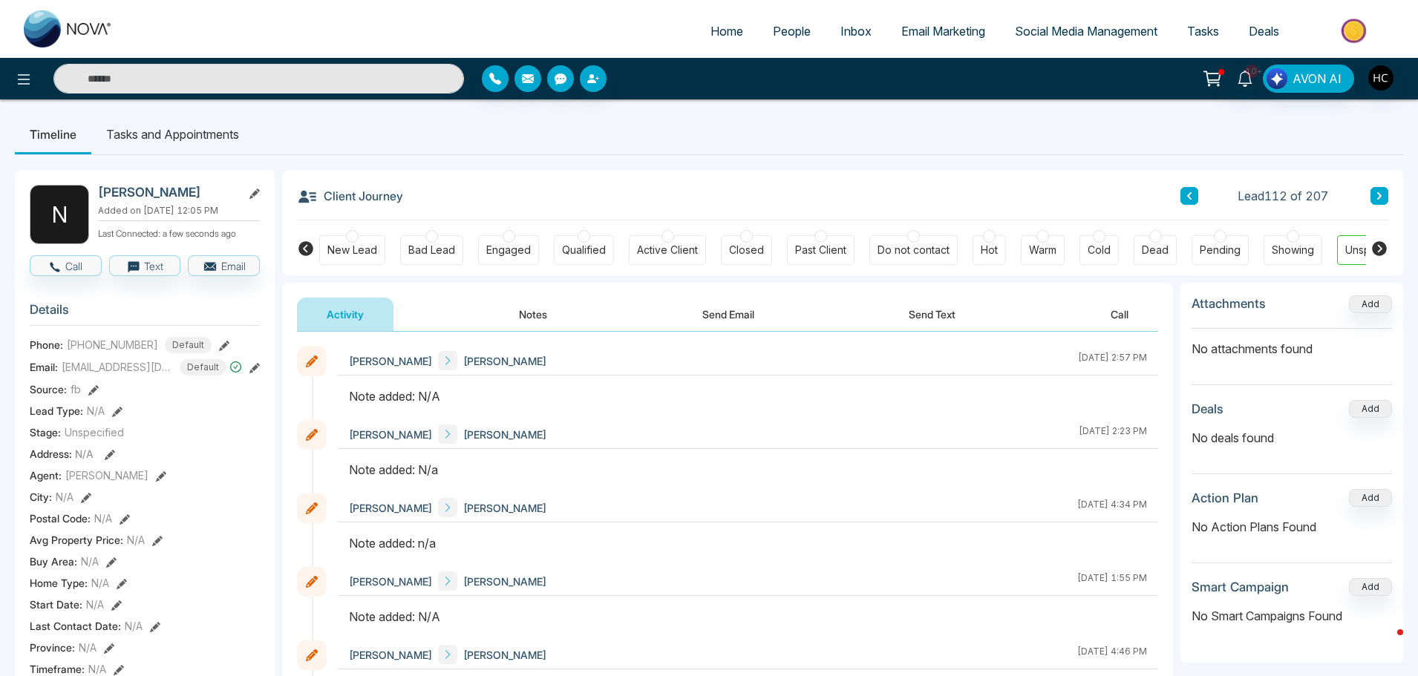
click at [543, 320] on button "Notes" at bounding box center [533, 314] width 88 height 33
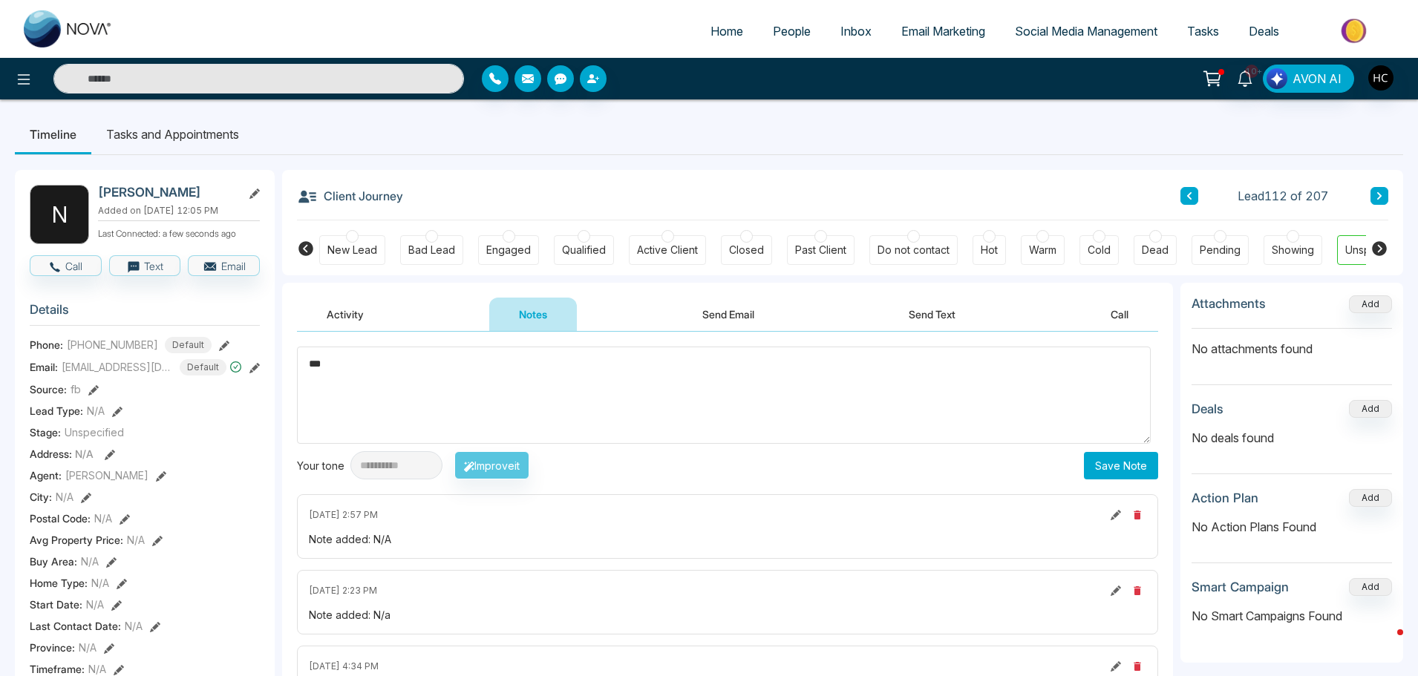
type textarea "***"
click at [1134, 458] on button "Save Note" at bounding box center [1121, 465] width 74 height 27
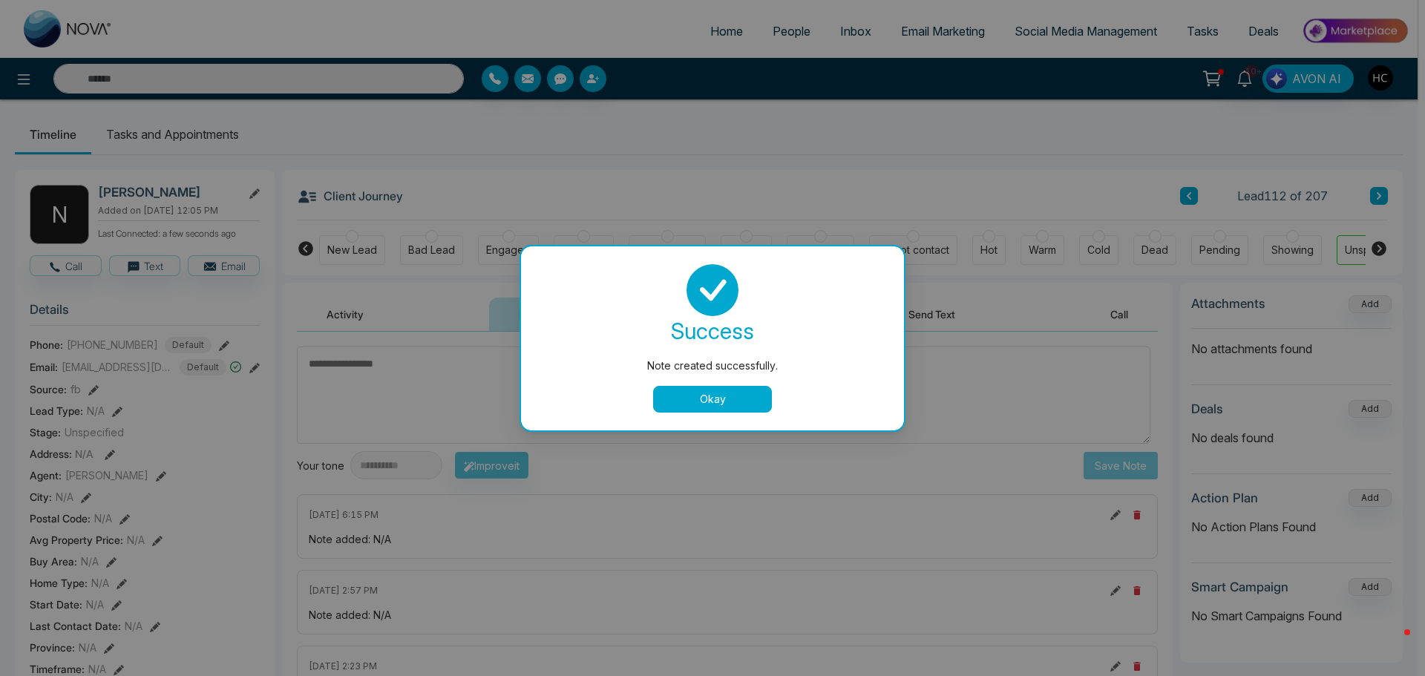
click at [710, 408] on button "Okay" at bounding box center [712, 399] width 119 height 27
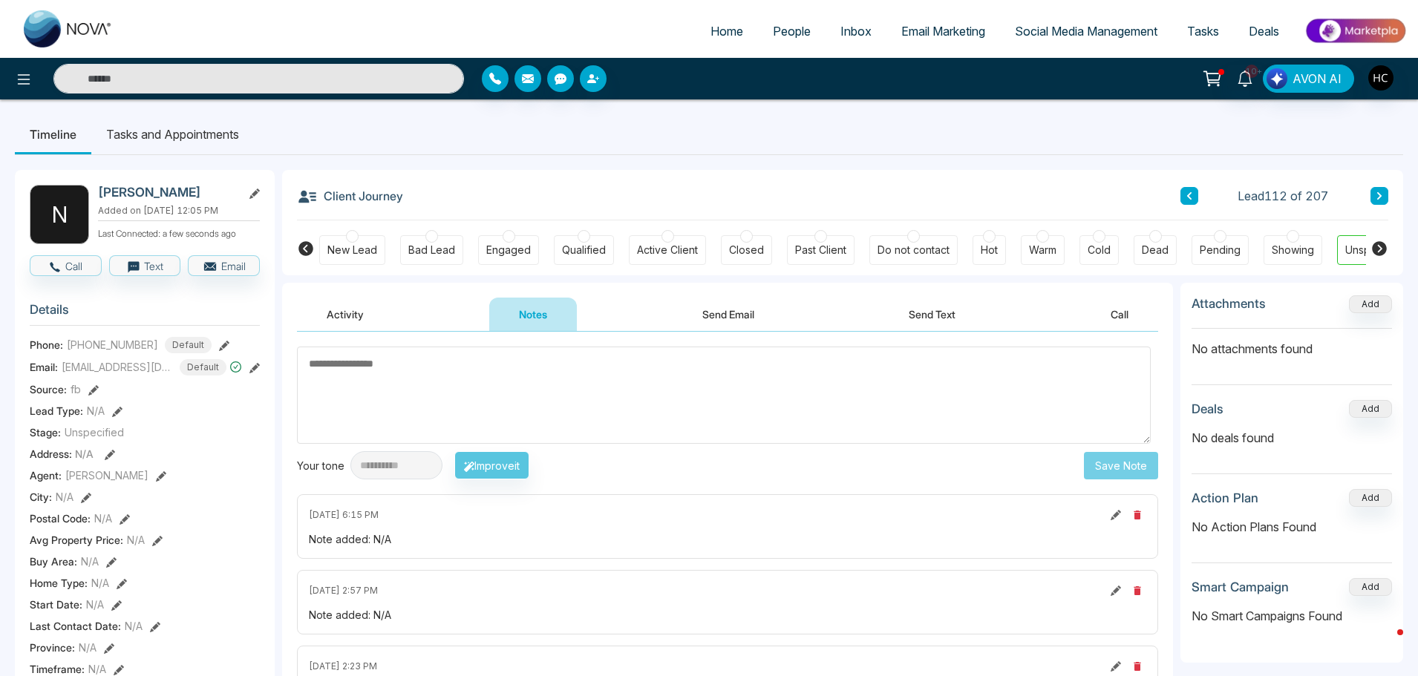
click at [1379, 190] on button at bounding box center [1379, 196] width 18 height 18
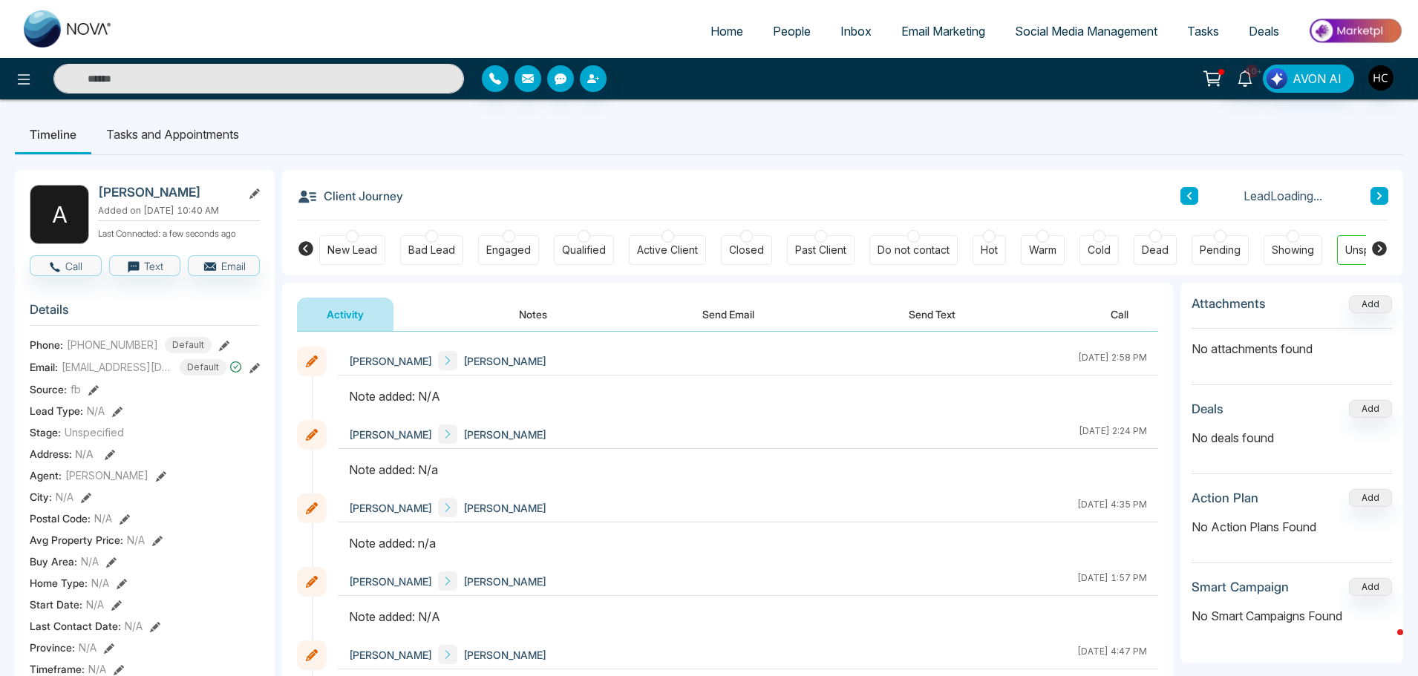
click at [523, 318] on button "Notes" at bounding box center [533, 314] width 88 height 33
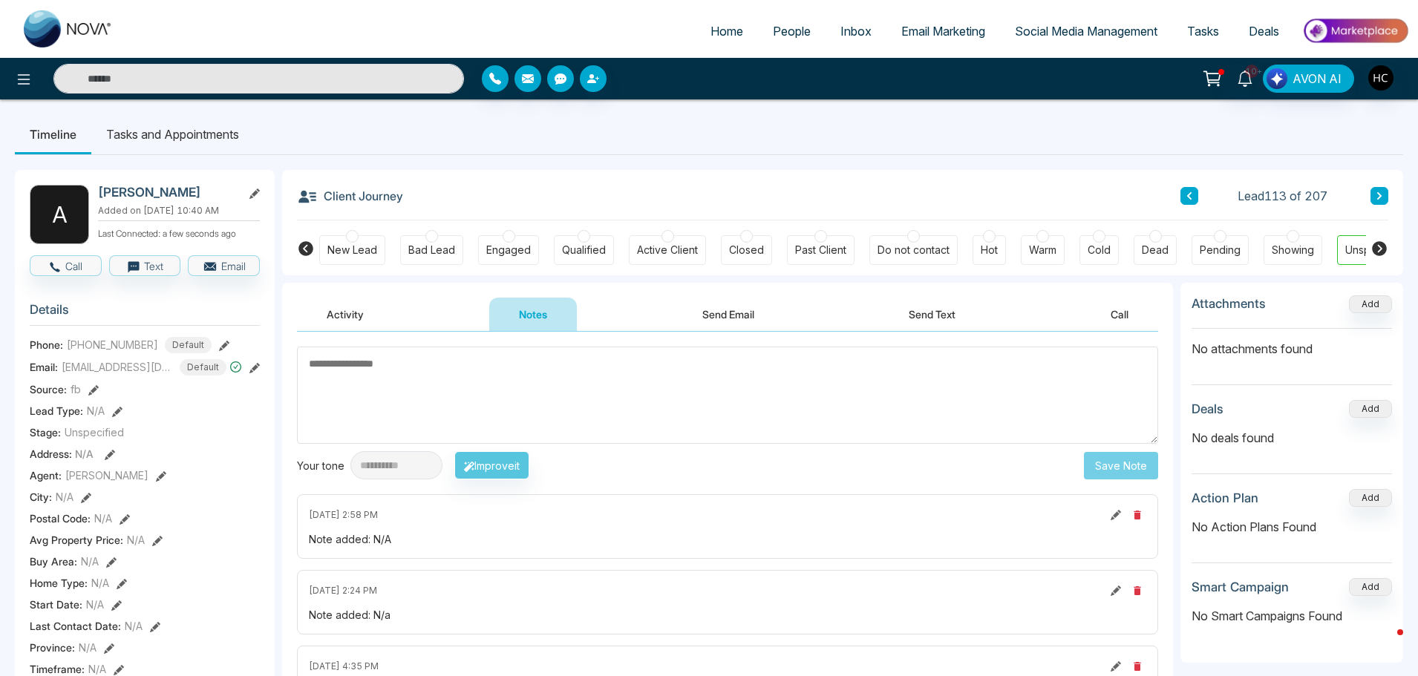
click at [388, 377] on textarea at bounding box center [727, 395] width 861 height 97
type textarea "***"
click at [1084, 461] on button "Save Note" at bounding box center [1121, 465] width 74 height 27
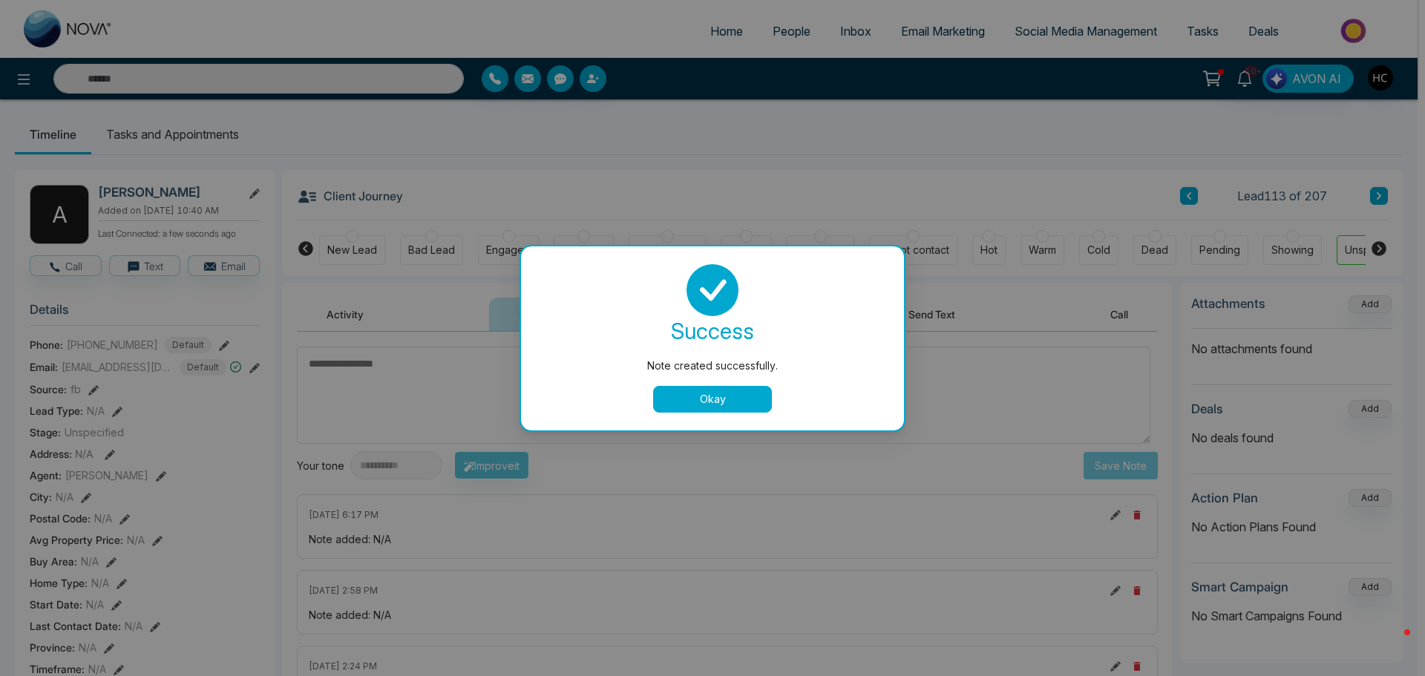
click at [1369, 199] on div "Note created successfully. success Note created successfully. Okay" at bounding box center [712, 338] width 1425 height 676
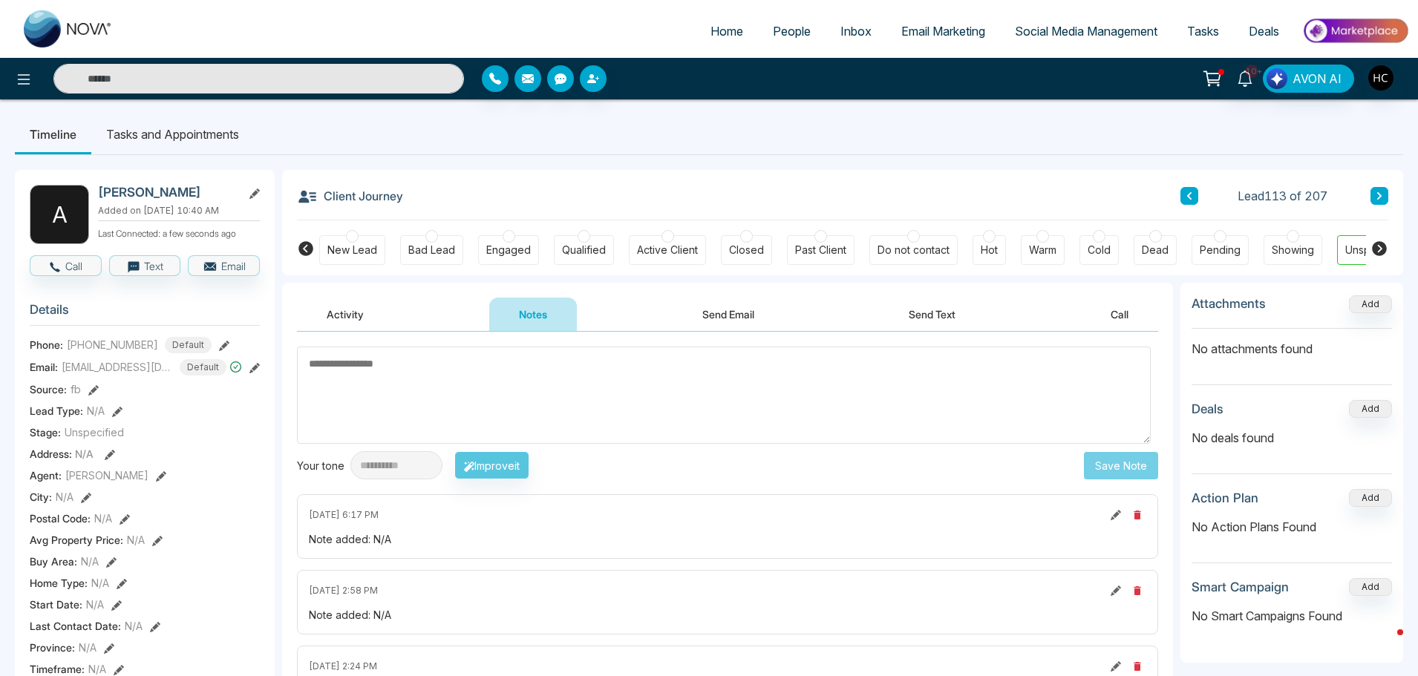
click at [1378, 198] on icon at bounding box center [1379, 195] width 4 height 7
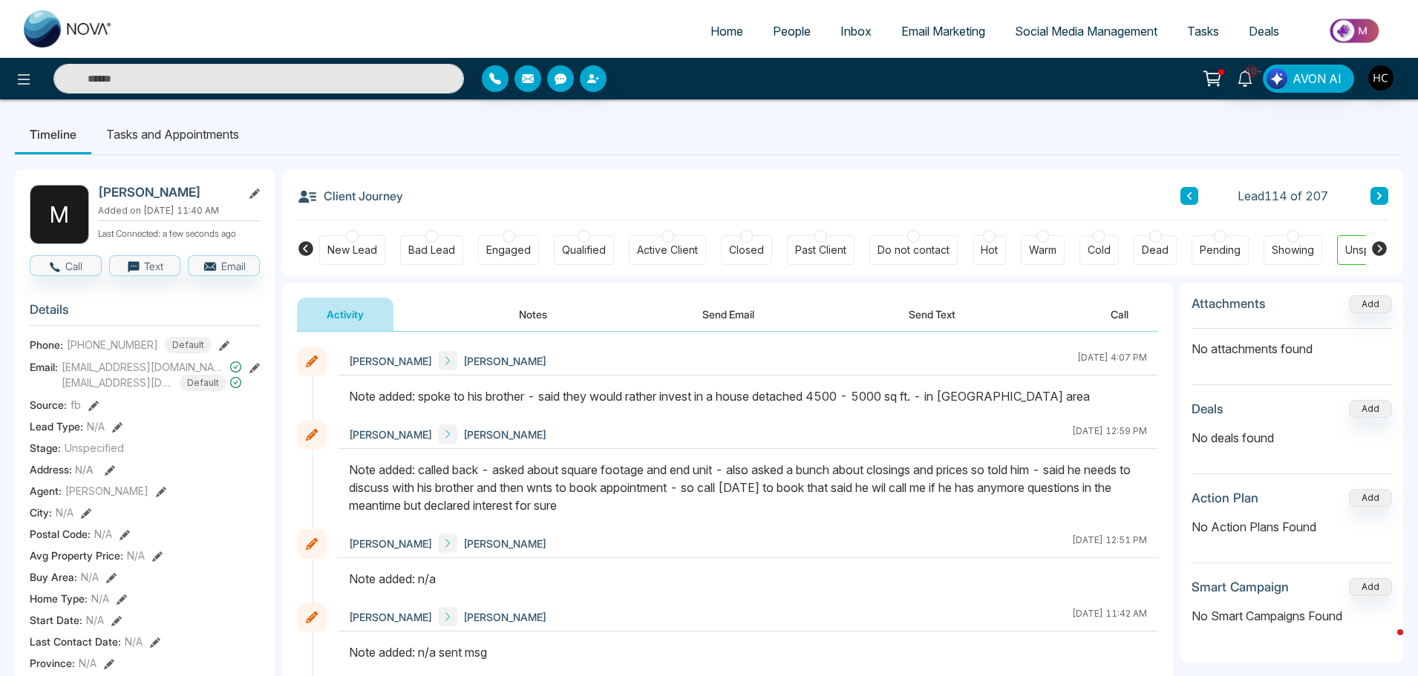
click at [1383, 194] on button at bounding box center [1379, 196] width 18 height 18
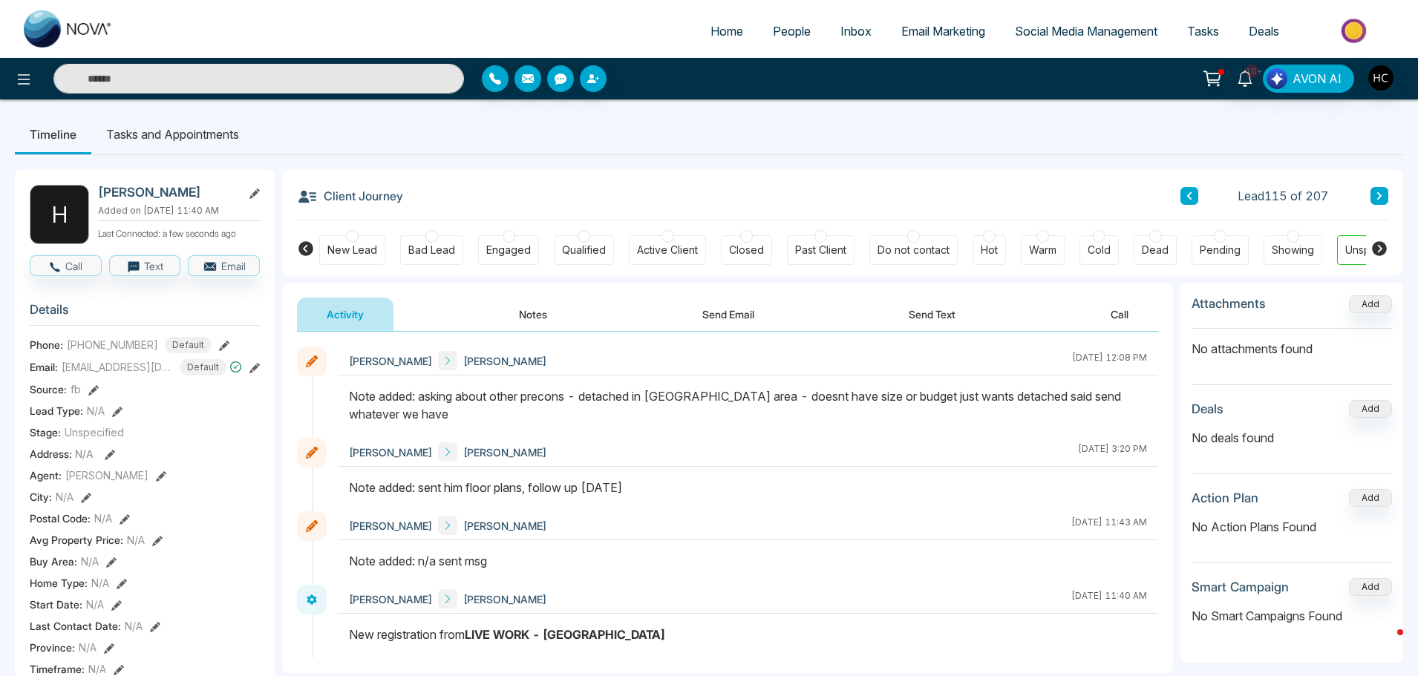
click at [1379, 187] on button at bounding box center [1379, 196] width 18 height 18
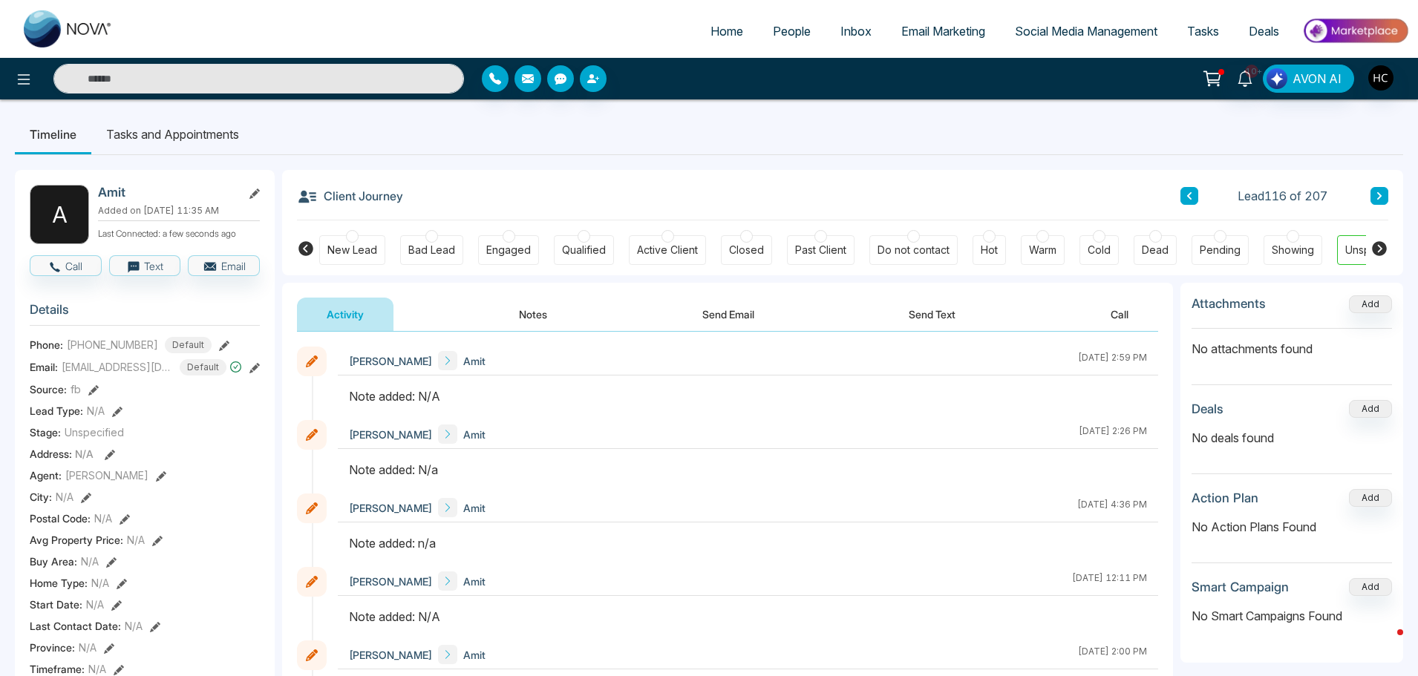
click at [528, 321] on button "Notes" at bounding box center [533, 314] width 88 height 33
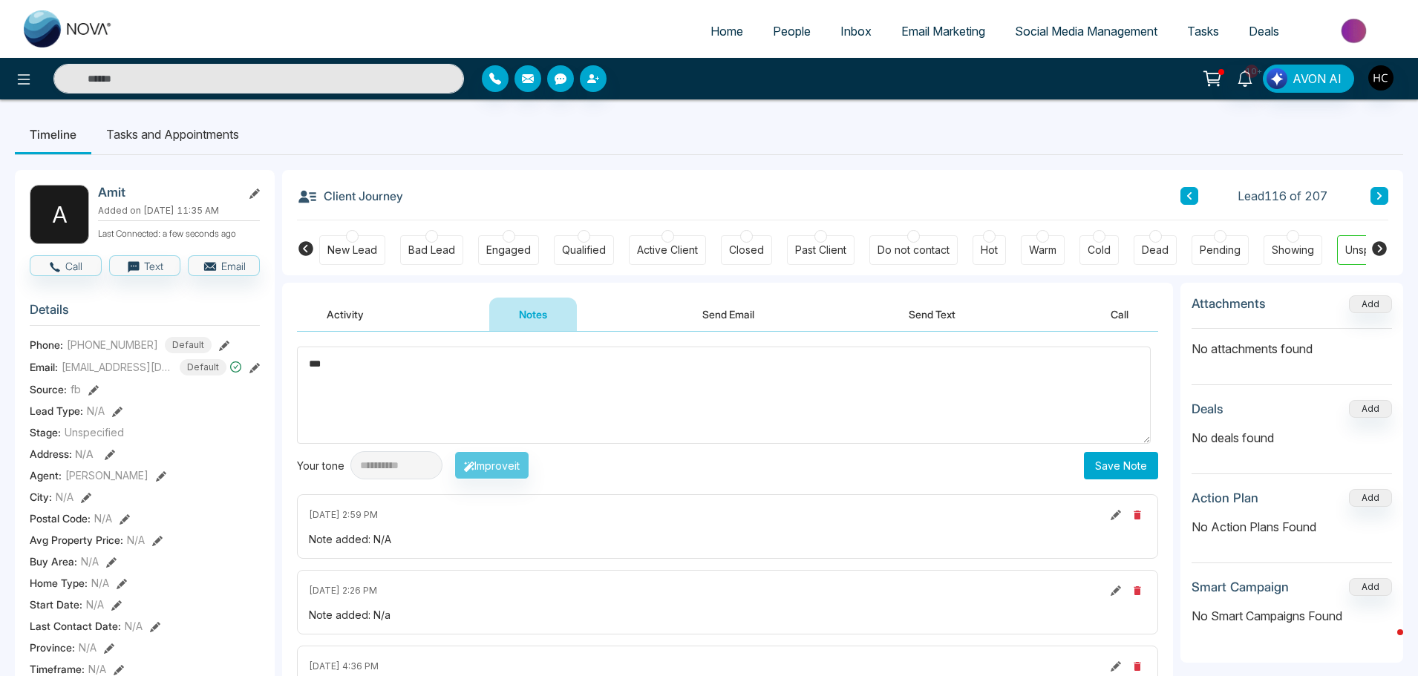
type textarea "***"
click at [1130, 461] on button "Save Note" at bounding box center [1121, 465] width 74 height 27
click at [1374, 200] on button at bounding box center [1379, 196] width 18 height 18
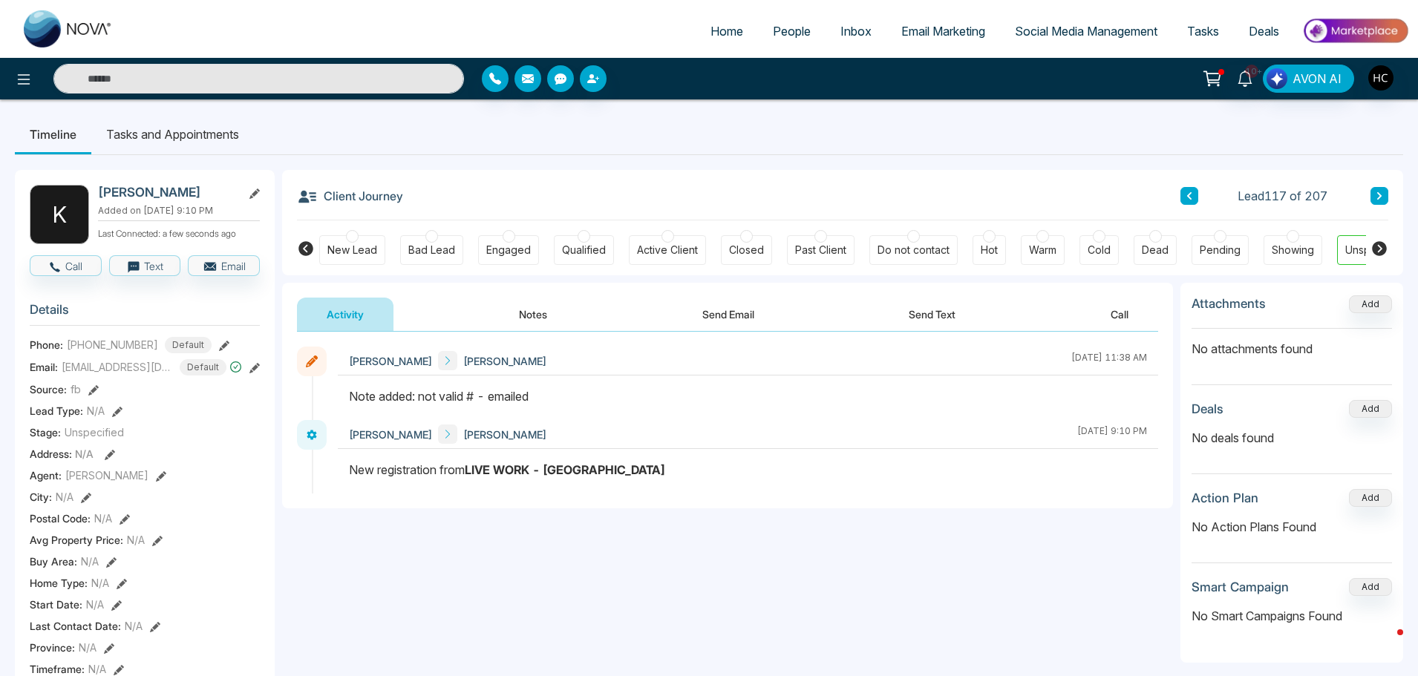
click at [1375, 193] on icon at bounding box center [1378, 195] width 7 height 9
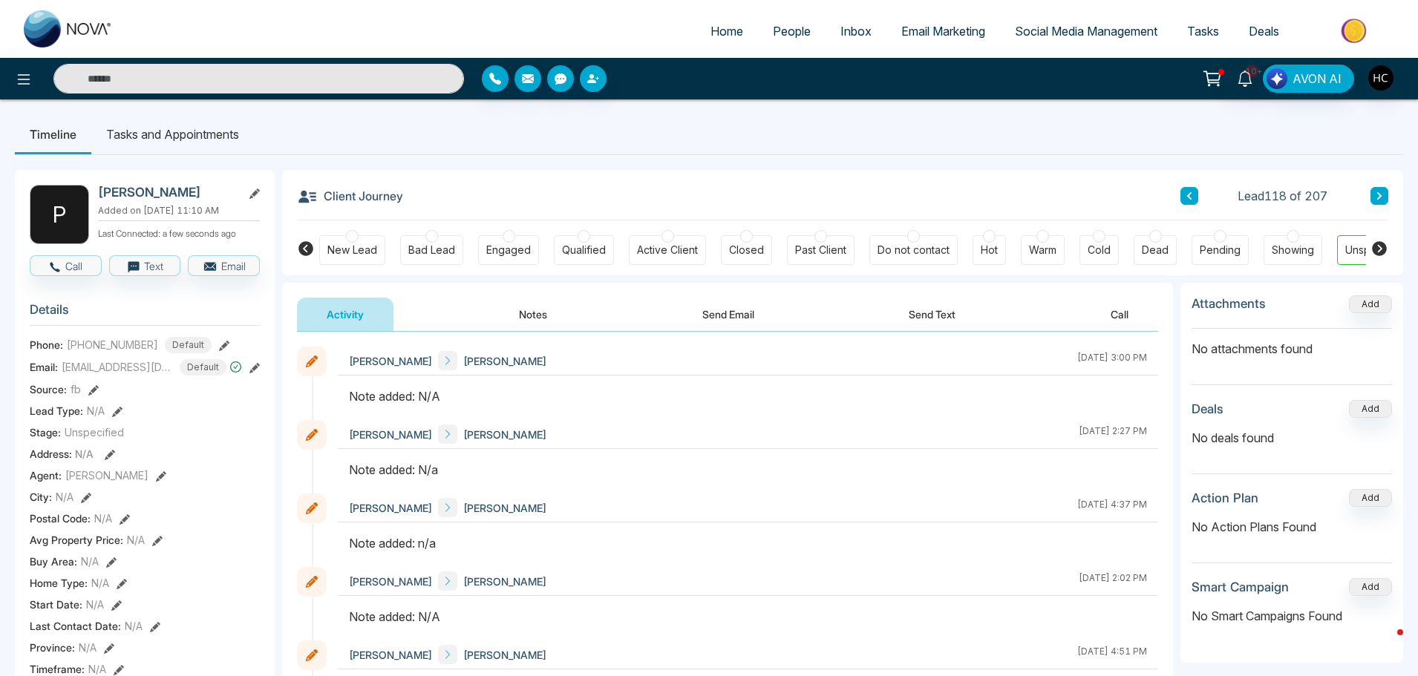
click at [534, 314] on button "Notes" at bounding box center [533, 314] width 88 height 33
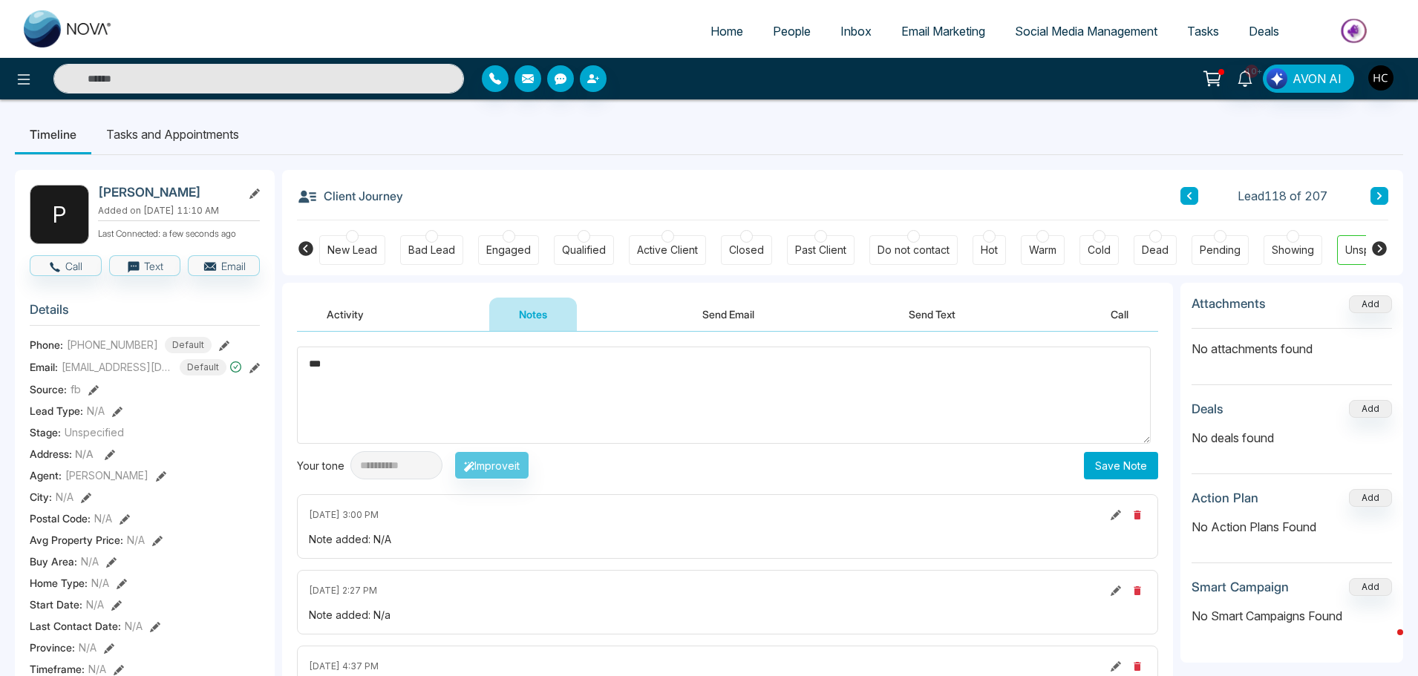
type textarea "***"
click at [1113, 465] on button "Save Note" at bounding box center [1121, 465] width 74 height 27
click at [1378, 196] on icon at bounding box center [1378, 195] width 7 height 9
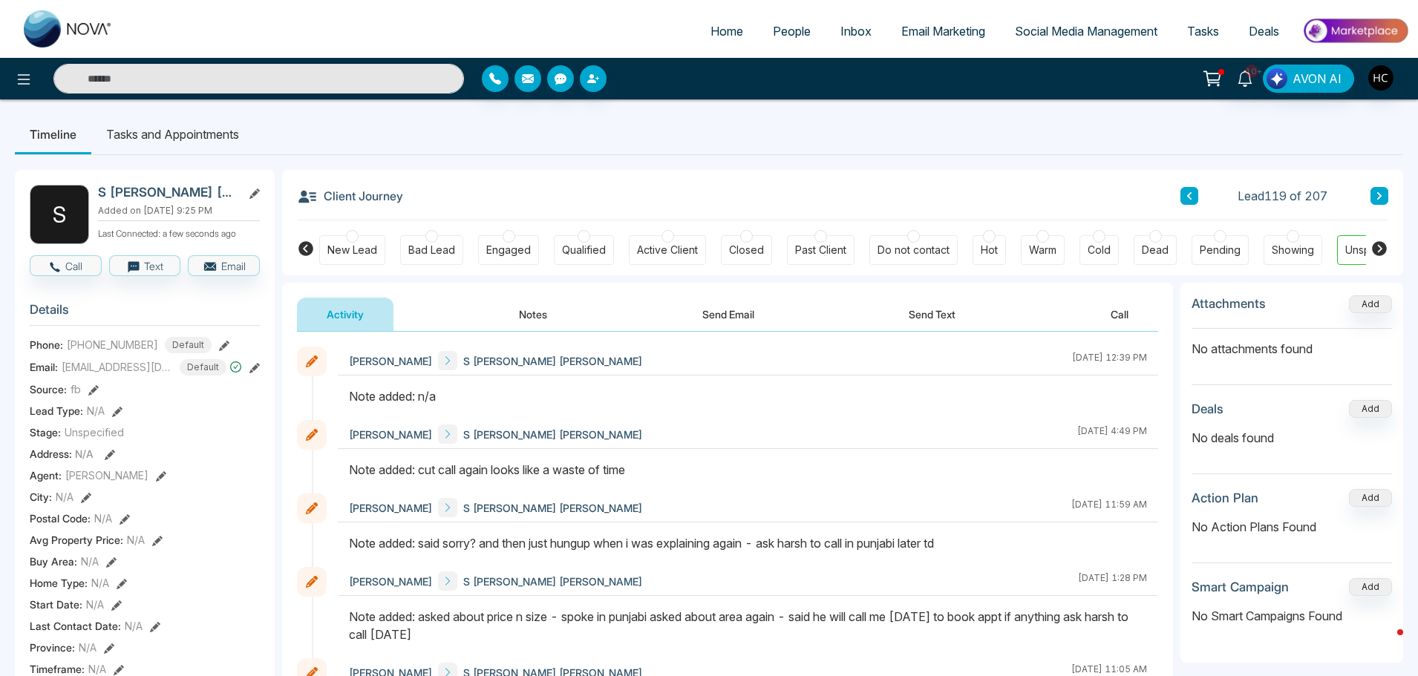
click at [1386, 192] on button at bounding box center [1379, 196] width 18 height 18
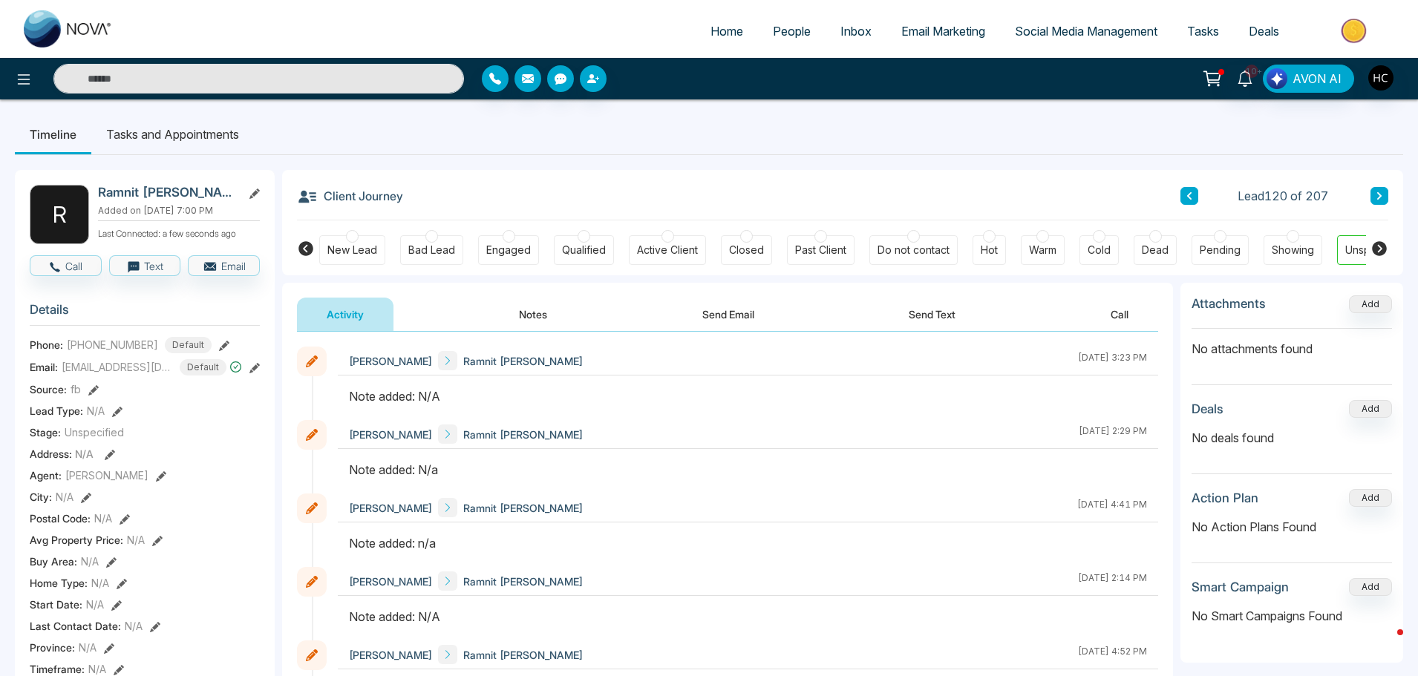
click at [528, 310] on button "Notes" at bounding box center [533, 314] width 88 height 33
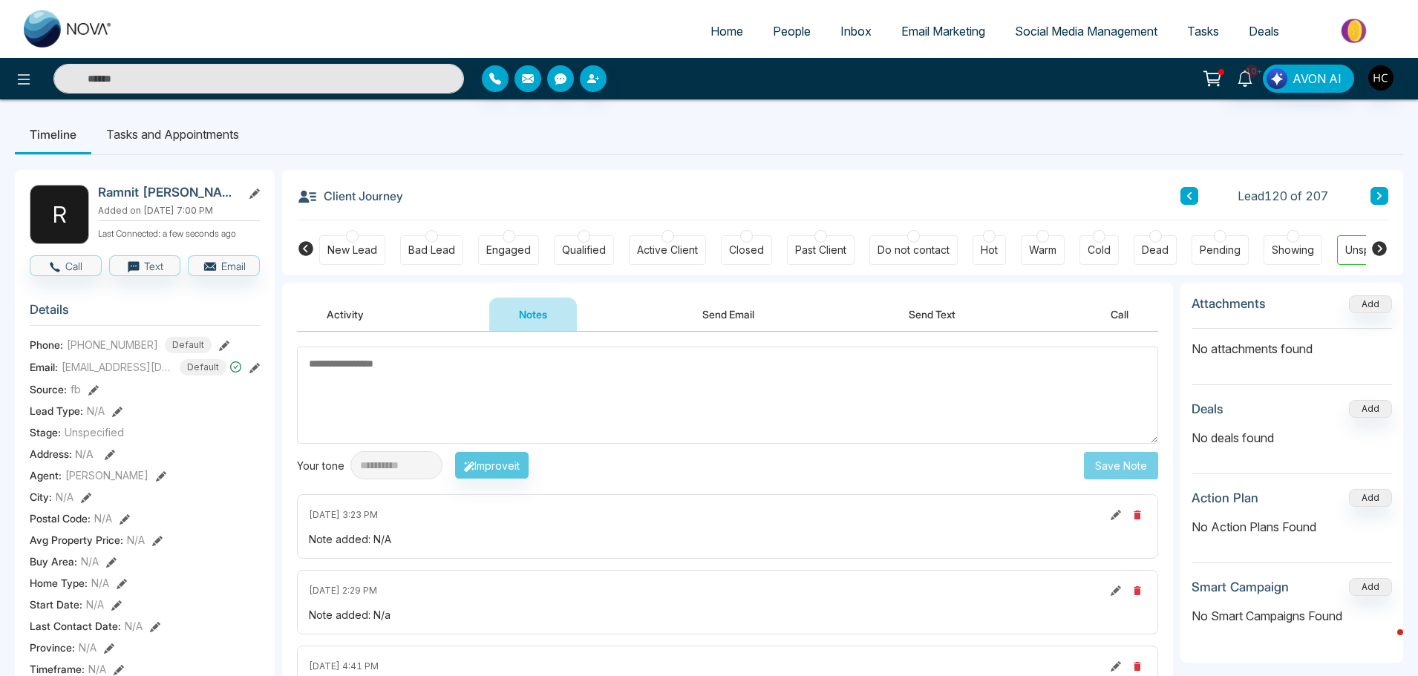
click at [453, 370] on textarea at bounding box center [727, 395] width 861 height 97
type textarea "***"
click at [1098, 462] on button "Save Note" at bounding box center [1121, 465] width 74 height 27
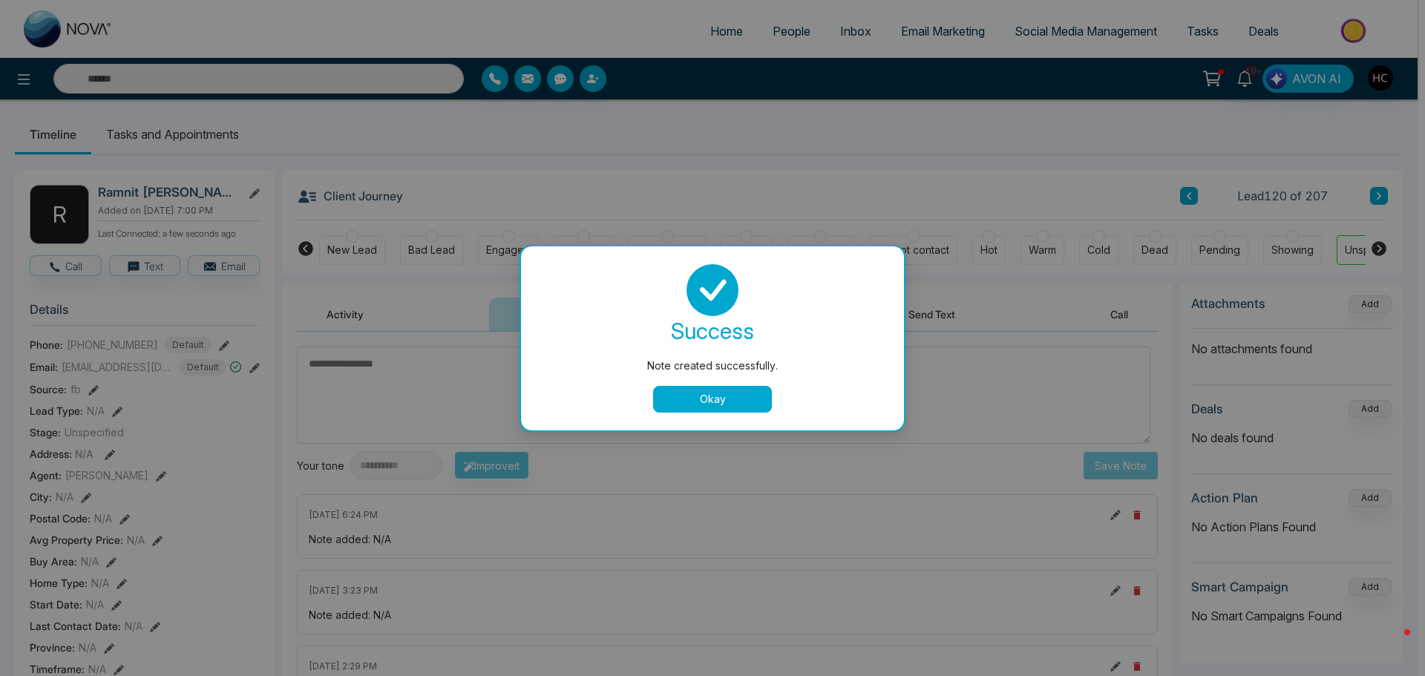
drag, startPoint x: 741, startPoint y: 396, endPoint x: 739, endPoint y: 386, distance: 9.9
click at [741, 395] on button "Okay" at bounding box center [712, 399] width 119 height 27
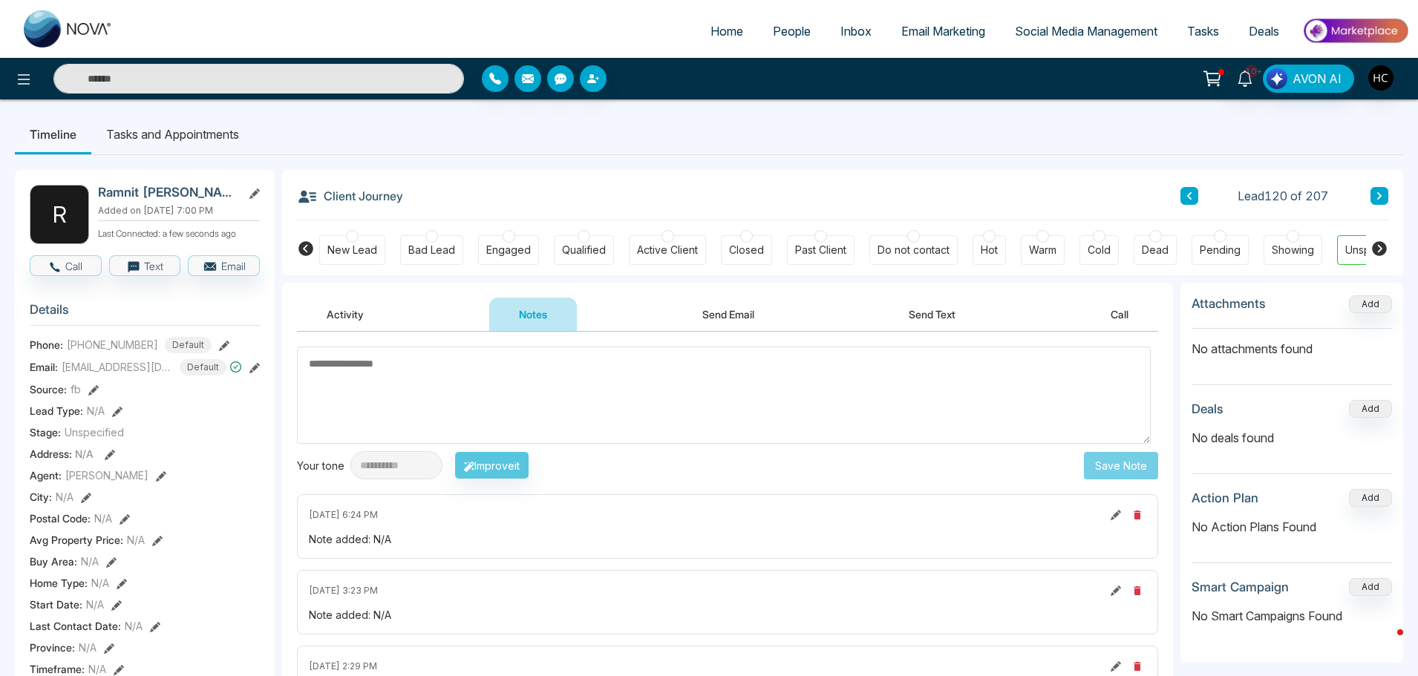
click at [1369, 198] on div "Lead 120 of 207" at bounding box center [1284, 196] width 208 height 18
click at [1375, 193] on button at bounding box center [1379, 196] width 18 height 18
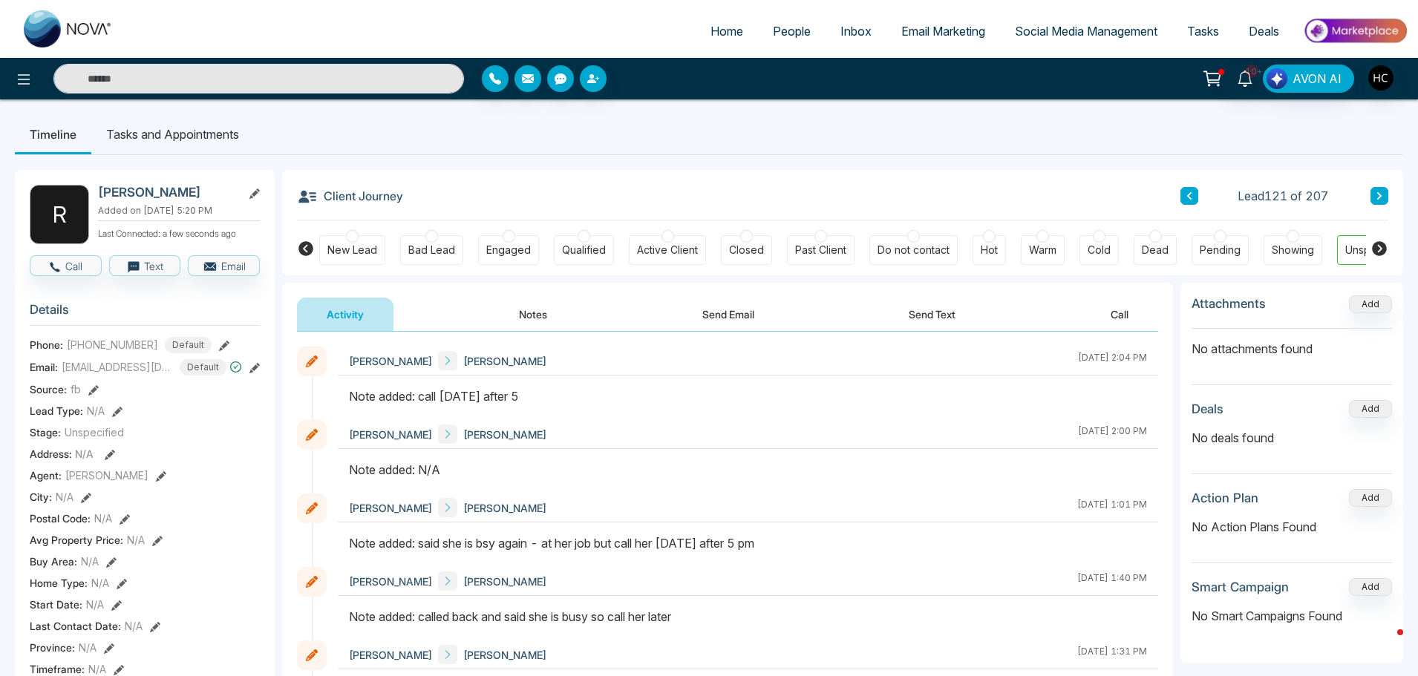
click at [551, 314] on button "Notes" at bounding box center [533, 314] width 88 height 33
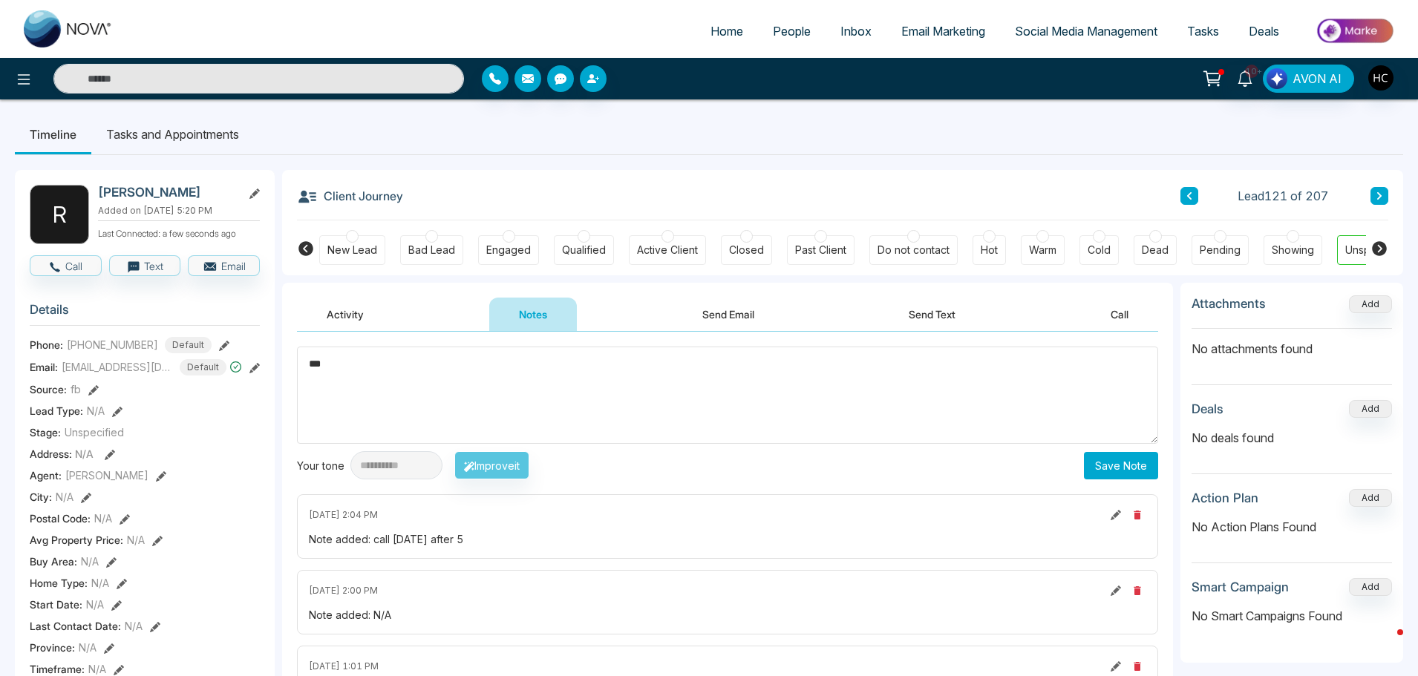
type textarea "***"
click at [1115, 468] on button "Save Note" at bounding box center [1121, 465] width 74 height 27
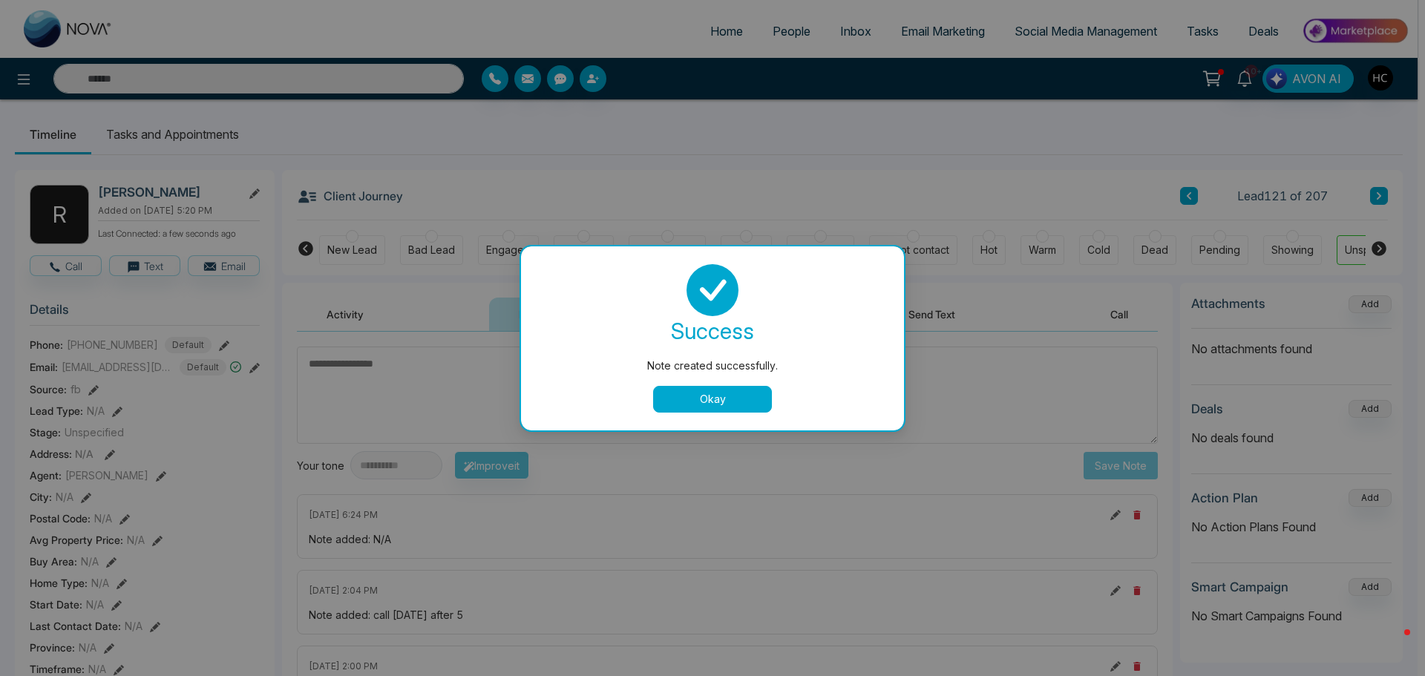
click at [686, 402] on button "Okay" at bounding box center [712, 399] width 119 height 27
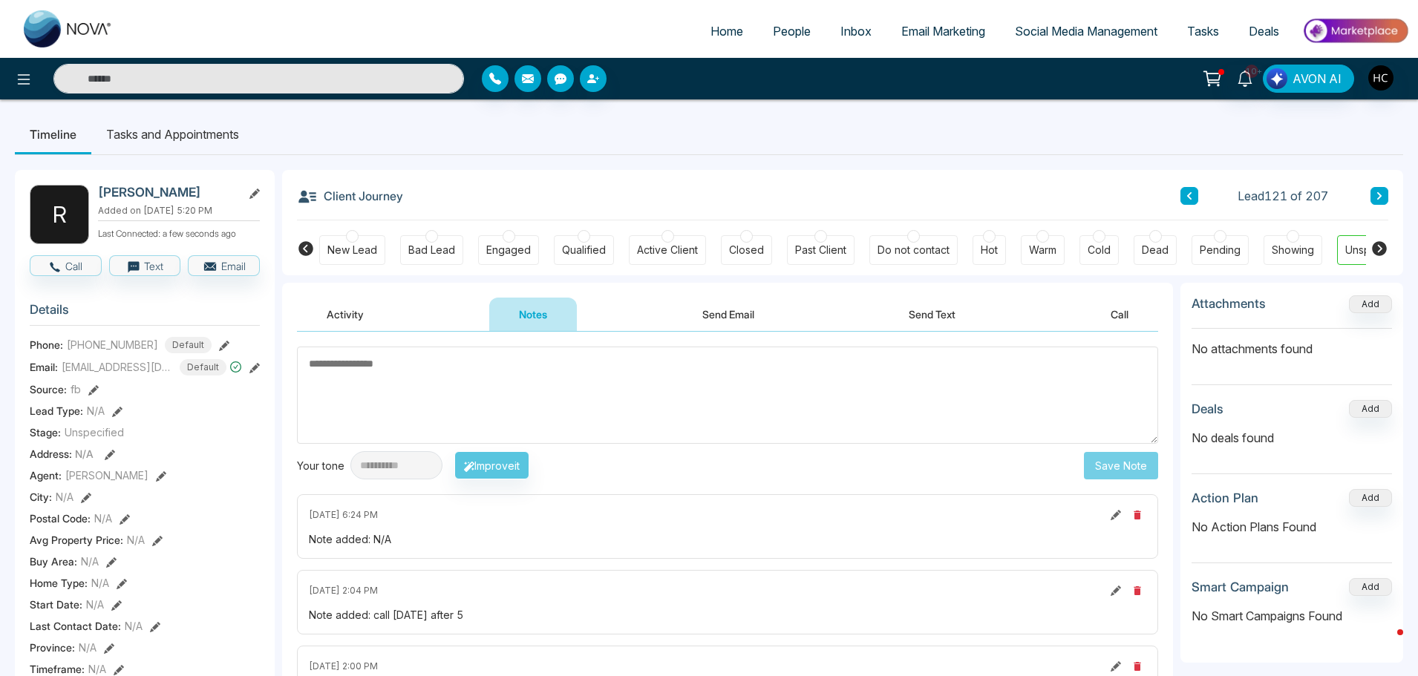
click at [1378, 192] on icon at bounding box center [1378, 195] width 7 height 9
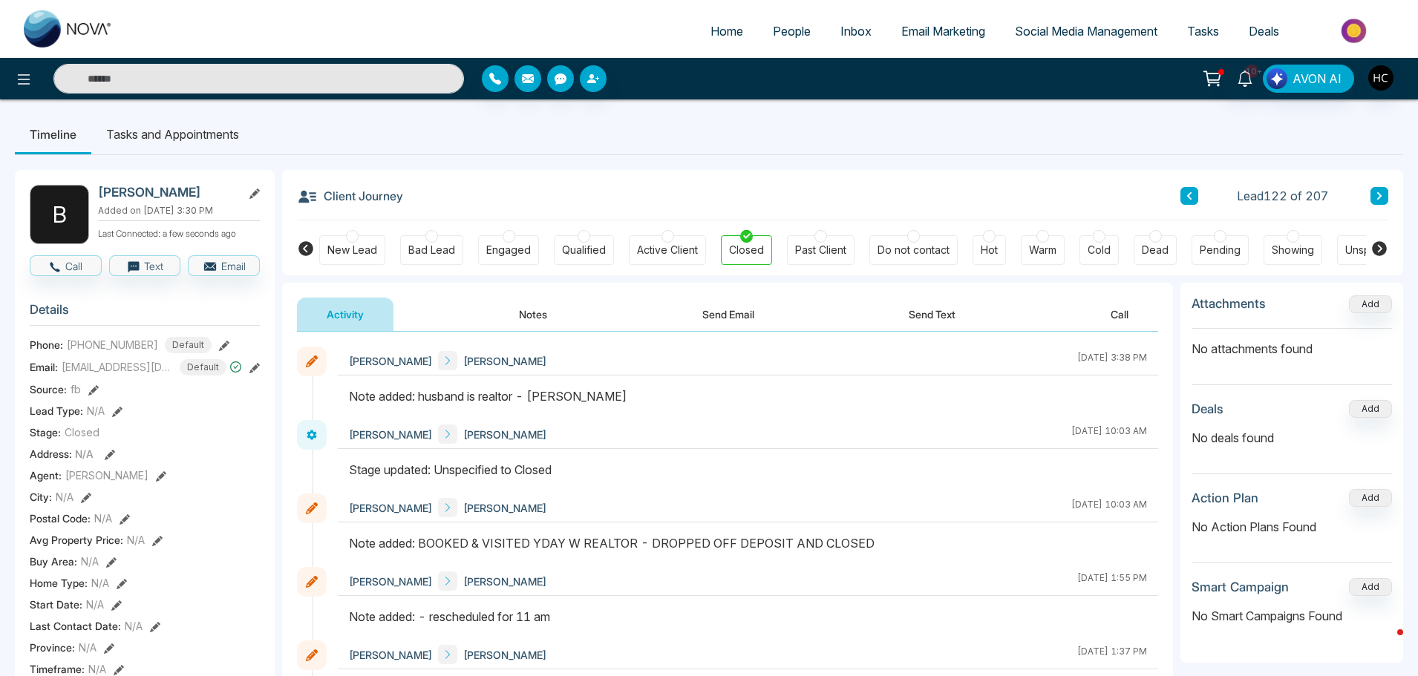
click at [1384, 203] on button at bounding box center [1379, 196] width 18 height 18
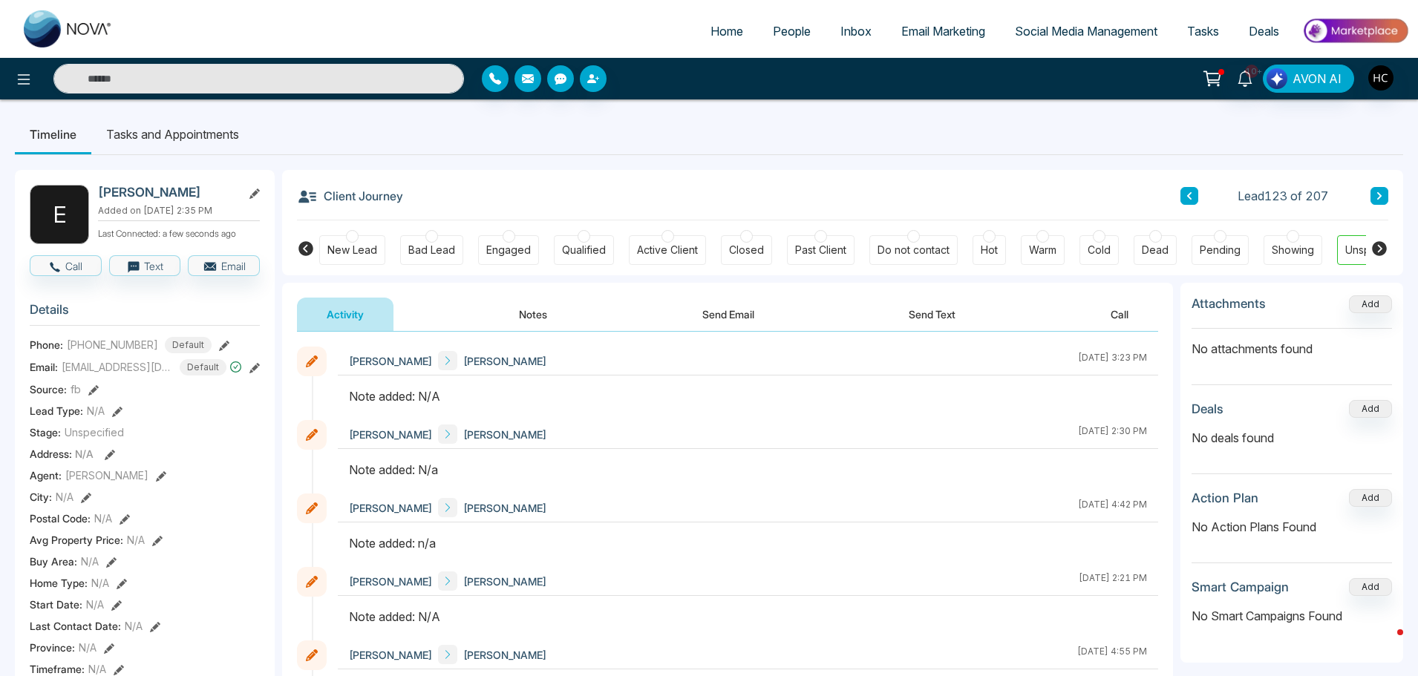
click at [543, 318] on button "Notes" at bounding box center [533, 314] width 88 height 33
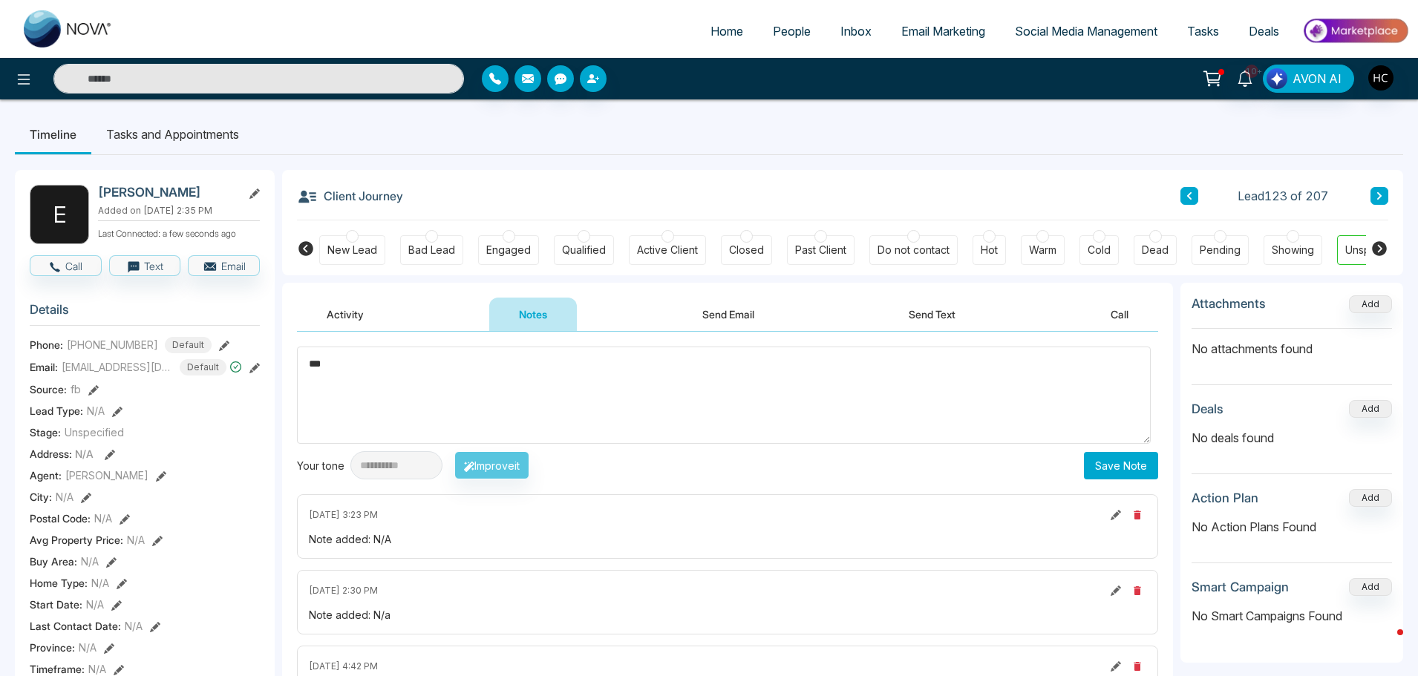
type textarea "***"
click at [1101, 468] on button "Save Note" at bounding box center [1121, 465] width 74 height 27
click at [1379, 188] on button at bounding box center [1379, 196] width 18 height 18
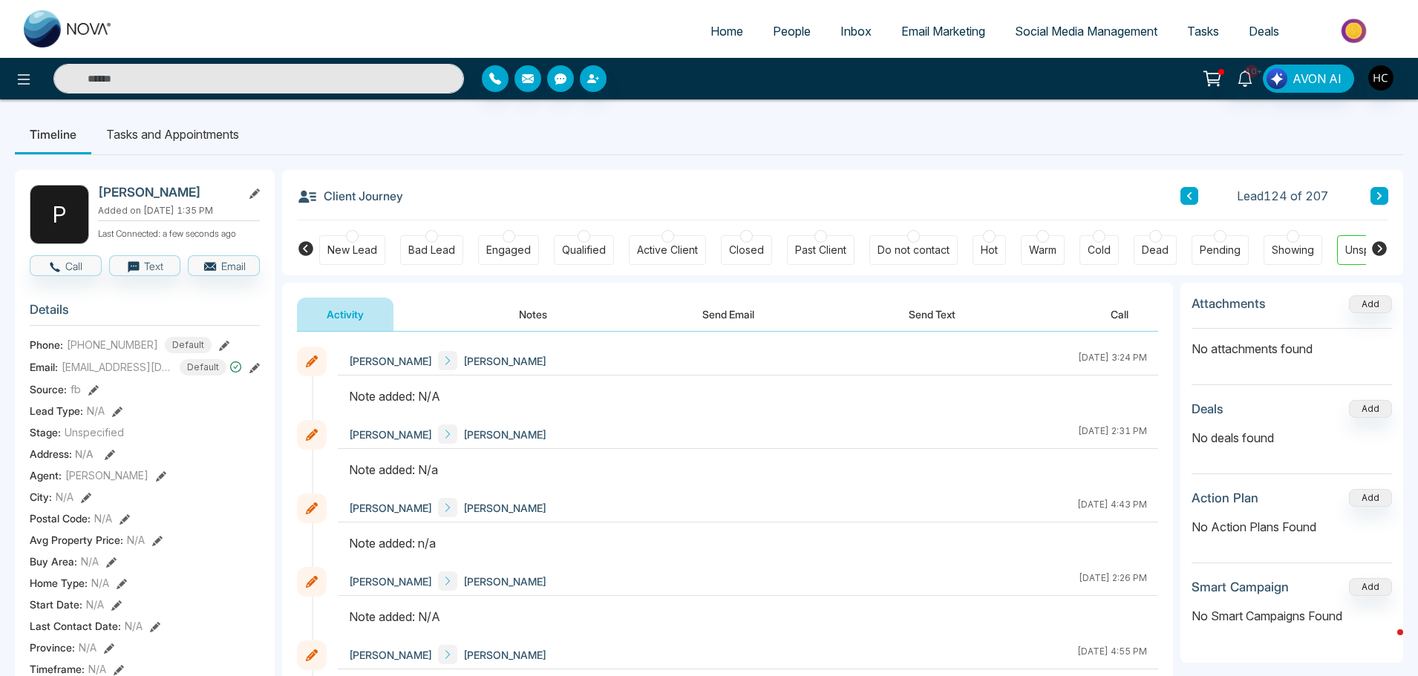
click at [516, 321] on button "Notes" at bounding box center [533, 314] width 88 height 33
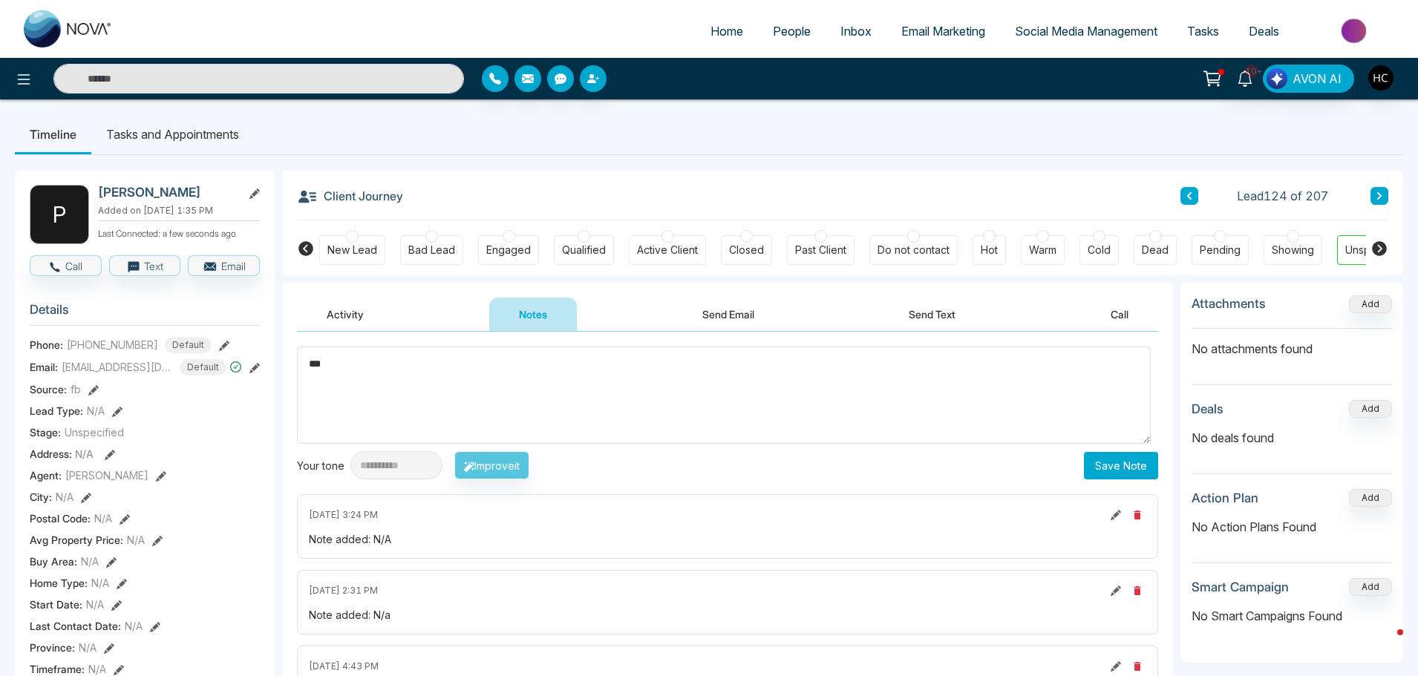
type textarea "***"
click at [1093, 462] on button "Save Note" at bounding box center [1121, 465] width 74 height 27
click at [1373, 198] on button at bounding box center [1379, 196] width 18 height 18
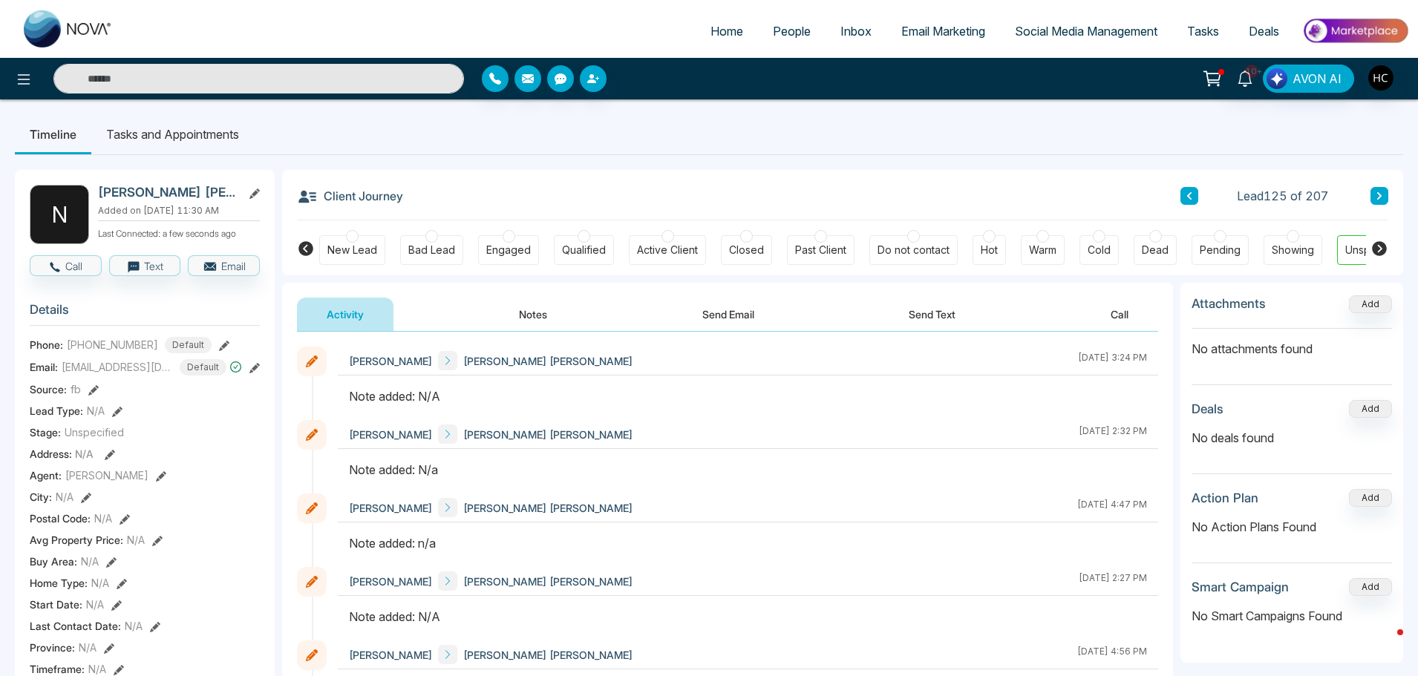
click at [558, 319] on button "Notes" at bounding box center [533, 314] width 88 height 33
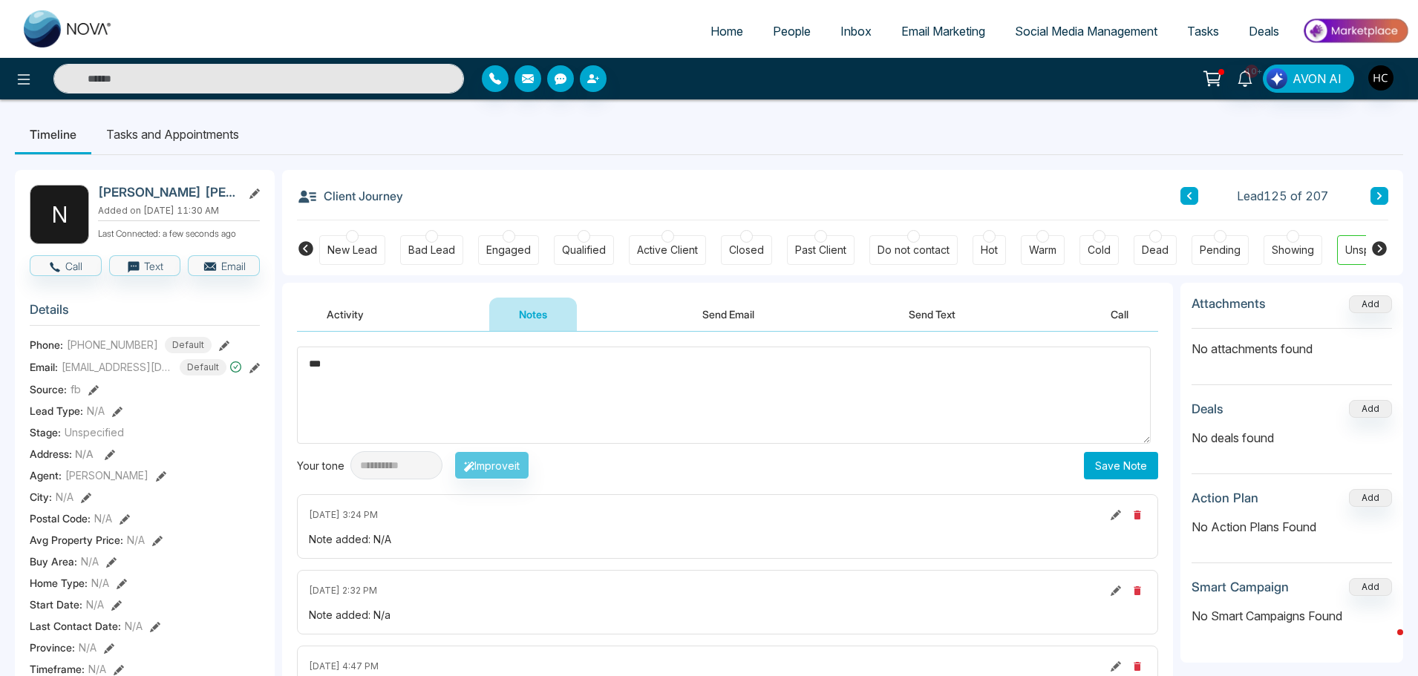
type textarea "***"
click at [1106, 459] on button "Save Note" at bounding box center [1121, 465] width 74 height 27
click at [1383, 198] on button at bounding box center [1379, 196] width 18 height 18
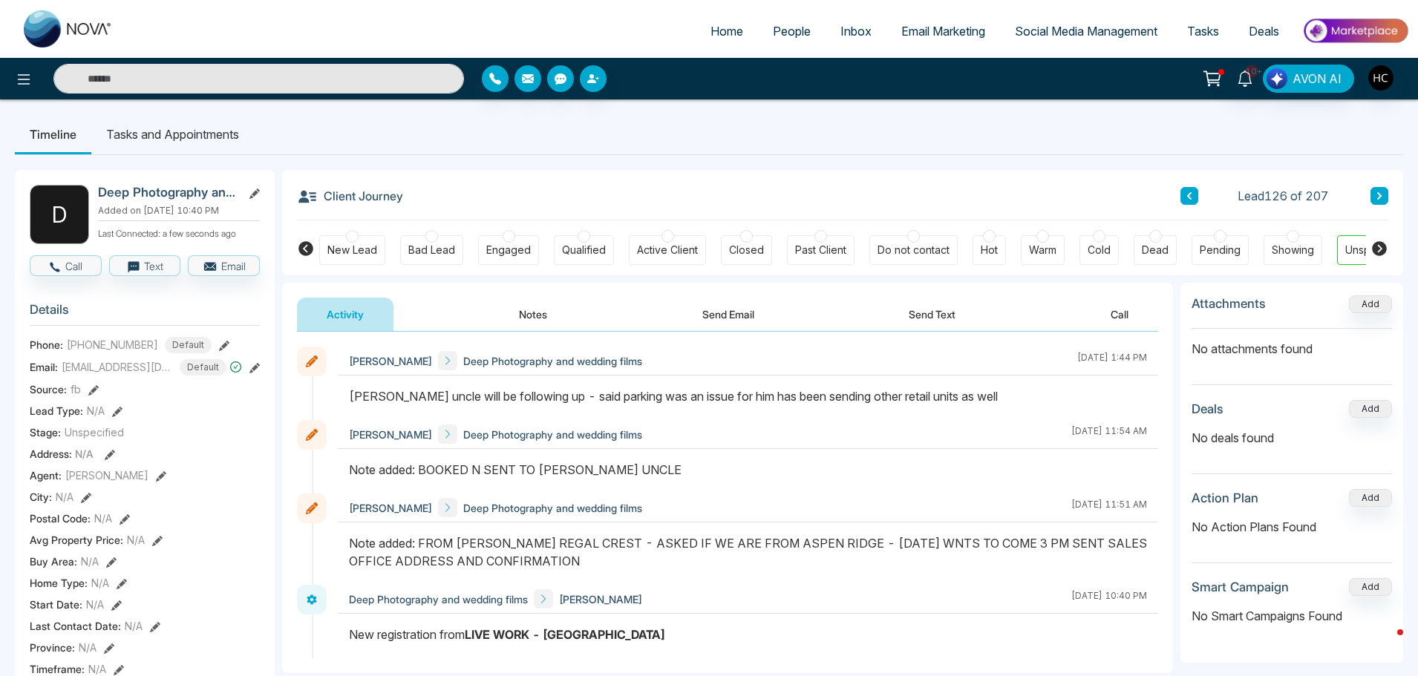
click at [1377, 194] on icon at bounding box center [1378, 195] width 7 height 9
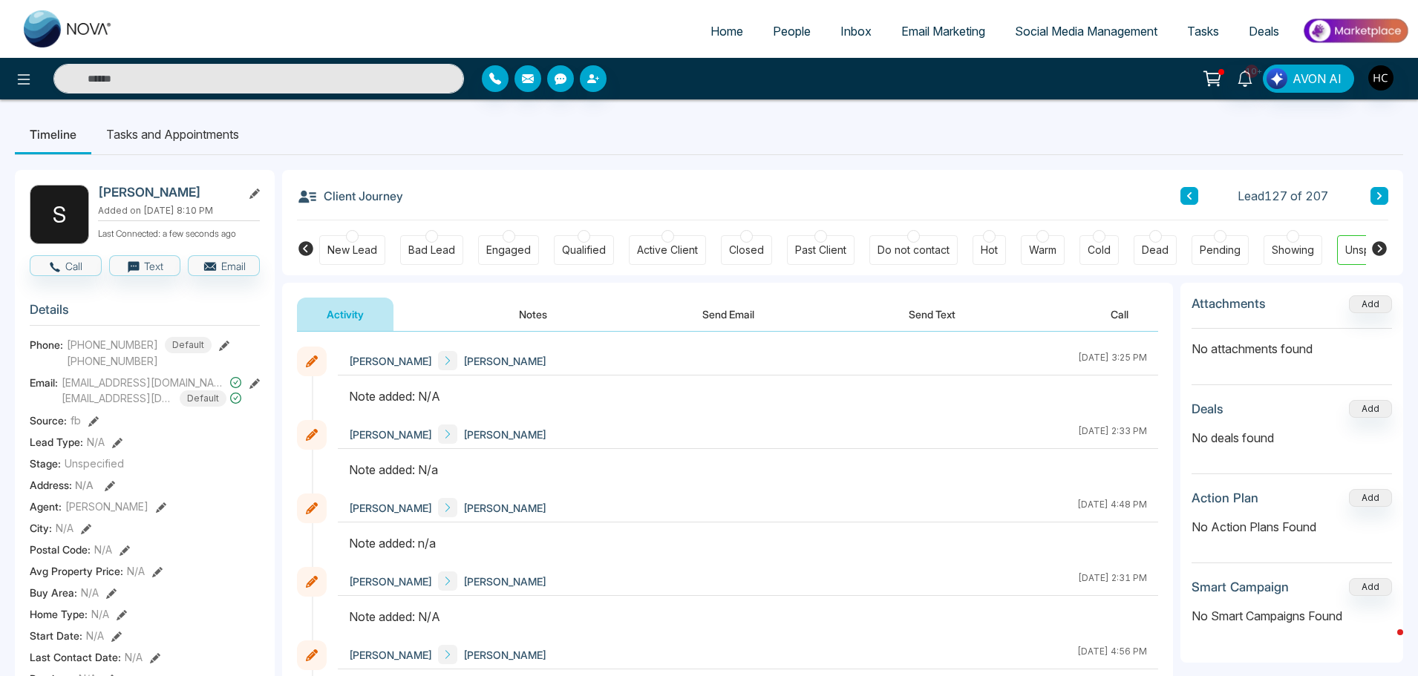
click at [518, 305] on button "Notes" at bounding box center [533, 314] width 88 height 33
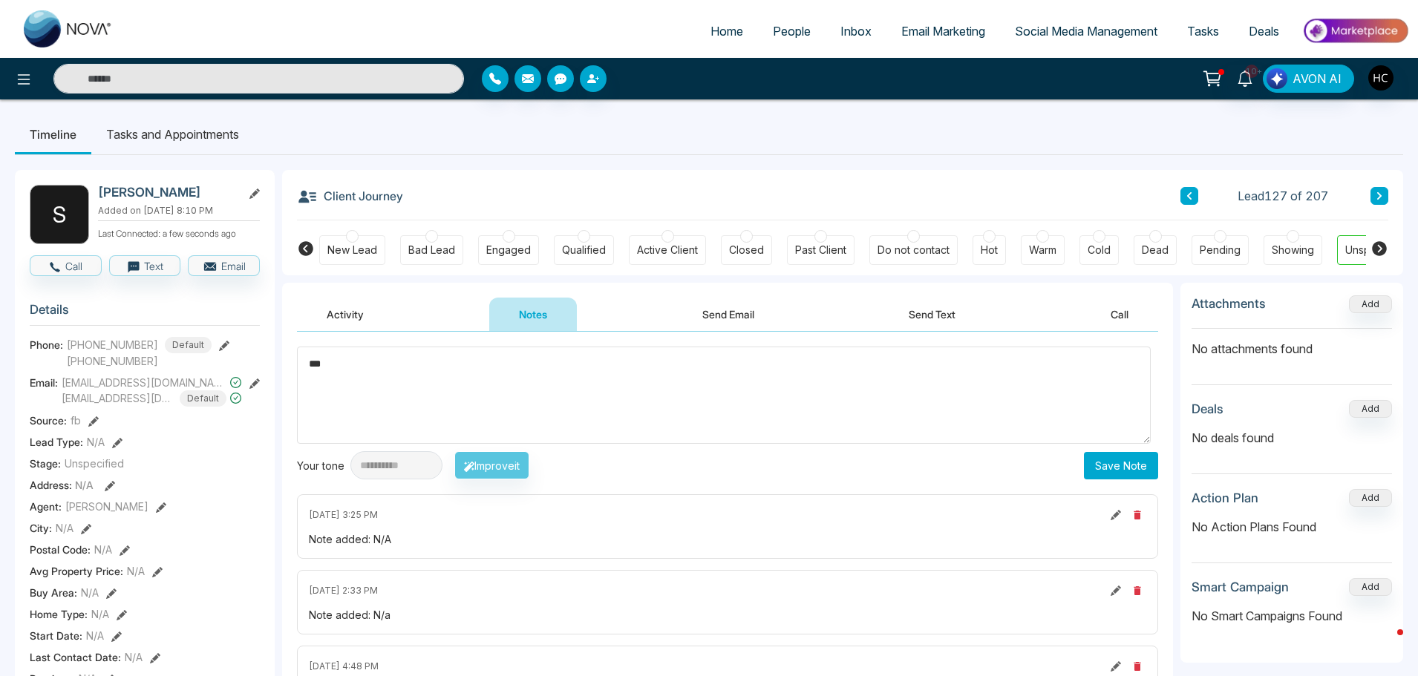
type textarea "***"
click at [1076, 459] on div "**********" at bounding box center [727, 465] width 861 height 28
click at [1381, 197] on icon at bounding box center [1379, 195] width 4 height 7
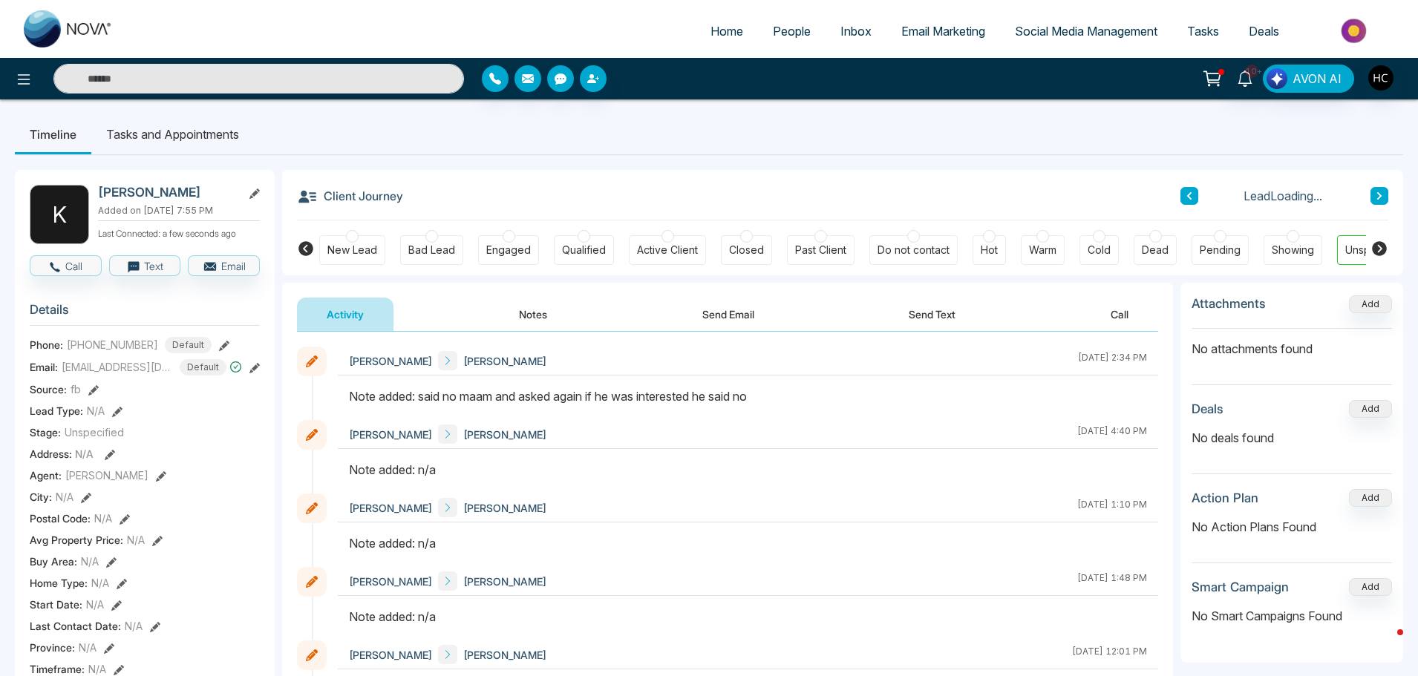
click at [1182, 183] on div "Client Journey Lead Loading..." at bounding box center [842, 195] width 1091 height 50
click at [1191, 199] on icon at bounding box center [1189, 195] width 4 height 7
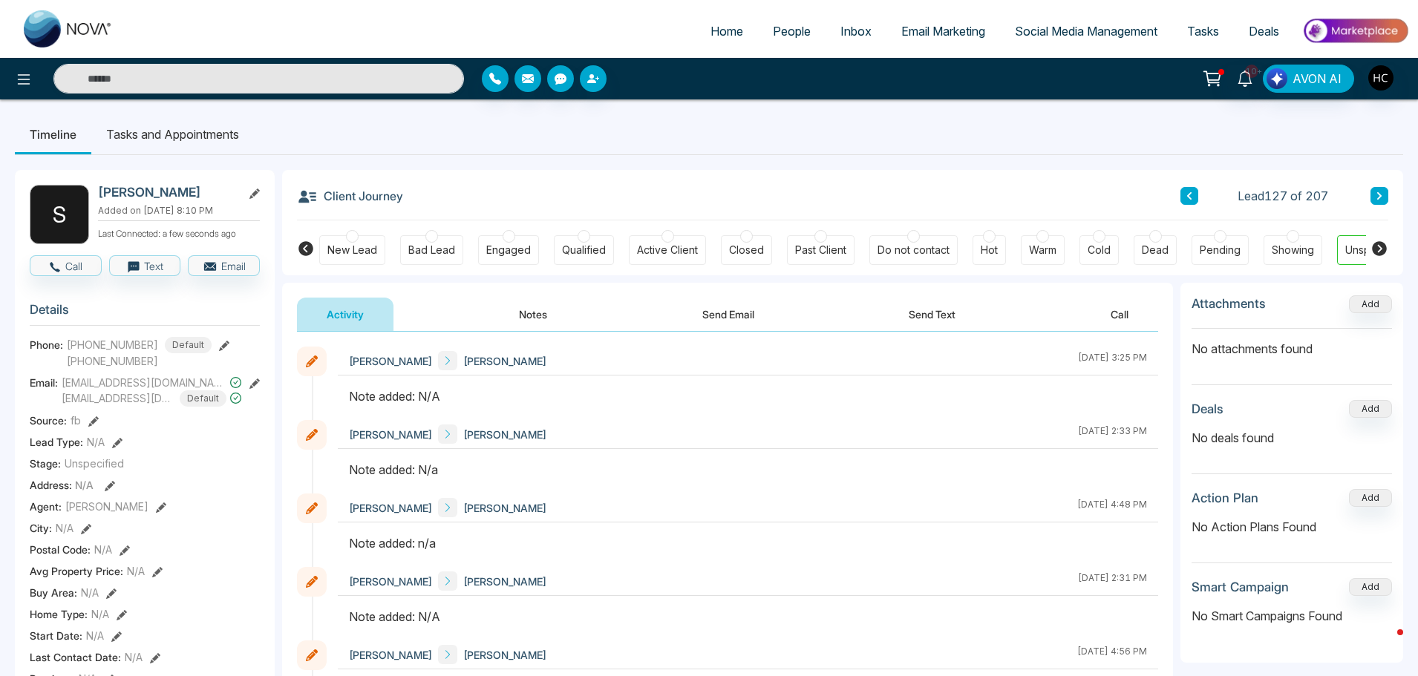
click at [537, 308] on button "Notes" at bounding box center [533, 314] width 88 height 33
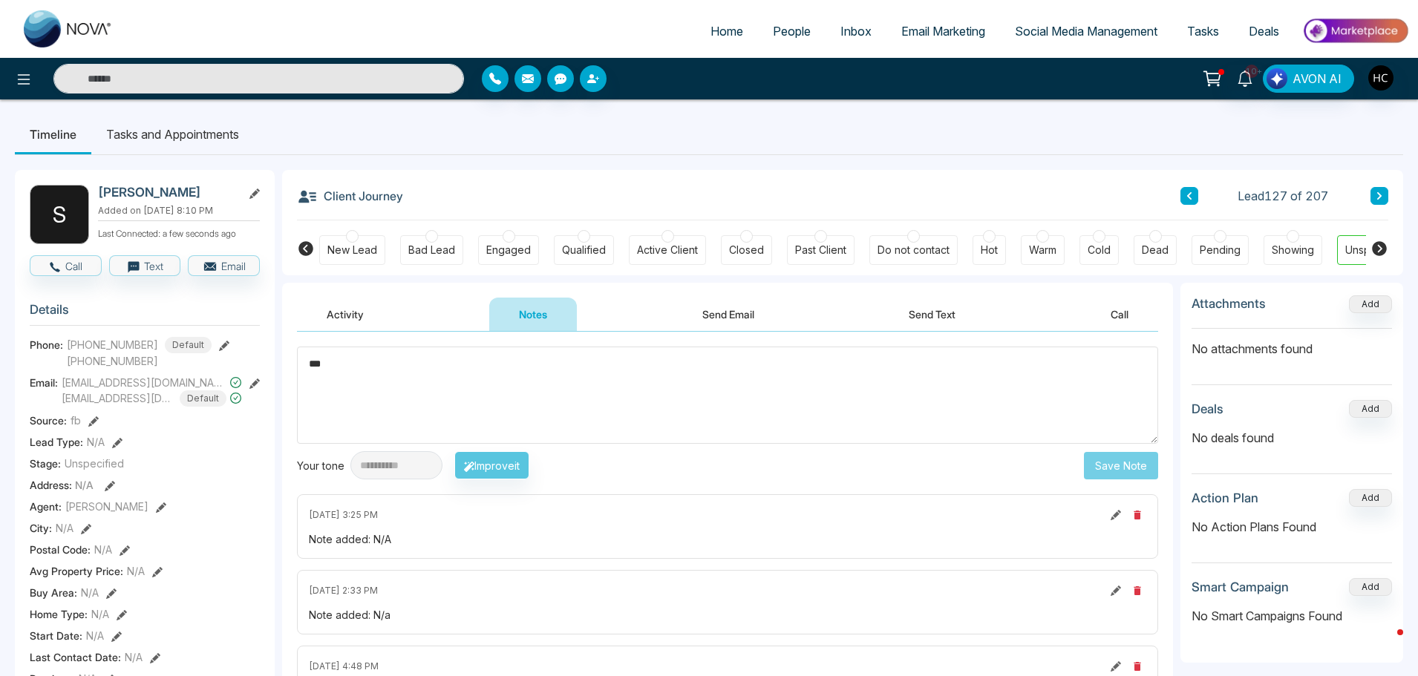
type textarea "***"
click at [756, 202] on div "Client Journey Lead 127 of 207" at bounding box center [842, 195] width 1091 height 50
click at [1093, 474] on button "Save Note" at bounding box center [1121, 465] width 74 height 27
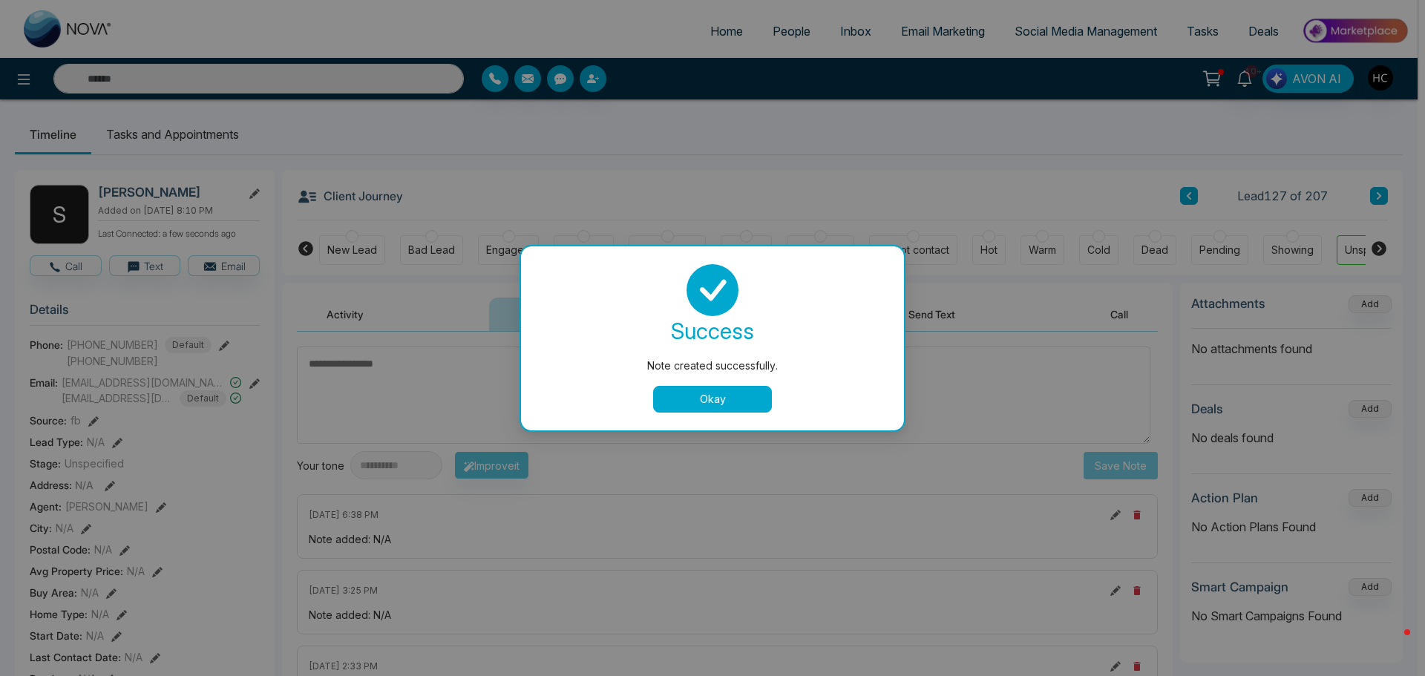
click at [687, 400] on button "Okay" at bounding box center [712, 399] width 119 height 27
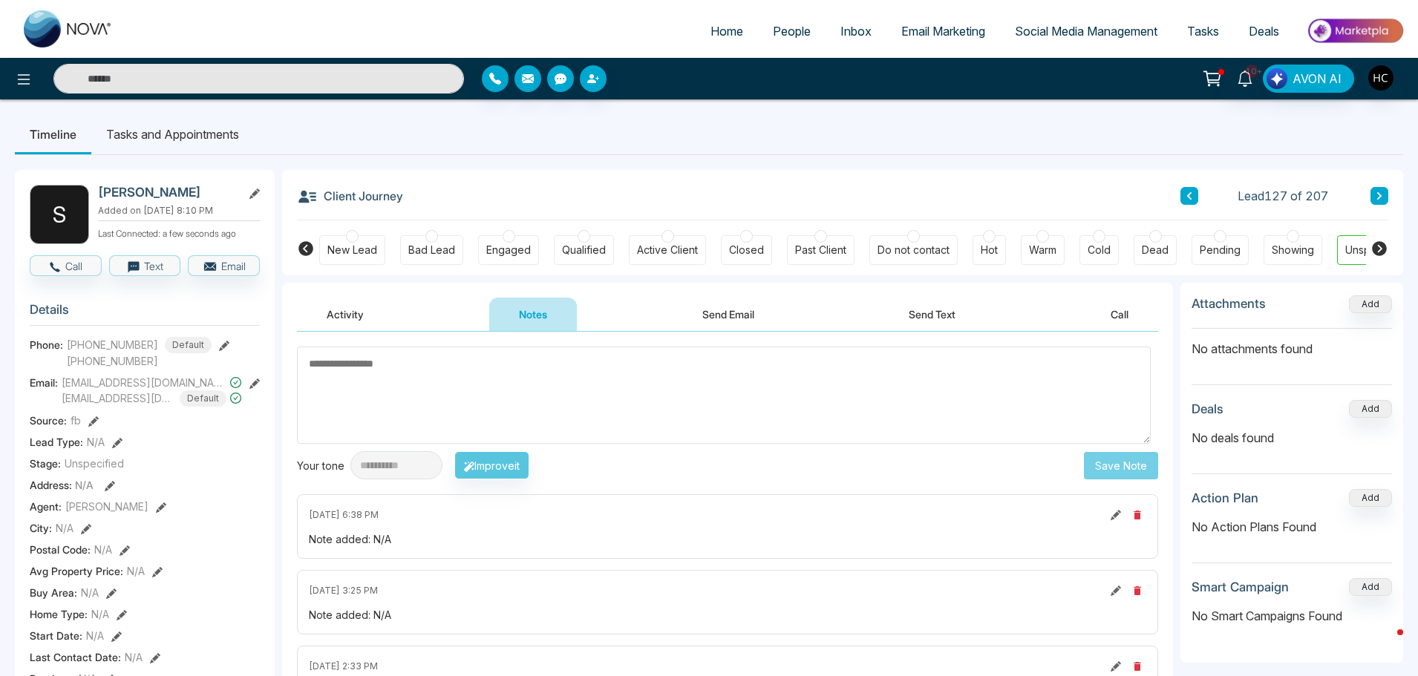
click at [1384, 203] on button at bounding box center [1379, 196] width 18 height 18
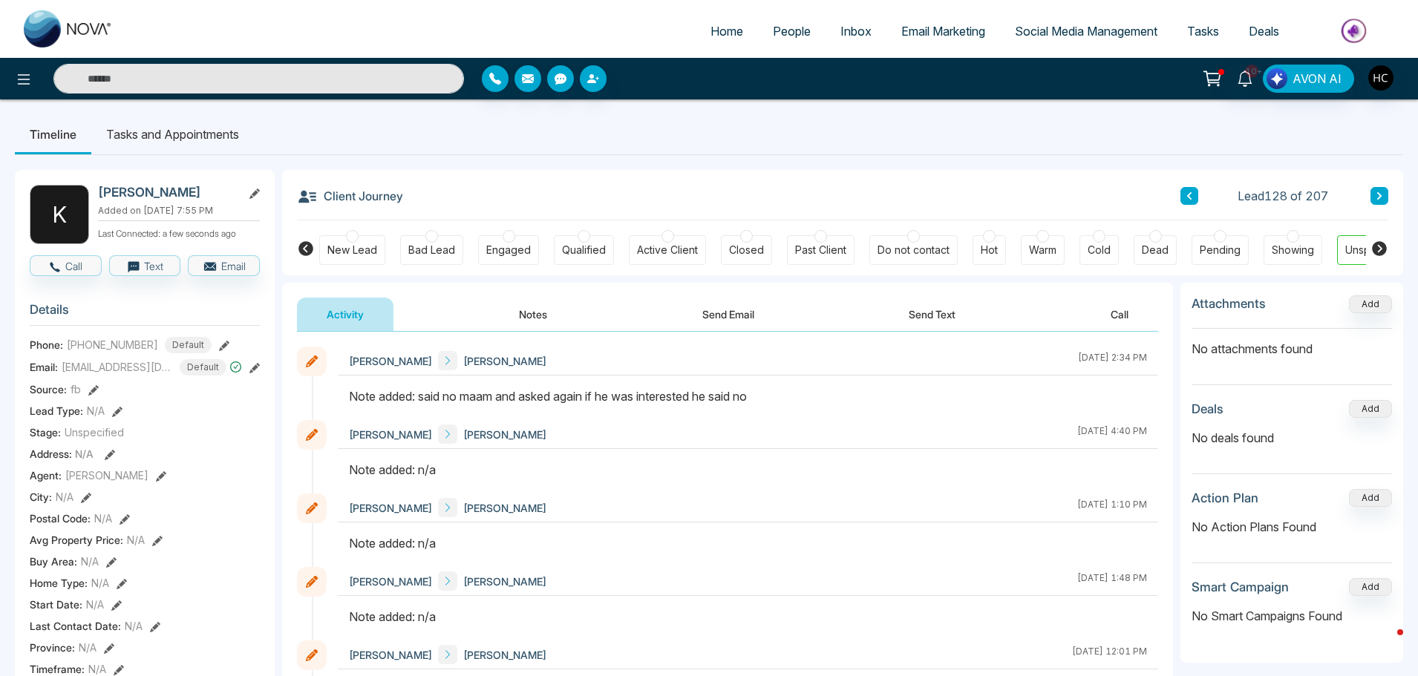
click at [1384, 194] on button at bounding box center [1379, 196] width 18 height 18
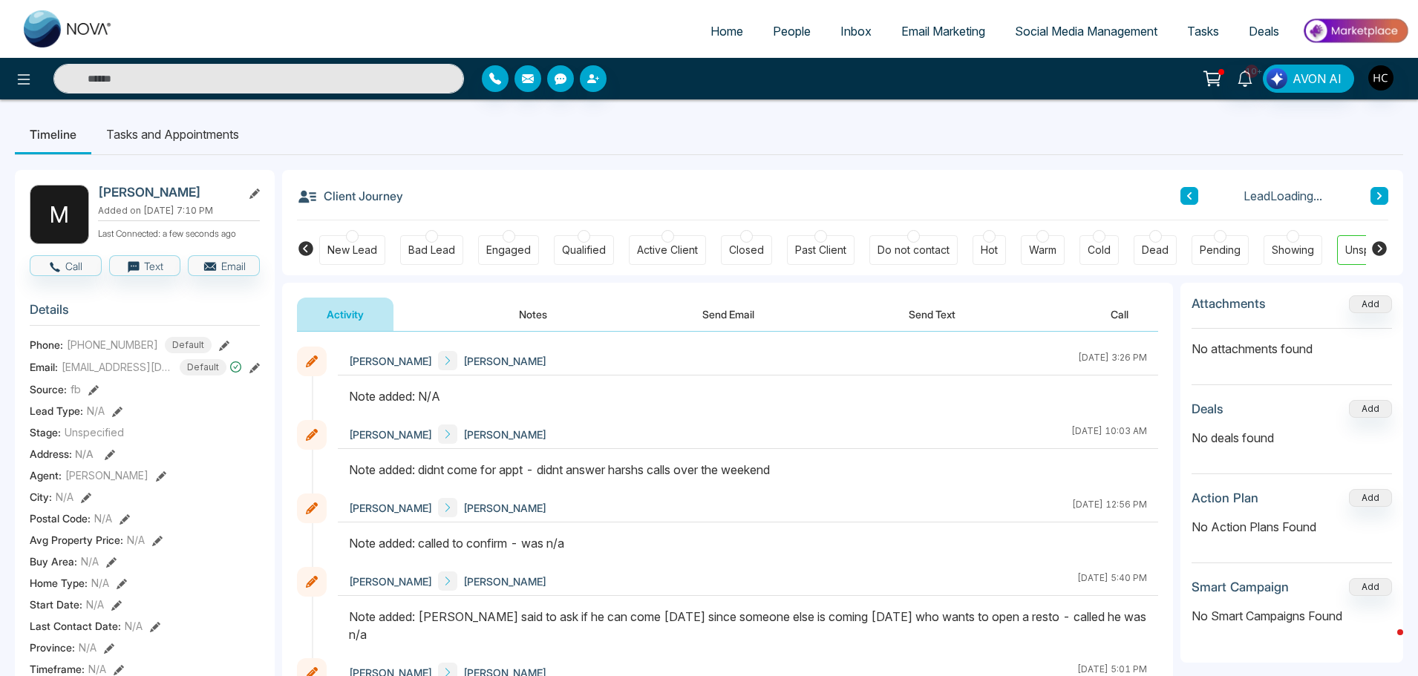
click at [551, 314] on button "Notes" at bounding box center [533, 314] width 88 height 33
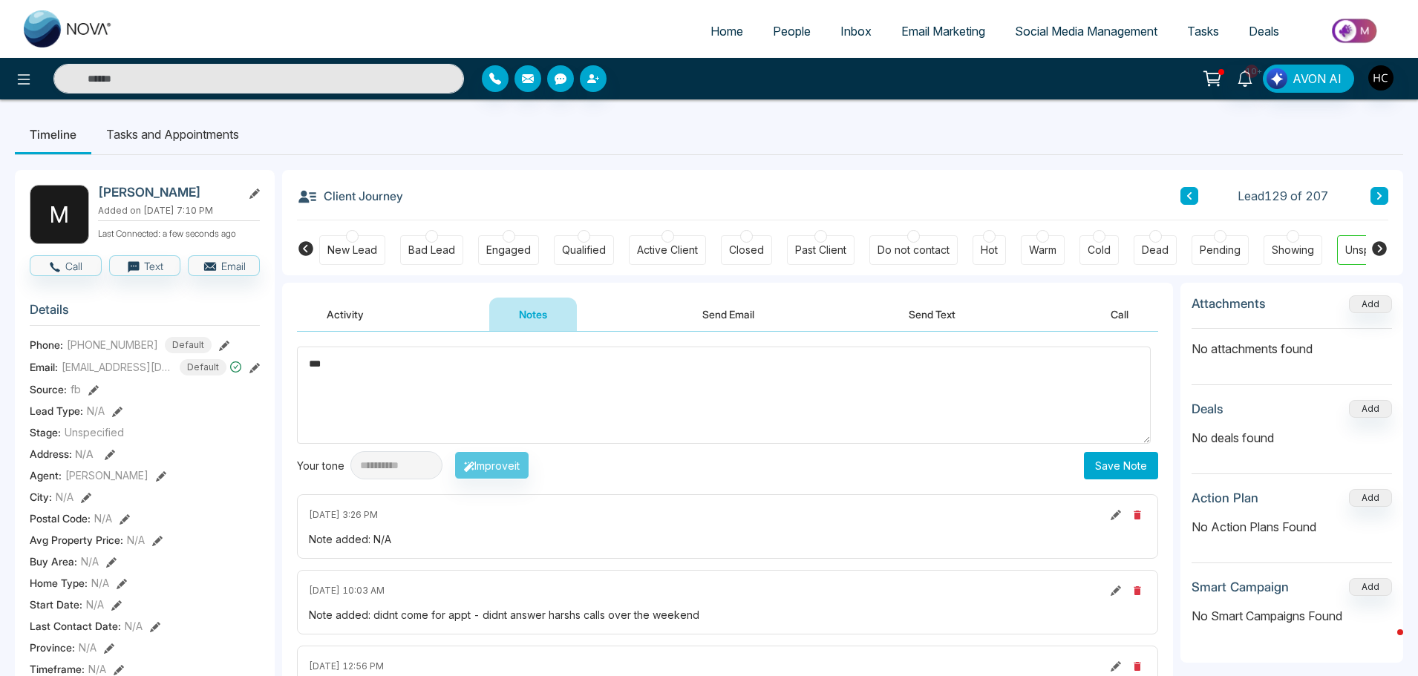
type textarea "***"
click at [1120, 470] on button "Save Note" at bounding box center [1121, 465] width 74 height 27
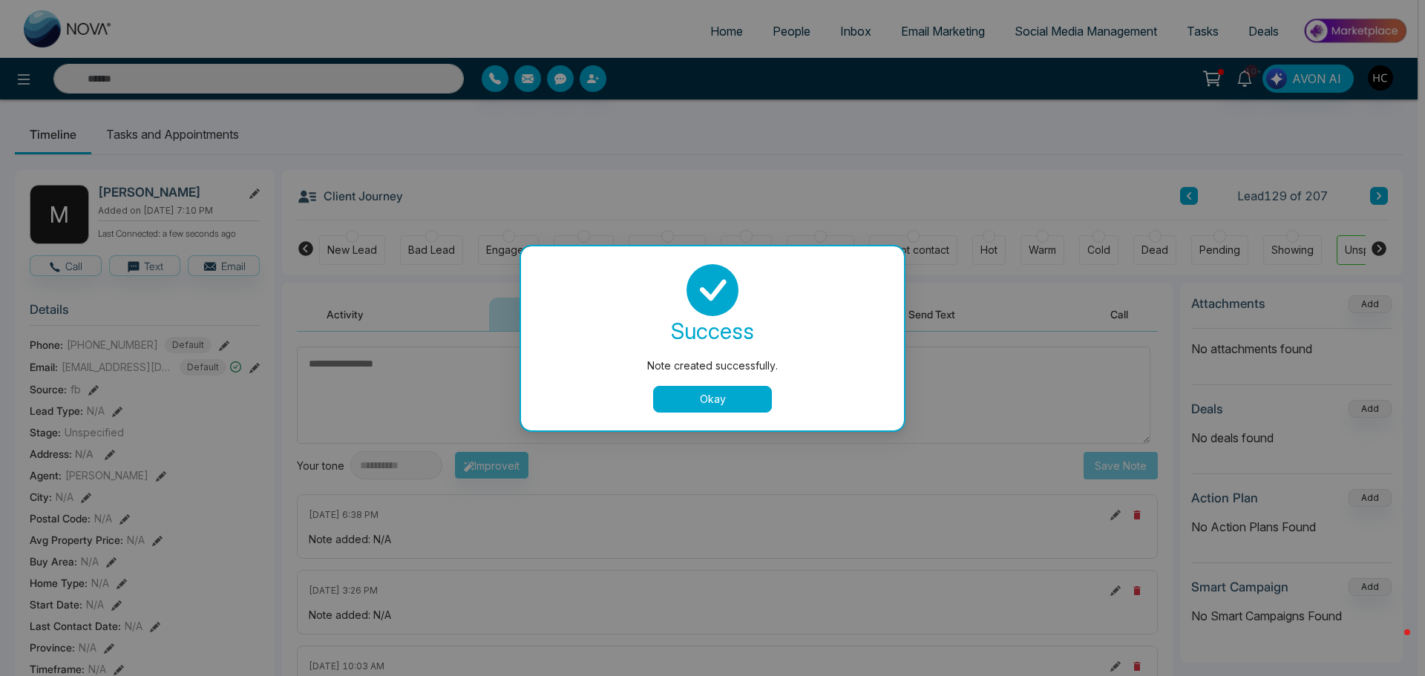
click at [709, 403] on button "Okay" at bounding box center [712, 399] width 119 height 27
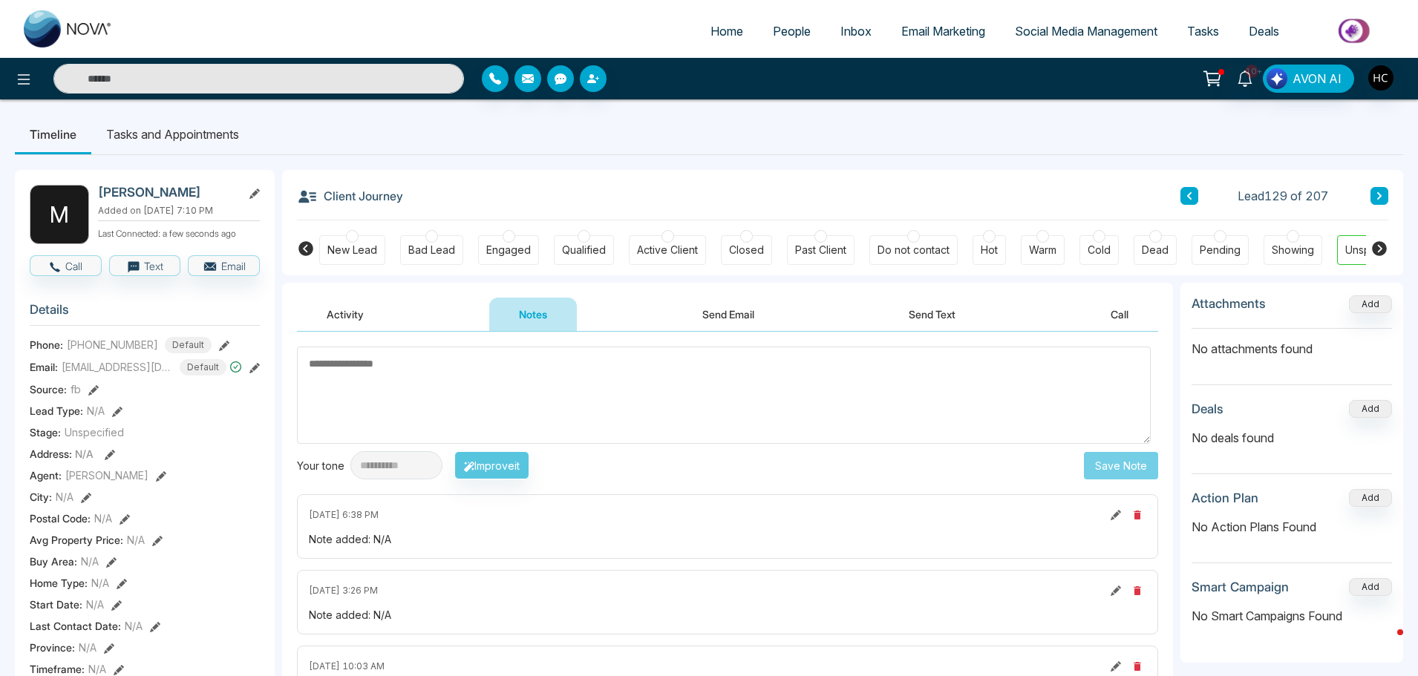
click at [1376, 194] on icon at bounding box center [1378, 195] width 7 height 9
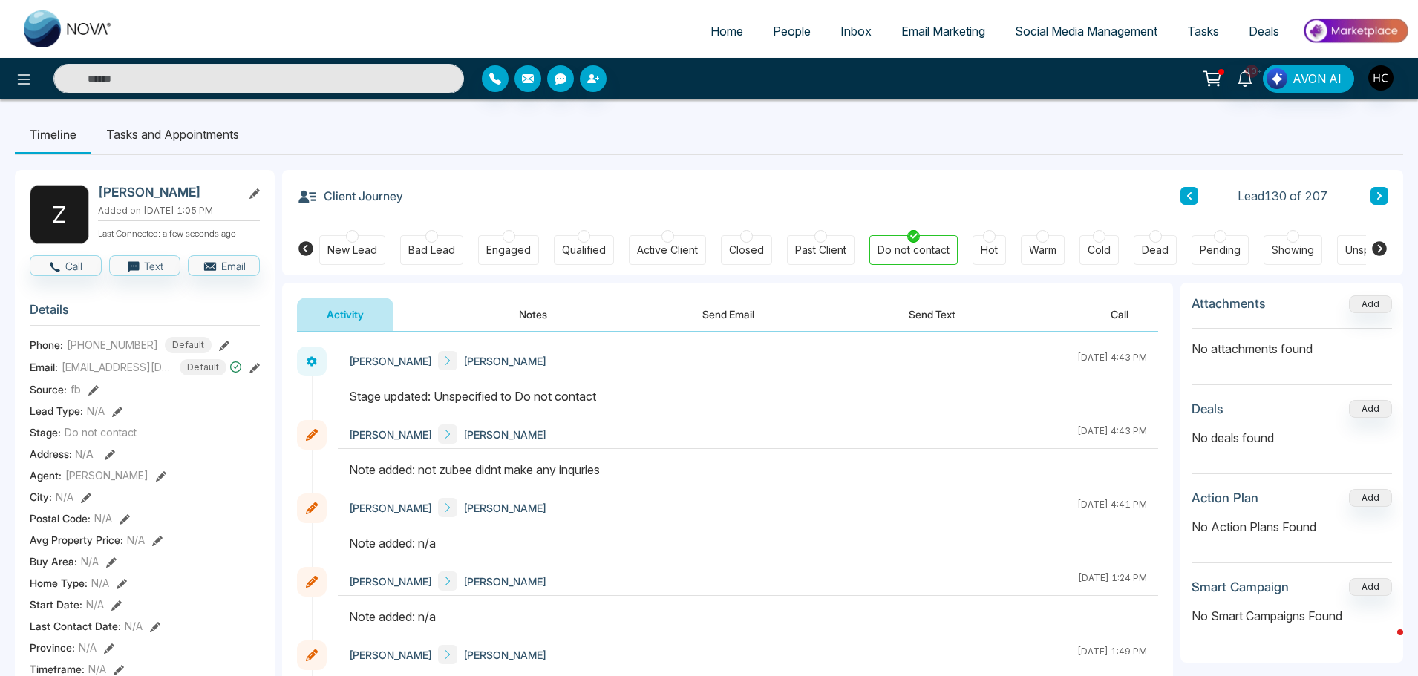
click at [1375, 199] on button at bounding box center [1379, 196] width 18 height 18
click at [1380, 189] on button at bounding box center [1379, 196] width 18 height 18
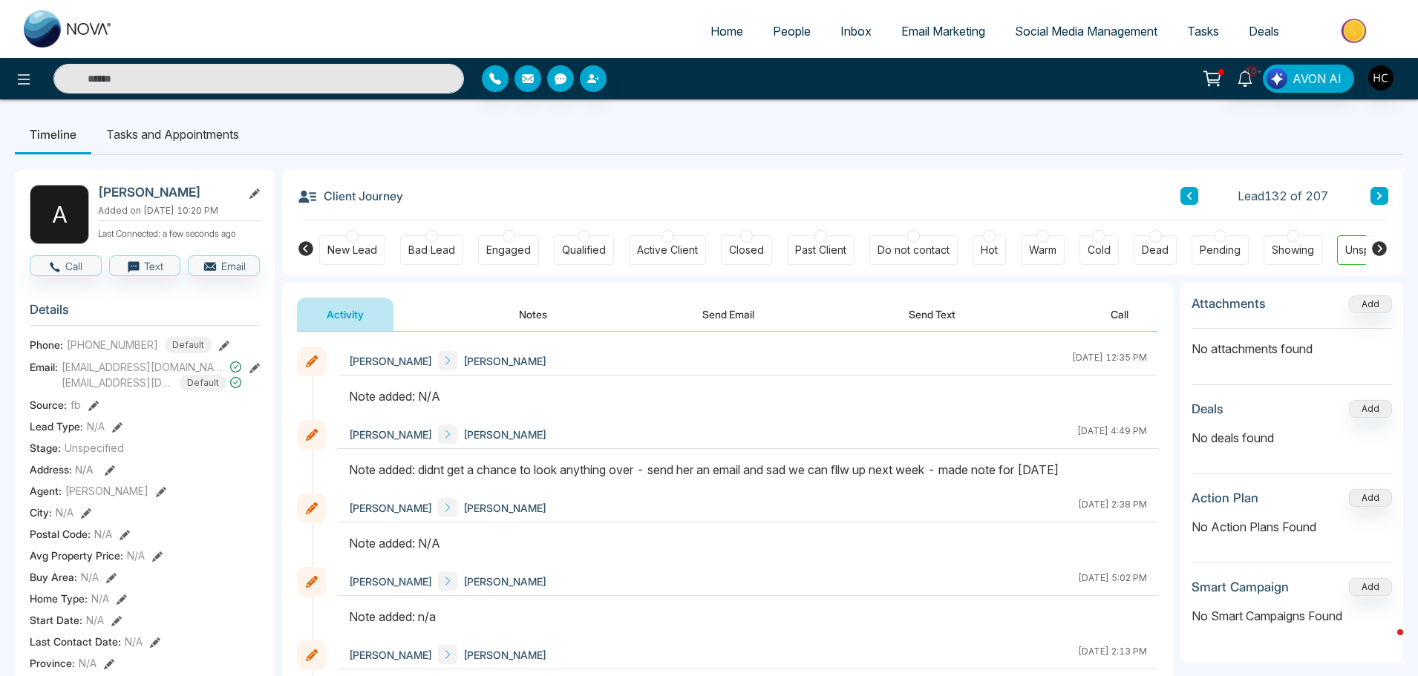
click at [555, 311] on button "Notes" at bounding box center [533, 314] width 88 height 33
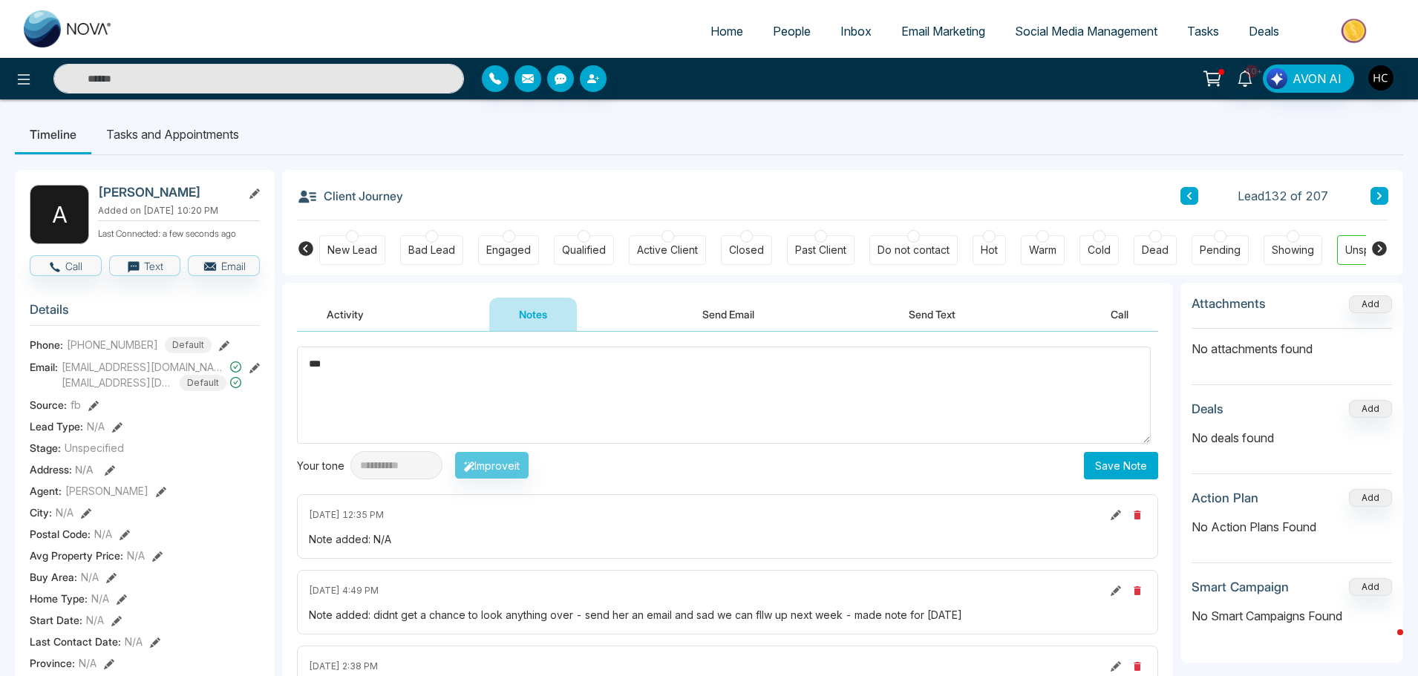
type textarea "***"
click at [1096, 469] on button "Save Note" at bounding box center [1121, 465] width 74 height 27
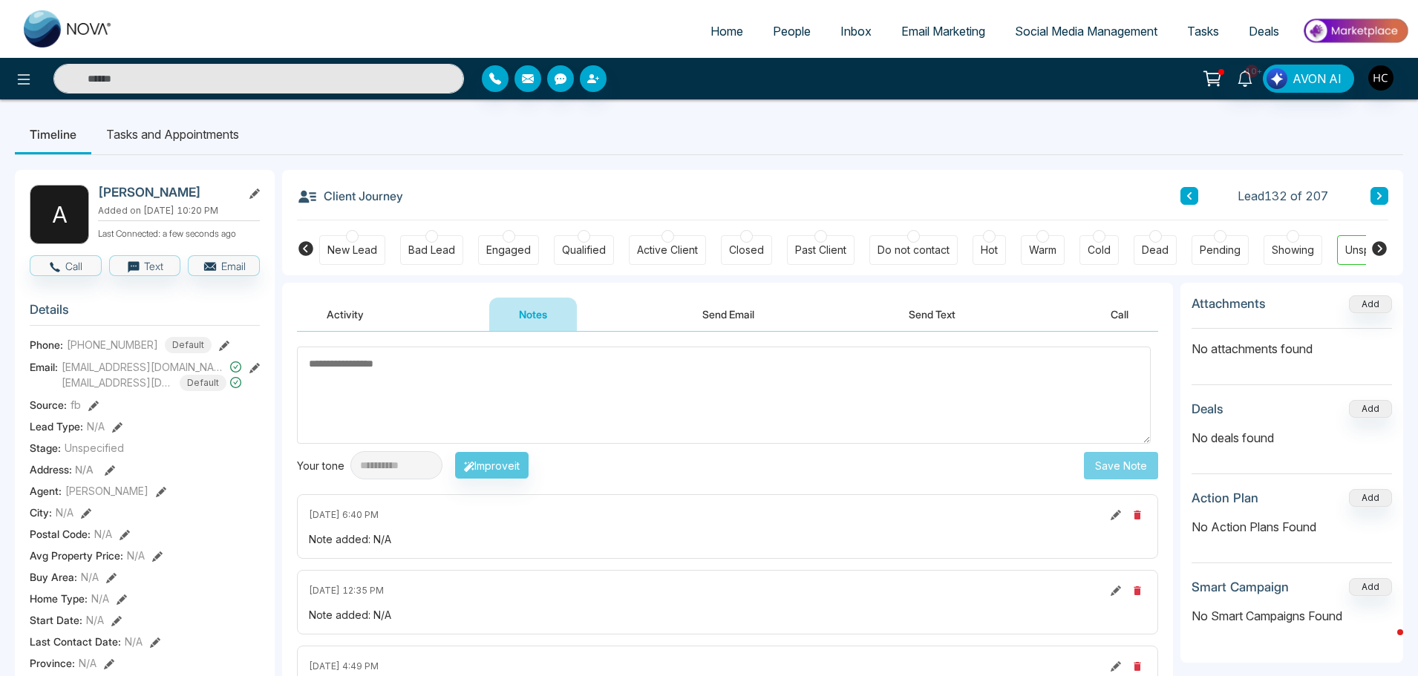
click at [1382, 194] on icon at bounding box center [1378, 195] width 7 height 9
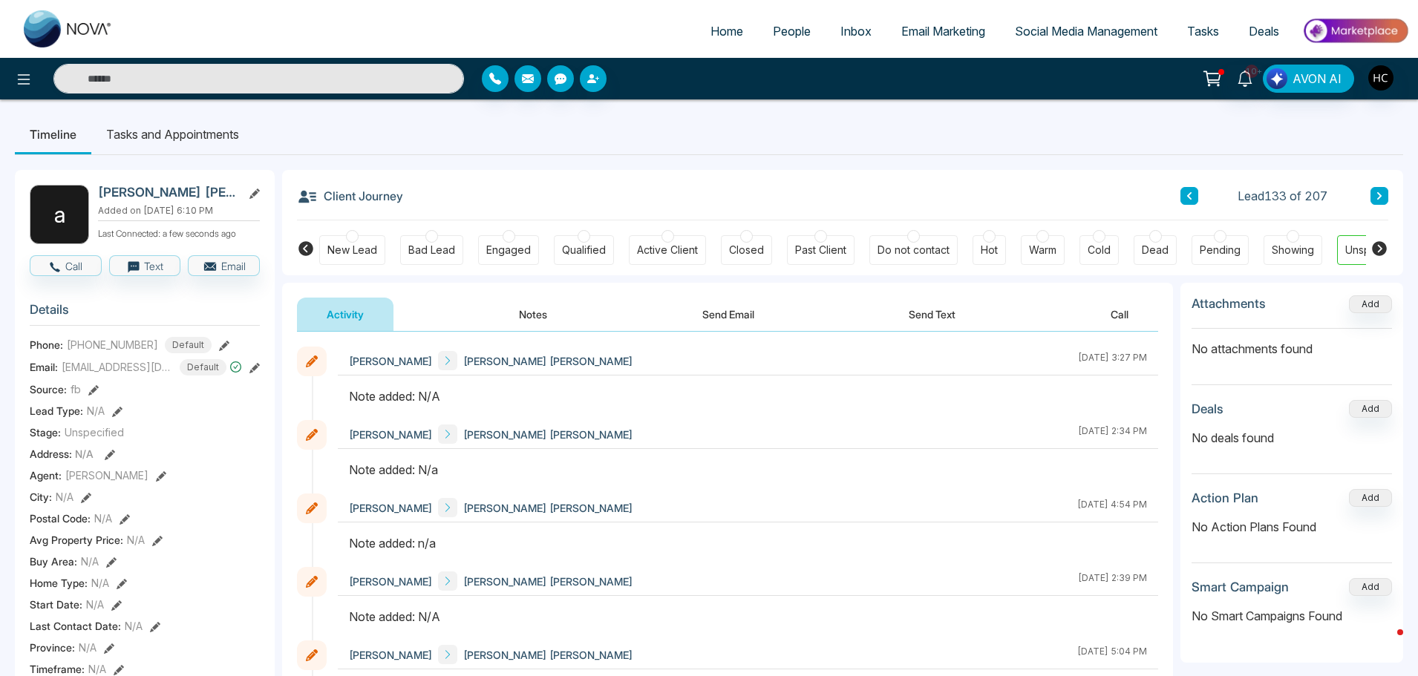
click at [540, 317] on button "Notes" at bounding box center [533, 314] width 88 height 33
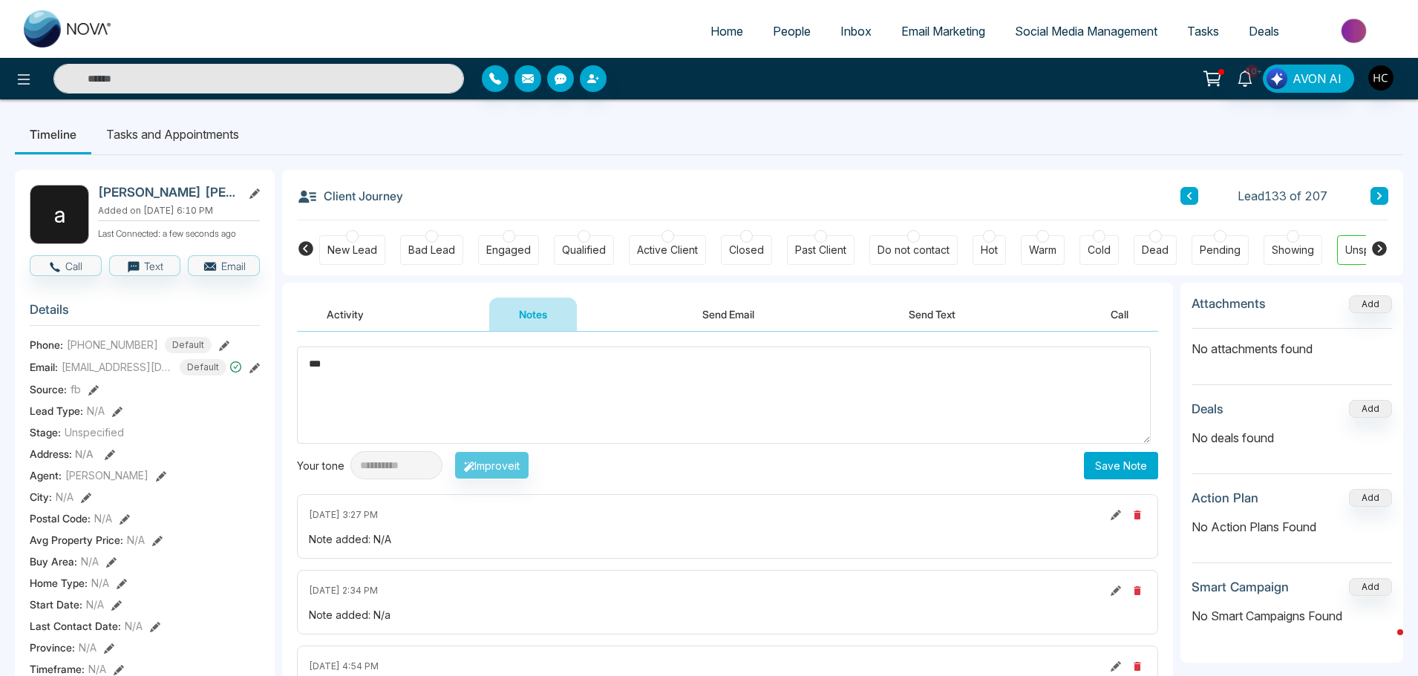
type textarea "***"
click at [1100, 469] on button "Save Note" at bounding box center [1121, 465] width 74 height 27
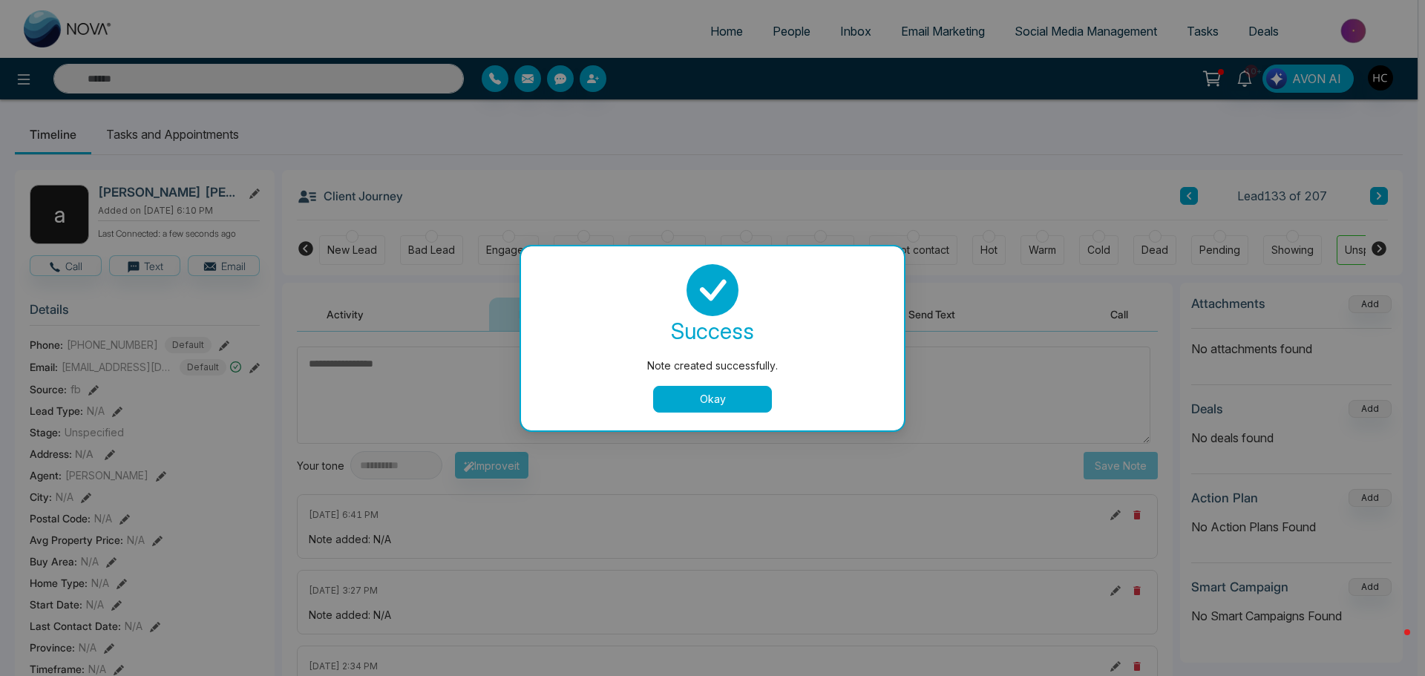
click at [757, 403] on button "Okay" at bounding box center [712, 399] width 119 height 27
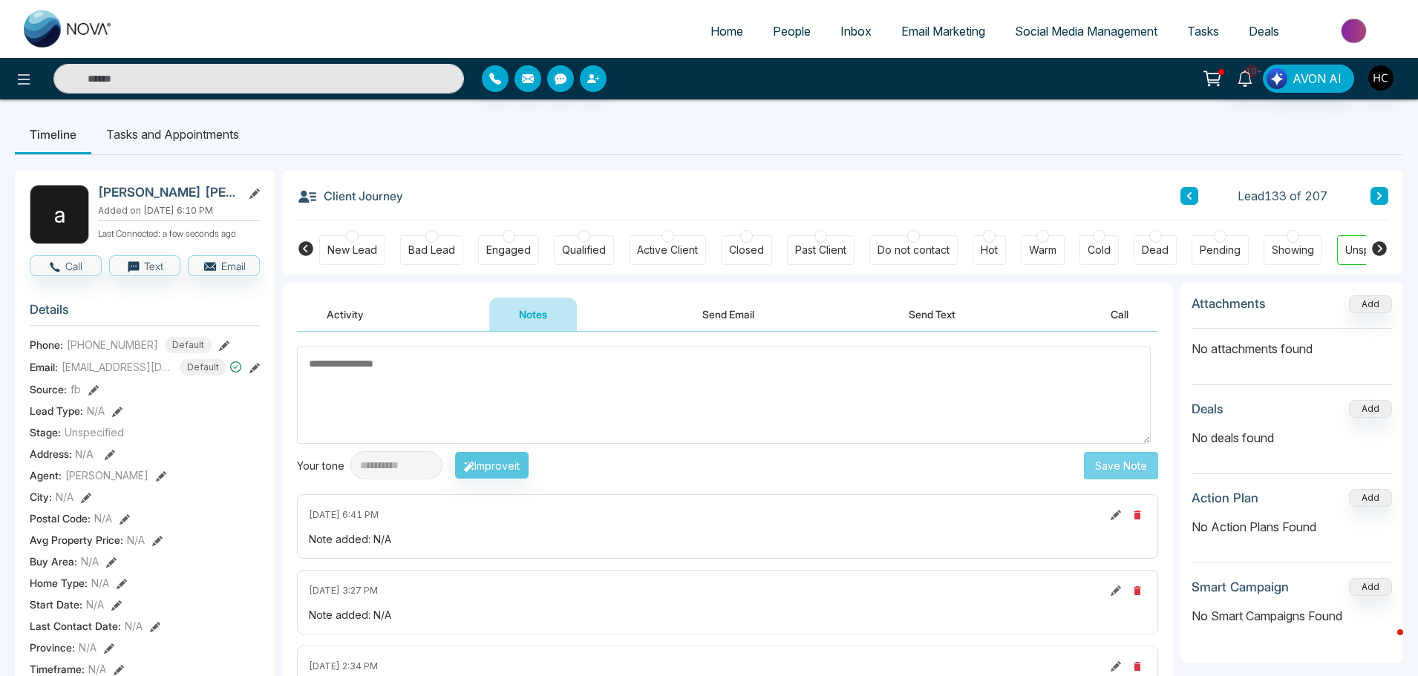
click at [1372, 194] on button at bounding box center [1379, 196] width 18 height 18
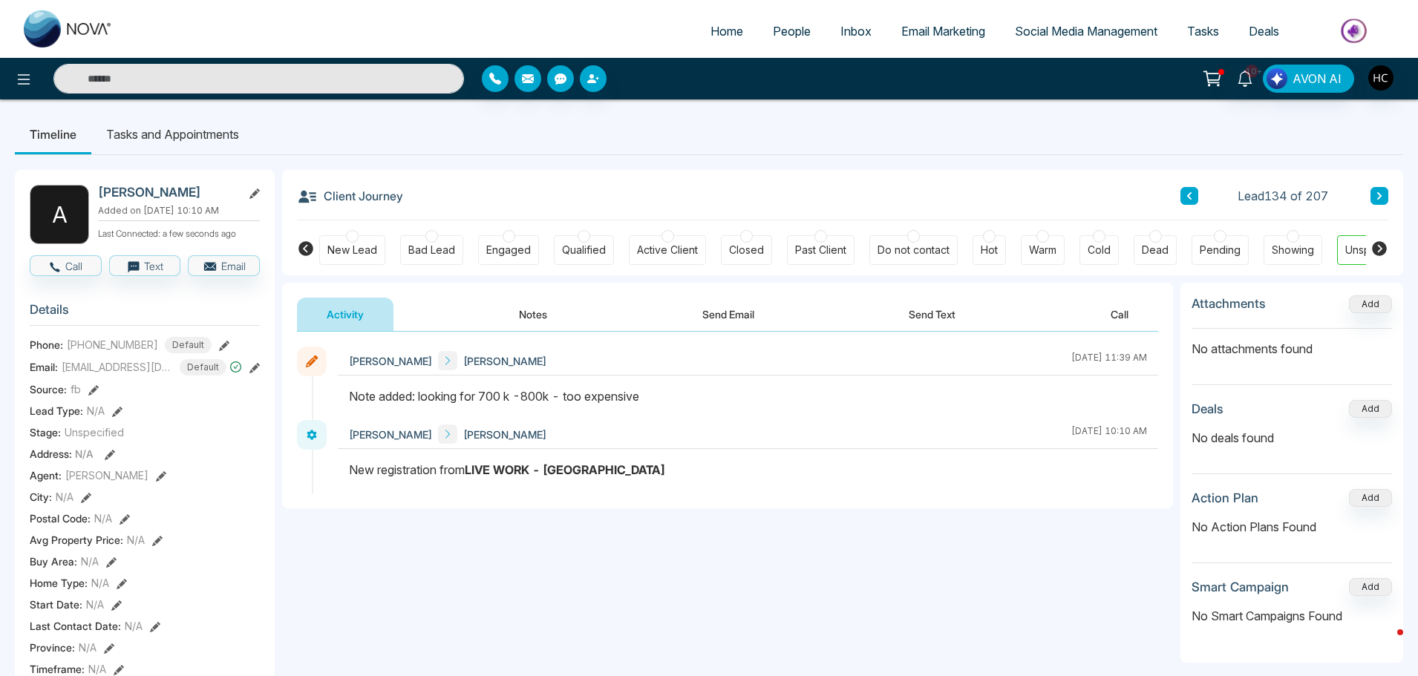
click at [1371, 188] on button at bounding box center [1379, 196] width 18 height 18
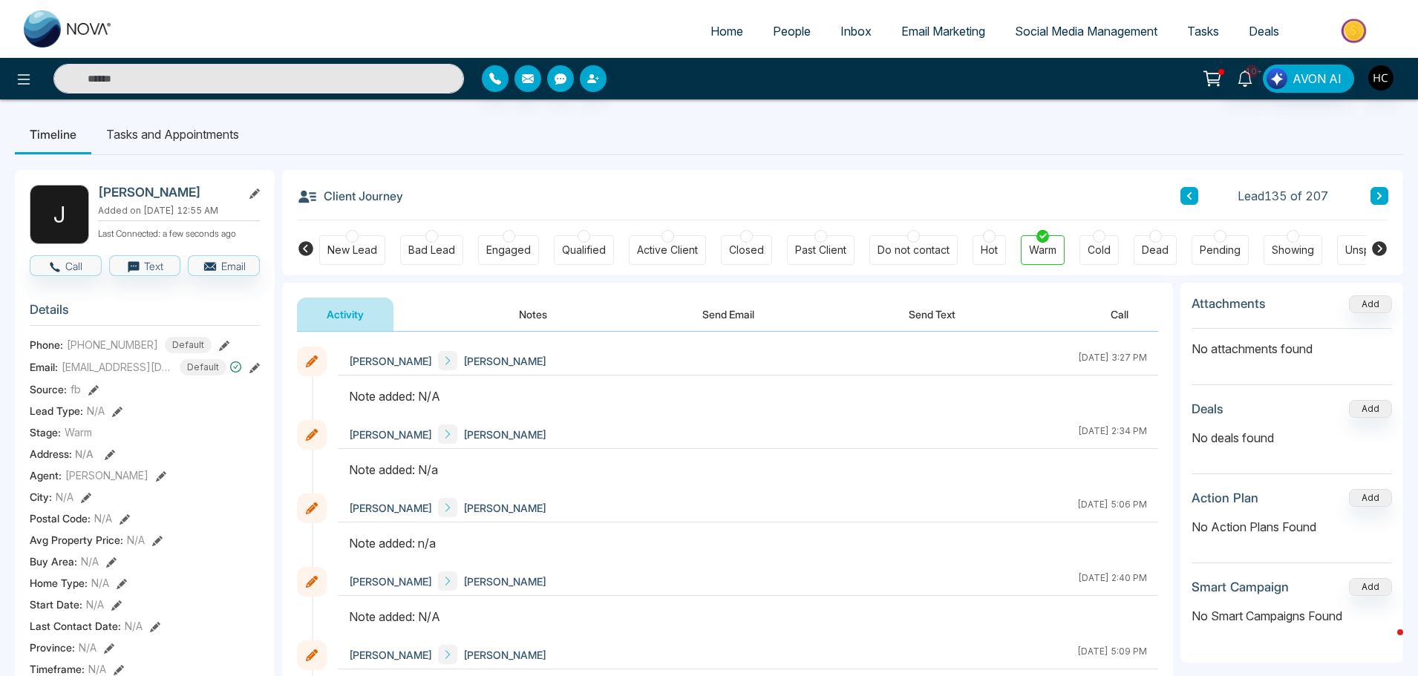
click at [544, 324] on button "Notes" at bounding box center [533, 314] width 88 height 33
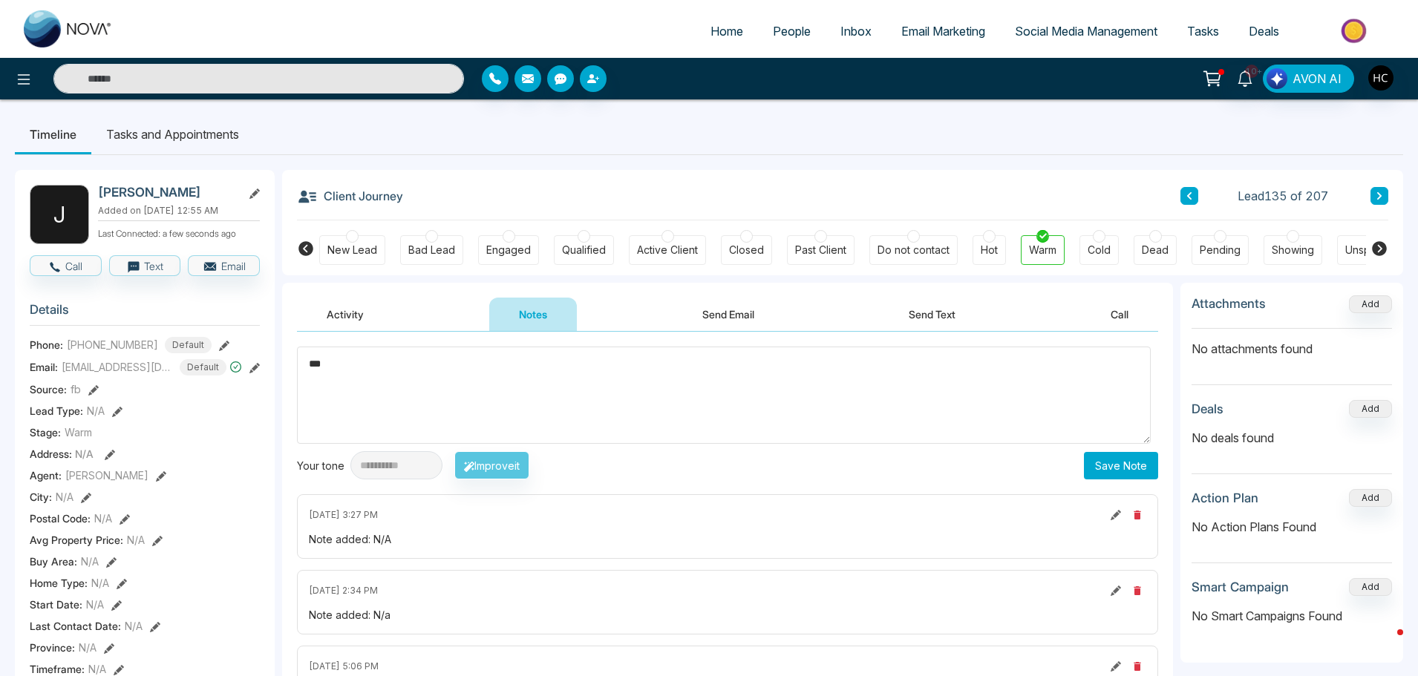
type textarea "***"
click at [1107, 462] on button "Save Note" at bounding box center [1121, 465] width 74 height 27
click at [1380, 209] on div "Client Journey Lead 135 of 207" at bounding box center [842, 195] width 1091 height 50
click at [1378, 199] on icon at bounding box center [1379, 195] width 4 height 7
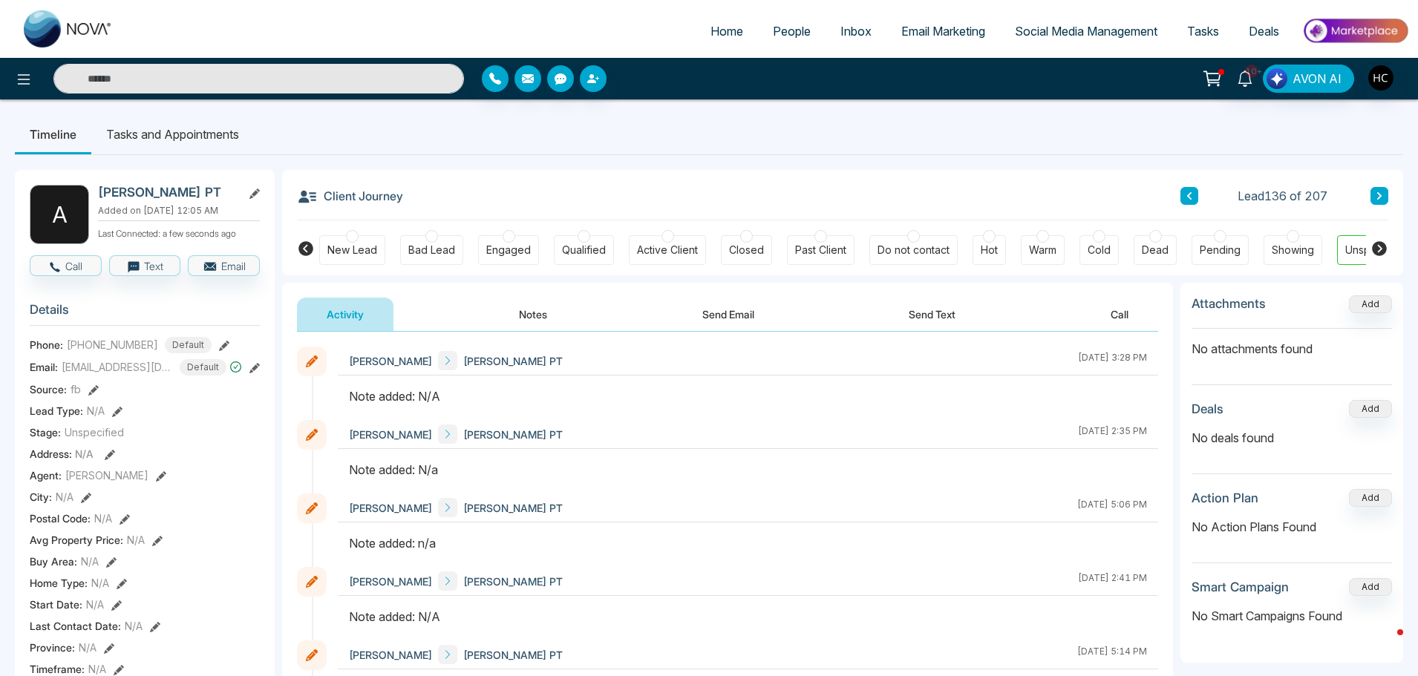
click at [551, 321] on button "Notes" at bounding box center [533, 314] width 88 height 33
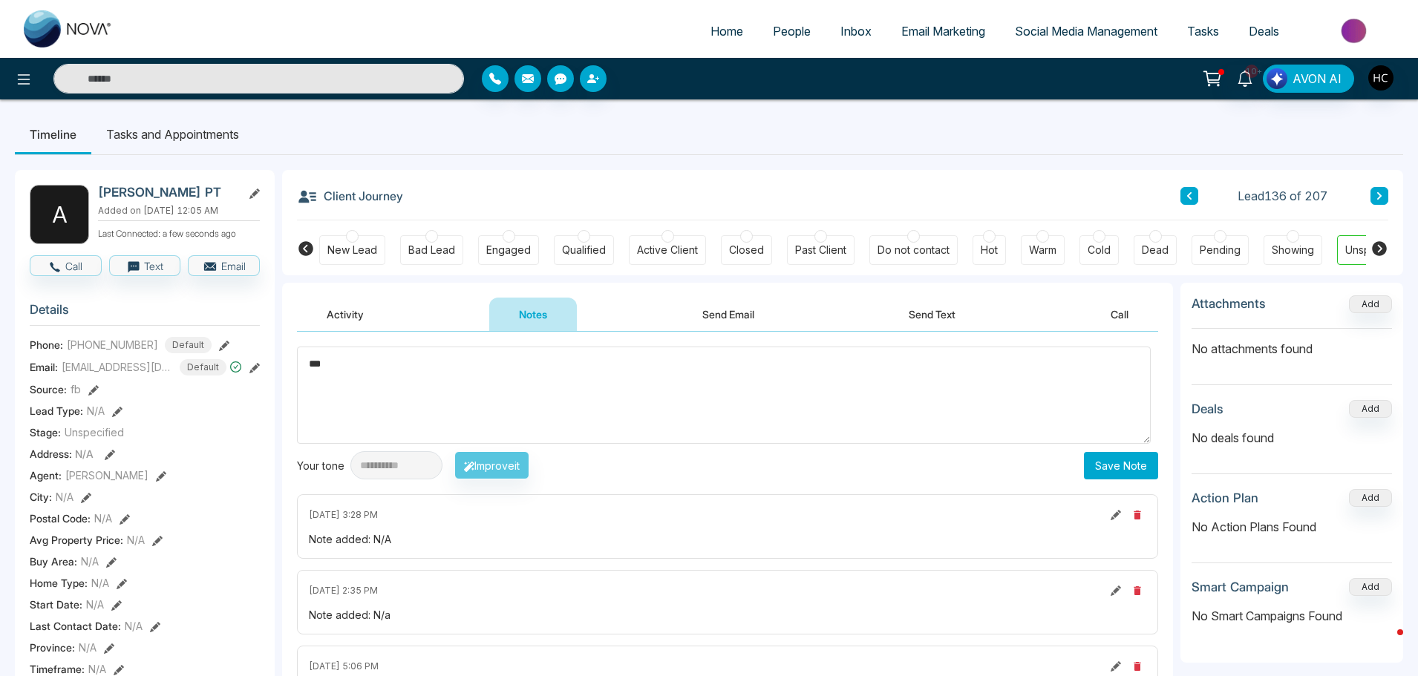
type textarea "***"
click at [1098, 470] on button "Save Note" at bounding box center [1121, 465] width 74 height 27
click at [1379, 194] on icon at bounding box center [1379, 195] width 4 height 7
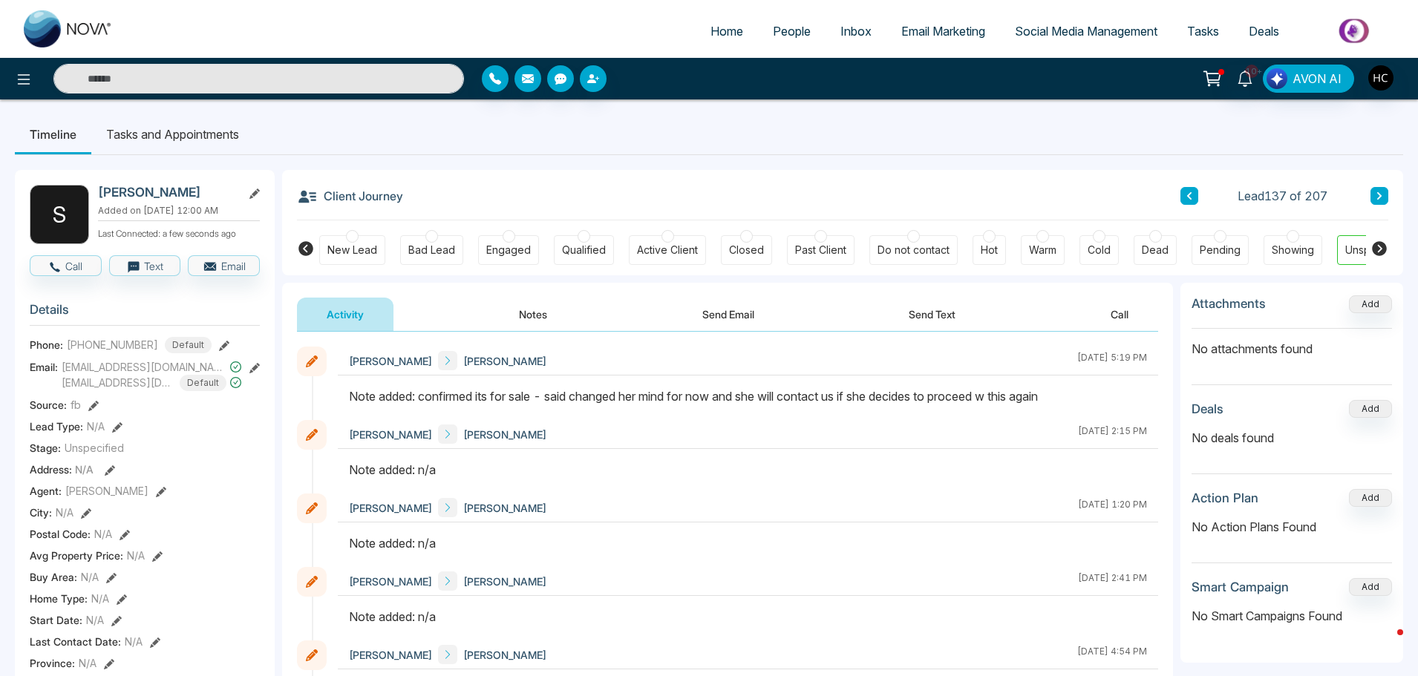
click at [1388, 193] on div "Client Journey Lead 137 of 207 New Lead Bad Lead Engaged Qualified Active Clien…" at bounding box center [842, 222] width 1121 height 105
click at [1380, 192] on icon at bounding box center [1378, 195] width 7 height 9
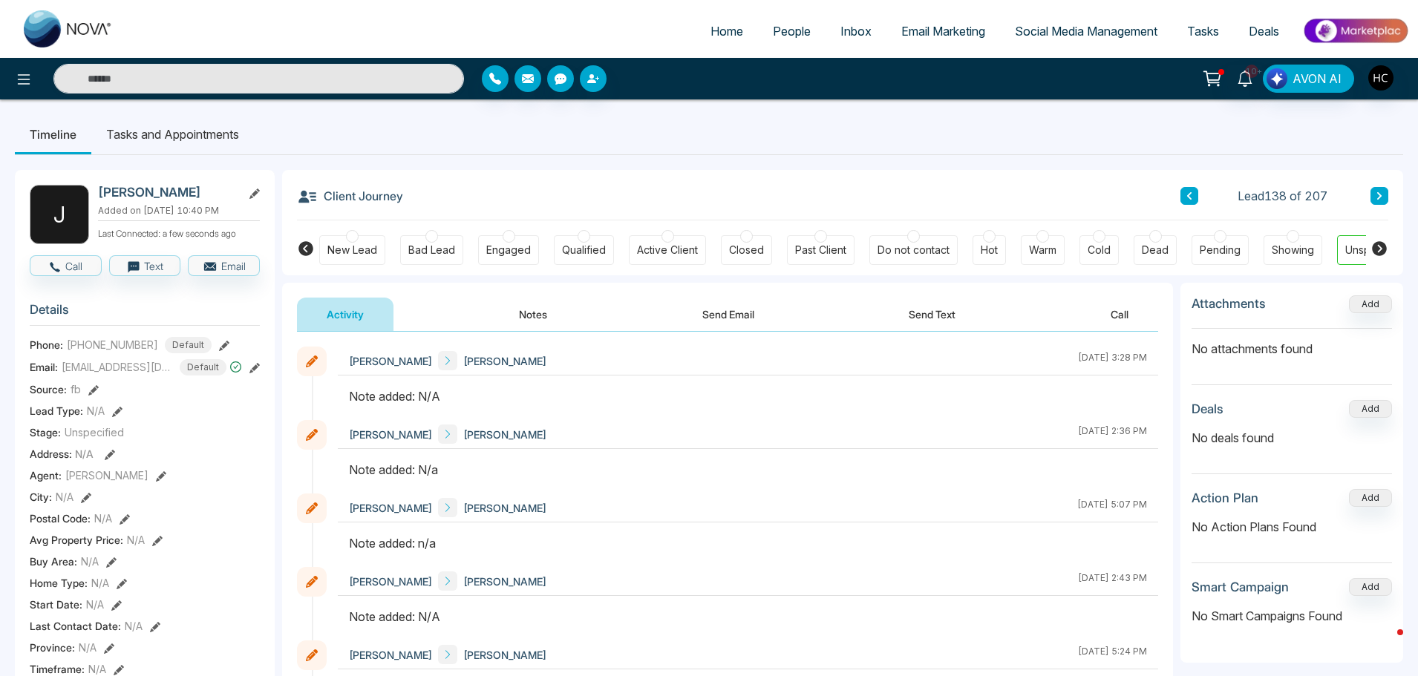
click at [551, 305] on button "Notes" at bounding box center [533, 314] width 88 height 33
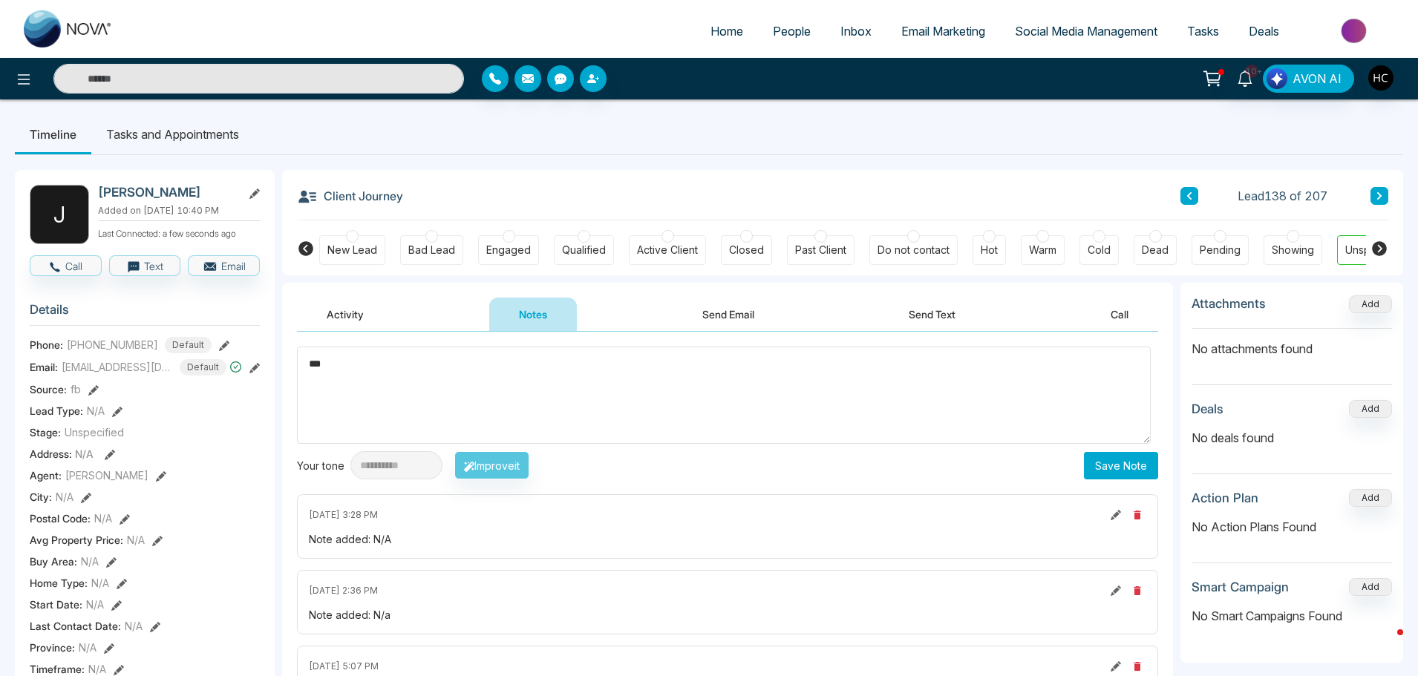
type textarea "***"
click at [1104, 468] on button "Save Note" at bounding box center [1121, 465] width 74 height 27
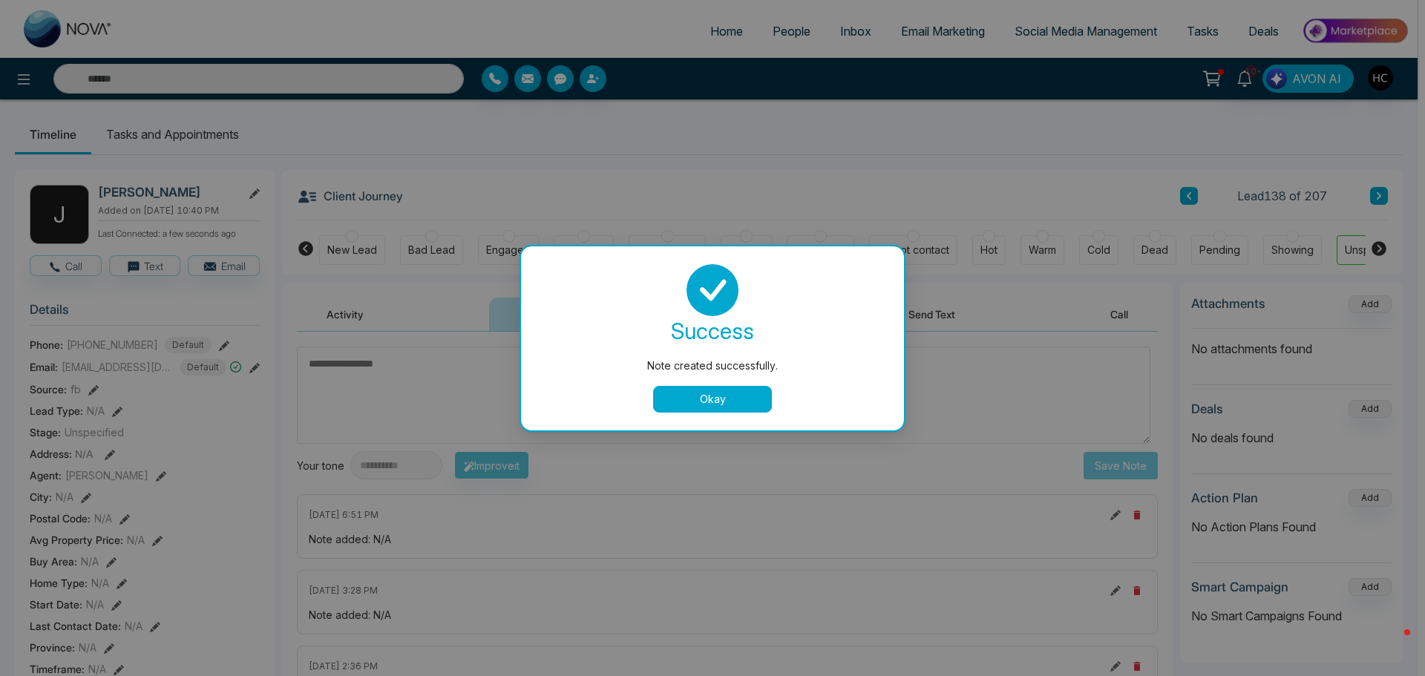
click at [762, 403] on button "Okay" at bounding box center [712, 399] width 119 height 27
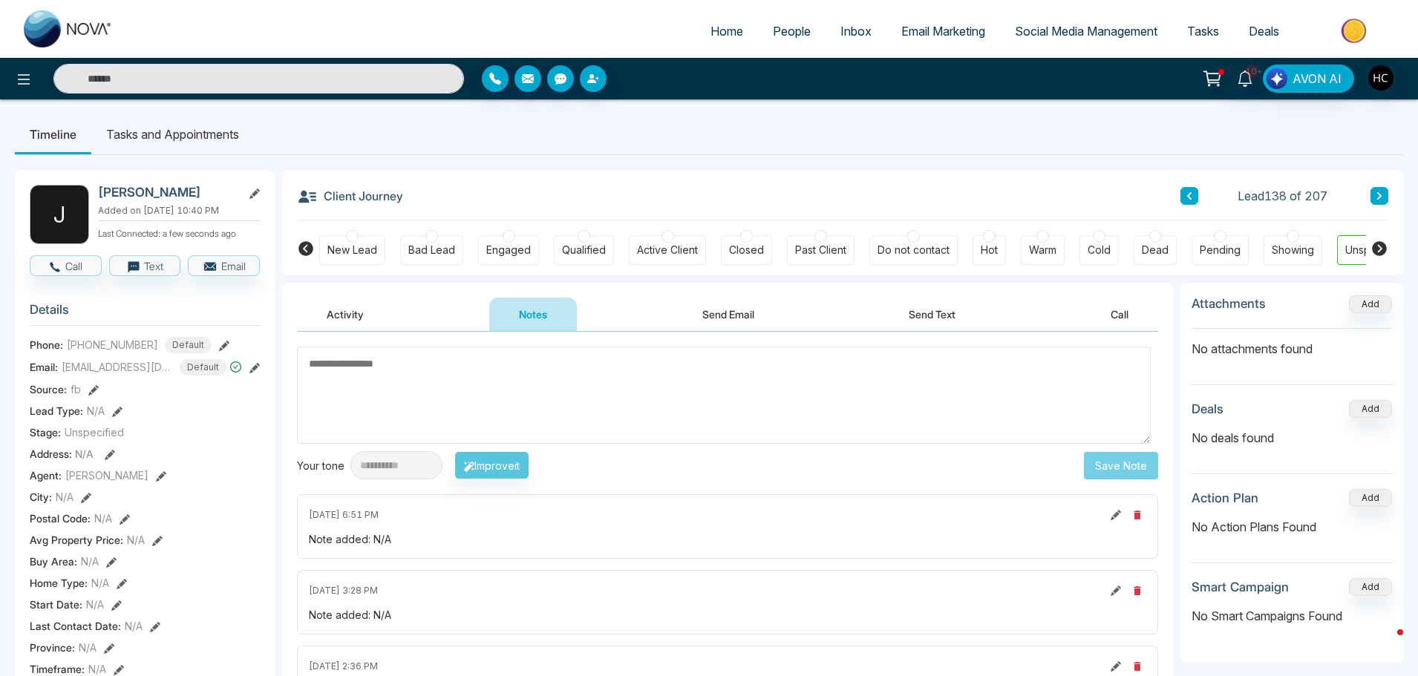
click at [1370, 194] on button at bounding box center [1379, 196] width 18 height 18
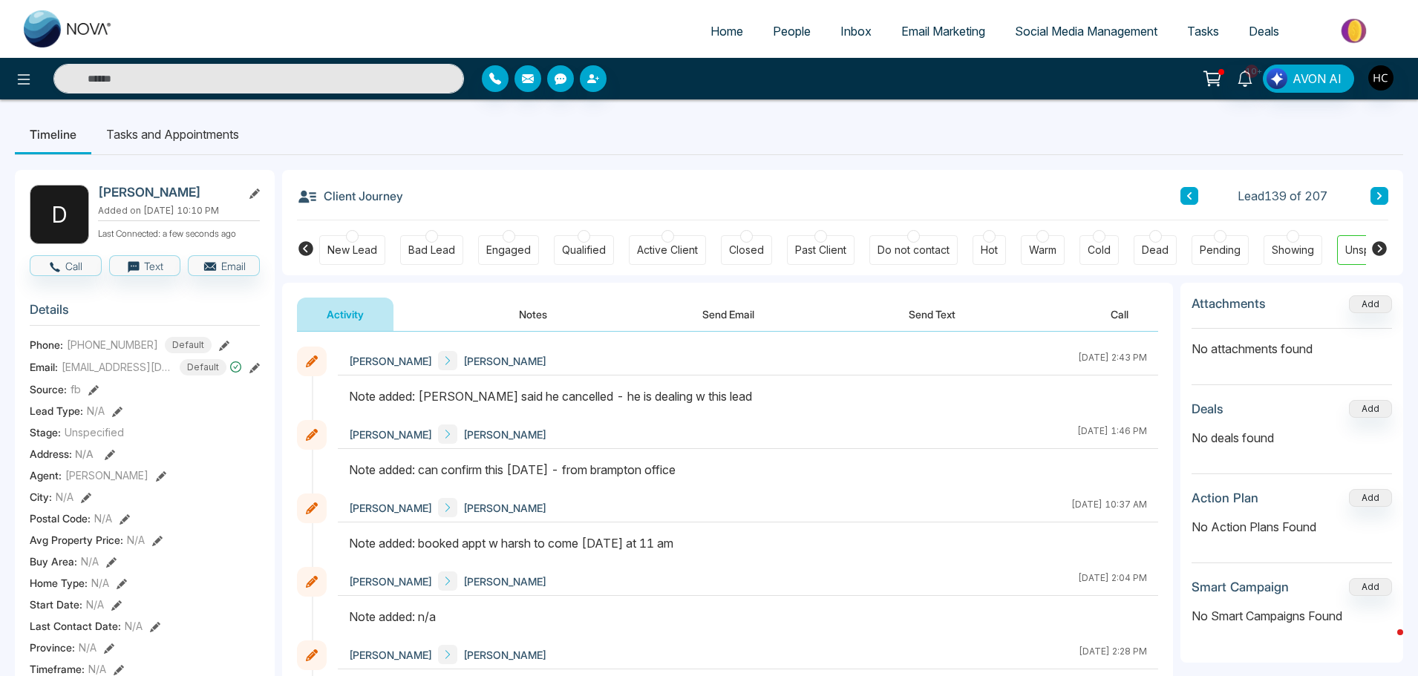
click at [1381, 193] on icon at bounding box center [1378, 195] width 7 height 9
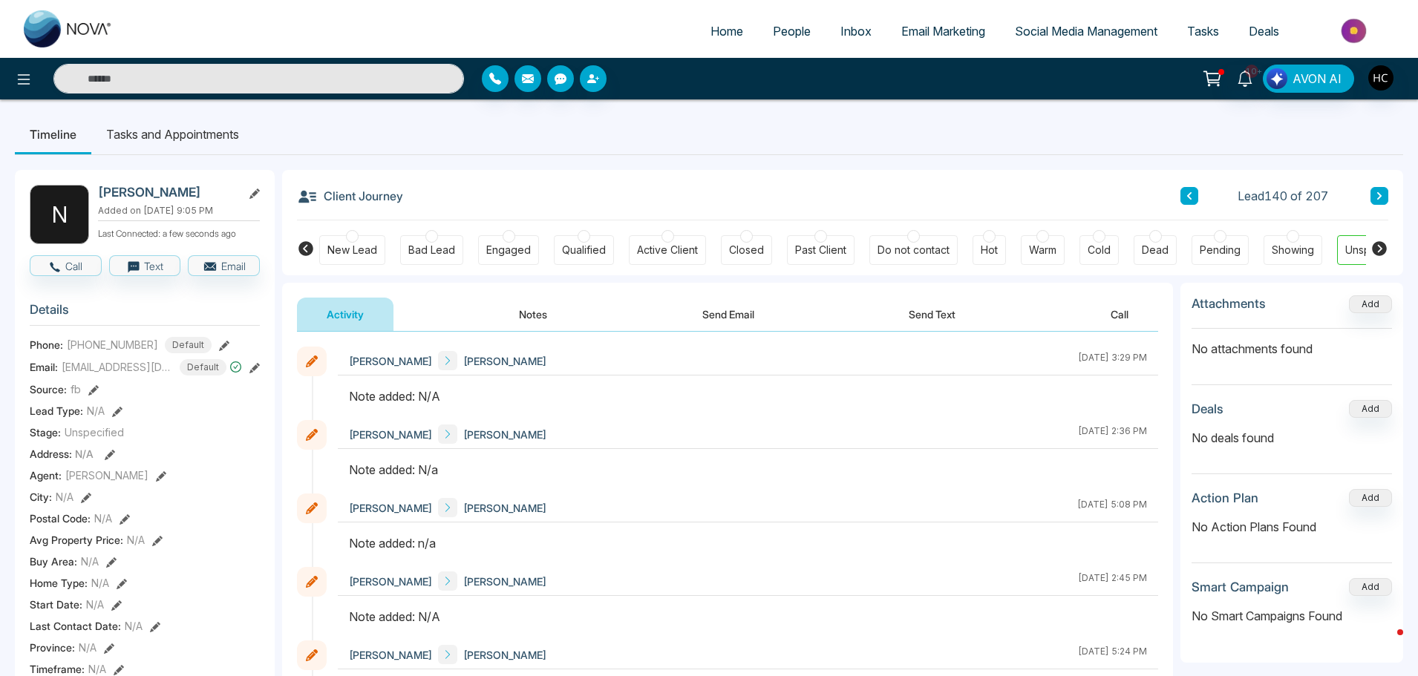
click at [545, 311] on button "Notes" at bounding box center [533, 314] width 88 height 33
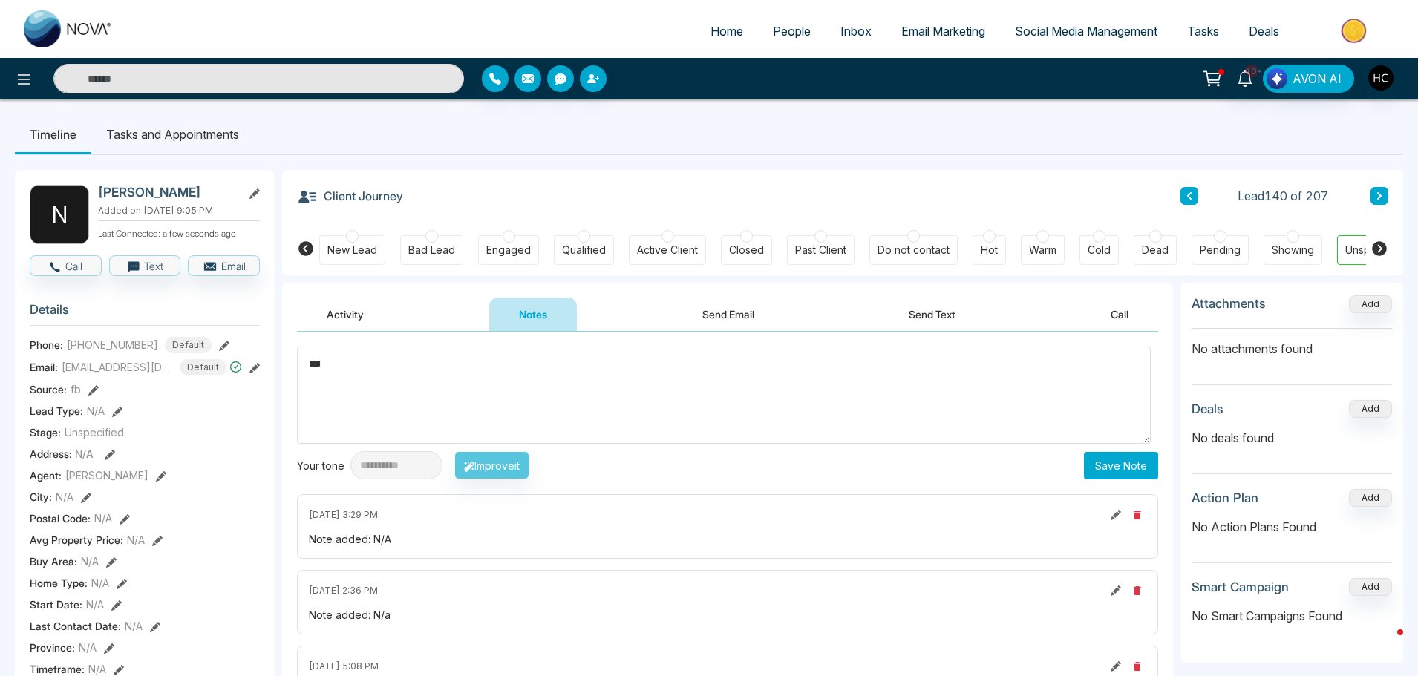
type textarea "***"
click at [1119, 471] on button "Save Note" at bounding box center [1121, 465] width 74 height 27
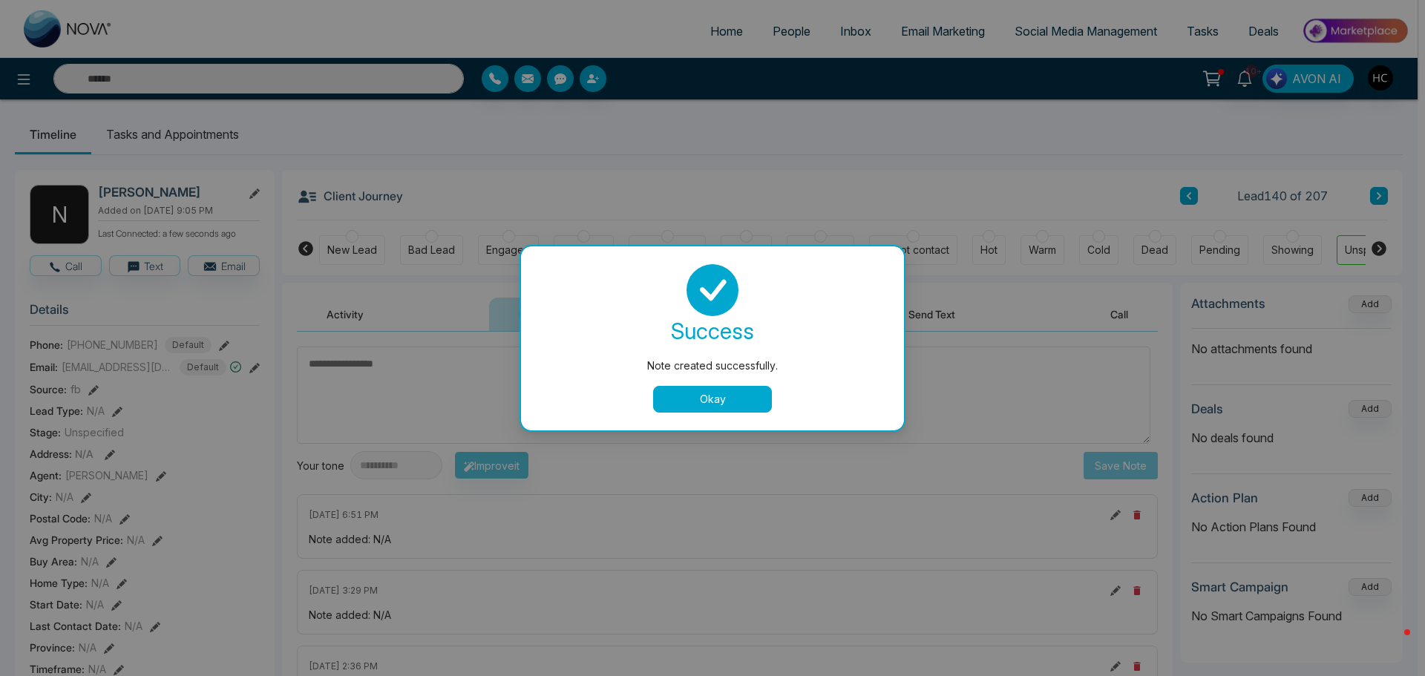
click at [718, 413] on div "success Note created successfully. Okay" at bounding box center [712, 338] width 383 height 184
click at [704, 393] on button "Okay" at bounding box center [712, 399] width 119 height 27
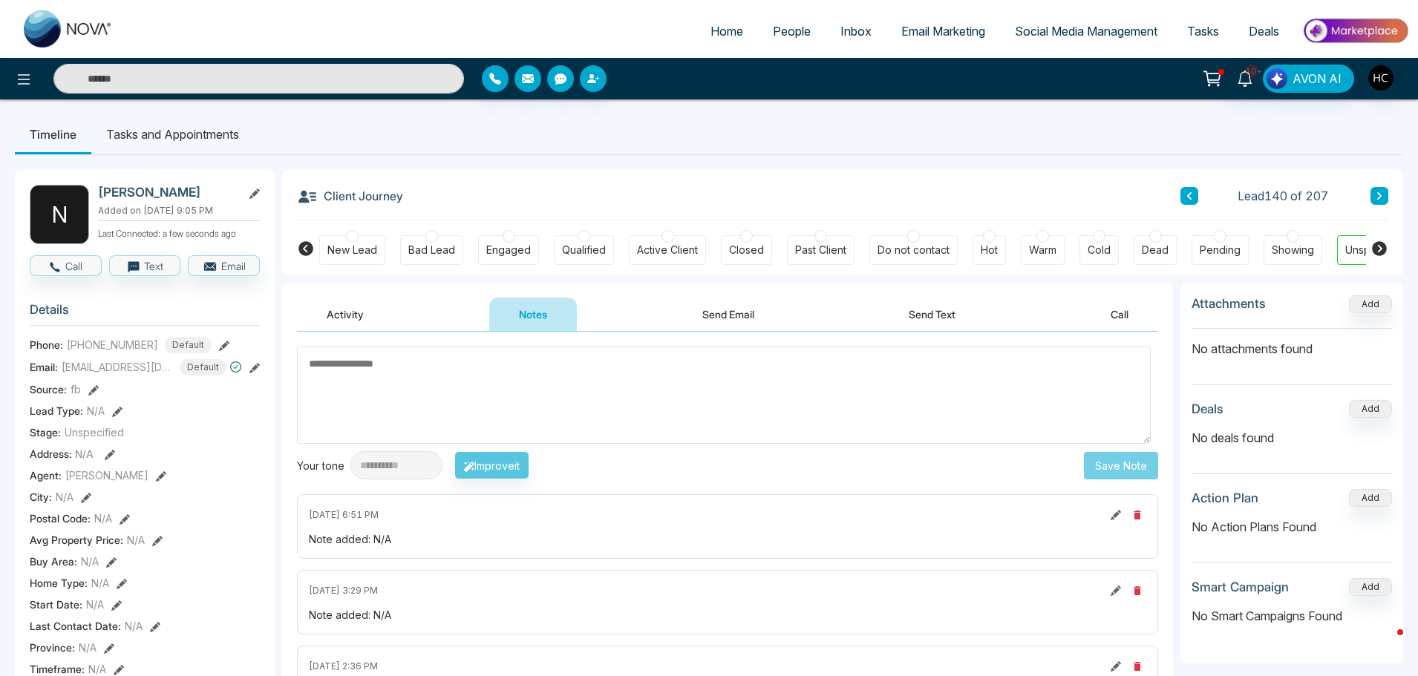
click at [1375, 197] on button at bounding box center [1379, 196] width 18 height 18
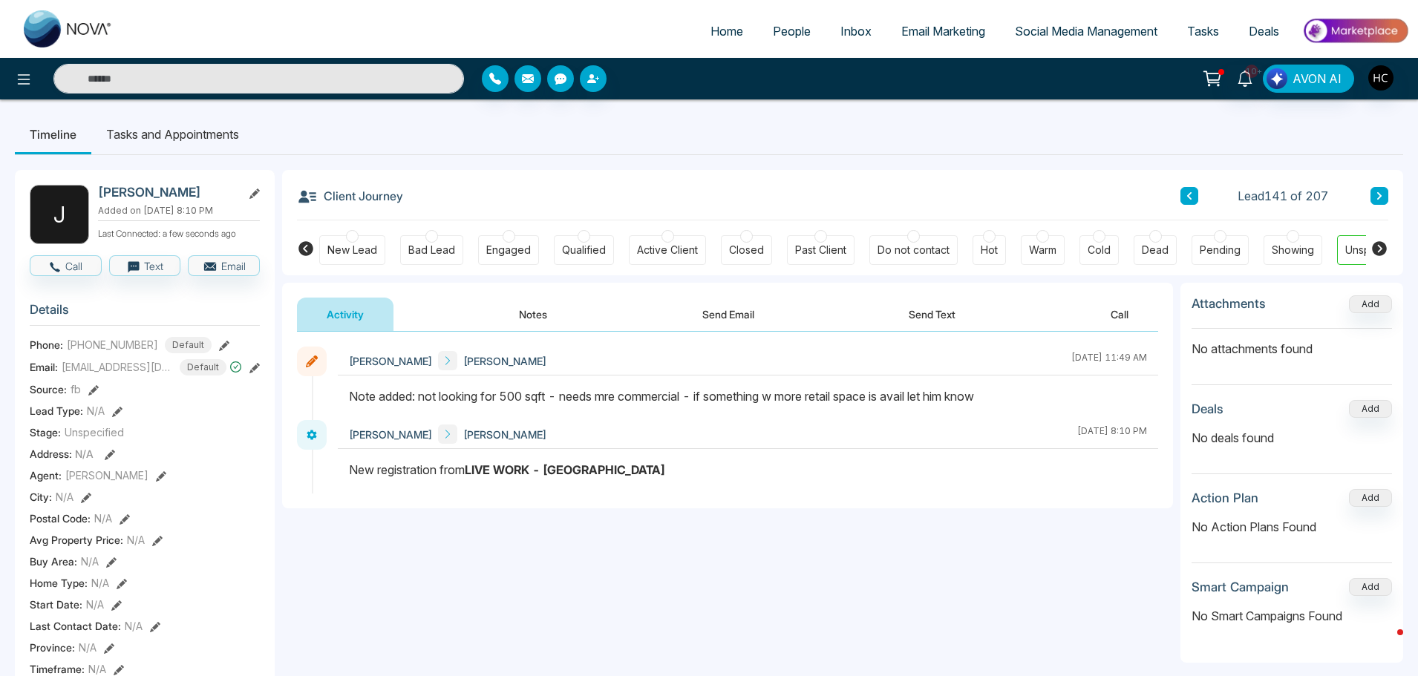
click at [1373, 192] on button at bounding box center [1379, 196] width 18 height 18
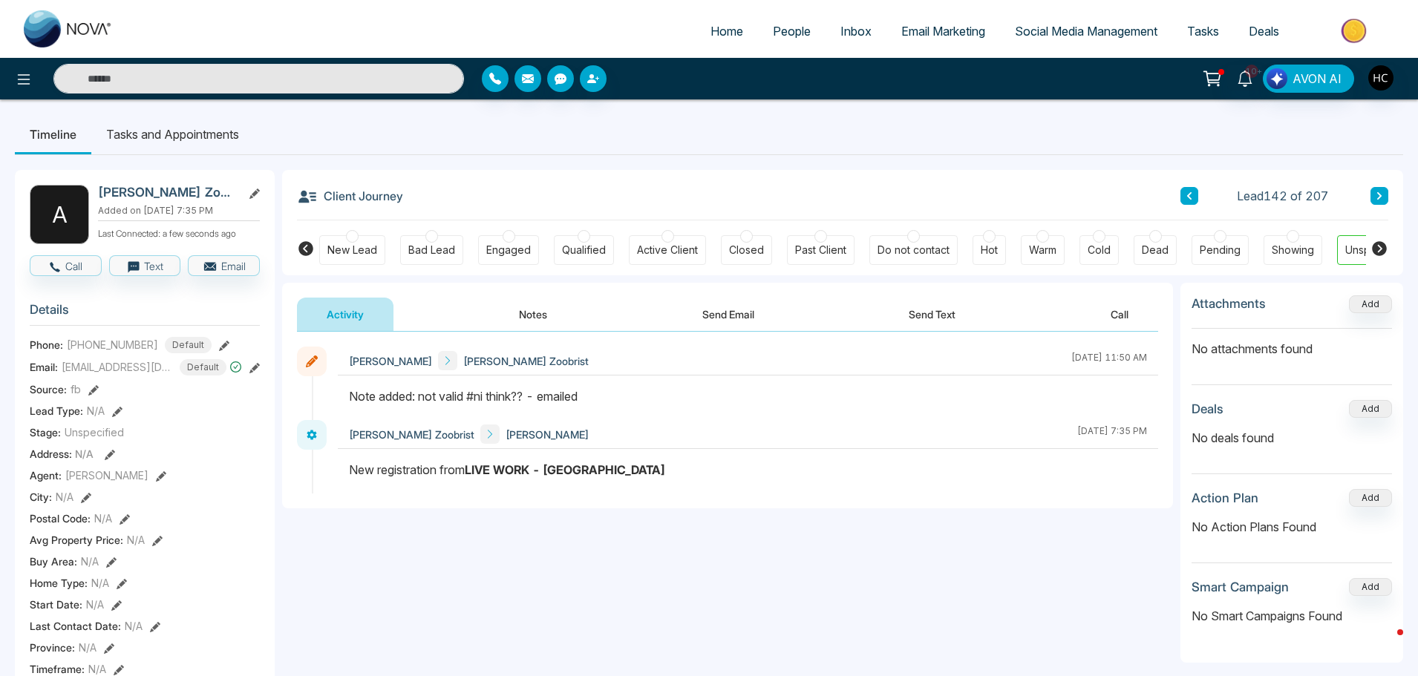
click at [1375, 194] on icon at bounding box center [1378, 195] width 7 height 9
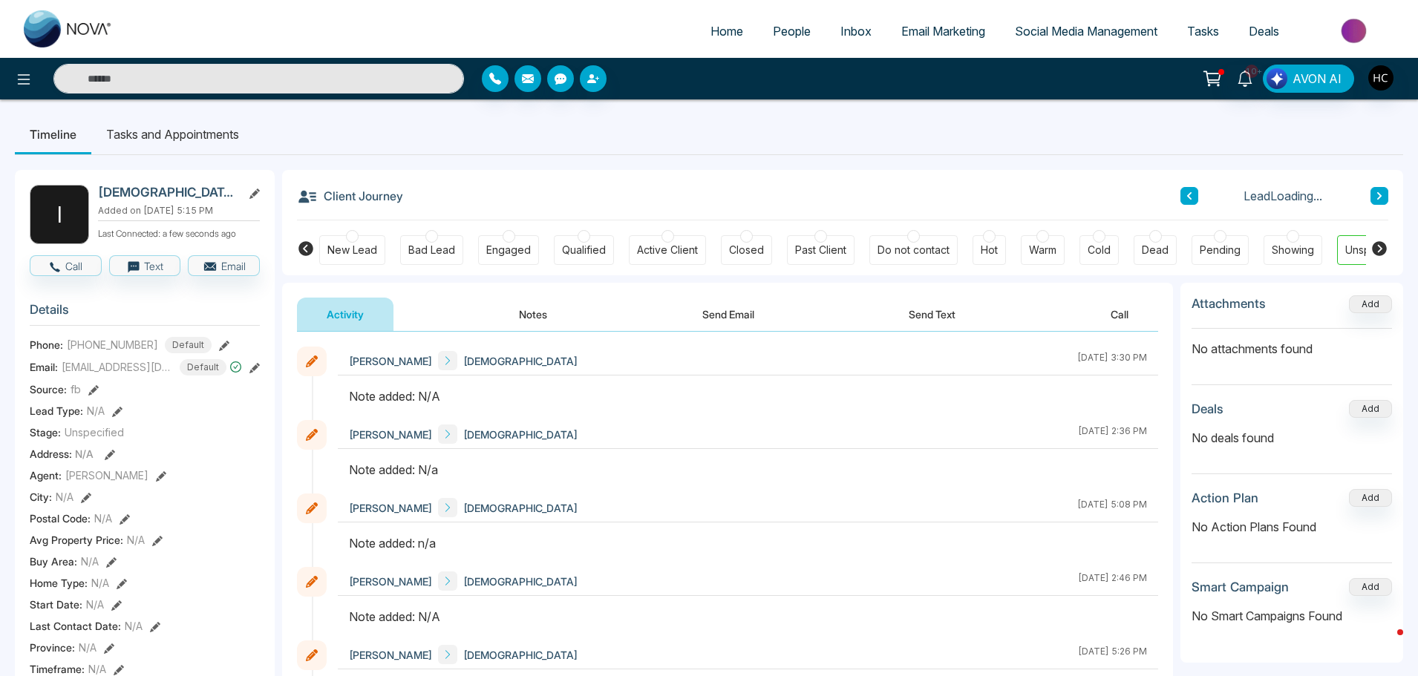
click at [541, 305] on button "Notes" at bounding box center [533, 314] width 88 height 33
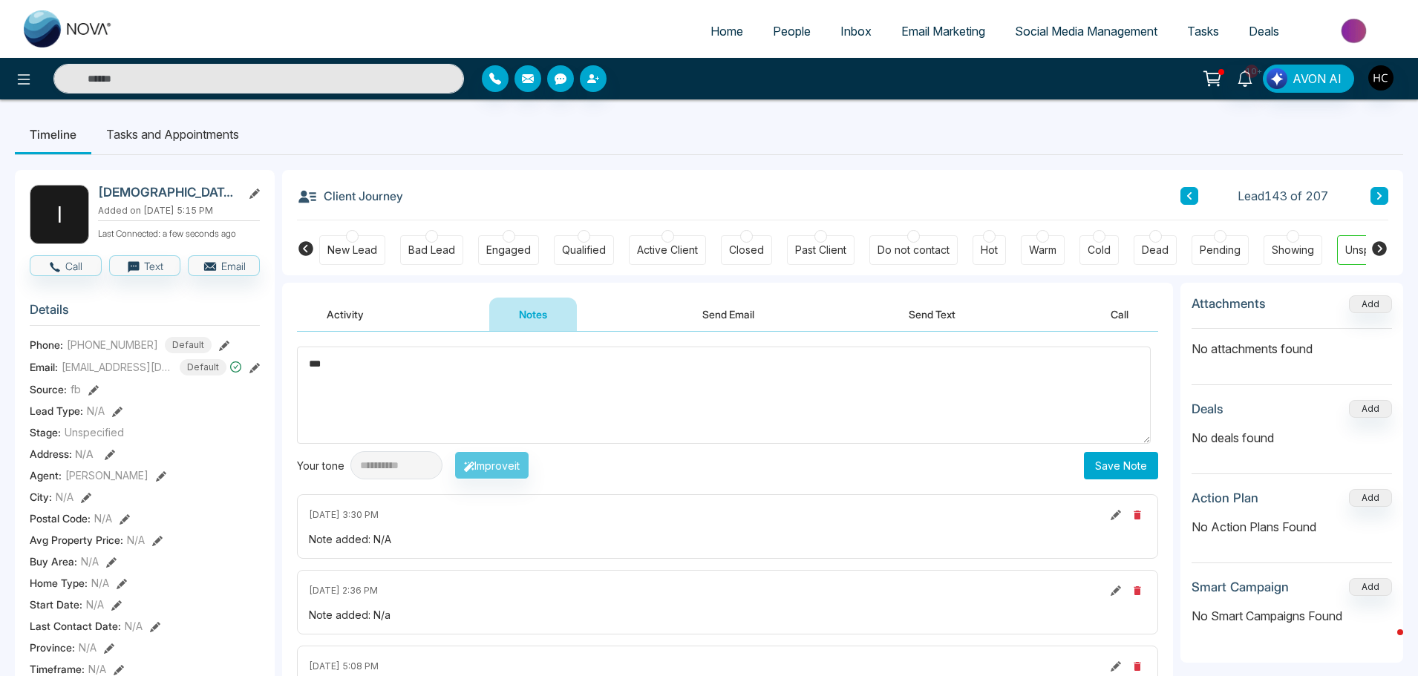
type textarea "***"
click at [1097, 463] on button "Save Note" at bounding box center [1121, 465] width 74 height 27
click at [1382, 189] on button at bounding box center [1379, 196] width 18 height 18
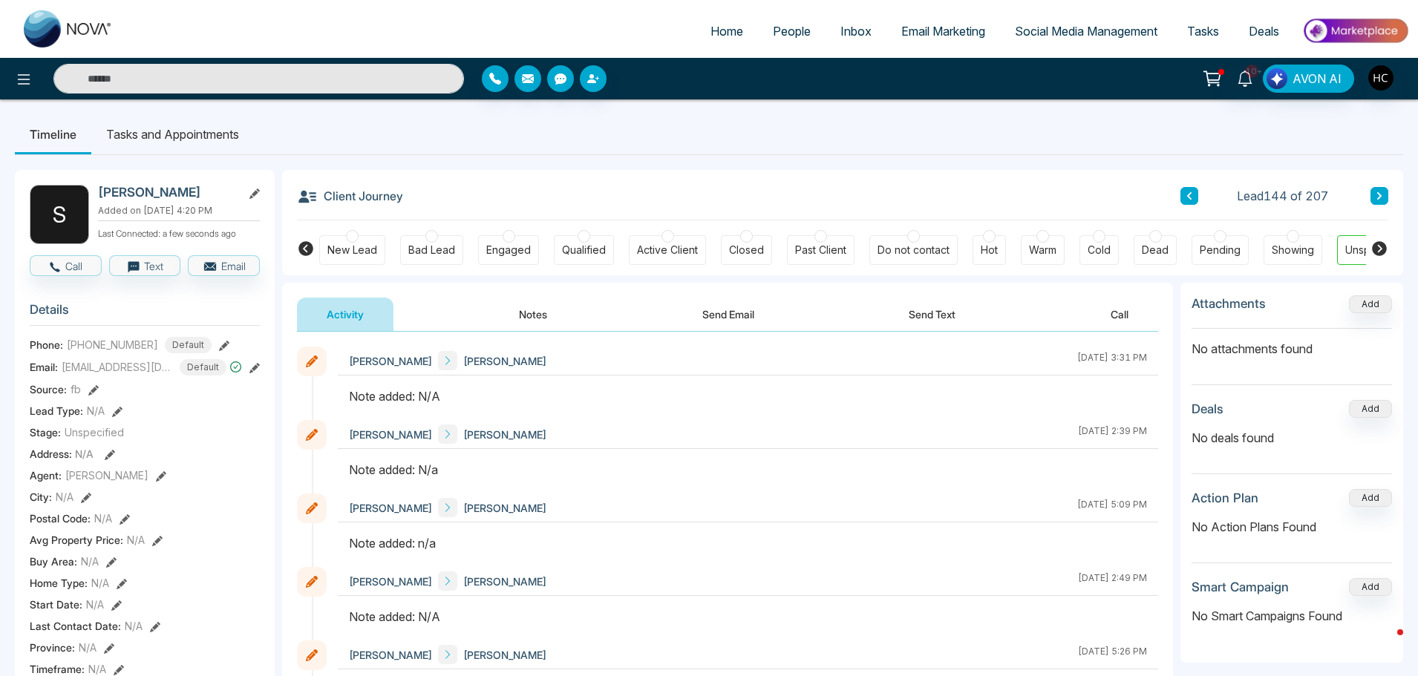
click at [560, 318] on button "Notes" at bounding box center [533, 314] width 88 height 33
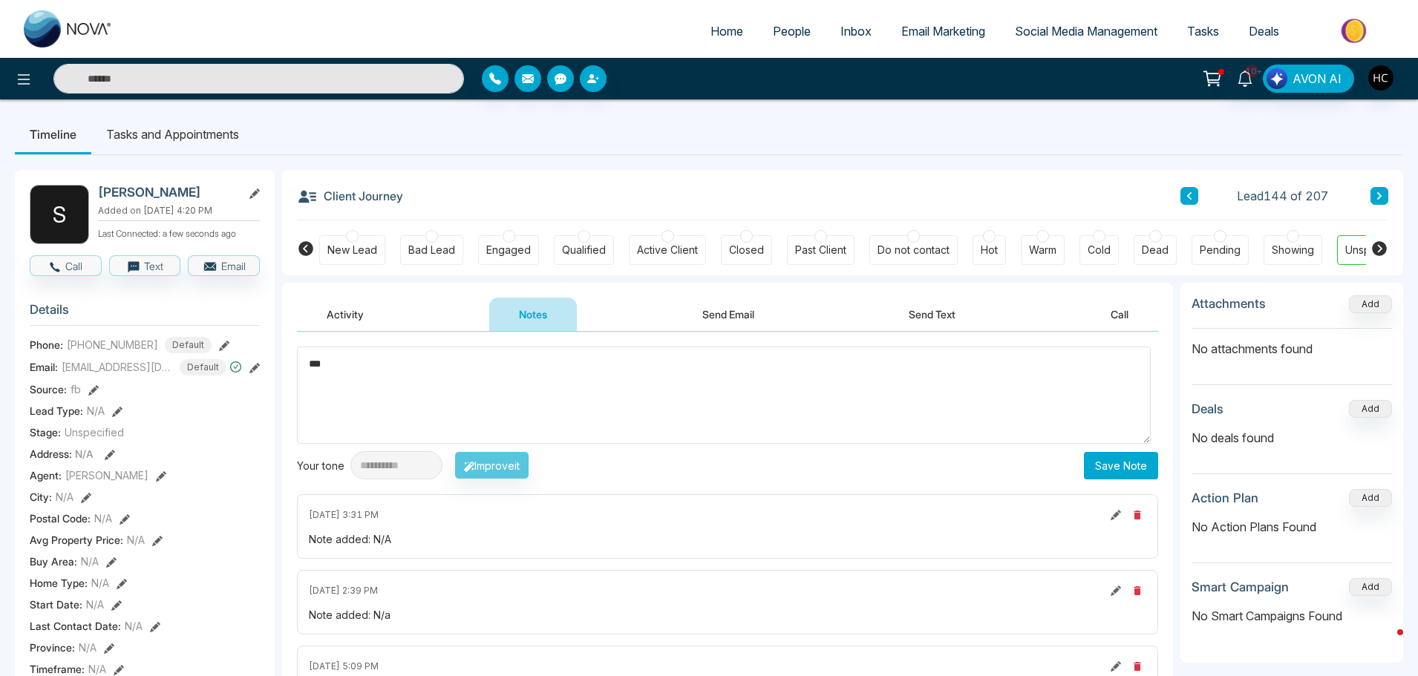
type textarea "***"
click at [1121, 470] on button "Save Note" at bounding box center [1121, 465] width 74 height 27
